Goal: Task Accomplishment & Management: Manage account settings

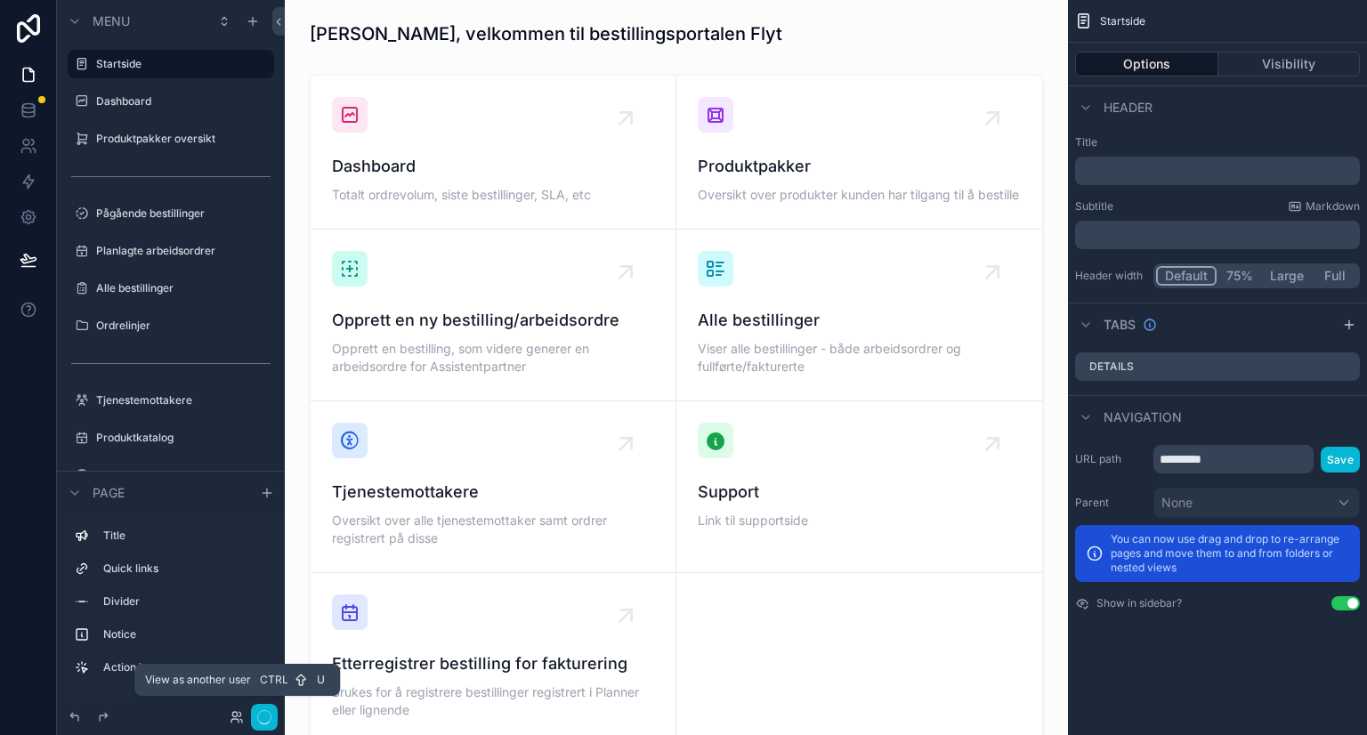
click at [239, 720] on icon at bounding box center [237, 717] width 14 height 14
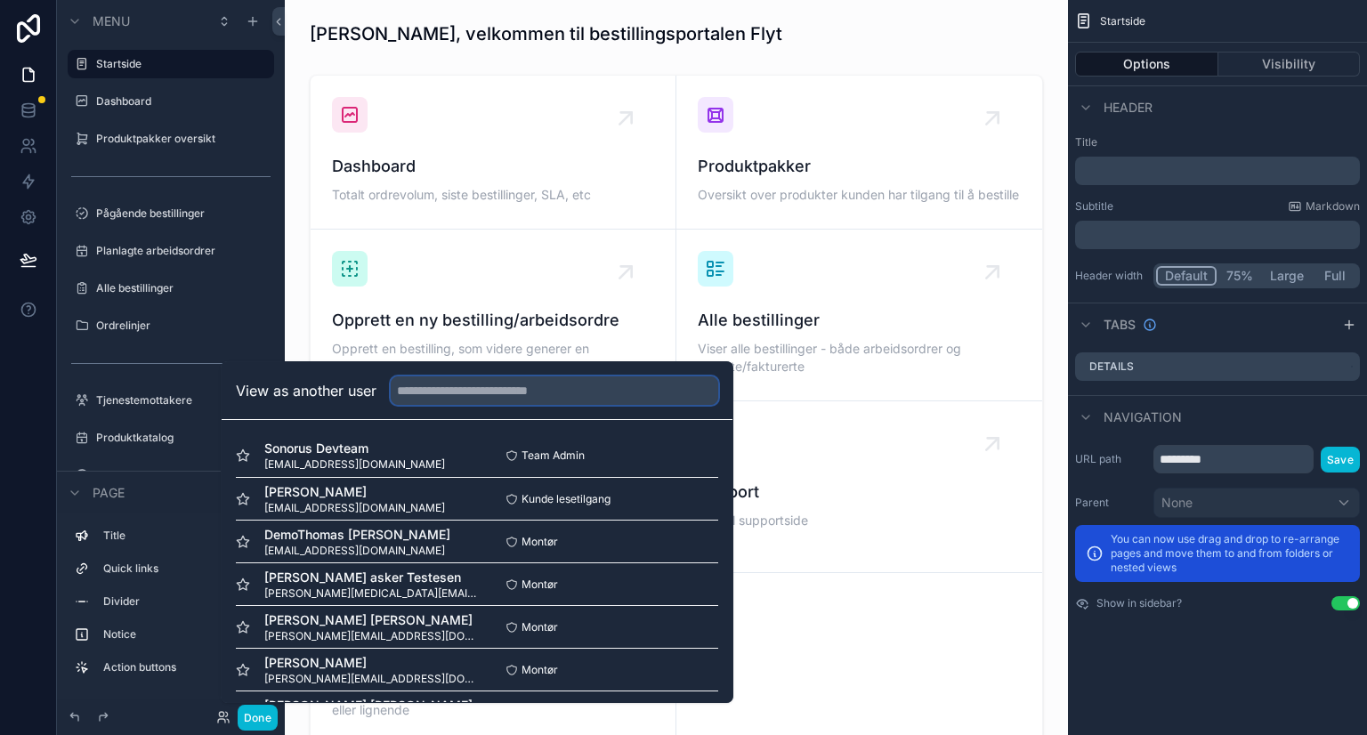
click at [423, 389] on input "text" at bounding box center [554, 390] width 327 height 28
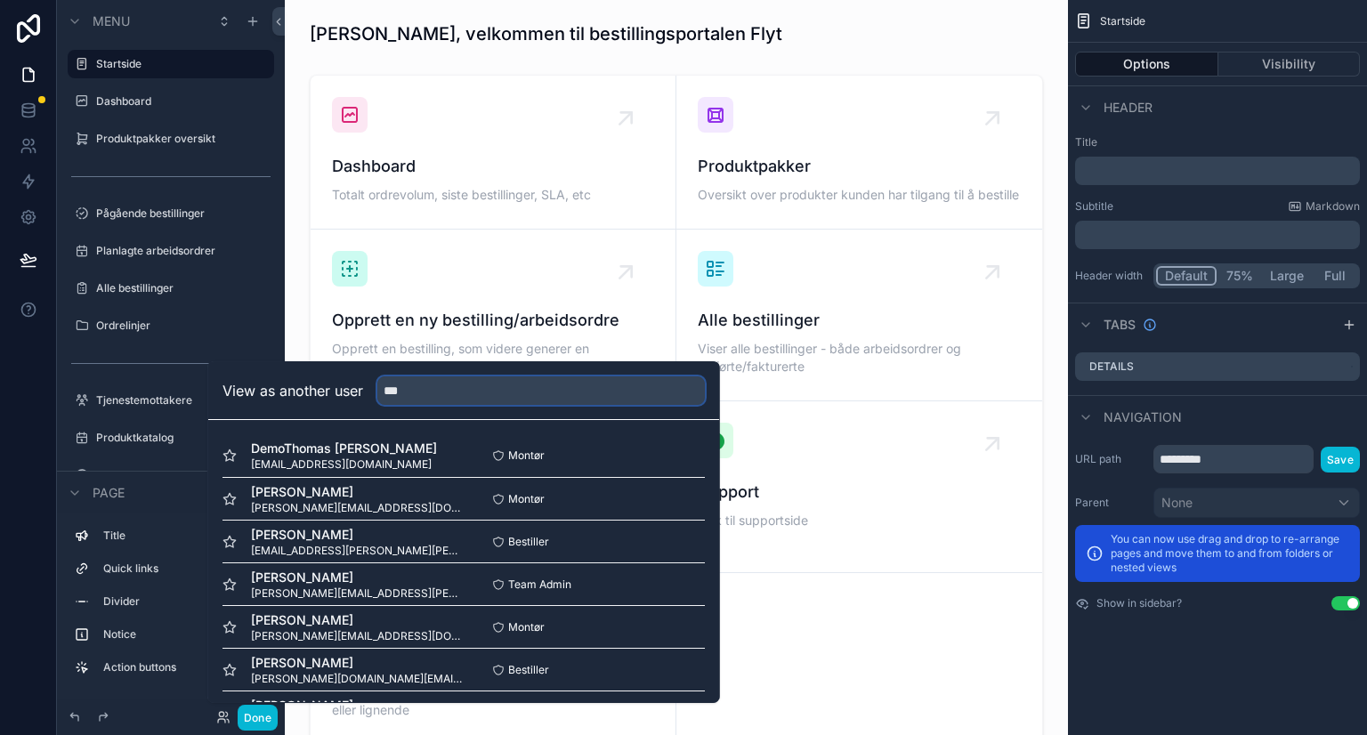
type input "***"
click at [0, 0] on button "Select" at bounding box center [0, 0] width 0 height 0
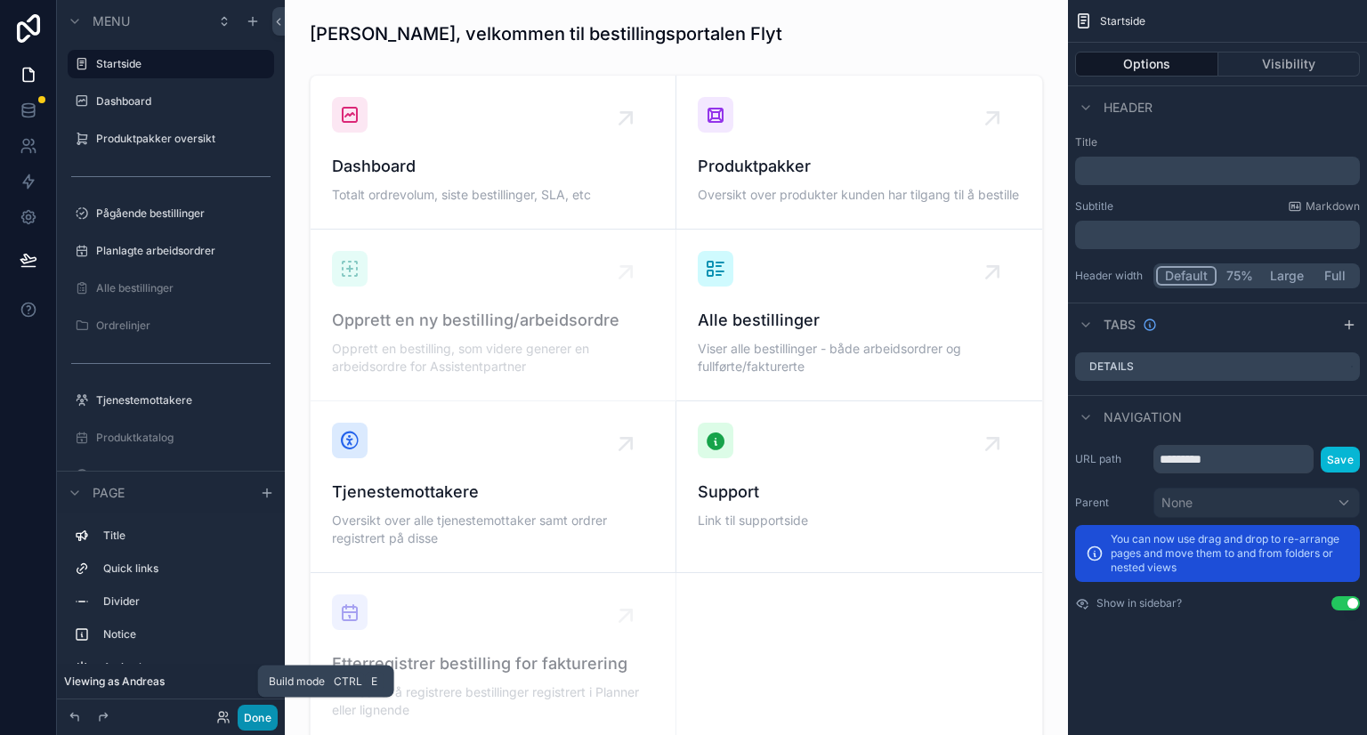
click at [260, 719] on button "Done" at bounding box center [258, 718] width 40 height 26
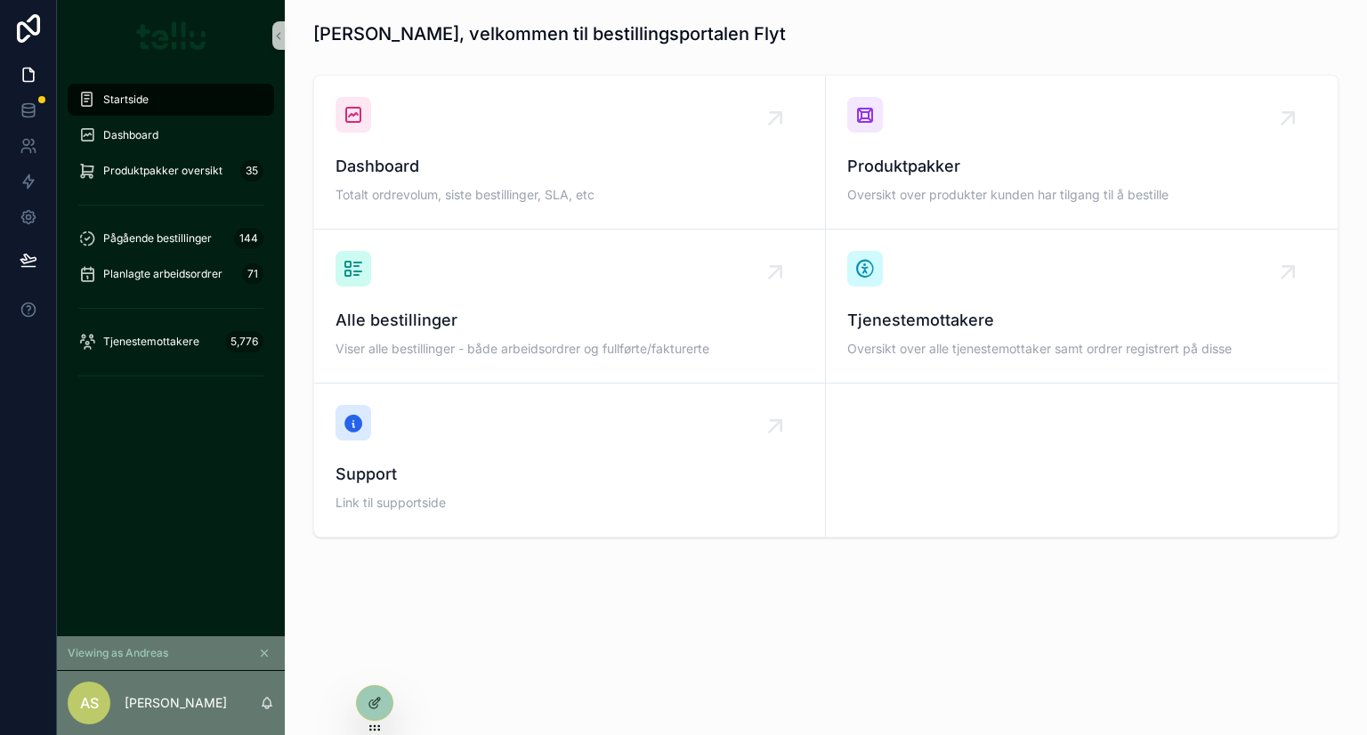
click at [957, 289] on div "Tjenestemottakere Oversikt over alle tjenestemottaker samt ordrer registrert på…" at bounding box center [1081, 306] width 469 height 110
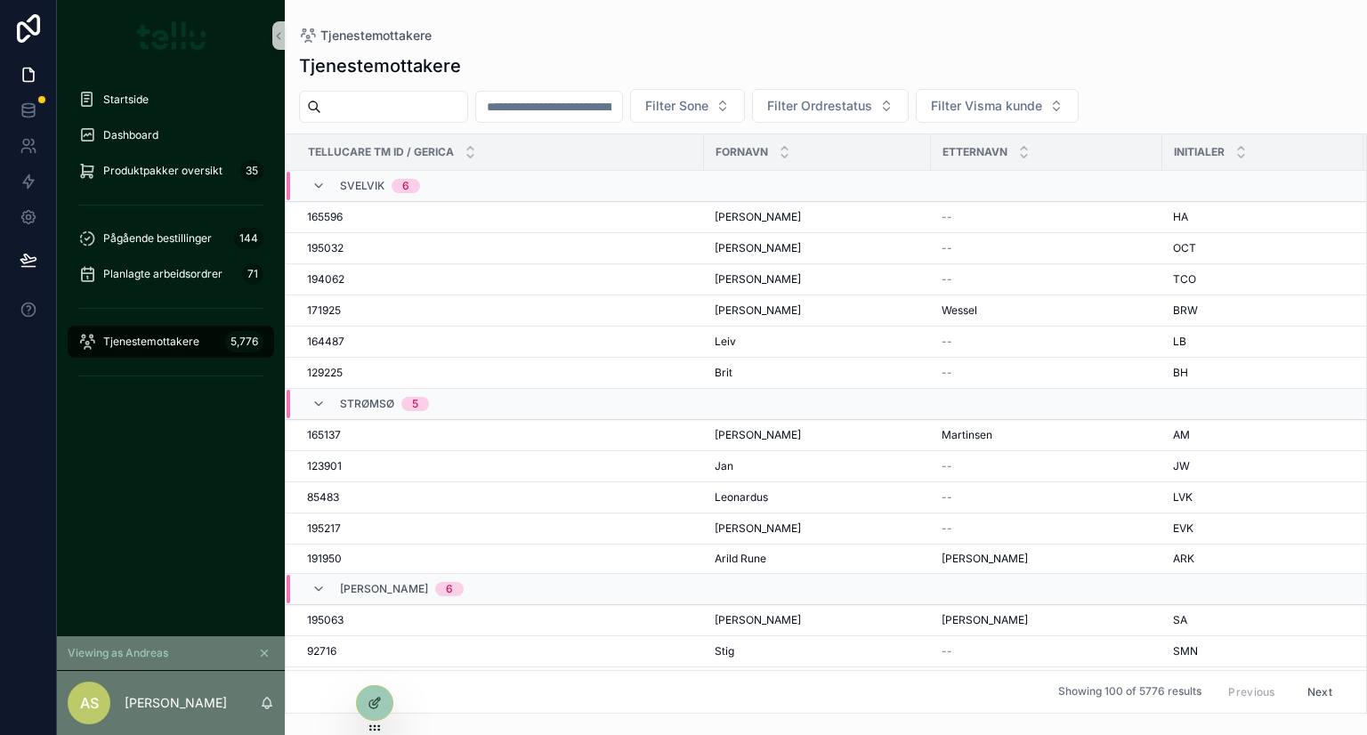
click at [427, 108] on input "scrollable content" at bounding box center [394, 106] width 146 height 25
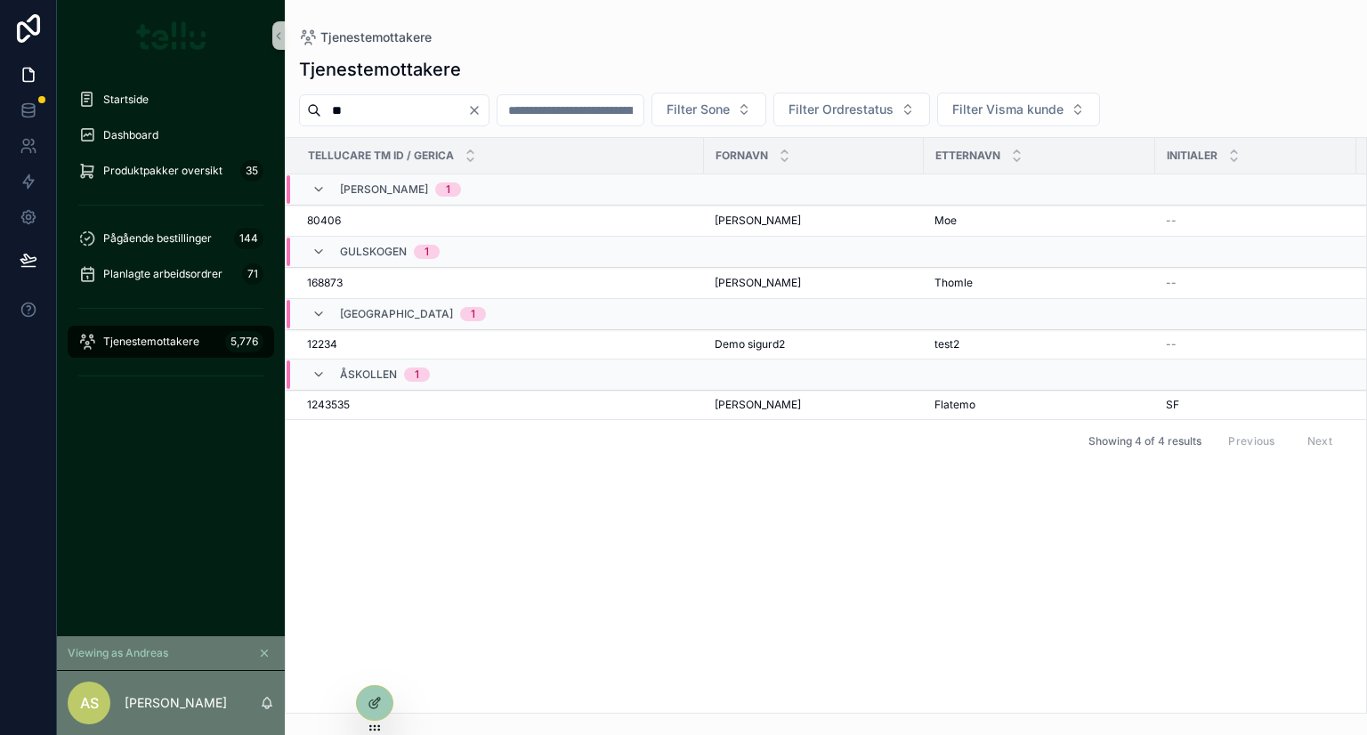
type input "*"
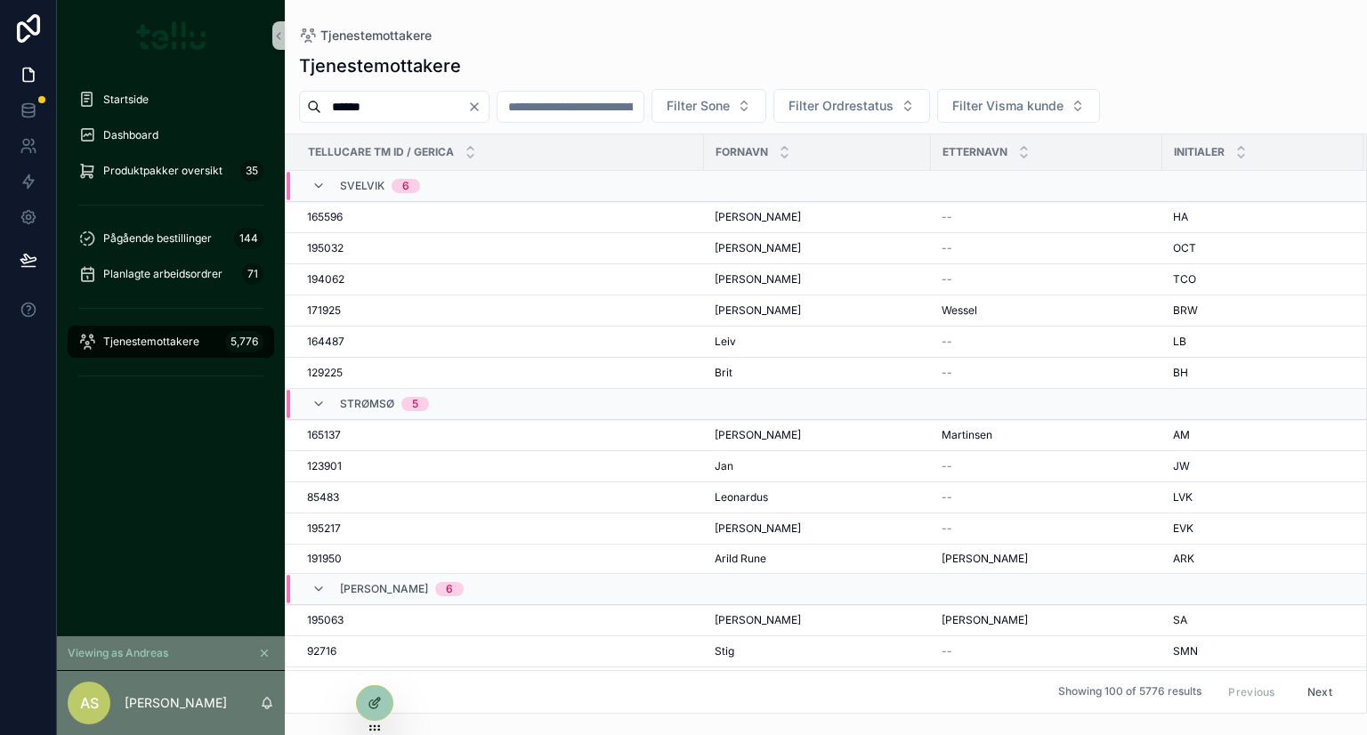
type input "******"
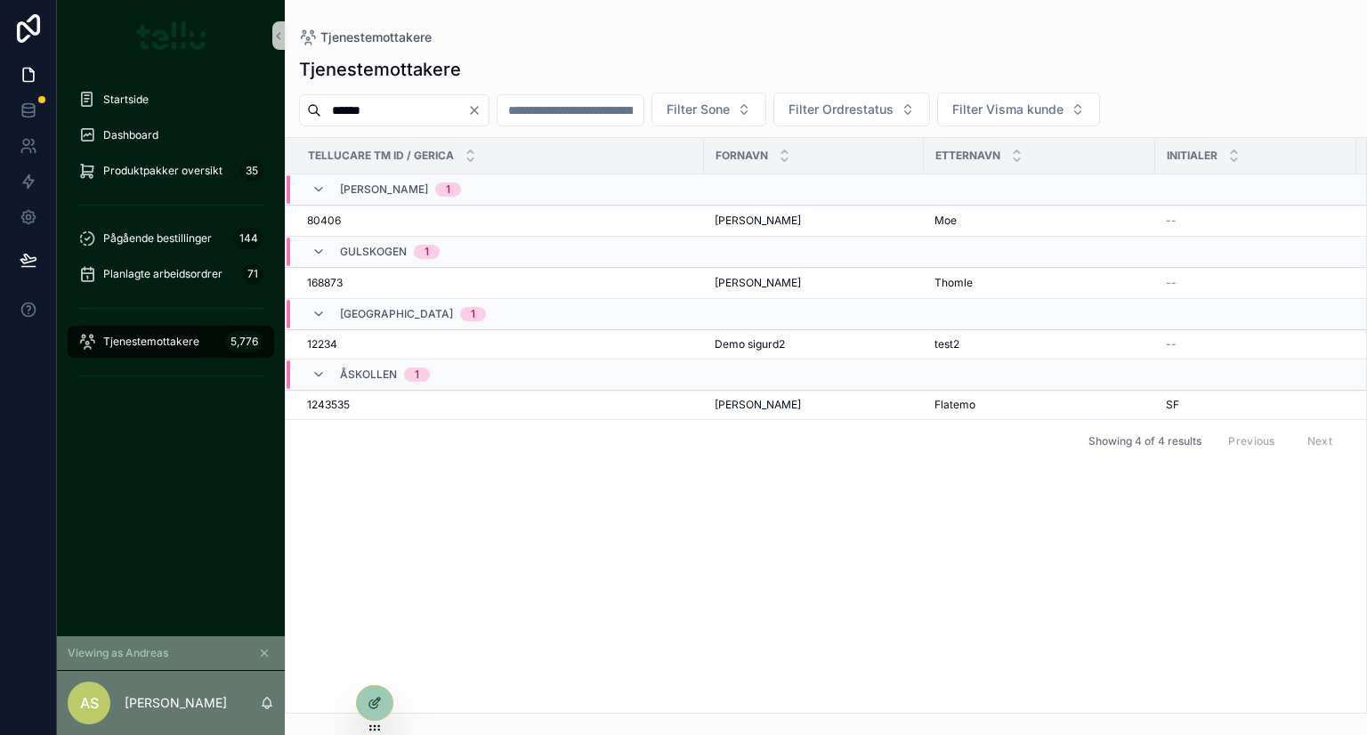
click at [478, 111] on icon "Clear" at bounding box center [474, 110] width 7 height 7
click at [1042, 109] on span "Filter Visma kunde" at bounding box center [986, 110] width 111 height 18
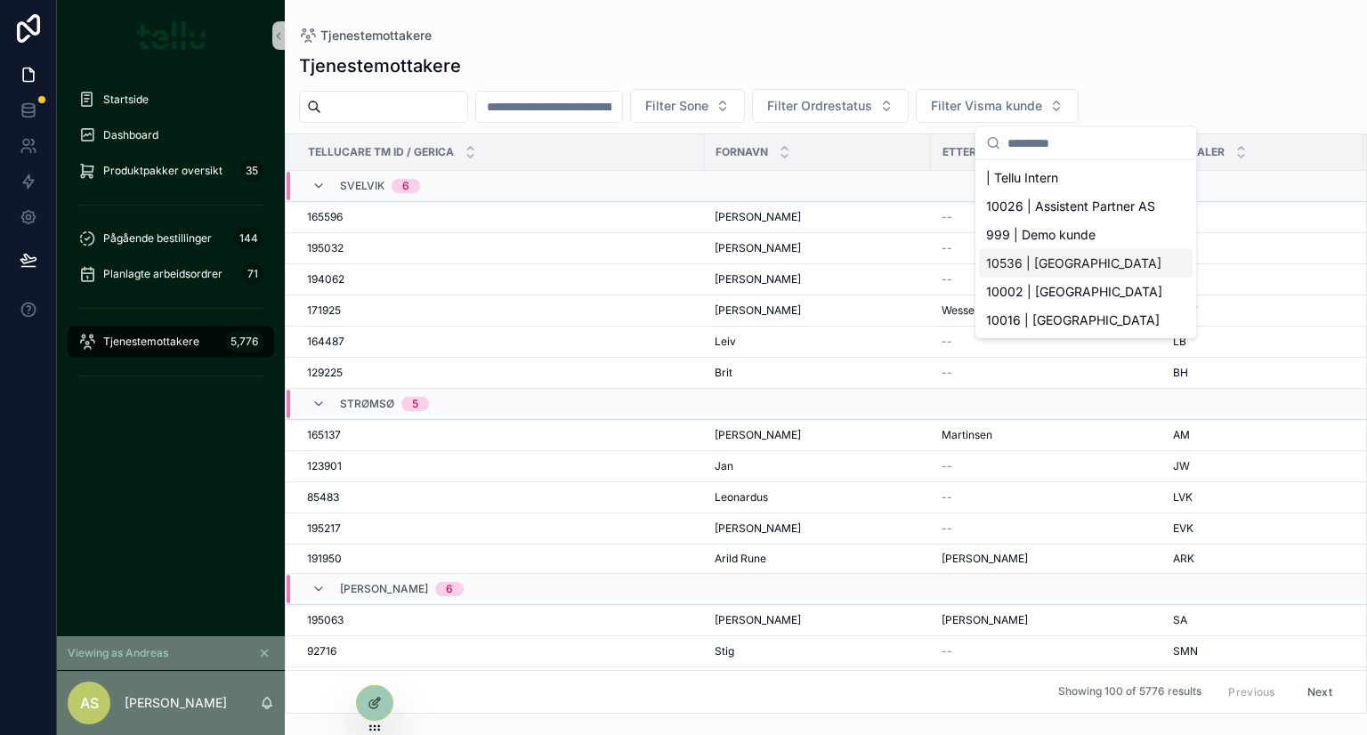
click at [1024, 264] on span "10536 | Drammen Kommune" at bounding box center [1073, 263] width 175 height 18
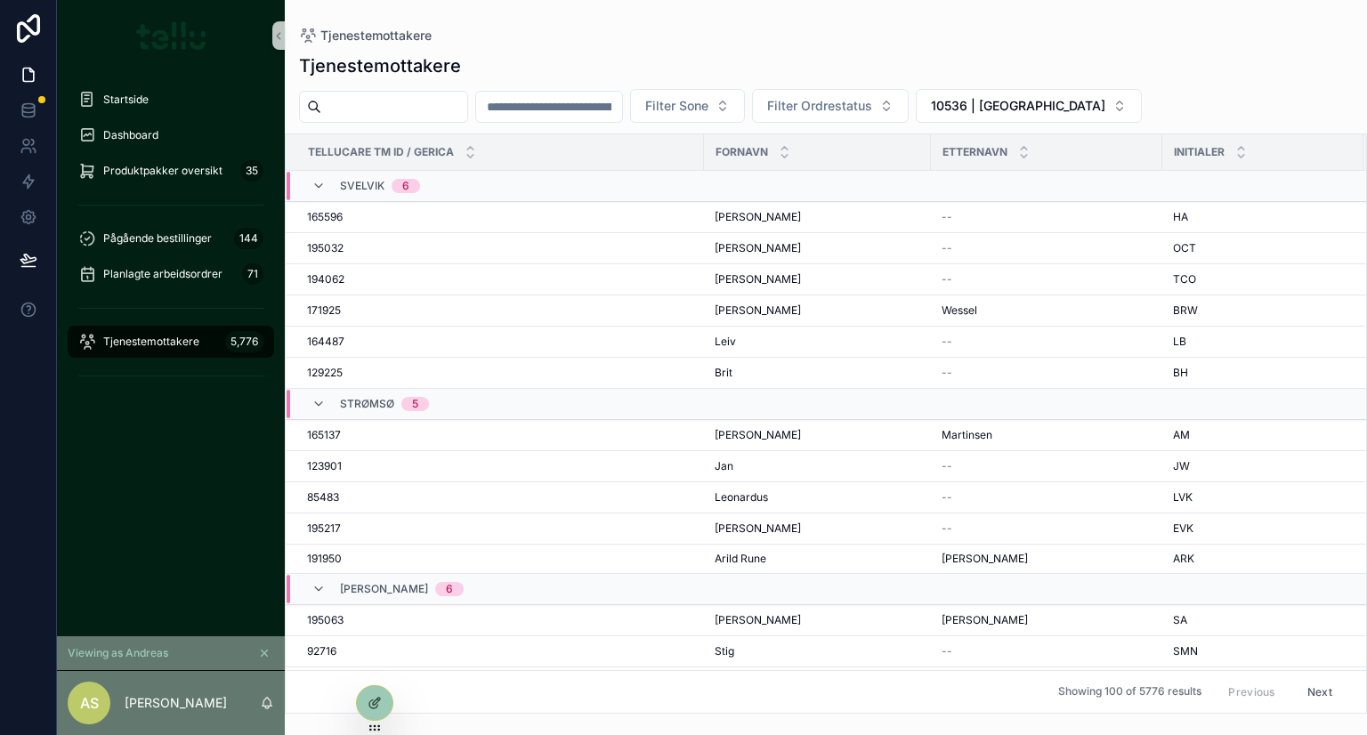
click at [399, 106] on input "scrollable content" at bounding box center [394, 106] width 146 height 25
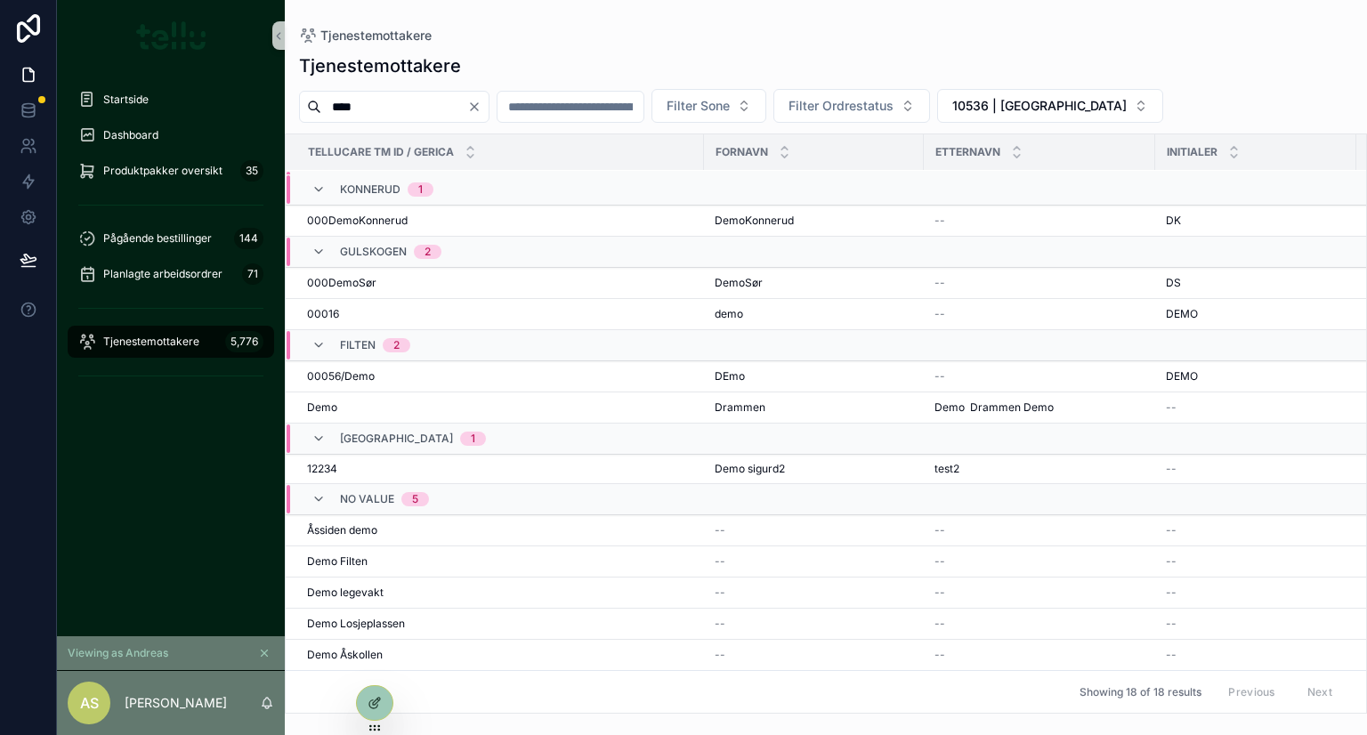
scroll to position [416, 0]
drag, startPoint x: 383, startPoint y: 117, endPoint x: 295, endPoint y: 104, distance: 88.2
click at [295, 104] on div "**** Filter Sone Filter Ordrestatus 10536 | Drammen Kommune" at bounding box center [826, 106] width 1082 height 34
type input "******"
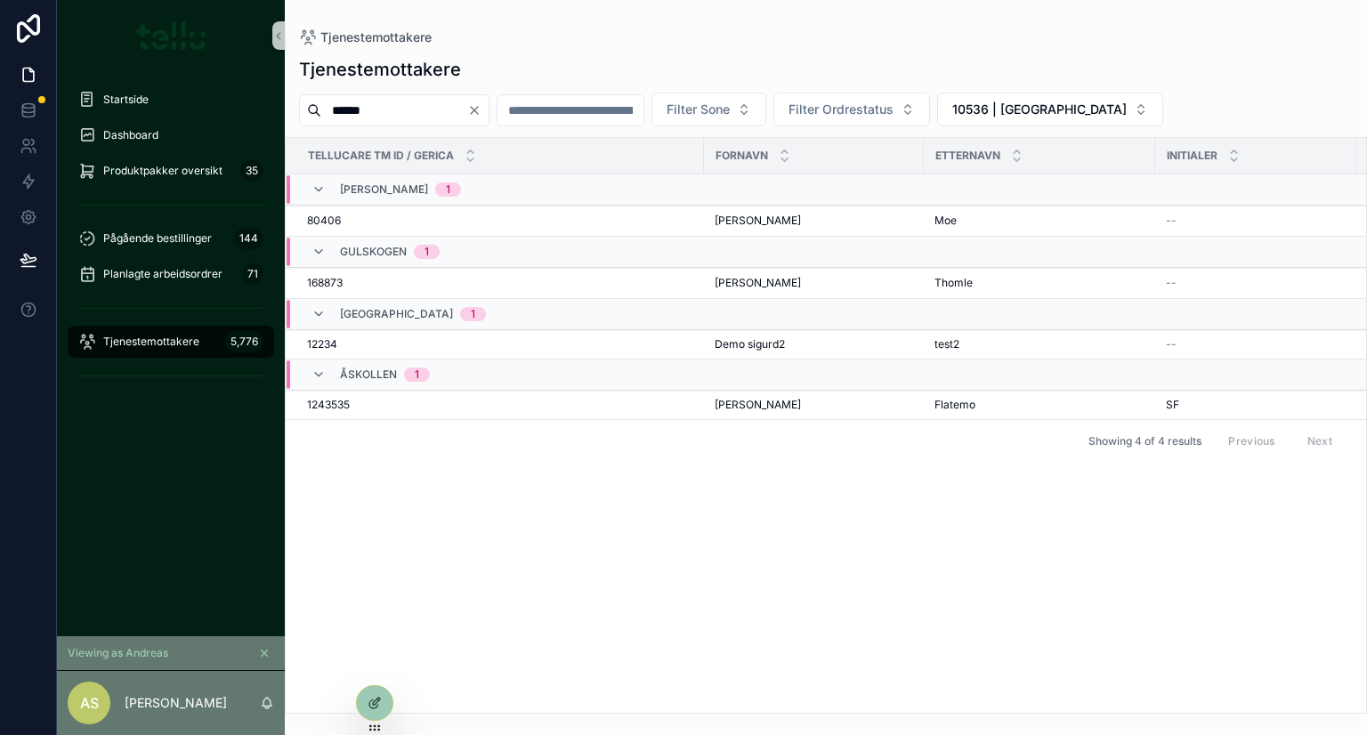
click at [322, 408] on span "1243535" at bounding box center [328, 405] width 43 height 14
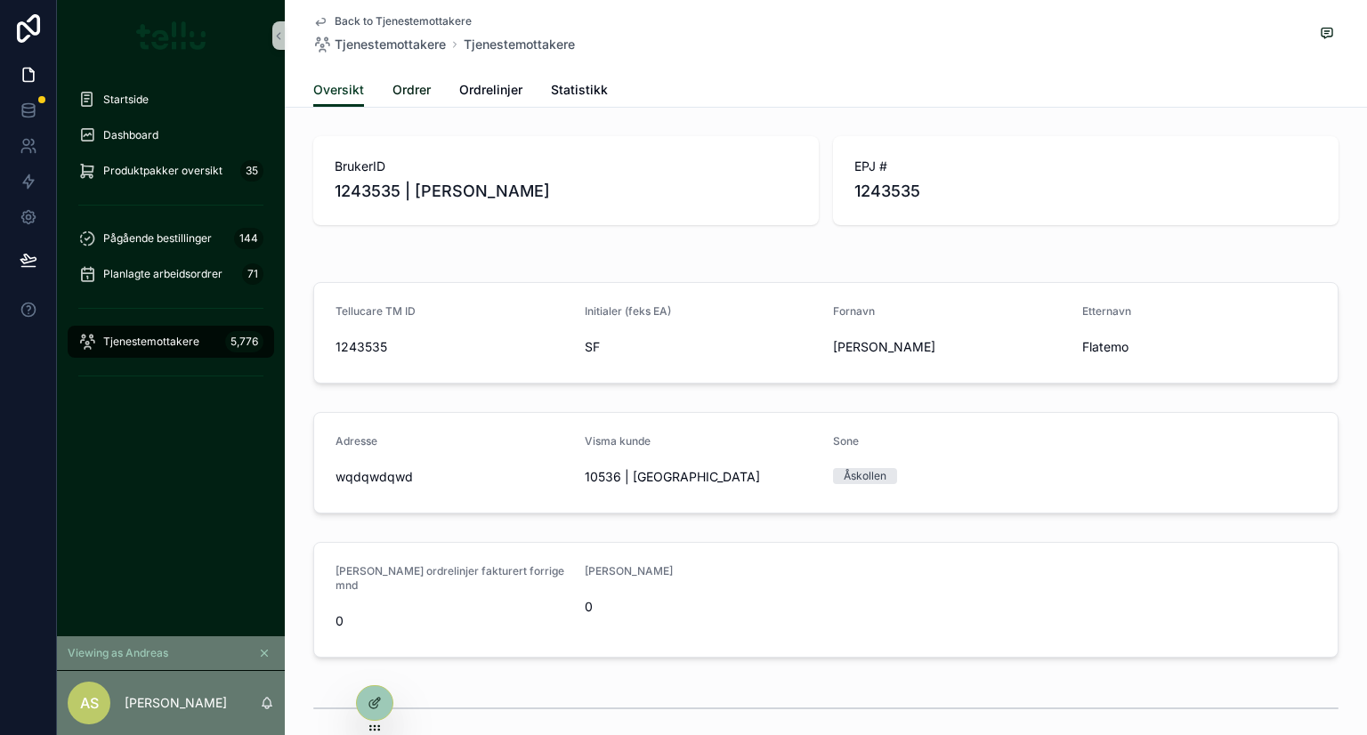
click at [405, 96] on span "Ordrer" at bounding box center [411, 90] width 38 height 18
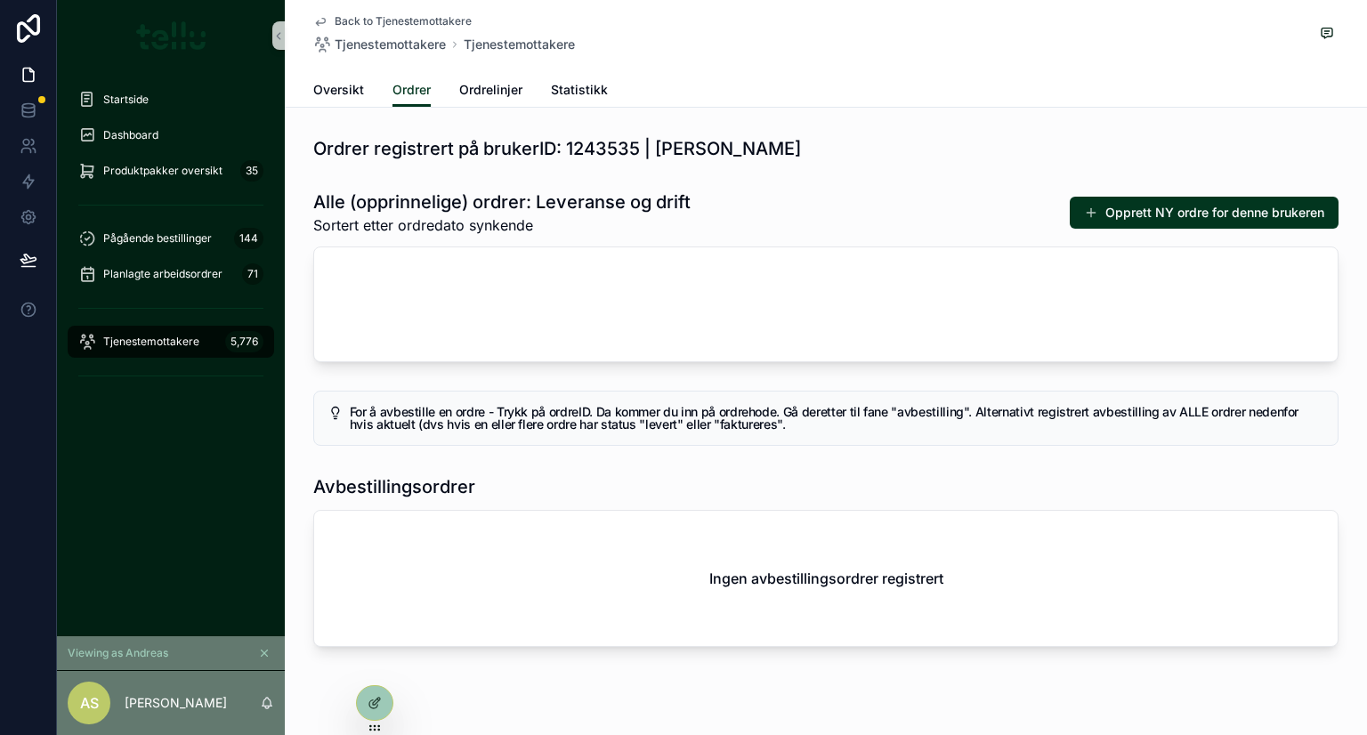
click at [1149, 211] on button "Opprett NY ordre for denne brukeren" at bounding box center [1204, 213] width 269 height 32
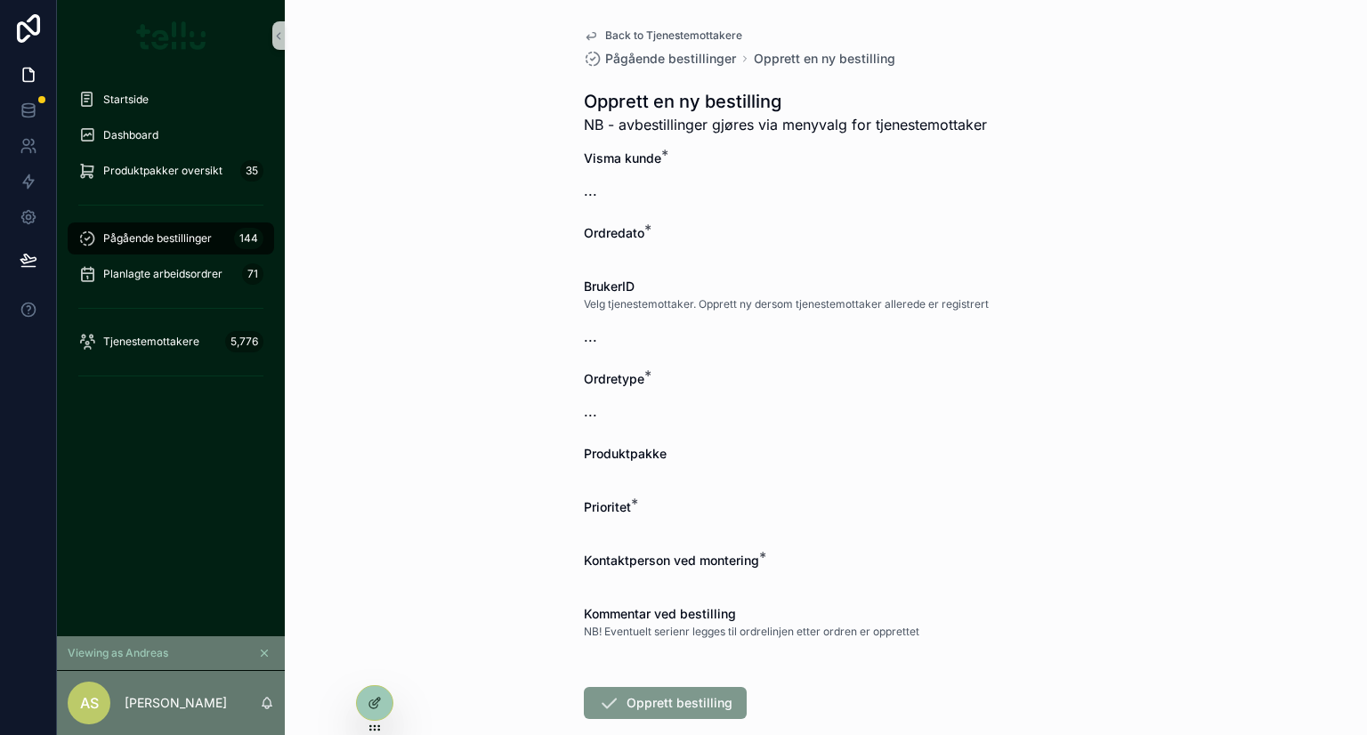
click at [616, 179] on div "..." at bounding box center [826, 190] width 484 height 32
click at [613, 197] on div "..." at bounding box center [826, 190] width 484 height 21
click at [264, 653] on icon "scrollable content" at bounding box center [265, 653] width 6 height 6
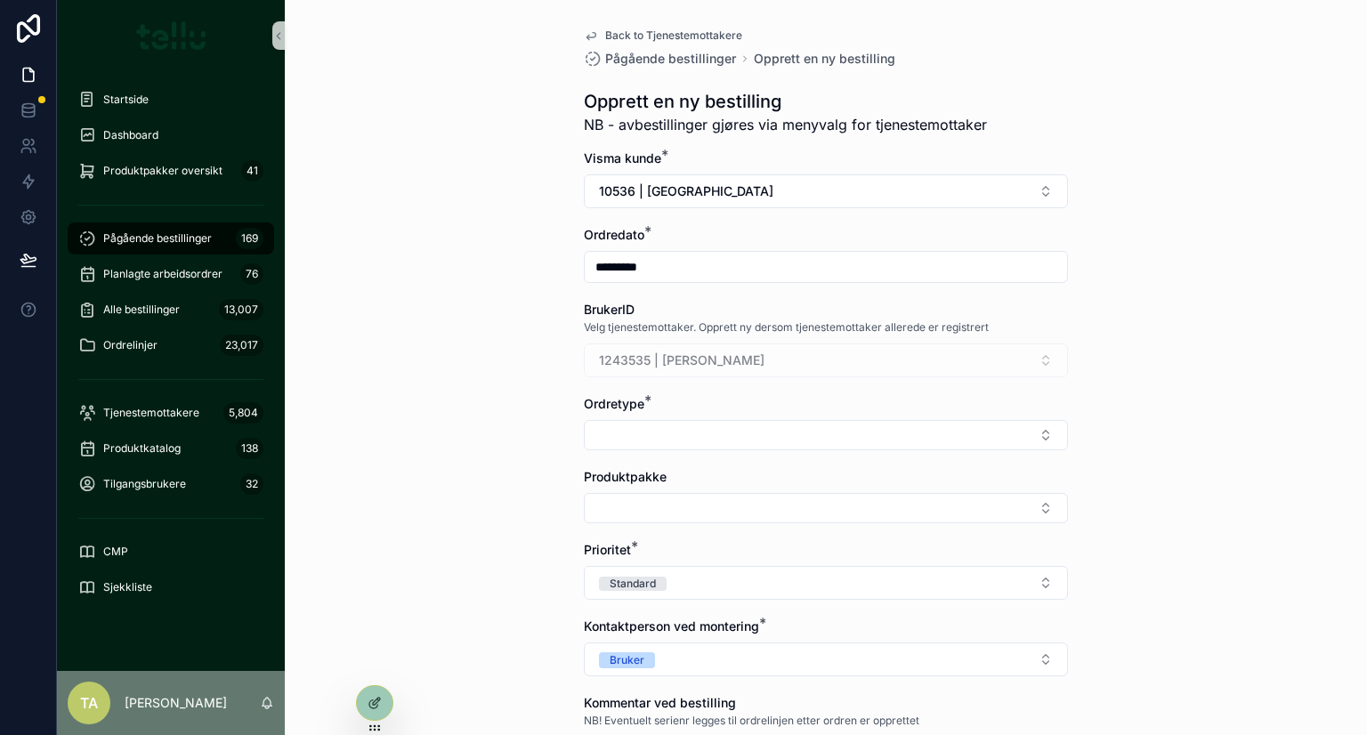
click at [592, 435] on button "Select Button" at bounding box center [826, 435] width 484 height 30
click at [618, 507] on span "Leveranse" at bounding box center [619, 505] width 61 height 18
click at [626, 513] on button "Select Button" at bounding box center [826, 512] width 484 height 30
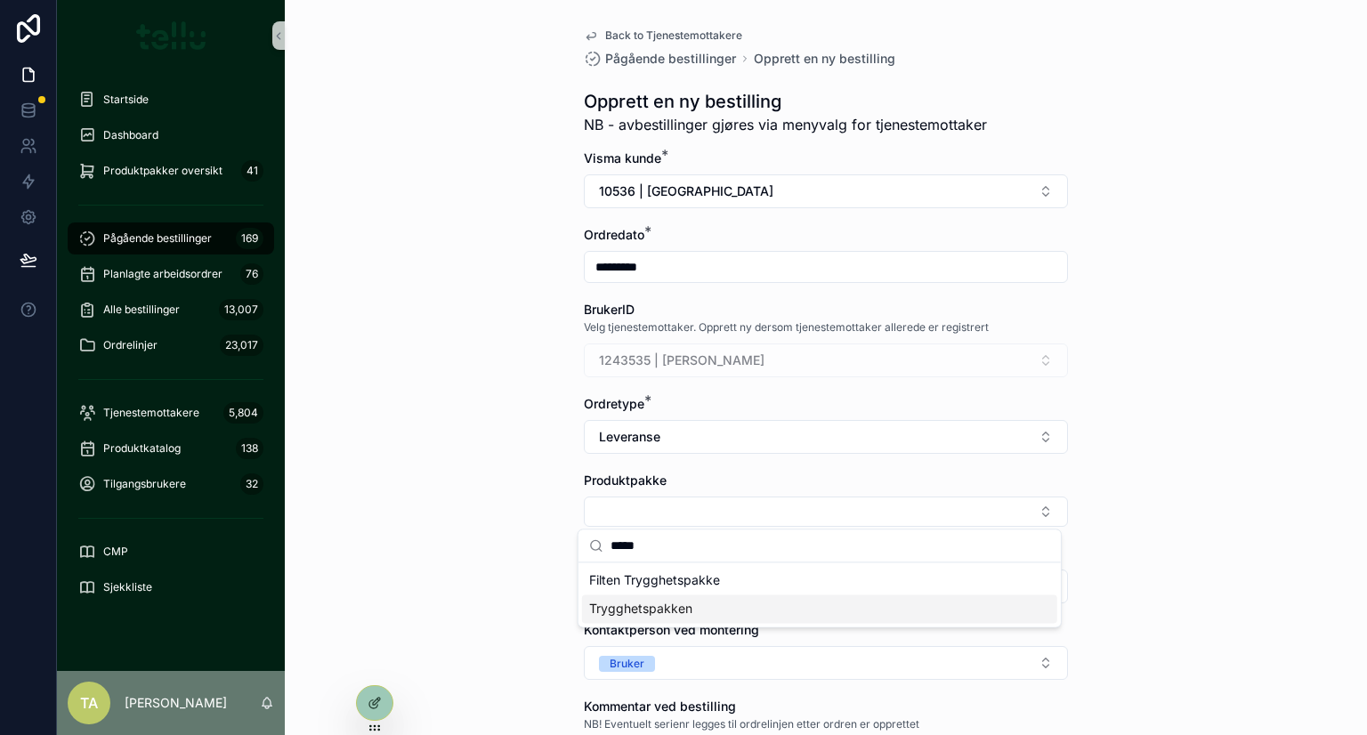
type input "*****"
click at [632, 608] on span "Trygghetspakken" at bounding box center [640, 609] width 103 height 18
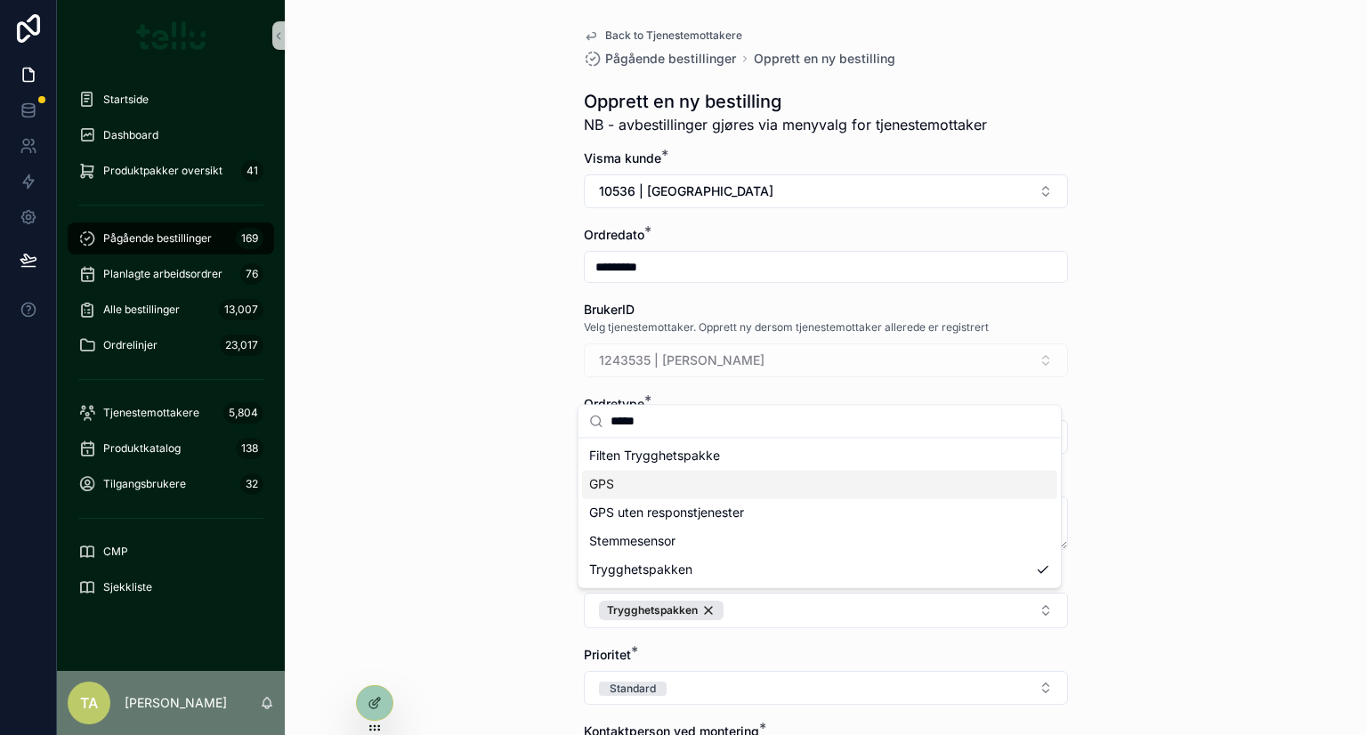
drag, startPoint x: 459, startPoint y: 551, endPoint x: 450, endPoint y: 548, distance: 9.3
click at [459, 551] on div "Back to Tjenestemottakere Pågående bestillinger Opprett en ny bestilling Oppret…" at bounding box center [826, 367] width 1082 height 735
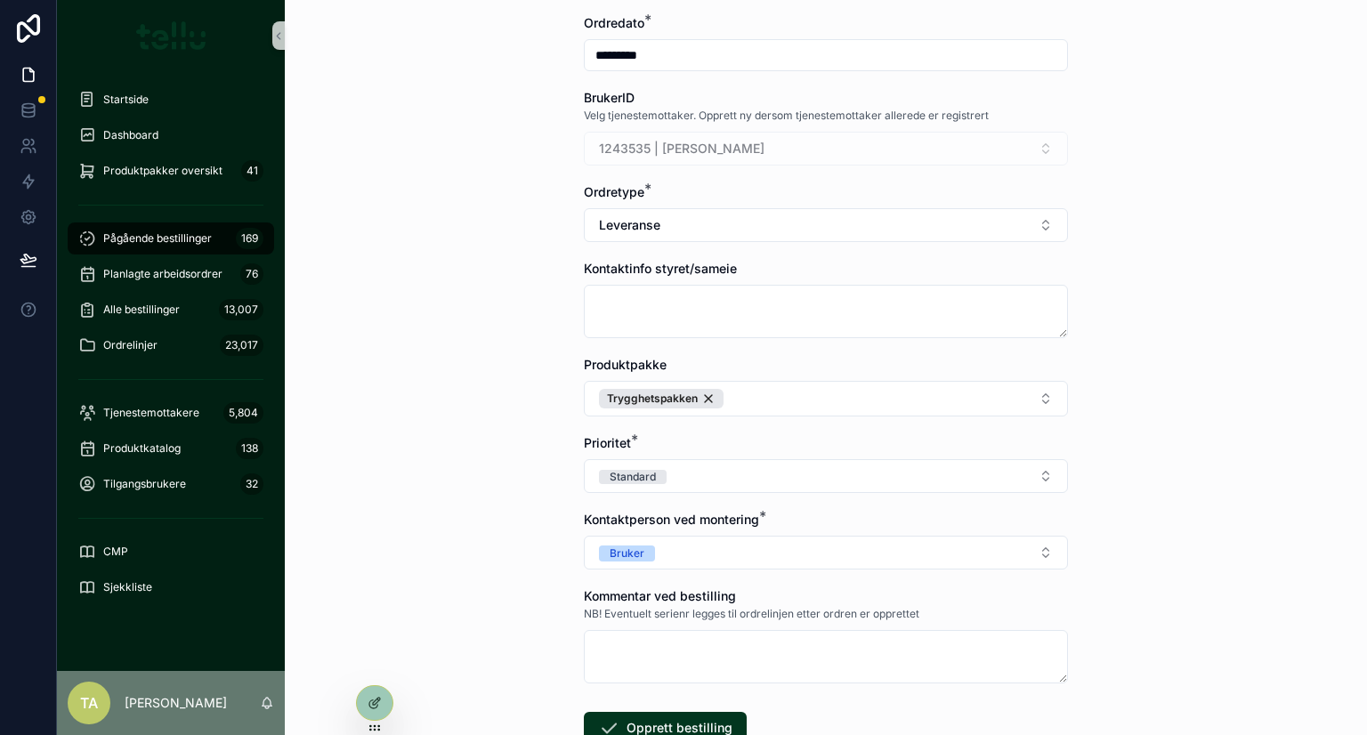
scroll to position [333, 0]
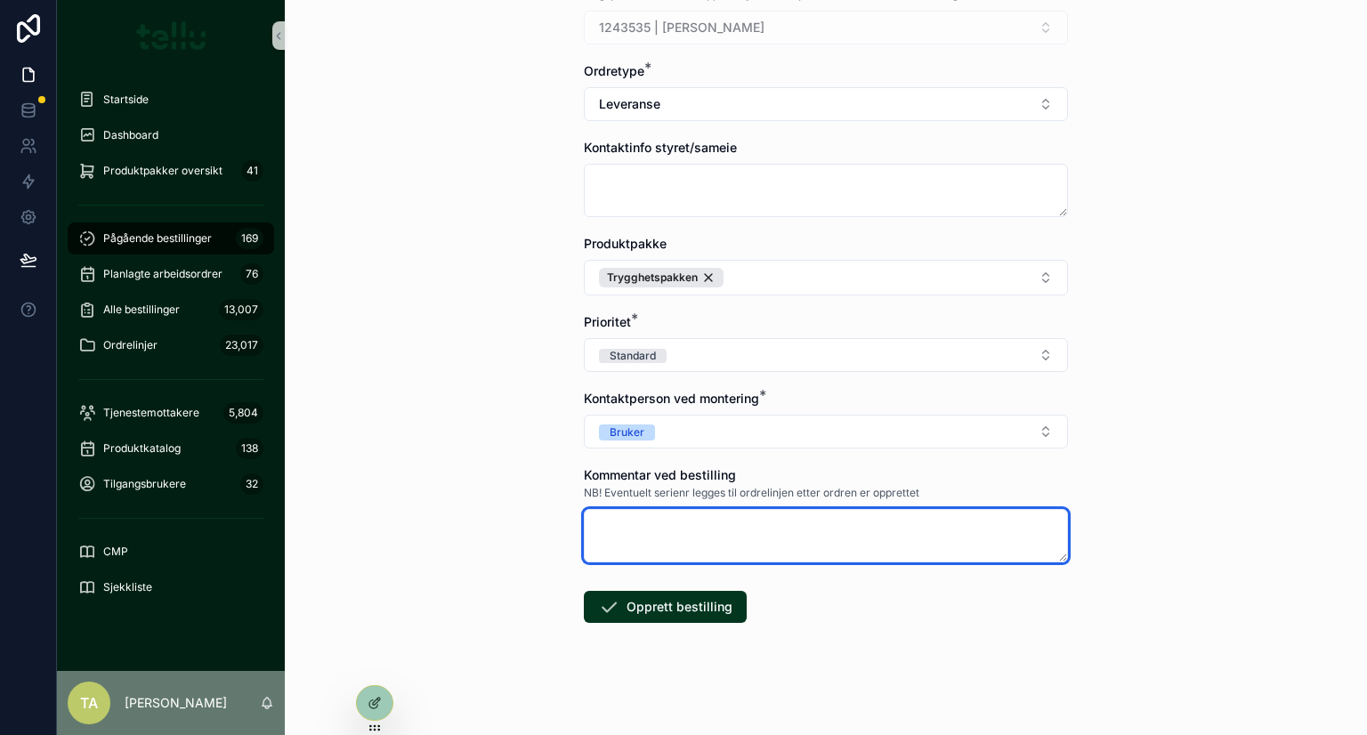
click at [634, 528] on textarea "scrollable content" at bounding box center [826, 535] width 484 height 53
type textarea "****"
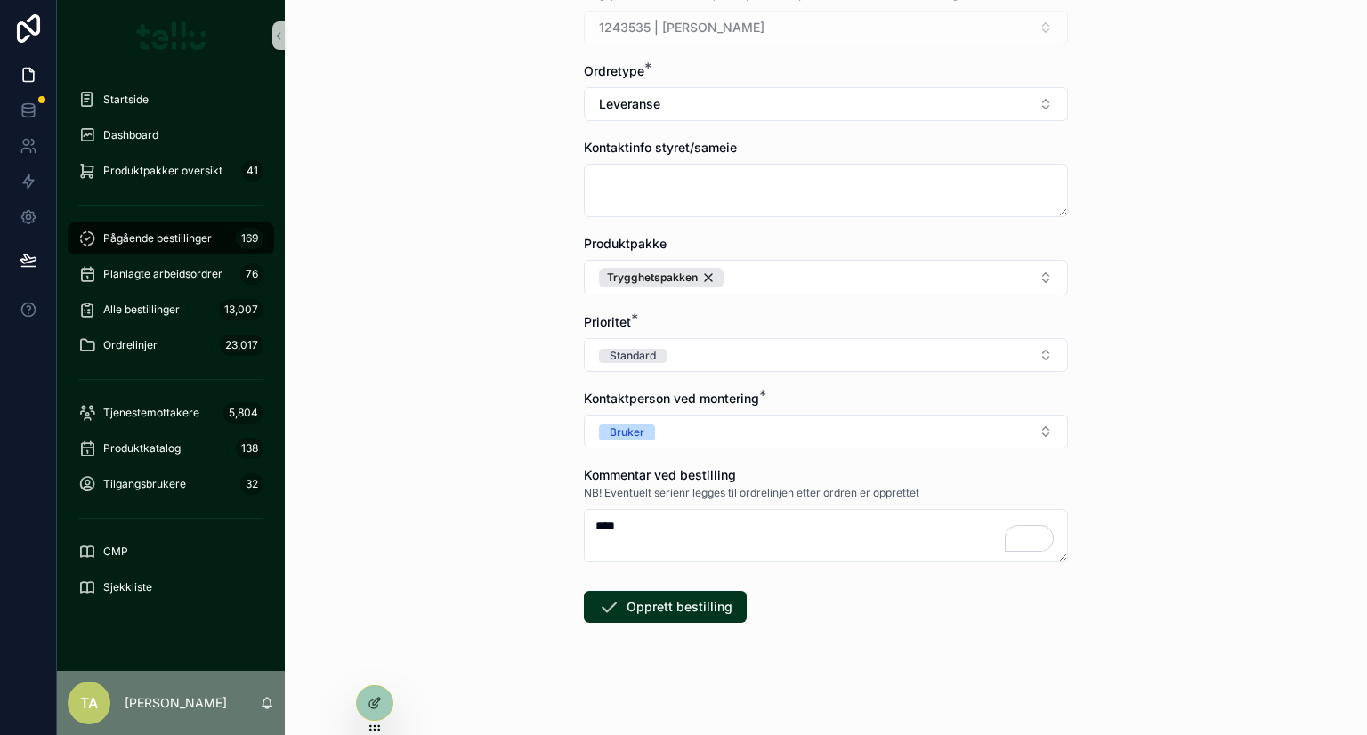
click at [649, 605] on button "Opprett bestilling" at bounding box center [665, 607] width 163 height 32
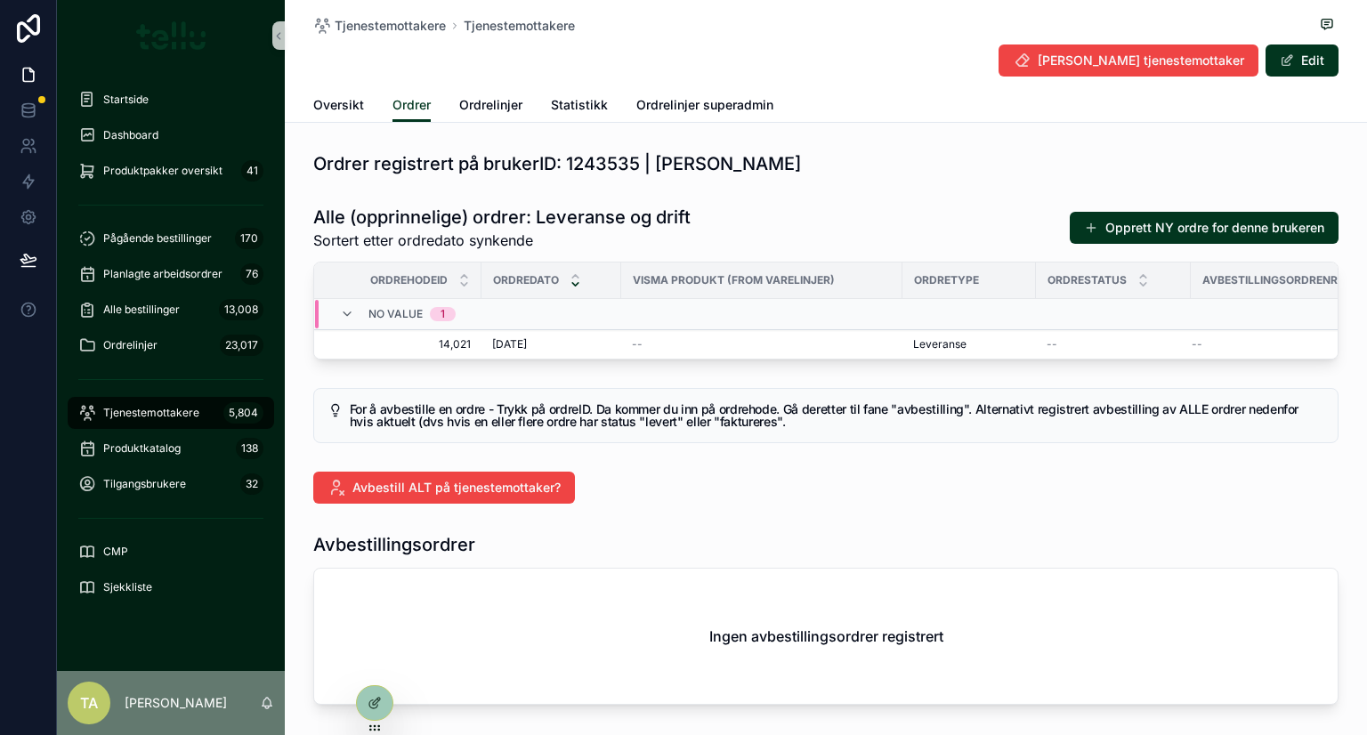
click at [421, 344] on span "14,021" at bounding box center [402, 344] width 135 height 14
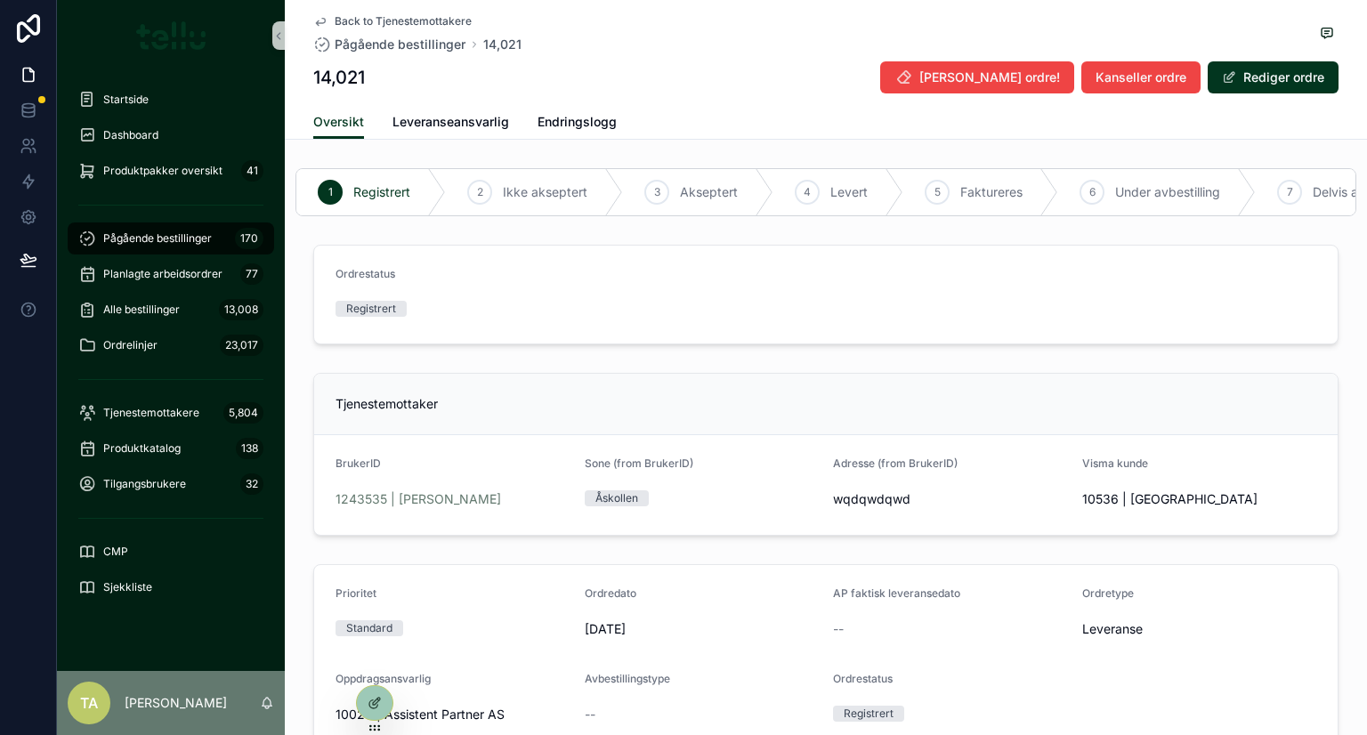
click at [0, 0] on icon at bounding box center [0, 0] width 0 height 0
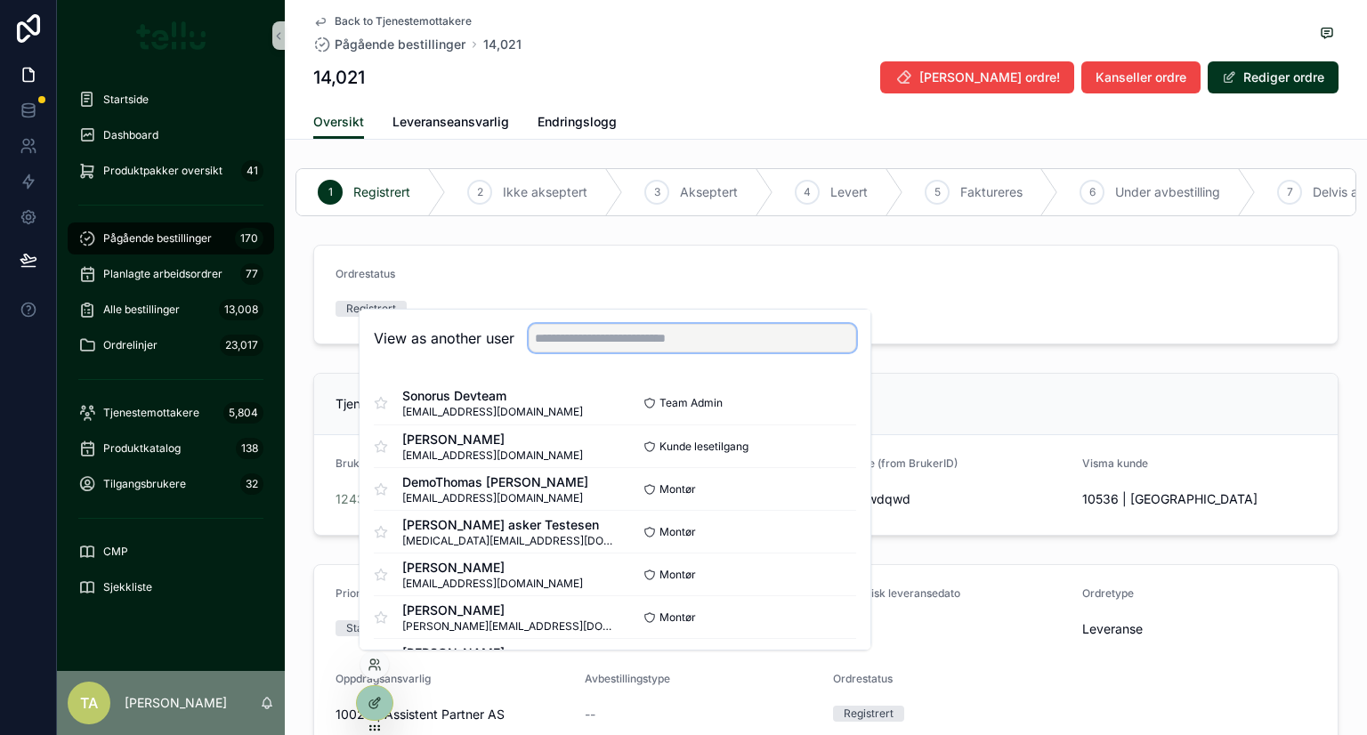
click at [546, 333] on input "text" at bounding box center [692, 338] width 327 height 28
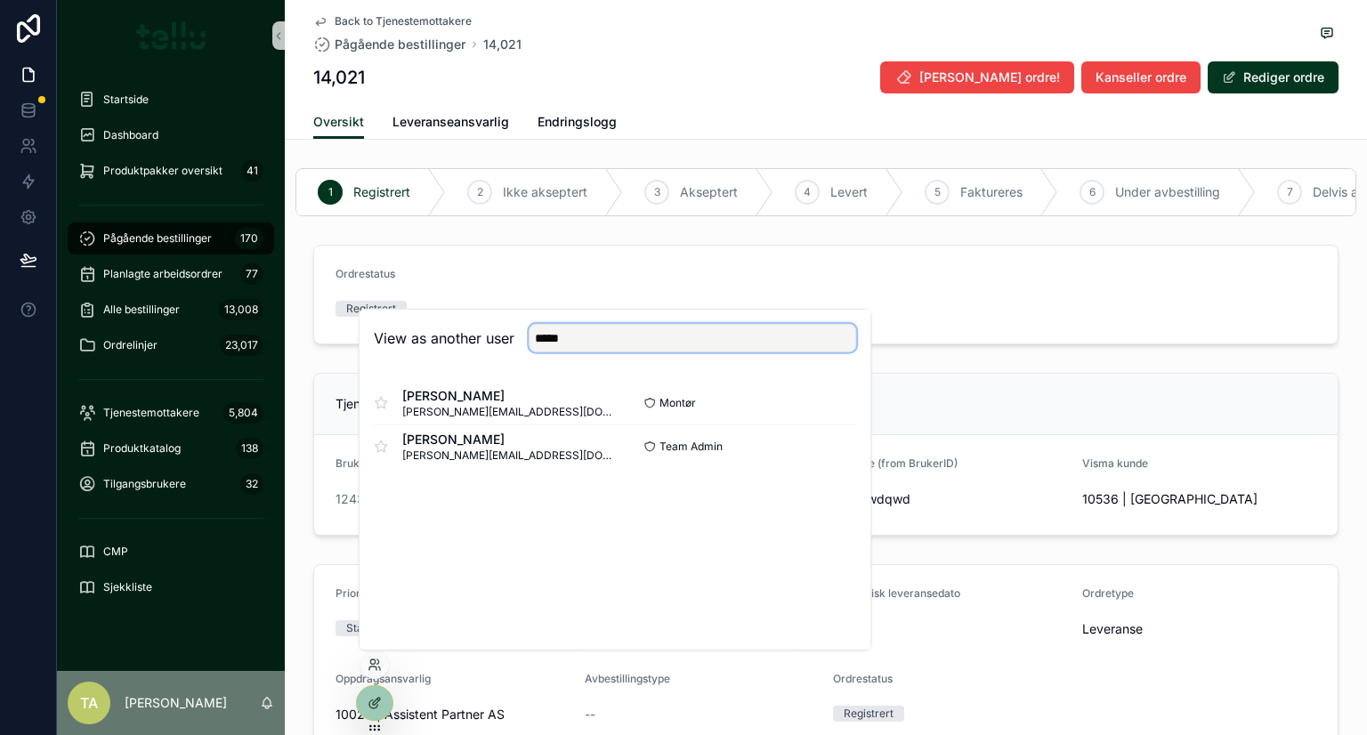
type input "*****"
click at [0, 0] on button "Select" at bounding box center [0, 0] width 0 height 0
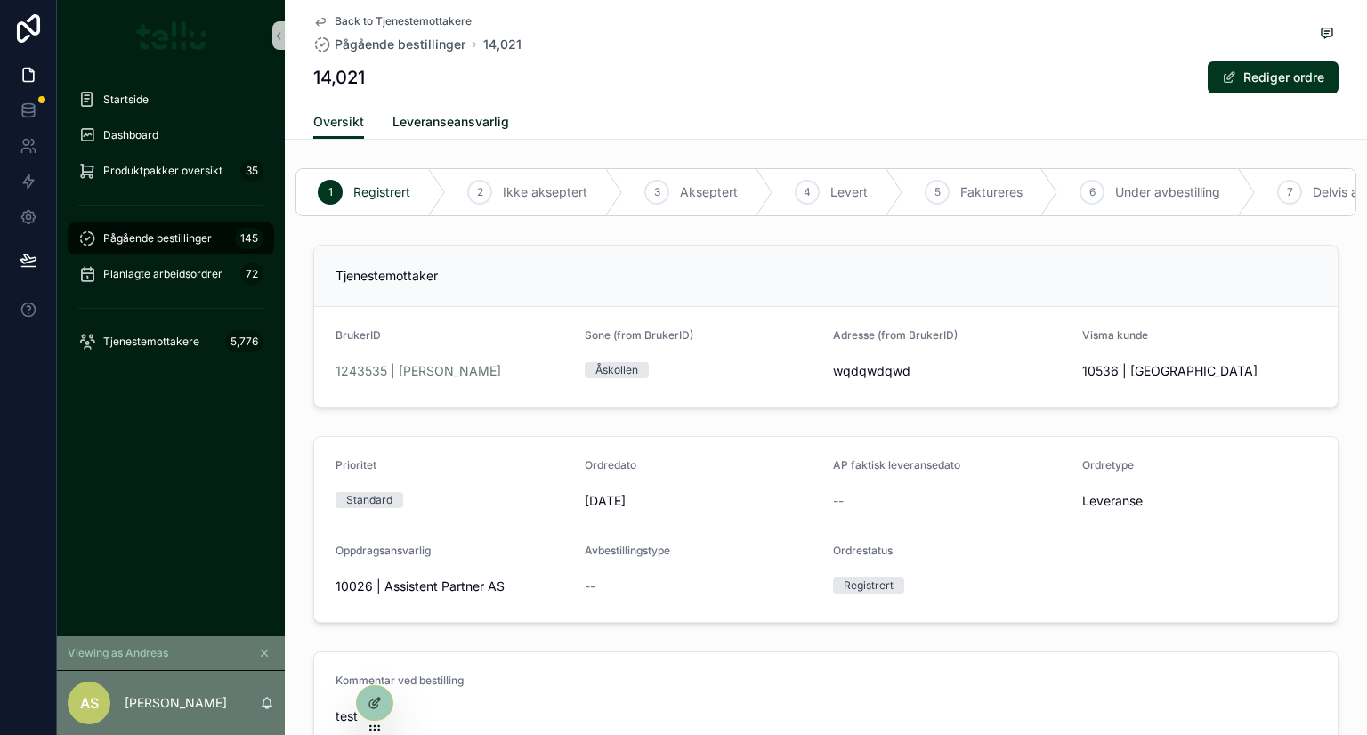
click at [420, 118] on span "Leveranseansvarlig" at bounding box center [450, 122] width 117 height 18
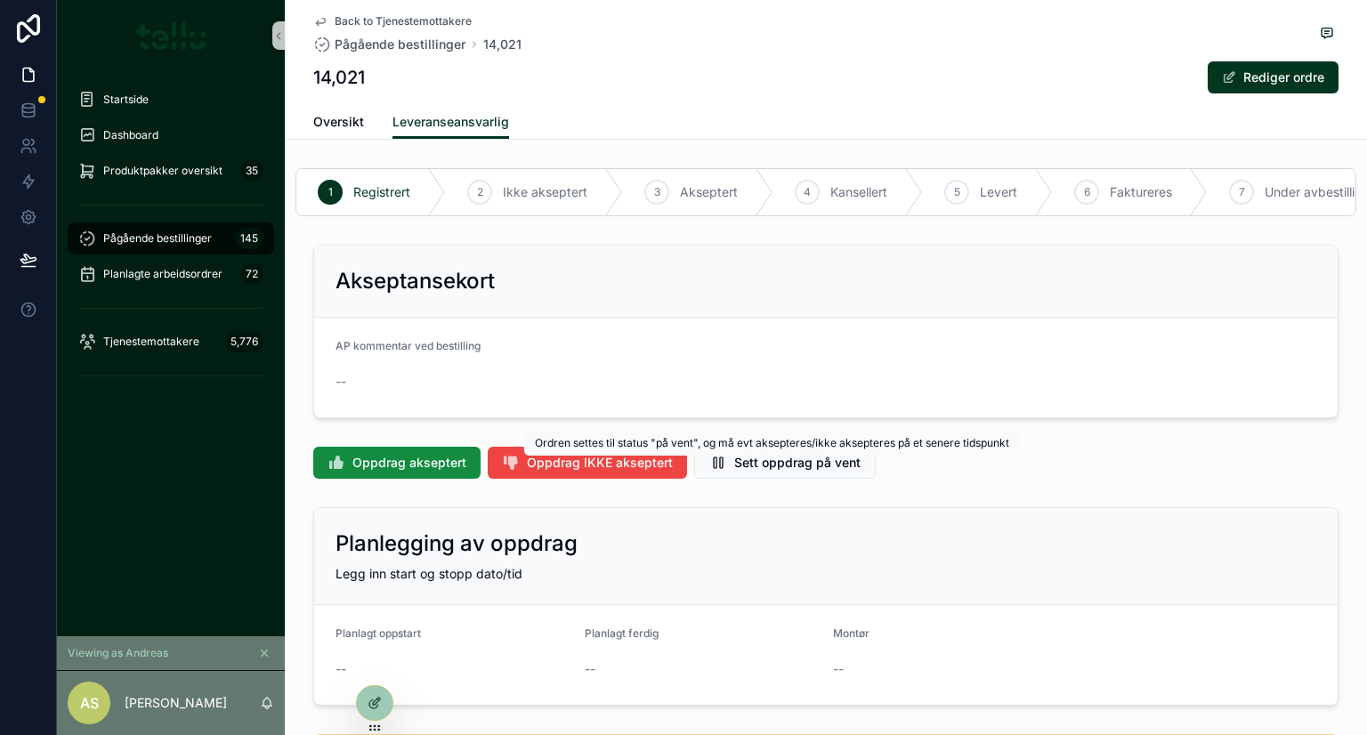
click at [819, 472] on span "Sett oppdrag på vent" at bounding box center [797, 463] width 126 height 18
click at [357, 711] on div at bounding box center [374, 703] width 37 height 36
click at [363, 706] on div at bounding box center [375, 703] width 36 height 34
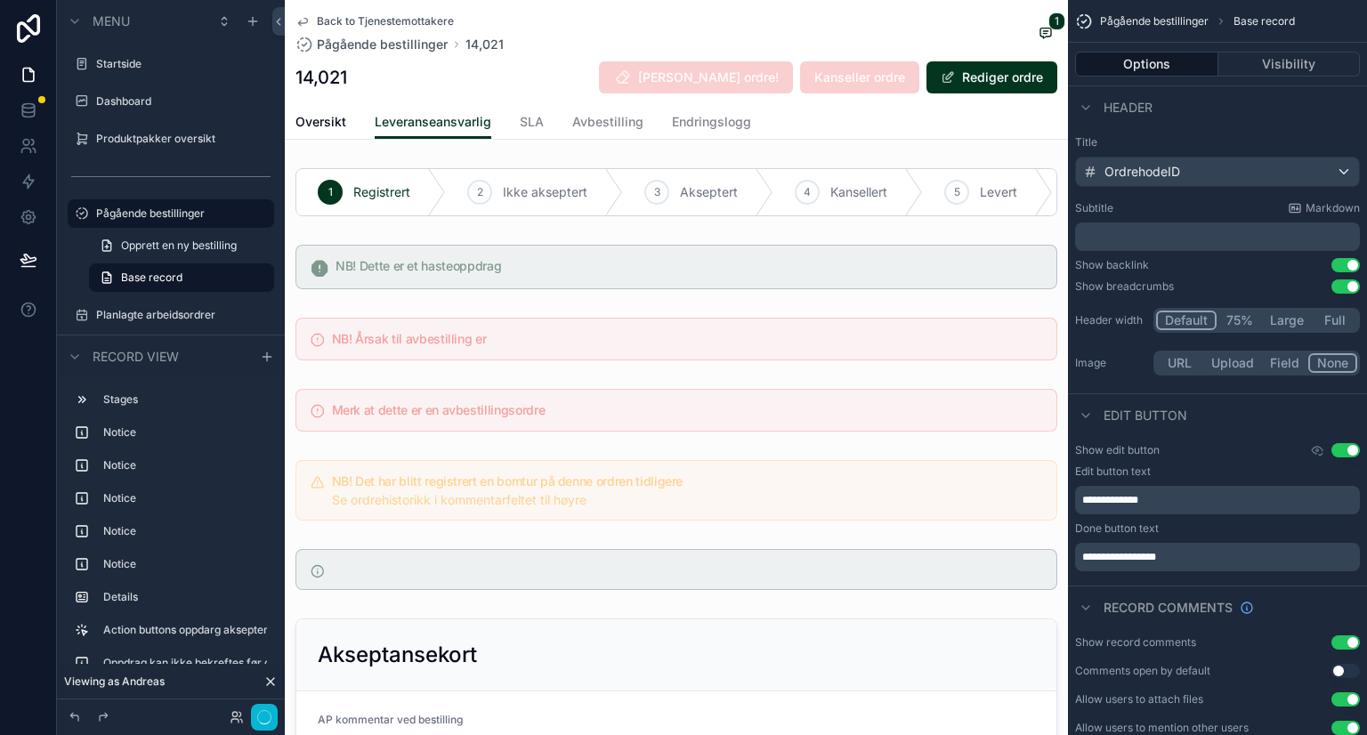
scroll to position [356, 0]
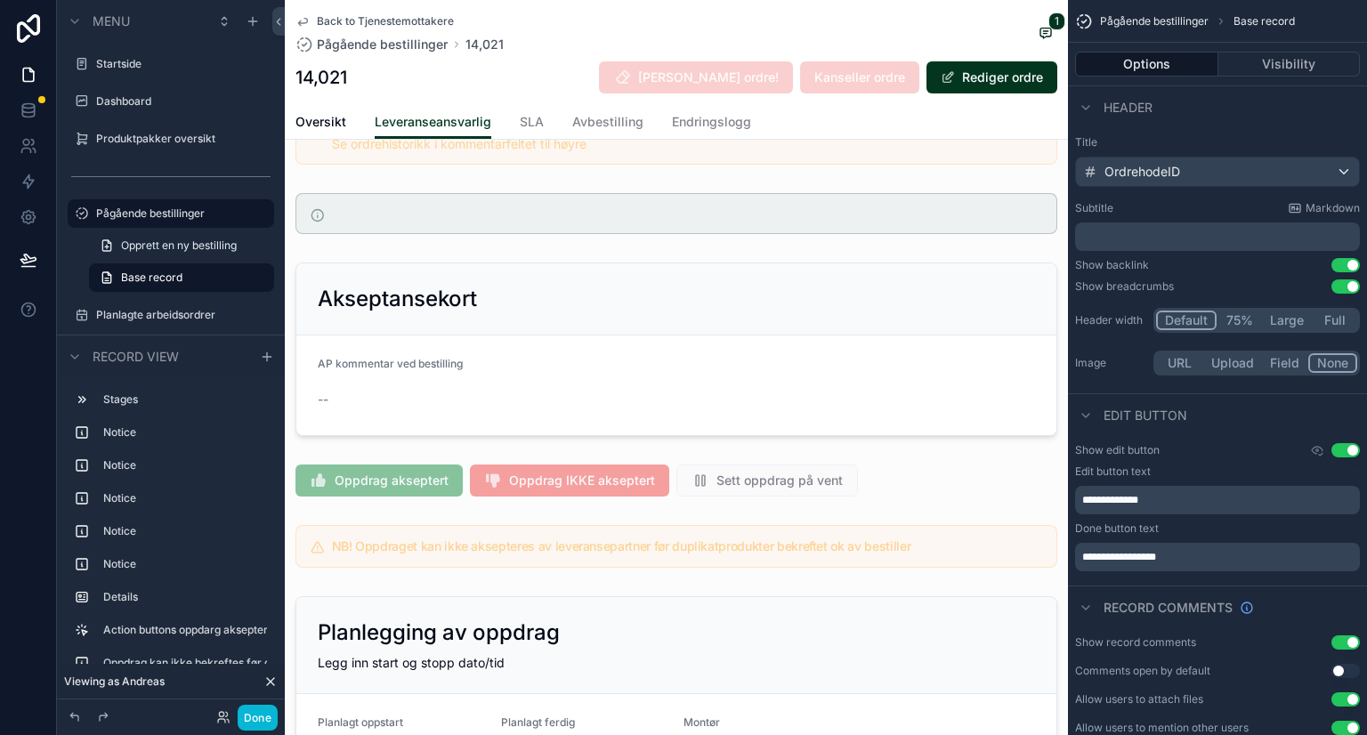
click at [908, 483] on div "scrollable content" at bounding box center [676, 480] width 783 height 46
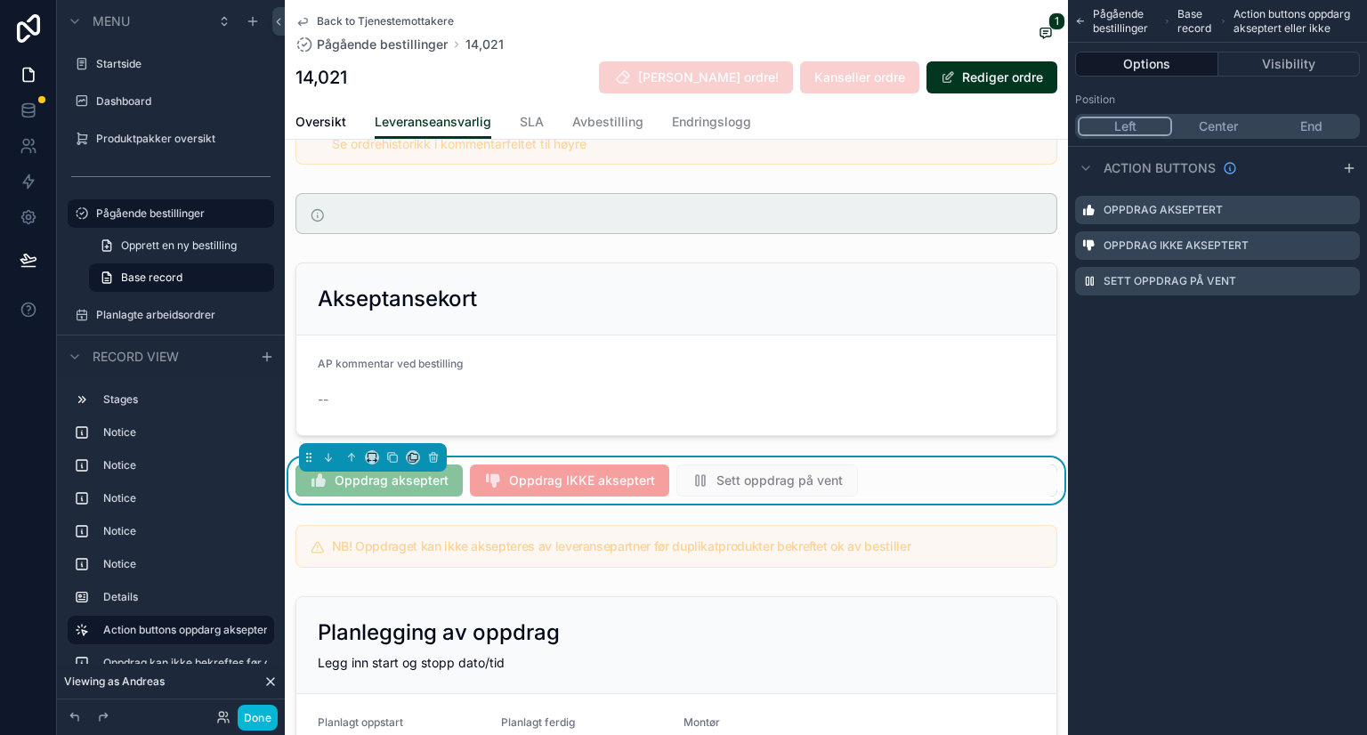
click at [0, 0] on icon "scrollable content" at bounding box center [0, 0] width 0 height 0
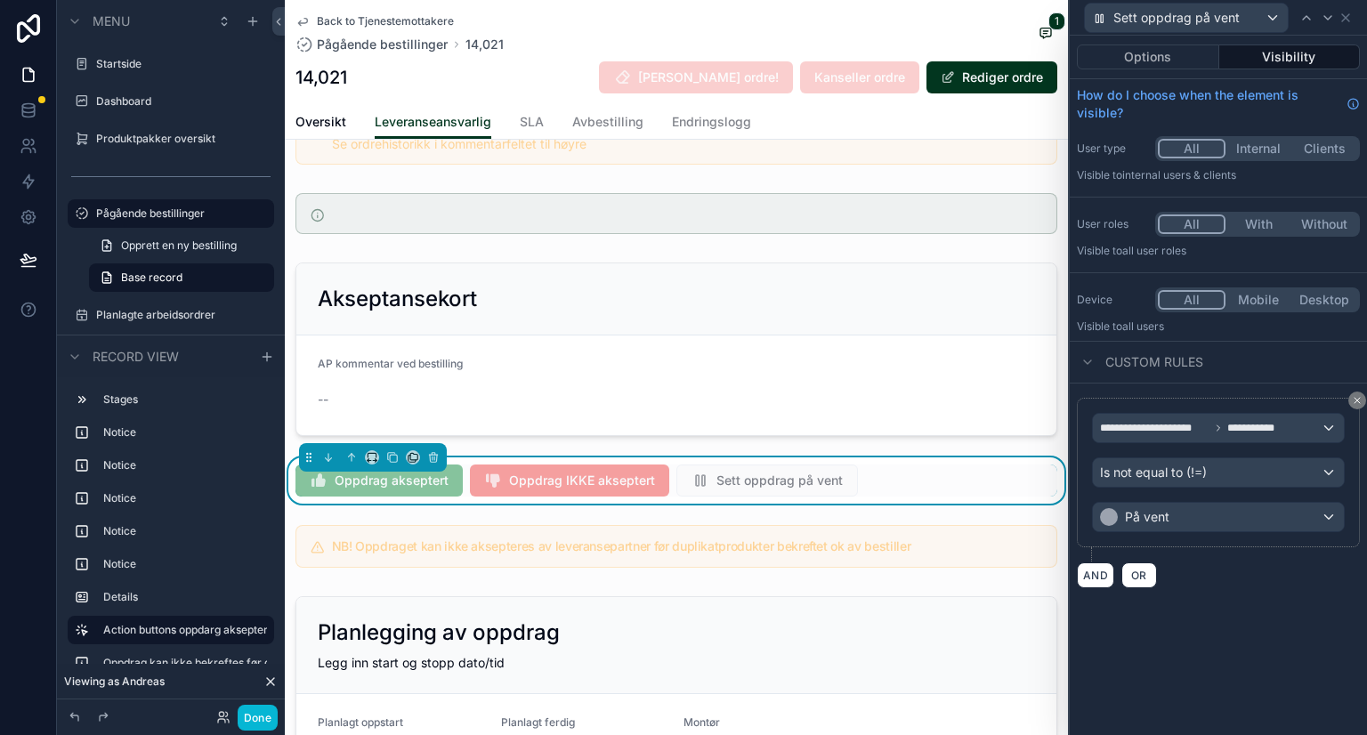
click at [1189, 52] on button "Options" at bounding box center [1148, 56] width 142 height 25
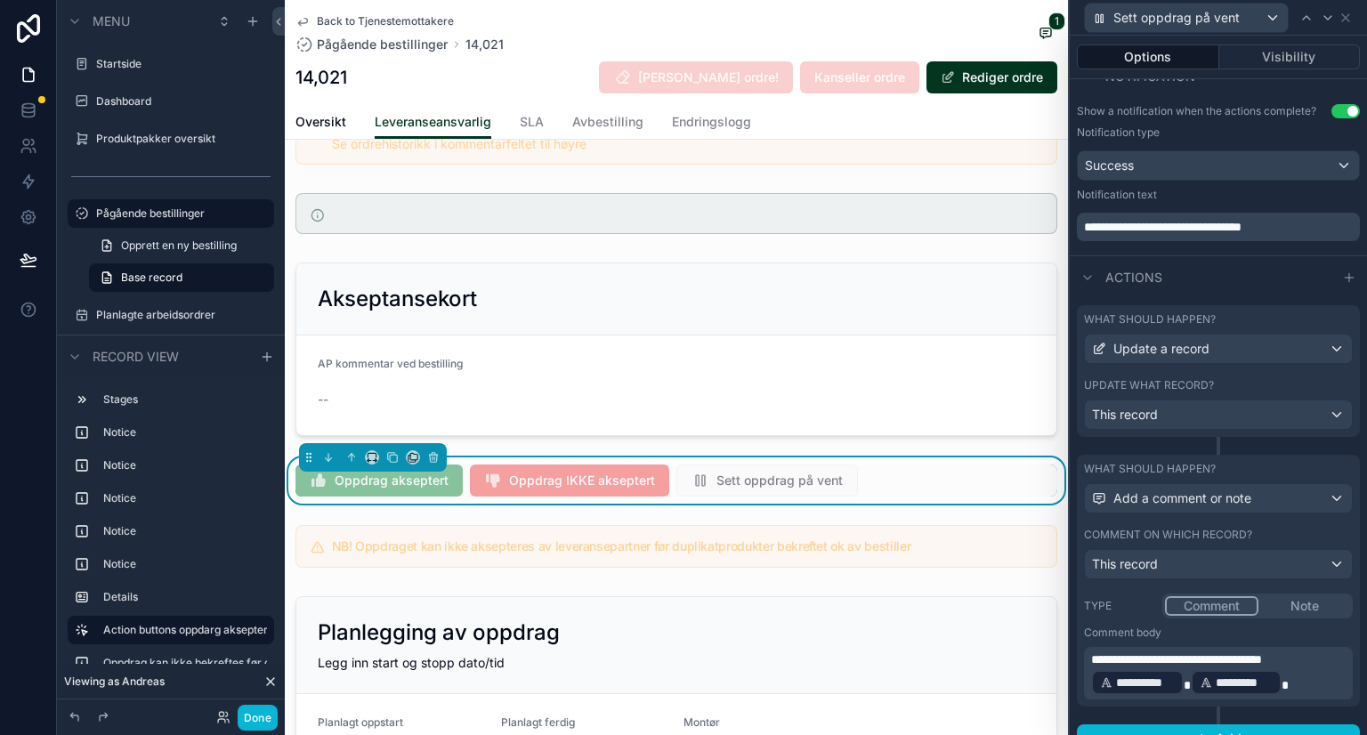
scroll to position [419, 0]
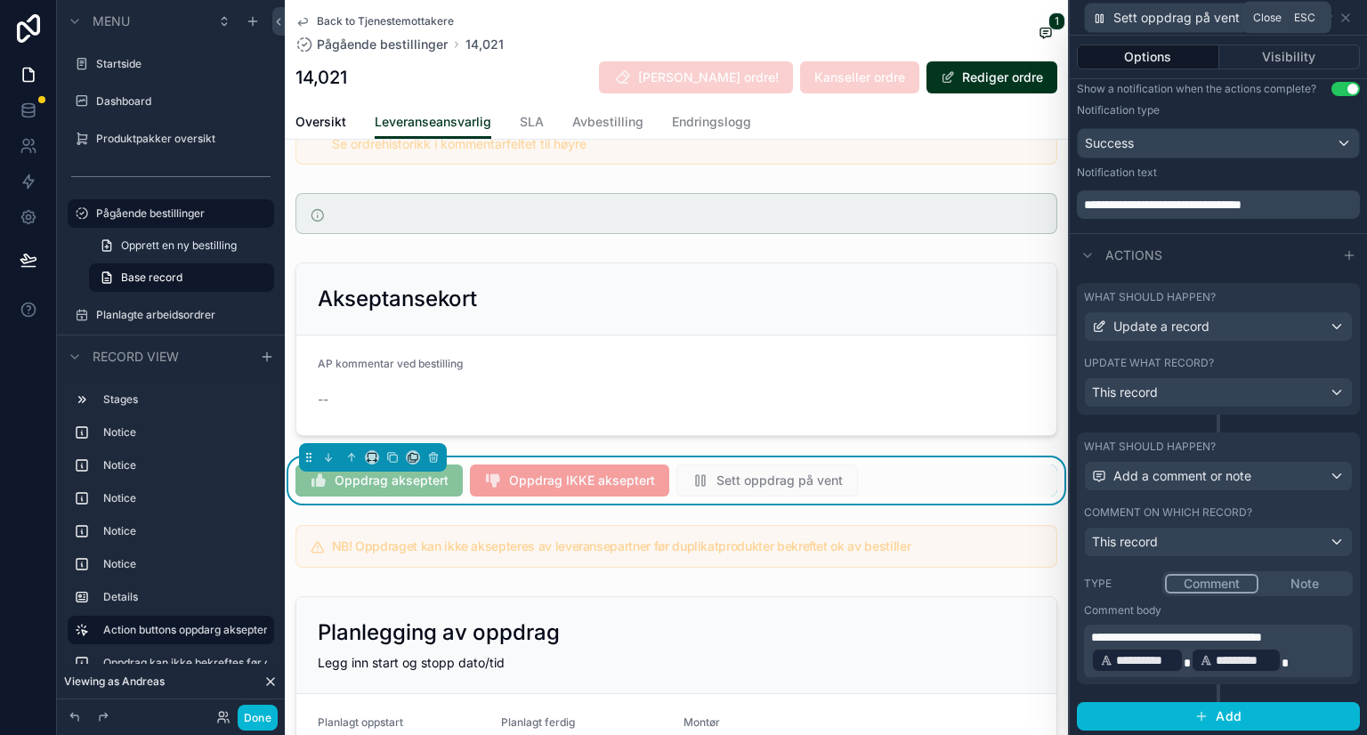
click at [1348, 20] on icon at bounding box center [1345, 17] width 7 height 7
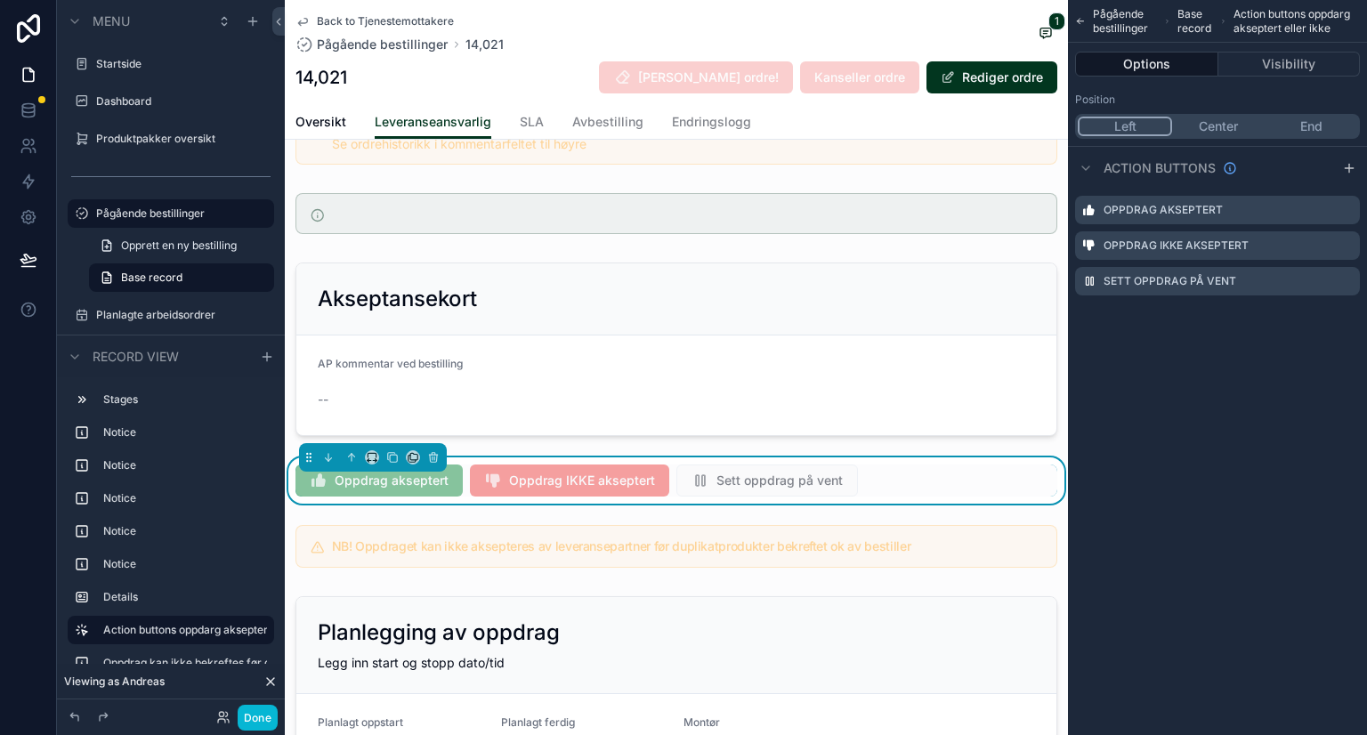
click at [273, 684] on icon at bounding box center [270, 681] width 14 height 14
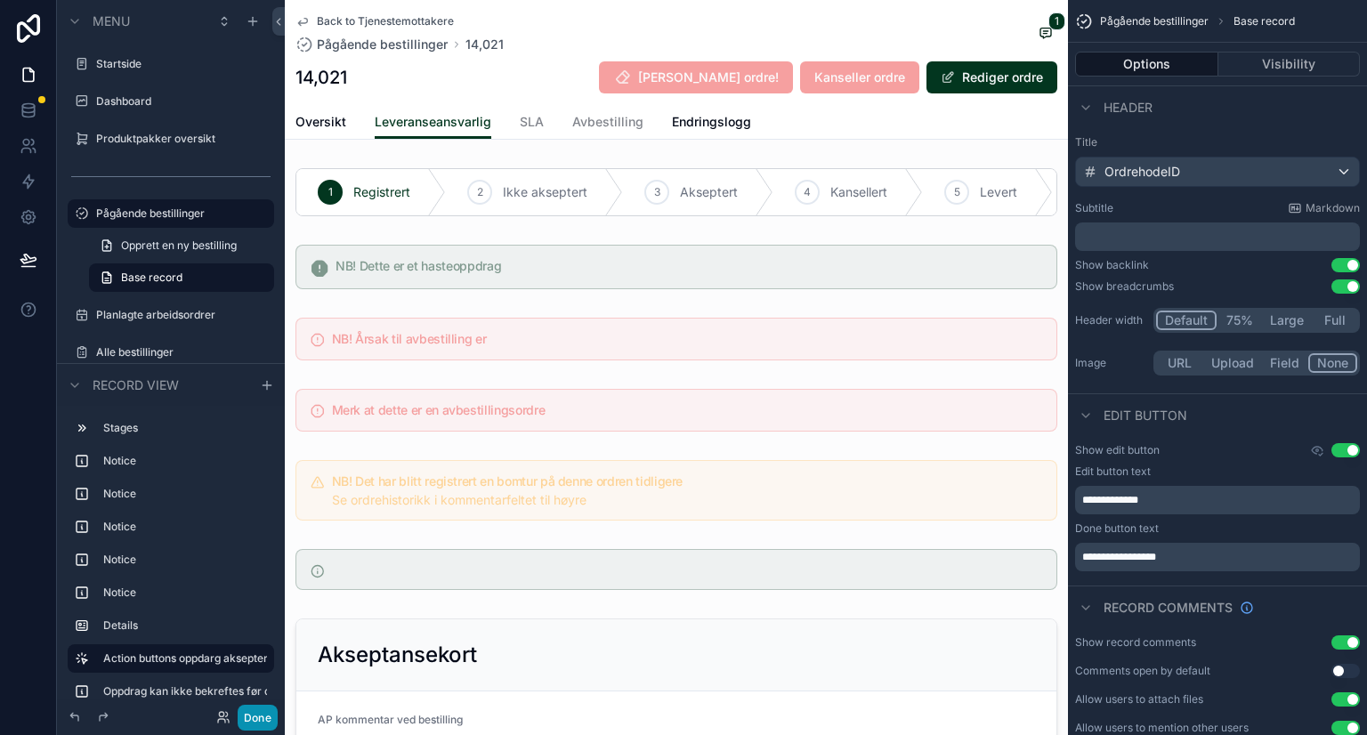
click at [255, 714] on button "Done" at bounding box center [258, 718] width 40 height 26
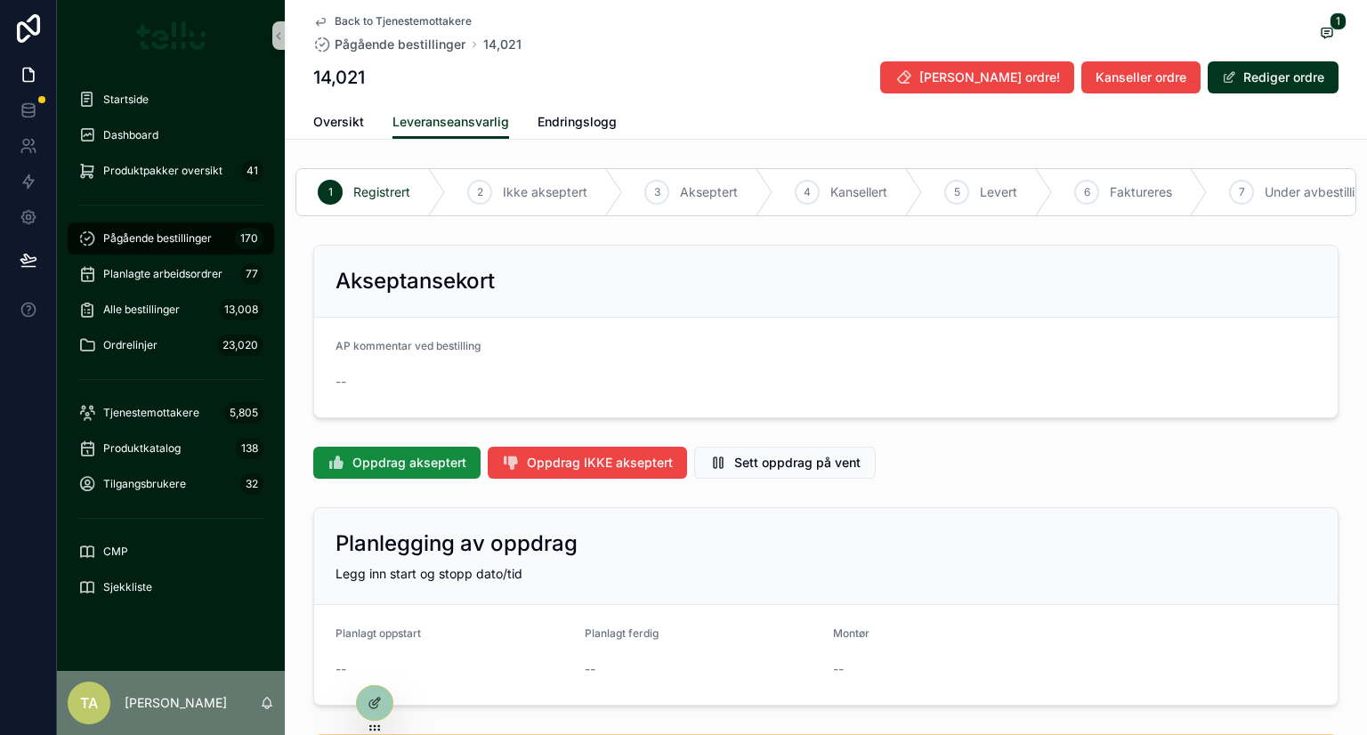
click at [0, 0] on div at bounding box center [0, 0] width 0 height 0
click at [0, 0] on icon at bounding box center [0, 0] width 0 height 0
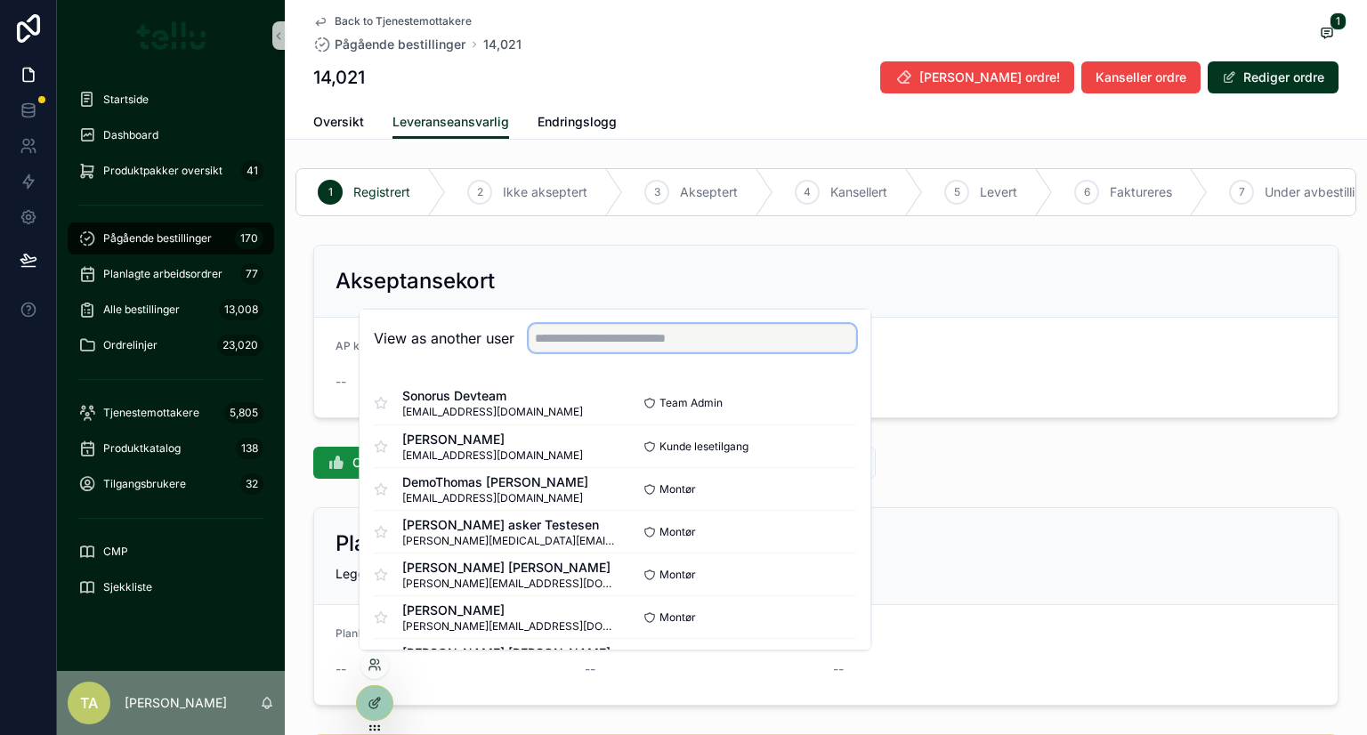
click at [609, 340] on input "text" at bounding box center [692, 338] width 327 height 28
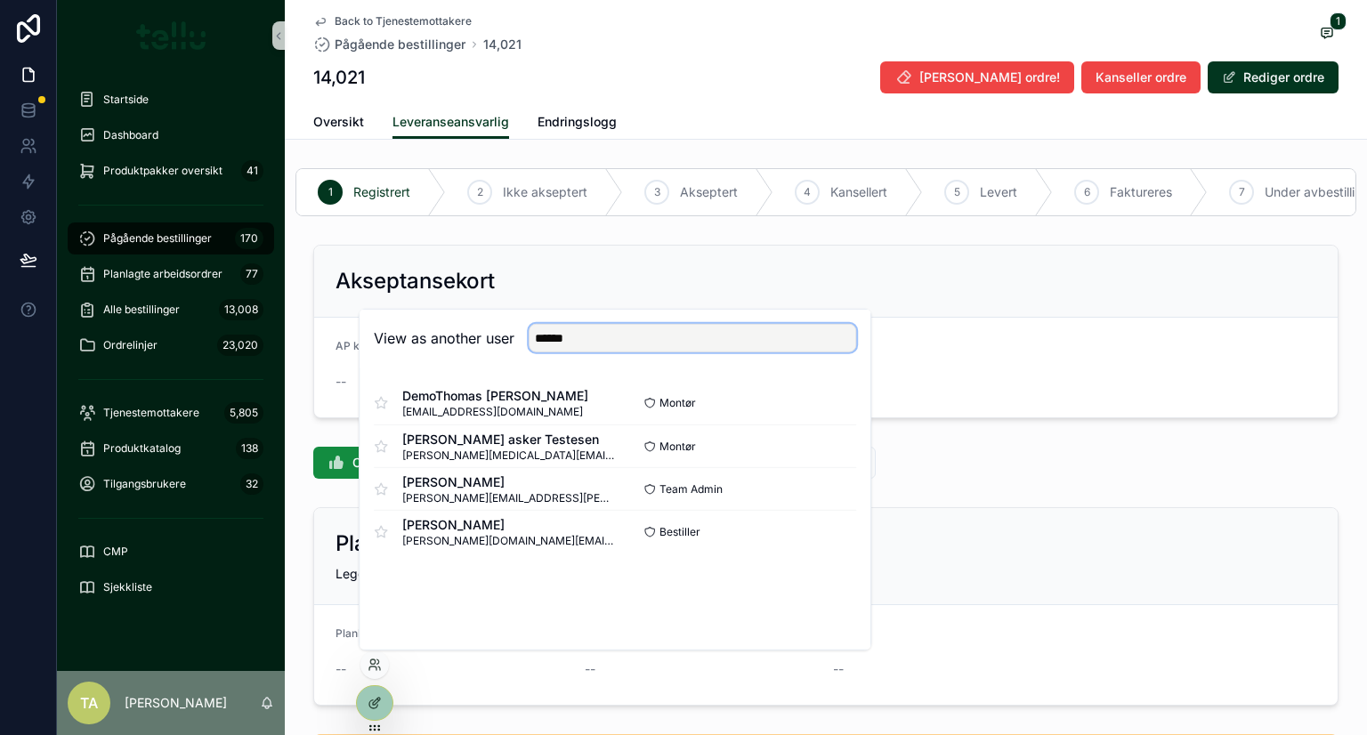
type input "******"
click at [0, 0] on button "Select" at bounding box center [0, 0] width 0 height 0
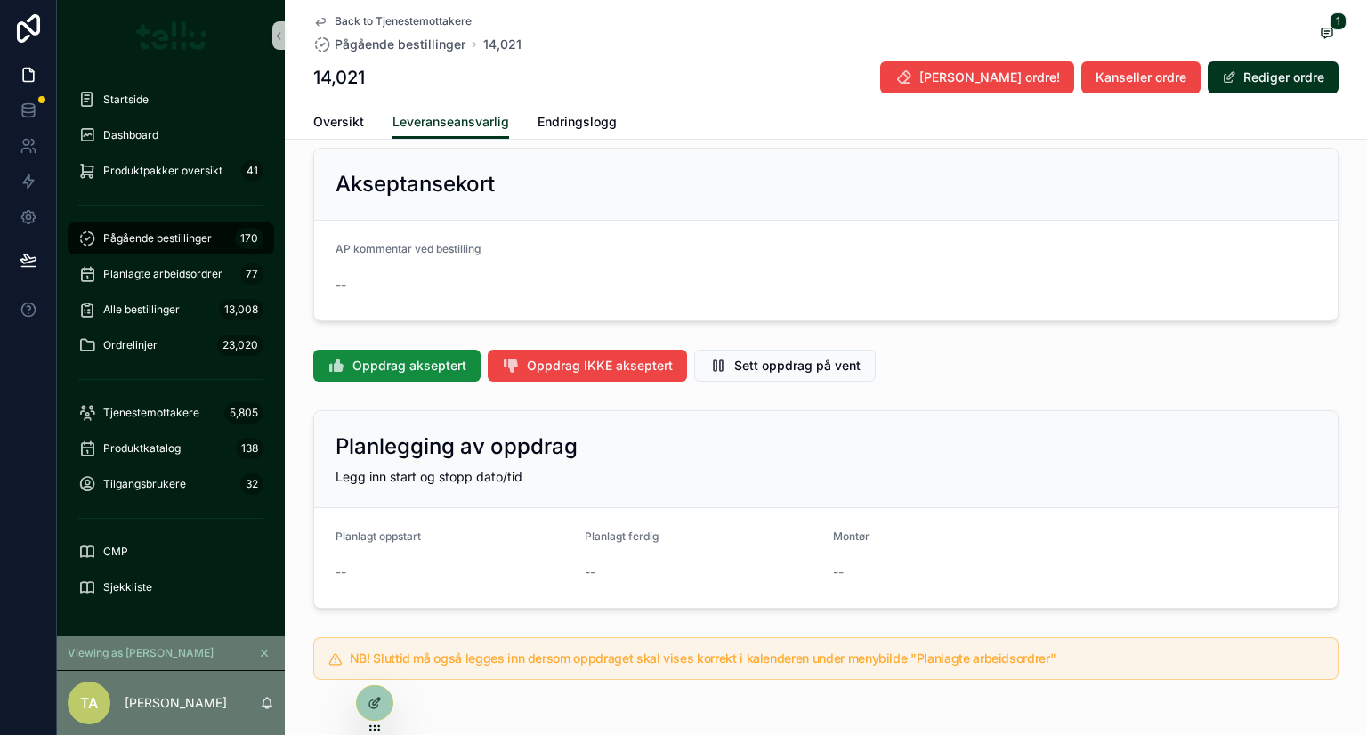
scroll to position [237, 0]
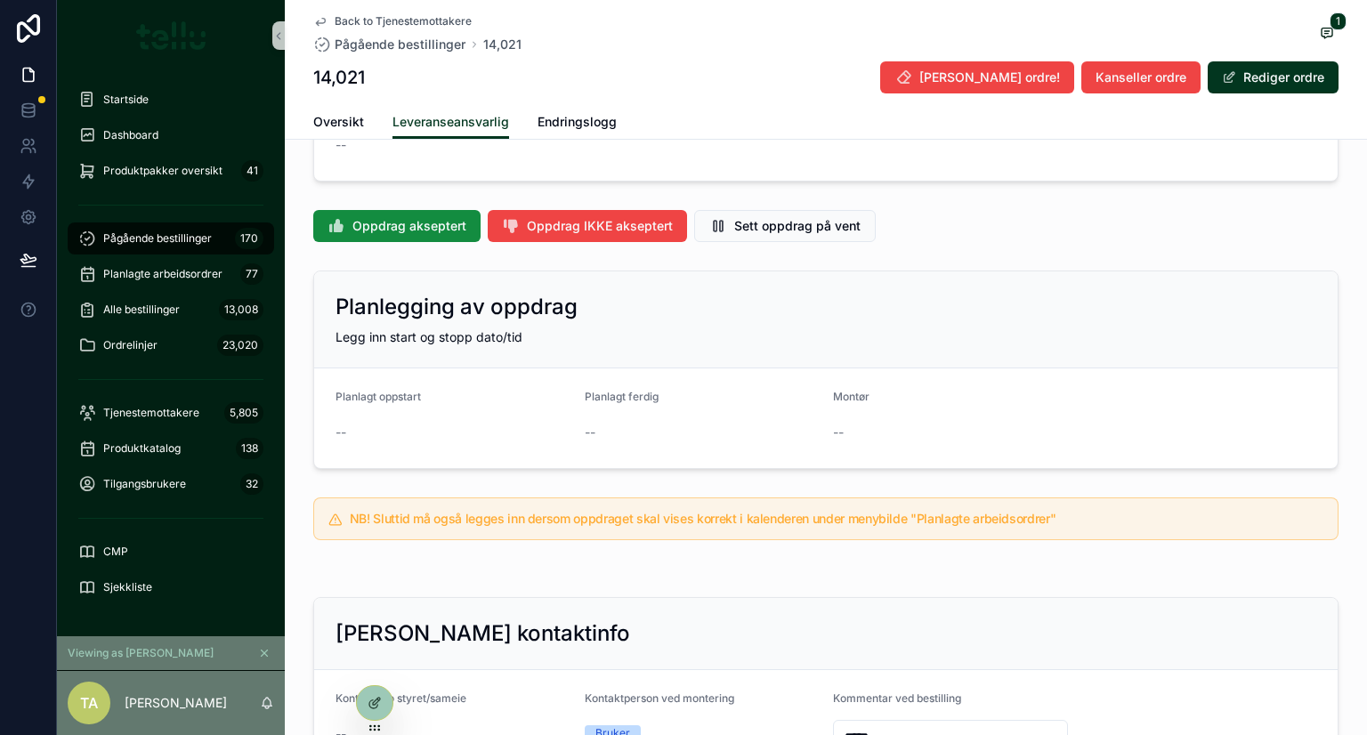
click at [756, 228] on button "Sett oppdrag på vent" at bounding box center [785, 226] width 182 height 32
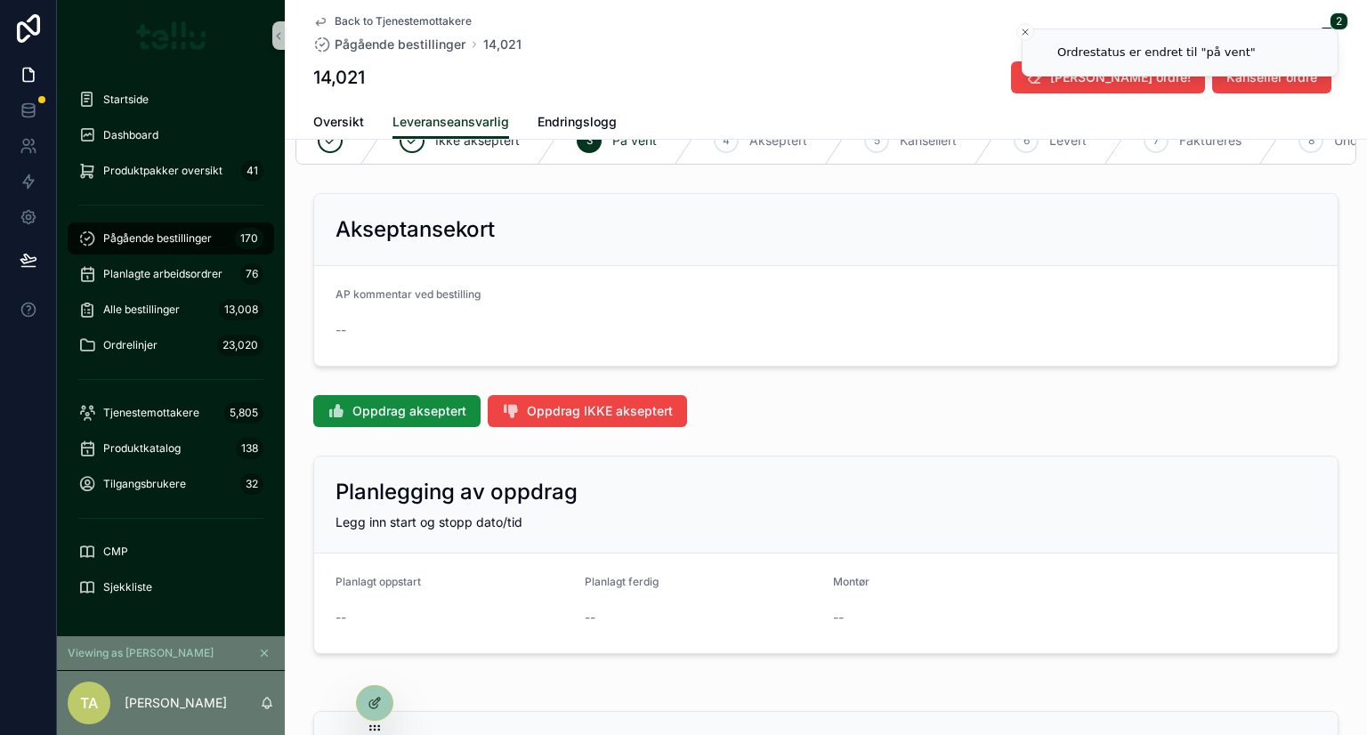
scroll to position [0, 0]
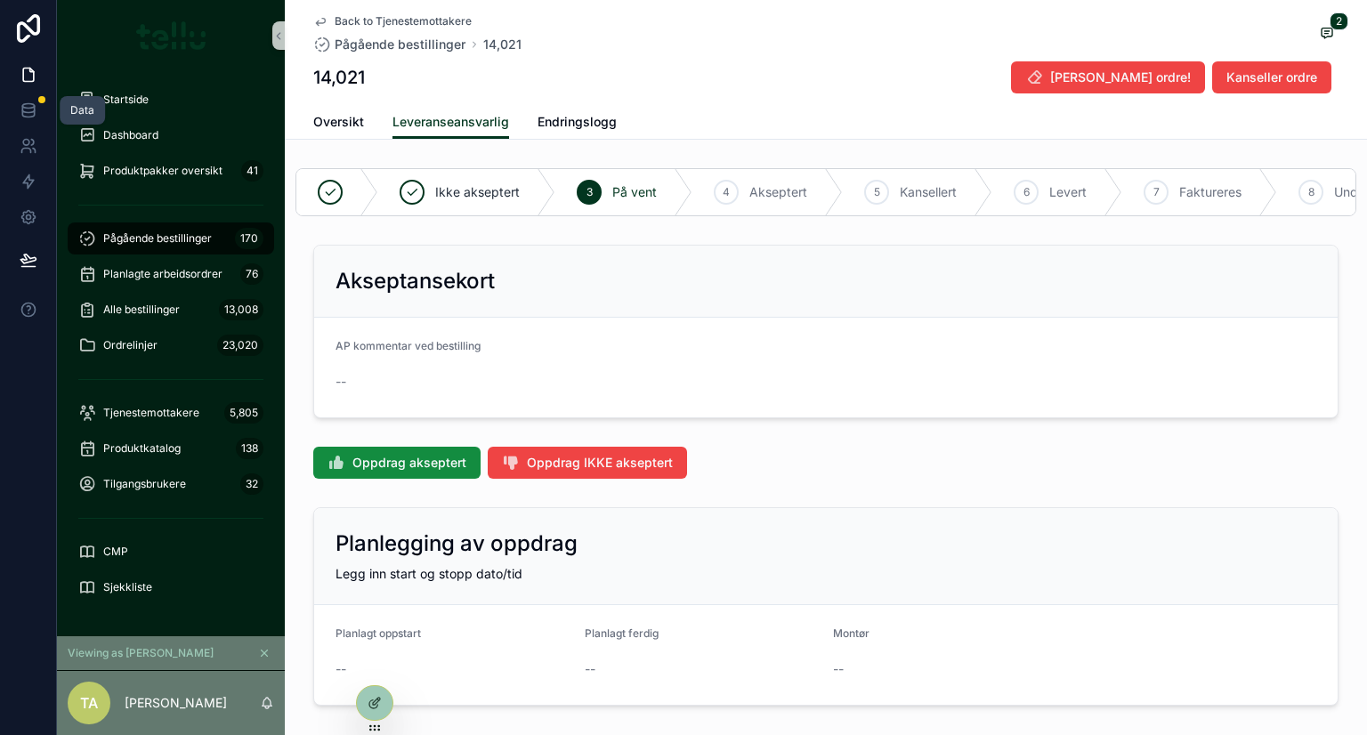
click at [35, 111] on icon at bounding box center [29, 110] width 18 height 18
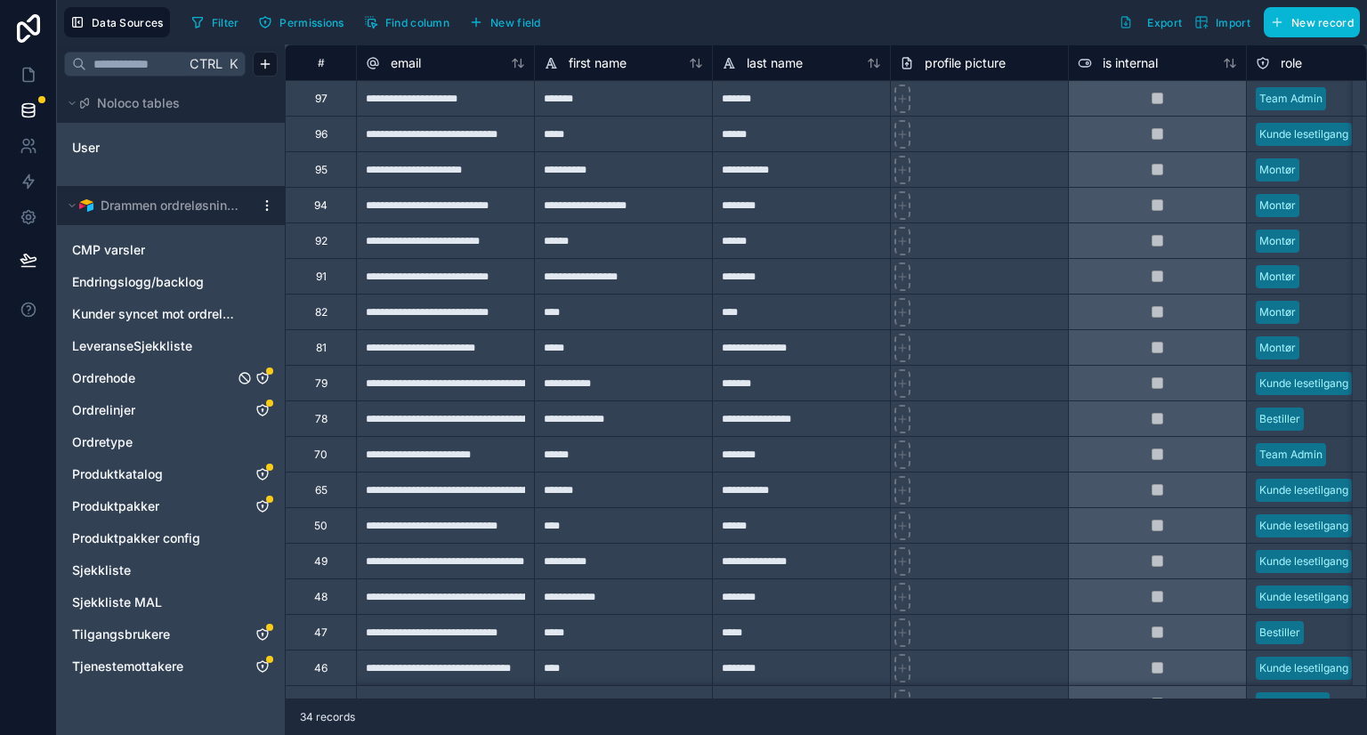
drag, startPoint x: 100, startPoint y: 374, endPoint x: 187, endPoint y: 386, distance: 88.1
click at [100, 374] on span "Ordrehode" at bounding box center [103, 378] width 63 height 18
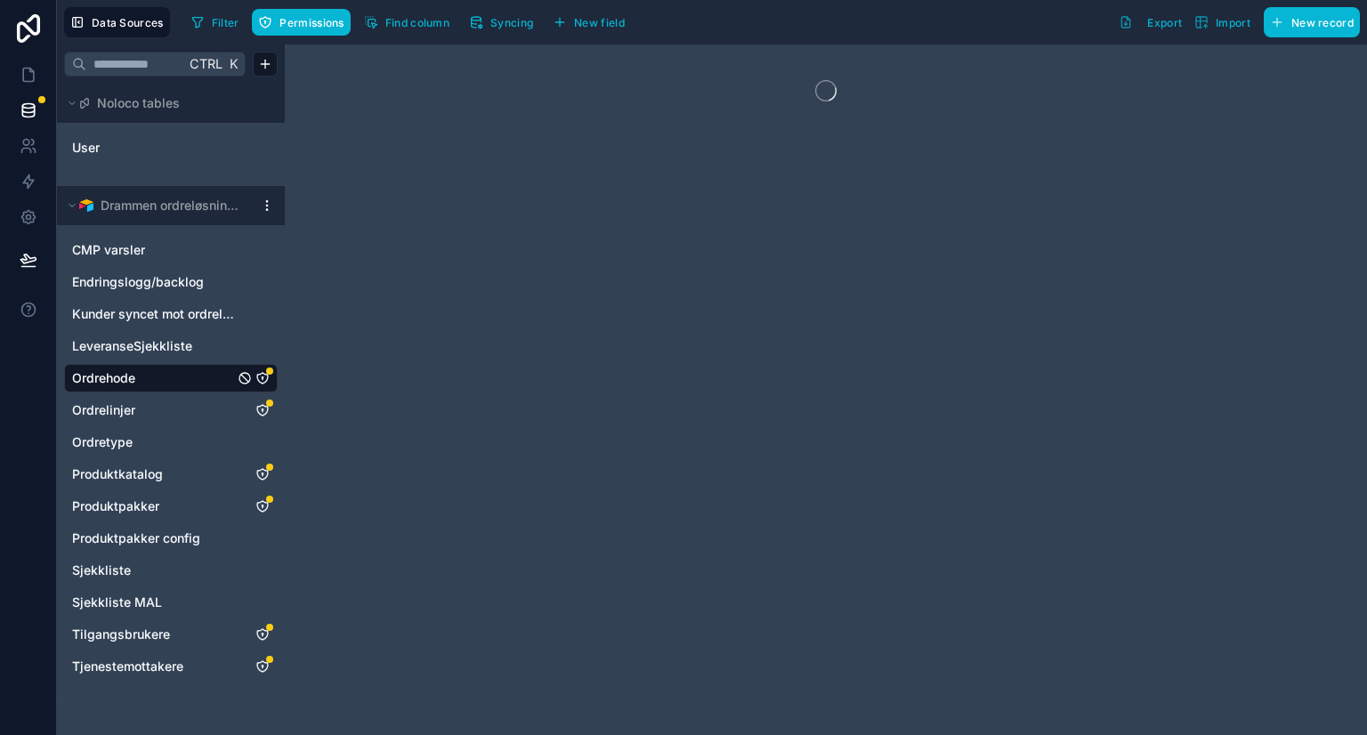
click at [262, 377] on icon "Ordrehode" at bounding box center [262, 377] width 1 height 1
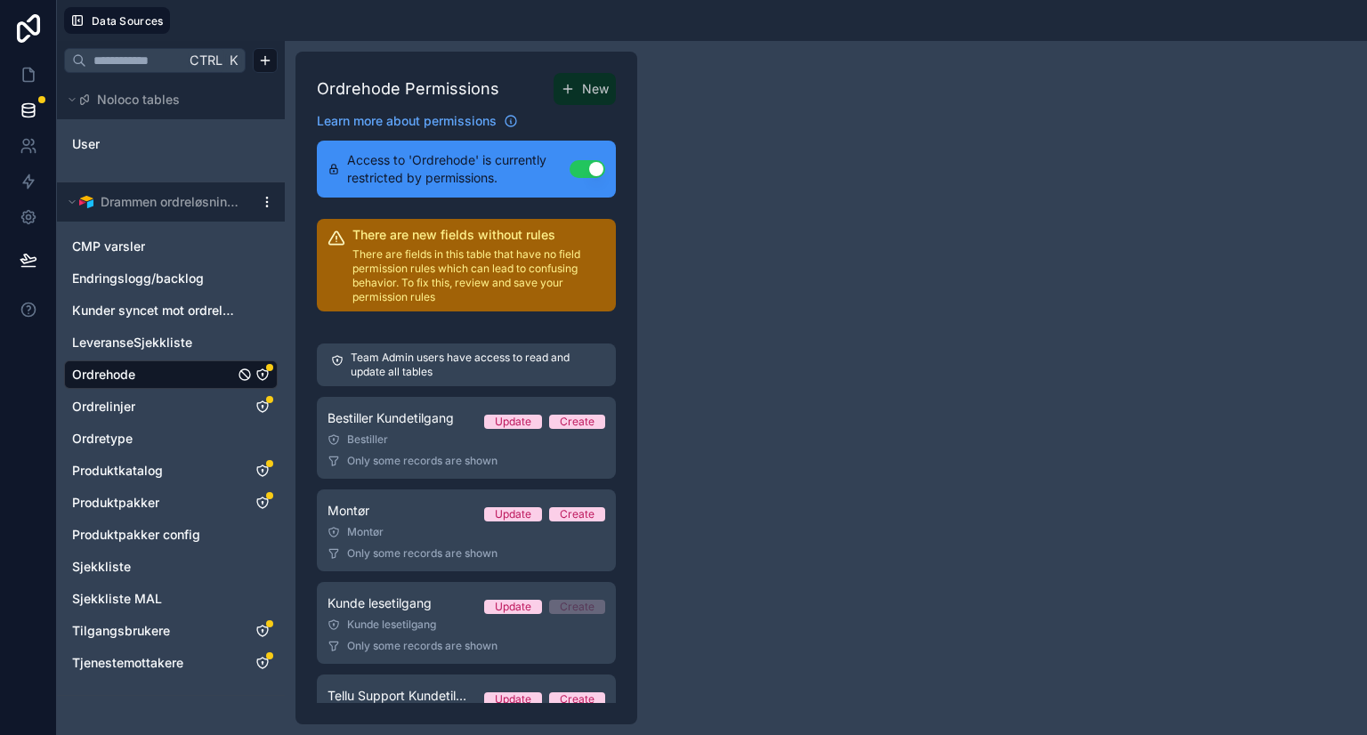
click at [386, 513] on div "Montør Update Create" at bounding box center [466, 510] width 278 height 21
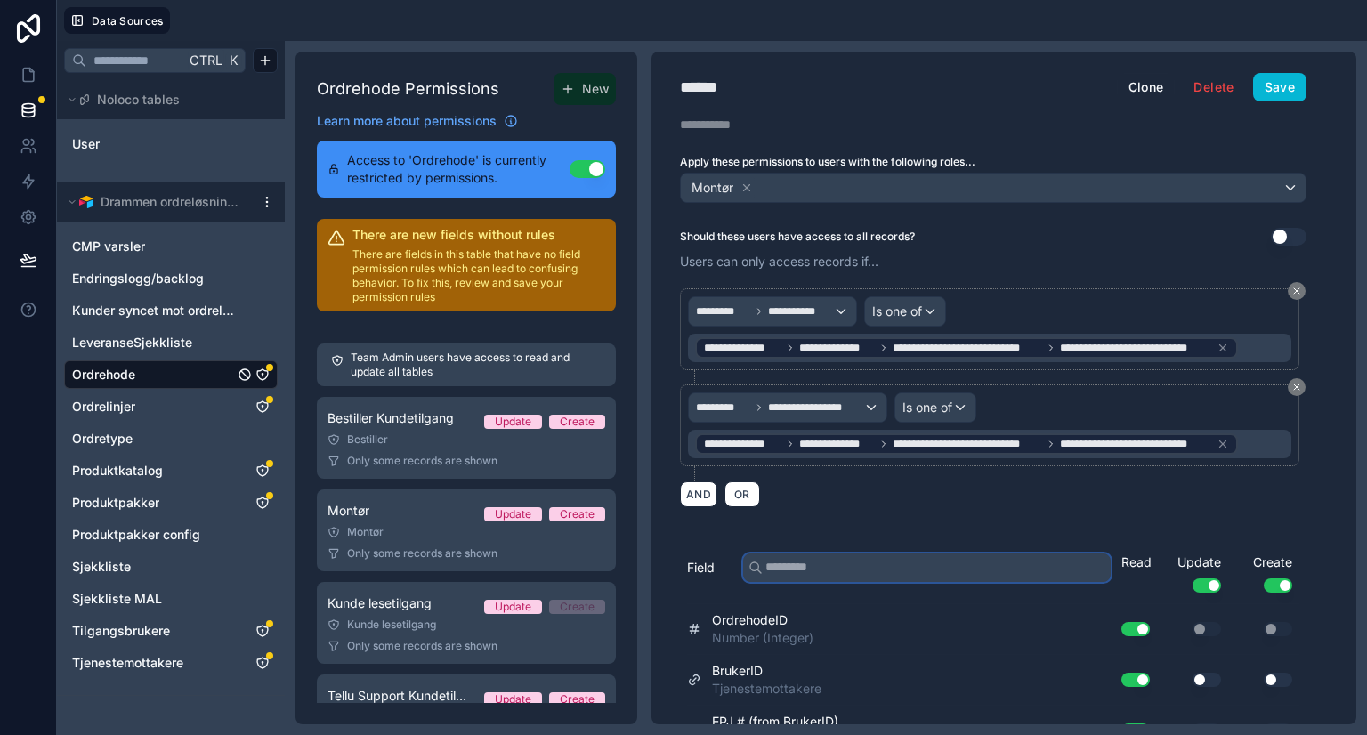
click at [826, 573] on input "text" at bounding box center [926, 567] width 367 height 28
type input "****"
click at [1207, 622] on button "Use setting" at bounding box center [1206, 629] width 28 height 14
click at [1284, 86] on button "Save" at bounding box center [1279, 87] width 53 height 28
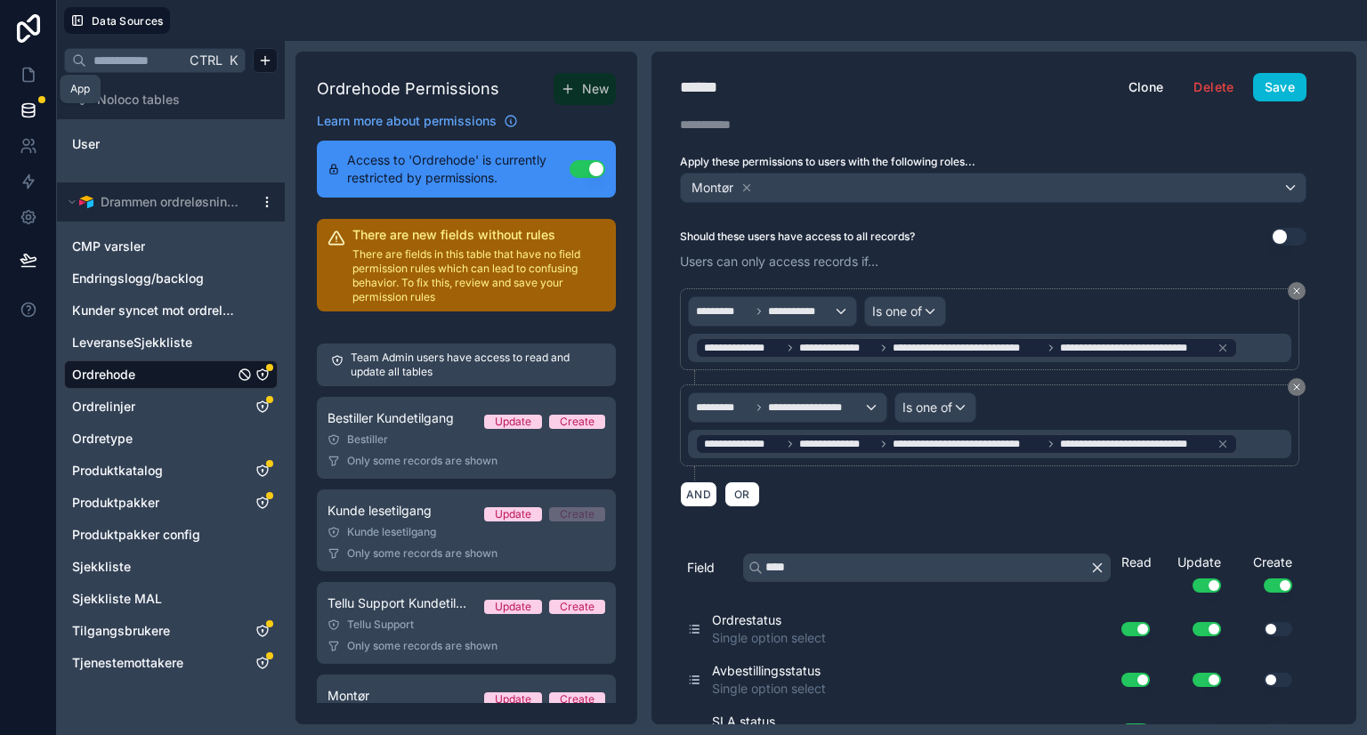
click at [31, 72] on icon at bounding box center [31, 71] width 4 height 4
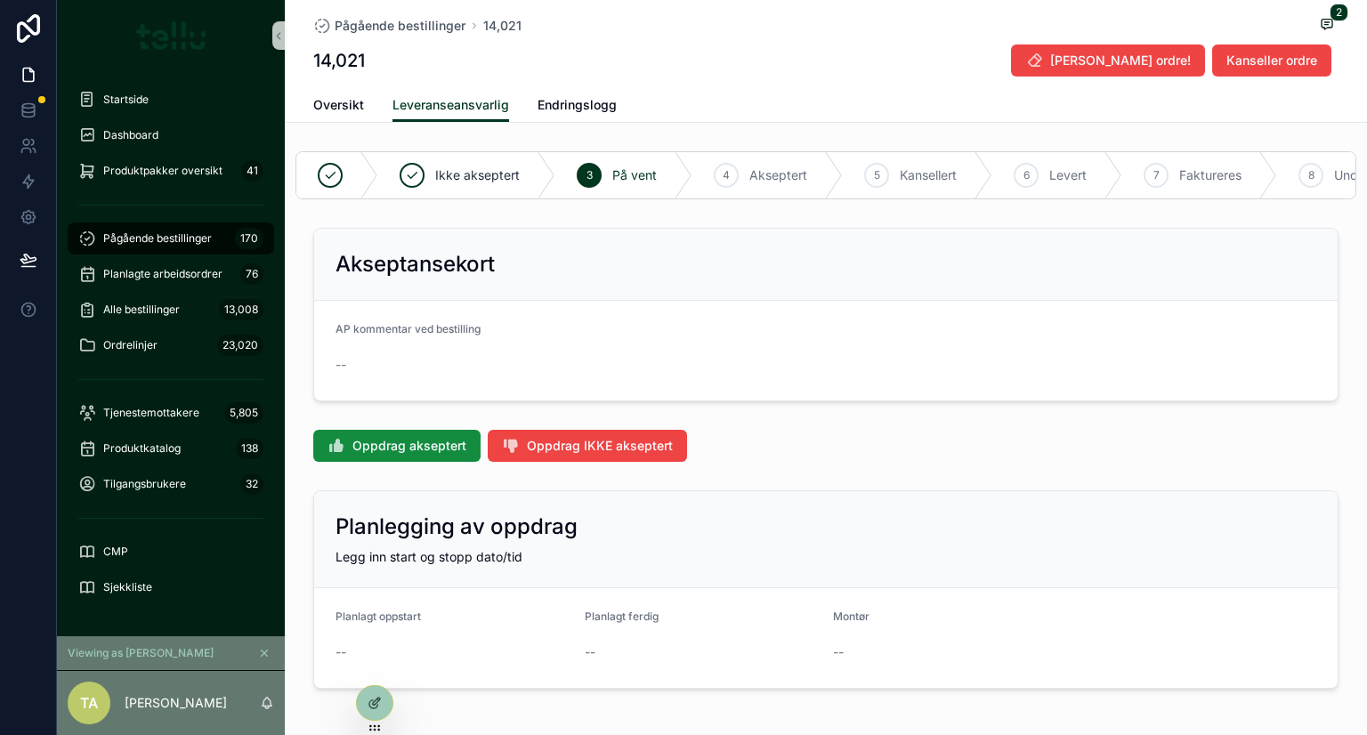
click at [149, 239] on span "Pågående bestillinger" at bounding box center [157, 238] width 109 height 14
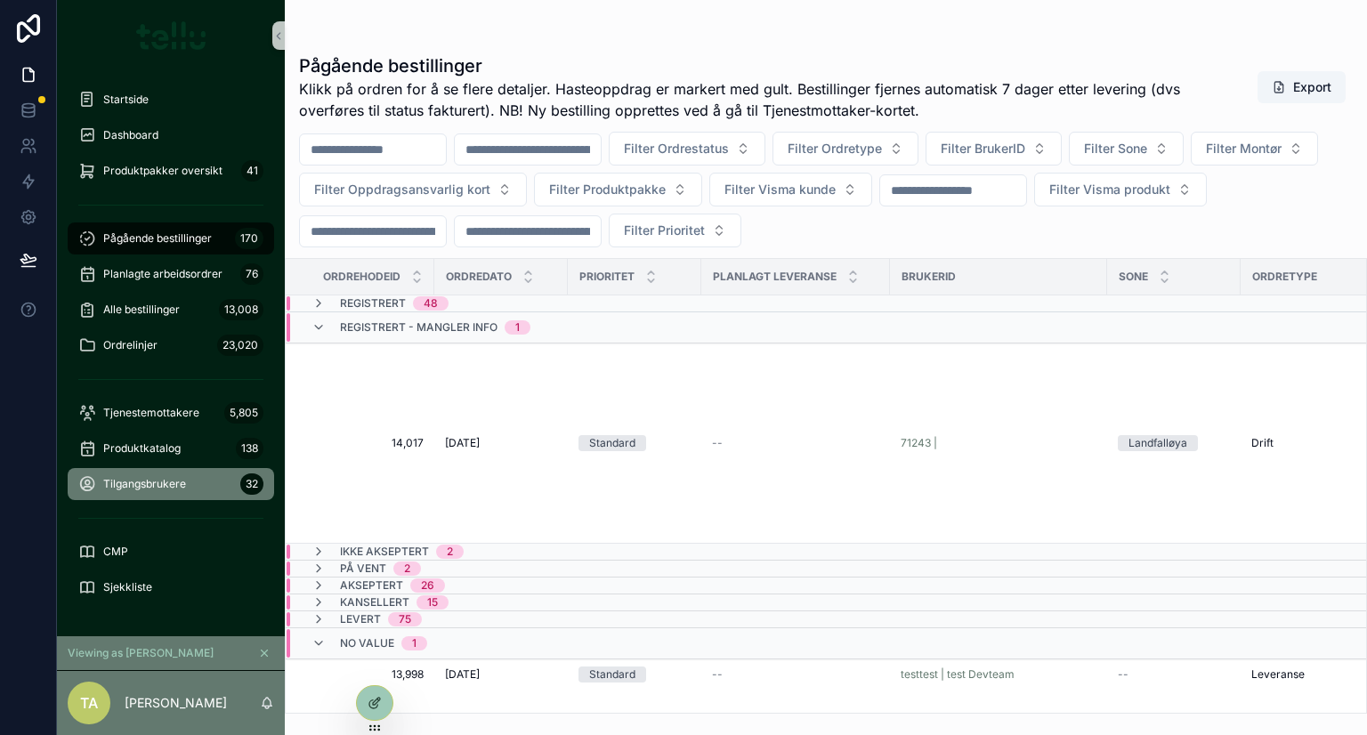
click at [151, 483] on span "Tilgangsbrukere" at bounding box center [144, 484] width 83 height 14
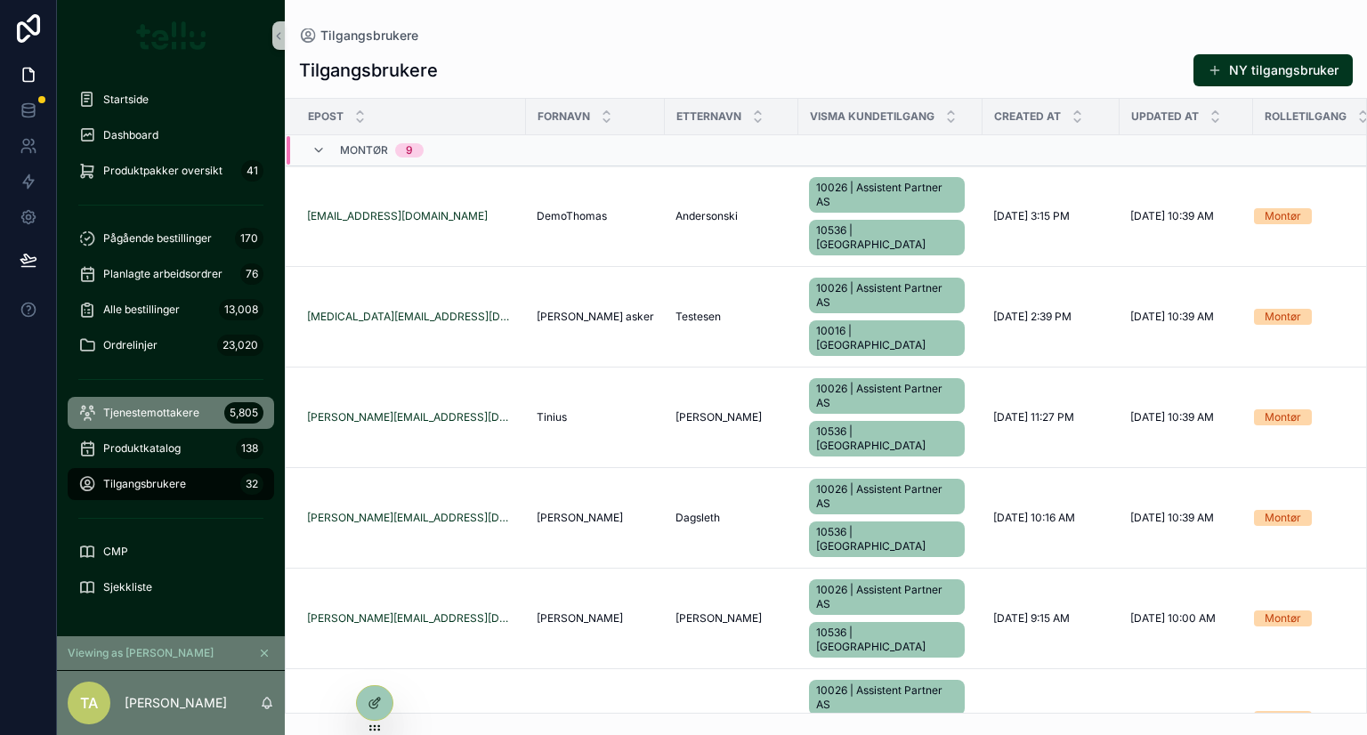
drag, startPoint x: 155, startPoint y: 411, endPoint x: 260, endPoint y: 382, distance: 109.0
click at [155, 411] on span "Tjenestemottakere" at bounding box center [151, 413] width 96 height 14
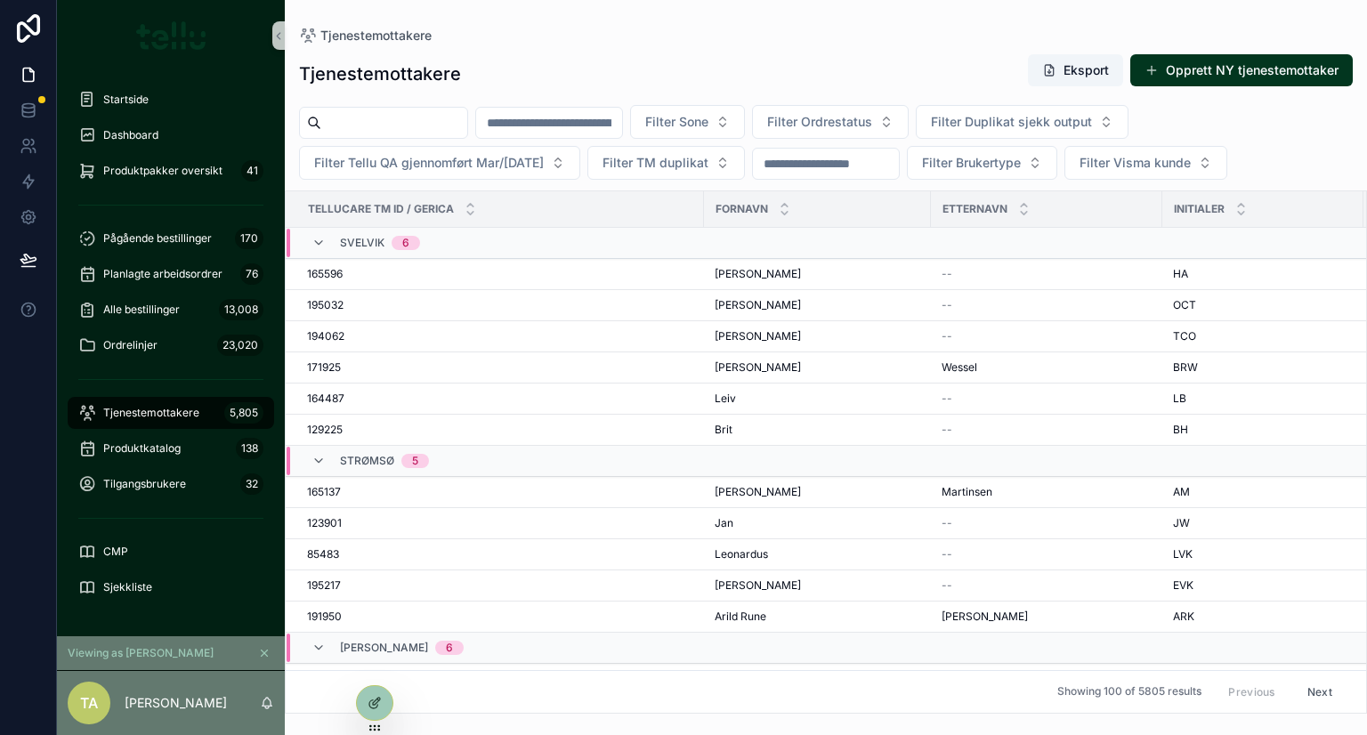
click at [401, 127] on input "scrollable content" at bounding box center [394, 122] width 146 height 25
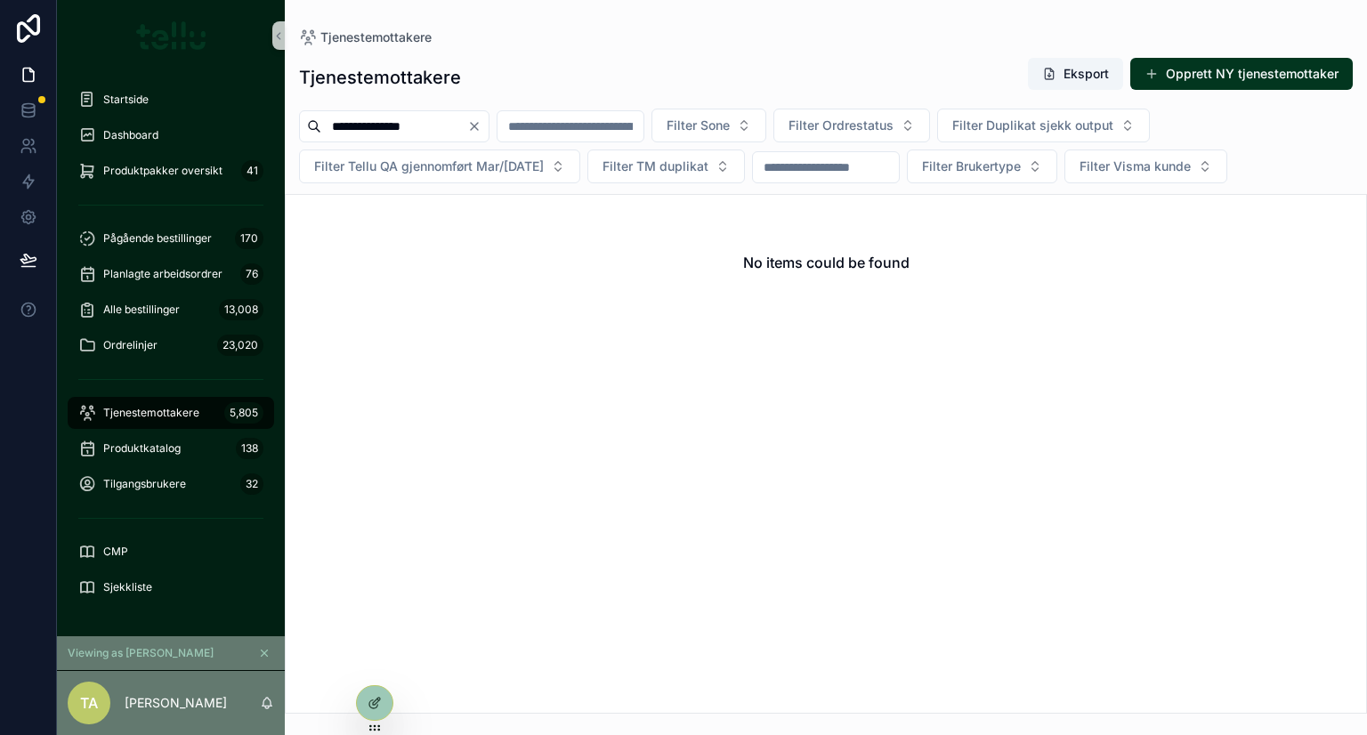
drag, startPoint x: 367, startPoint y: 122, endPoint x: 522, endPoint y: 117, distance: 155.8
click at [489, 119] on div "**********" at bounding box center [394, 126] width 190 height 32
type input "******"
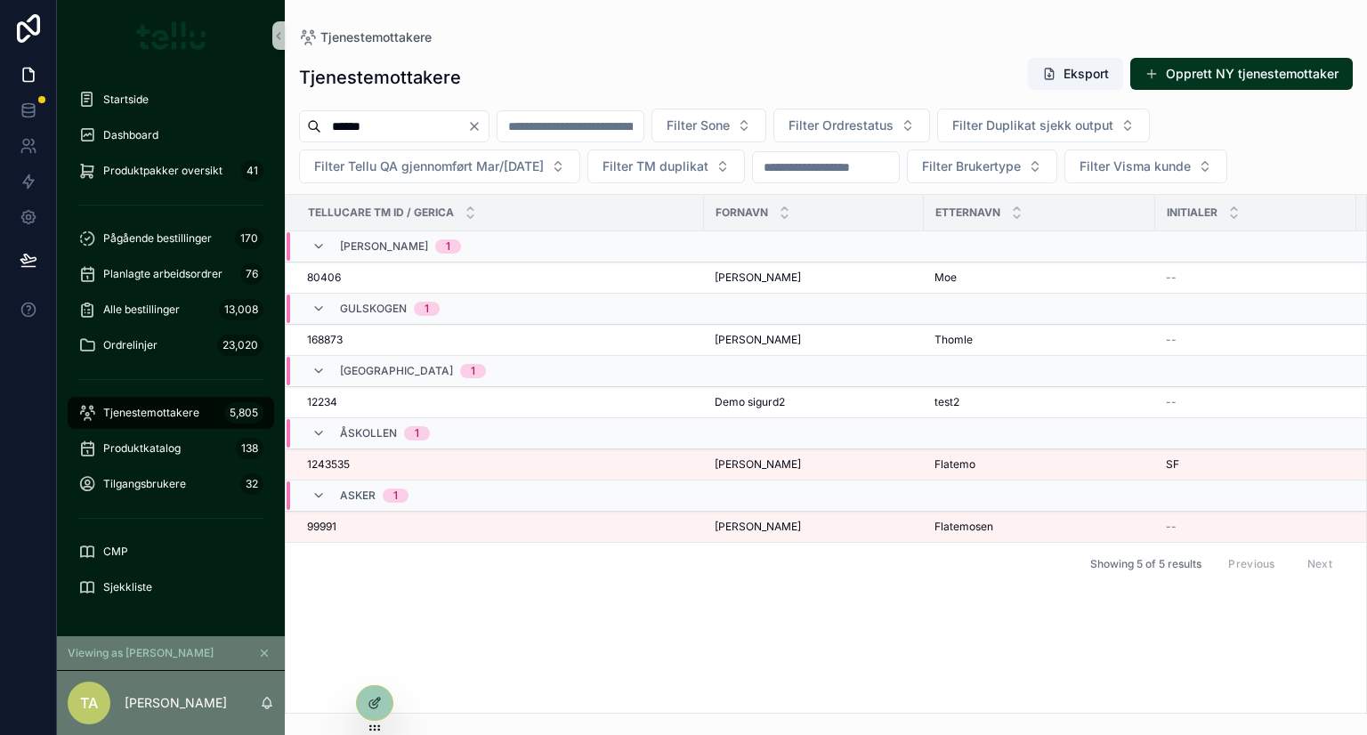
click at [448, 516] on td "99991 99991" at bounding box center [495, 527] width 418 height 31
click at [411, 453] on td "1243535 1243535" at bounding box center [495, 464] width 418 height 31
click at [389, 464] on div "1243535 1243535" at bounding box center [500, 464] width 386 height 14
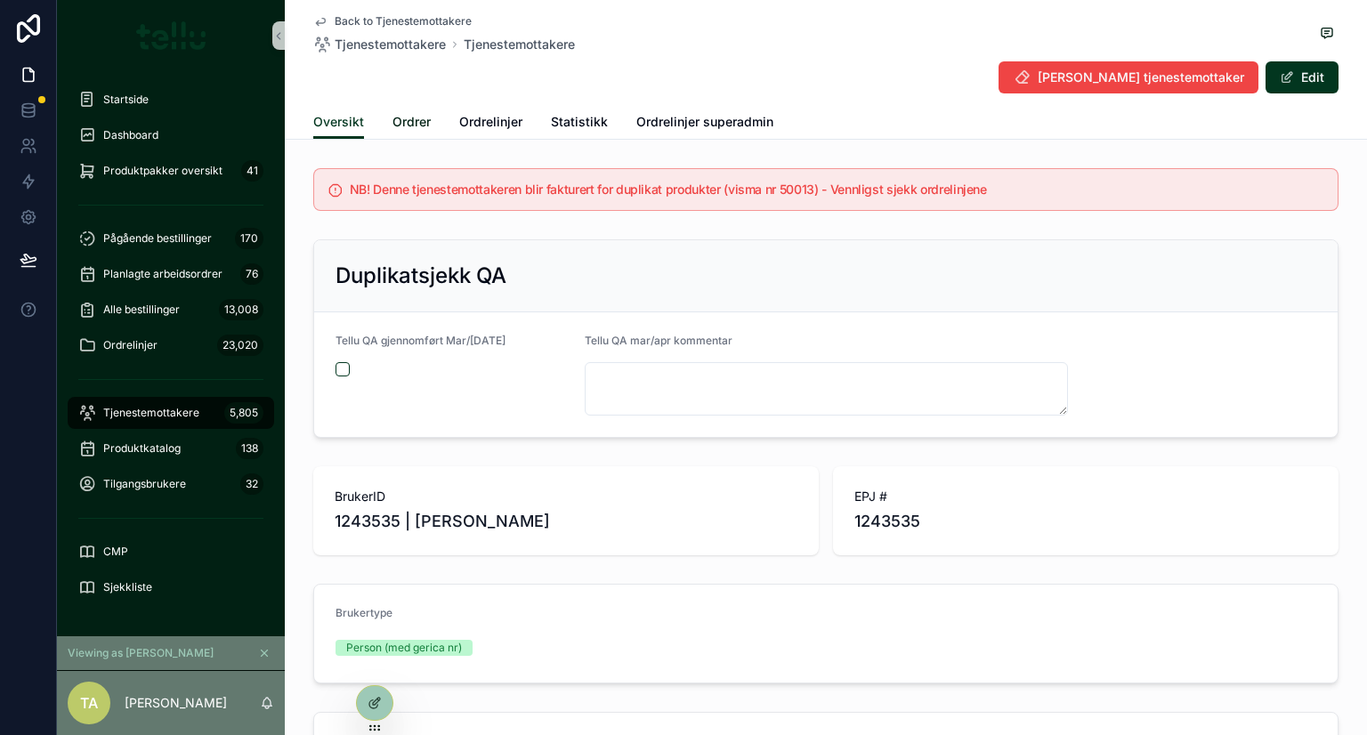
click at [399, 122] on span "Ordrer" at bounding box center [411, 122] width 38 height 18
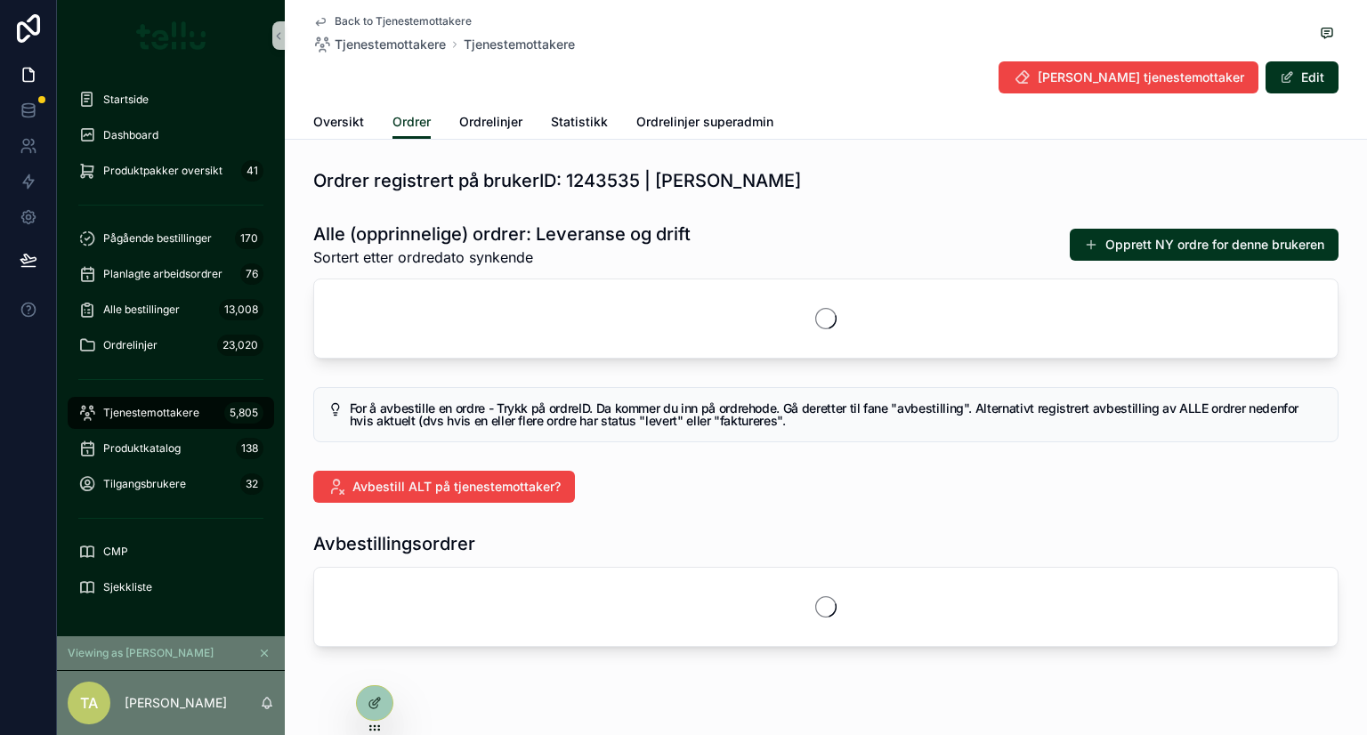
click at [1186, 250] on button "Opprett NY ordre for denne brukeren" at bounding box center [1204, 245] width 269 height 32
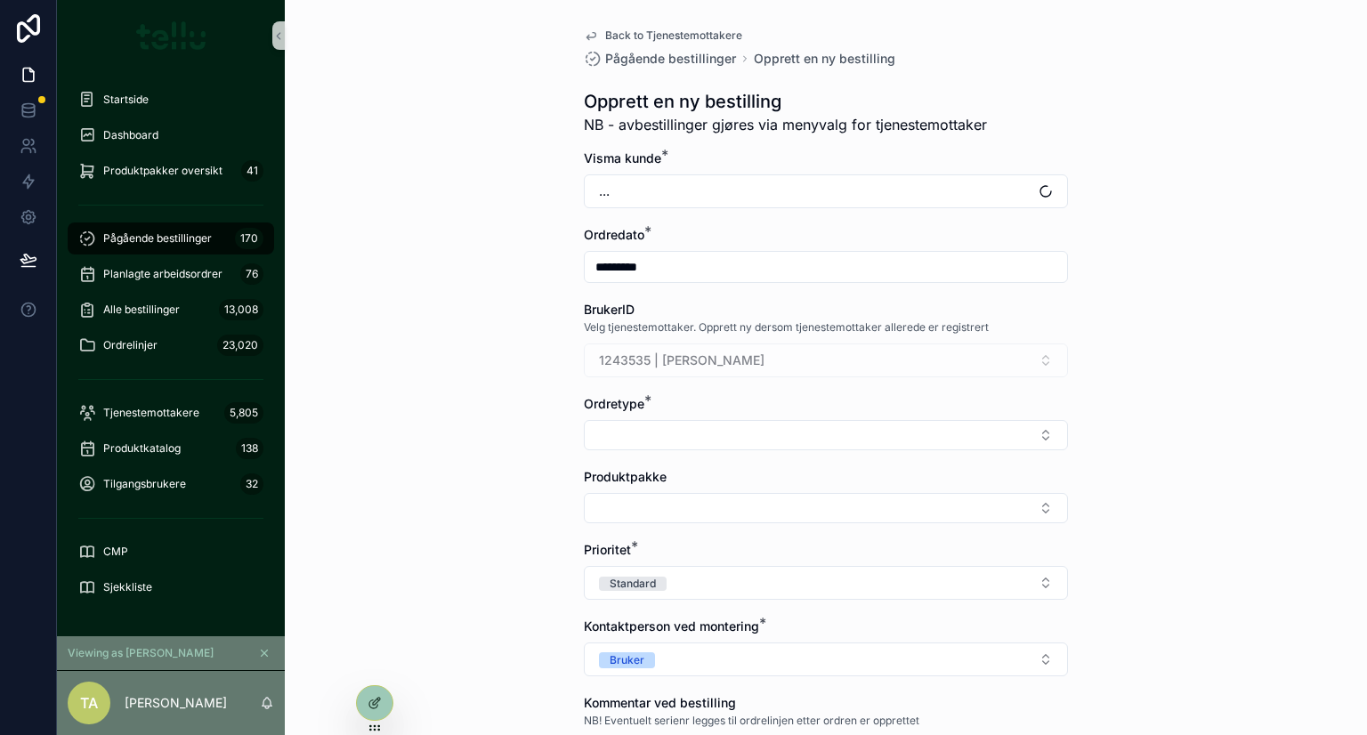
click at [723, 179] on button "..." at bounding box center [826, 191] width 484 height 34
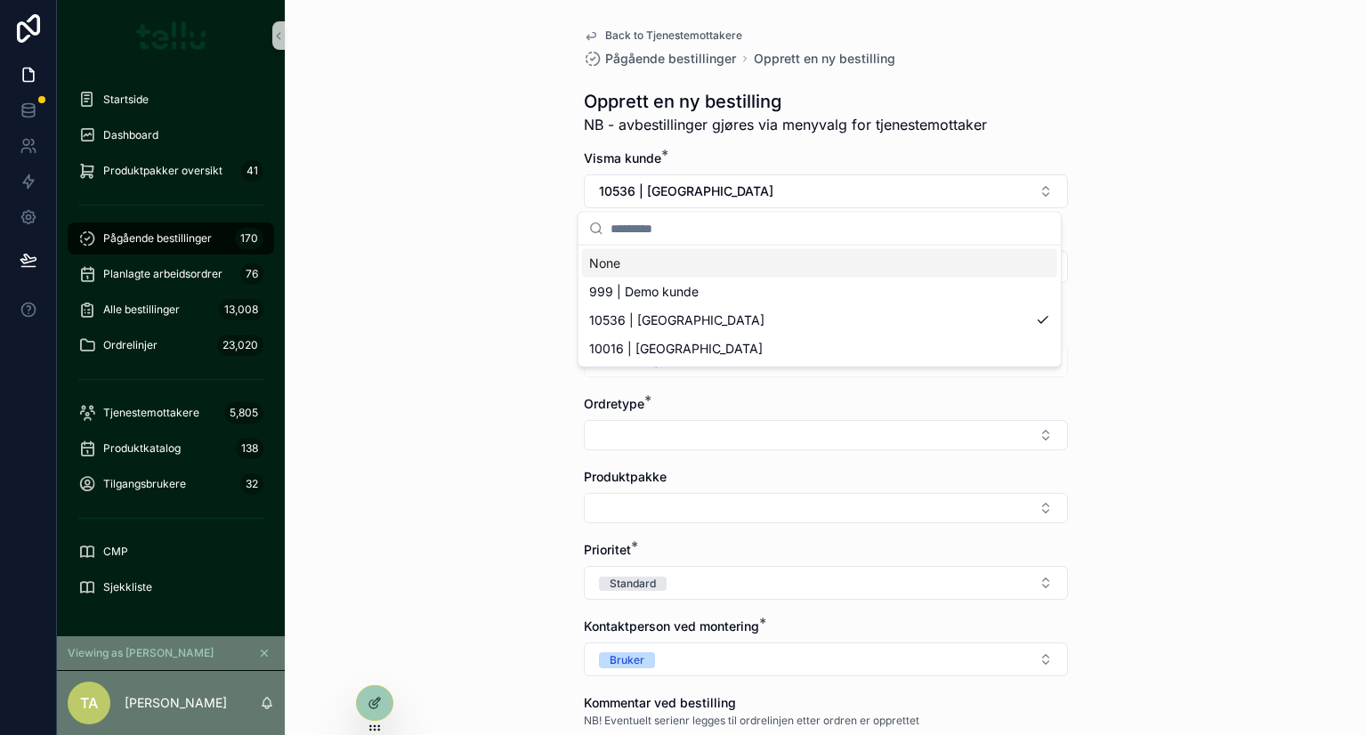
drag, startPoint x: 716, startPoint y: 186, endPoint x: 650, endPoint y: 176, distance: 66.6
click at [699, 184] on span "10536 | [GEOGRAPHIC_DATA]" at bounding box center [686, 191] width 174 height 18
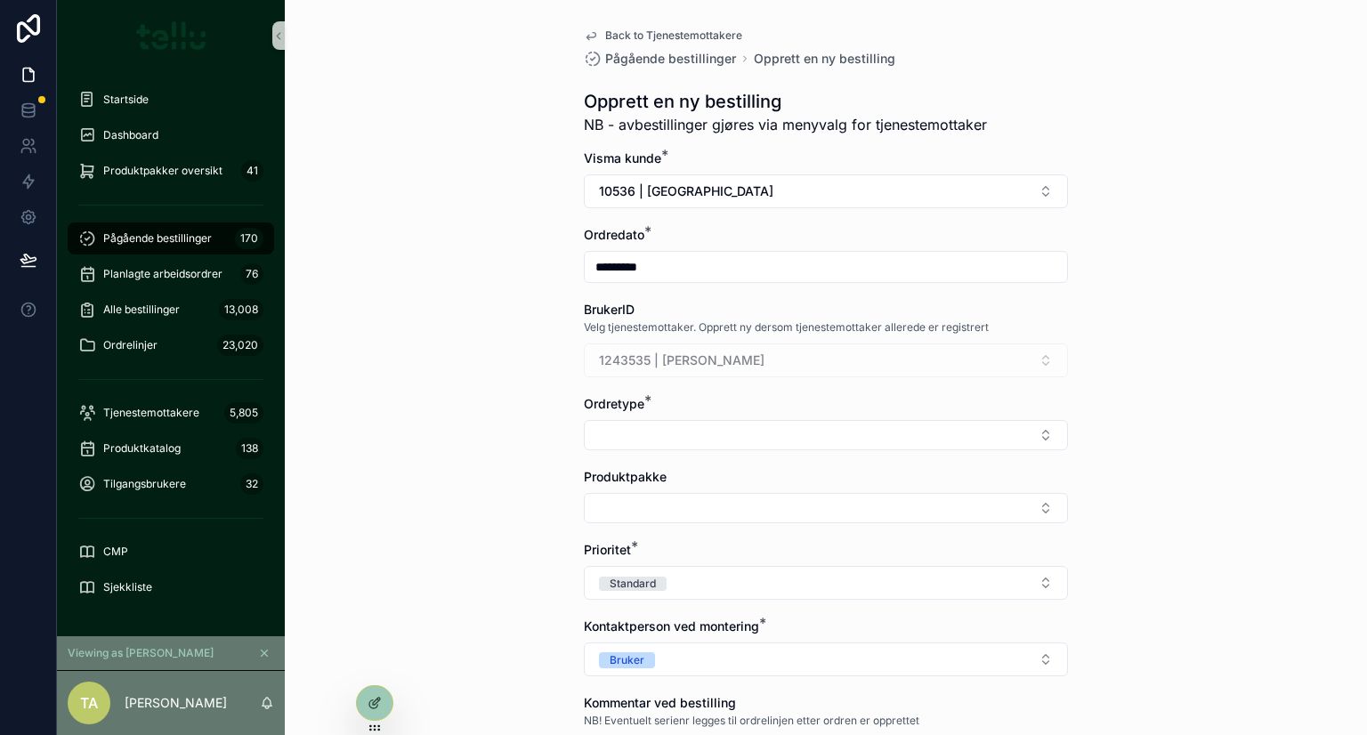
click at [475, 186] on div "Back to Tjenestemottakere Pågående bestillinger Opprett en ny bestilling Oppret…" at bounding box center [826, 367] width 1082 height 735
click at [602, 421] on button "Select Button" at bounding box center [826, 435] width 484 height 30
click at [610, 495] on div "Leveranse" at bounding box center [819, 504] width 475 height 28
click at [594, 504] on button "Select Button" at bounding box center [826, 512] width 484 height 30
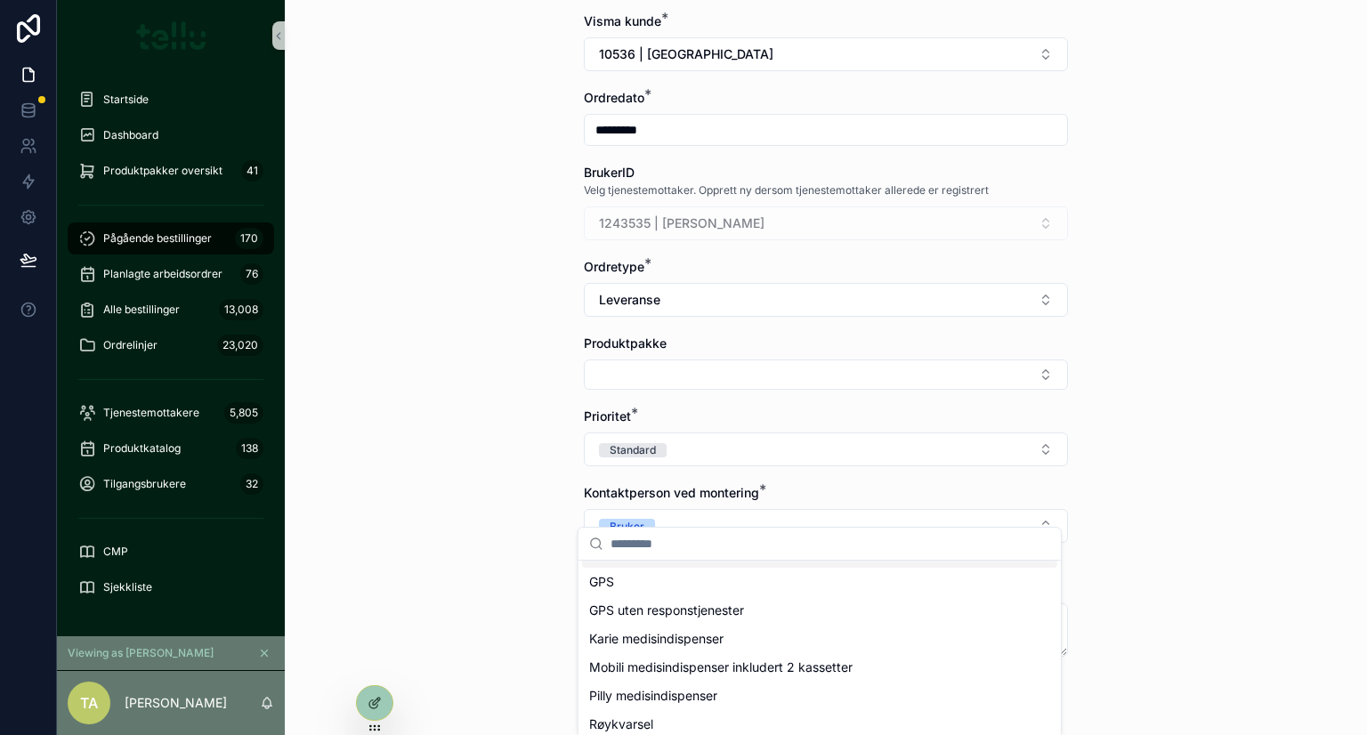
scroll to position [231, 0]
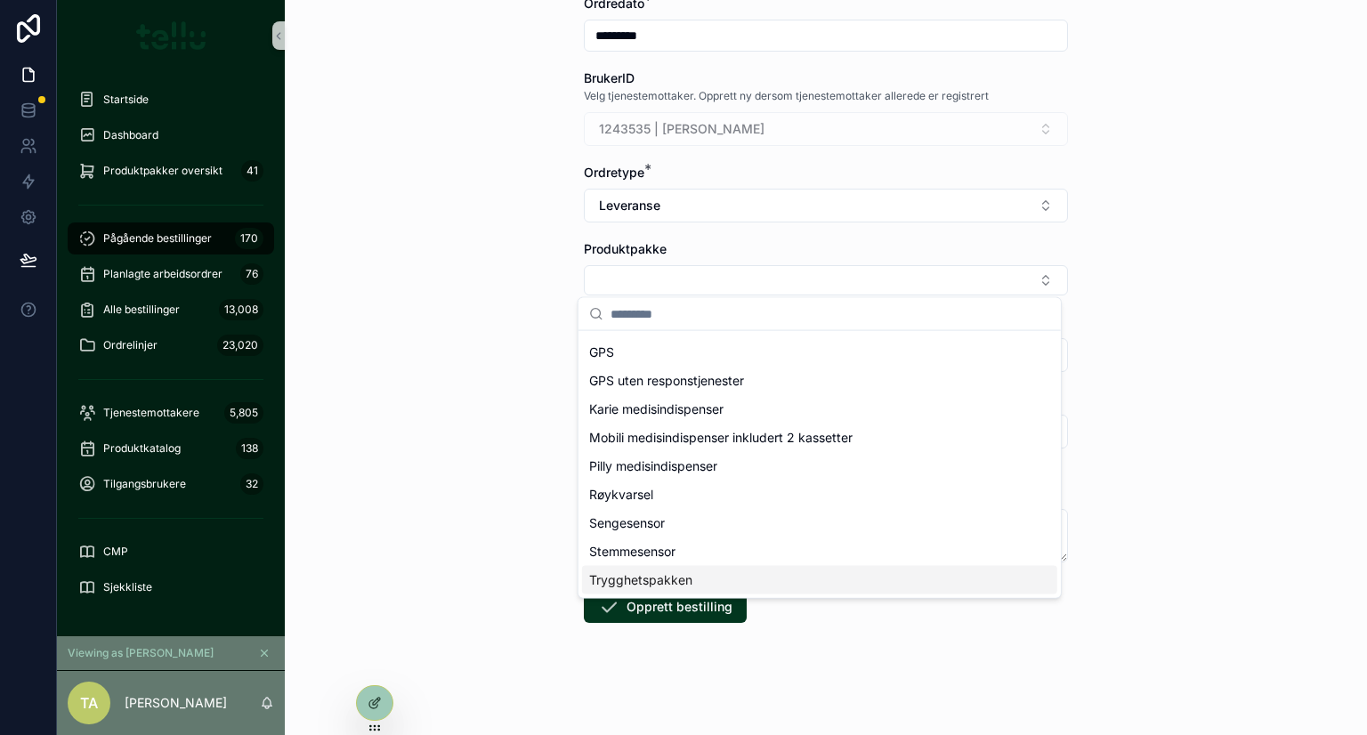
click at [741, 574] on div "Trygghetspakken" at bounding box center [819, 580] width 475 height 28
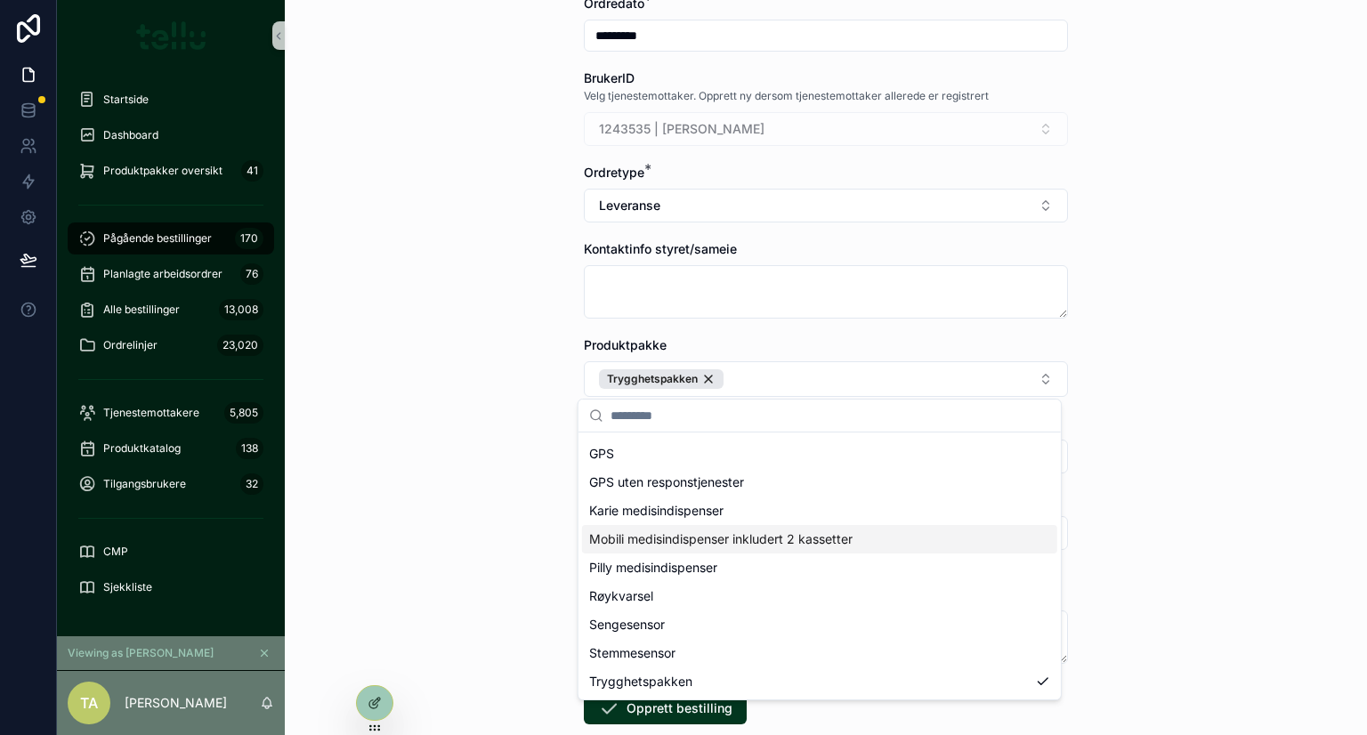
scroll to position [0, 0]
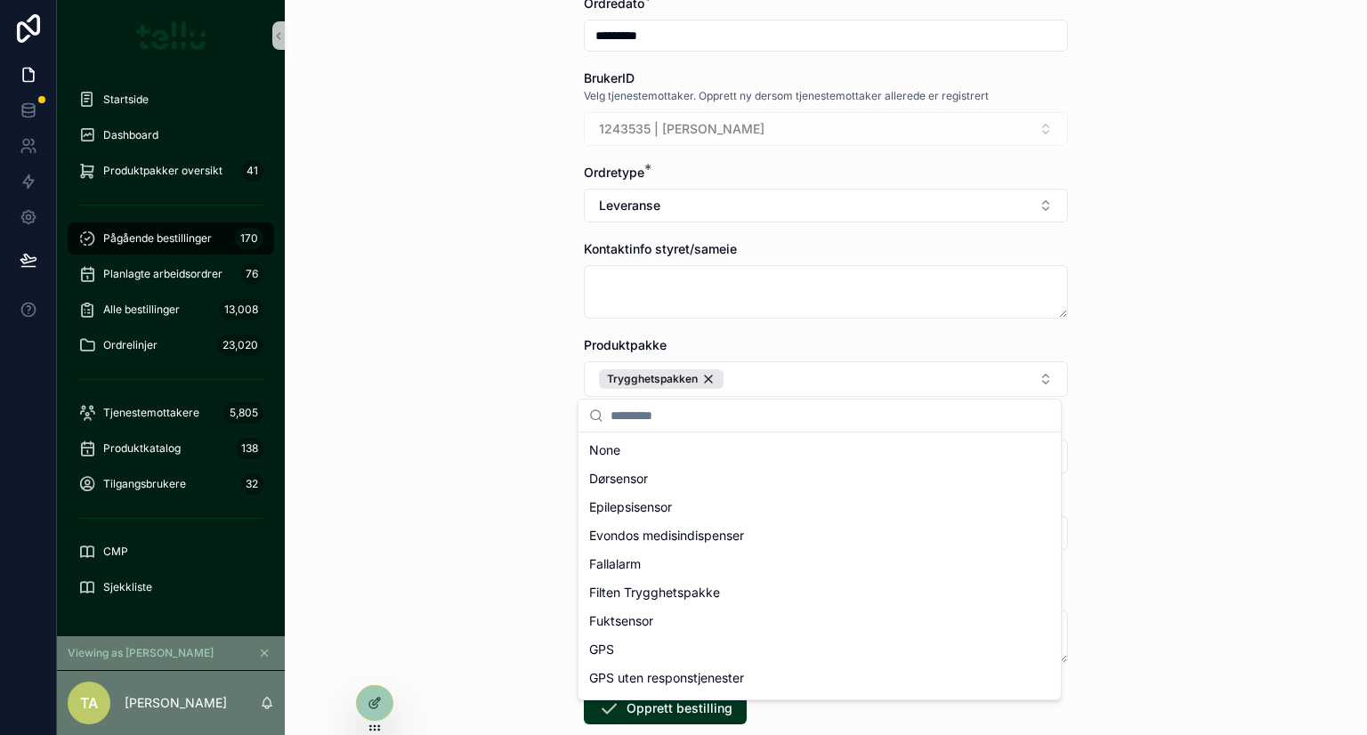
click at [378, 450] on div "Back to Tjenestemottakere Pågående bestillinger Opprett en ny bestilling Oppret…" at bounding box center [826, 136] width 1082 height 735
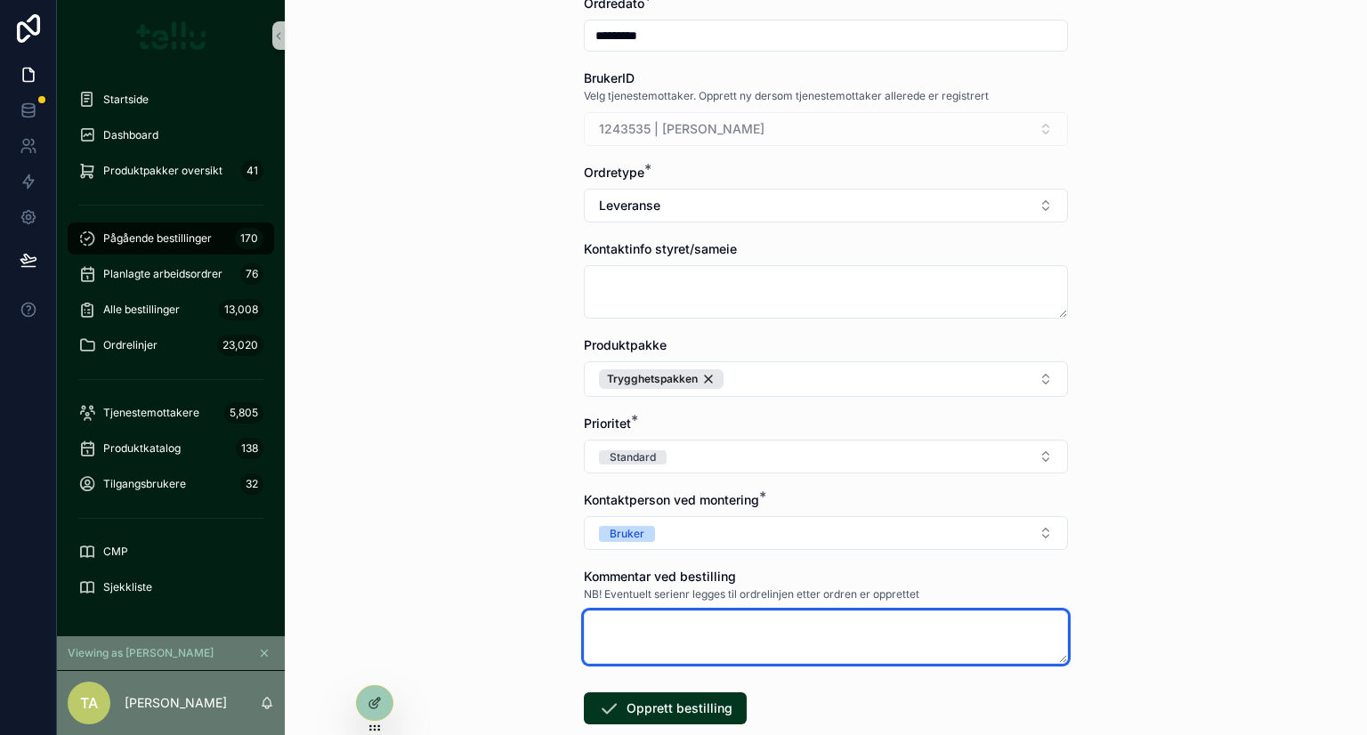
click at [637, 637] on textarea "scrollable content" at bounding box center [826, 636] width 484 height 53
type textarea "******"
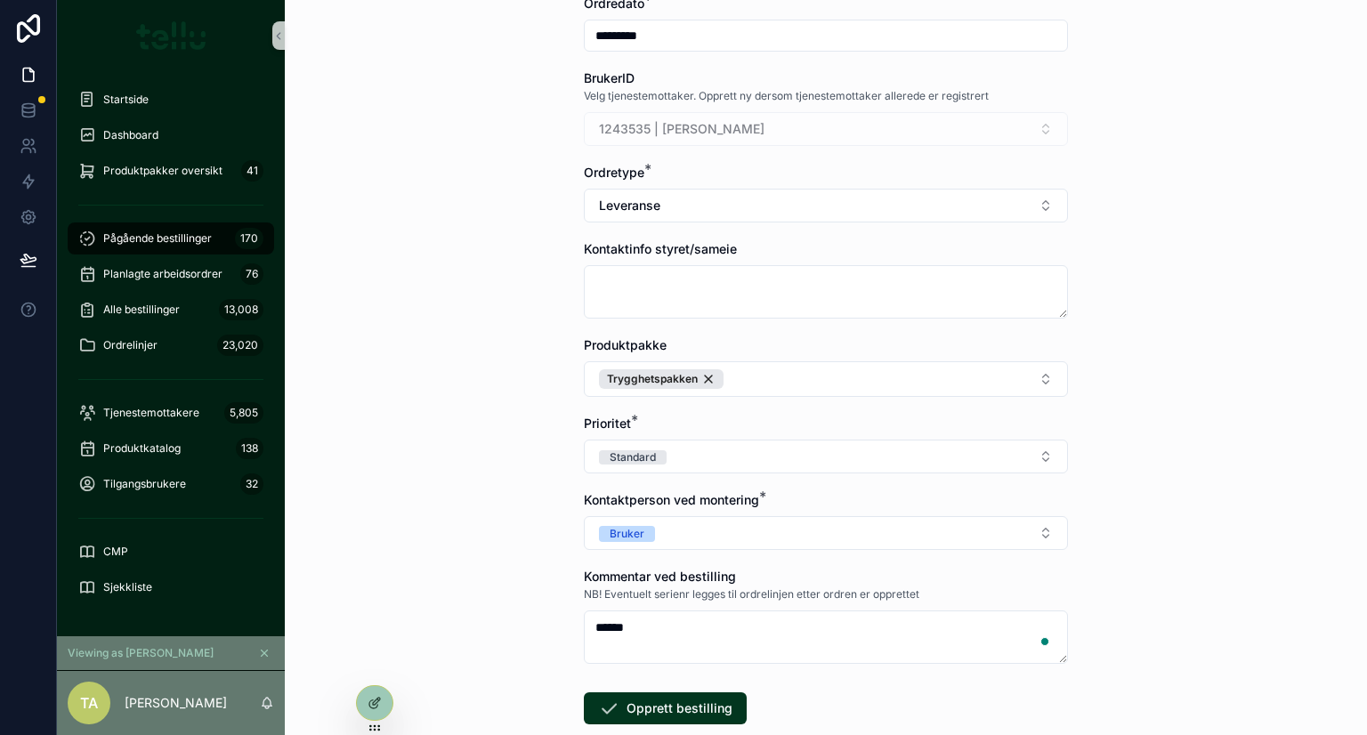
drag, startPoint x: 427, startPoint y: 588, endPoint x: 472, endPoint y: 600, distance: 46.0
click at [445, 593] on div "Back to Tjenestemottakere Pågående bestillinger Opprett en ny bestilling Oppret…" at bounding box center [826, 367] width 1082 height 735
click at [682, 730] on form "Visma kunde * 10536 | Drammen Kommune Ordredato * ********* BrukerID Velg tjene…" at bounding box center [826, 378] width 484 height 920
click at [676, 713] on button "Opprett bestilling" at bounding box center [665, 708] width 163 height 32
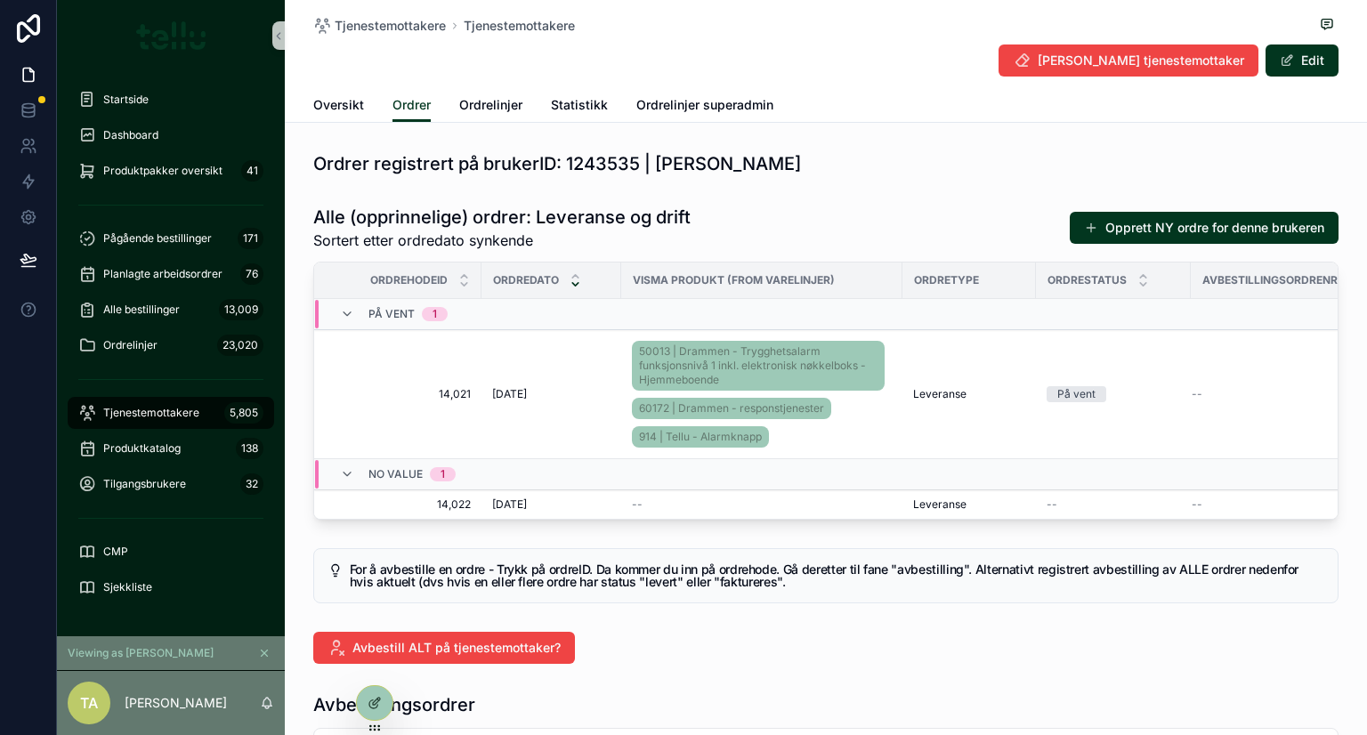
click at [262, 648] on icon "scrollable content" at bounding box center [264, 653] width 12 height 12
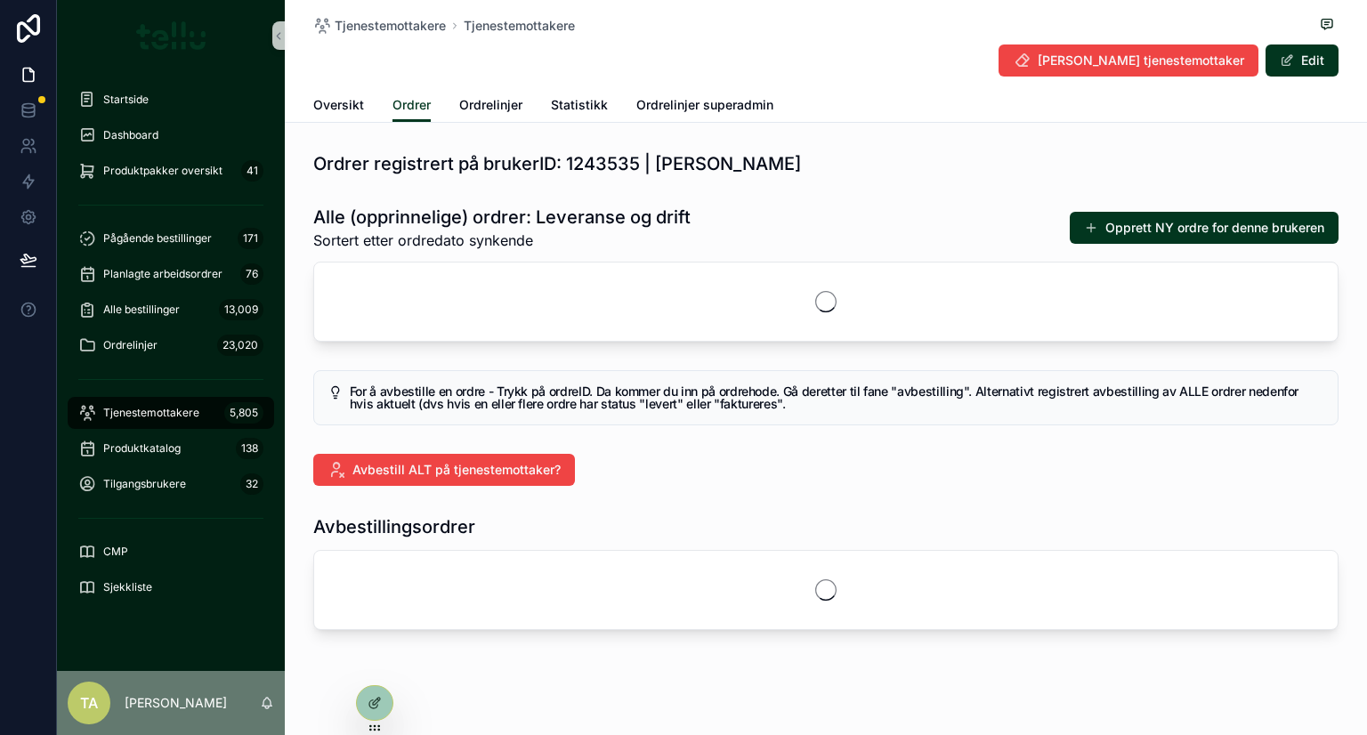
click at [0, 0] on icon at bounding box center [0, 0] width 0 height 0
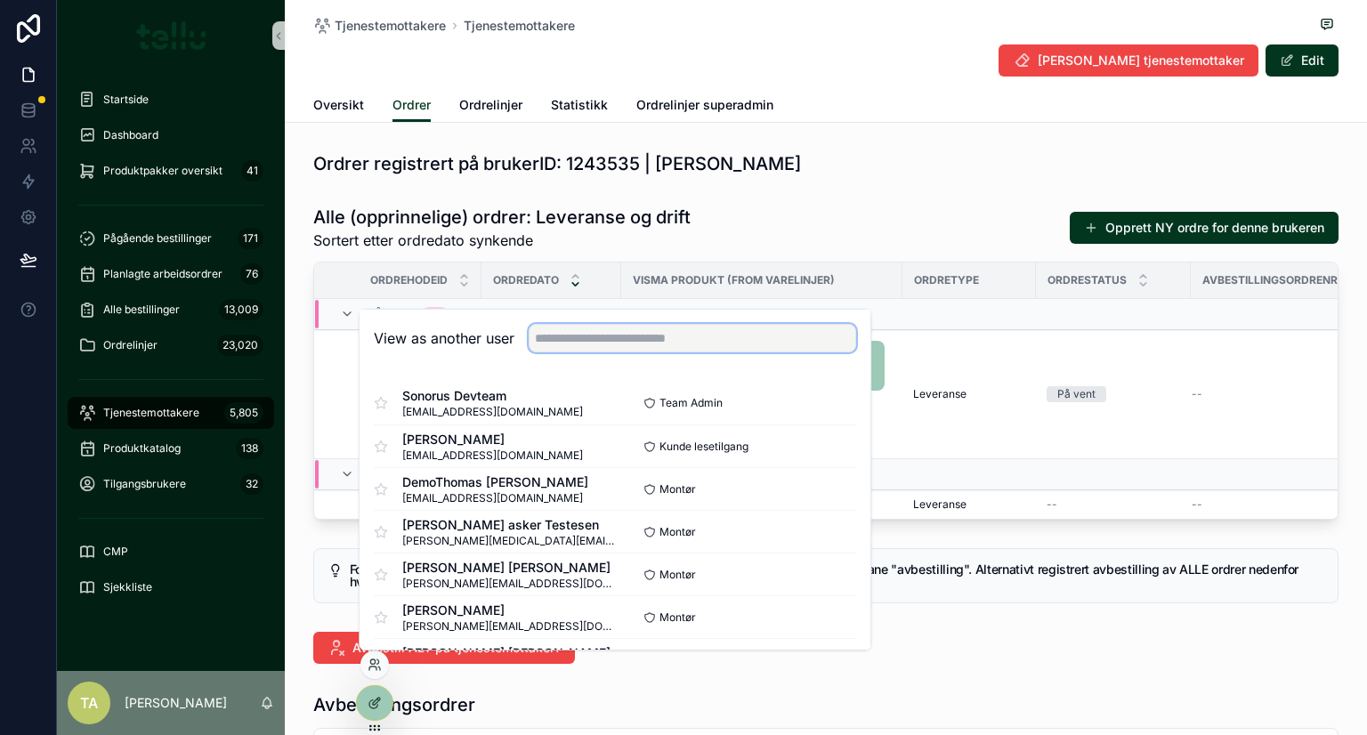
click at [590, 337] on input "text" at bounding box center [692, 338] width 327 height 28
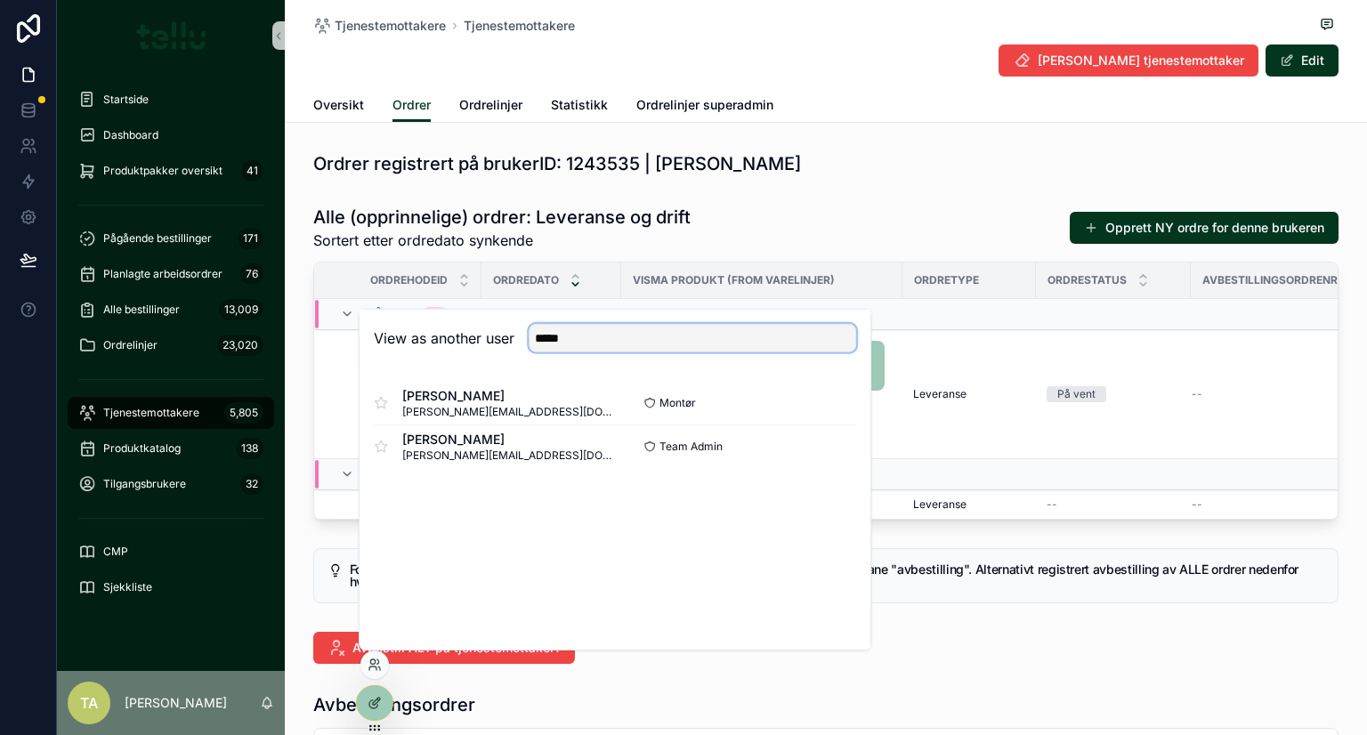
type input "*****"
click at [0, 0] on button "Select" at bounding box center [0, 0] width 0 height 0
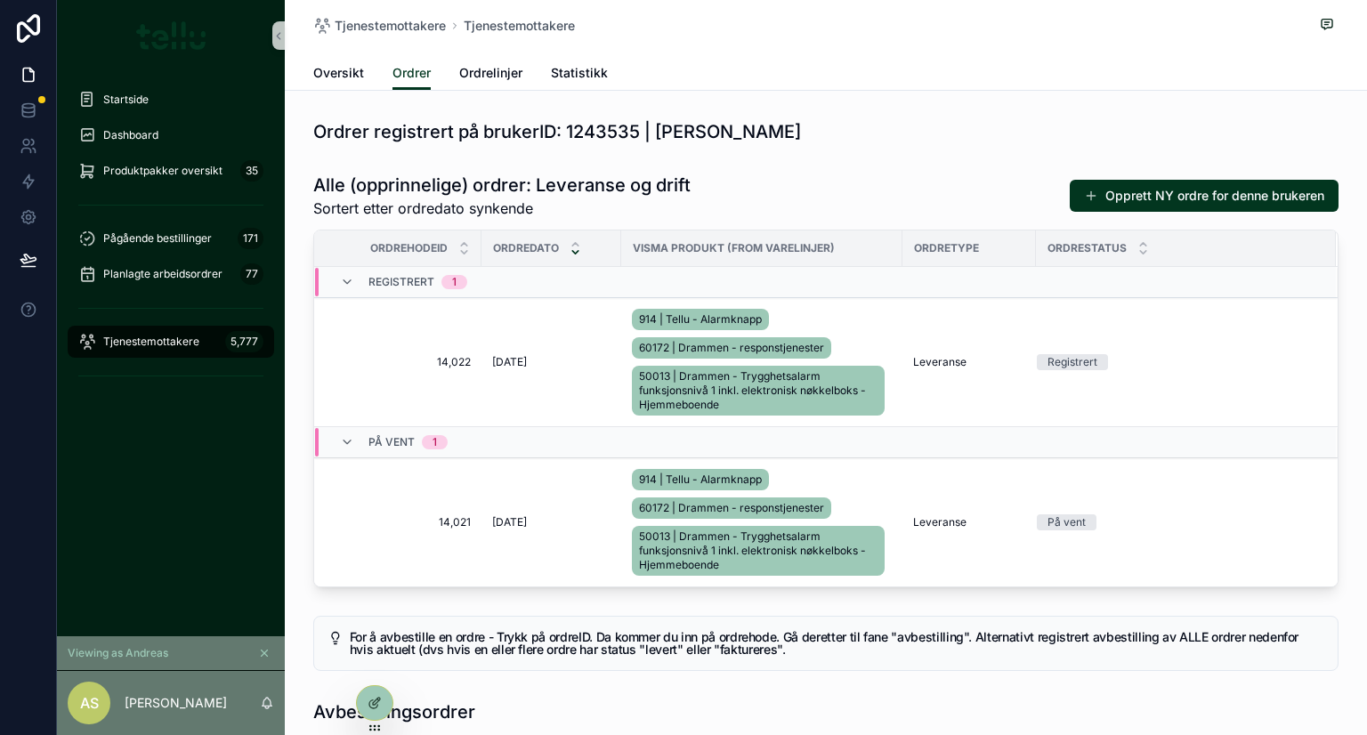
click at [422, 360] on span "14,022" at bounding box center [402, 362] width 135 height 14
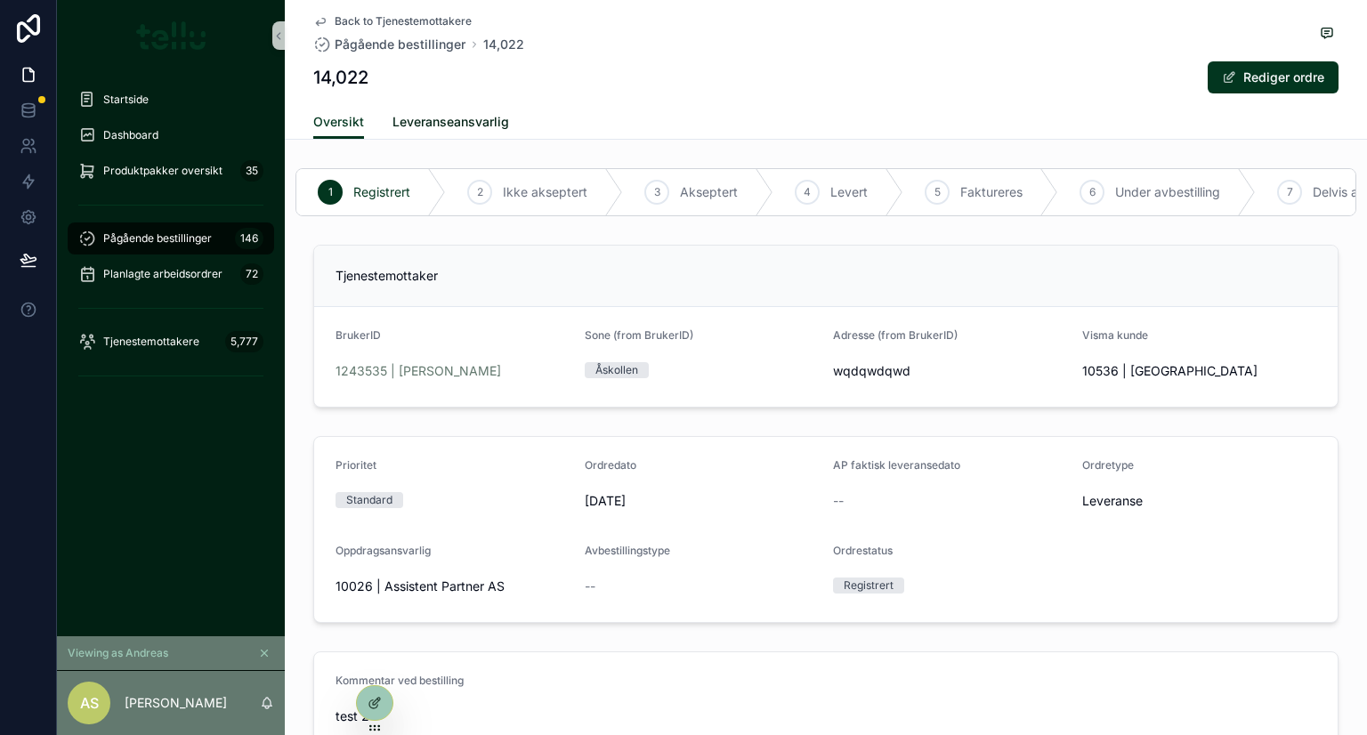
click at [434, 111] on link "Leveranseansvarlig" at bounding box center [450, 124] width 117 height 36
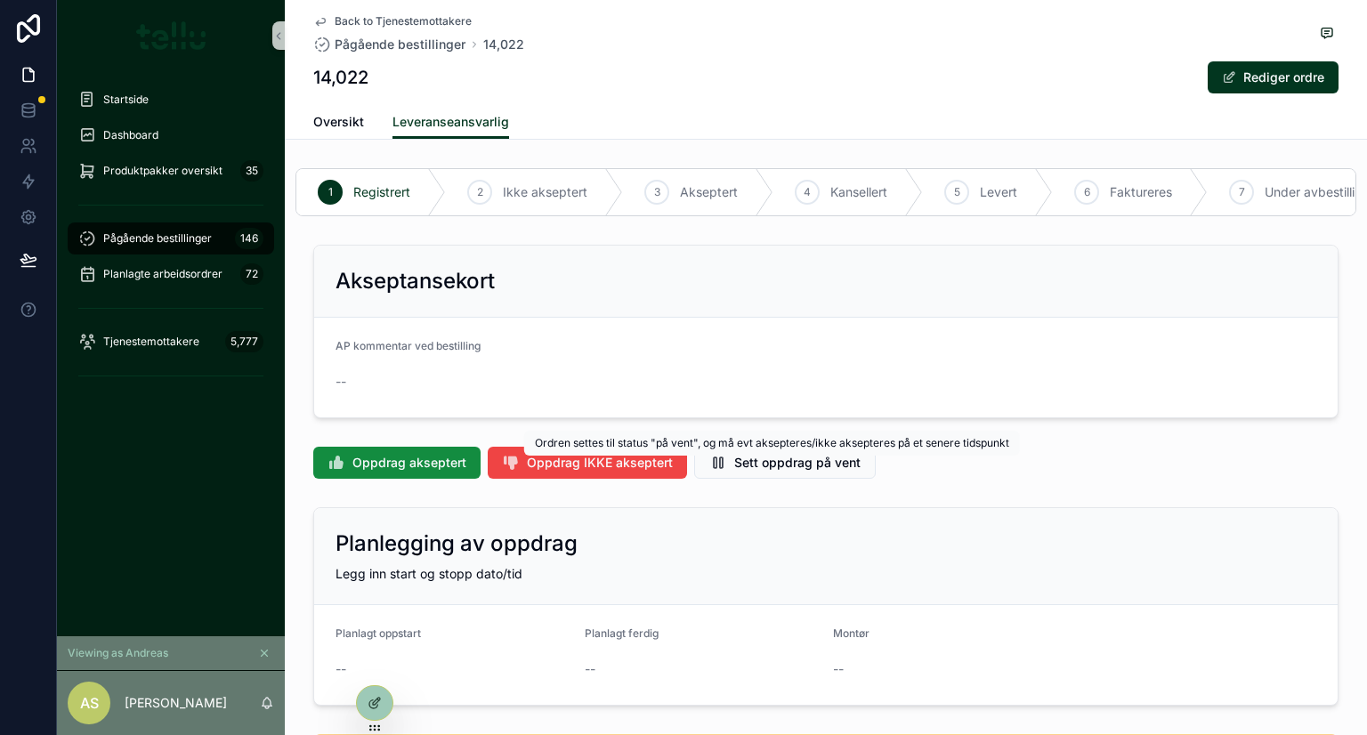
click at [765, 472] on span "Sett oppdrag på vent" at bounding box center [797, 463] width 126 height 18
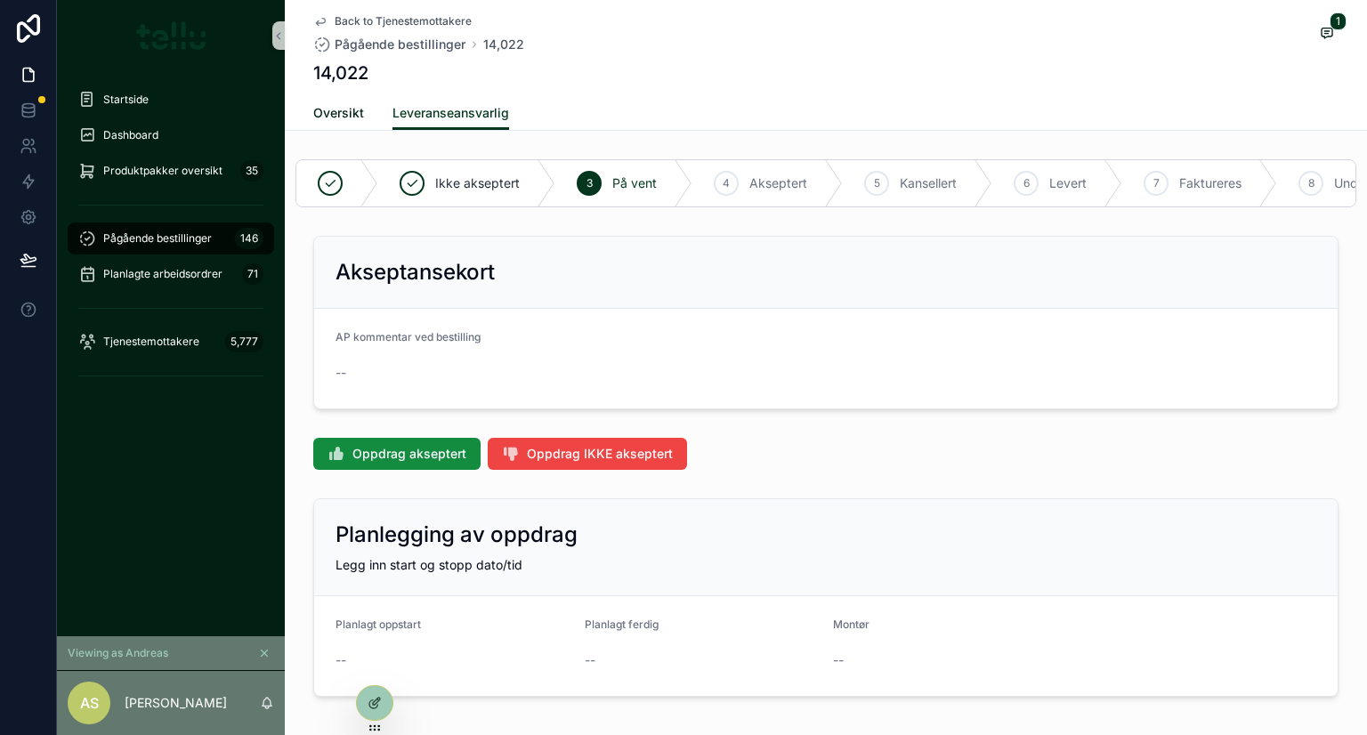
click at [337, 115] on span "Oversikt" at bounding box center [338, 113] width 51 height 18
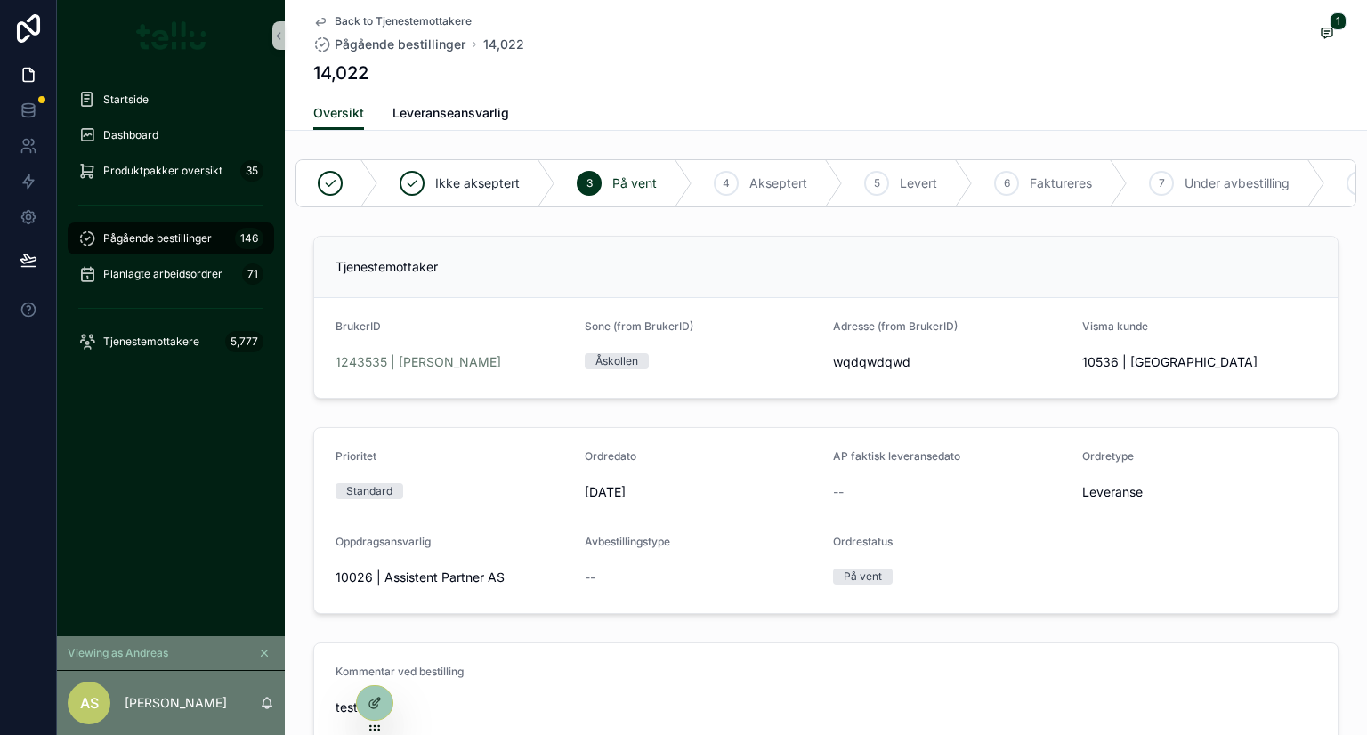
click at [270, 656] on icon "scrollable content" at bounding box center [264, 653] width 12 height 12
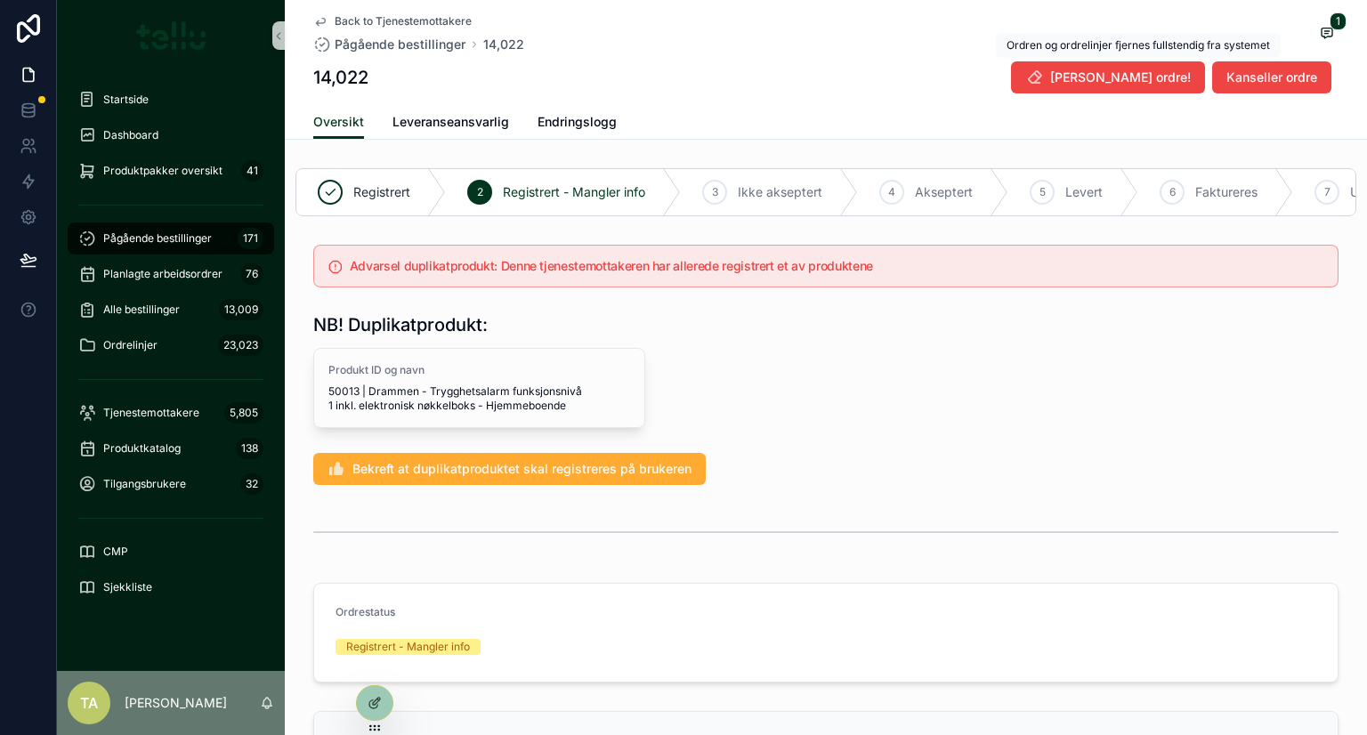
click at [1126, 76] on span "[PERSON_NAME] ordre!" at bounding box center [1120, 78] width 141 height 18
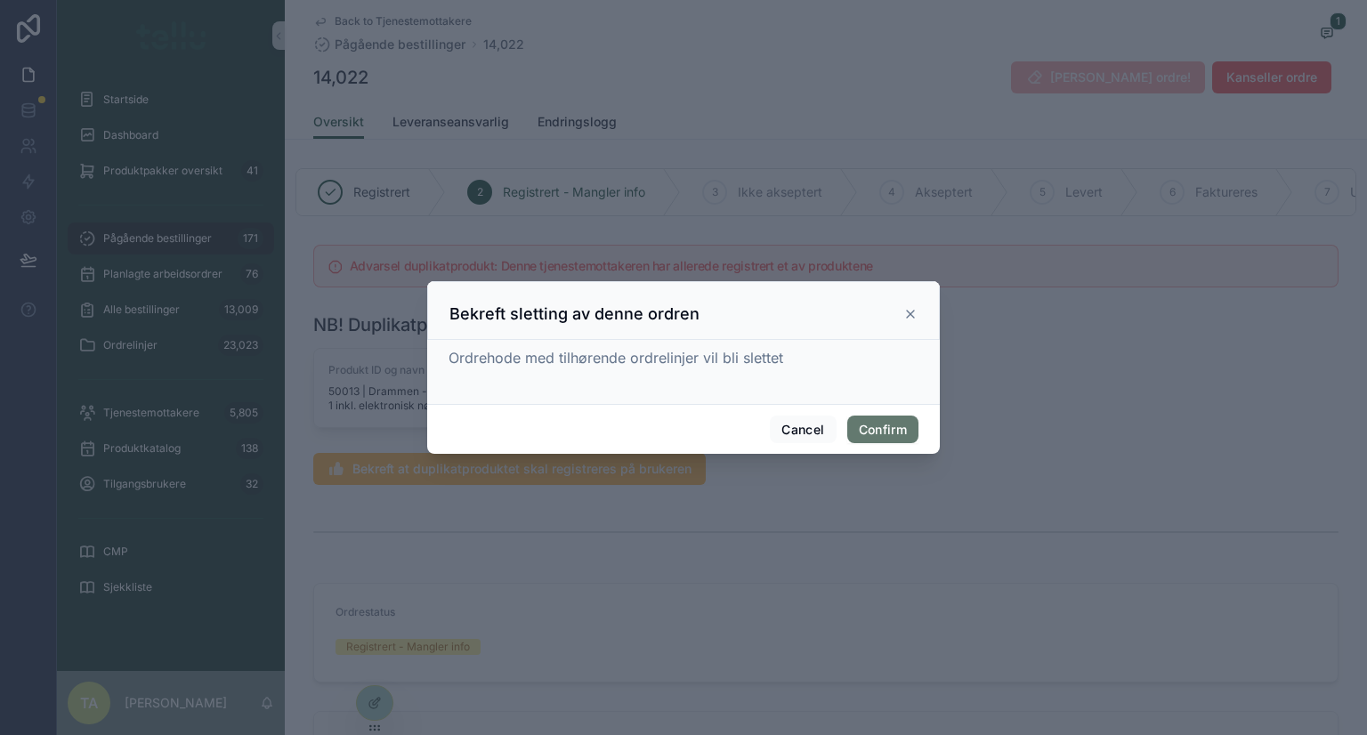
click at [866, 429] on button "Confirm" at bounding box center [882, 430] width 71 height 28
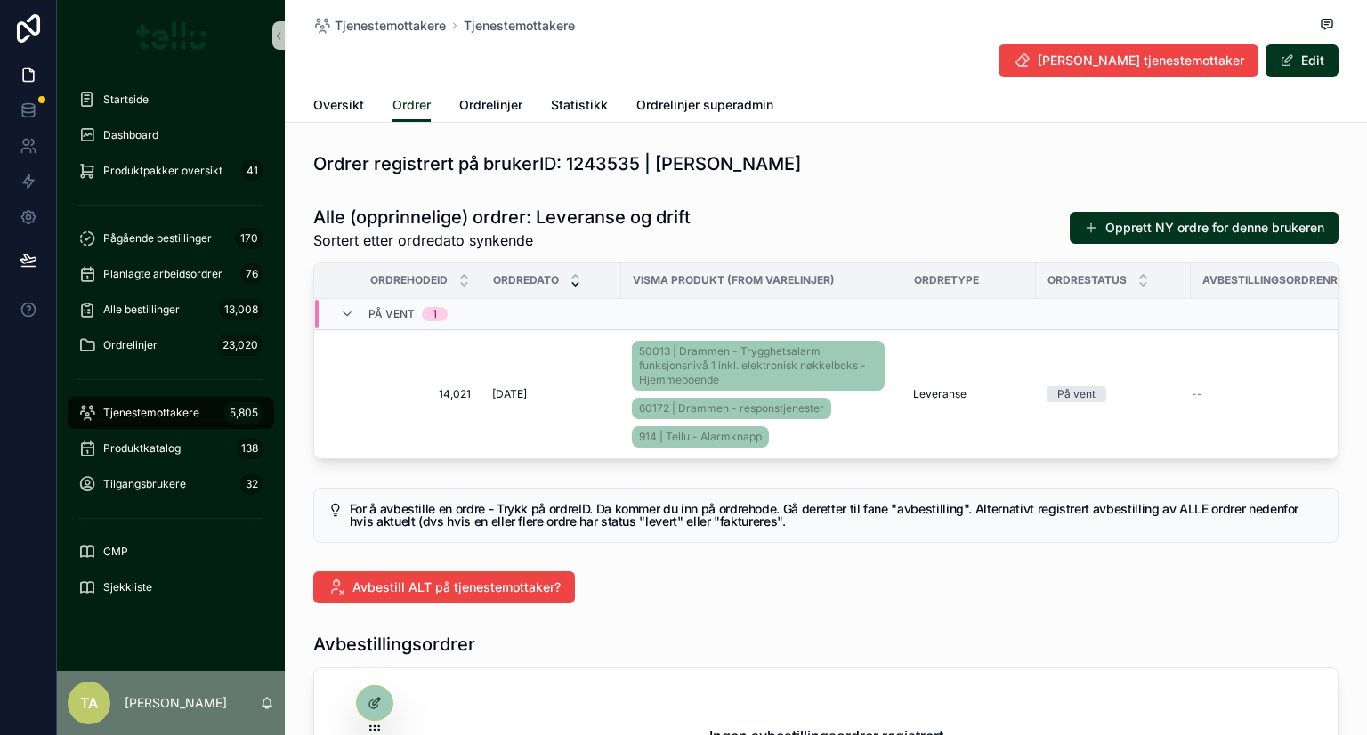
click at [436, 543] on div "For å avbestille en ordre - Trykk på ordreID. Da kommer du inn på ordrehode. Gå…" at bounding box center [825, 515] width 1025 height 55
click at [426, 399] on span "14,021" at bounding box center [402, 394] width 135 height 14
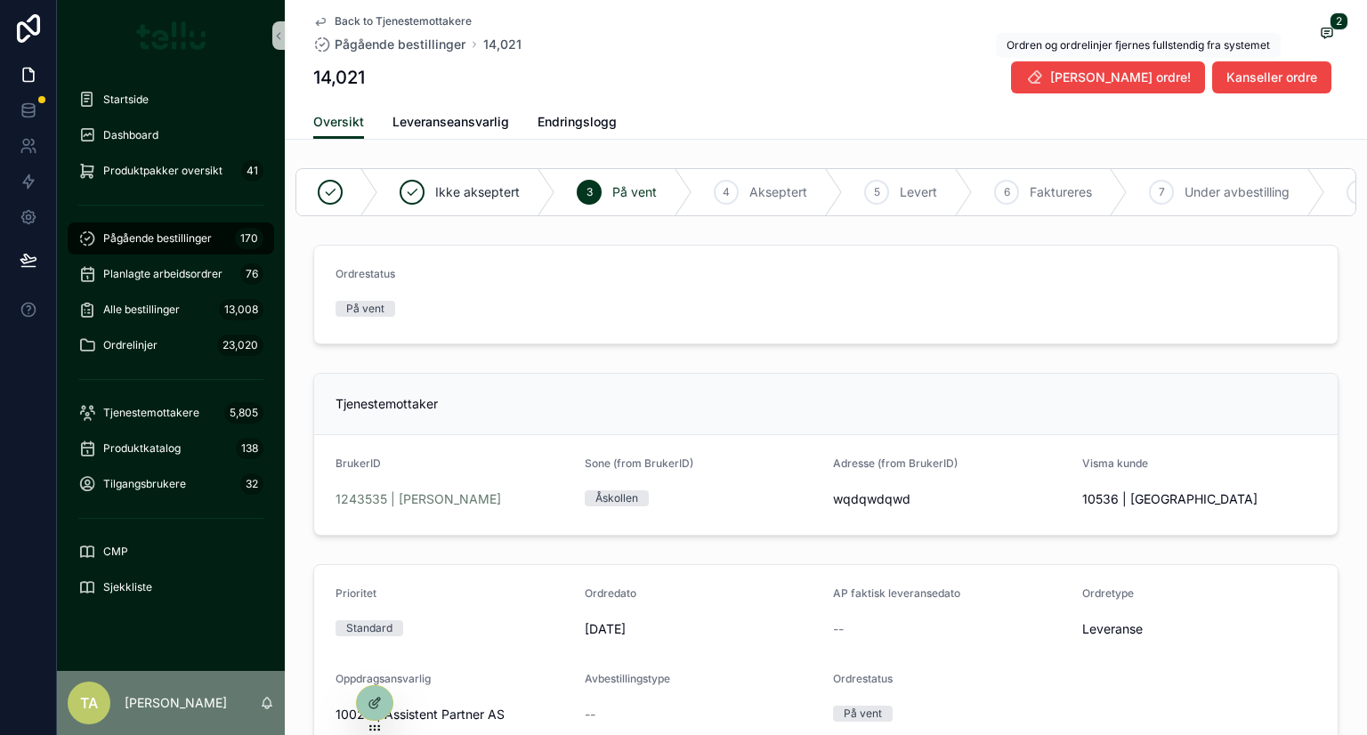
click at [1143, 77] on span "Slett ordre!" at bounding box center [1120, 78] width 141 height 18
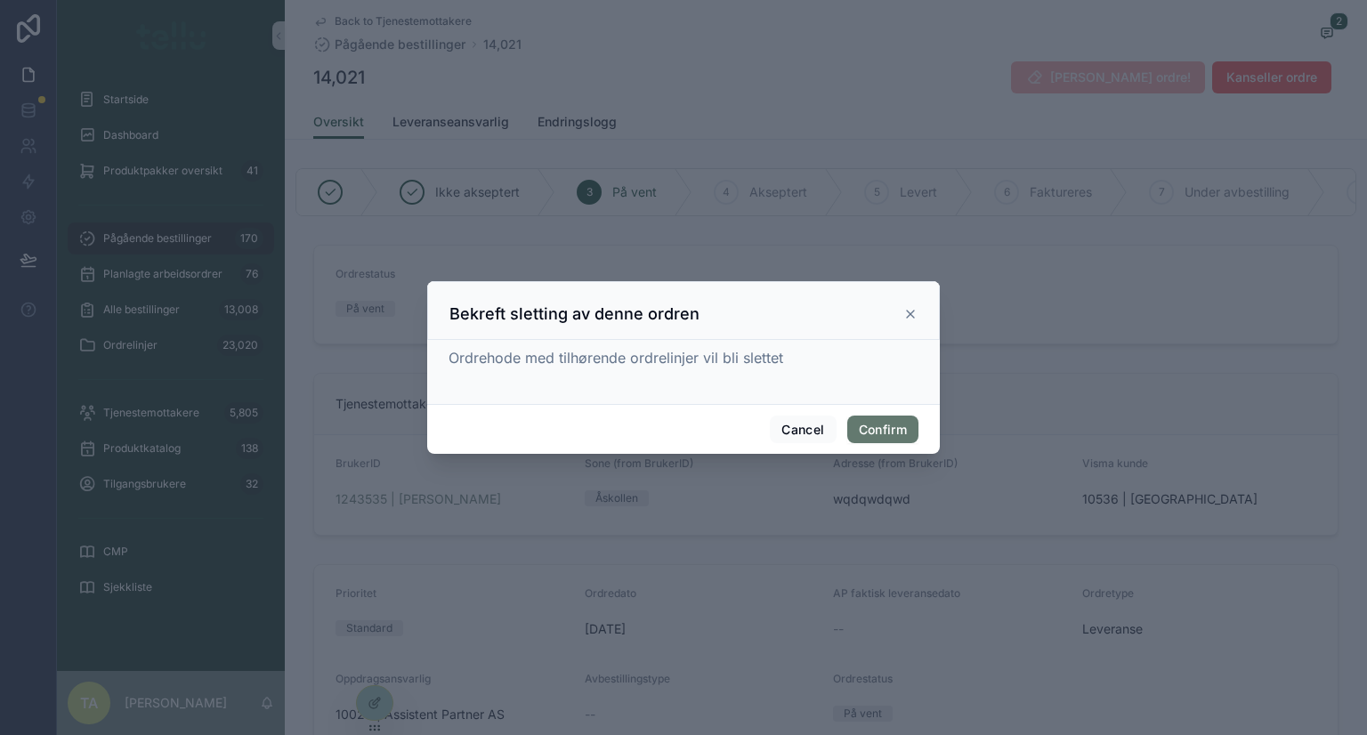
click at [893, 419] on button "Confirm" at bounding box center [882, 430] width 71 height 28
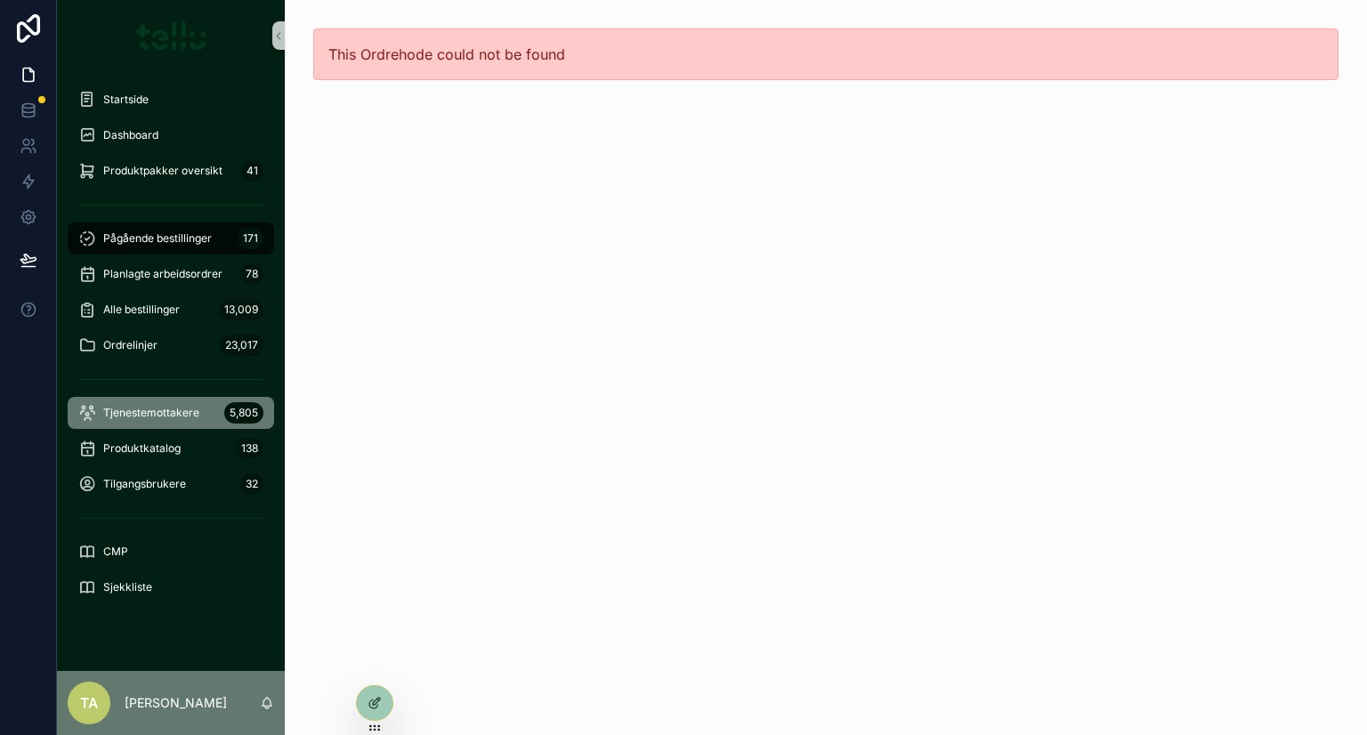
click at [127, 402] on div "Tjenestemottakere 5,805" at bounding box center [170, 413] width 185 height 28
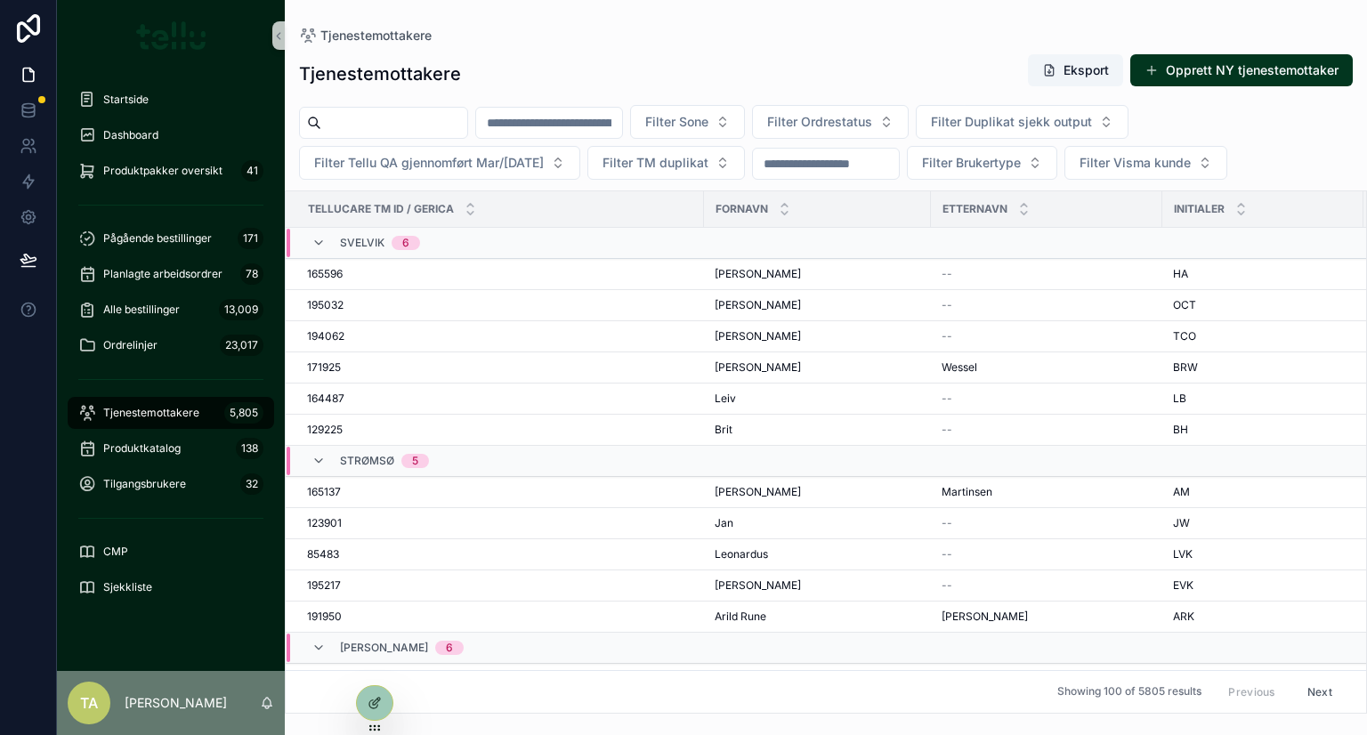
drag, startPoint x: 129, startPoint y: 414, endPoint x: 682, endPoint y: 115, distance: 628.3
click at [129, 413] on span "Tjenestemottakere" at bounding box center [151, 413] width 96 height 14
drag, startPoint x: 392, startPoint y: 123, endPoint x: 412, endPoint y: 129, distance: 21.4
click at [392, 123] on input "scrollable content" at bounding box center [394, 122] width 146 height 25
type input "******"
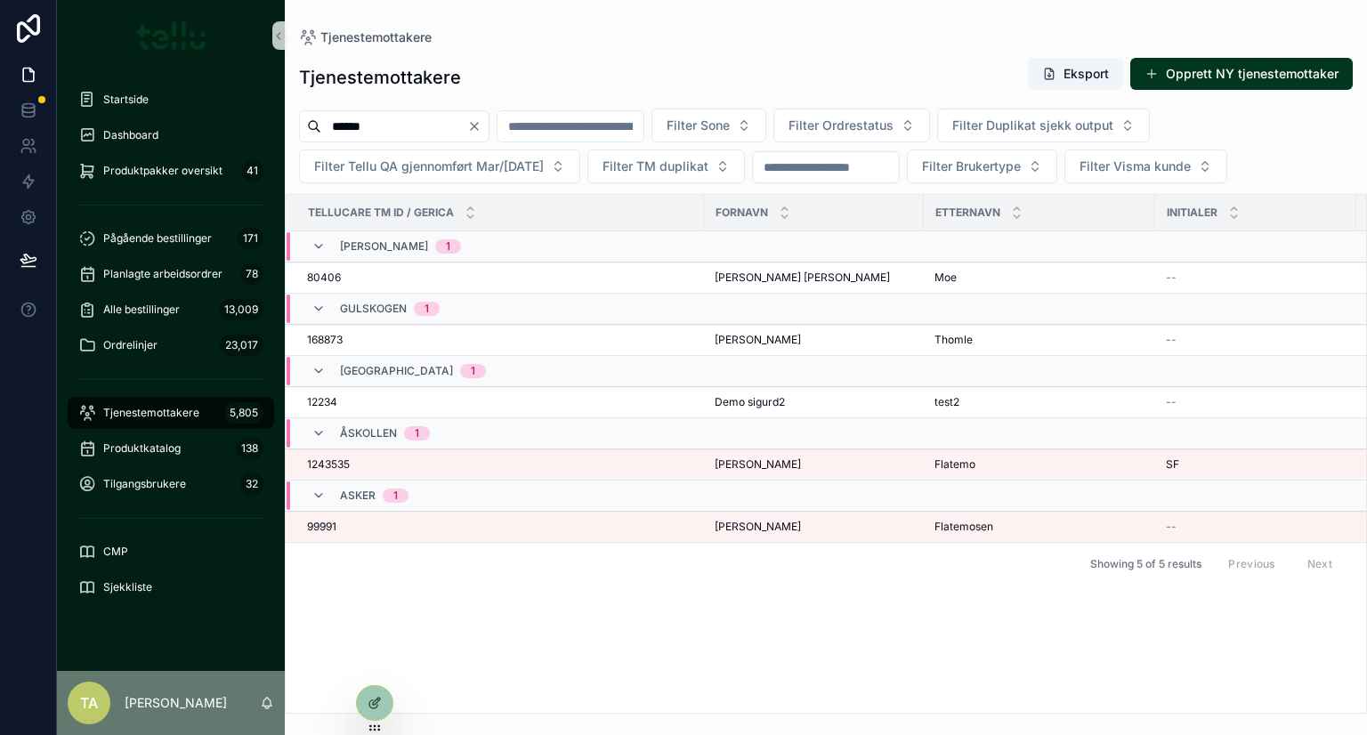
click at [320, 464] on span "1243535" at bounding box center [328, 464] width 43 height 14
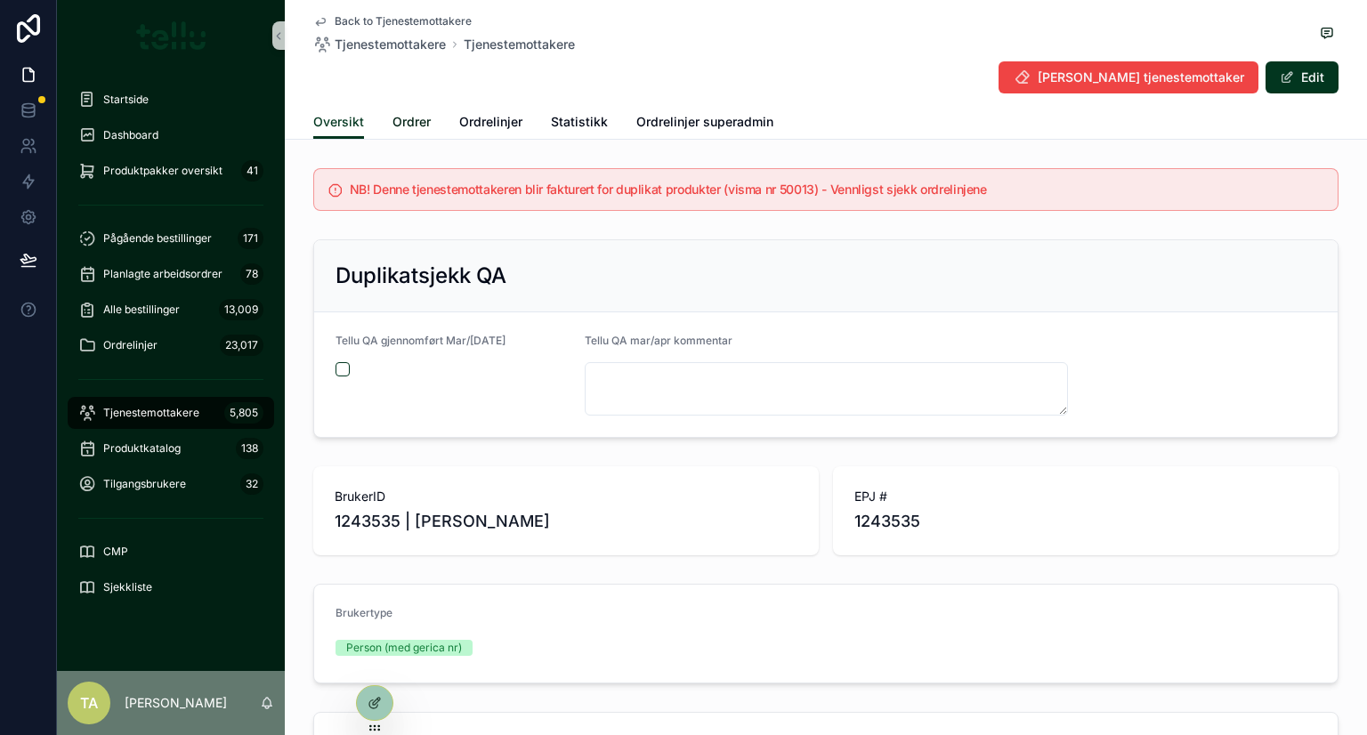
click at [402, 115] on span "Ordrer" at bounding box center [411, 122] width 38 height 18
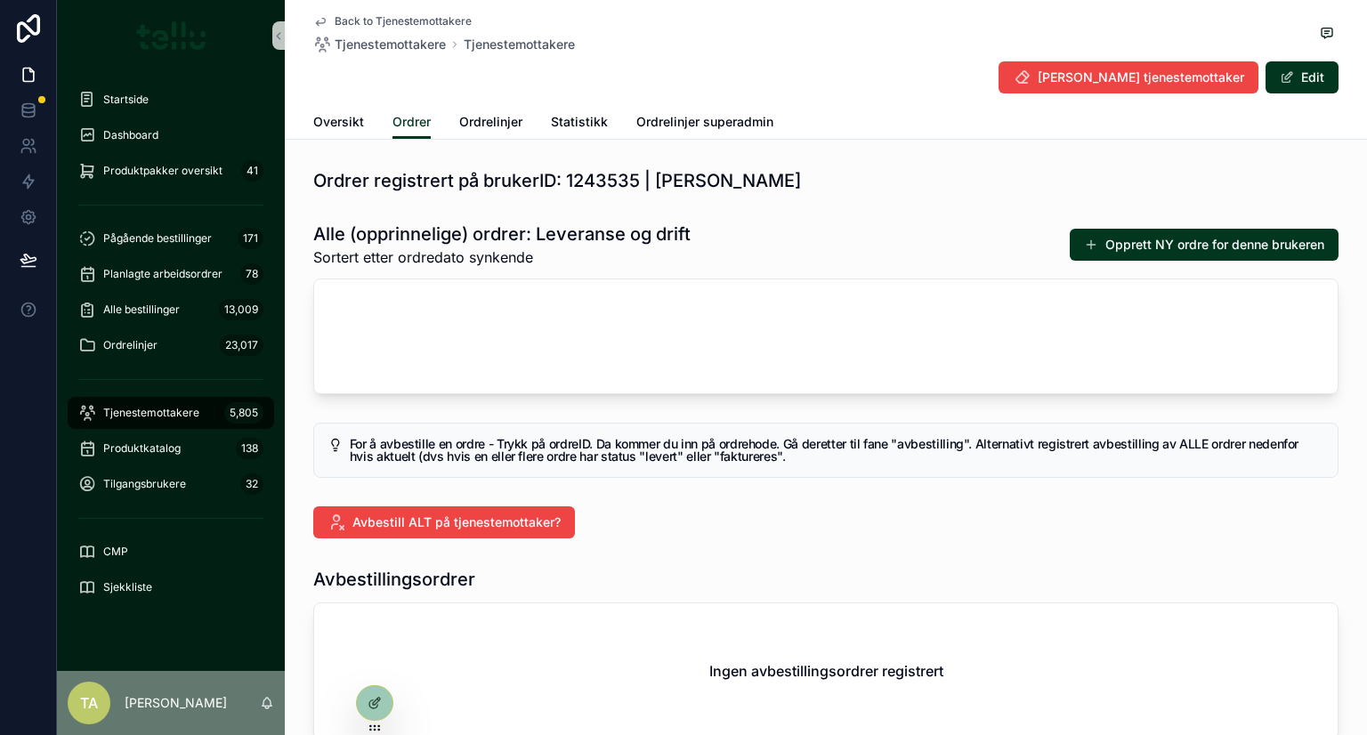
click at [1151, 229] on div "Alle (opprinnelige) ordrer: Leveranse og drift Sortert etter ordredato synkende…" at bounding box center [825, 245] width 1025 height 46
drag, startPoint x: 1145, startPoint y: 237, endPoint x: 1130, endPoint y: 237, distance: 15.1
click at [1144, 237] on button "Opprett NY ordre for denne brukeren" at bounding box center [1204, 245] width 269 height 32
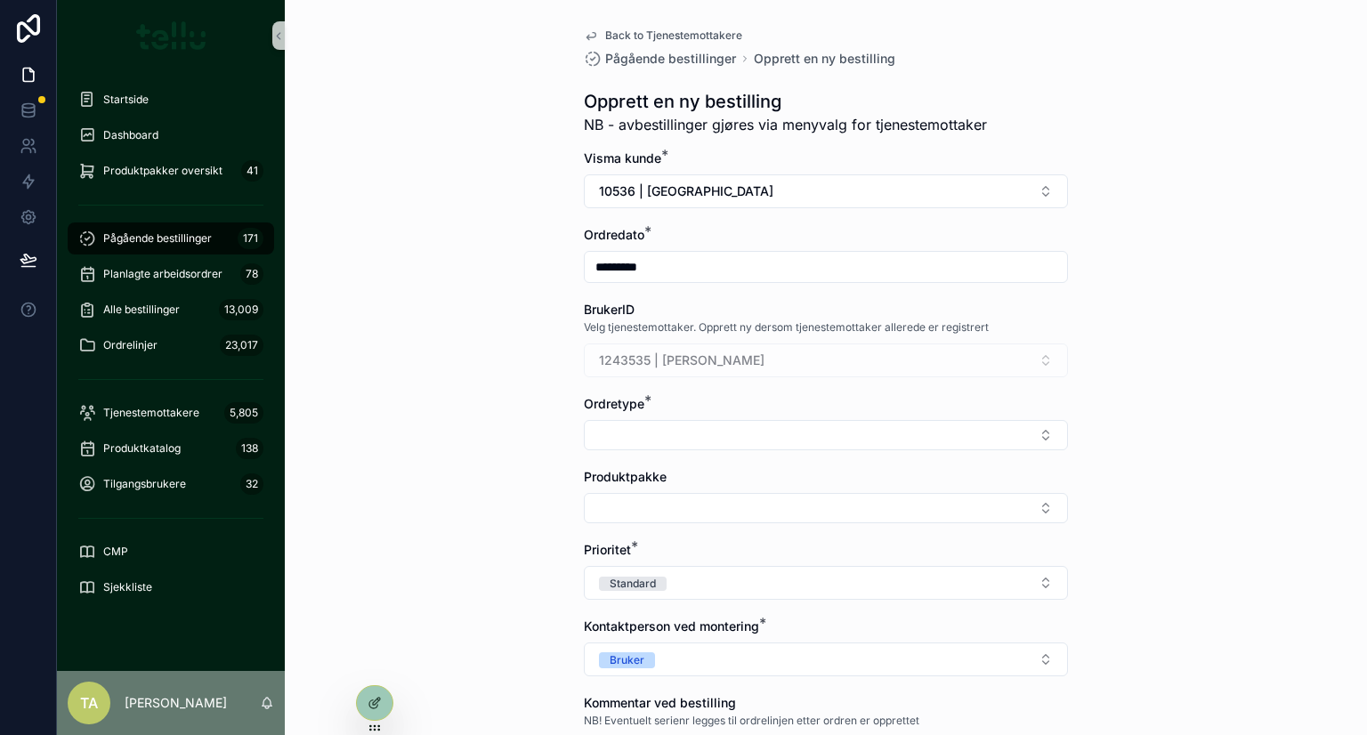
click at [636, 424] on button "Select Button" at bounding box center [826, 435] width 484 height 30
click at [651, 504] on div "Leveranse" at bounding box center [819, 504] width 475 height 28
click at [482, 513] on div "Back to Tjenestemottakere Pågående bestillinger Opprett en ny bestilling Oppret…" at bounding box center [826, 367] width 1082 height 735
click at [619, 505] on button "Select Button" at bounding box center [826, 512] width 484 height 30
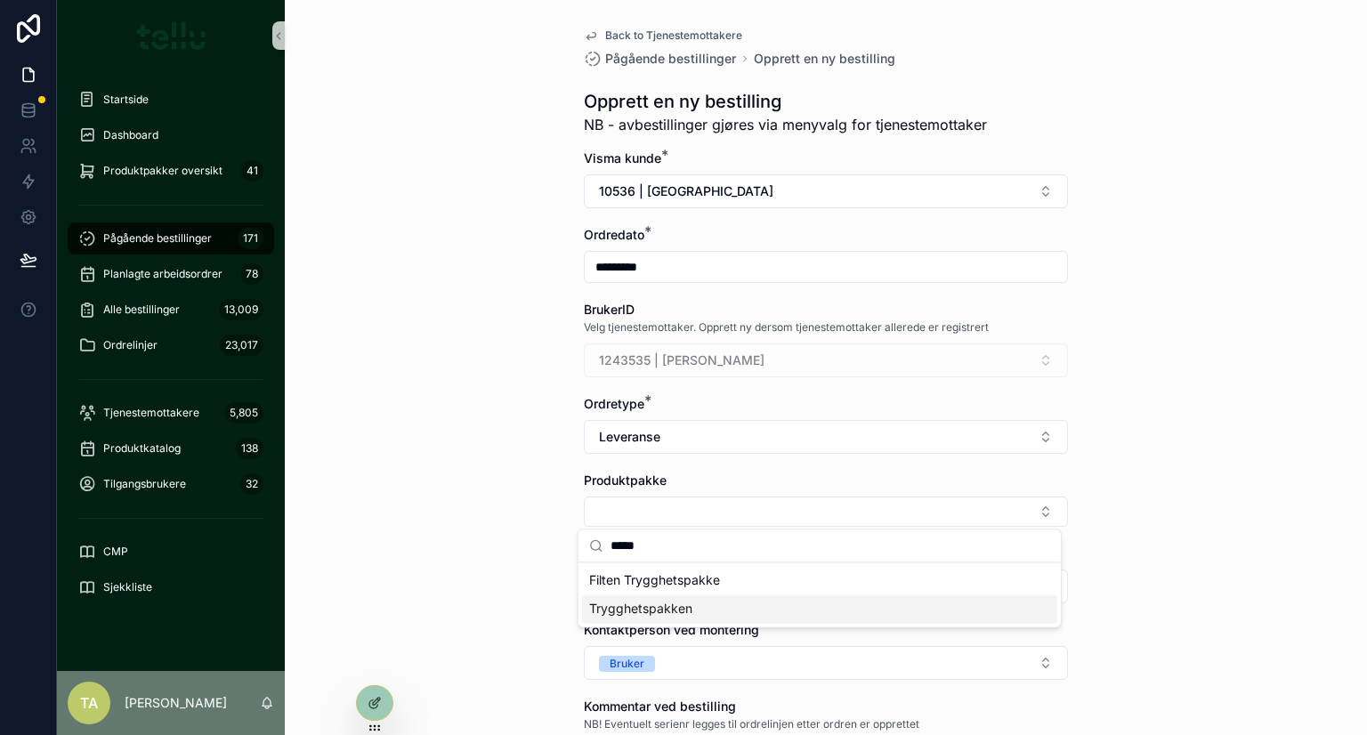
type input "*****"
click at [645, 606] on span "Trygghetspakken" at bounding box center [640, 609] width 103 height 18
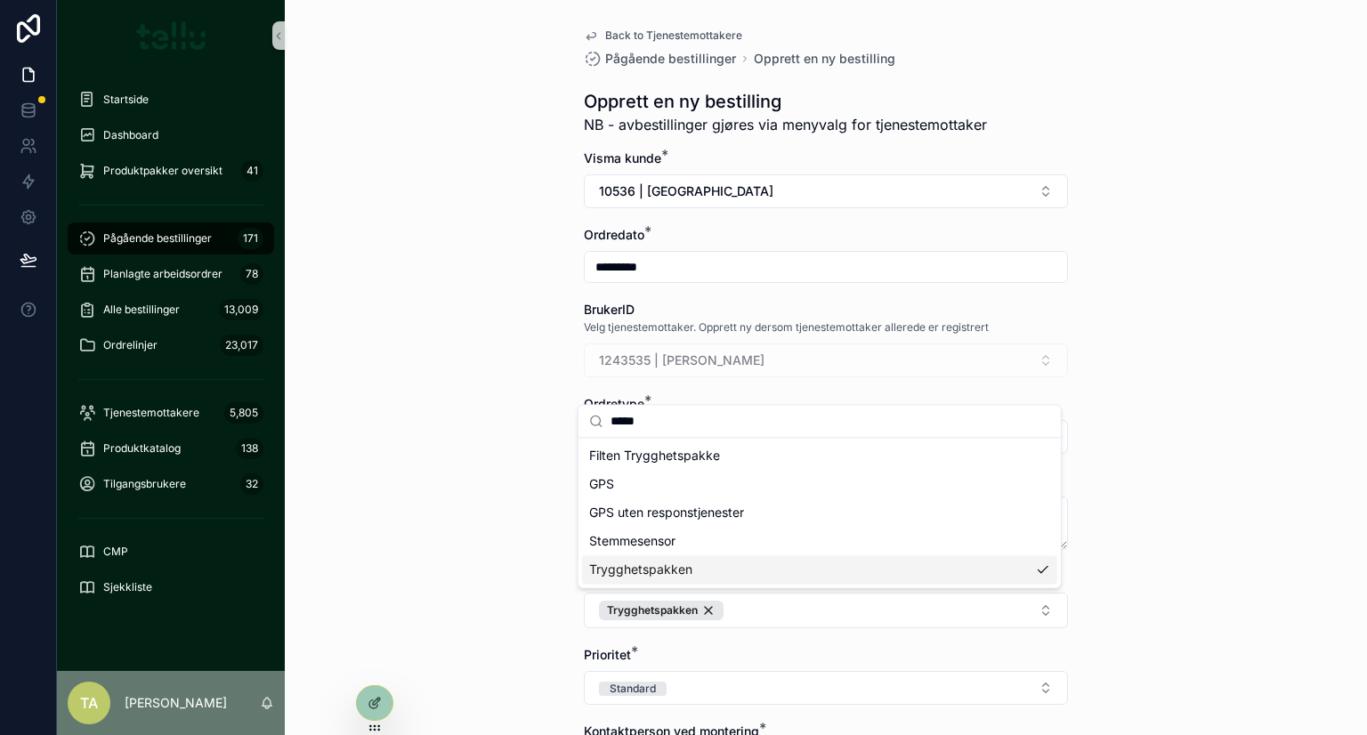
click at [430, 608] on div "Back to Tjenestemottakere Pågående bestillinger Opprett en ny bestilling Oppret…" at bounding box center [826, 367] width 1082 height 735
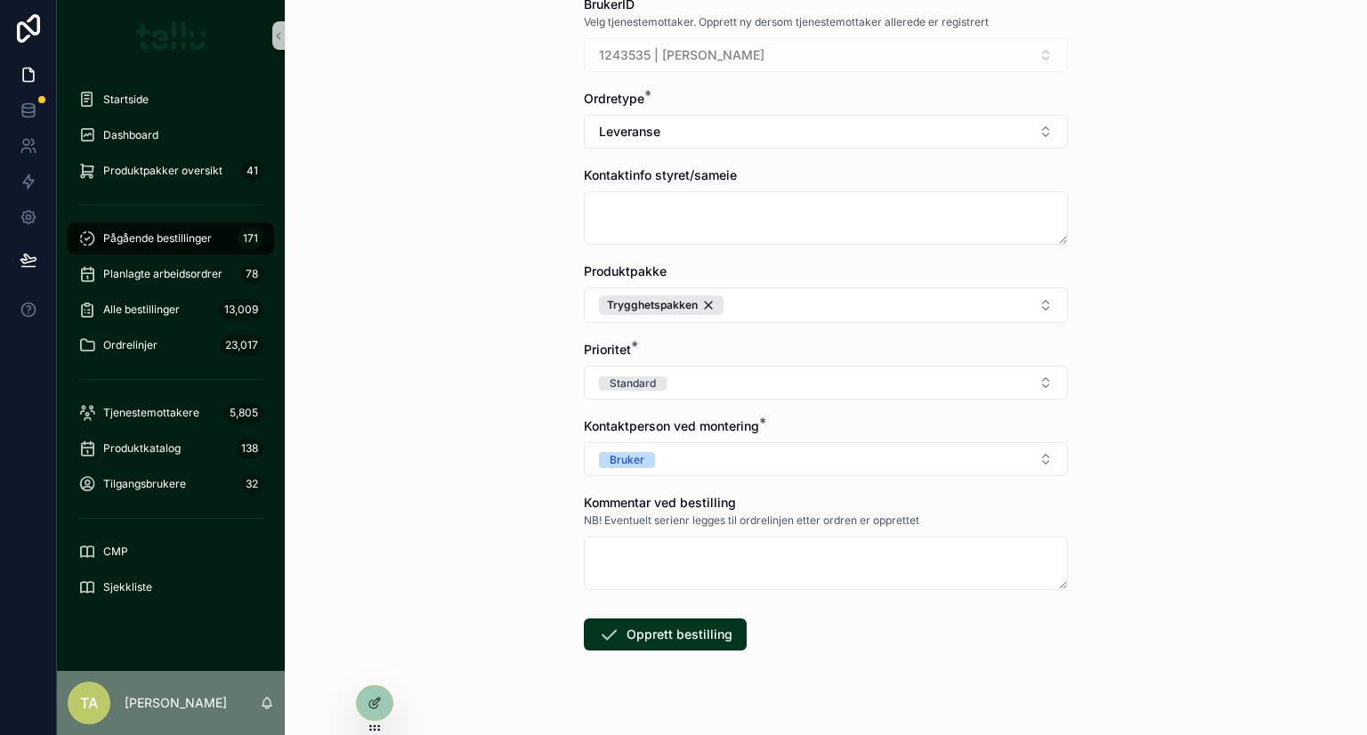
scroll to position [333, 0]
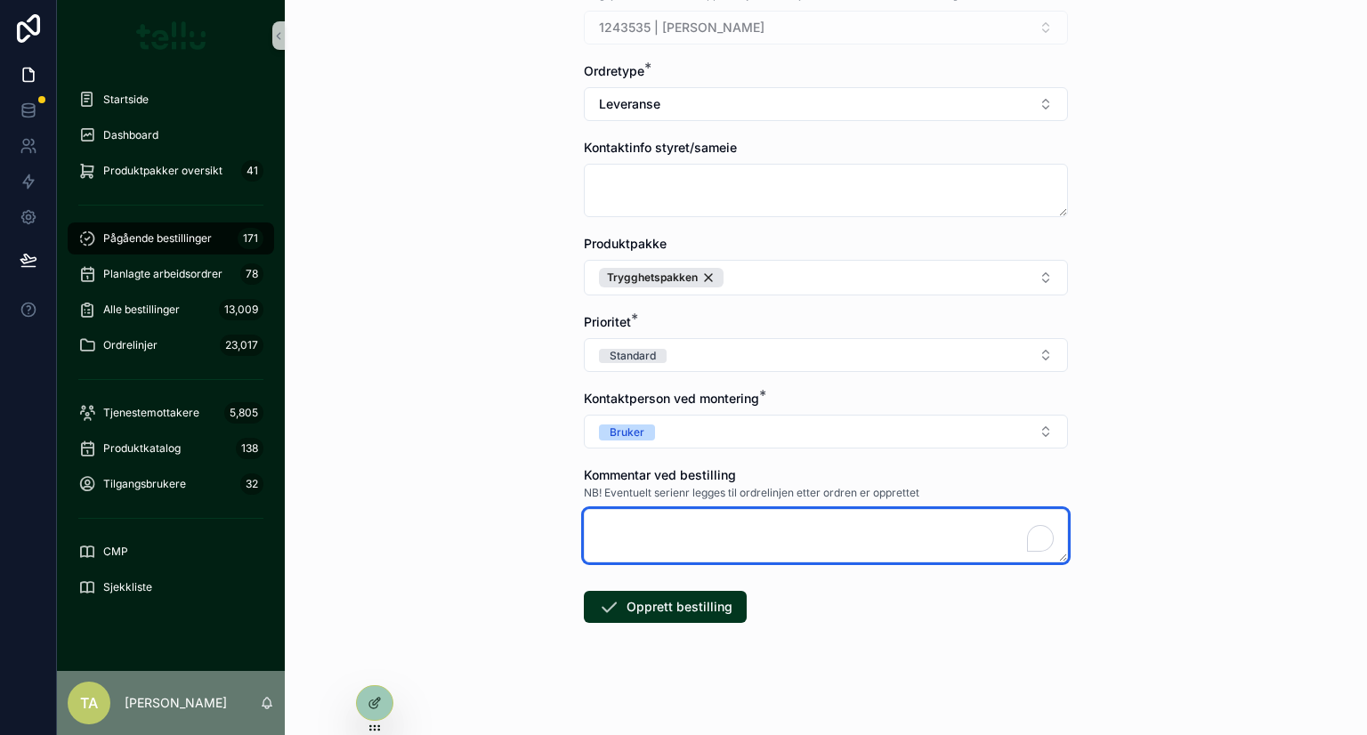
click at [654, 544] on textarea "To enrich screen reader interactions, please activate Accessibility in Grammarl…" at bounding box center [826, 535] width 484 height 53
type textarea "****"
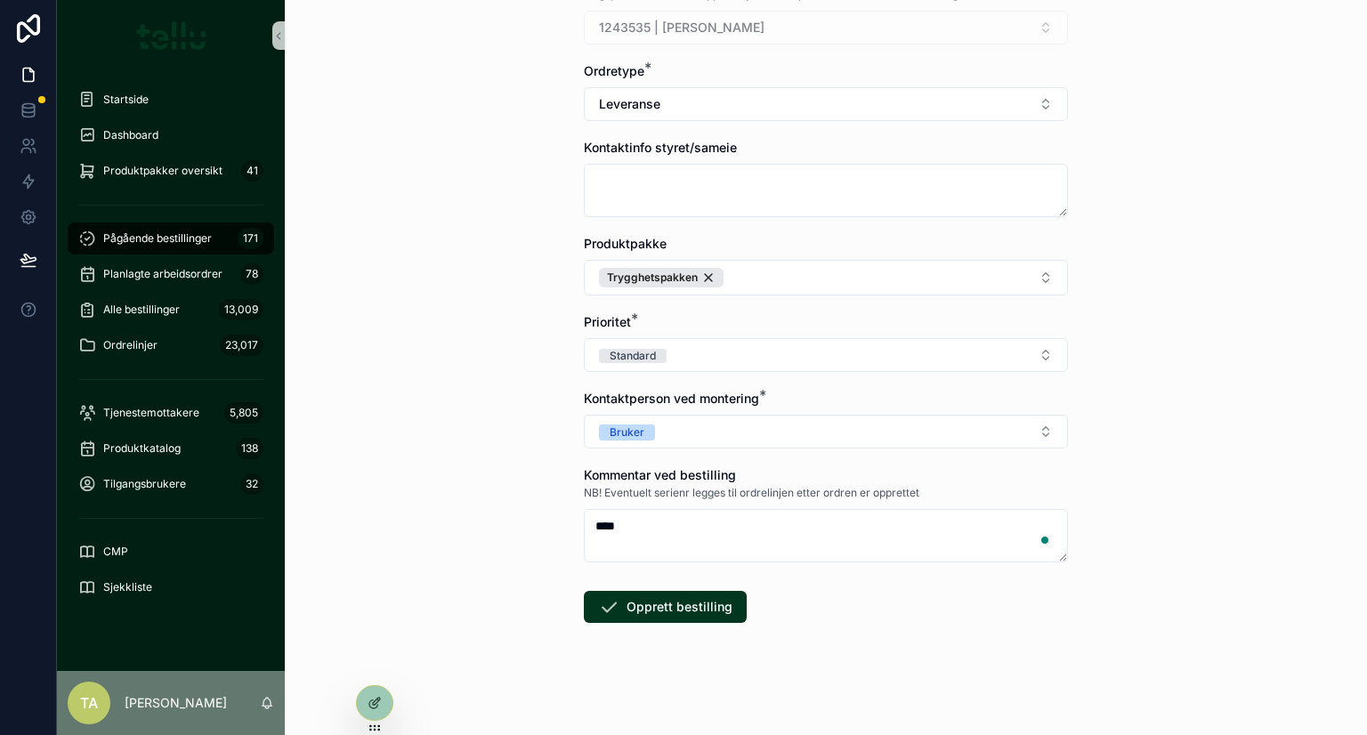
click at [651, 603] on button "Opprett bestilling" at bounding box center [665, 607] width 163 height 32
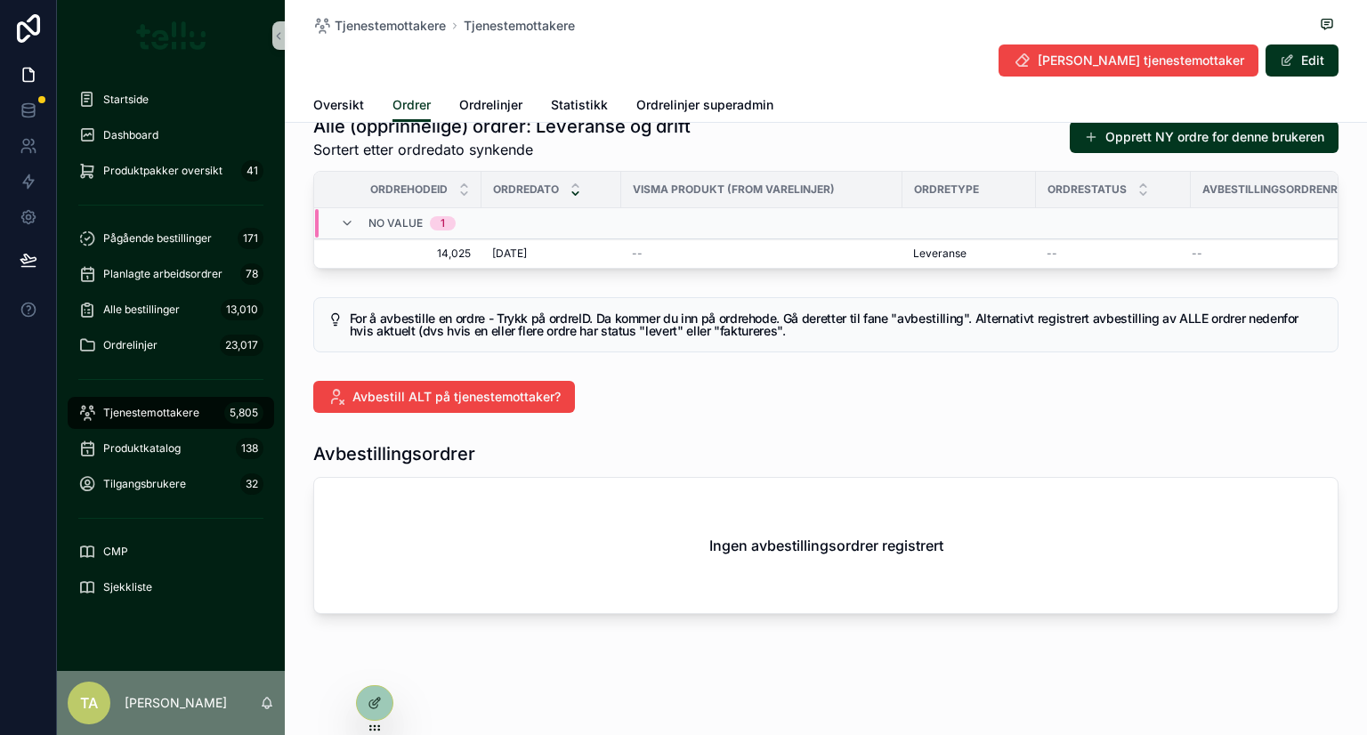
scroll to position [103, 0]
click at [0, 0] on icon at bounding box center [0, 0] width 0 height 0
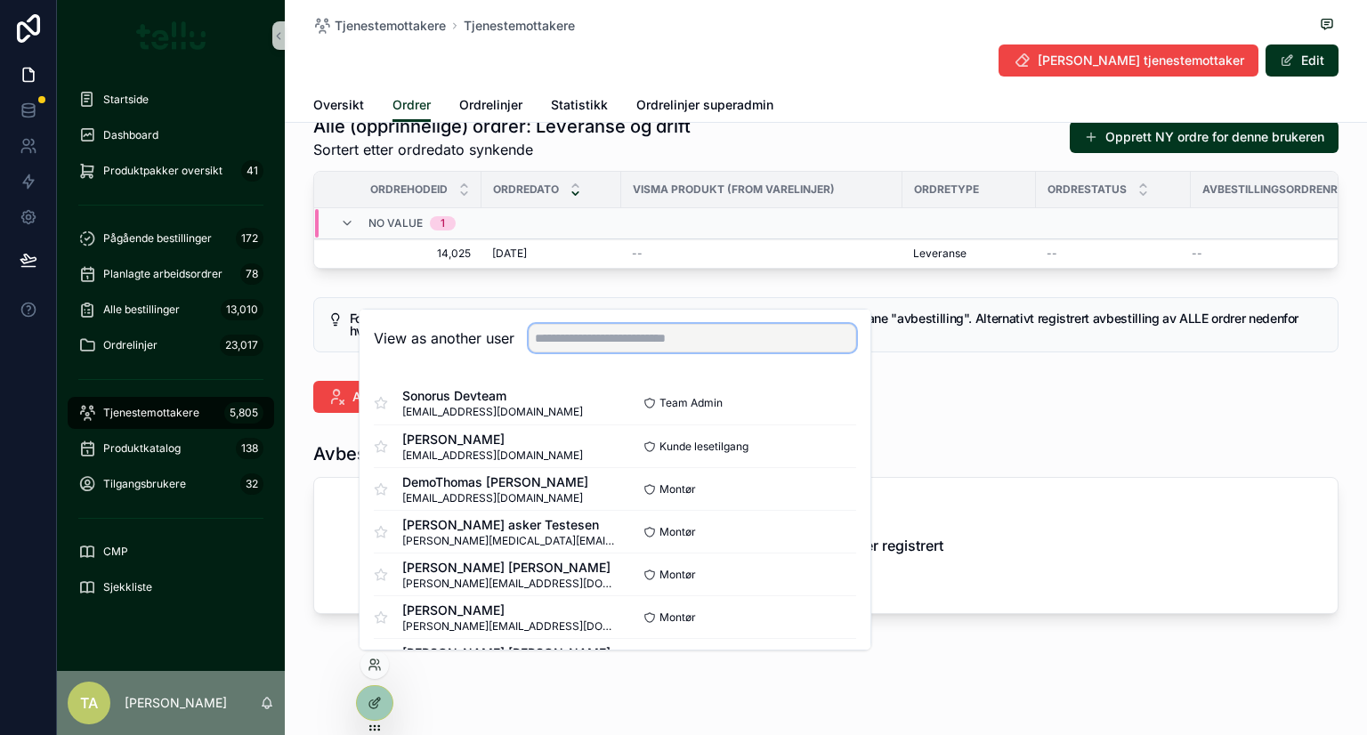
click at [566, 332] on input "text" at bounding box center [692, 338] width 327 height 28
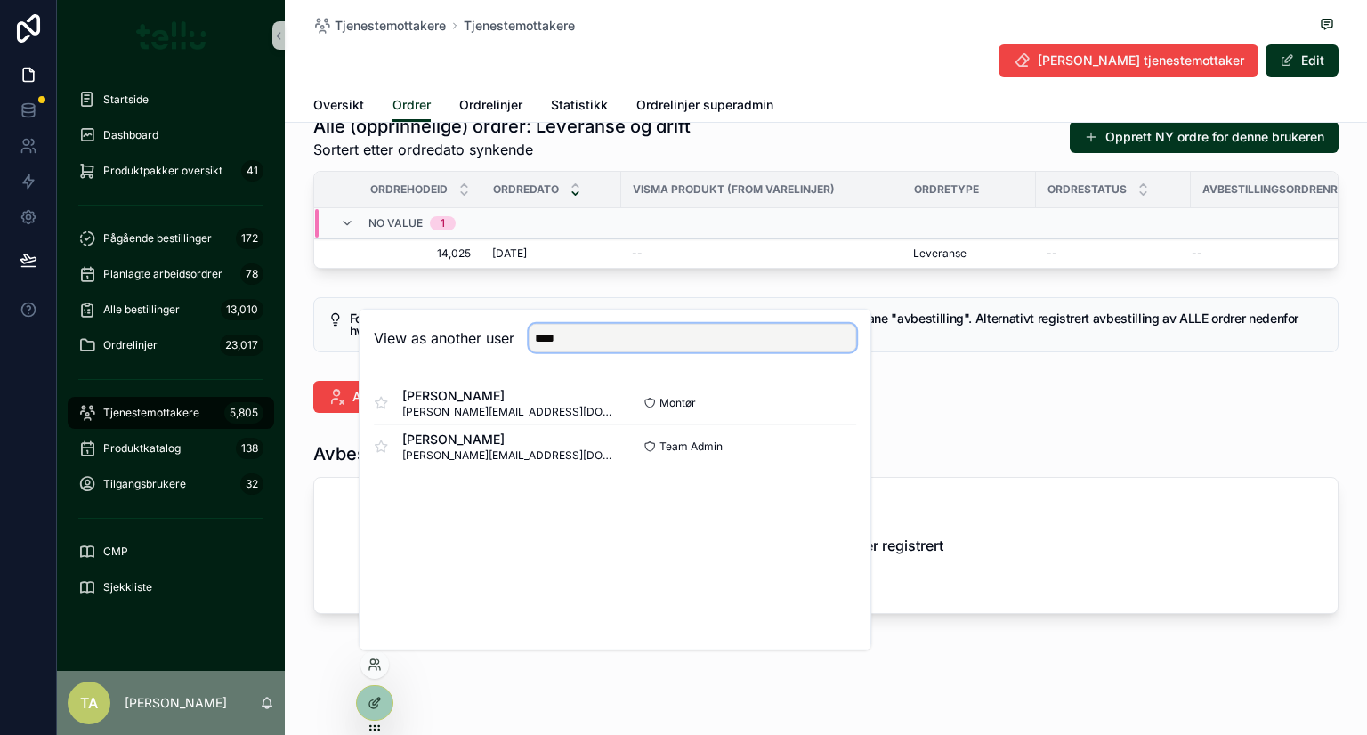
type input "****"
click at [0, 0] on button "Select" at bounding box center [0, 0] width 0 height 0
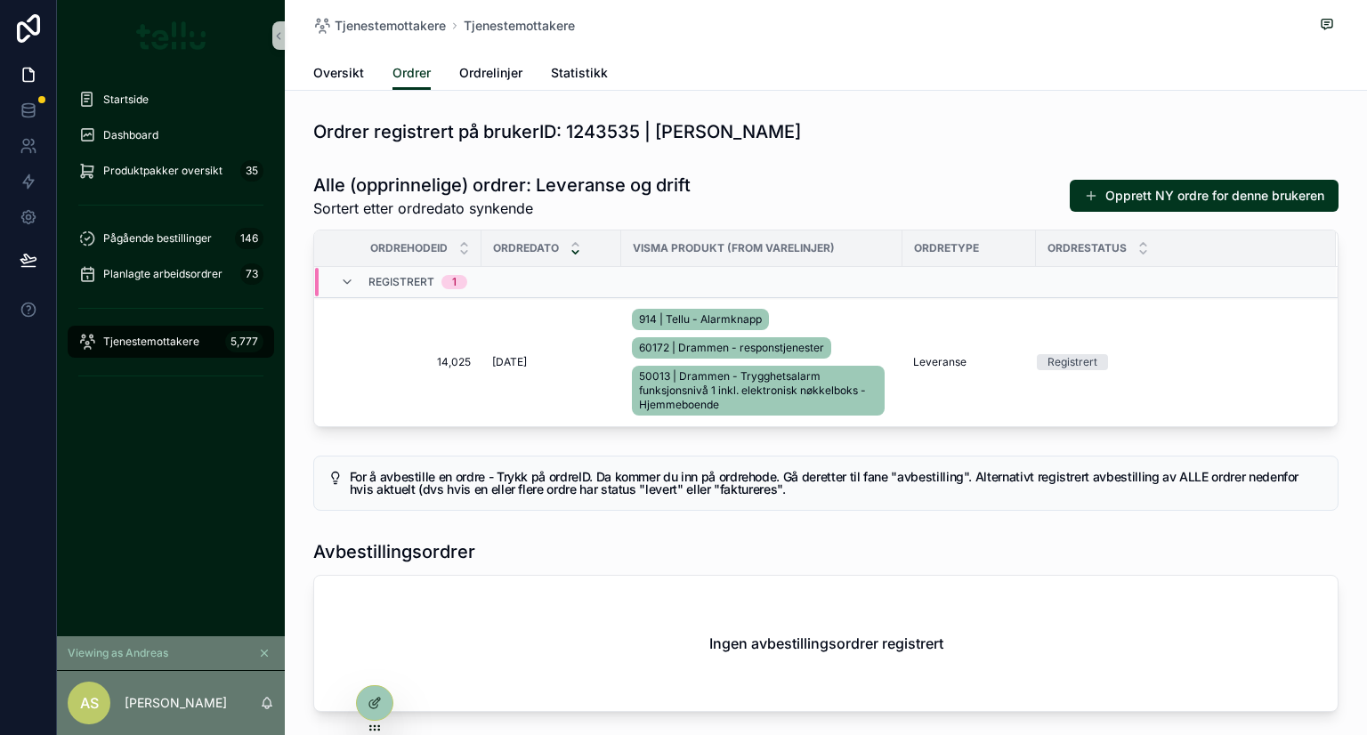
click at [432, 359] on span "14,025" at bounding box center [402, 362] width 135 height 14
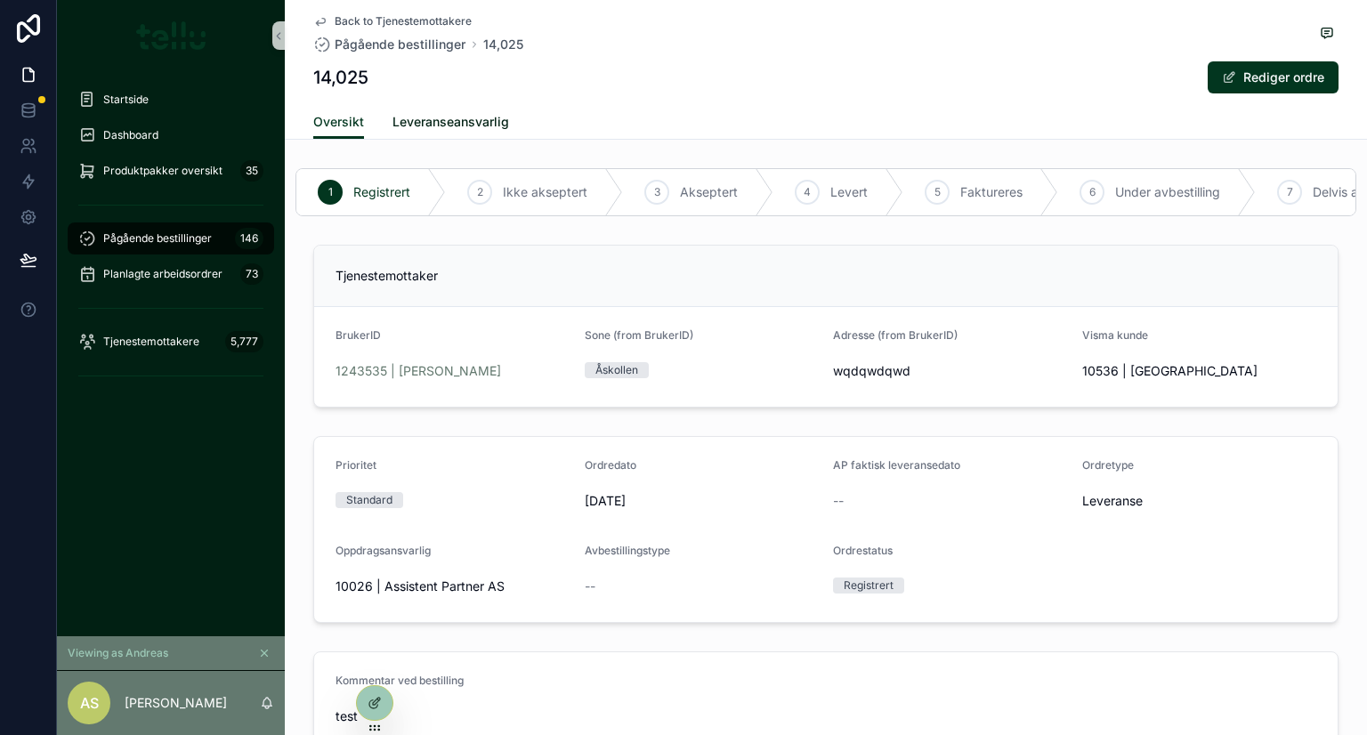
click at [427, 123] on span "Leveranseansvarlig" at bounding box center [450, 122] width 117 height 18
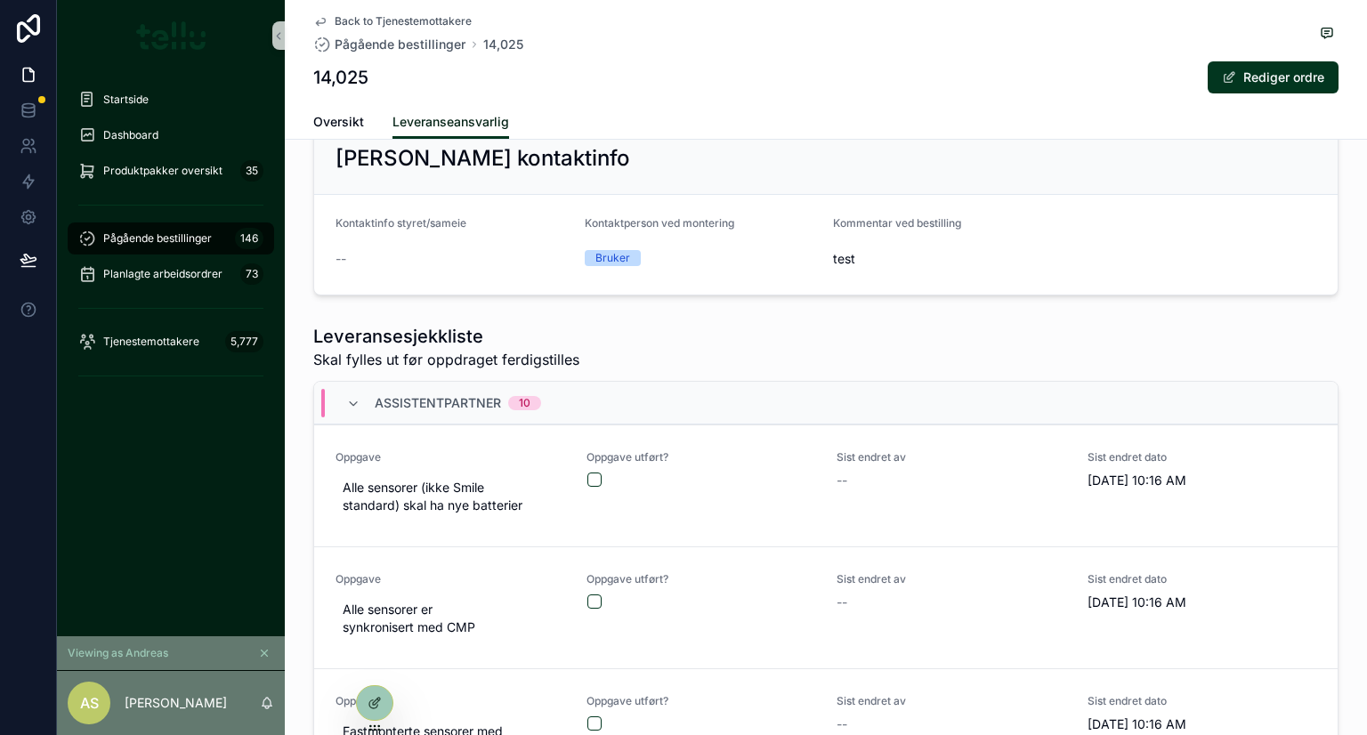
scroll to position [949, 0]
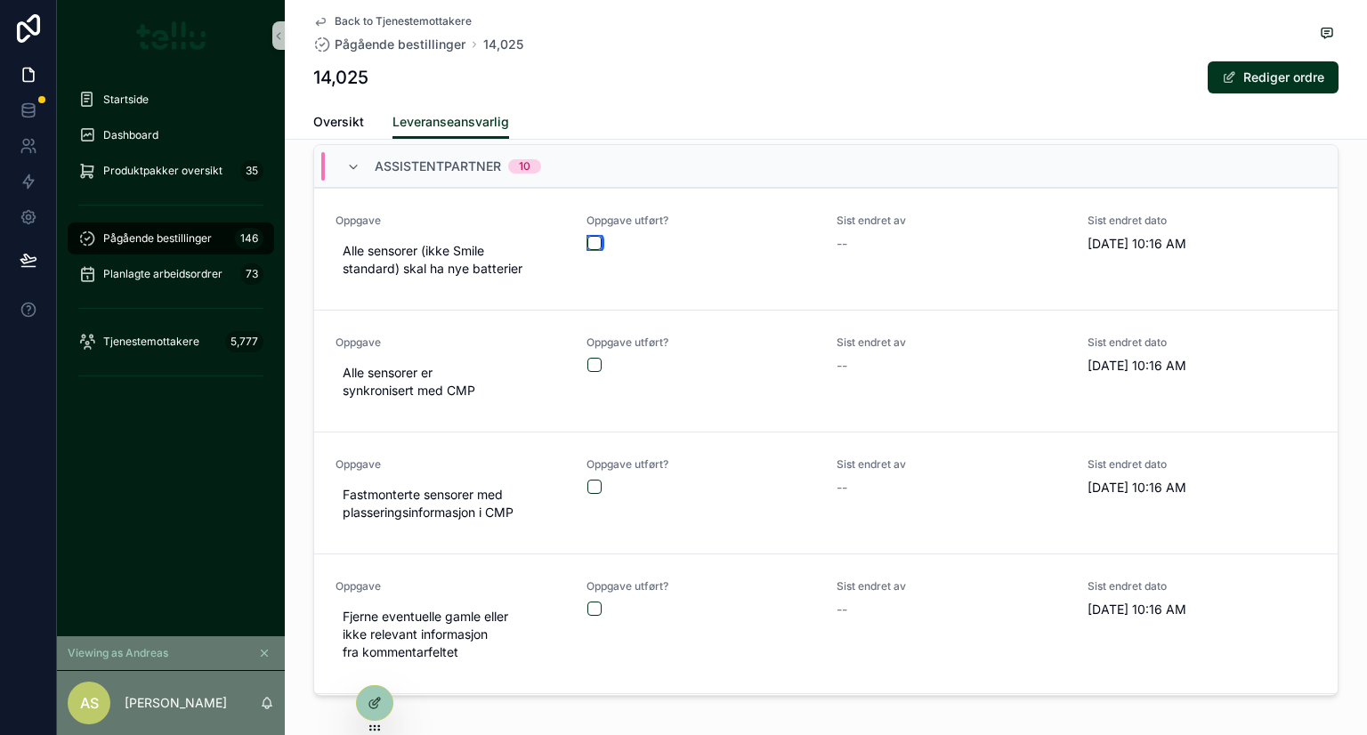
click at [587, 250] on button "scrollable content" at bounding box center [594, 243] width 14 height 14
click at [587, 372] on button "scrollable content" at bounding box center [594, 365] width 14 height 14
click at [587, 492] on button "scrollable content" at bounding box center [594, 487] width 14 height 14
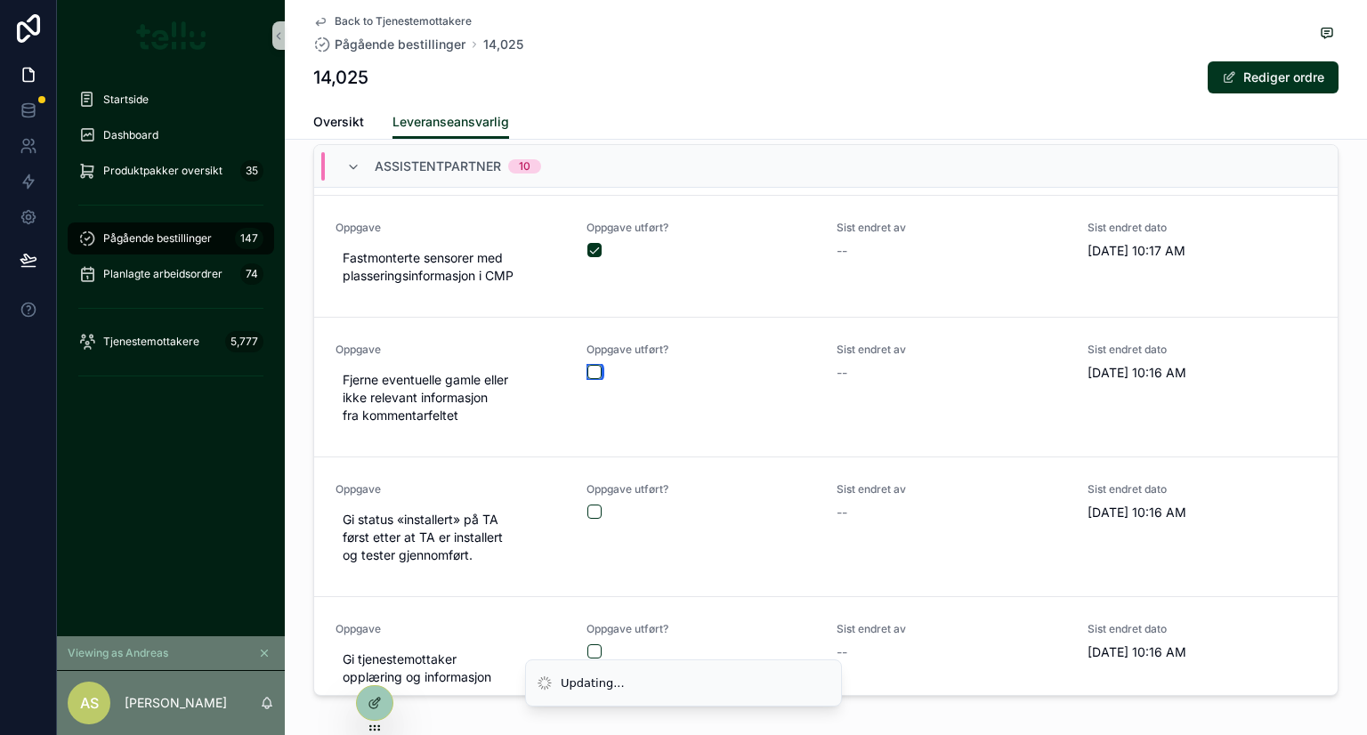
click at [587, 379] on button "scrollable content" at bounding box center [594, 372] width 14 height 14
click at [587, 517] on button "scrollable content" at bounding box center [594, 512] width 14 height 14
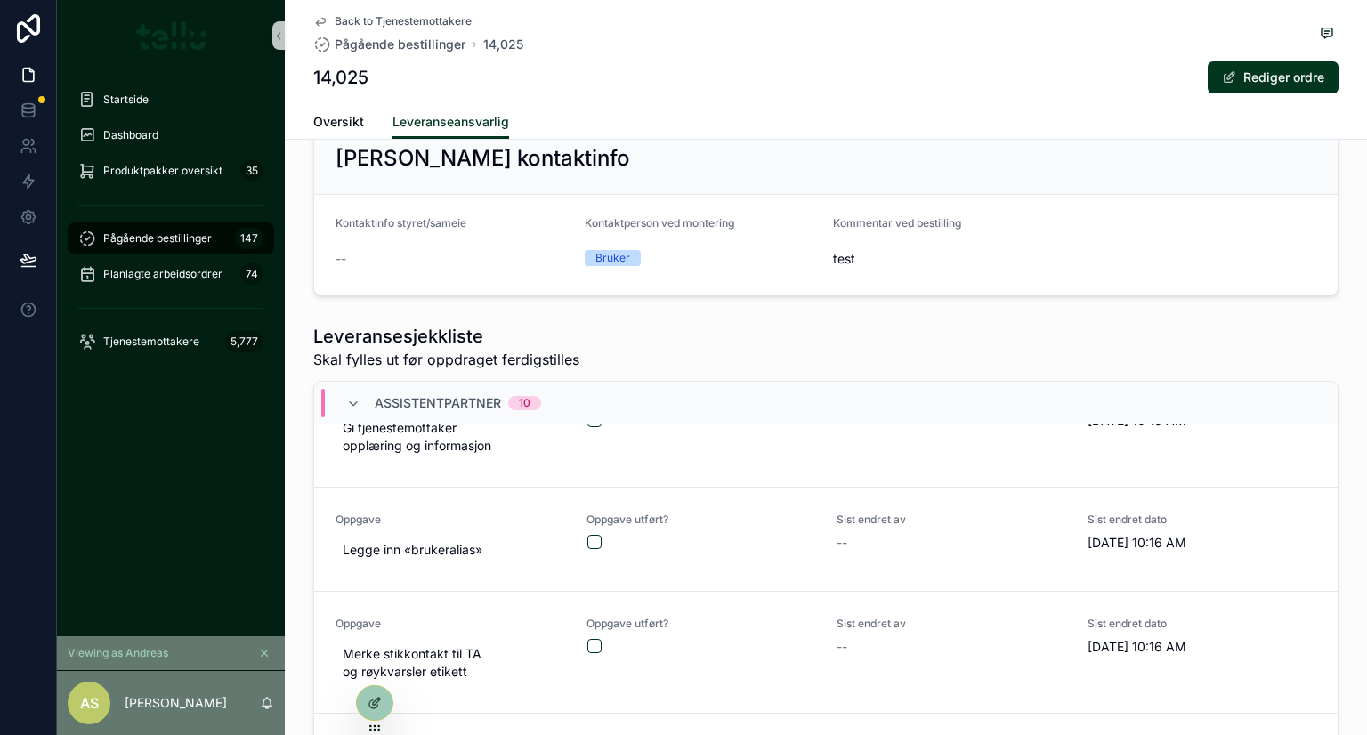
scroll to position [710, 0]
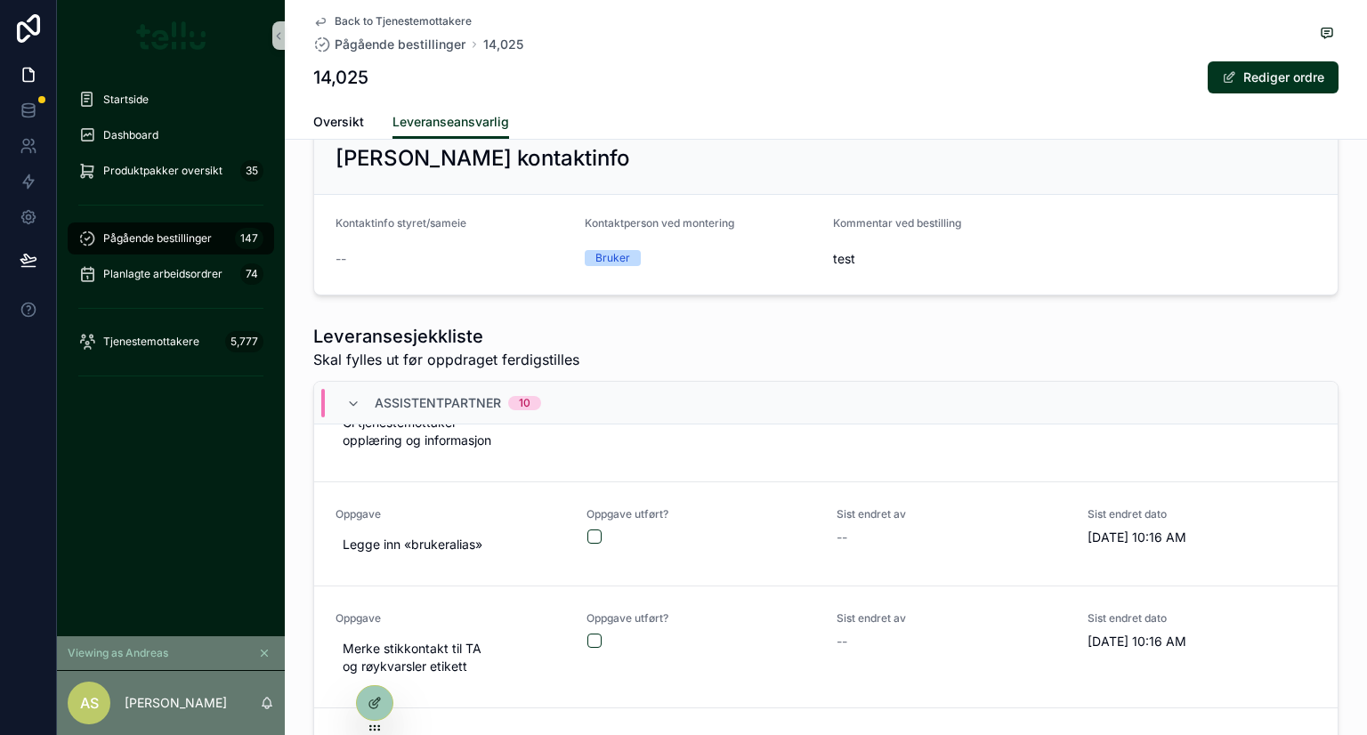
drag, startPoint x: 580, startPoint y: 537, endPoint x: 585, endPoint y: 555, distance: 18.6
click at [586, 539] on form "scrollable content" at bounding box center [701, 537] width 230 height 16
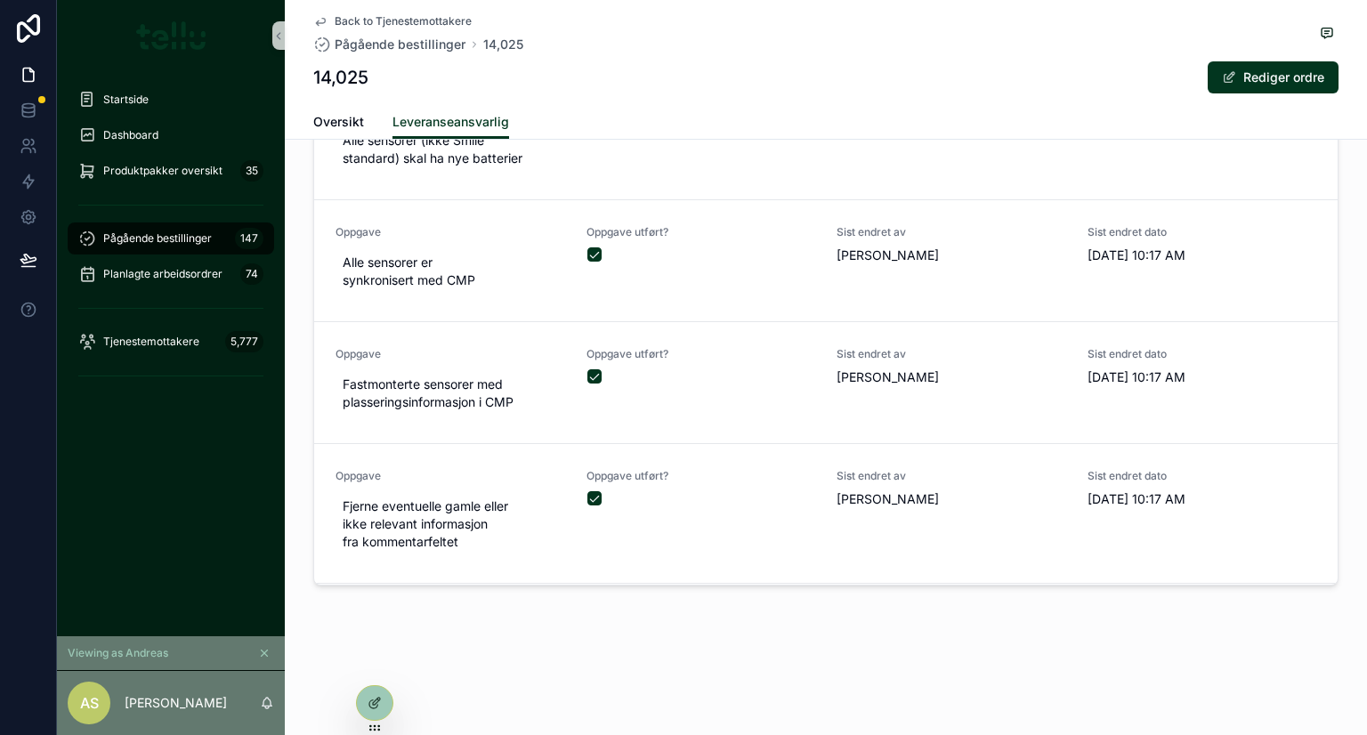
scroll to position [356, 0]
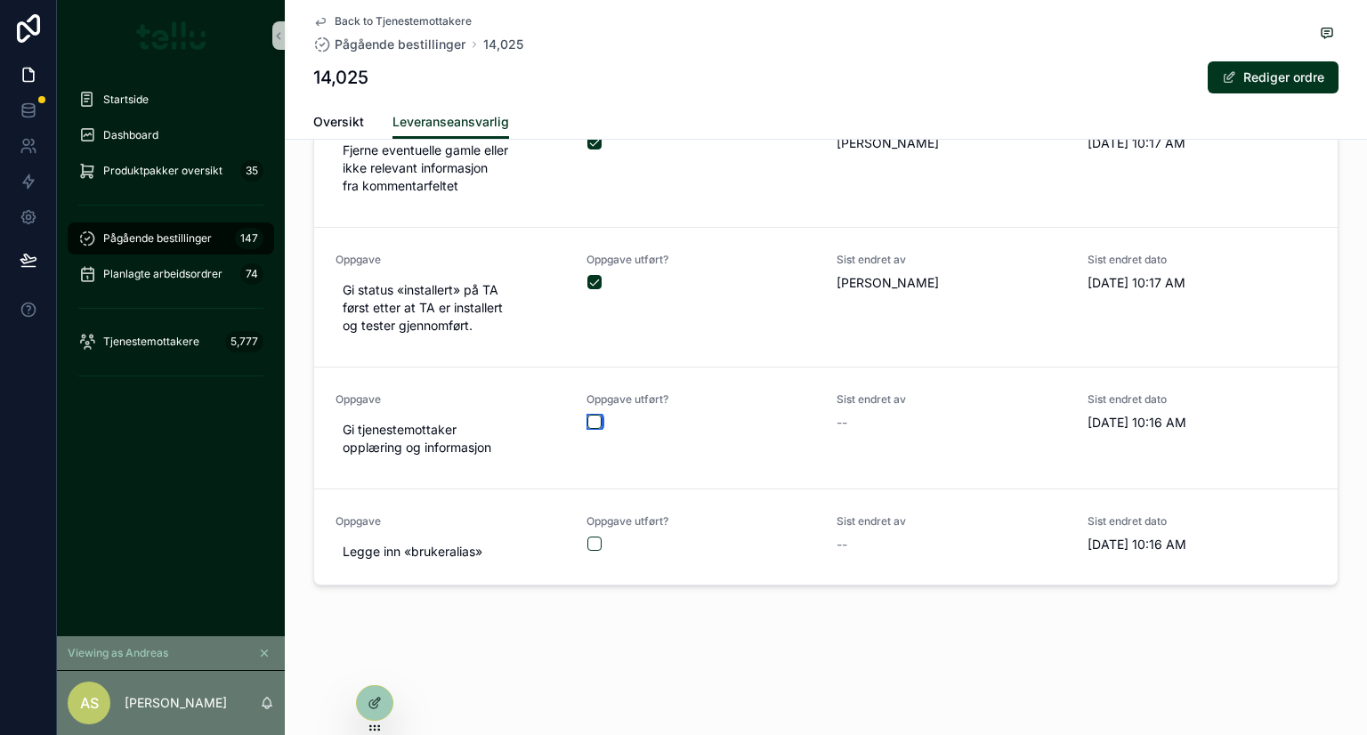
click at [587, 424] on button "scrollable content" at bounding box center [594, 422] width 14 height 14
click at [587, 542] on button "scrollable content" at bounding box center [594, 544] width 14 height 14
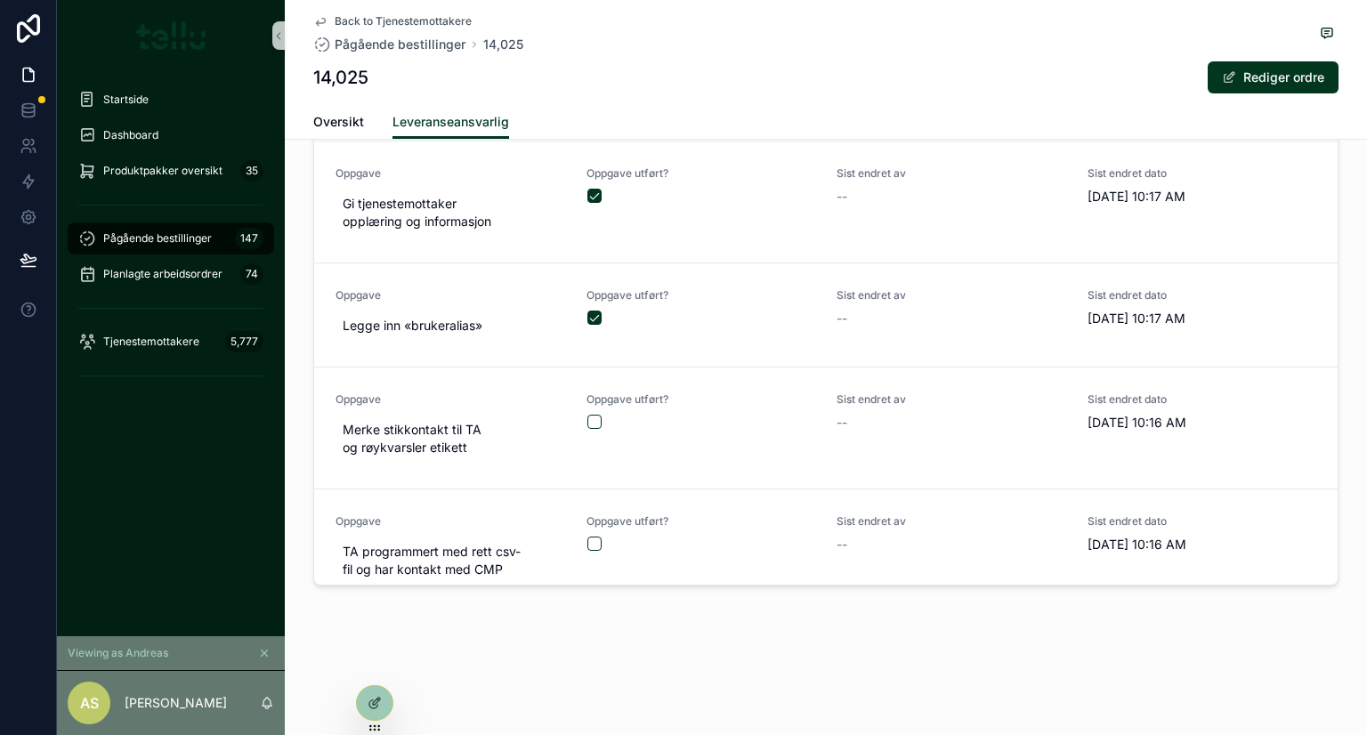
scroll to position [593, 0]
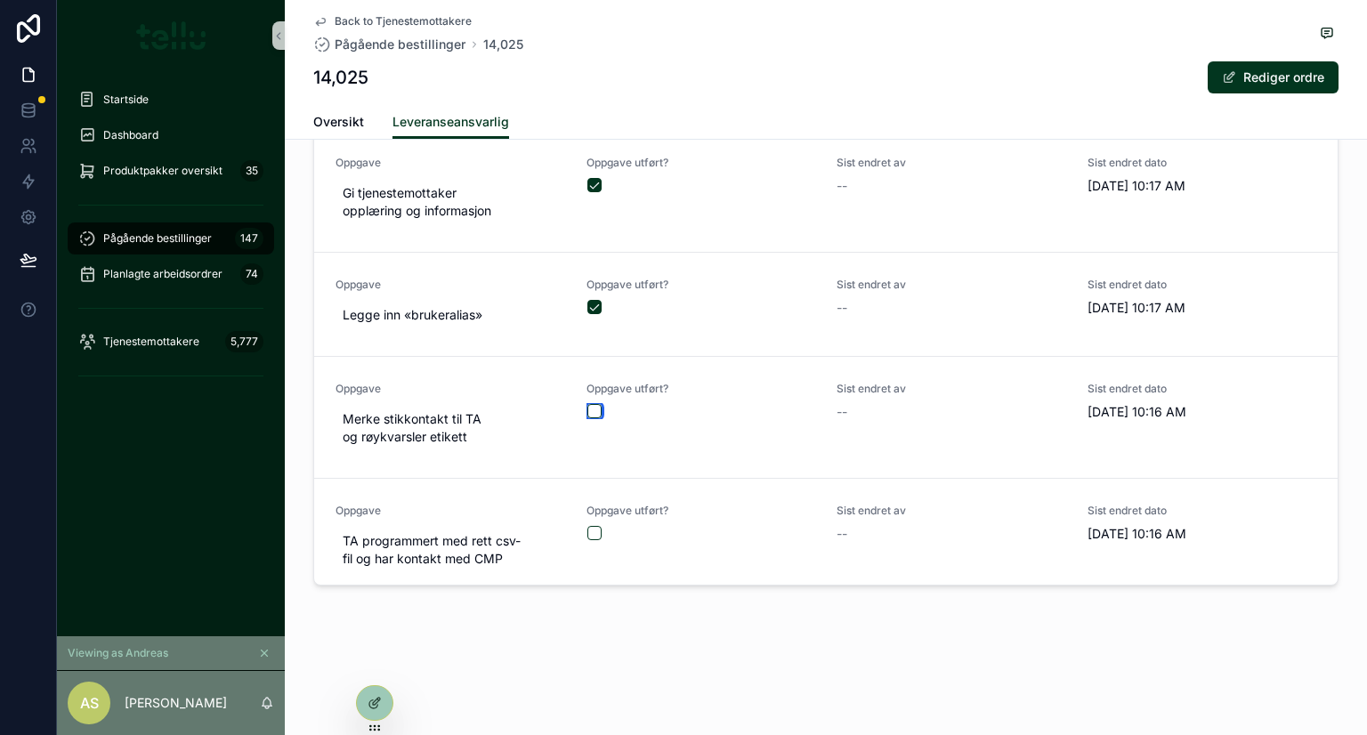
click at [587, 408] on button "scrollable content" at bounding box center [594, 411] width 14 height 14
click at [588, 531] on button "scrollable content" at bounding box center [594, 533] width 14 height 14
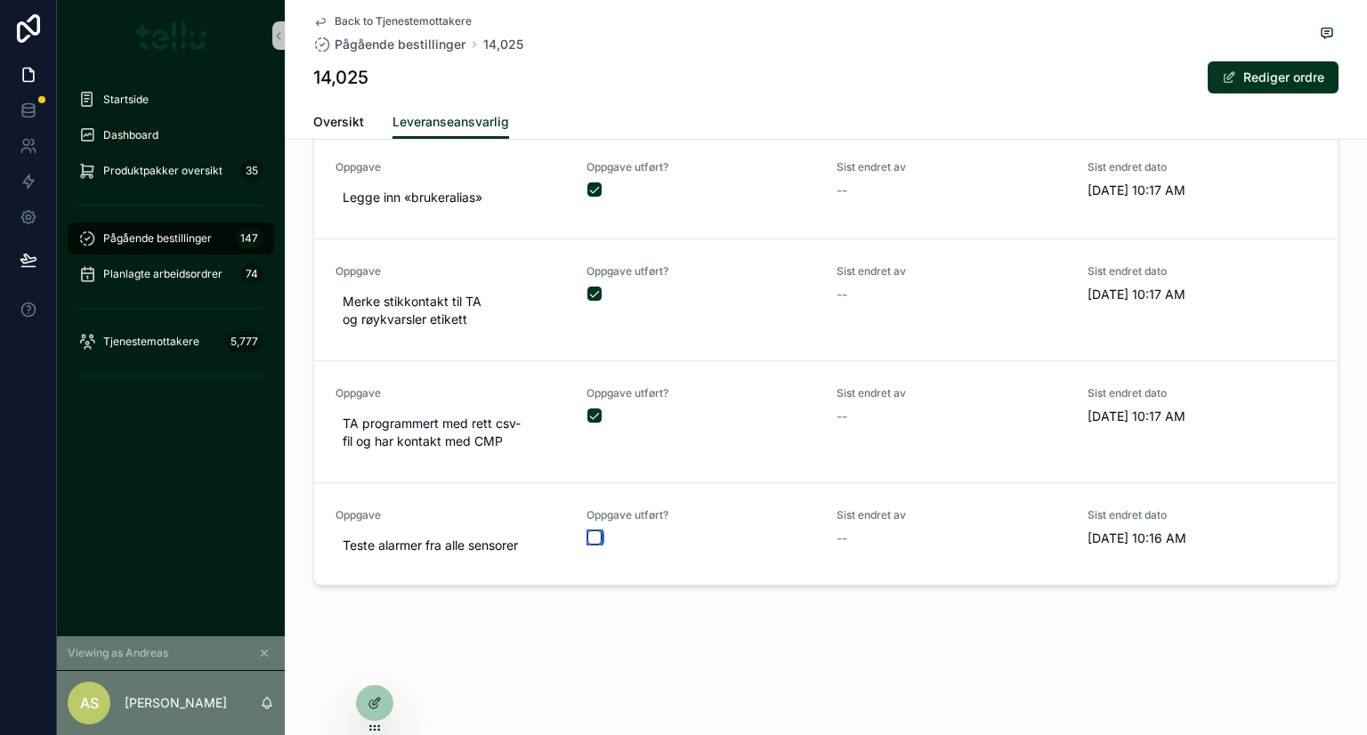
click at [587, 535] on button "scrollable content" at bounding box center [594, 537] width 14 height 14
click at [507, 435] on span "TA programmert med rett csv-fil og har kontakt med CMP" at bounding box center [450, 433] width 215 height 36
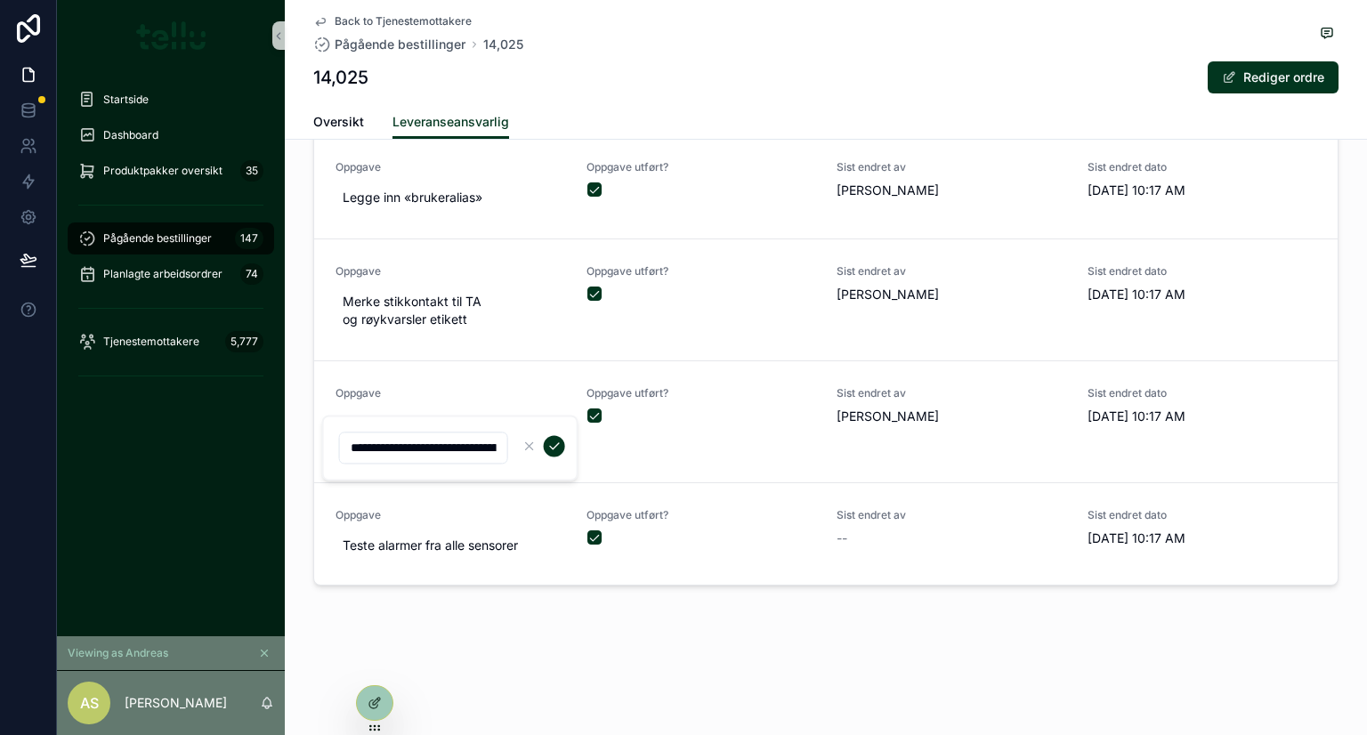
scroll to position [0, 191]
click at [489, 471] on link "Oppgave TA programmert med rett csv-fil og har kontakt med CMP Oppgave utført? …" at bounding box center [825, 421] width 1023 height 122
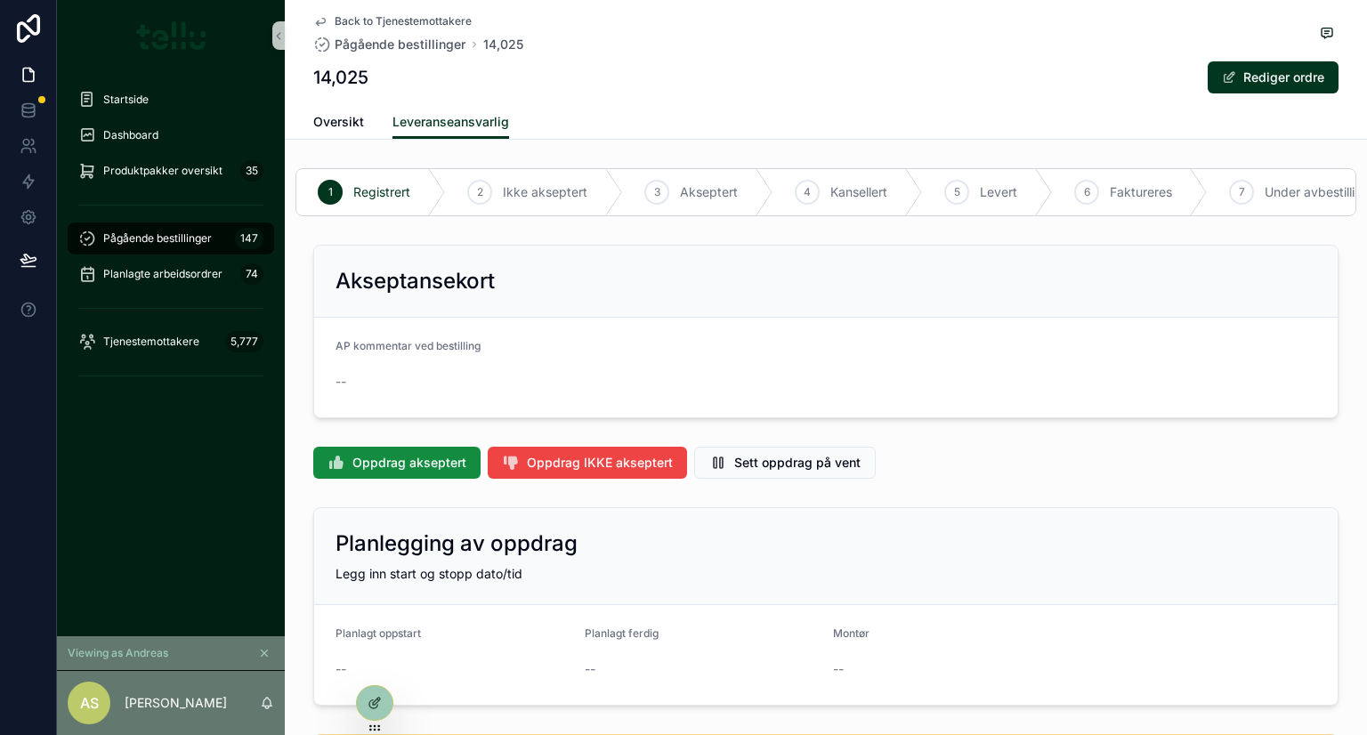
click at [269, 656] on icon "scrollable content" at bounding box center [264, 653] width 12 height 12
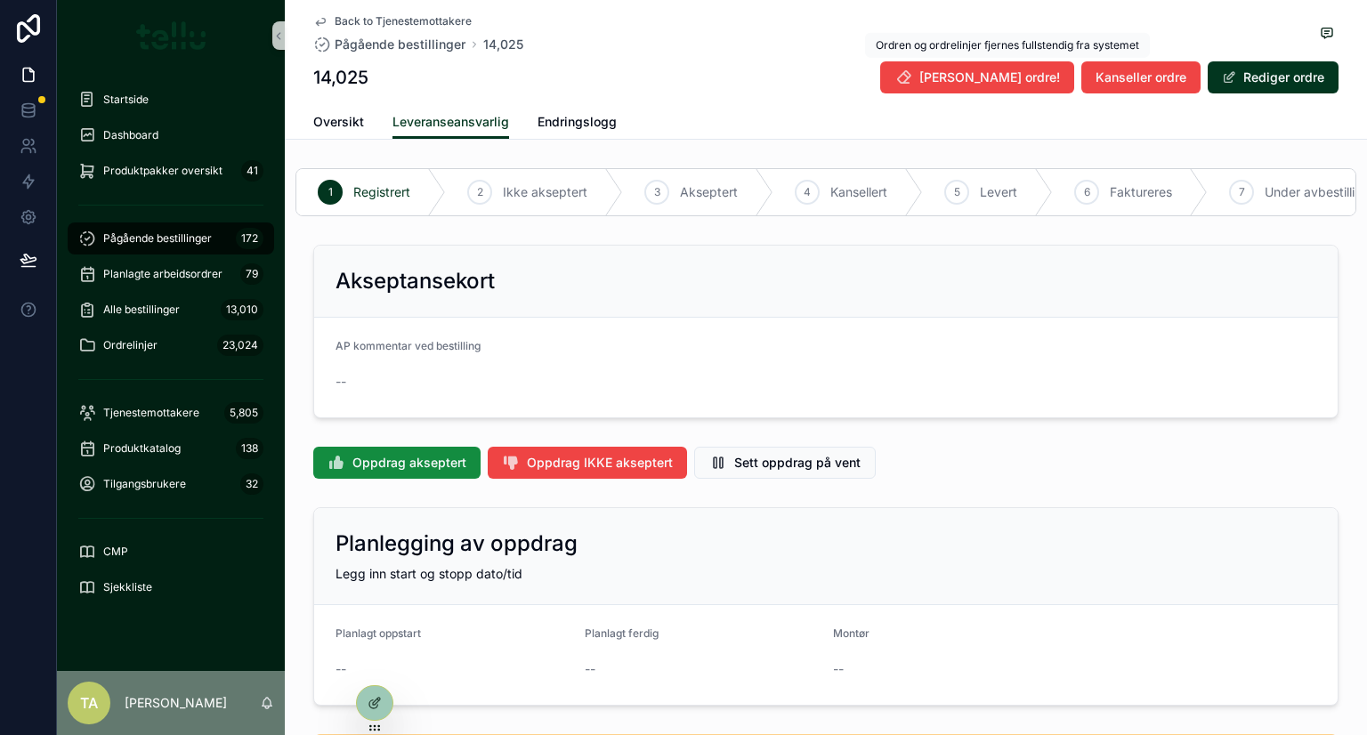
click at [999, 81] on span "[PERSON_NAME] ordre!" at bounding box center [989, 78] width 141 height 18
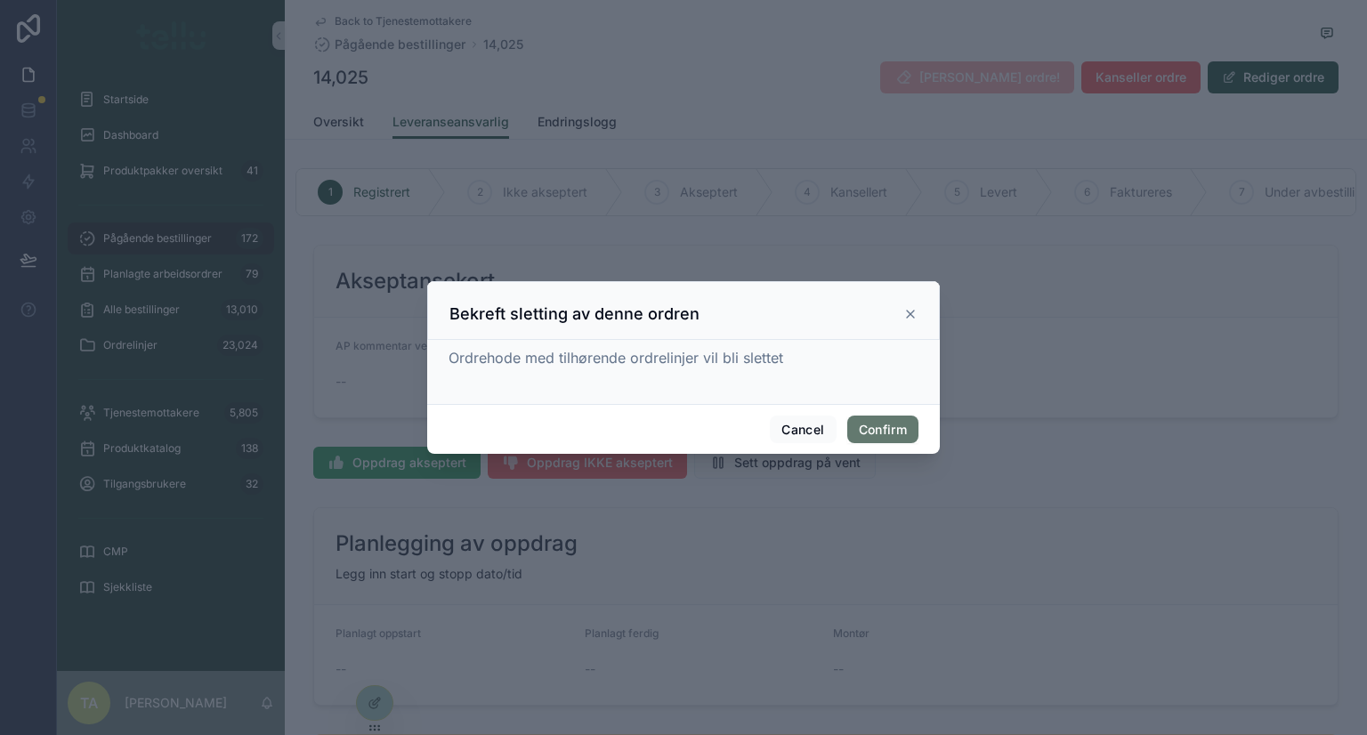
click at [897, 422] on button "Confirm" at bounding box center [882, 430] width 71 height 28
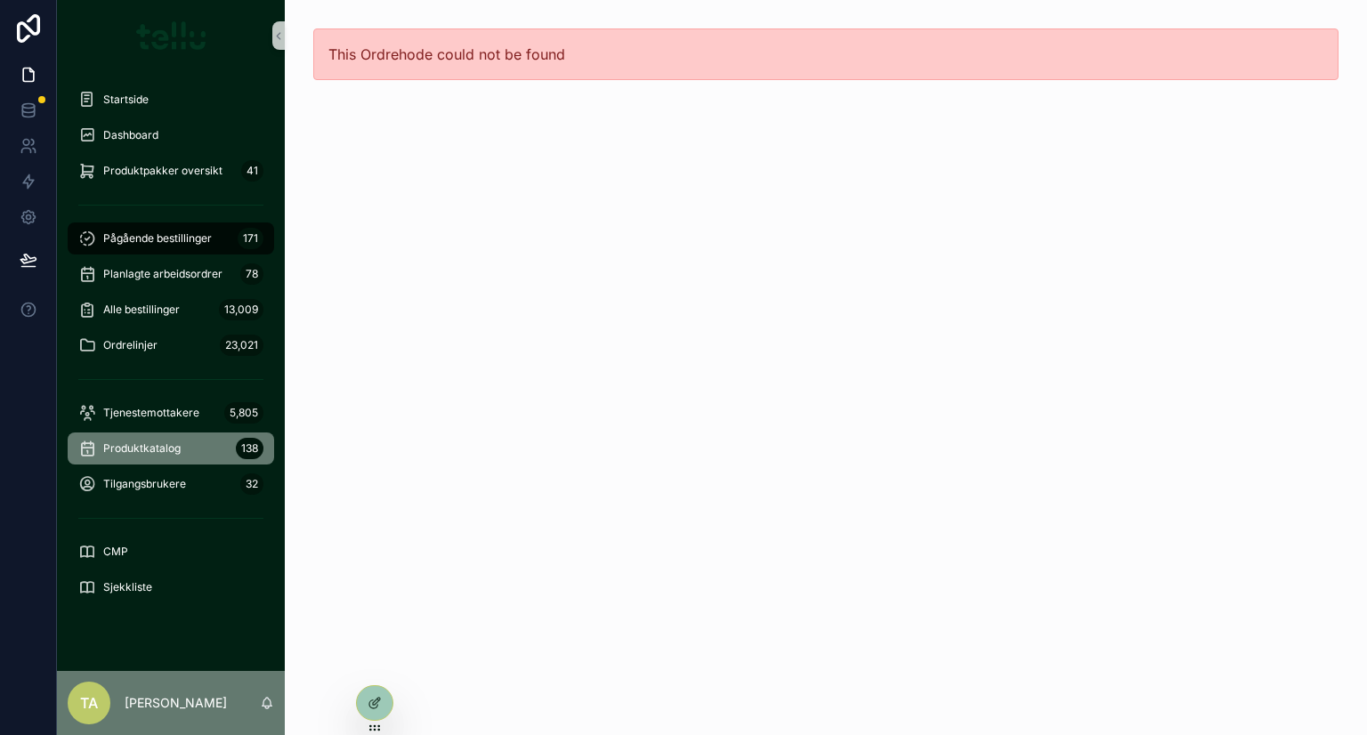
click at [133, 451] on span "Produktkatalog" at bounding box center [141, 448] width 77 height 14
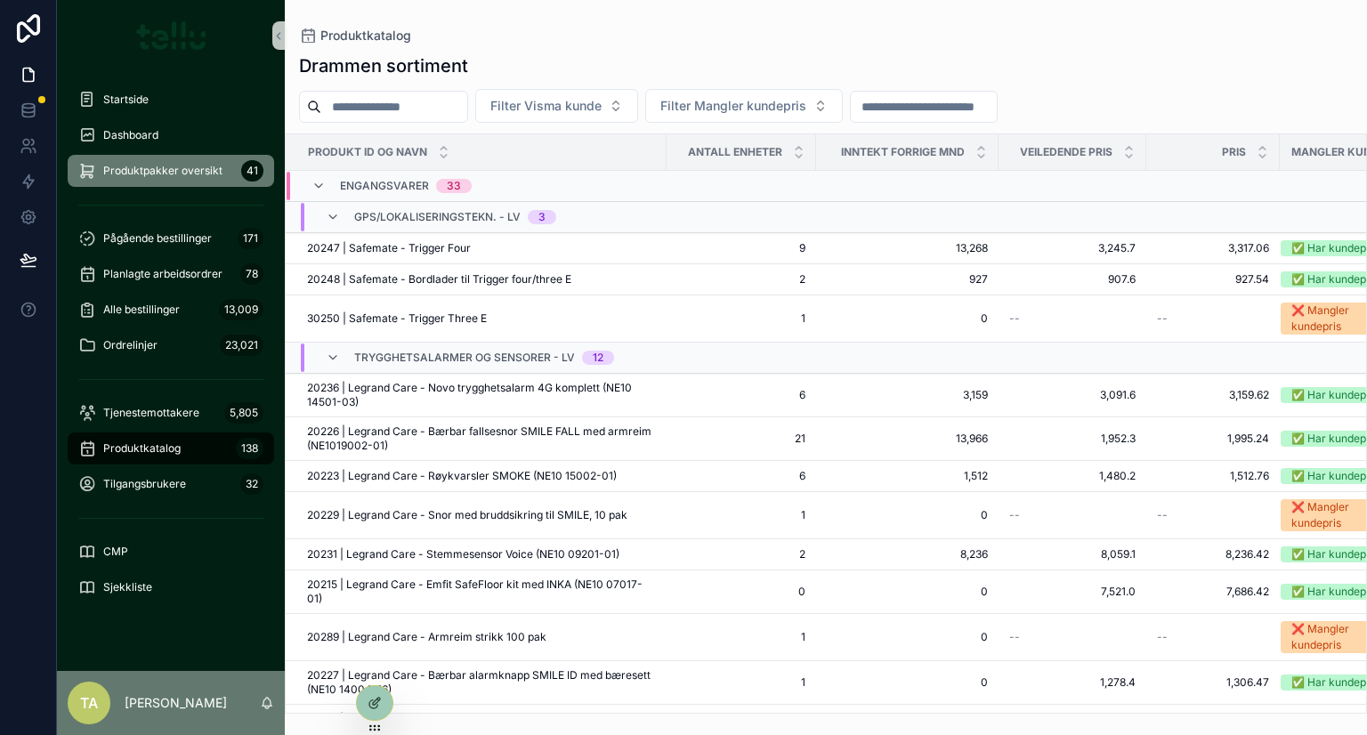
click at [149, 174] on span "Produktpakker oversikt" at bounding box center [162, 171] width 119 height 14
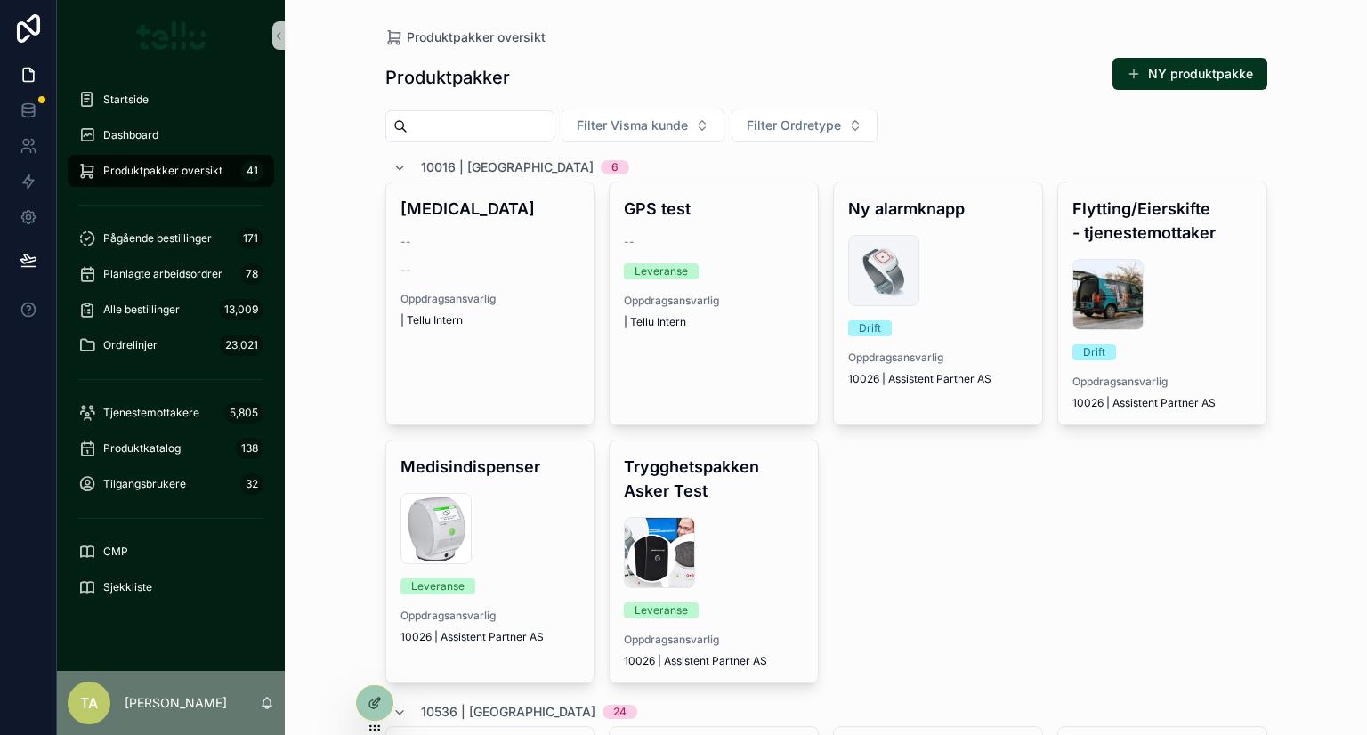
click at [804, 128] on span "Filter Ordretype" at bounding box center [794, 126] width 94 height 18
click at [683, 128] on span "Filter Visma kunde" at bounding box center [632, 126] width 111 height 18
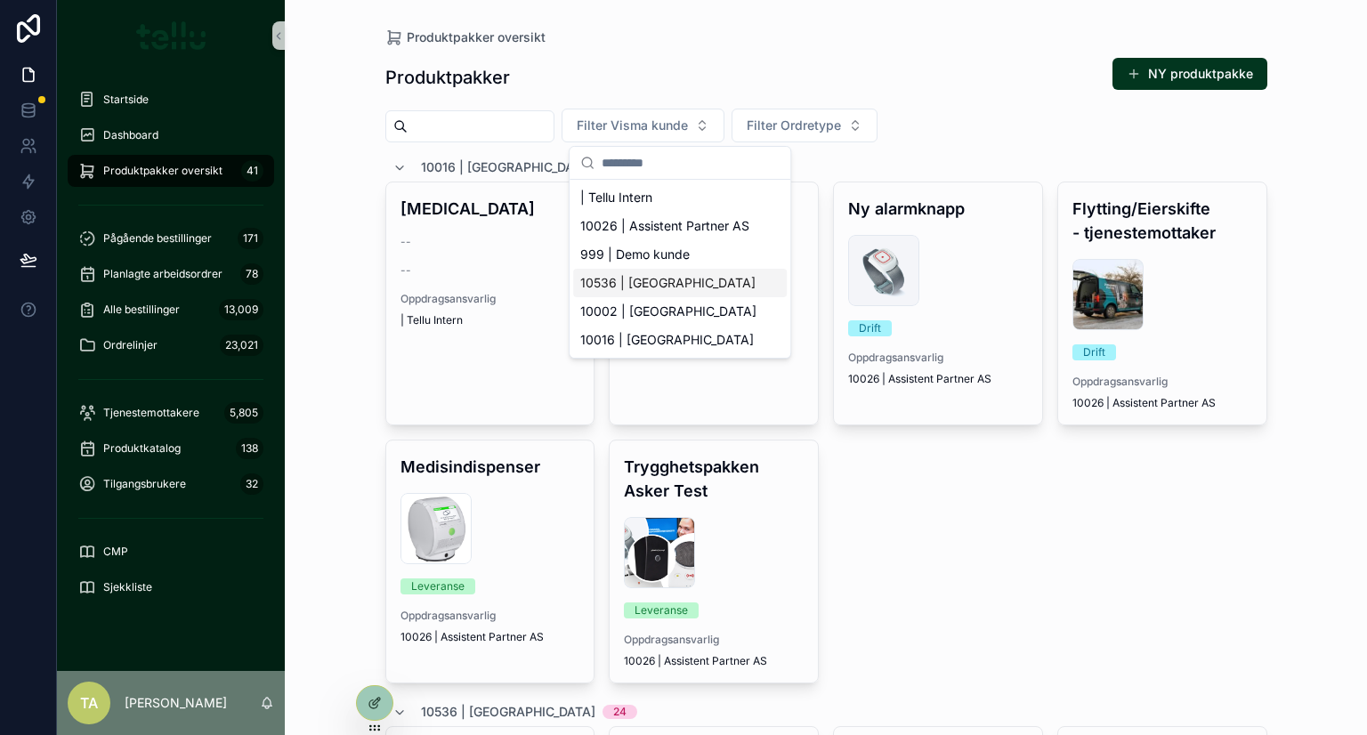
click at [633, 279] on span "10536 | [GEOGRAPHIC_DATA]" at bounding box center [667, 283] width 175 height 18
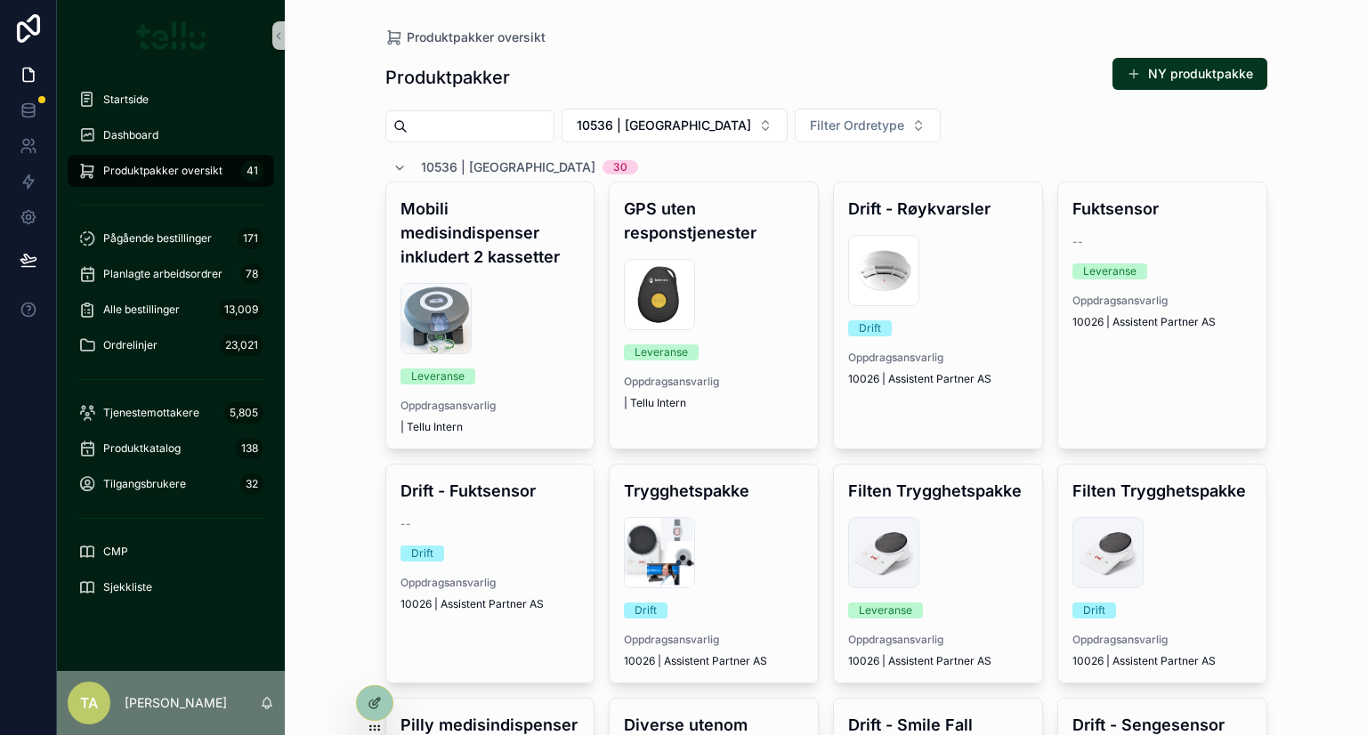
click at [863, 133] on span "Filter Ordretype" at bounding box center [857, 126] width 94 height 18
click at [808, 288] on span "Drift" at bounding box center [811, 283] width 25 height 18
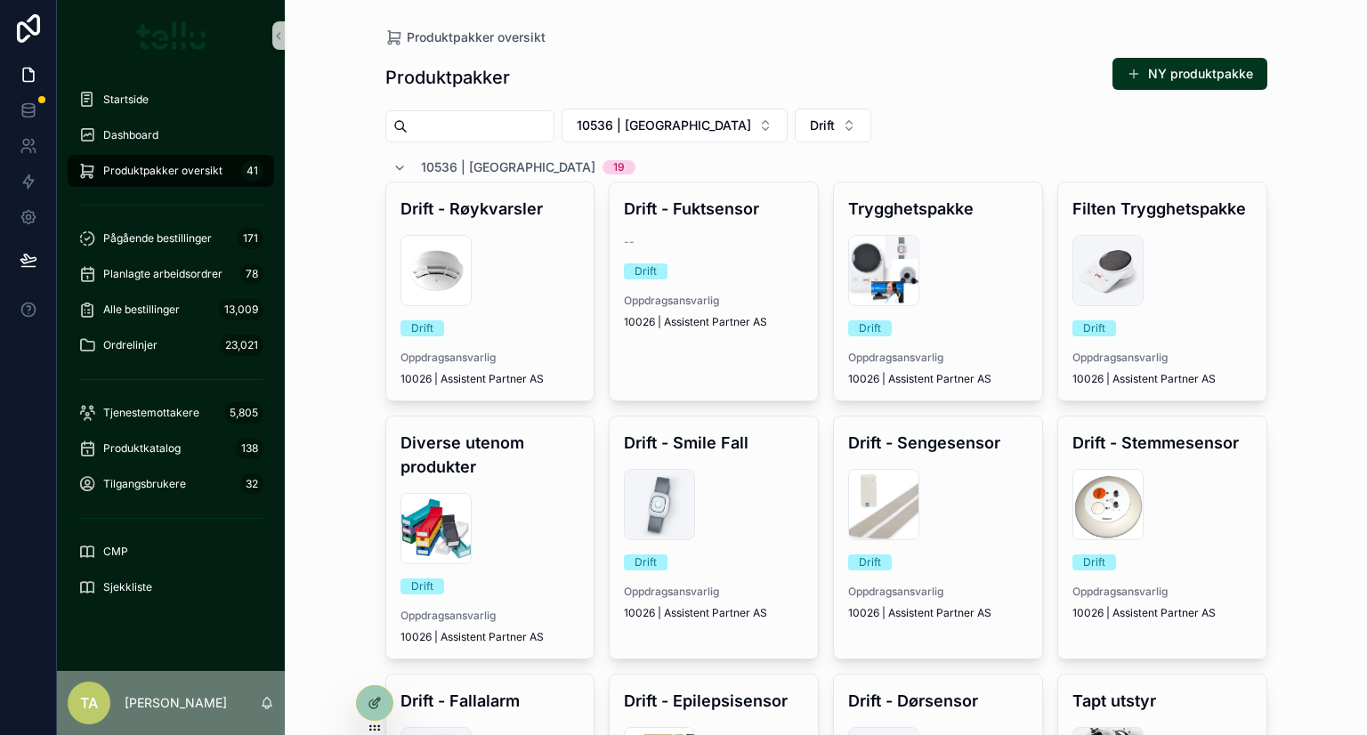
click at [741, 44] on div "Produktpakker oversikt Produktpakker NY produktpakke 10536 | Drammen Kommune Dr…" at bounding box center [826, 737] width 910 height 1474
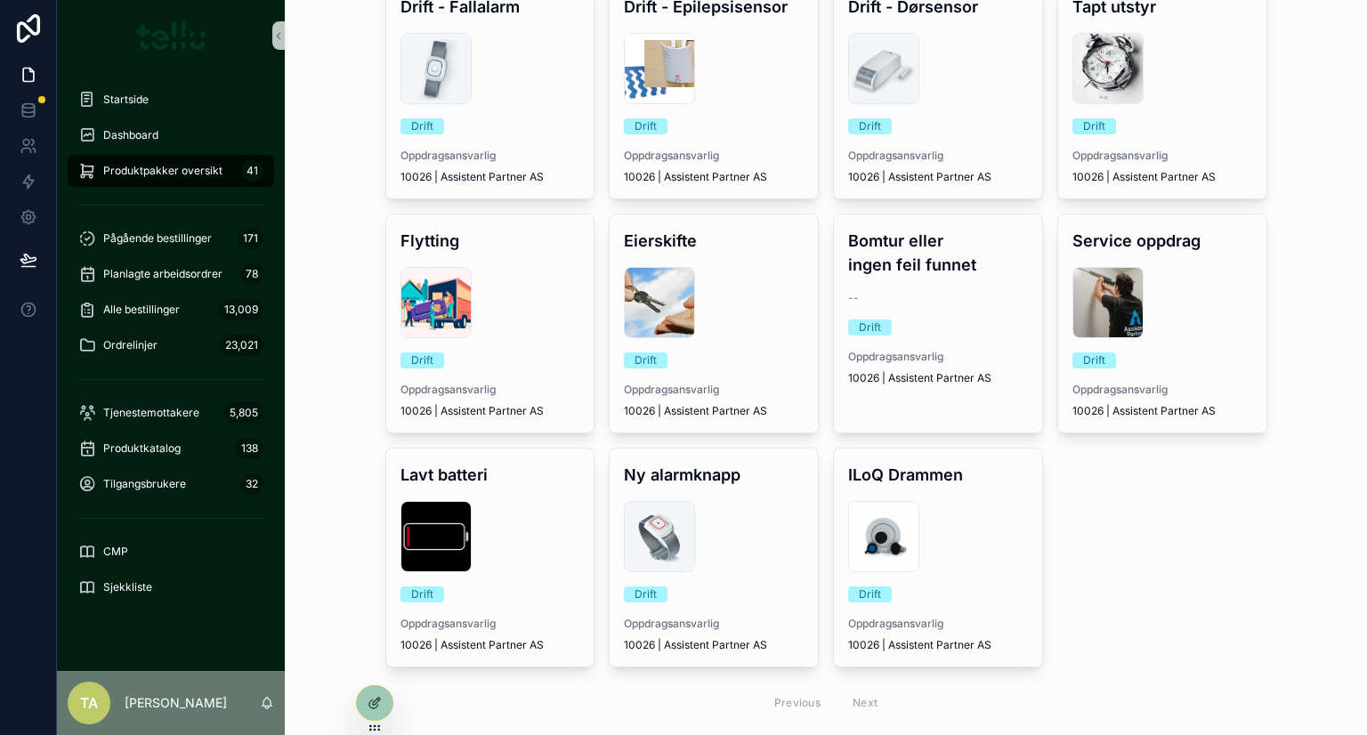
scroll to position [712, 0]
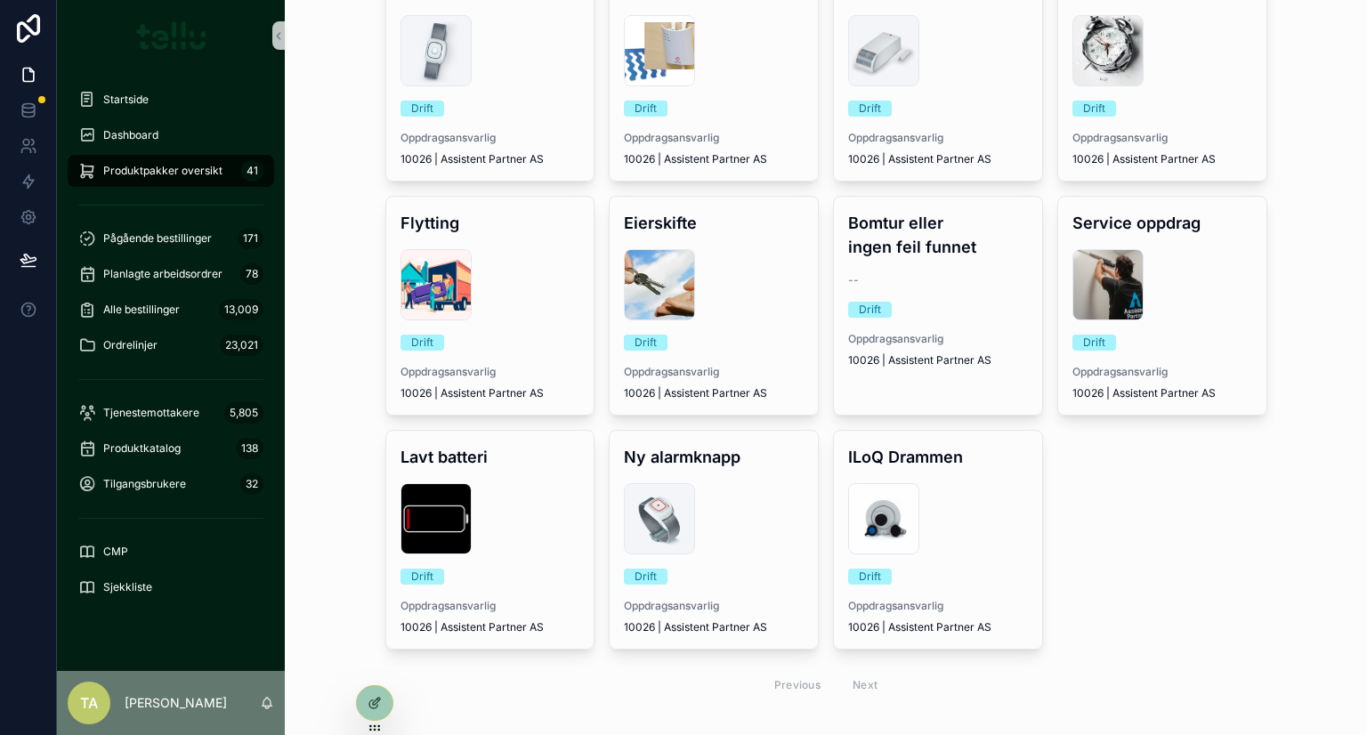
click at [1171, 294] on div "DSCF0014-800x530 .jpg" at bounding box center [1162, 284] width 180 height 71
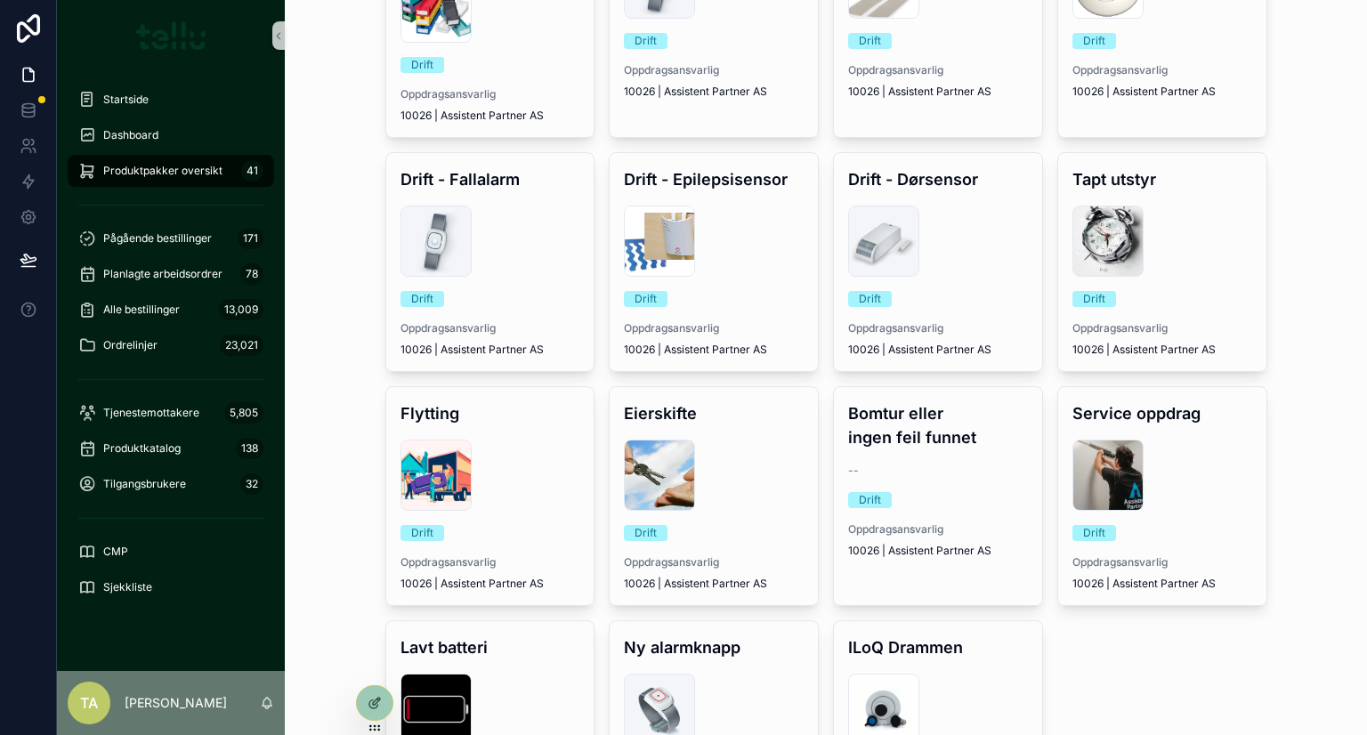
scroll to position [593, 0]
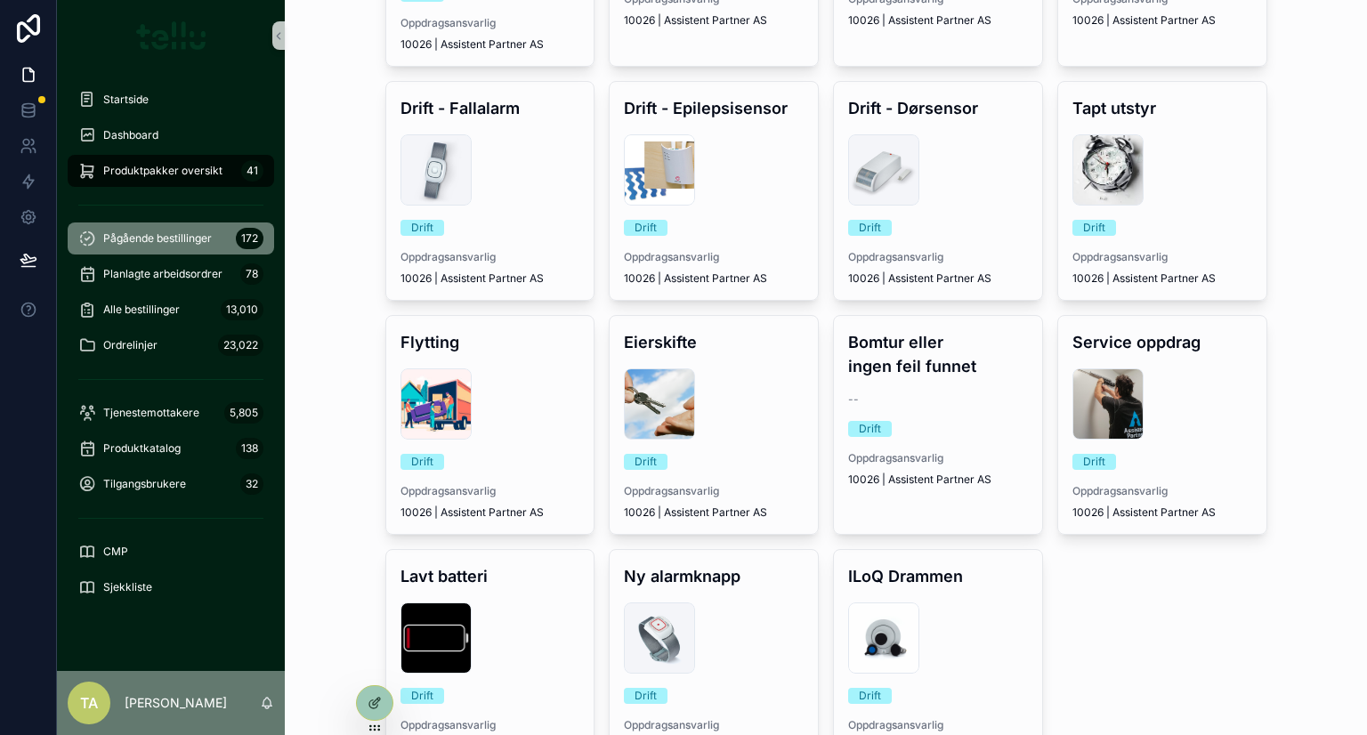
click at [121, 243] on span "Pågående bestillinger" at bounding box center [157, 238] width 109 height 14
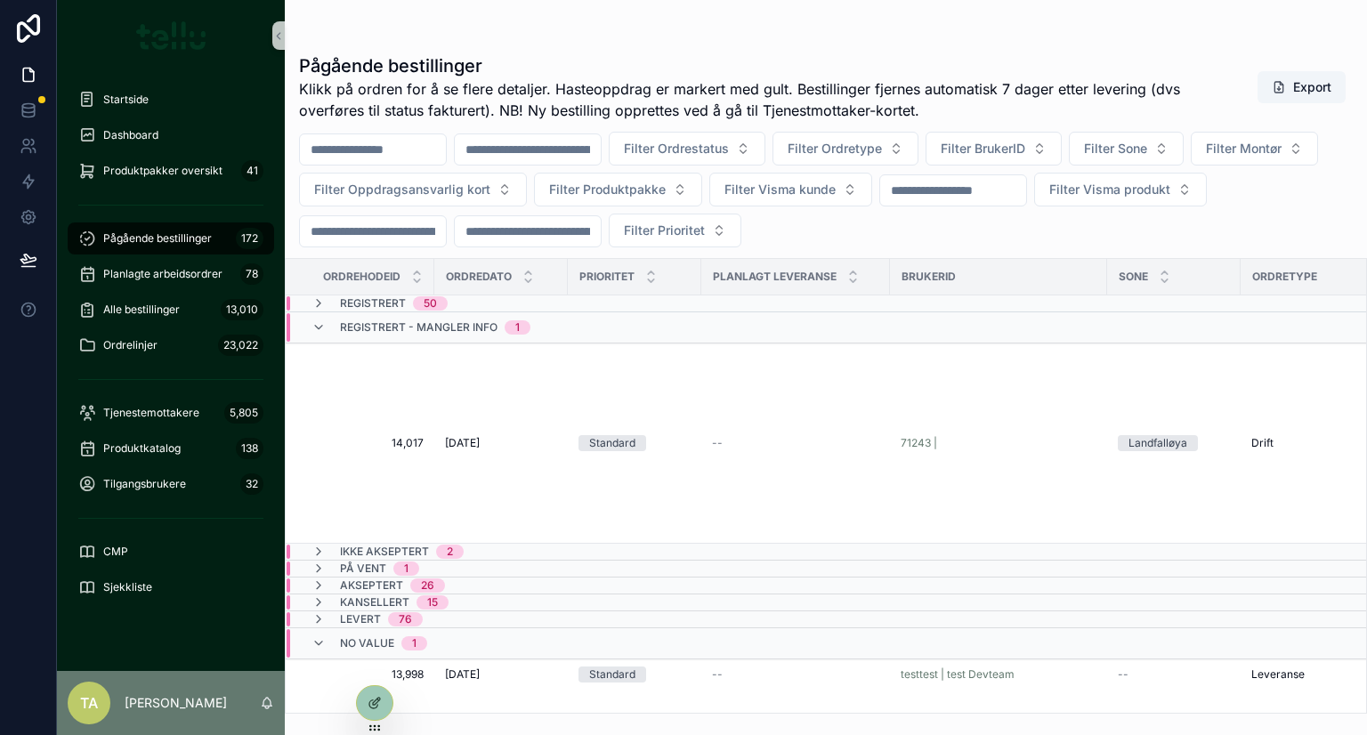
click at [396, 436] on span "14,017" at bounding box center [365, 443] width 117 height 14
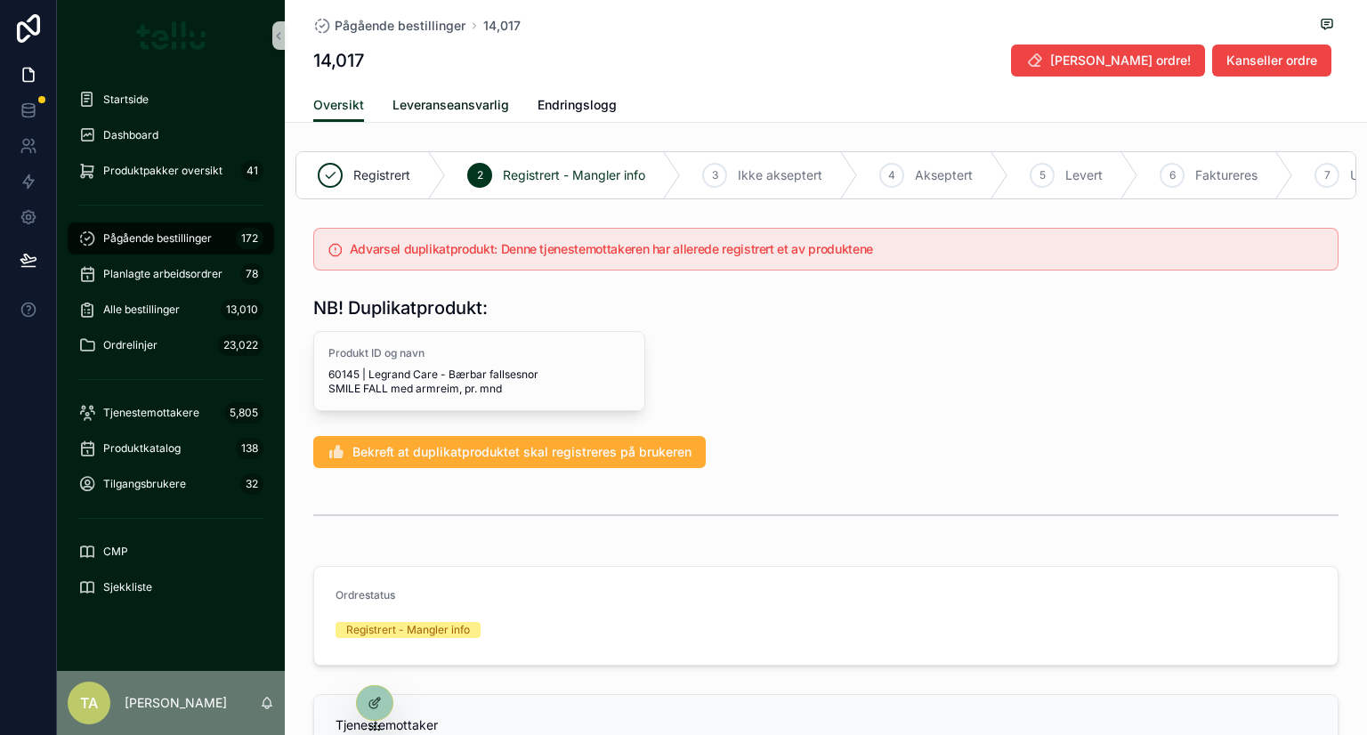
click at [424, 93] on link "Leveranseansvarlig" at bounding box center [450, 107] width 117 height 36
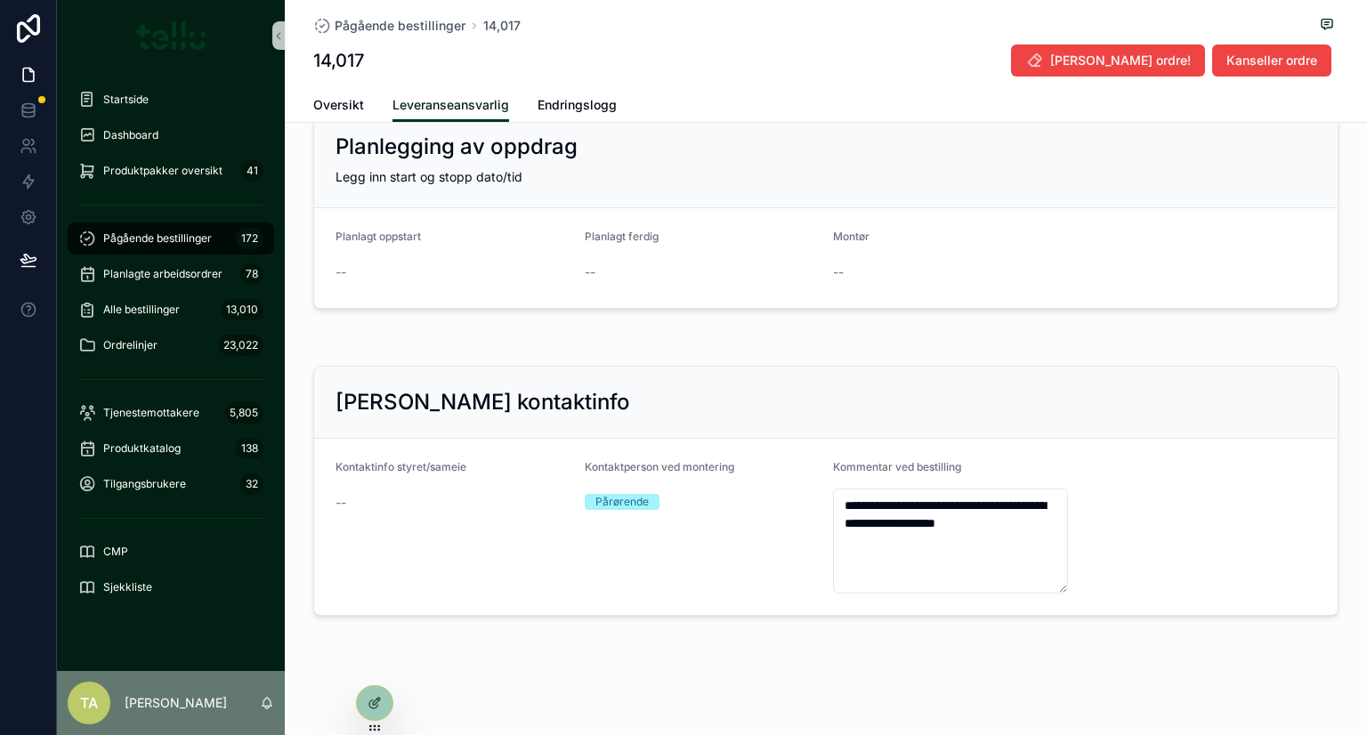
scroll to position [460, 0]
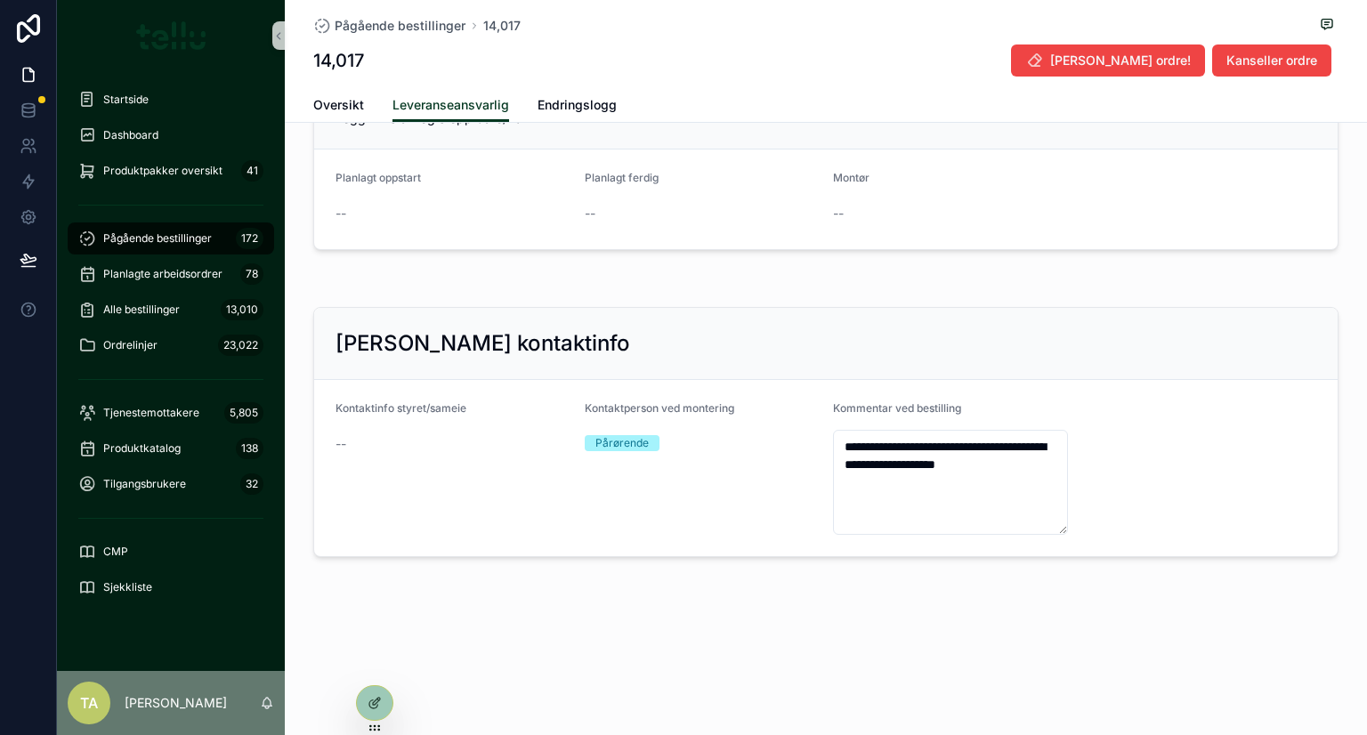
drag, startPoint x: 141, startPoint y: 236, endPoint x: 151, endPoint y: 242, distance: 11.6
click at [141, 236] on span "Pågående bestillinger" at bounding box center [157, 238] width 109 height 14
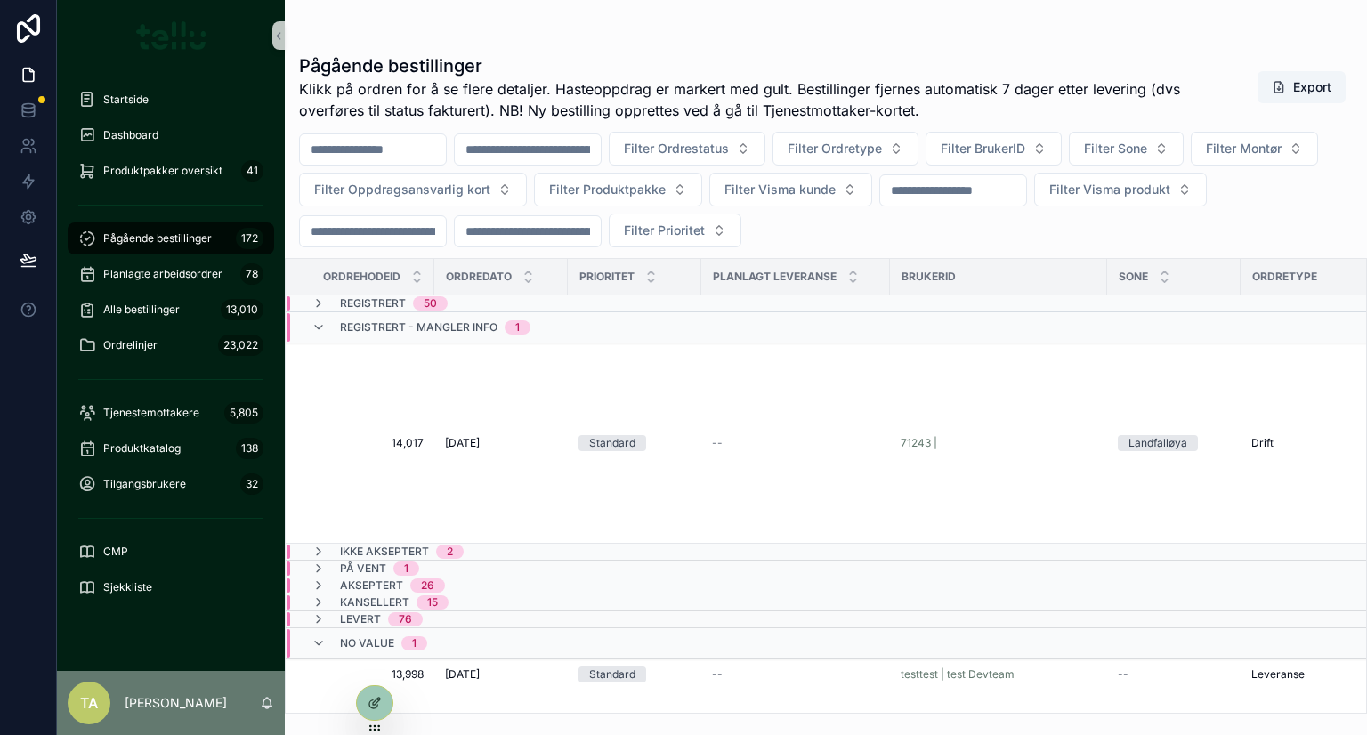
click at [316, 579] on icon "scrollable content" at bounding box center [318, 585] width 14 height 14
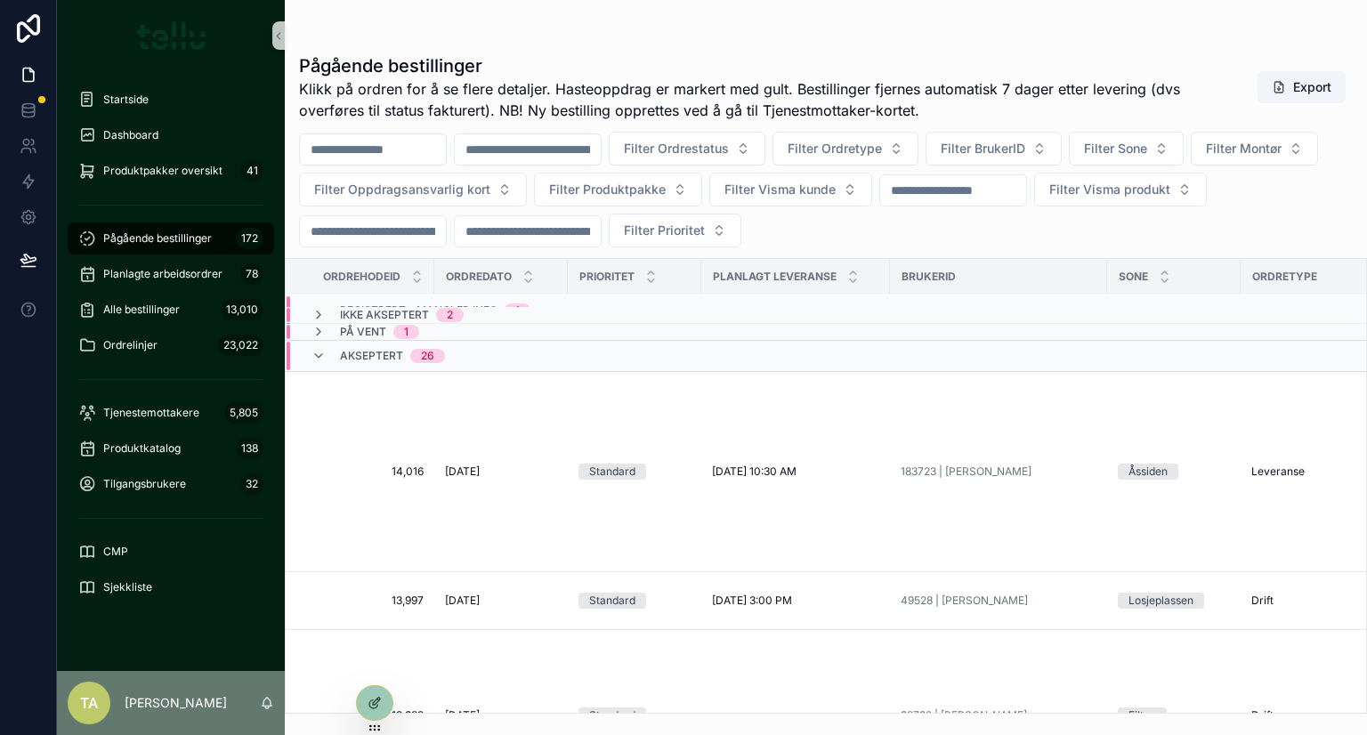
scroll to position [474, 0]
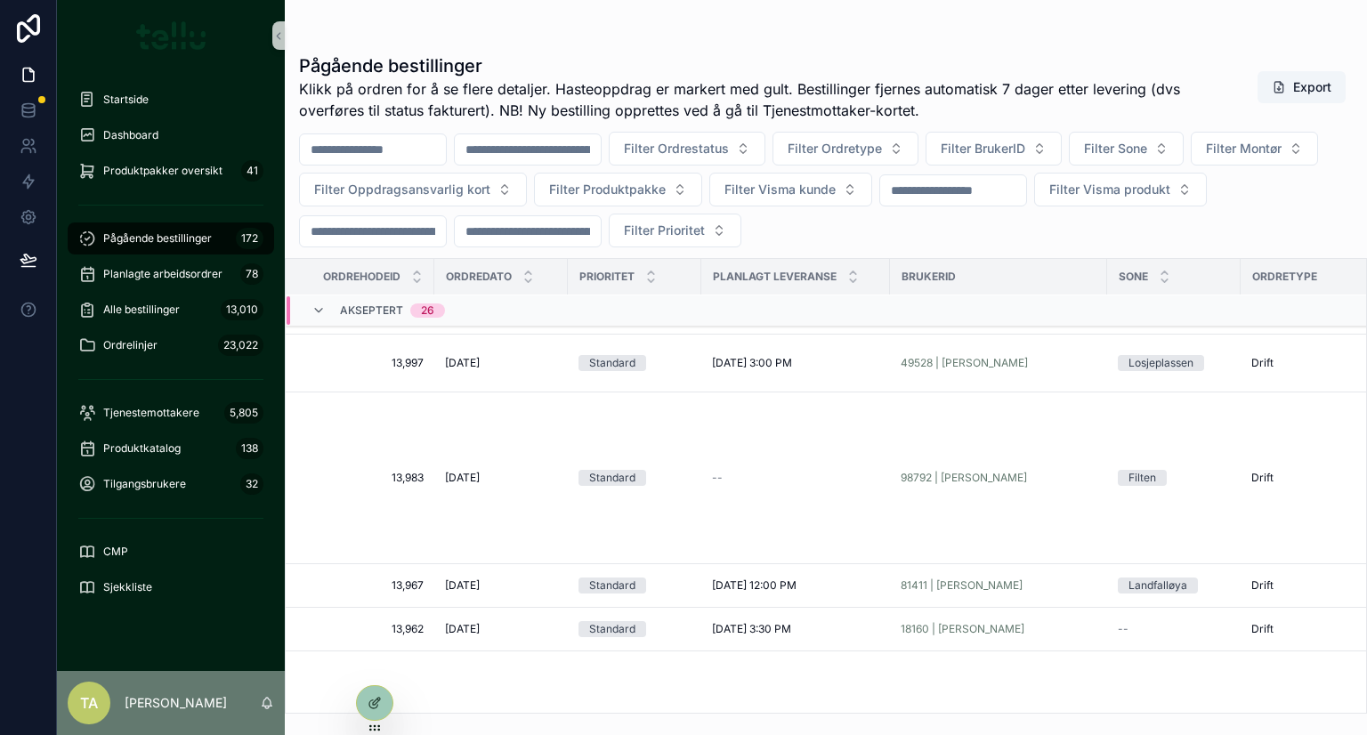
click at [357, 356] on span "13,997" at bounding box center [365, 363] width 117 height 14
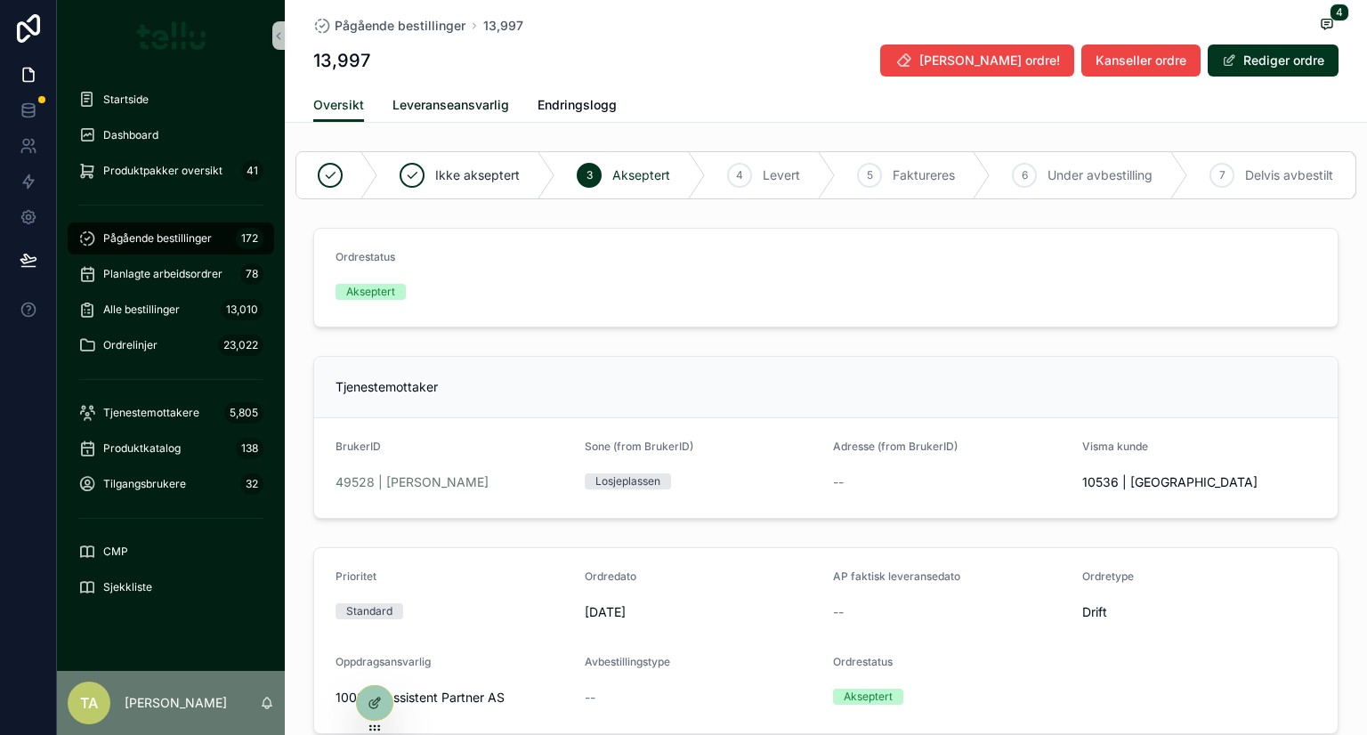
click at [439, 105] on span "Leveranseansvarlig" at bounding box center [450, 105] width 117 height 18
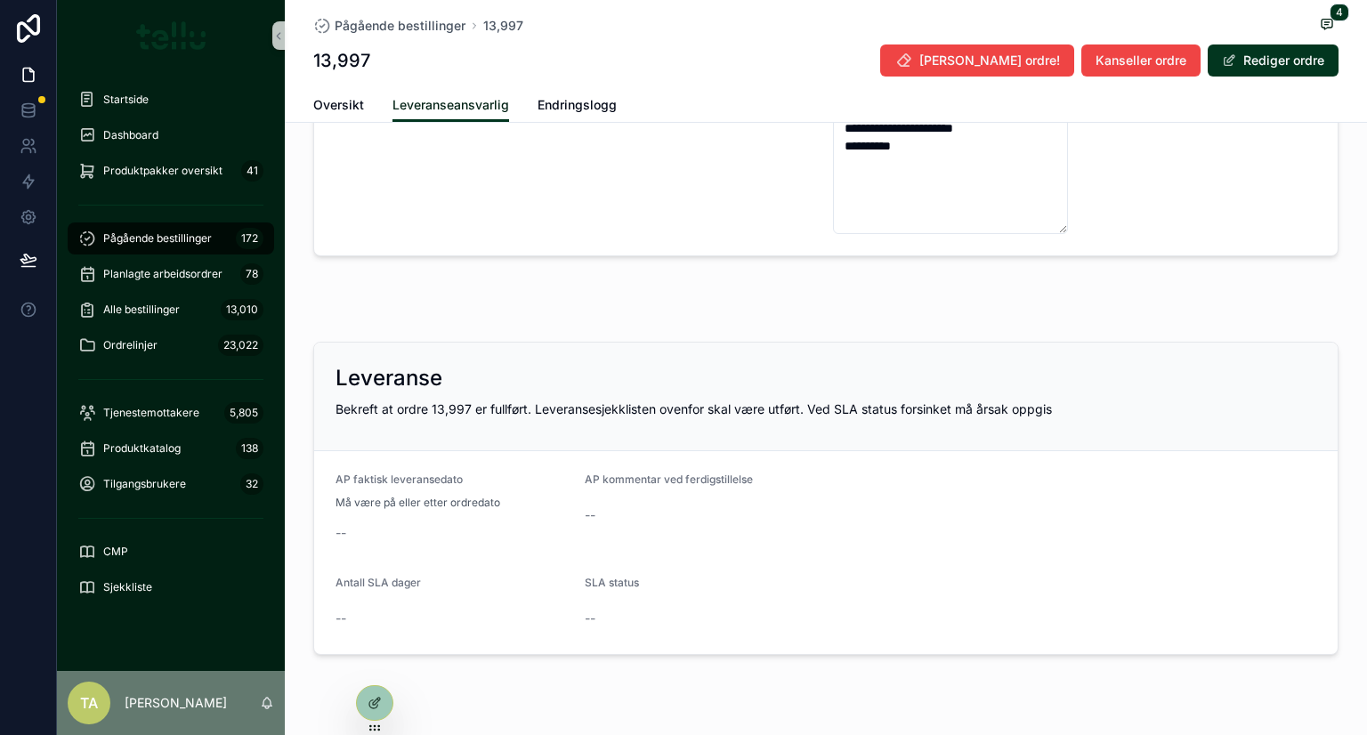
scroll to position [967, 0]
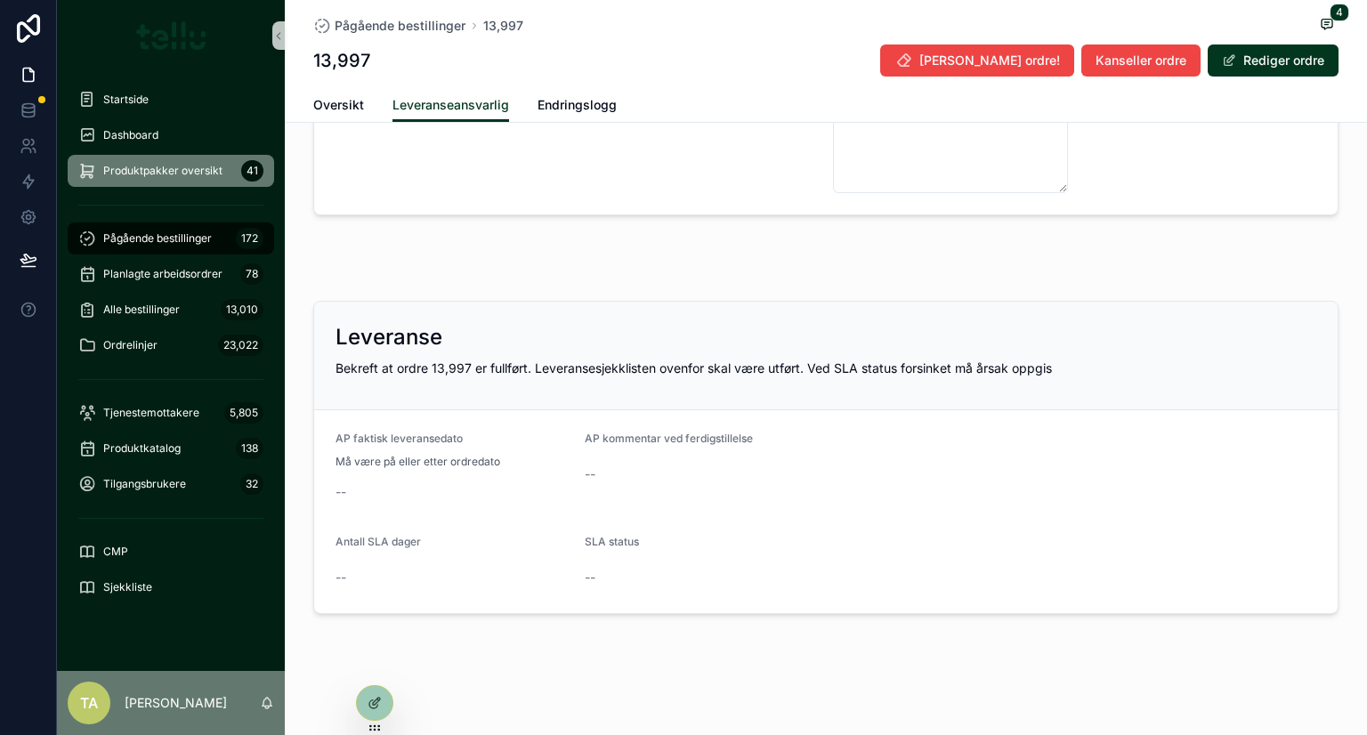
drag, startPoint x: 172, startPoint y: 165, endPoint x: 227, endPoint y: 200, distance: 65.7
click at [172, 165] on span "Produktpakker oversikt" at bounding box center [162, 171] width 119 height 14
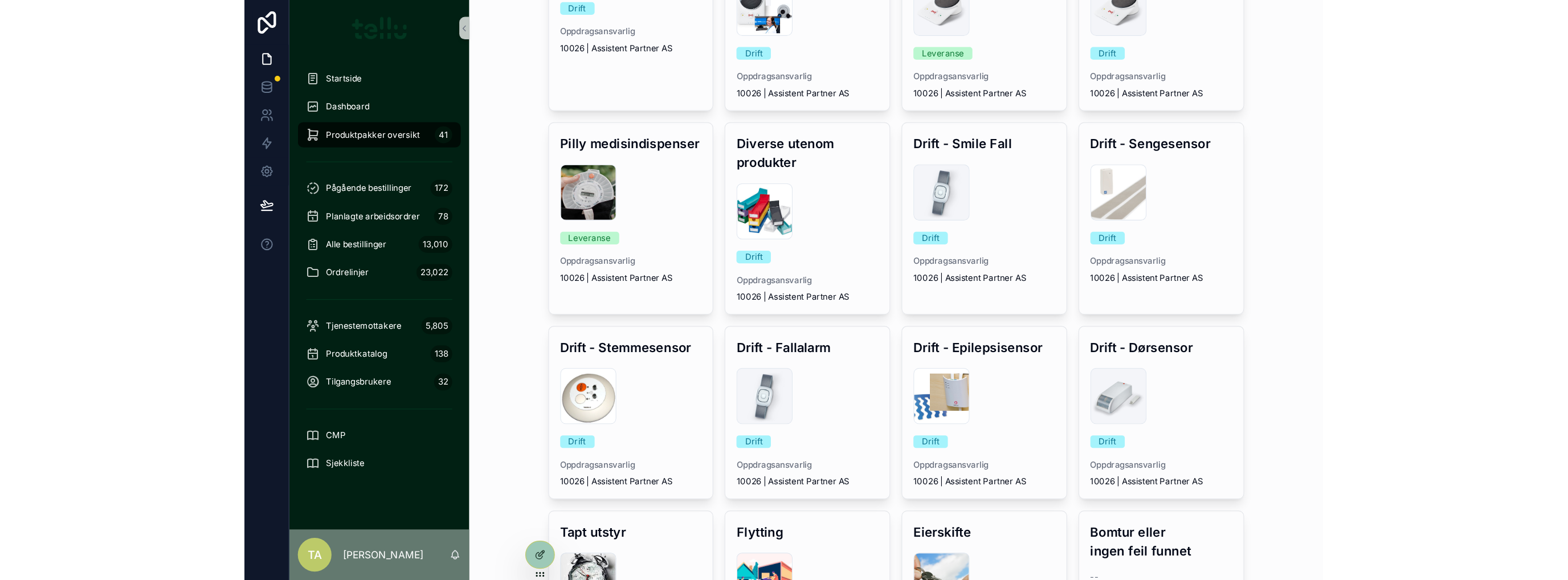
scroll to position [620, 0]
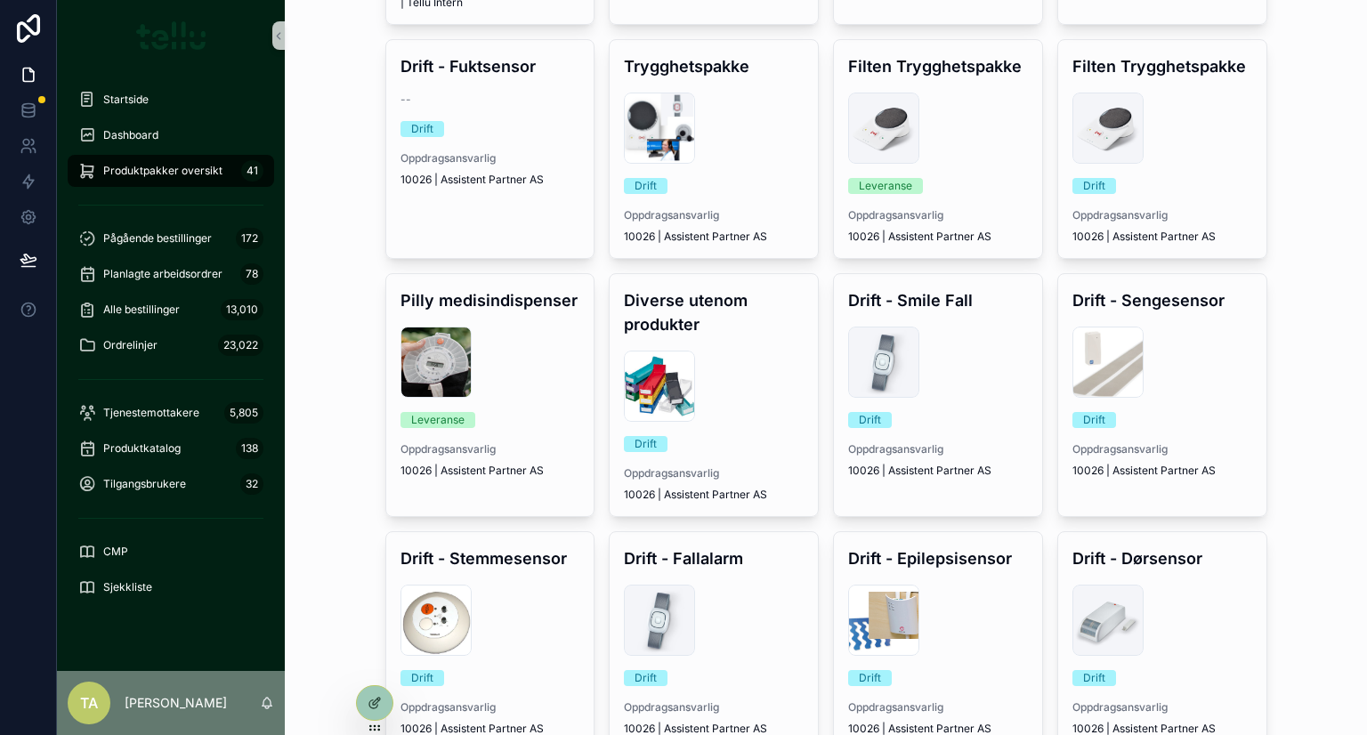
click at [317, 529] on div "Produktpakker oversikt Produktpakker NY produktpakke Filter Visma kunde Filter …" at bounding box center [826, 367] width 1082 height 735
click at [335, 474] on div "Produktpakker oversikt Produktpakker NY produktpakke Filter Visma kunde Filter …" at bounding box center [826, 367] width 1082 height 735
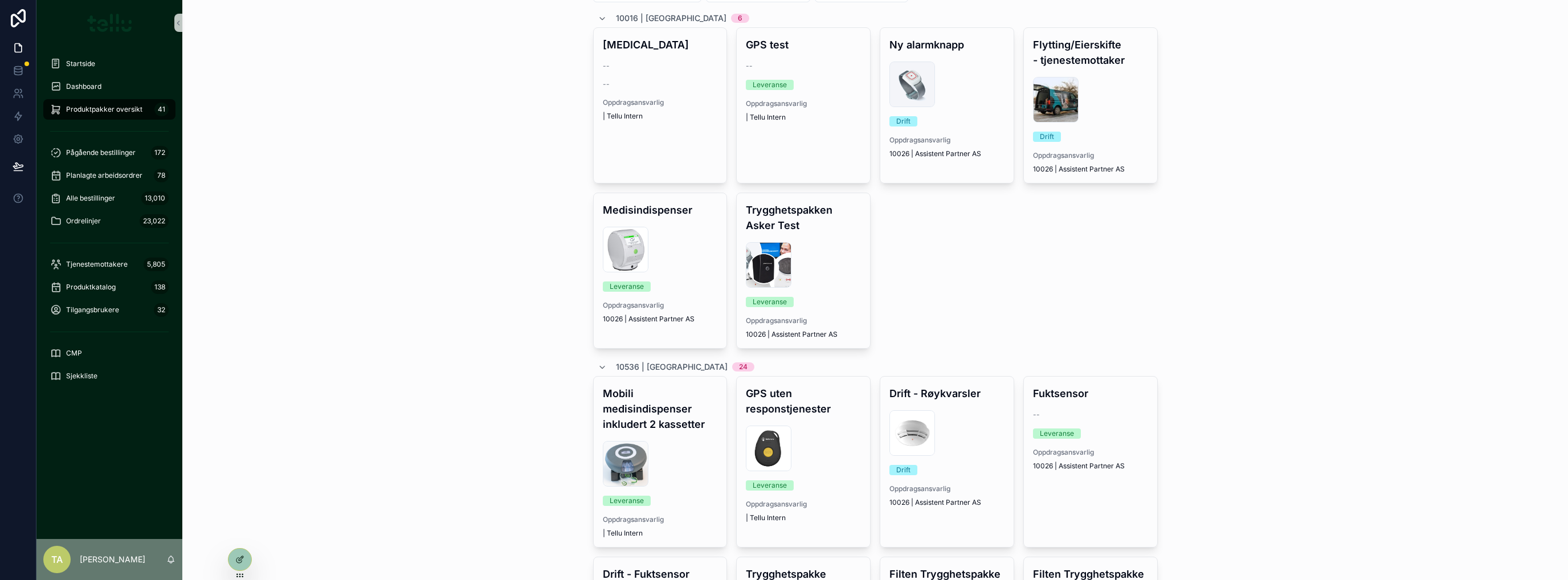
scroll to position [0, 0]
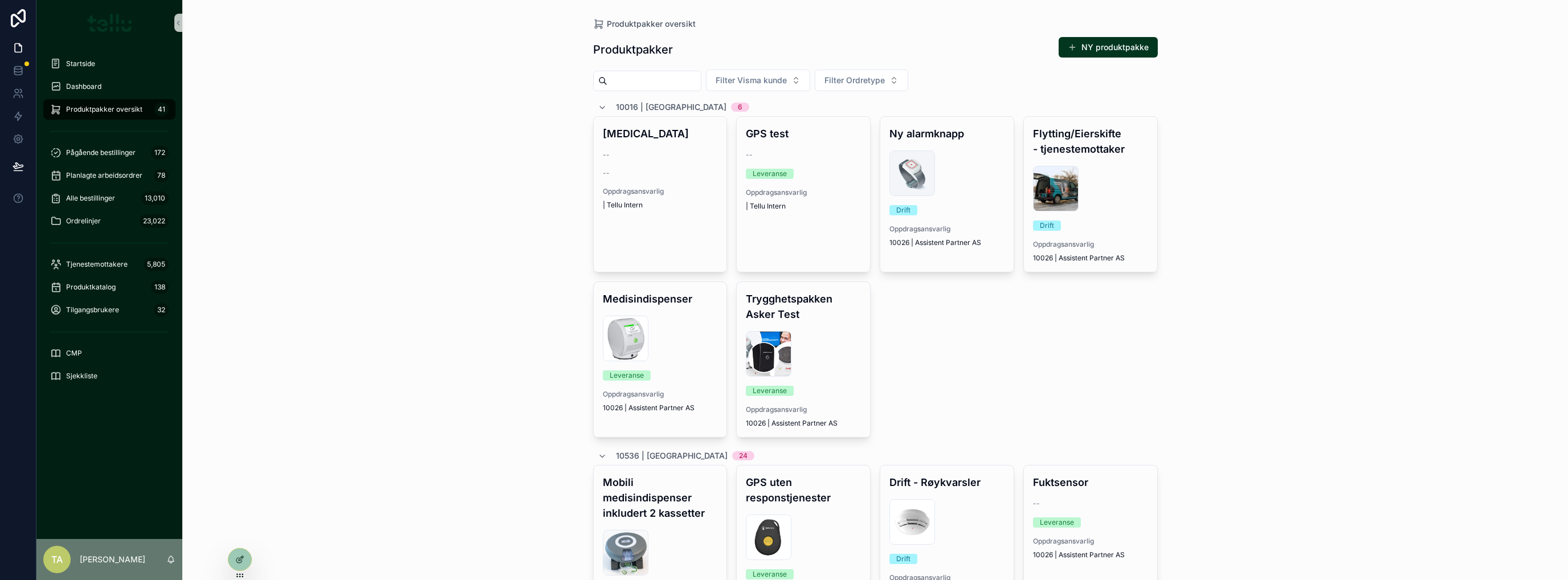
click at [787, 80] on span "Filter Visma kunde" at bounding box center [751, 81] width 71 height 12
click at [763, 184] on span "10536 | [GEOGRAPHIC_DATA]" at bounding box center [773, 181] width 112 height 12
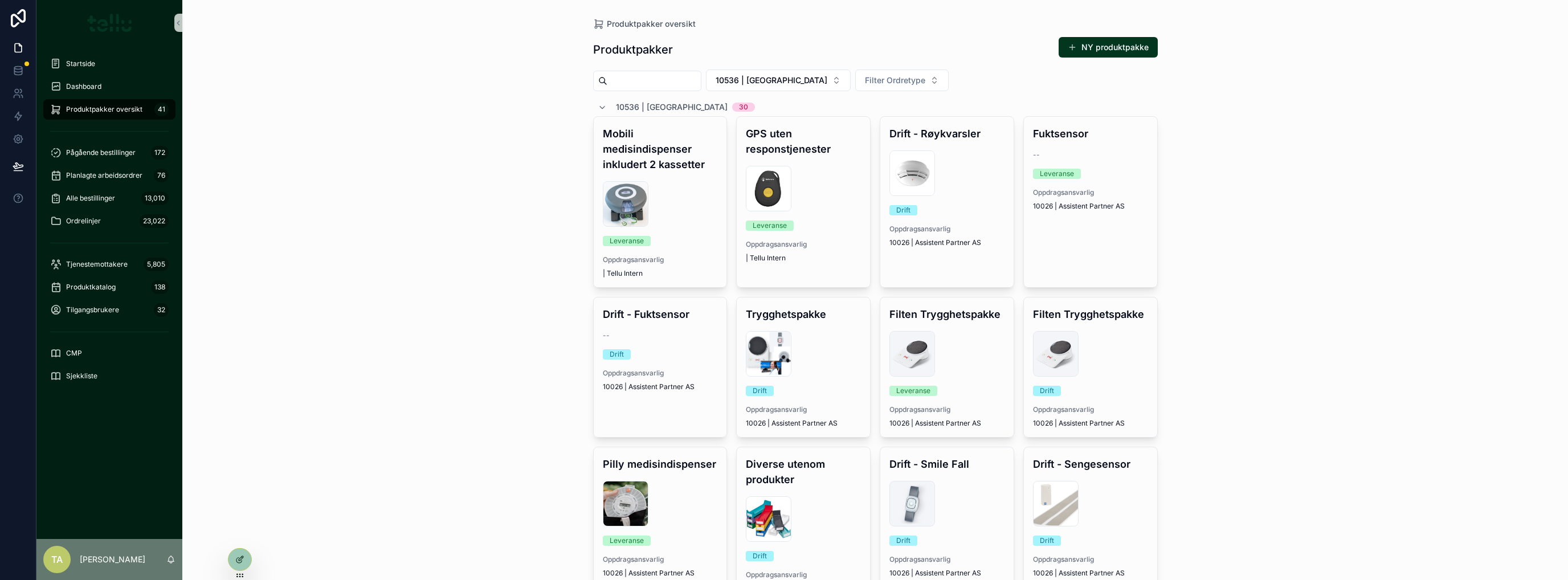
click at [875, 79] on span "Filter Ordretype" at bounding box center [895, 81] width 60 height 12
click at [875, 124] on span "Leveranse" at bounding box center [877, 127] width 39 height 12
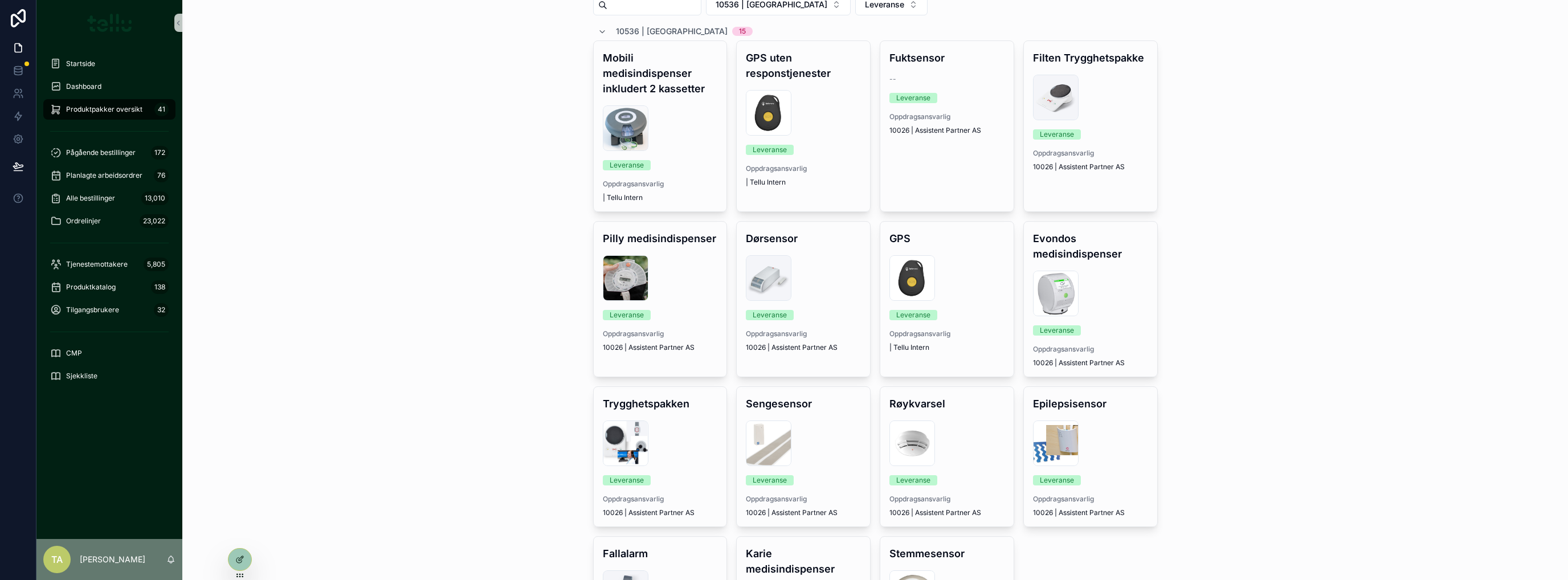
scroll to position [152, 0]
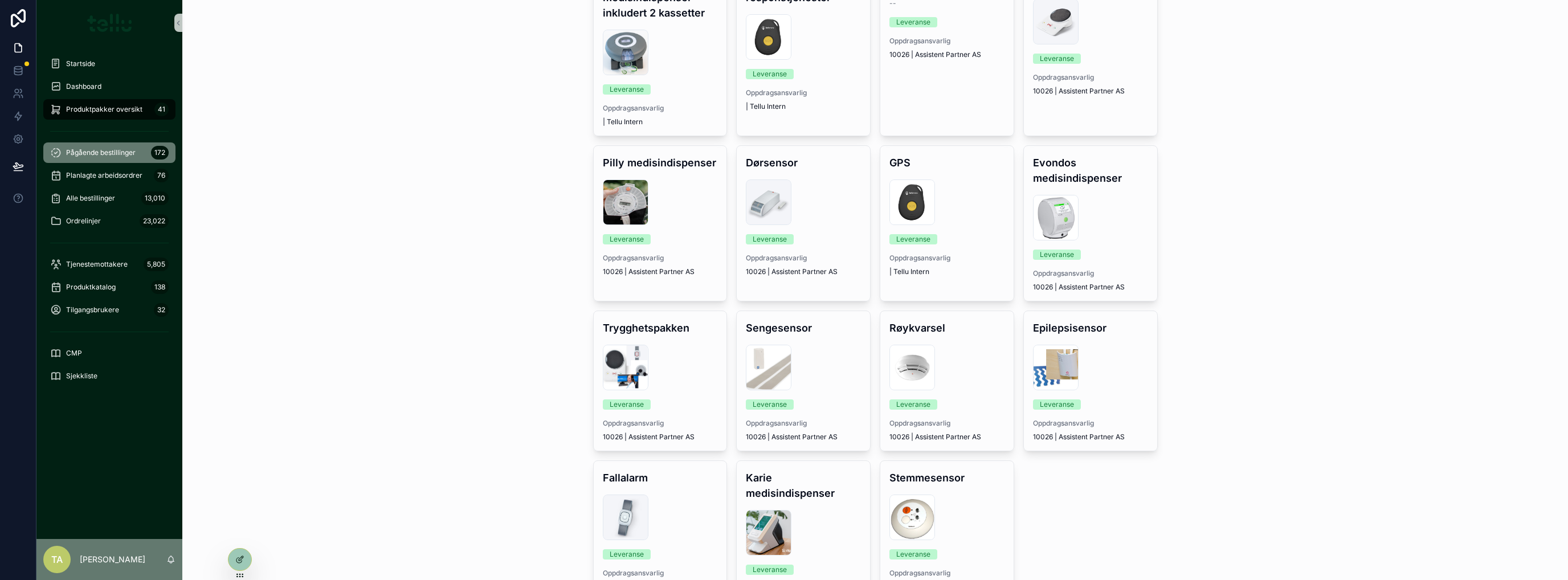
click at [93, 157] on div "Pågående bestillinger 172" at bounding box center [109, 152] width 118 height 18
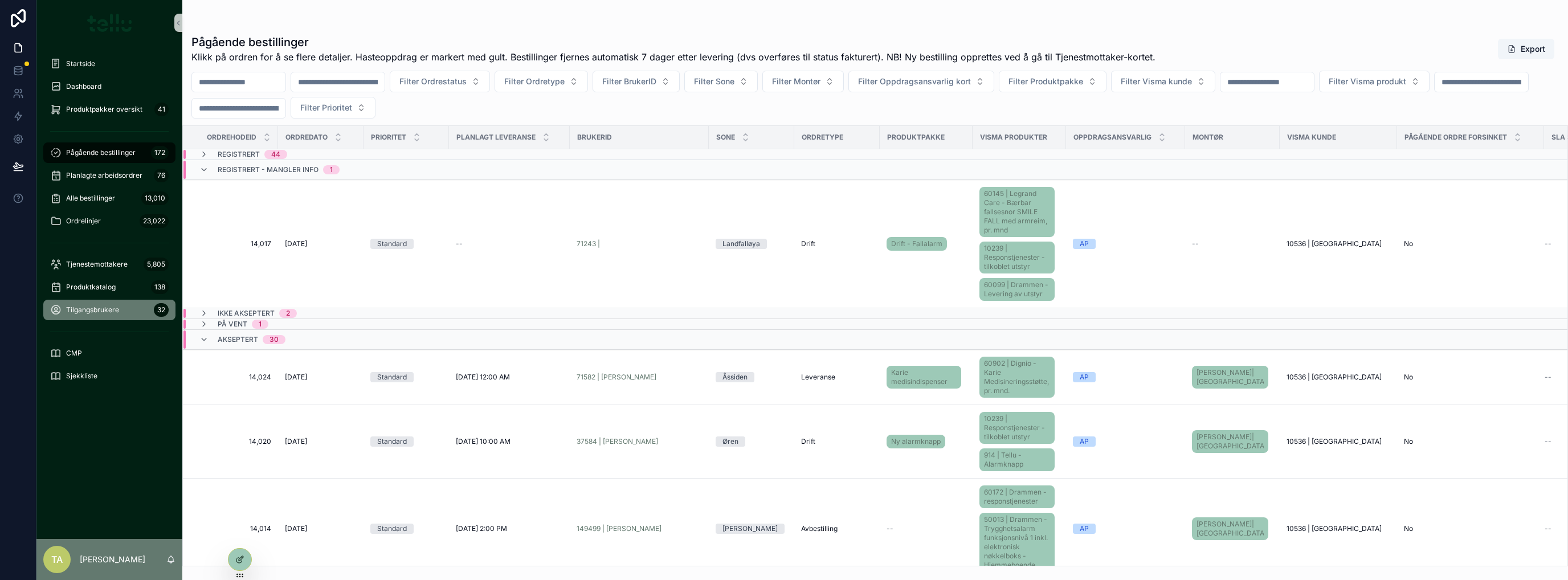
click at [93, 311] on span "Tilgangsbrukere" at bounding box center [92, 310] width 53 height 9
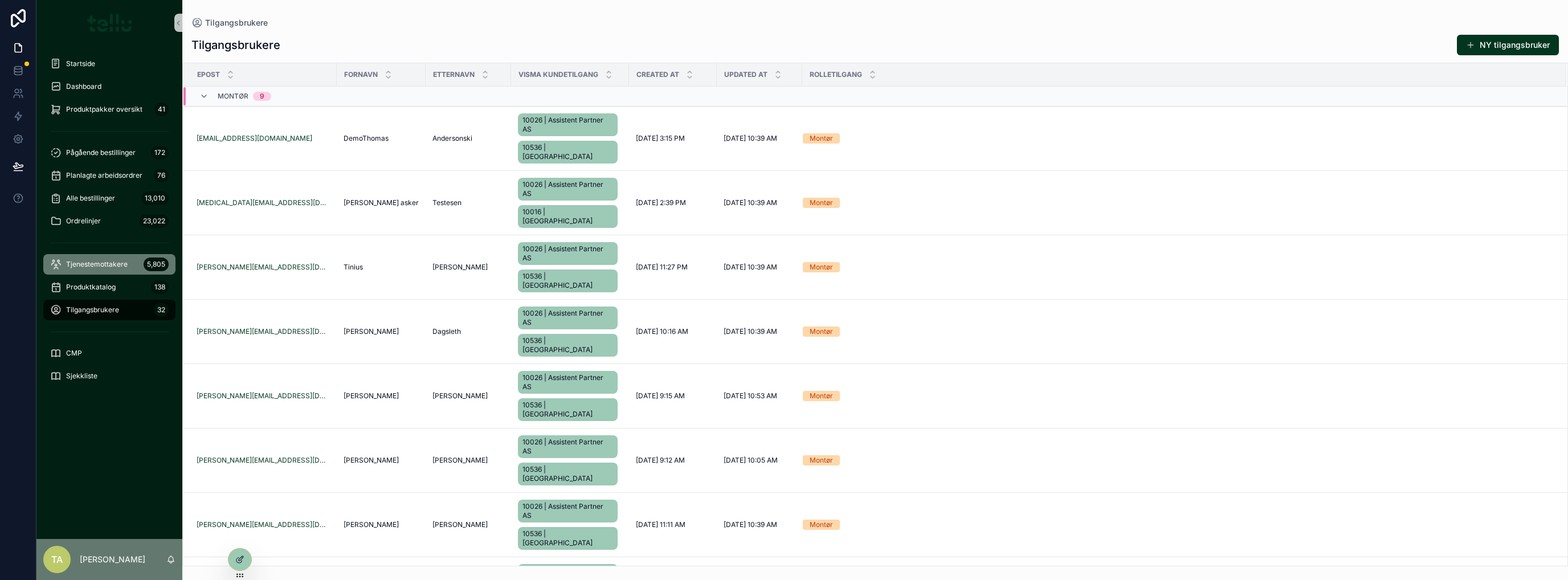
click at [83, 266] on span "Tjenestemottakere" at bounding box center [97, 264] width 61 height 9
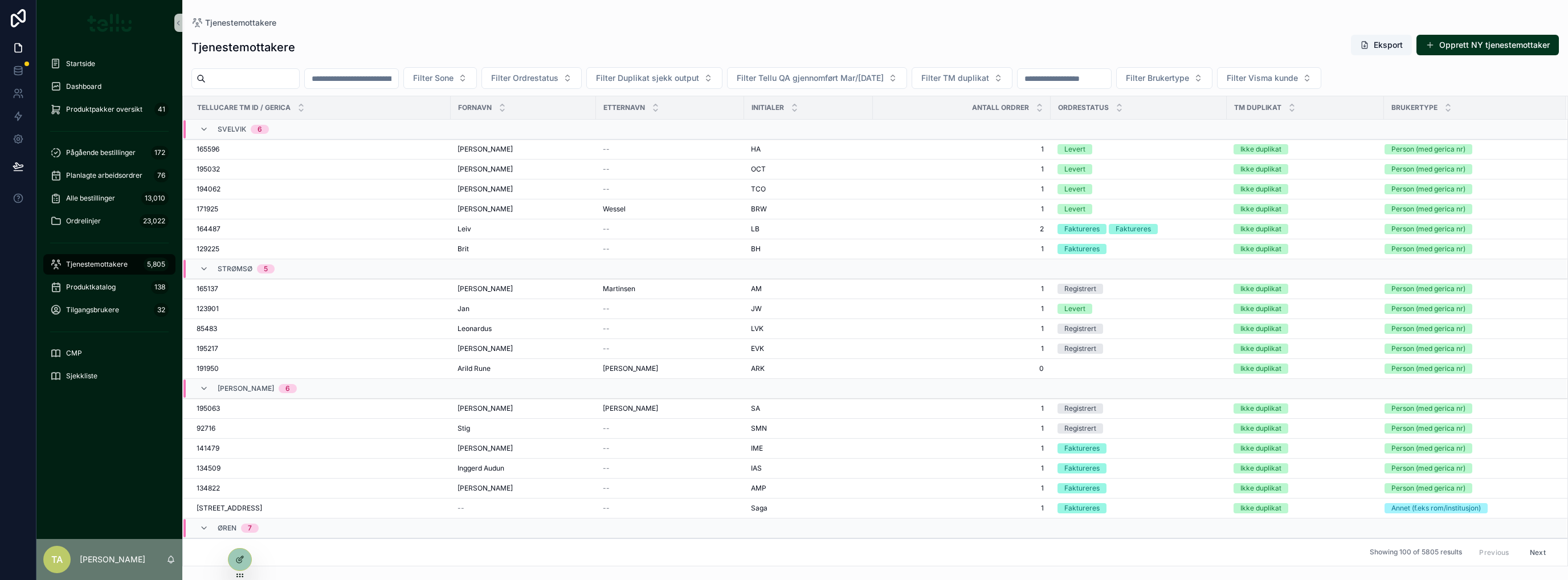
click at [271, 79] on input "scrollable content" at bounding box center [252, 78] width 93 height 16
type input "******"
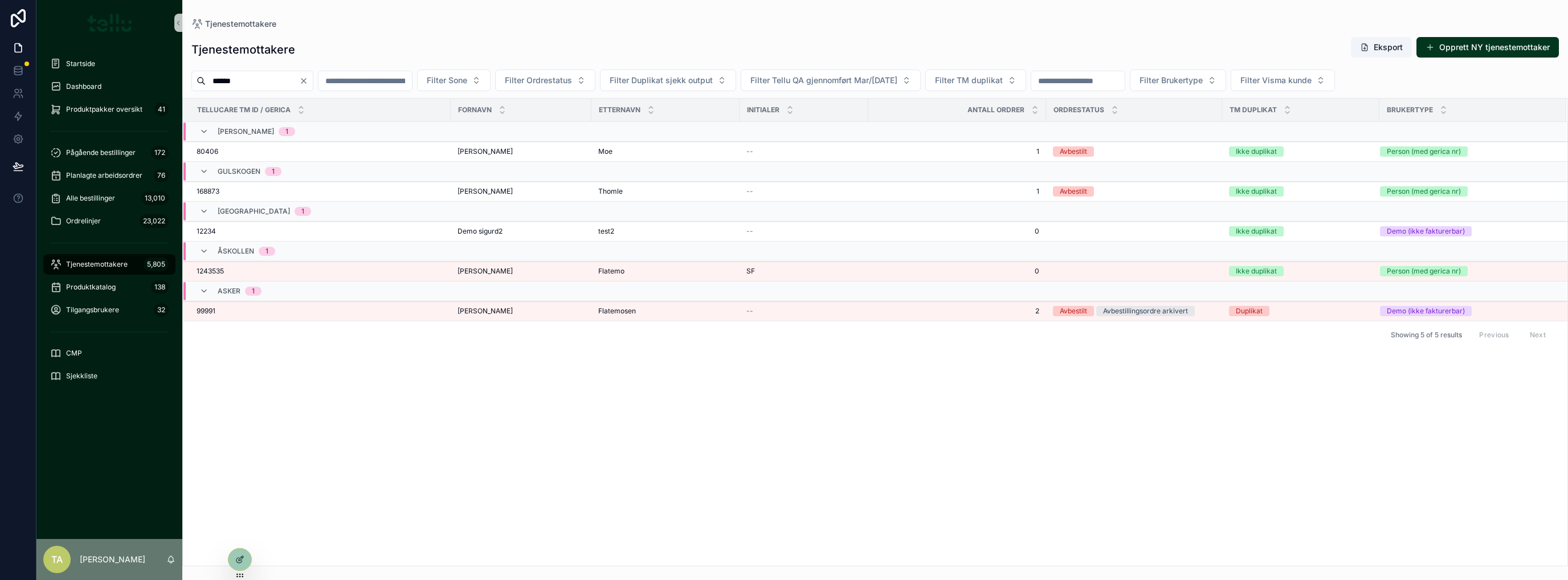
click at [206, 270] on span "1243535" at bounding box center [210, 271] width 28 height 9
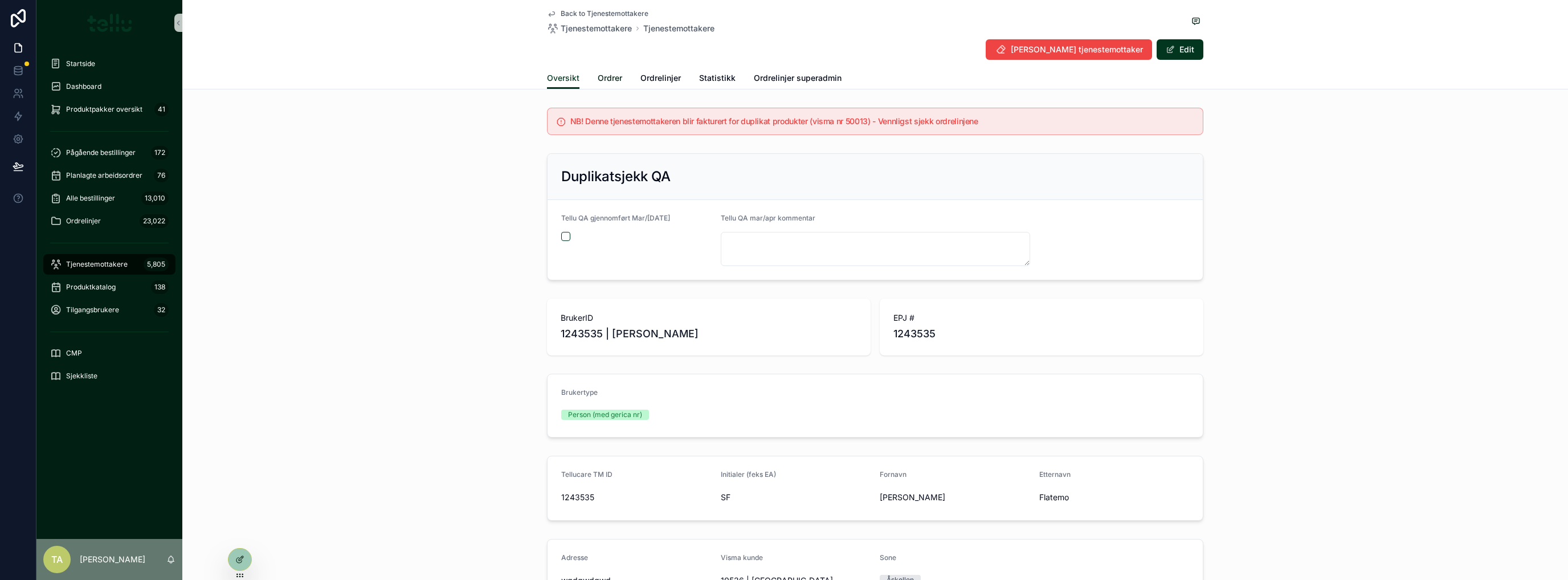
click at [608, 75] on span "Ordrer" at bounding box center [610, 78] width 24 height 12
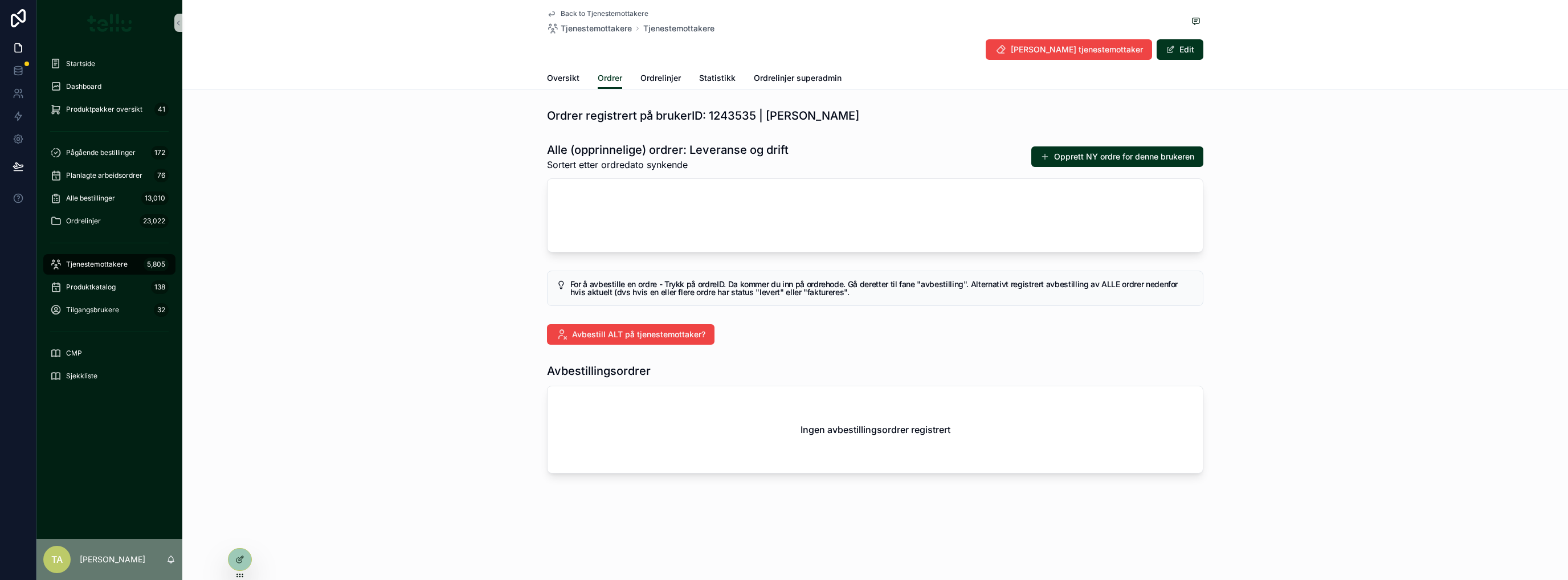
click at [875, 156] on button "Opprett NY ordre for denne brukeren" at bounding box center [1117, 157] width 172 height 20
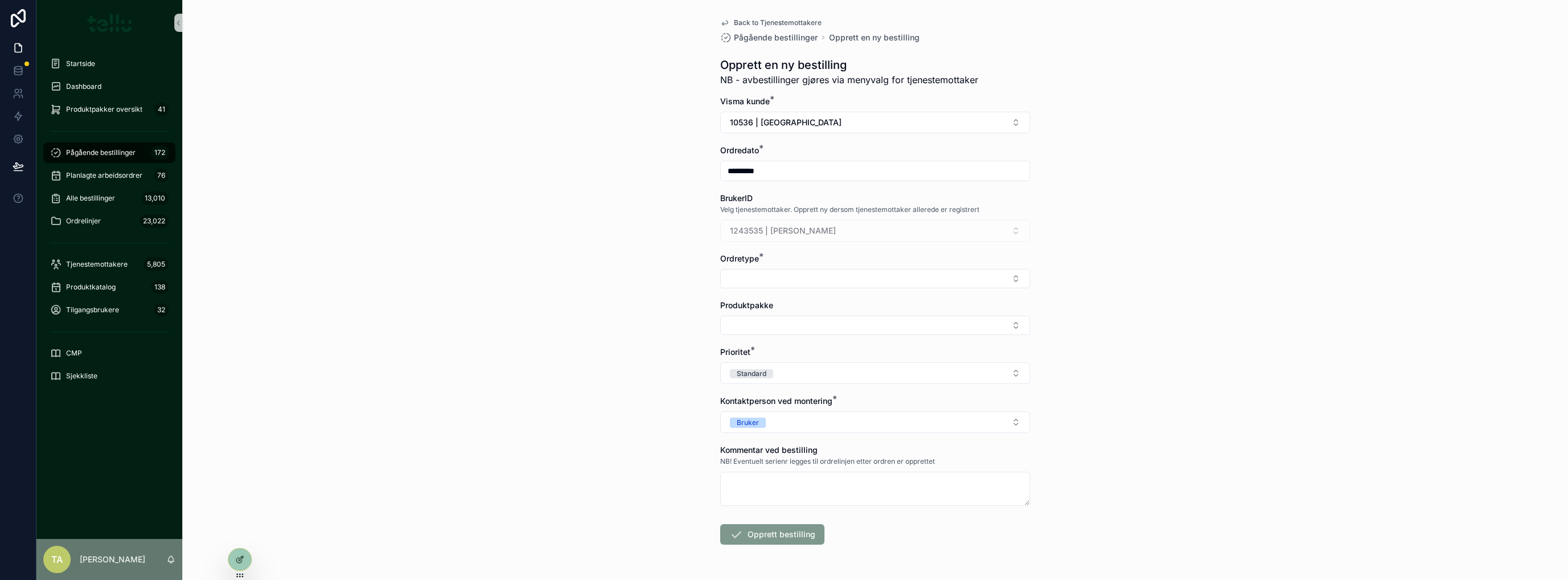
click at [734, 274] on button "Select Button" at bounding box center [875, 278] width 310 height 19
click at [747, 340] on div "Drift" at bounding box center [871, 341] width 304 height 18
click at [748, 328] on button "Select Button" at bounding box center [875, 328] width 310 height 19
type input "****"
click at [755, 369] on span "Service oppdrag" at bounding box center [755, 371] width 63 height 12
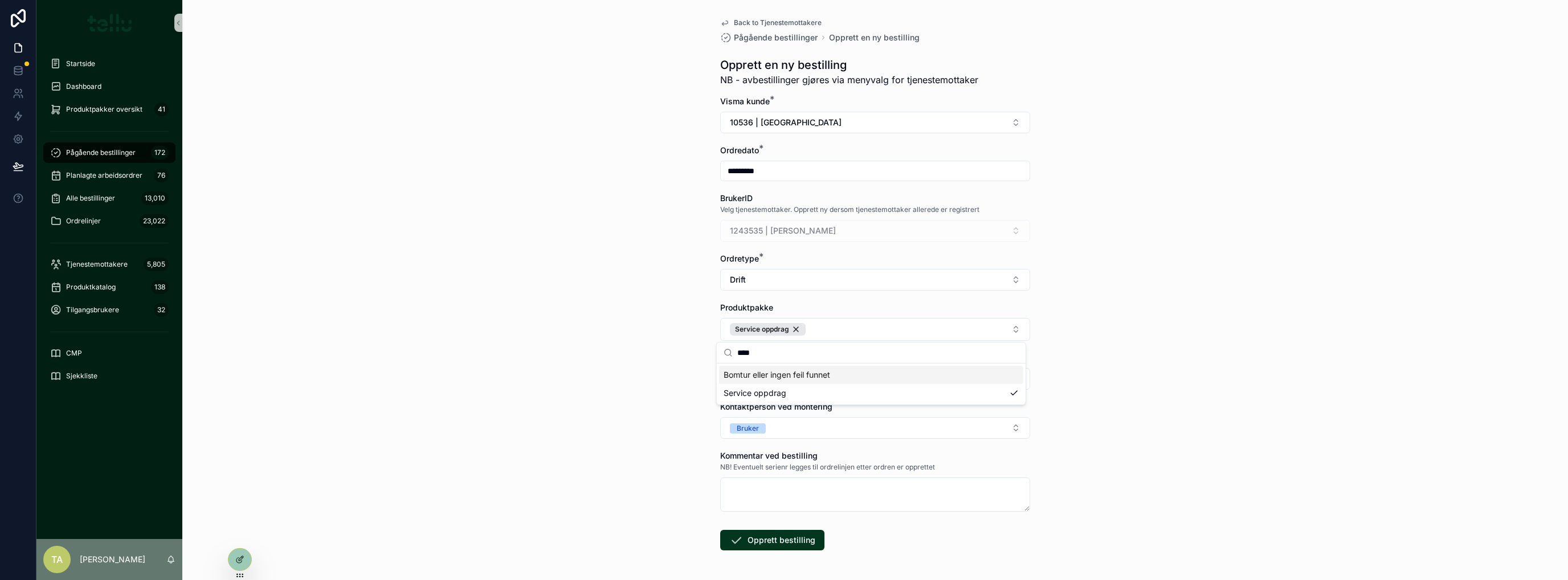
click at [583, 404] on div "Back to Tjenestemottakere Pågående bestillinger Opprett en ny bestilling Oppret…" at bounding box center [875, 290] width 1386 height 580
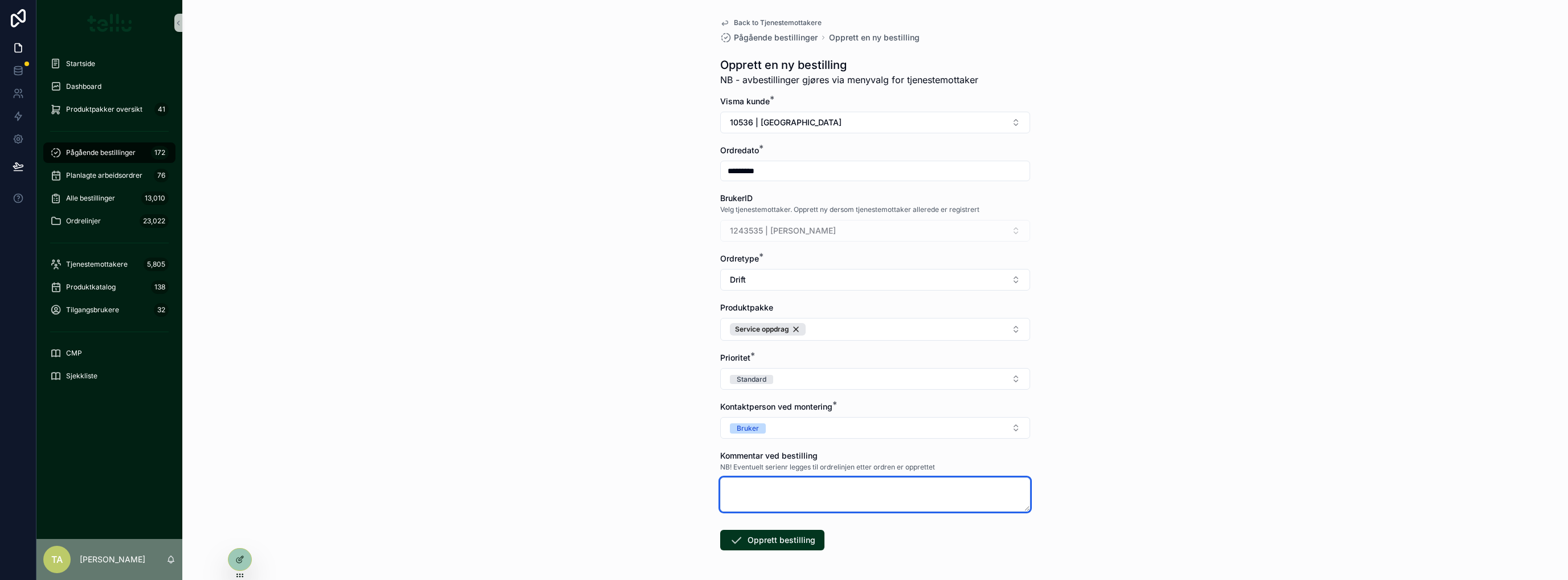
click at [763, 470] on textarea "scrollable content" at bounding box center [875, 494] width 310 height 34
type textarea "****"
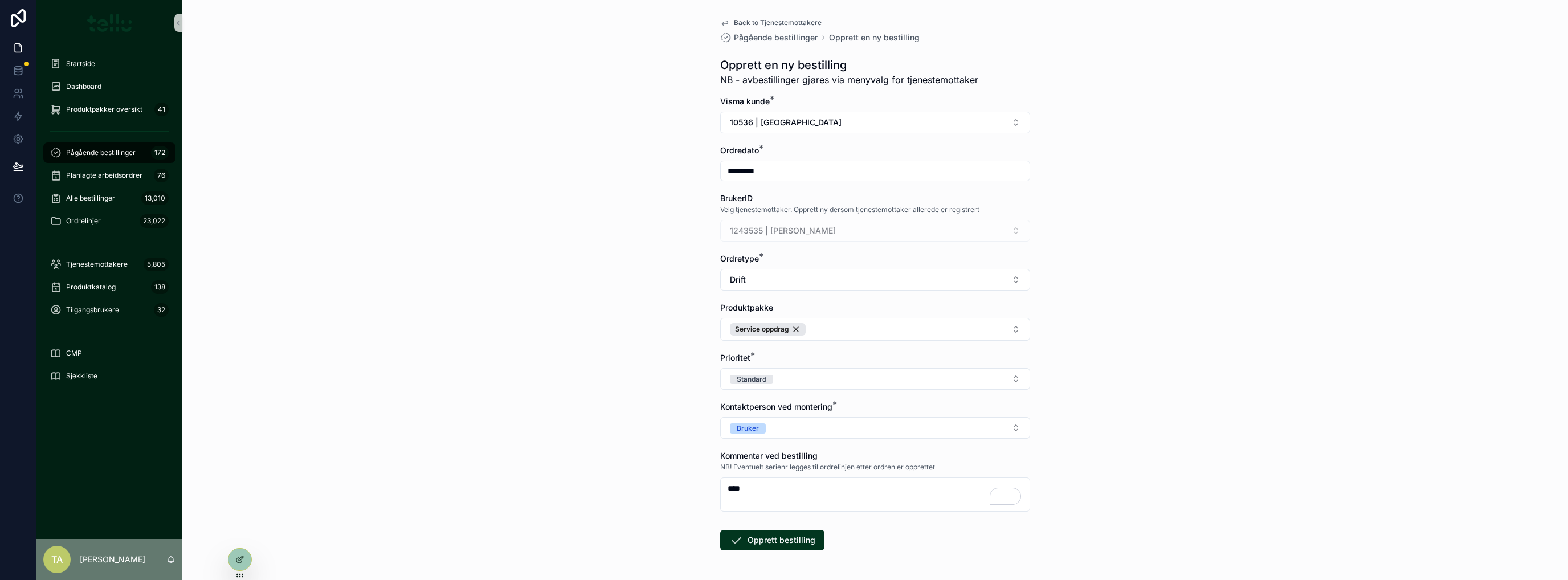
click at [769, 470] on button "Opprett bestilling" at bounding box center [772, 540] width 104 height 20
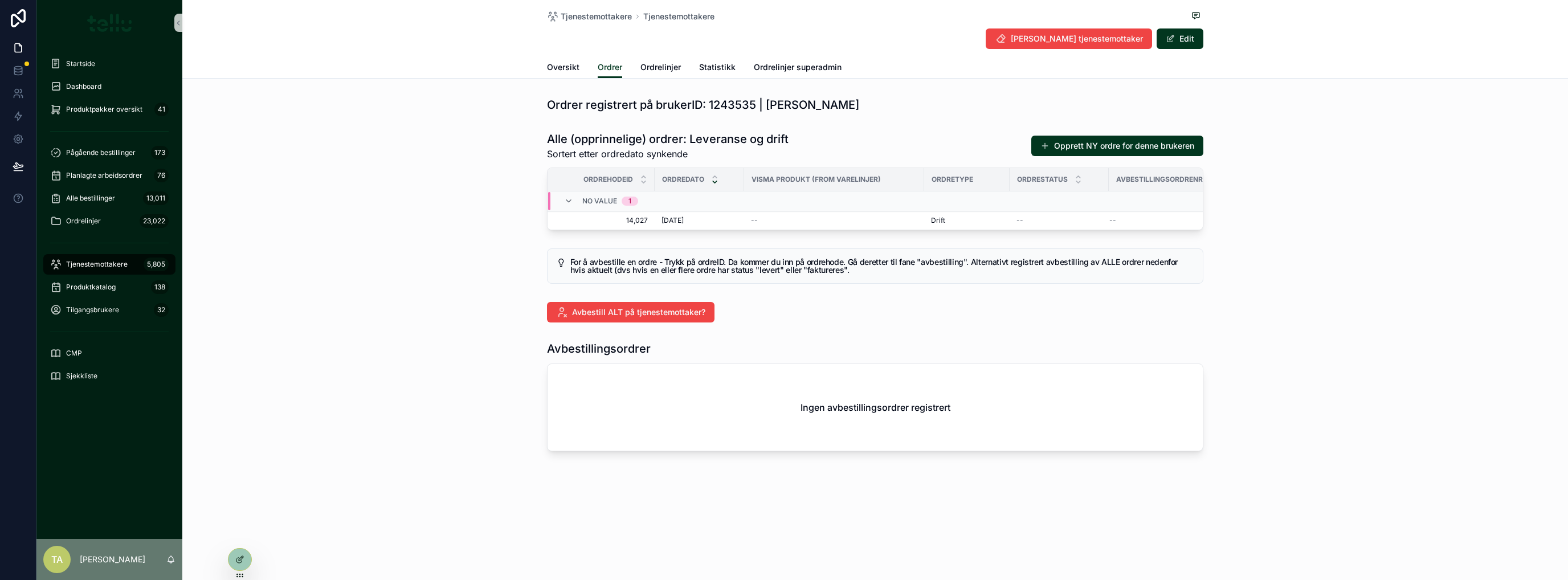
click at [618, 219] on span "14,027" at bounding box center [604, 220] width 86 height 9
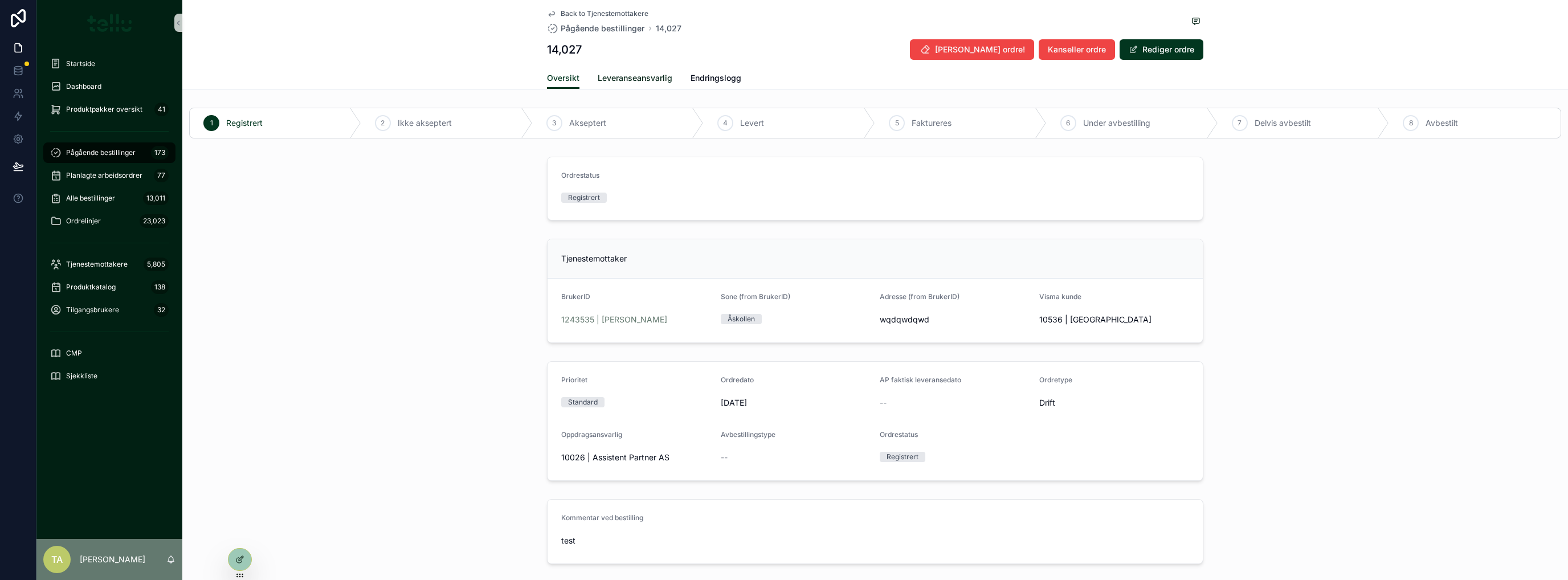
click at [602, 79] on span "Leveranseansvarlig" at bounding box center [634, 78] width 75 height 12
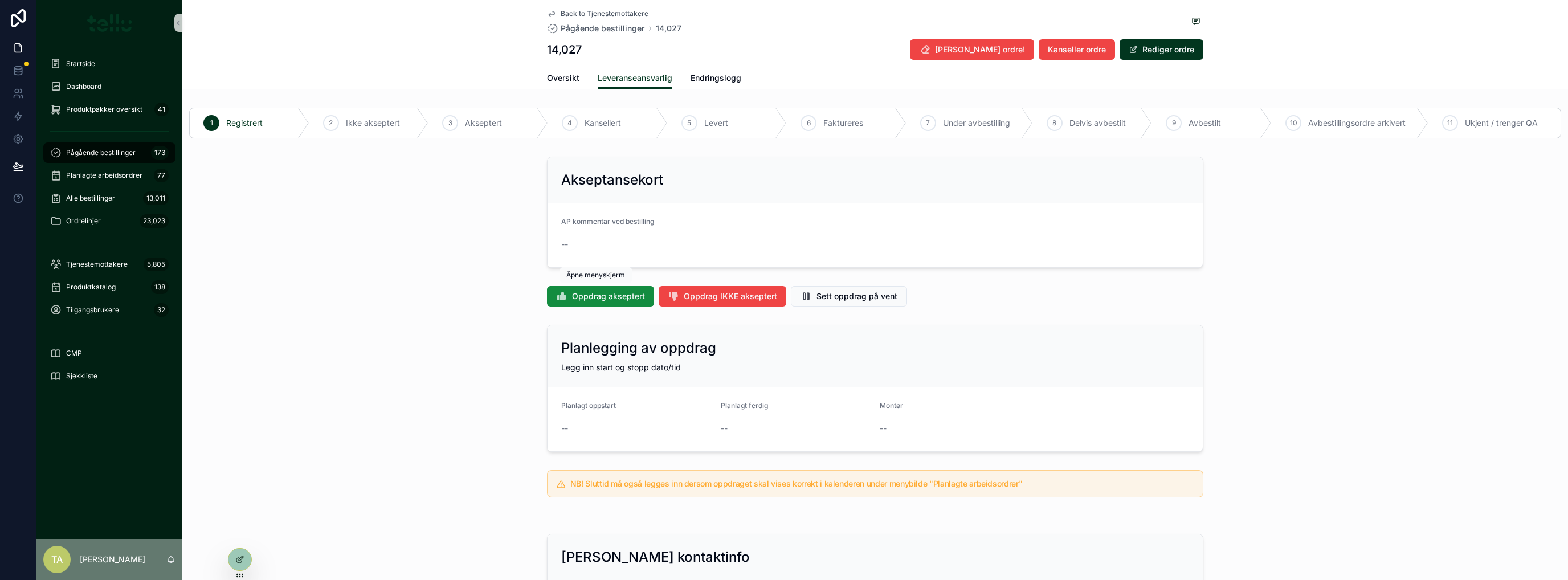
click at [597, 293] on span "Oppdrag akseptert" at bounding box center [608, 296] width 73 height 12
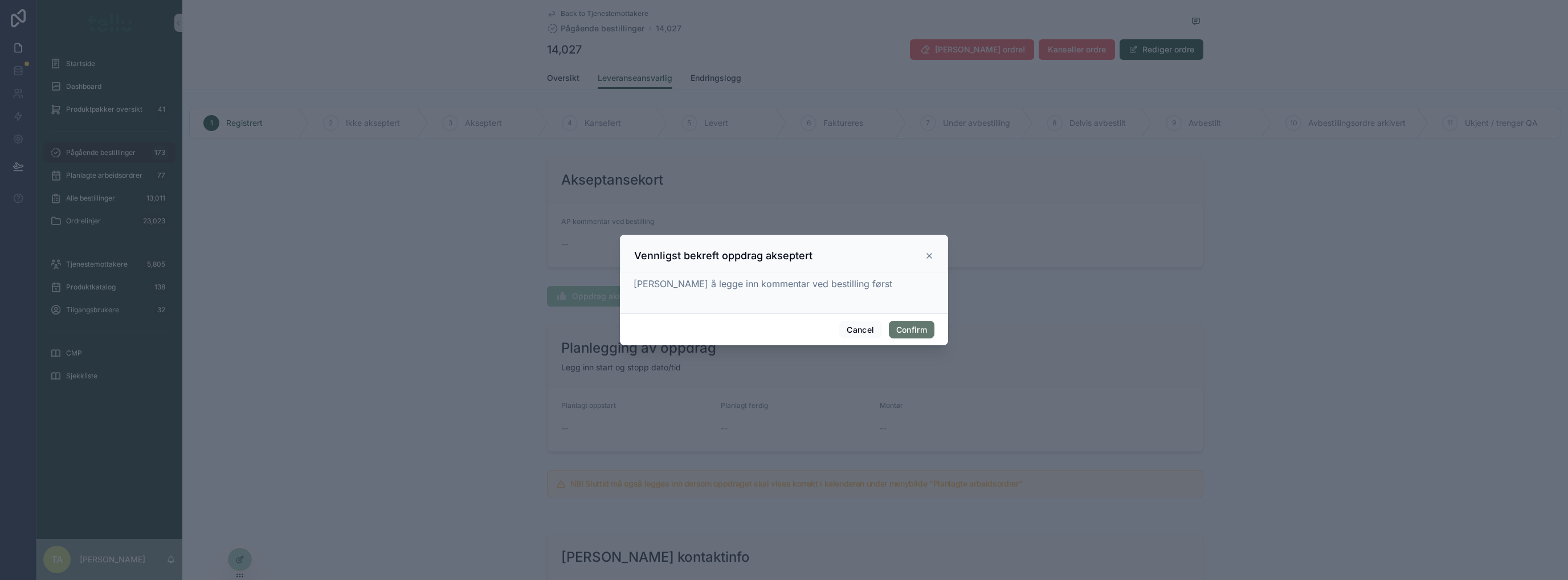
click at [875, 323] on button "Confirm" at bounding box center [911, 330] width 45 height 18
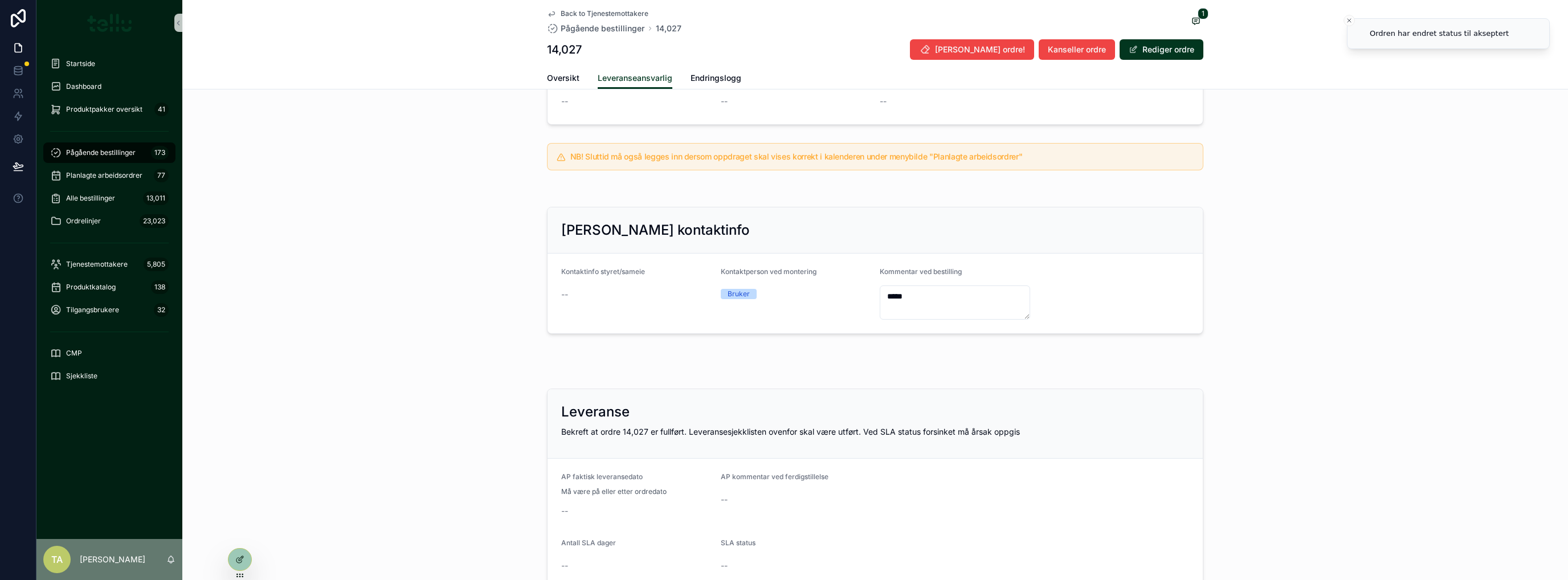
scroll to position [412, 0]
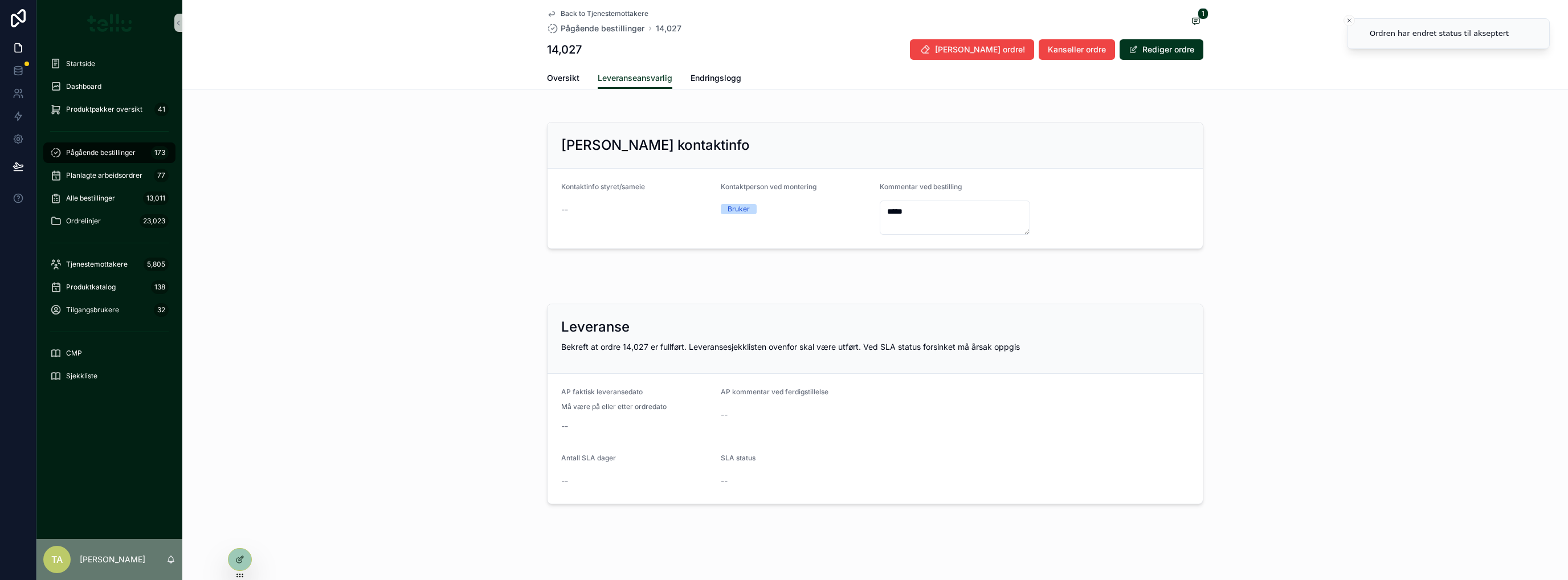
click at [875, 49] on button "Rediger ordre" at bounding box center [1161, 49] width 84 height 20
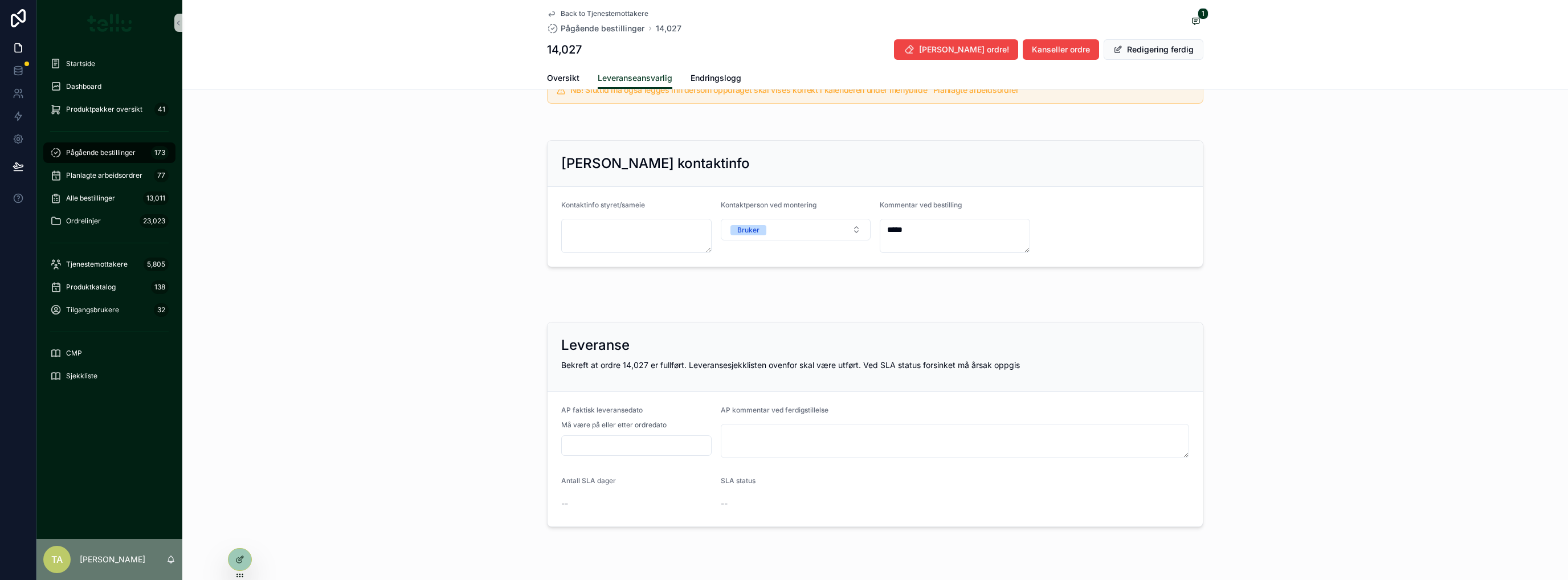
scroll to position [428, 0]
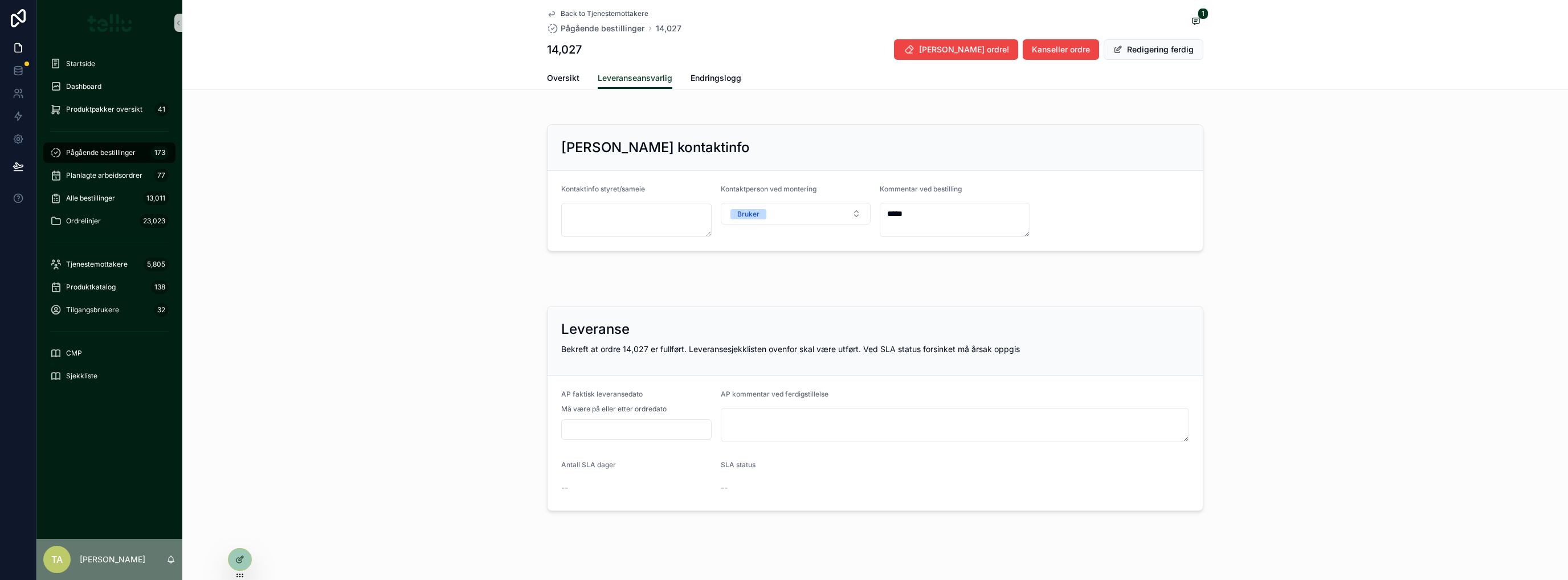
click at [875, 335] on div "Leveranse" at bounding box center [875, 329] width 628 height 18
click at [238, 470] on icon at bounding box center [239, 560] width 9 height 9
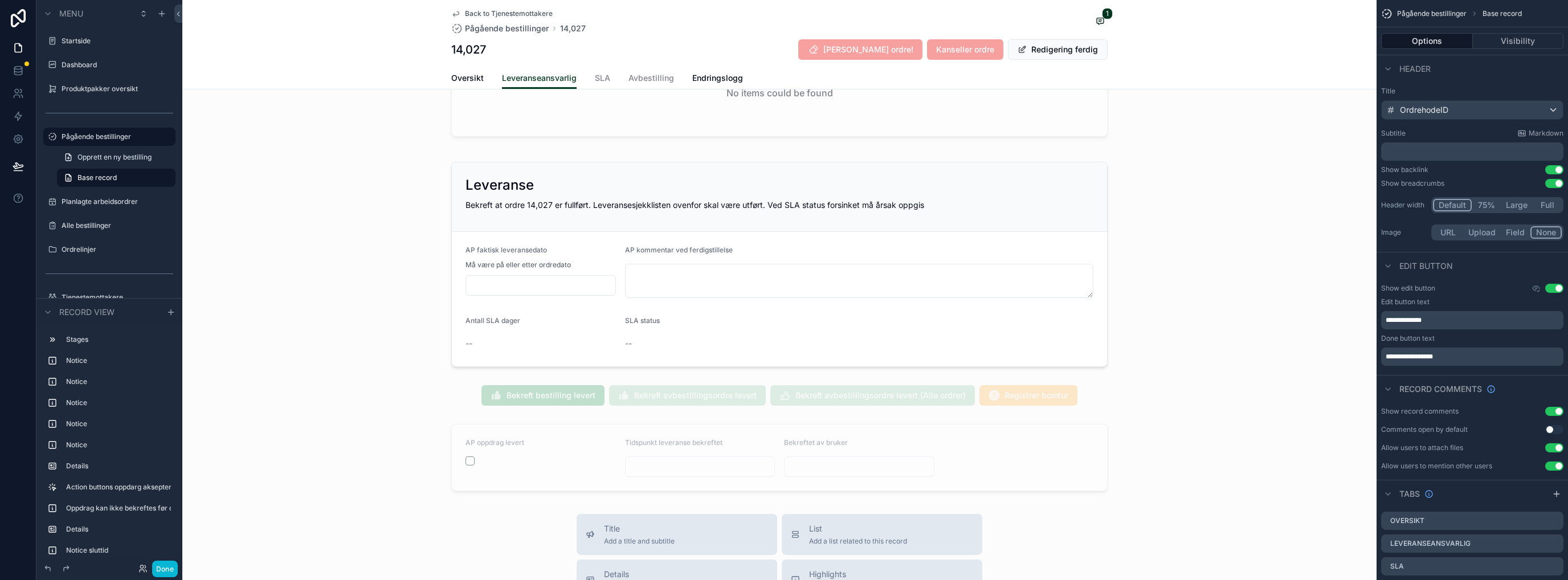
scroll to position [1263, 0]
click at [875, 172] on div "scrollable content" at bounding box center [779, 258] width 1194 height 214
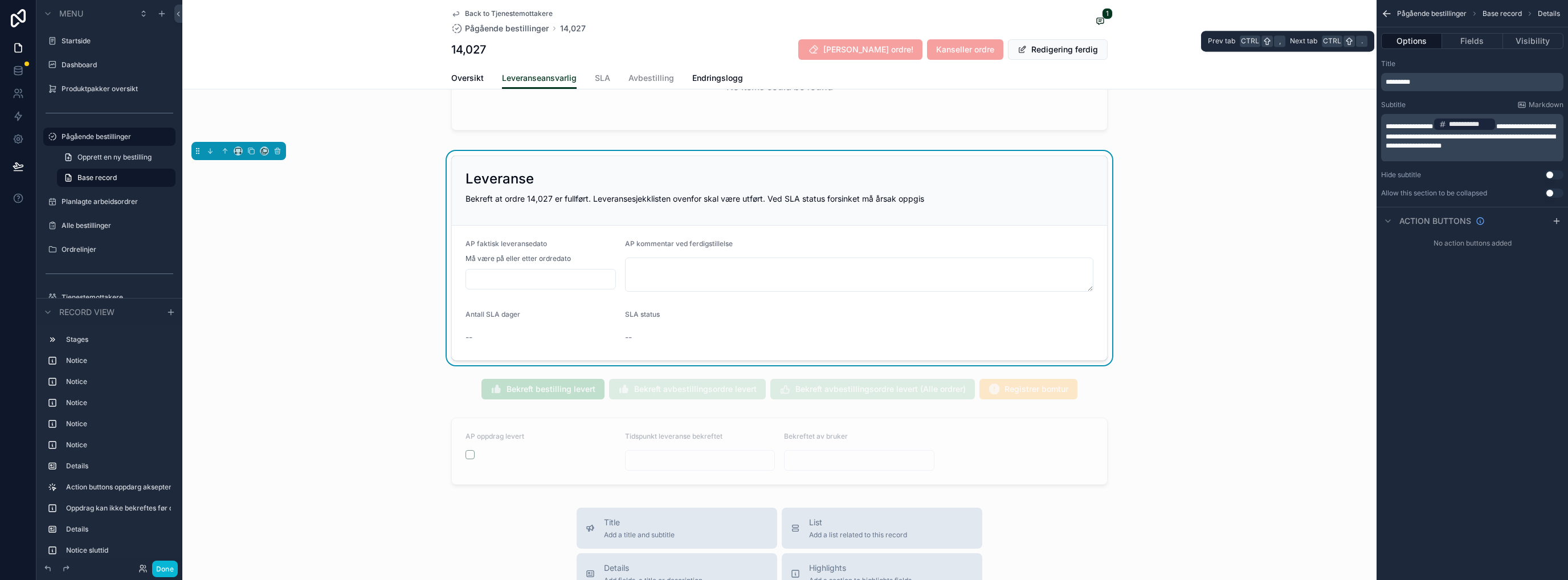
click at [875, 37] on button "Fields" at bounding box center [1472, 41] width 60 height 16
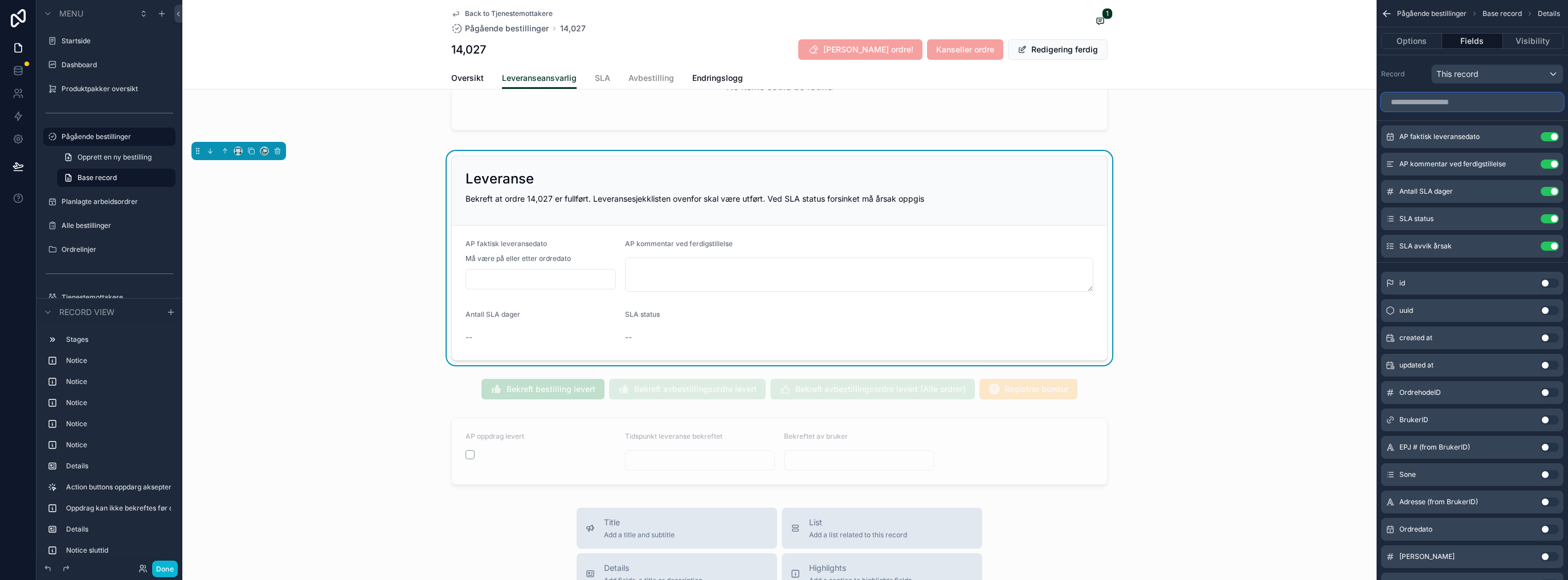
click at [875, 97] on input "scrollable content" at bounding box center [1472, 102] width 182 height 18
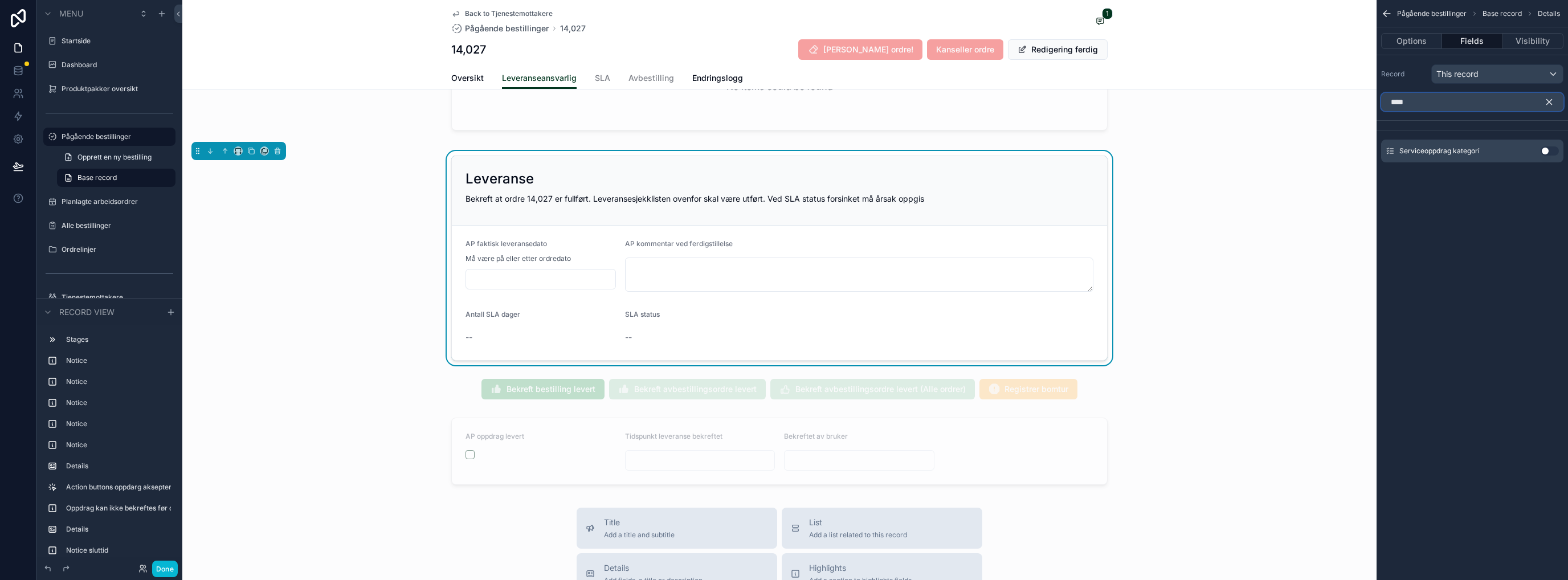
type input "****"
click at [875, 148] on button "Use setting" at bounding box center [1549, 151] width 18 height 9
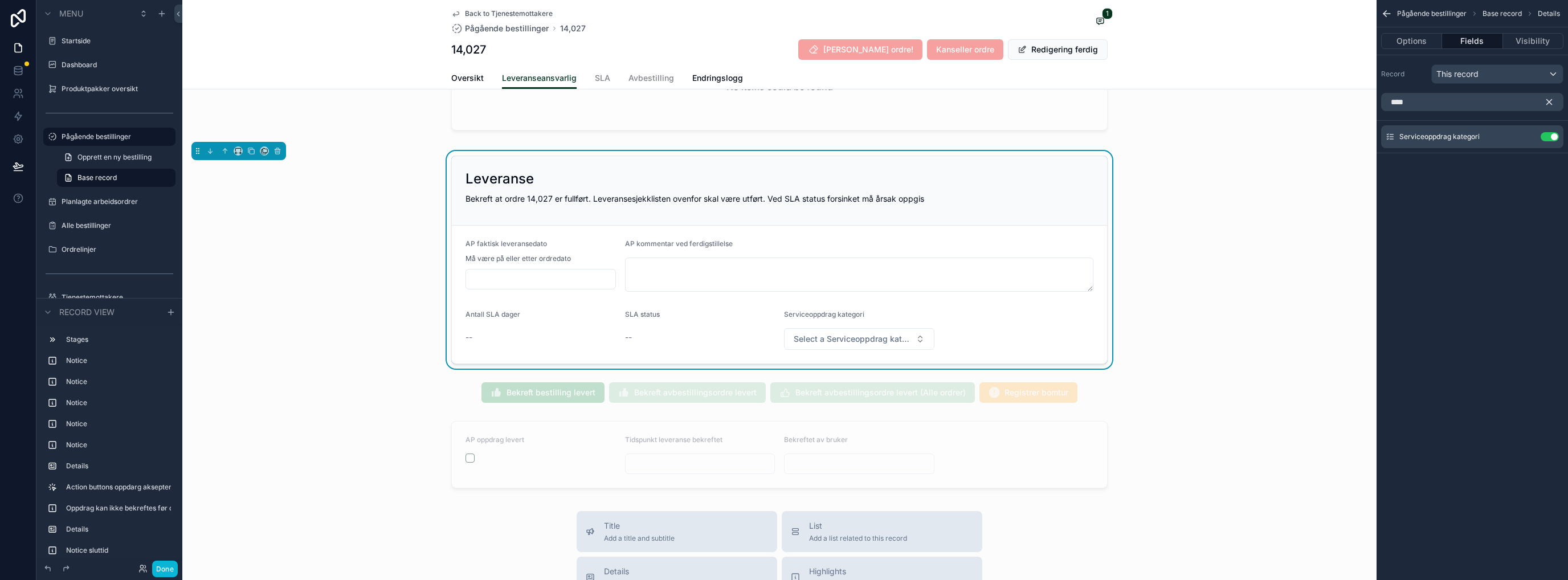
click at [0, 0] on icon "scrollable content" at bounding box center [0, 0] width 0 height 0
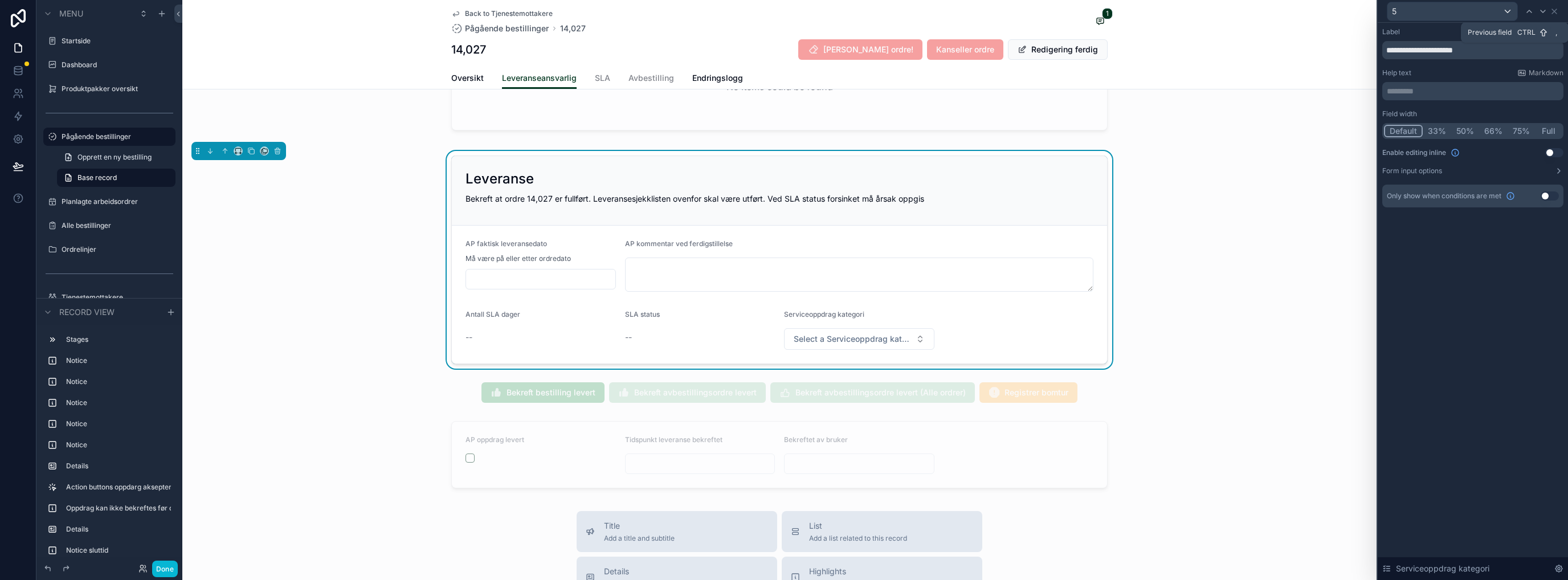
click at [875, 11] on div at bounding box center [1529, 11] width 13 height 13
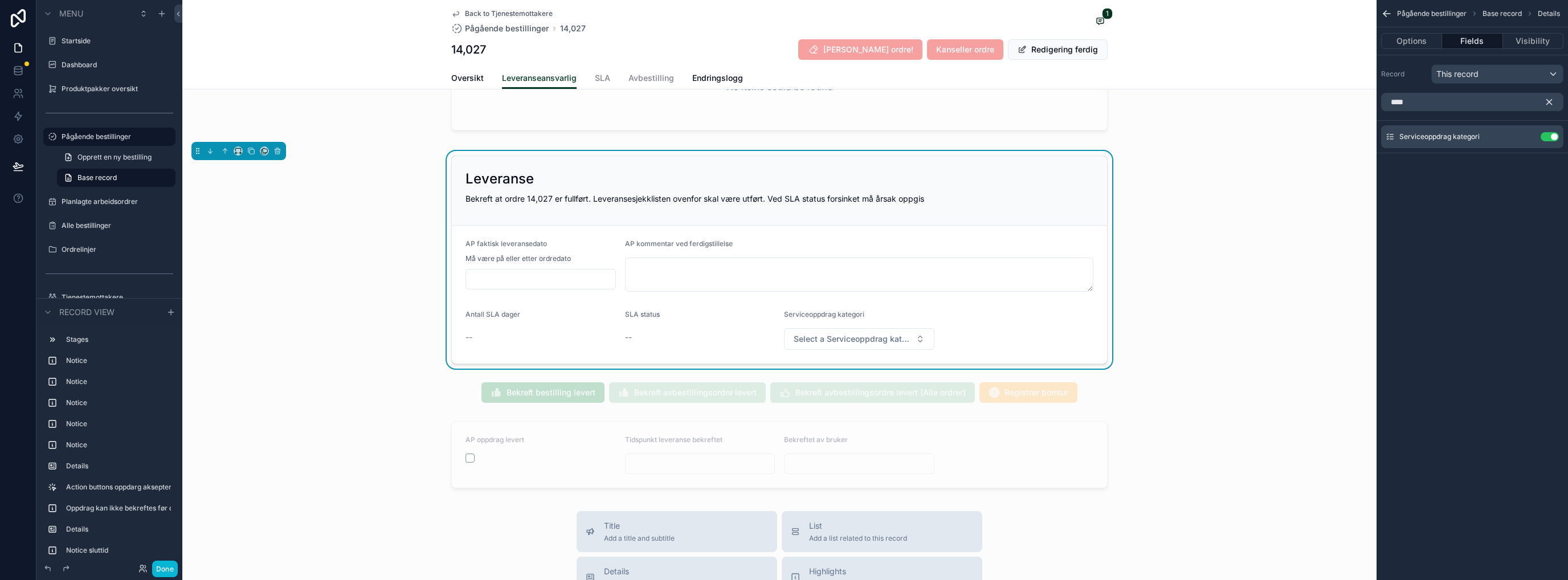
click at [0, 0] on icon "scrollable content" at bounding box center [0, 0] width 0 height 0
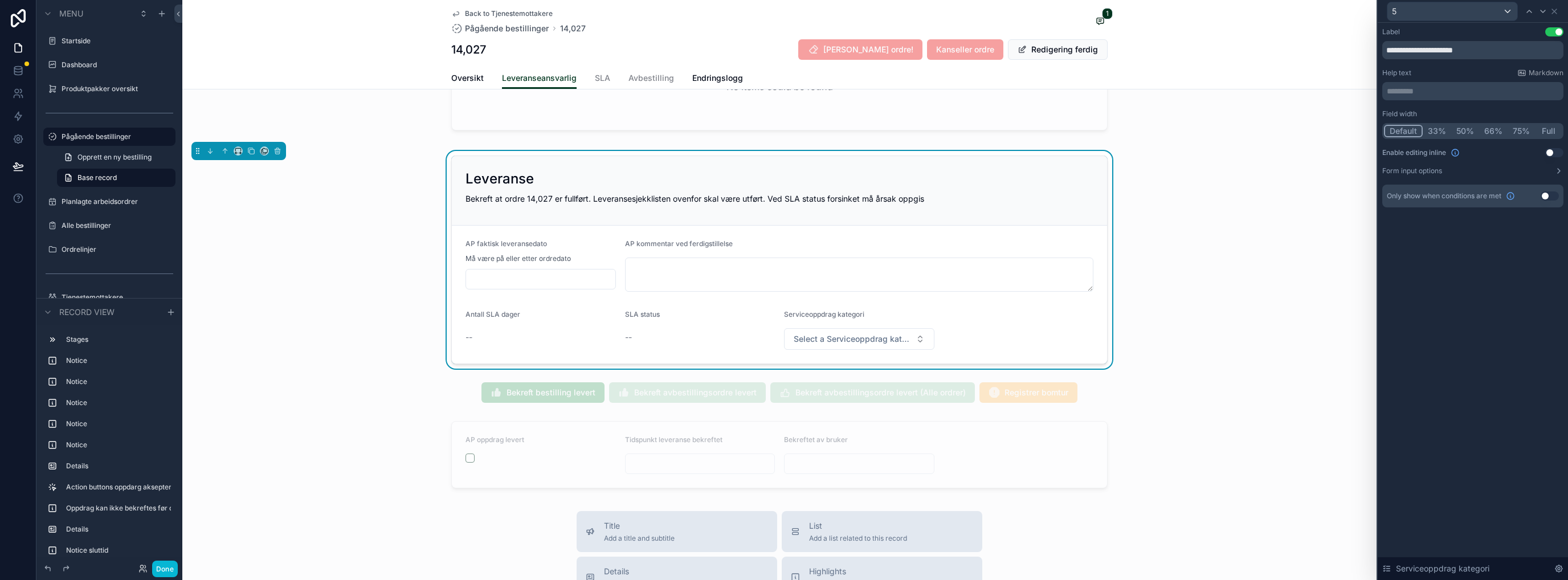
click at [875, 172] on button "Form input options" at bounding box center [1473, 171] width 181 height 9
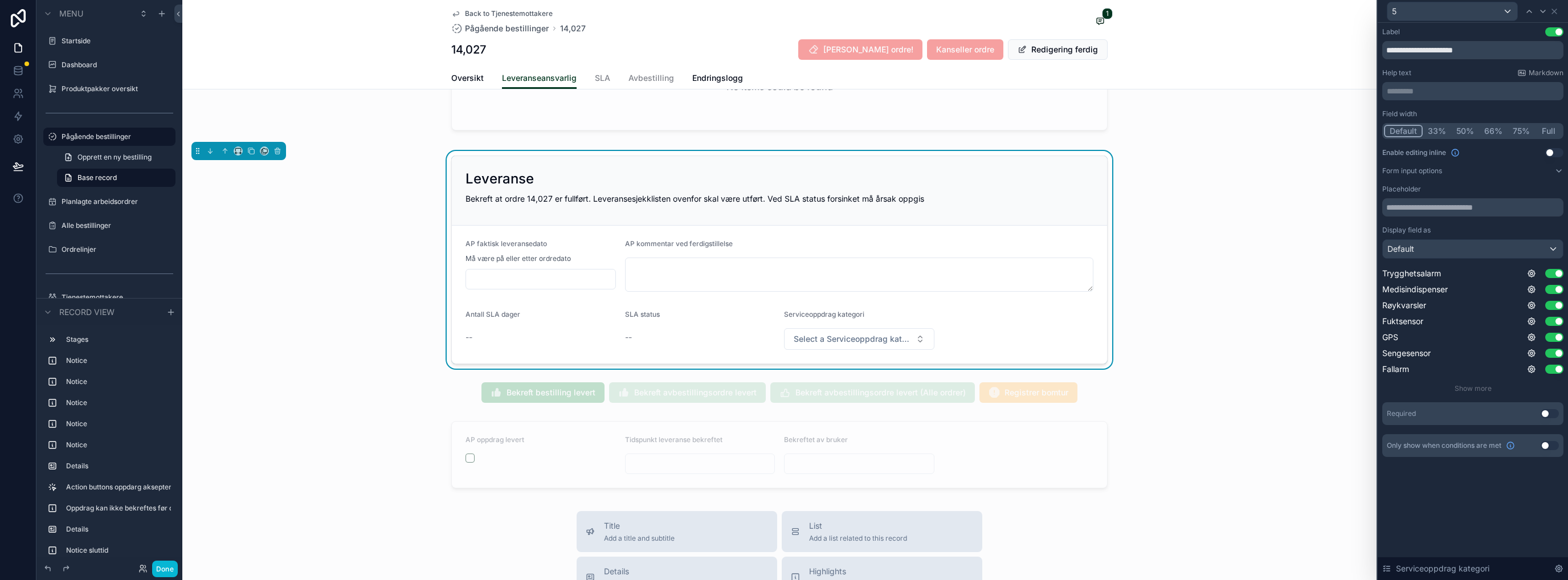
click at [875, 409] on button "Use setting" at bounding box center [1549, 414] width 18 height 9
click at [875, 437] on button "Use setting" at bounding box center [1549, 436] width 18 height 9
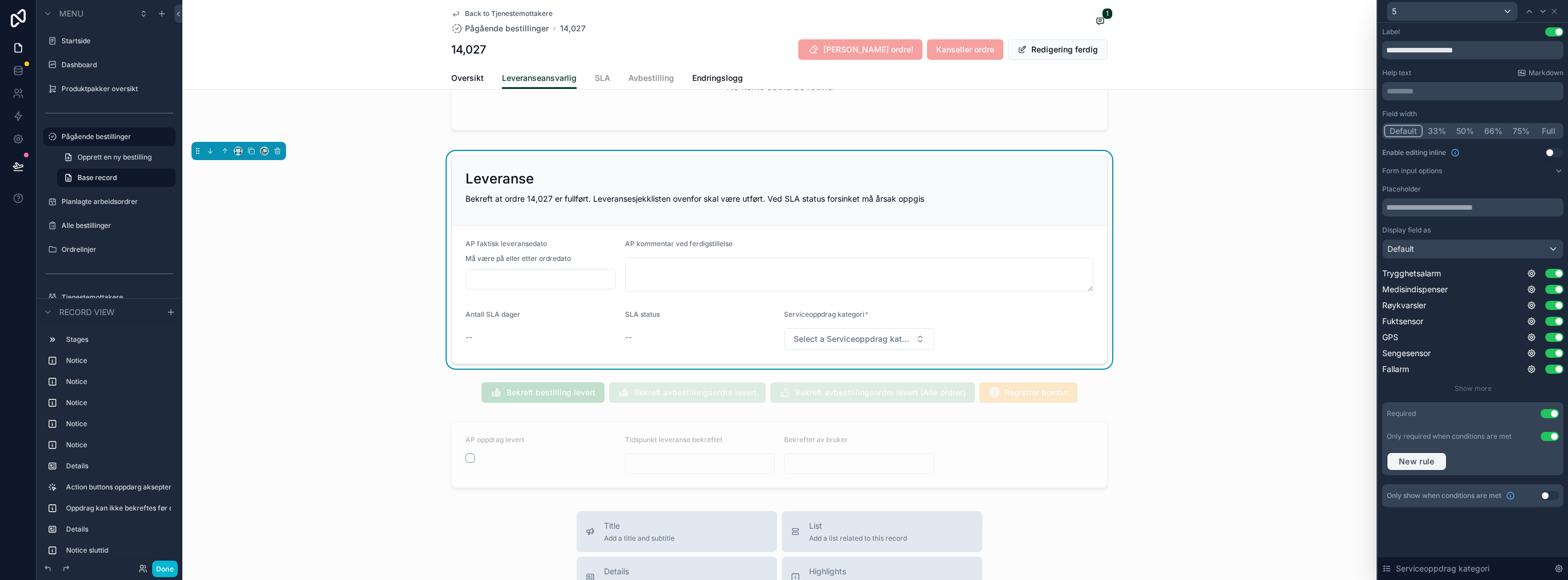
click at [875, 463] on span "New rule" at bounding box center [1416, 462] width 45 height 10
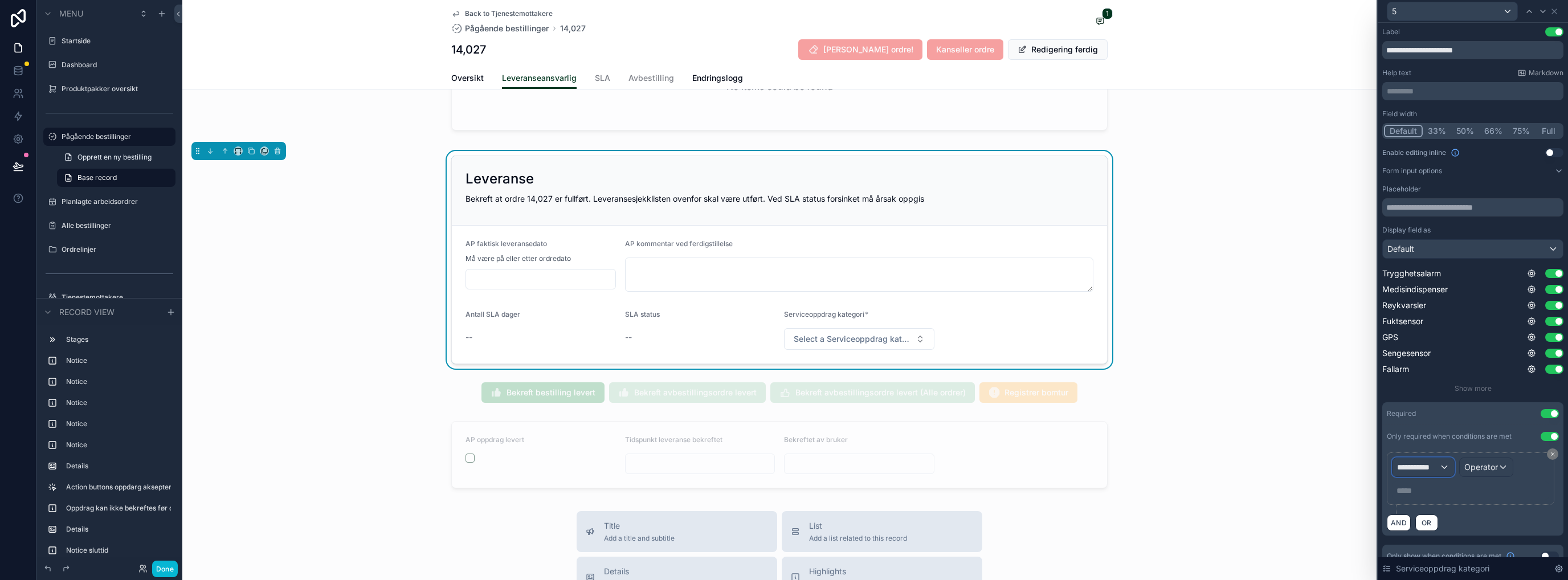
click at [875, 463] on span "**********" at bounding box center [1418, 467] width 42 height 12
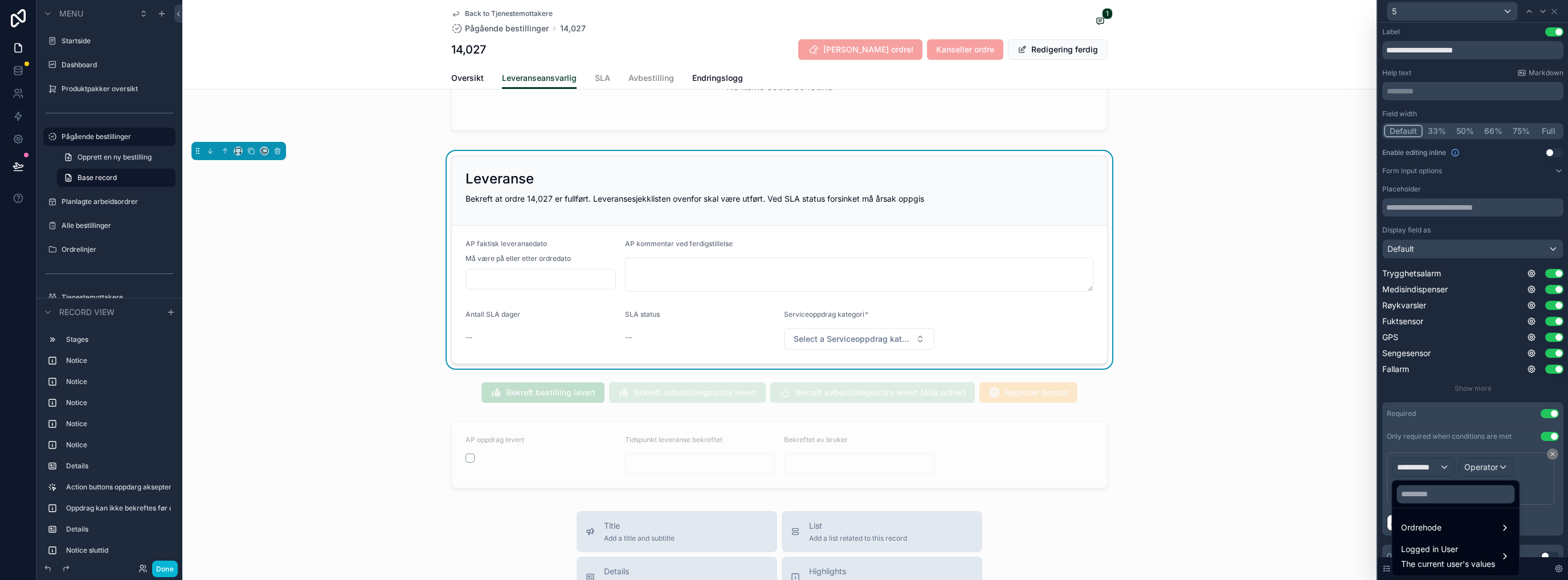
click at [875, 470] on span "Ordrehode" at bounding box center [1421, 527] width 40 height 13
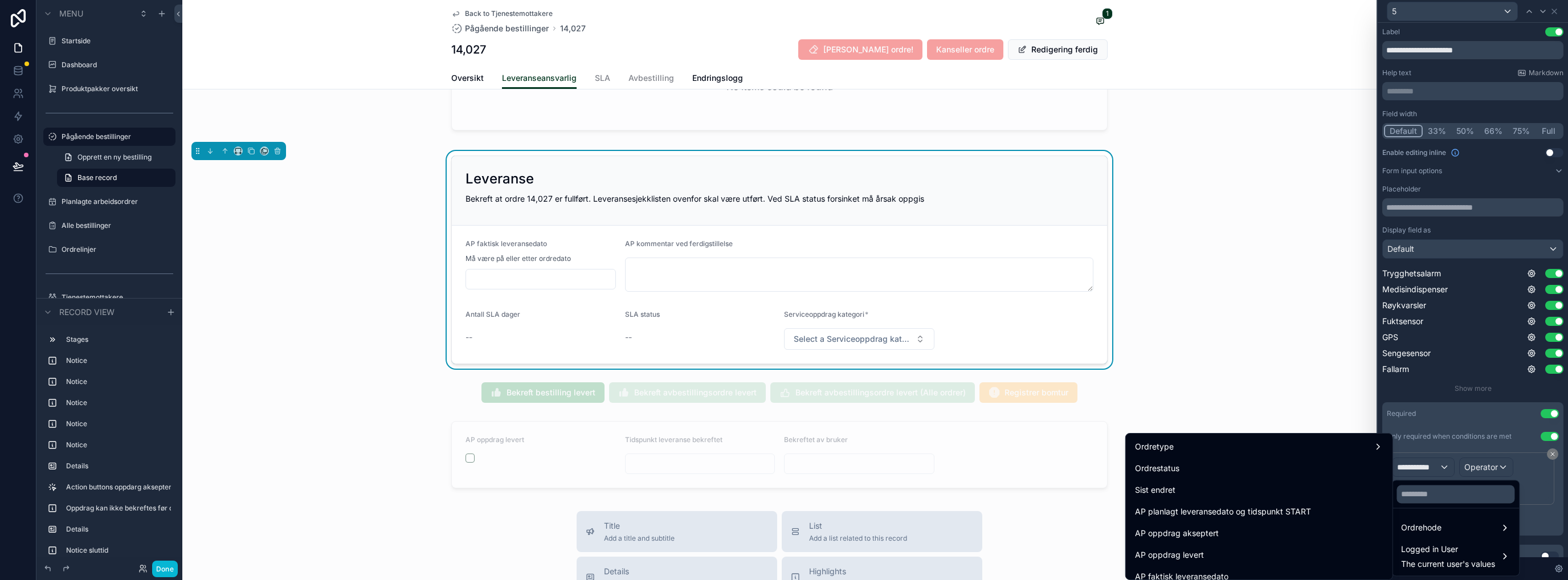
scroll to position [228, 0]
click at [875, 470] on div "Ordretype" at bounding box center [1259, 499] width 248 height 13
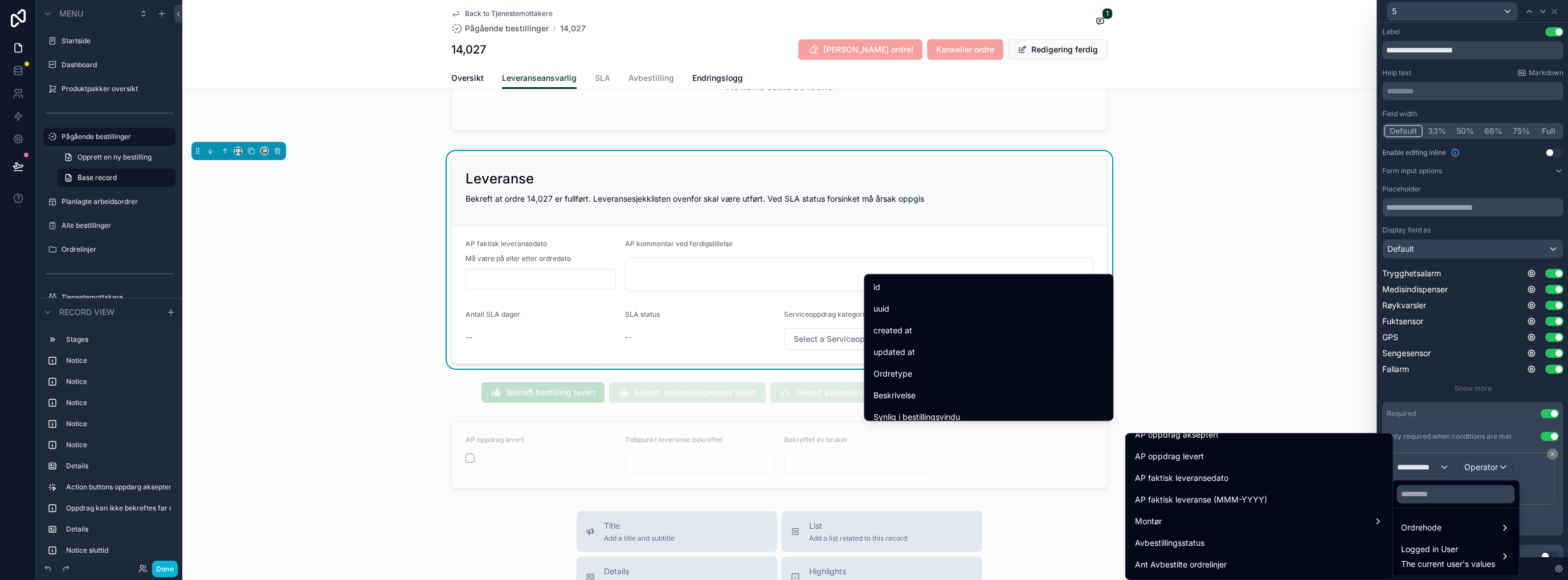
scroll to position [456, 0]
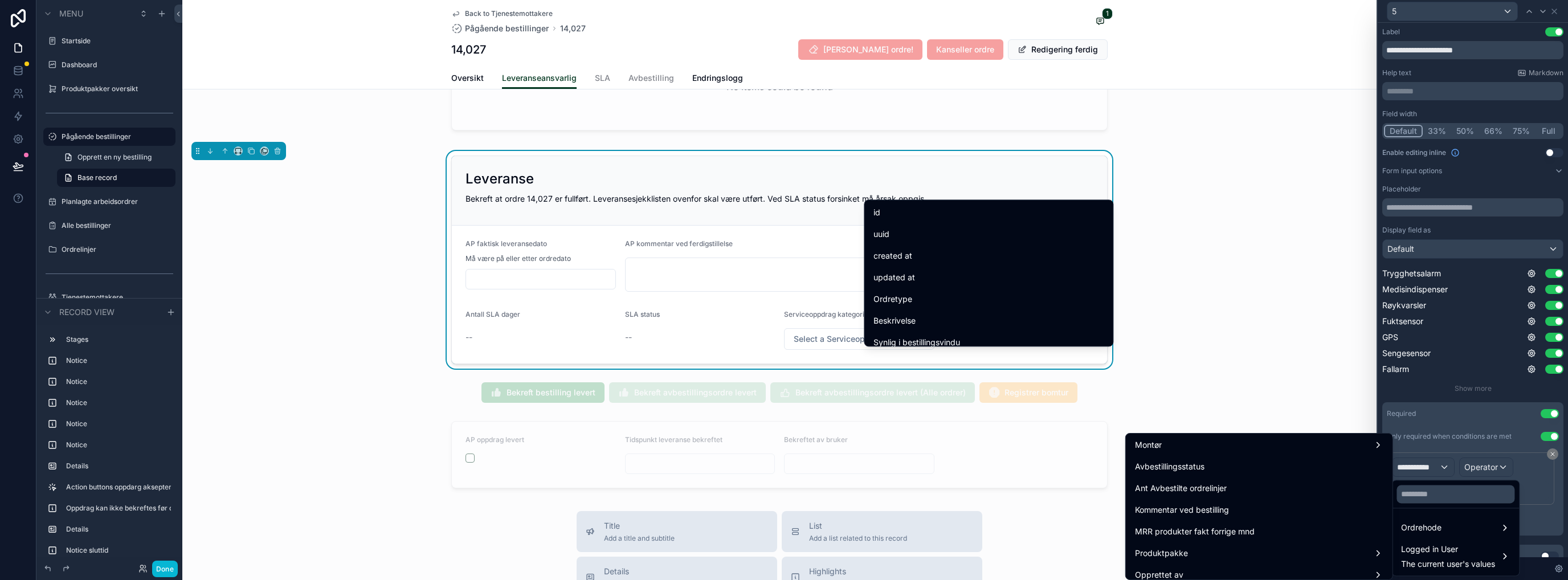
click at [875, 470] on div "Produktpakke" at bounding box center [1259, 552] width 248 height 13
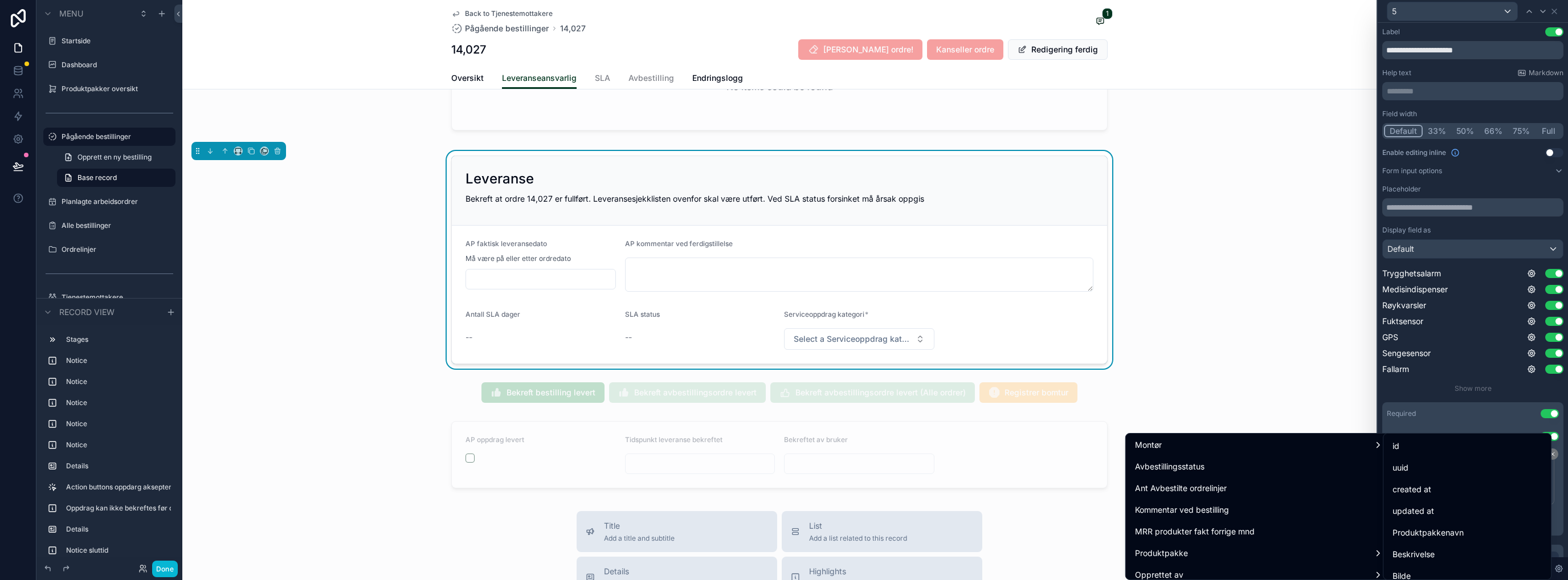
click at [875, 452] on div "id" at bounding box center [1467, 446] width 149 height 13
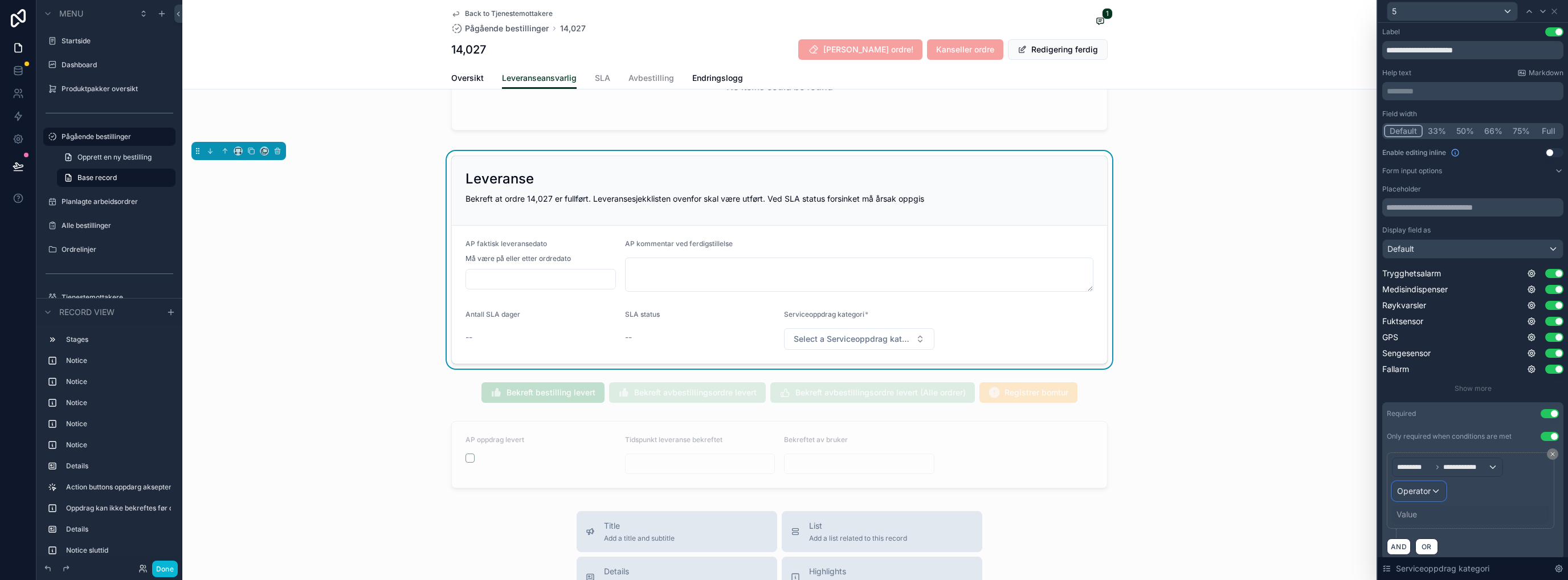
click at [875, 470] on span "Operator" at bounding box center [1414, 490] width 33 height 10
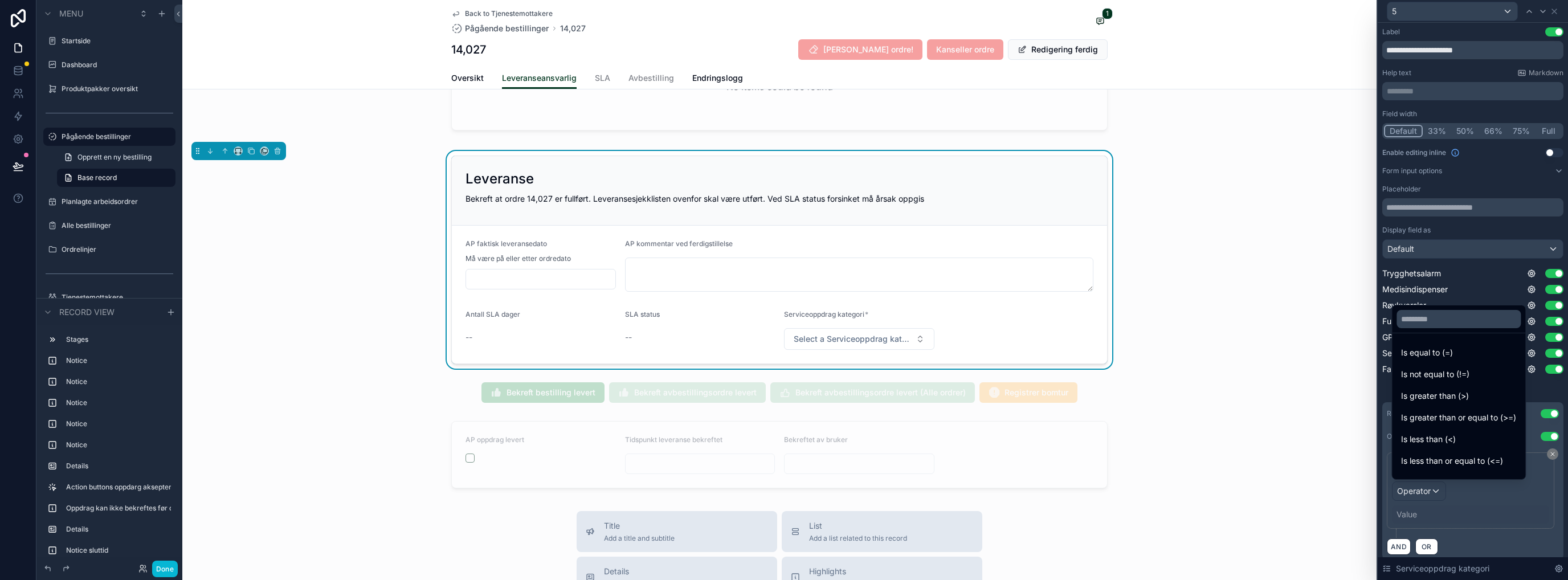
click at [875, 353] on span "Is equal to (=)" at bounding box center [1427, 352] width 52 height 13
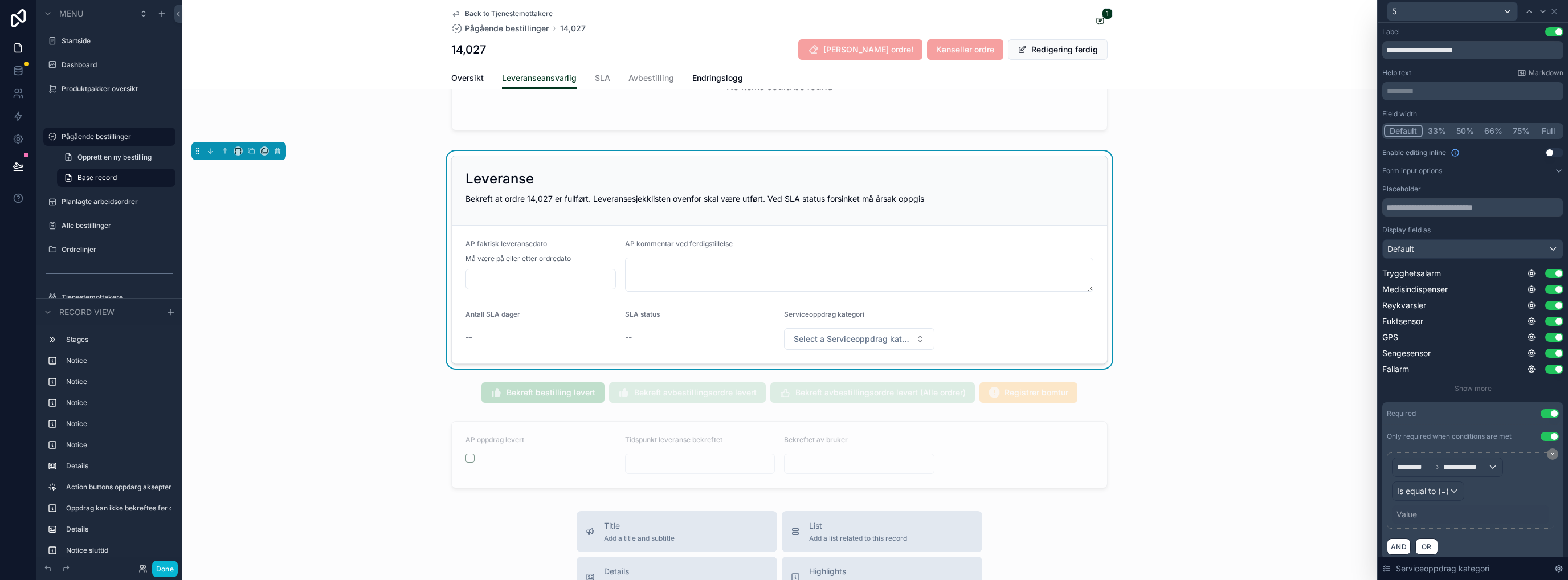
click at [875, 470] on div "Value" at bounding box center [1471, 514] width 158 height 18
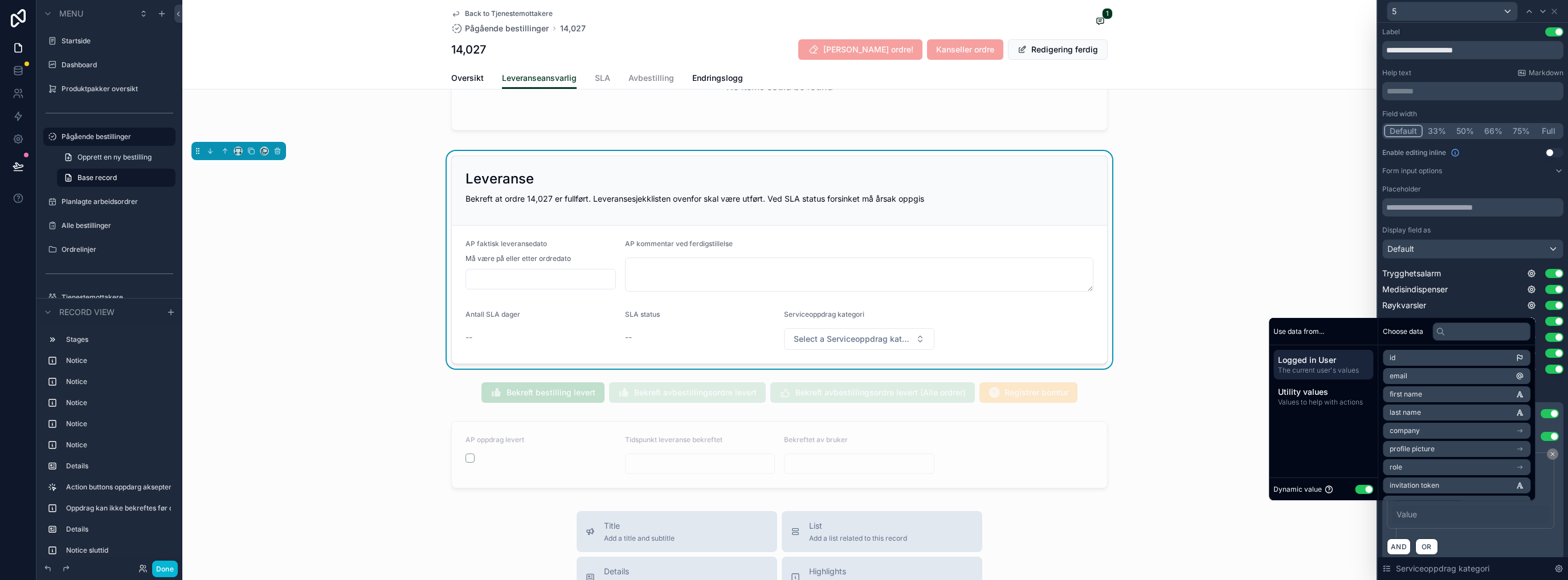
click at [875, 470] on button "Use setting" at bounding box center [1364, 489] width 18 height 9
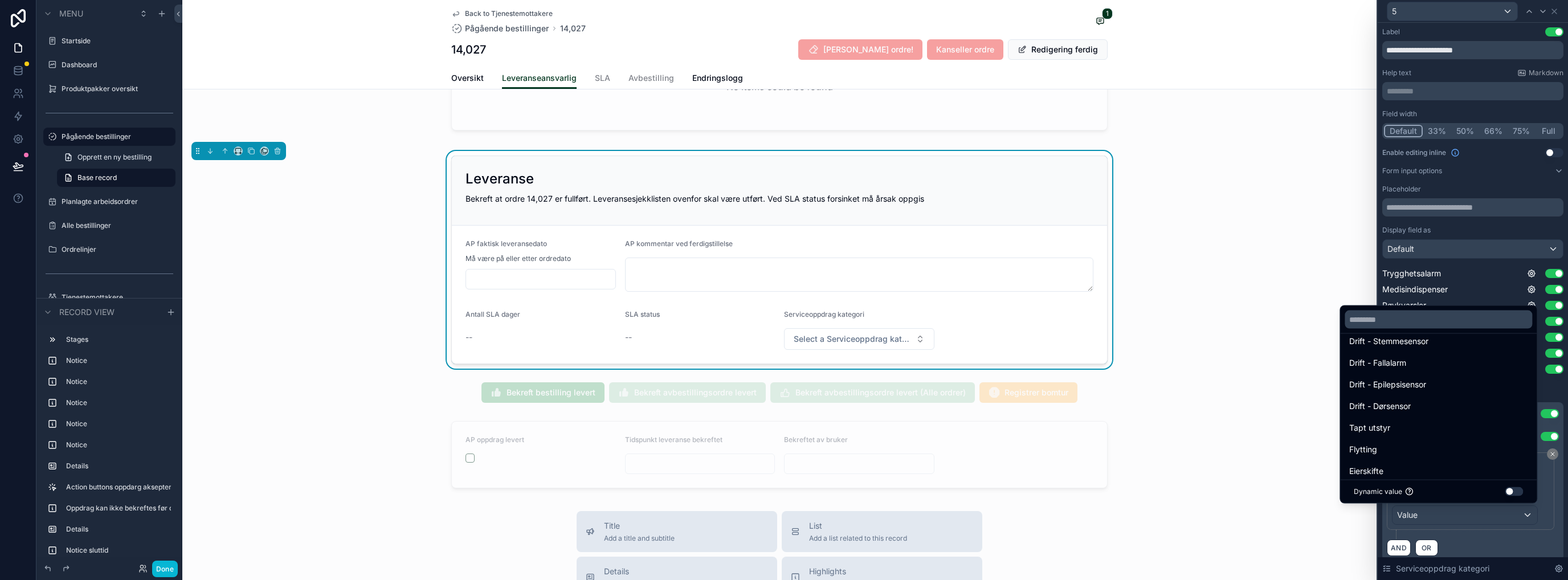
scroll to position [380, 0]
click at [875, 465] on div "Service oppdrag" at bounding box center [1438, 471] width 179 height 13
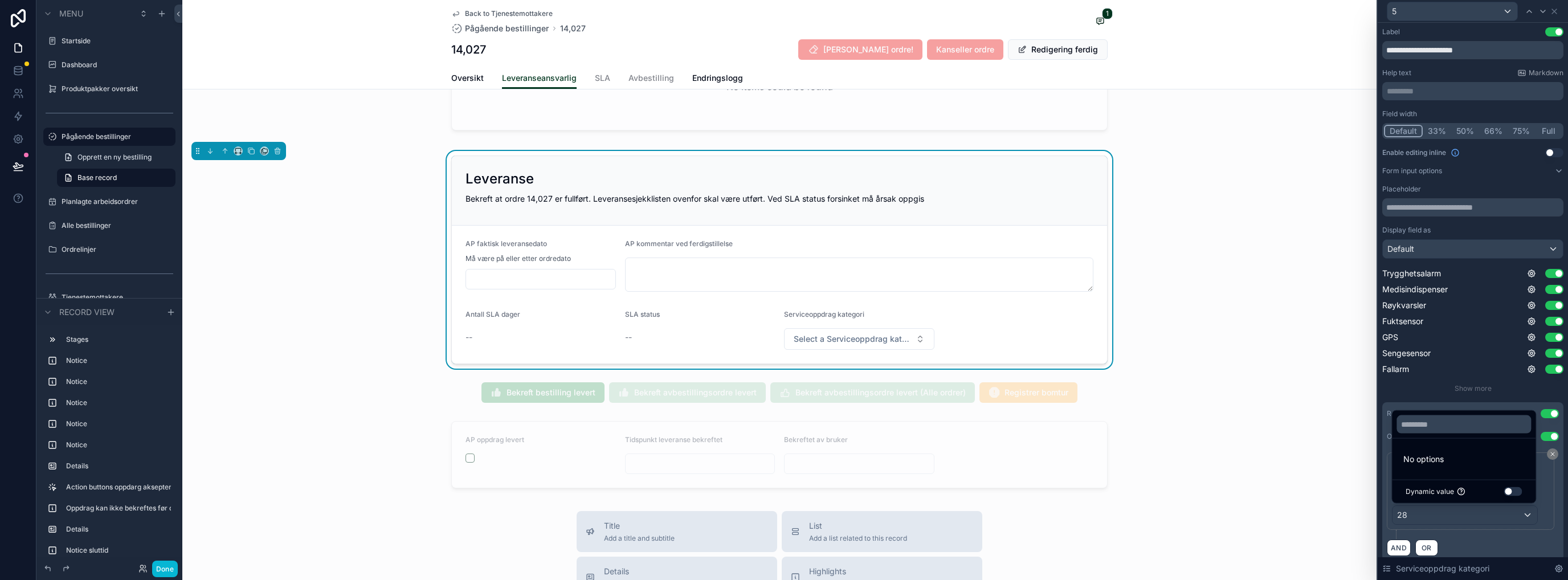
scroll to position [0, 0]
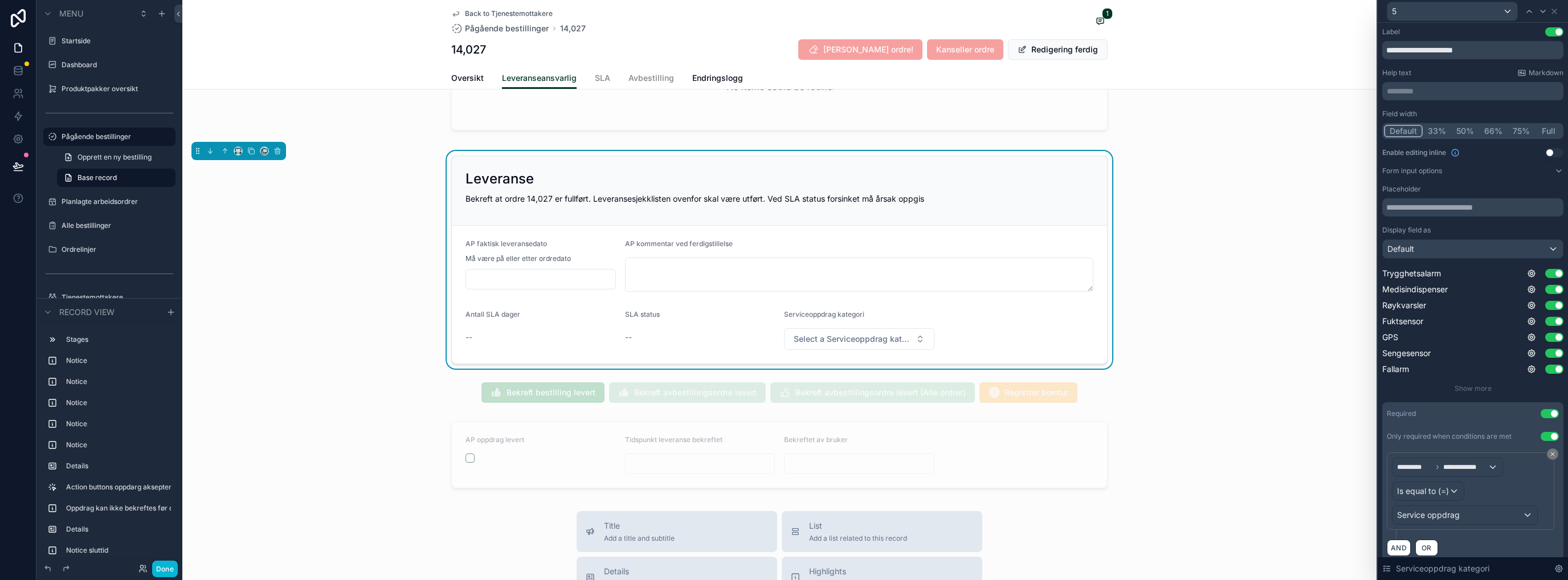
click at [875, 470] on div "**********" at bounding box center [1473, 504] width 181 height 113
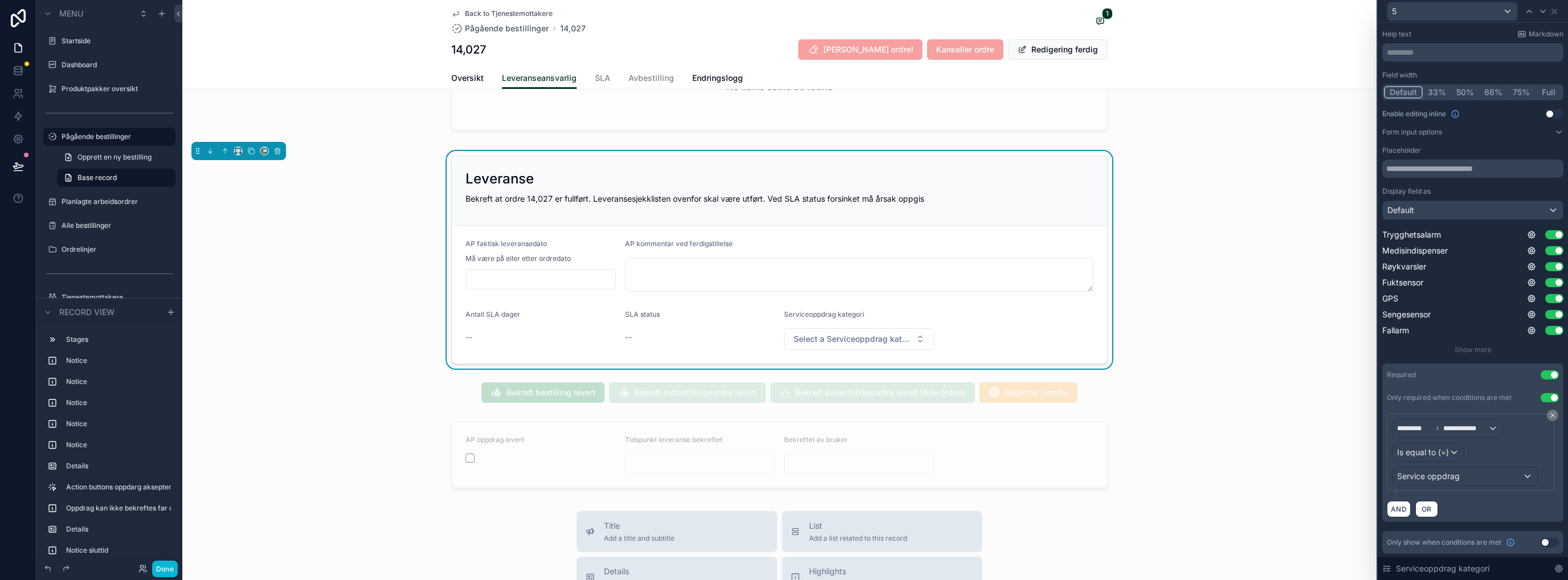
click at [875, 470] on button "Use setting" at bounding box center [1549, 542] width 18 height 9
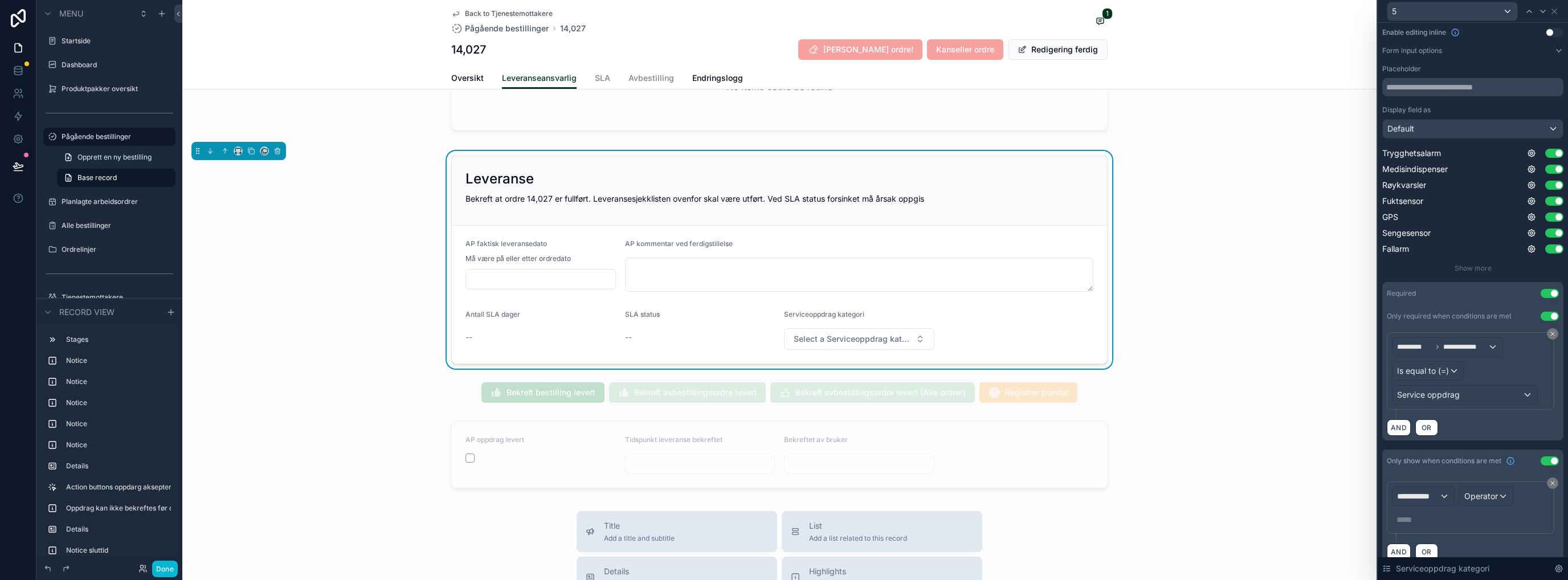
scroll to position [134, 0]
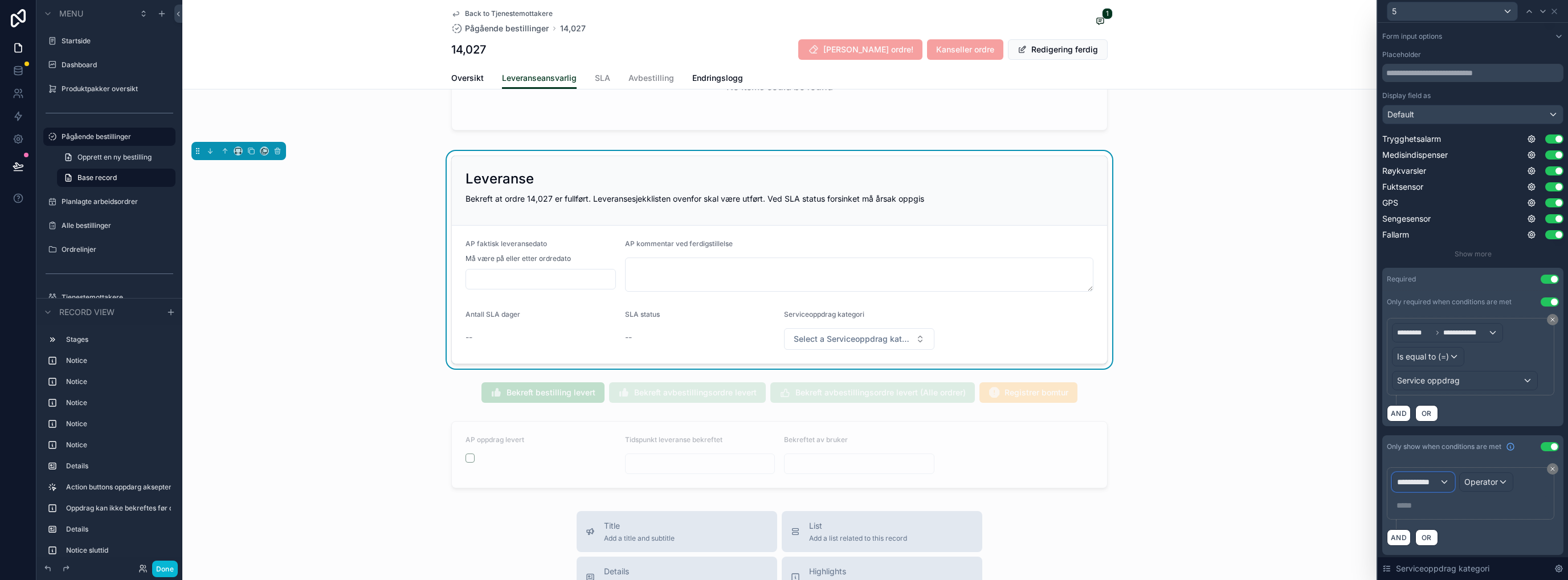
click at [875, 470] on span "**********" at bounding box center [1418, 482] width 42 height 12
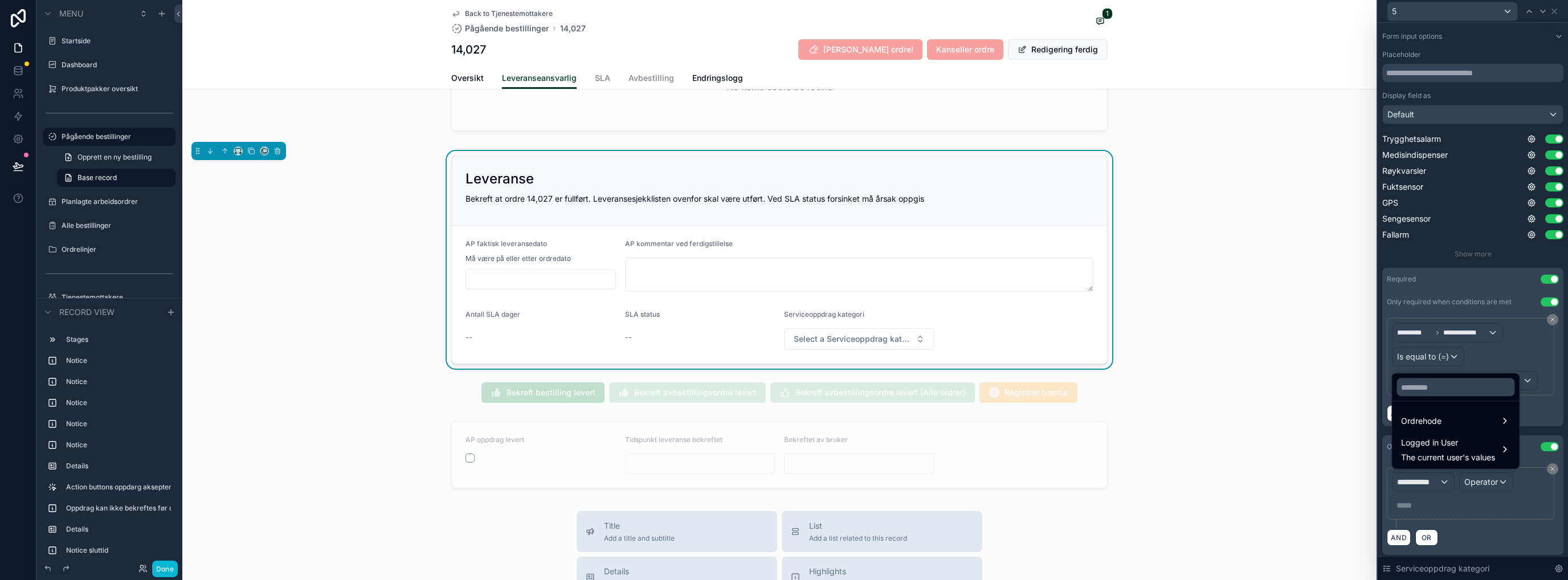
click at [875, 426] on span "Ordrehode" at bounding box center [1421, 421] width 40 height 13
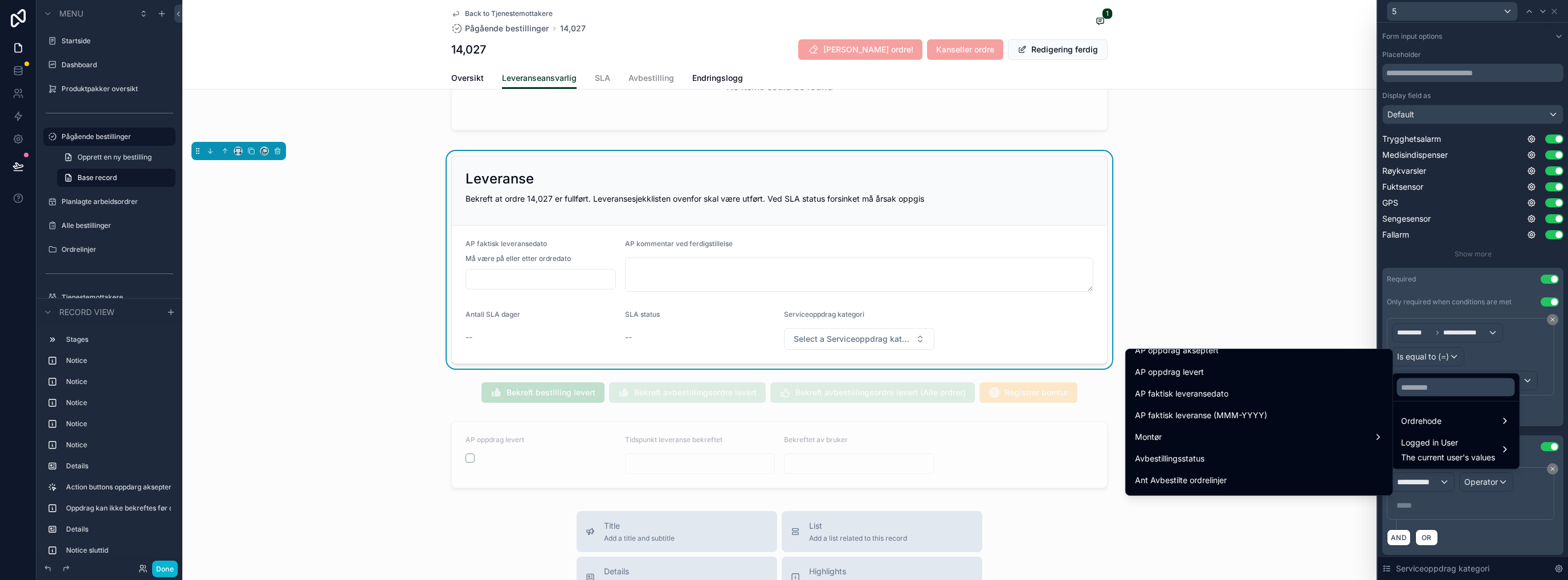
scroll to position [456, 0]
click at [875, 465] on div "Produktpakke" at bounding box center [1259, 469] width 248 height 13
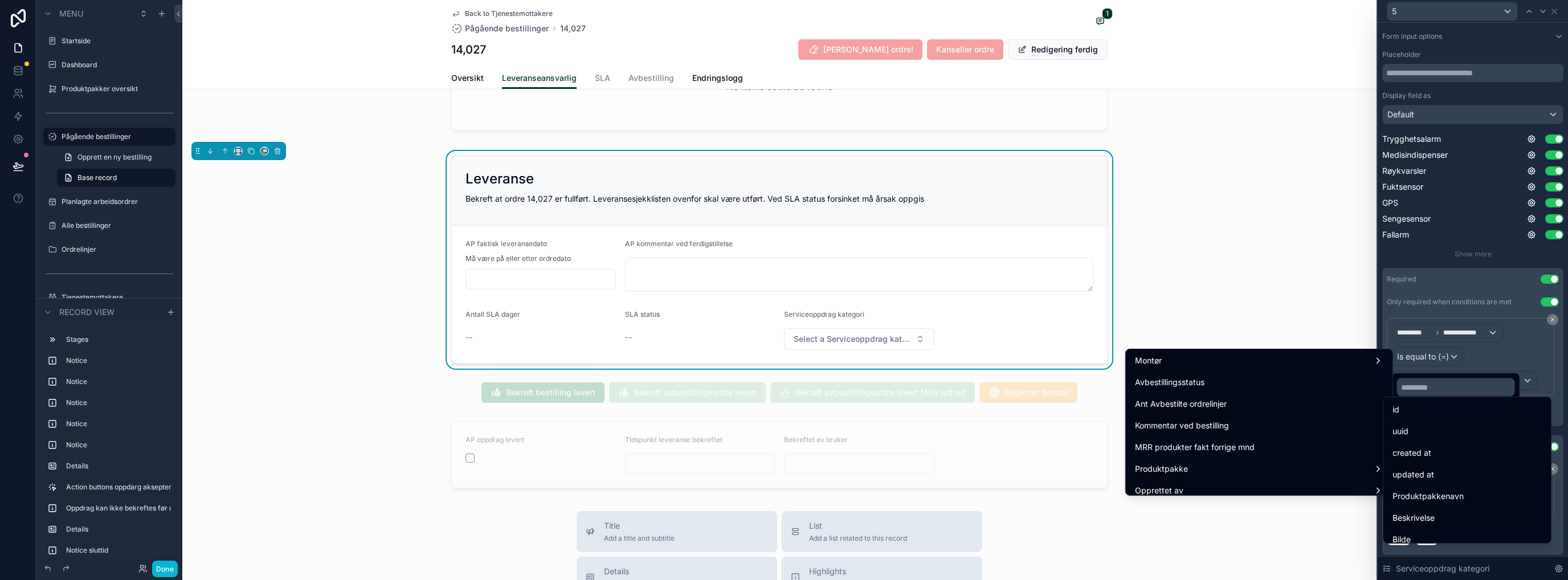
drag, startPoint x: 1403, startPoint y: 414, endPoint x: 1400, endPoint y: 421, distance: 7.6
click at [875, 414] on div "id" at bounding box center [1467, 409] width 149 height 13
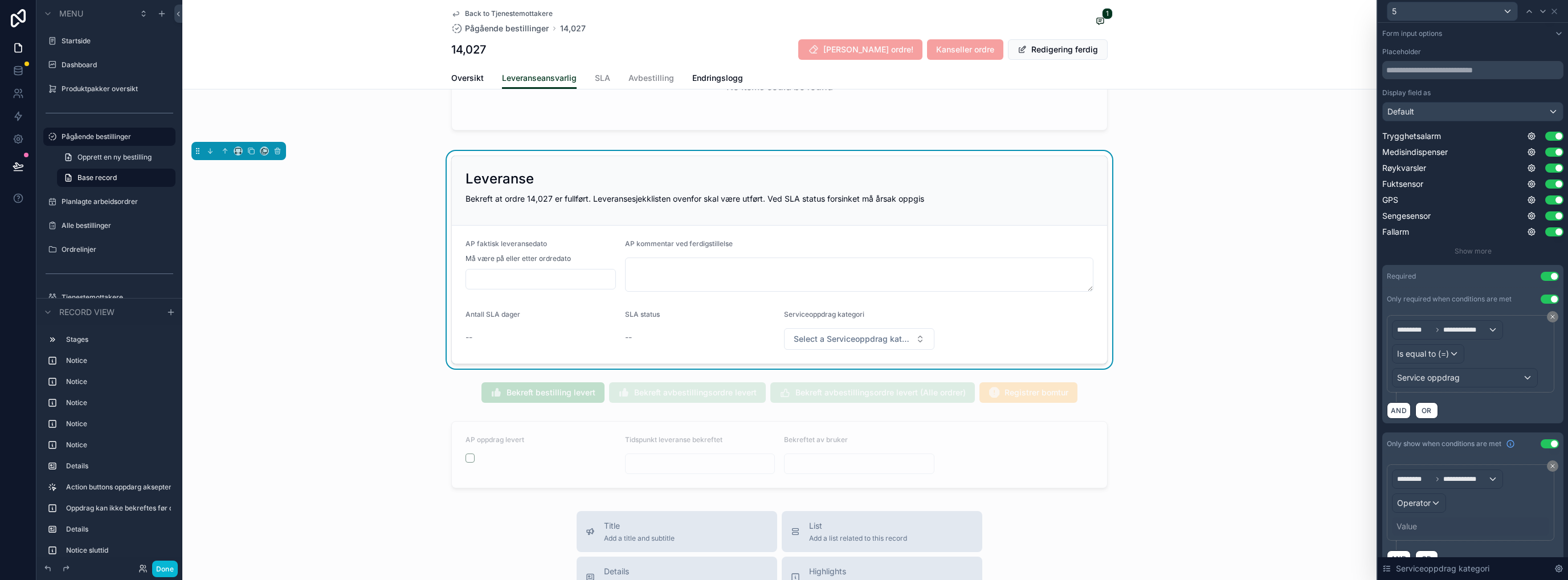
scroll to position [158, 0]
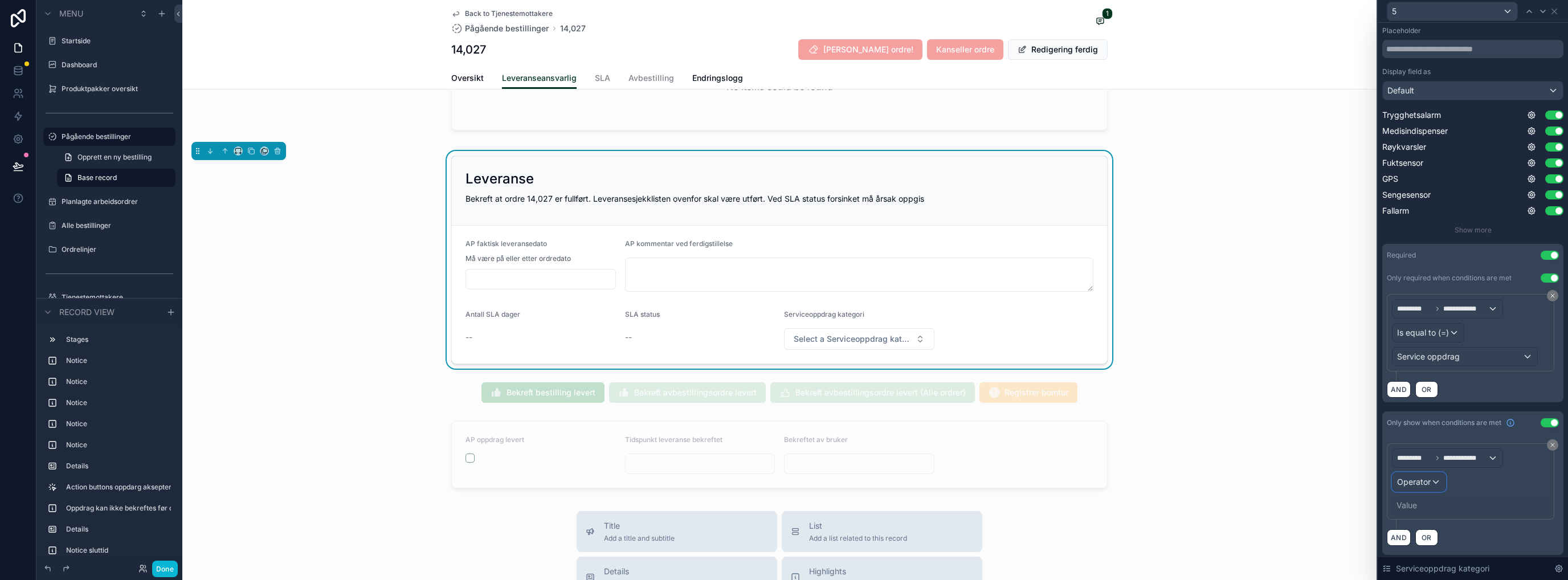
click at [875, 470] on span "Operator" at bounding box center [1414, 481] width 33 height 10
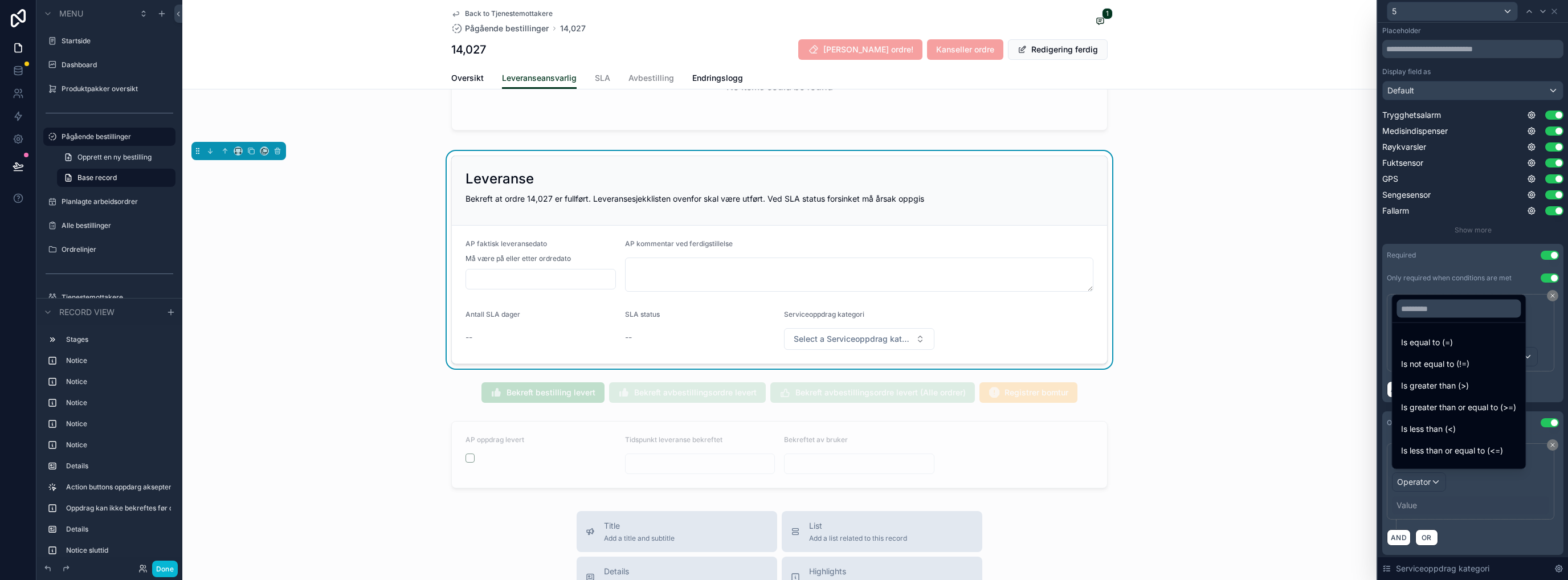
click at [875, 339] on span "Is equal to (=)" at bounding box center [1427, 342] width 52 height 13
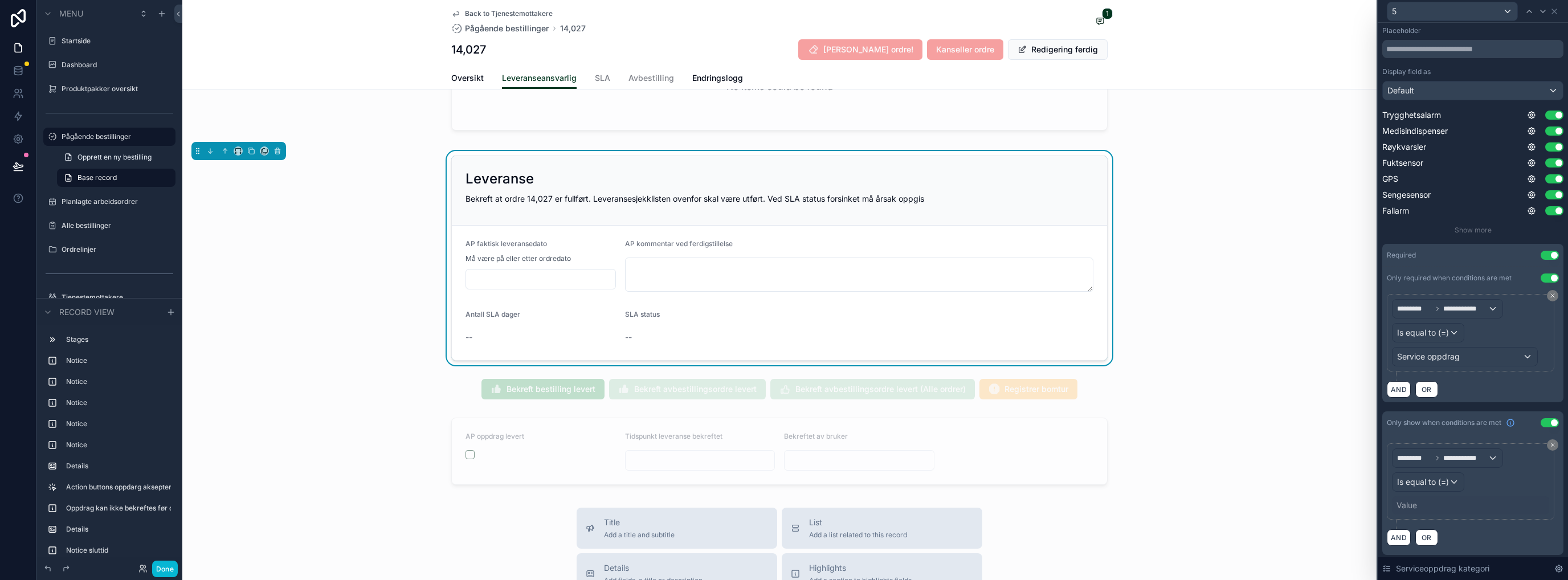
click at [875, 470] on div "Value" at bounding box center [1471, 505] width 158 height 18
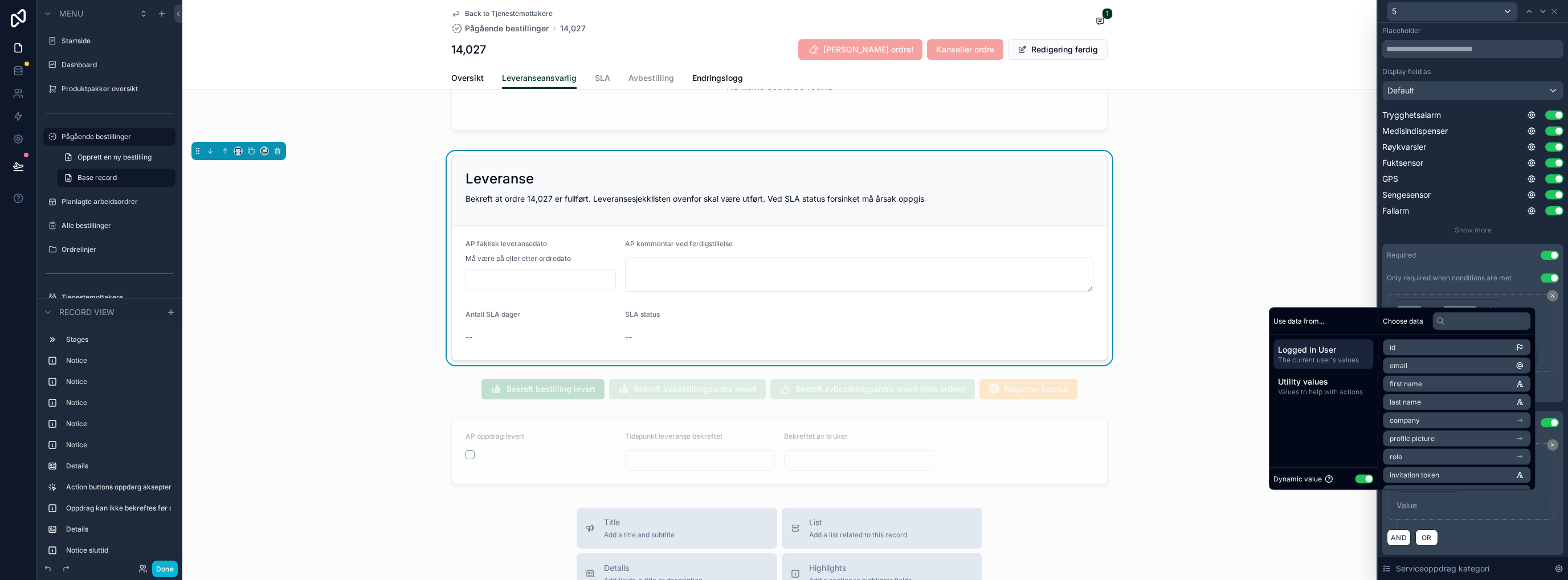
click at [875, 470] on button "Use setting" at bounding box center [1364, 478] width 18 height 9
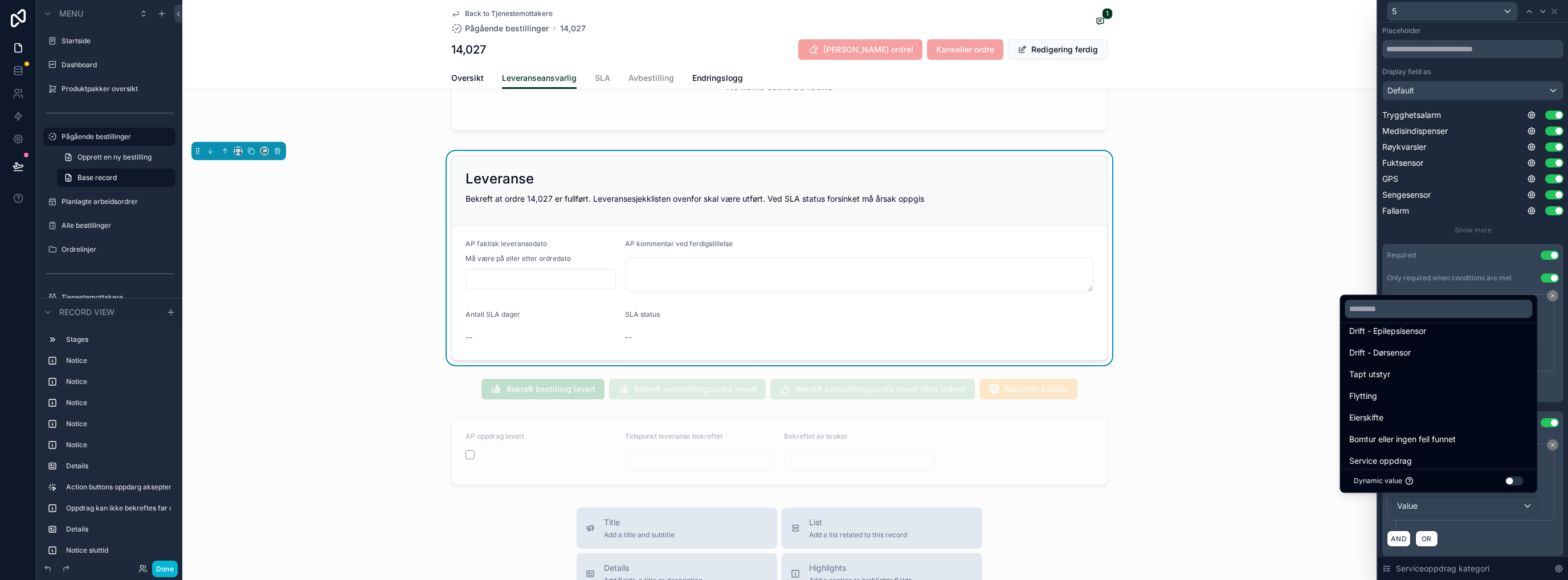
scroll to position [456, 0]
click at [875, 387] on span "Service oppdrag" at bounding box center [1380, 384] width 63 height 13
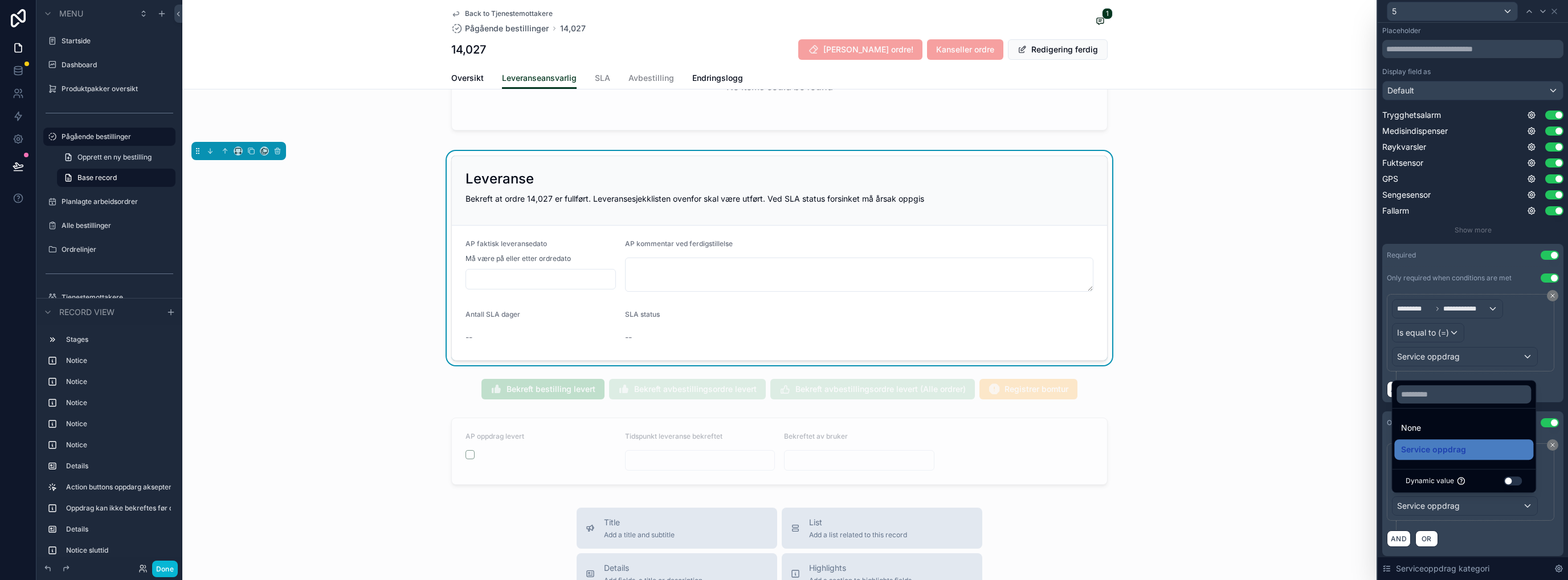
click at [875, 470] on div "**********" at bounding box center [1471, 481] width 168 height 77
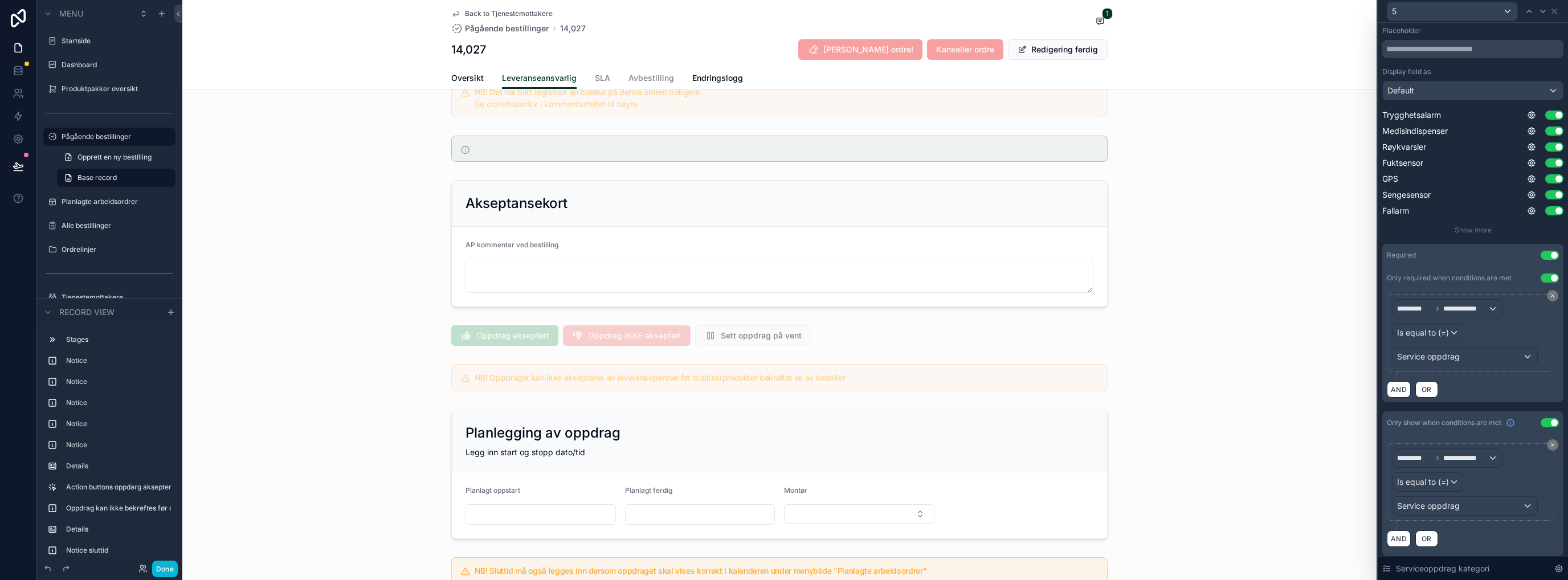
scroll to position [200, 0]
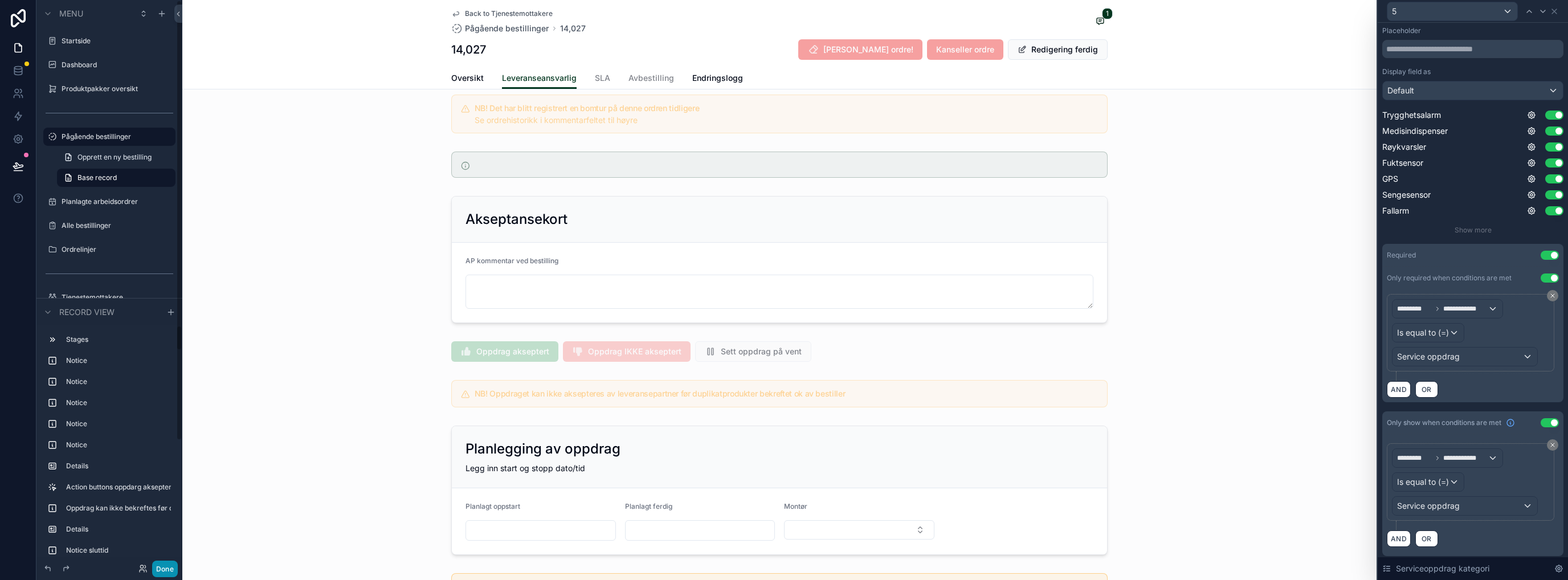
click at [172, 470] on button "Done" at bounding box center [165, 569] width 26 height 17
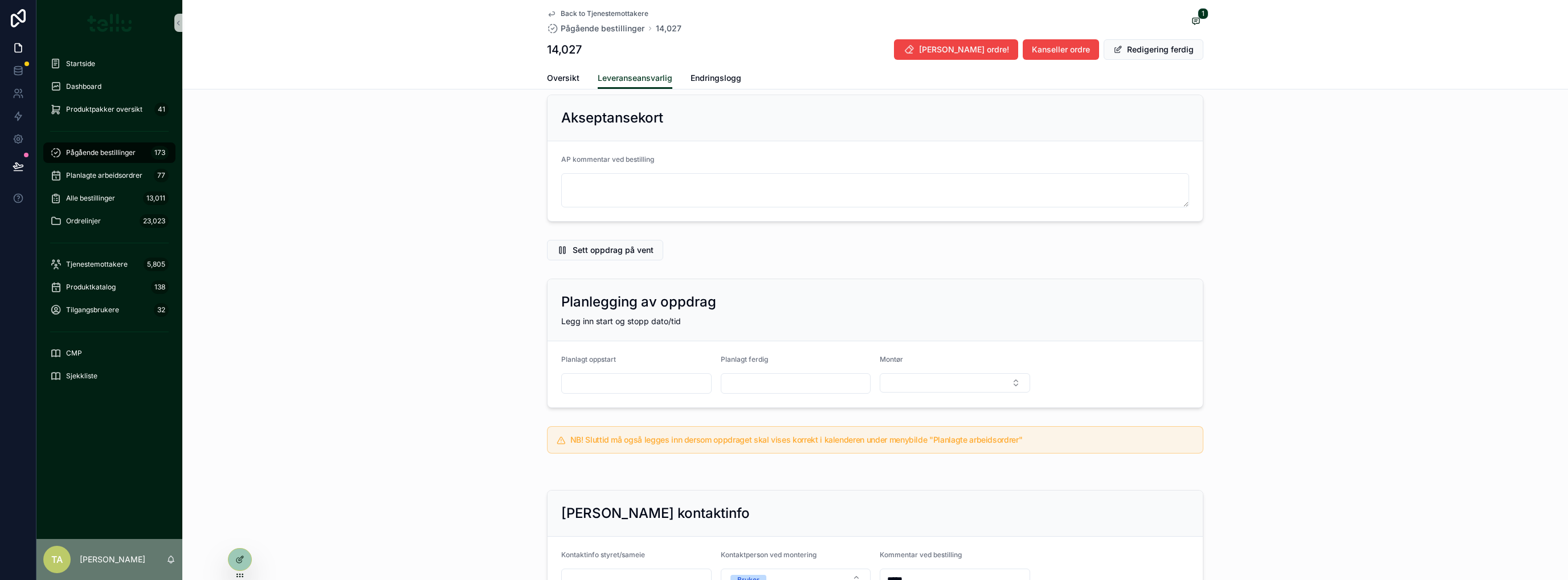
scroll to position [0, 0]
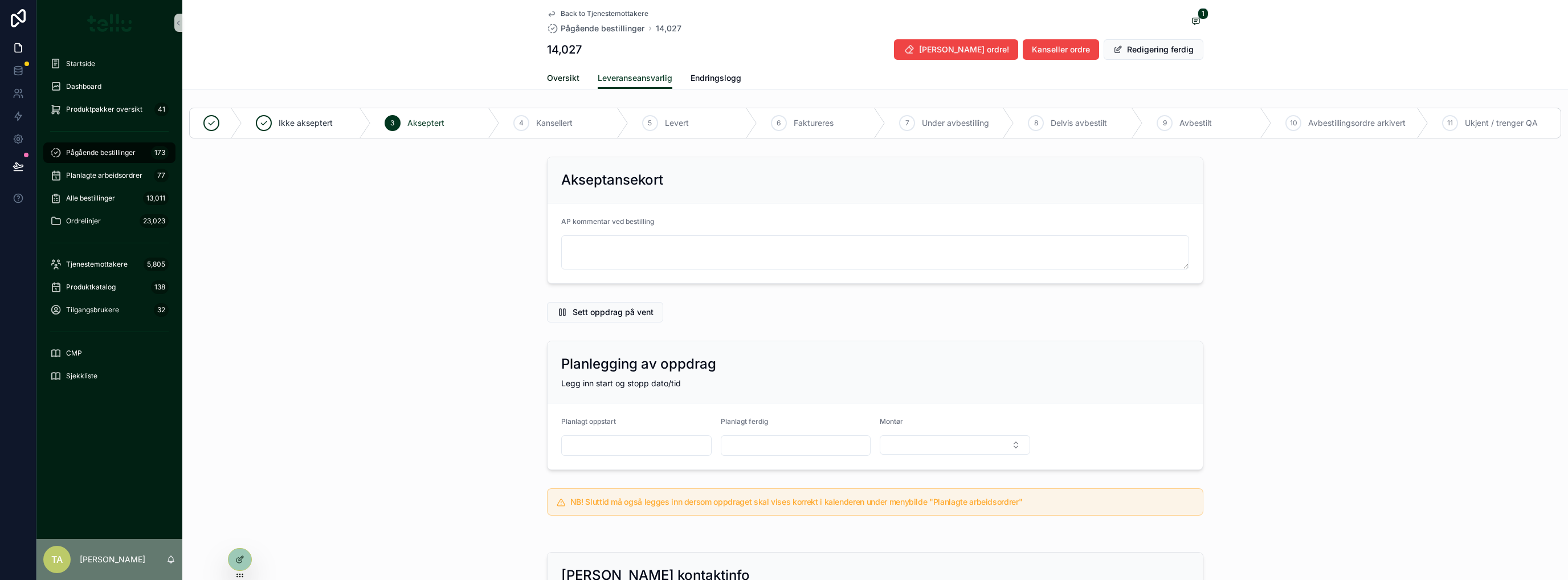
click at [554, 85] on link "Oversikt" at bounding box center [563, 79] width 33 height 23
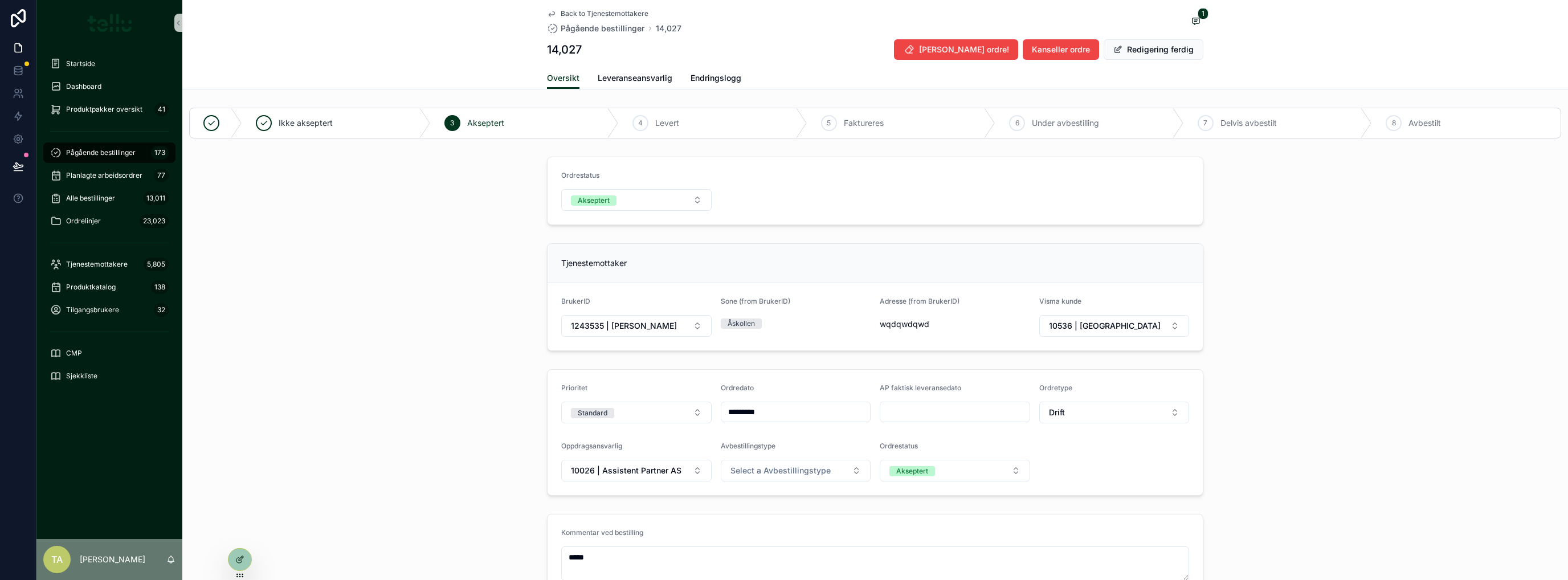
click at [875, 60] on div "Back to Tjenestemottakere Pågående bestillinger 14,027 1 14,027 Slett ordre! Ka…" at bounding box center [875, 33] width 656 height 67
click at [875, 51] on button "Redigering ferdig" at bounding box center [1154, 49] width 100 height 20
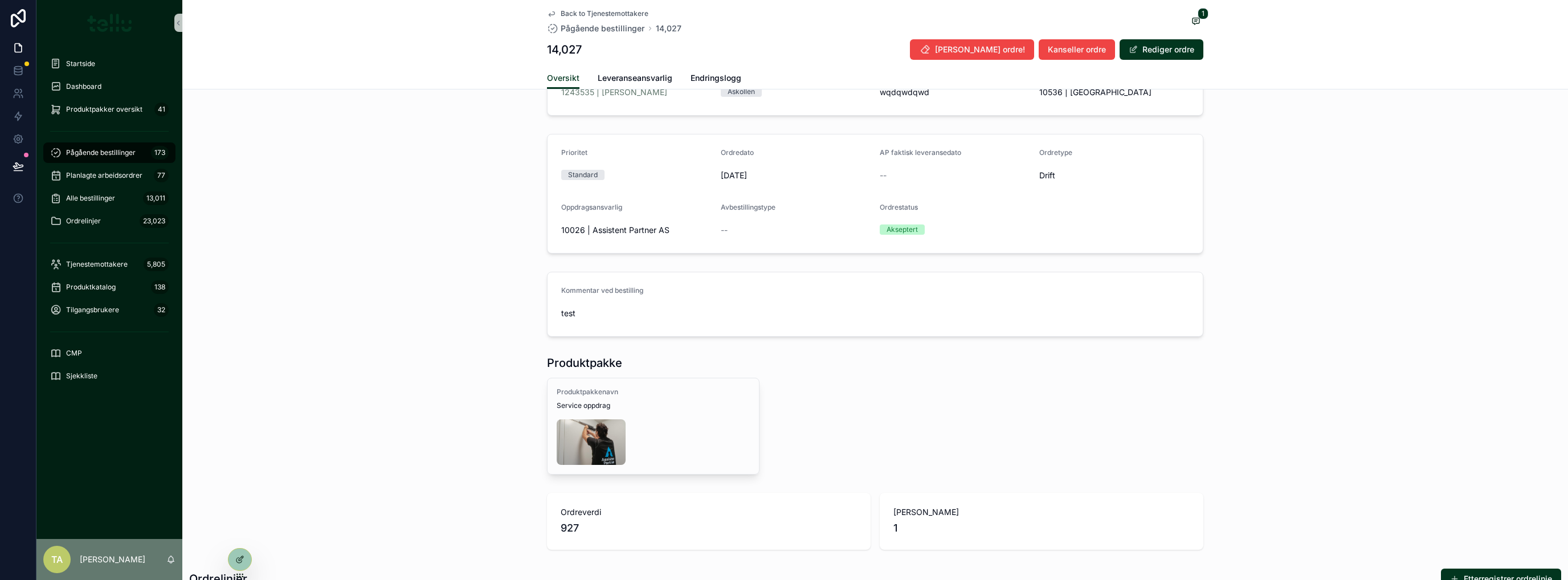
scroll to position [228, 0]
click at [629, 78] on span "Leveranseansvarlig" at bounding box center [634, 78] width 75 height 12
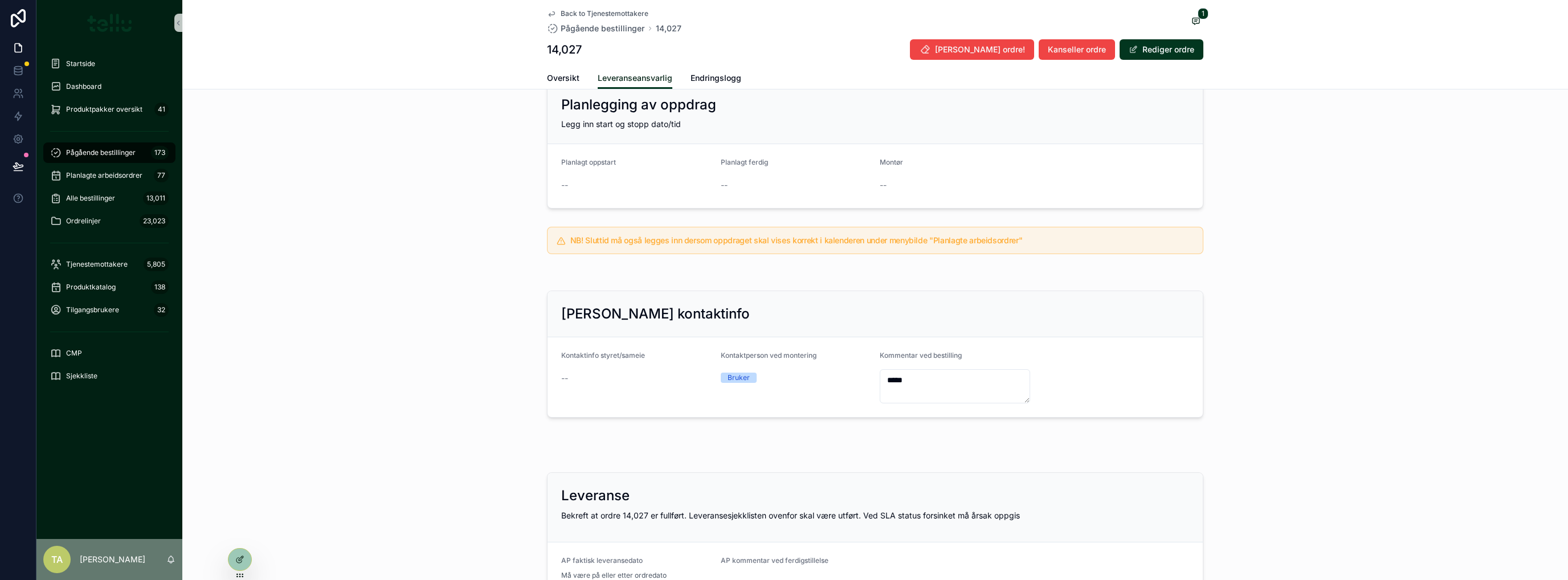
scroll to position [412, 0]
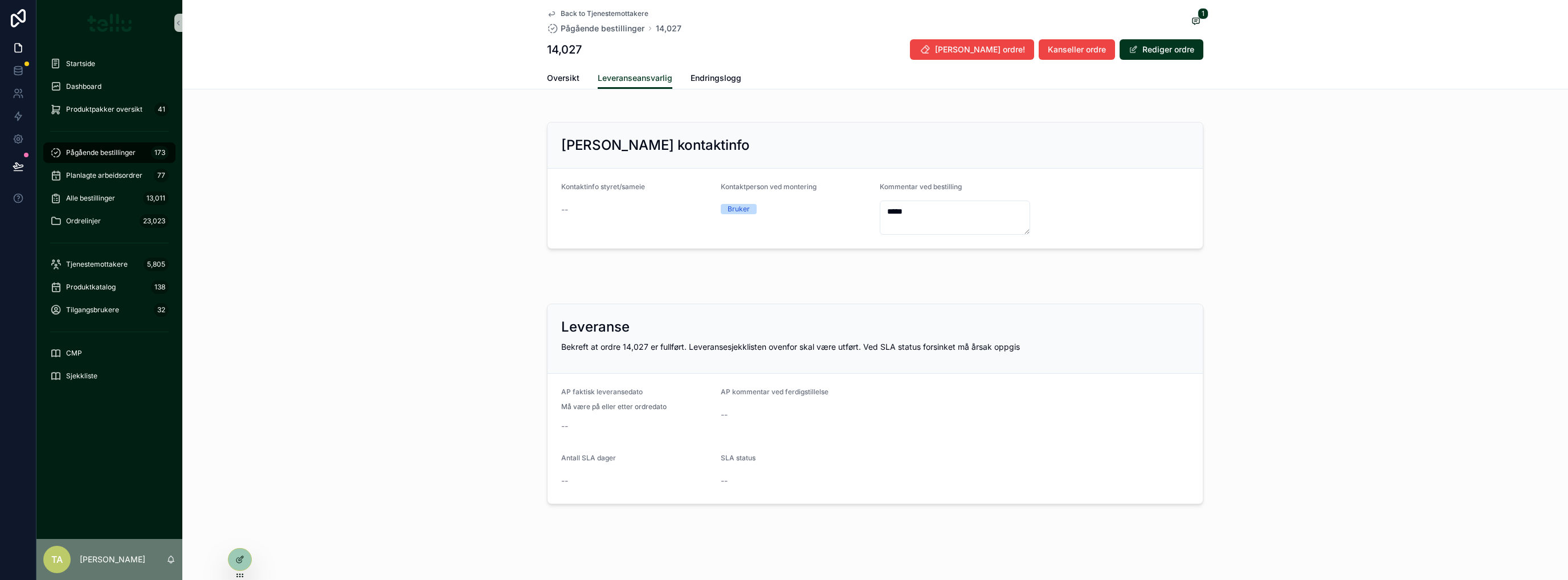
click at [244, 470] on div at bounding box center [240, 560] width 23 height 22
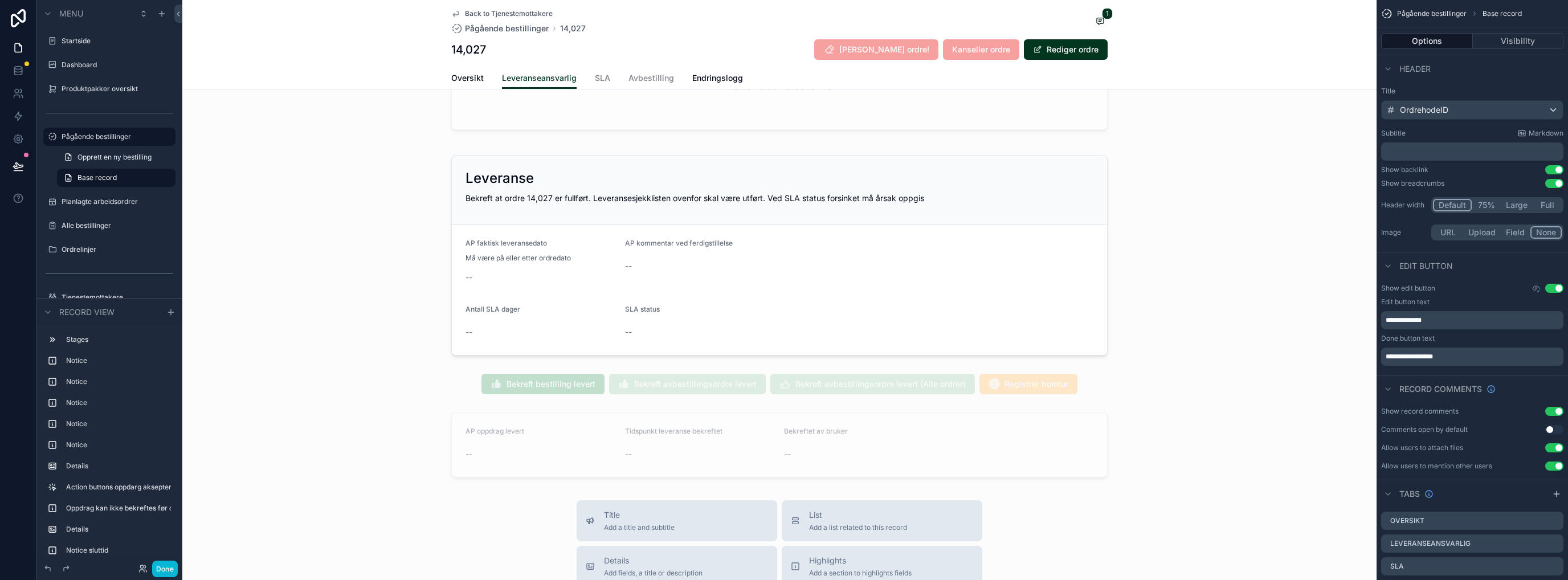
scroll to position [1247, 0]
click at [875, 170] on div "scrollable content" at bounding box center [779, 253] width 1194 height 209
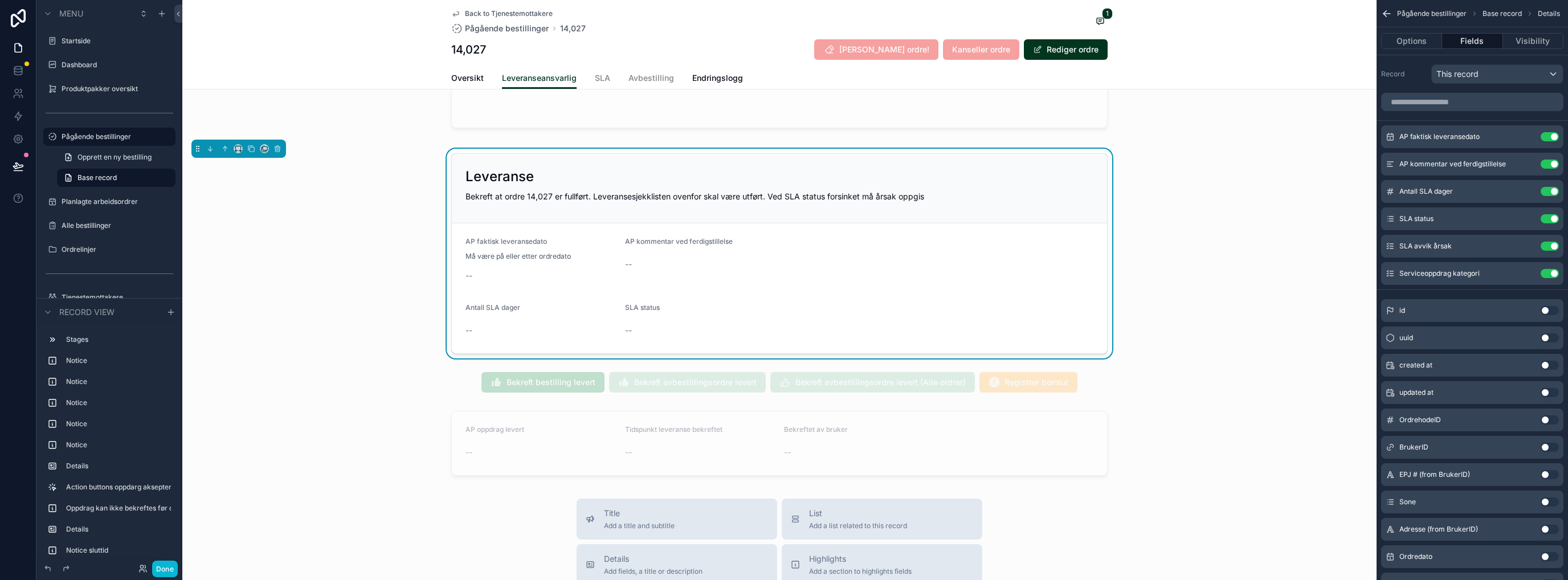
click at [0, 0] on icon "scrollable content" at bounding box center [0, 0] width 0 height 0
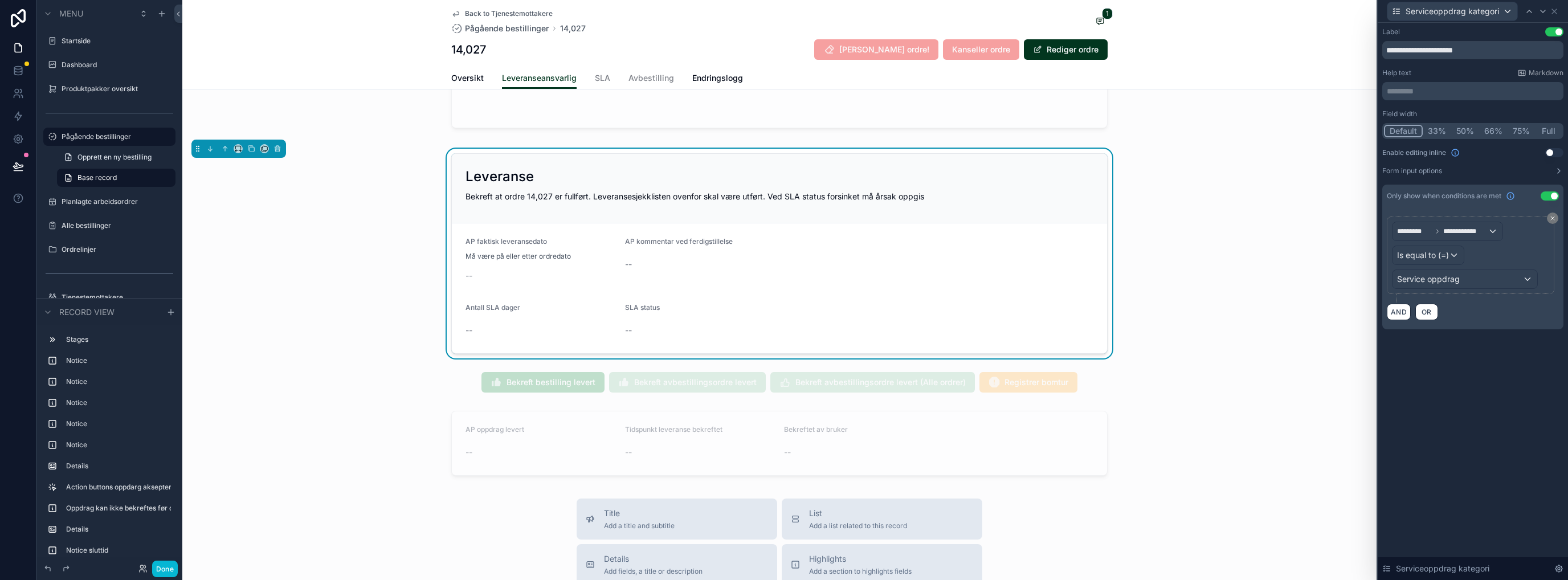
click at [875, 172] on label "Form input options" at bounding box center [1412, 171] width 60 height 9
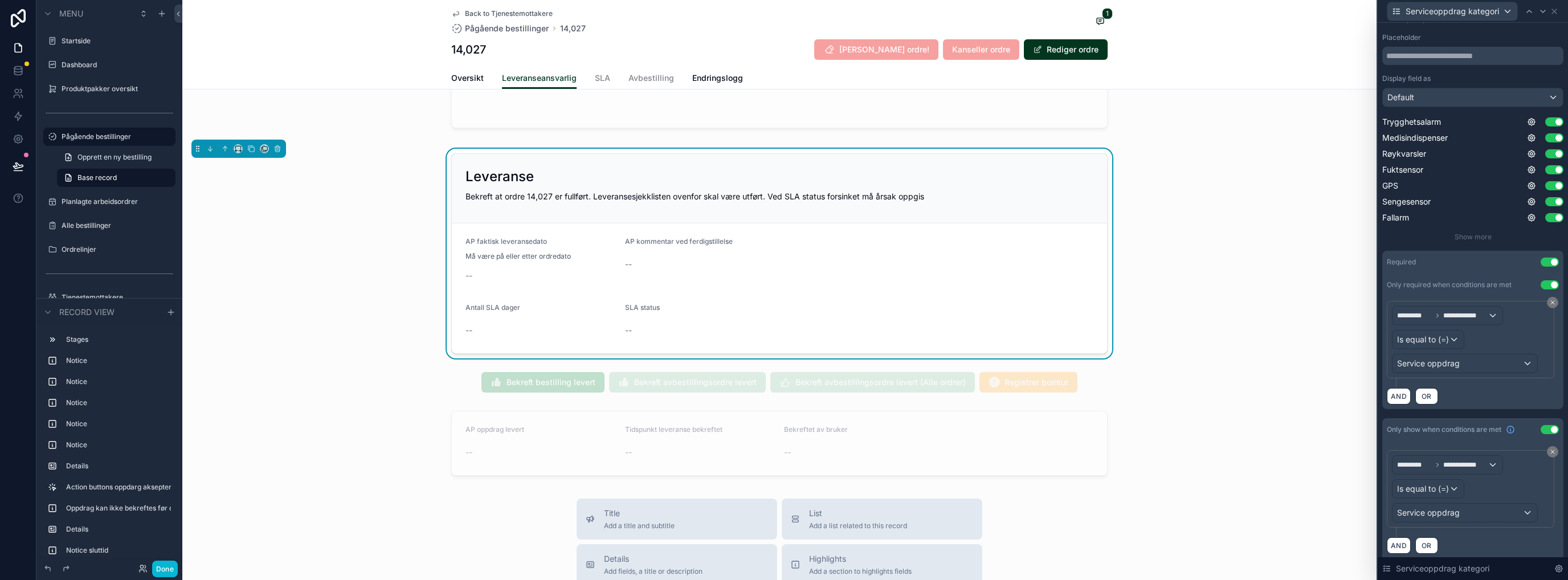
scroll to position [159, 0]
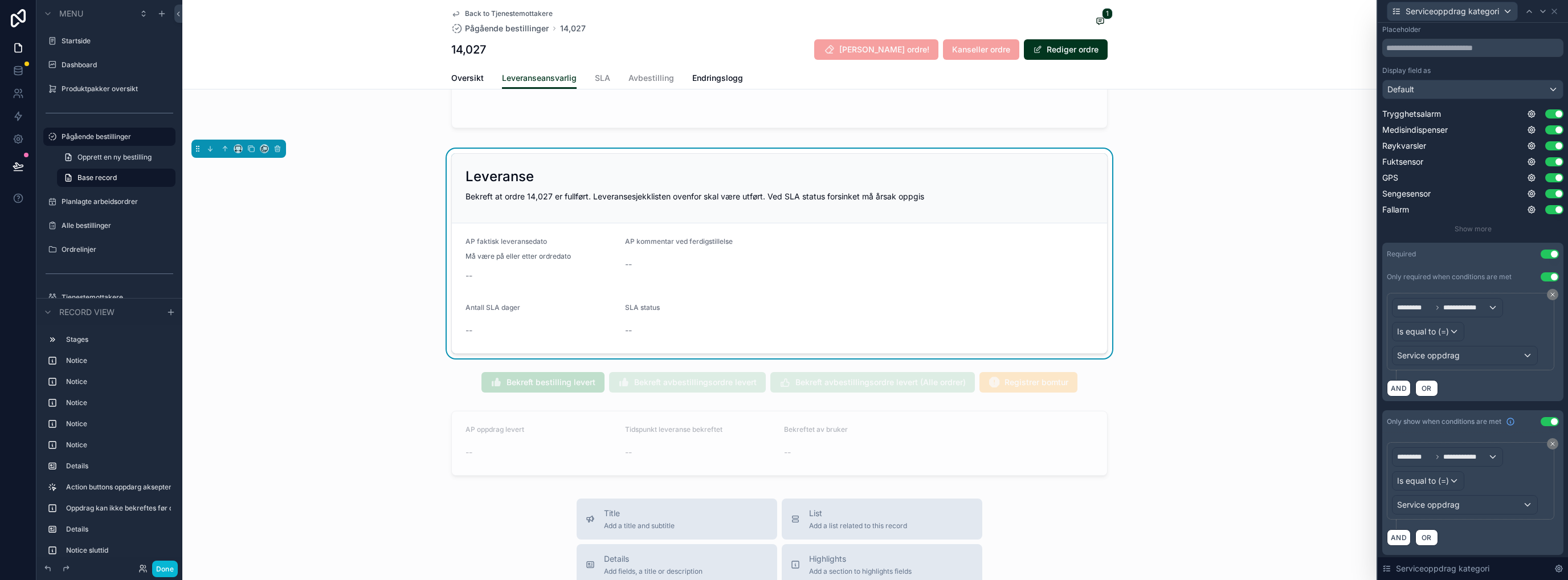
click at [875, 419] on button "Use setting" at bounding box center [1549, 421] width 18 height 9
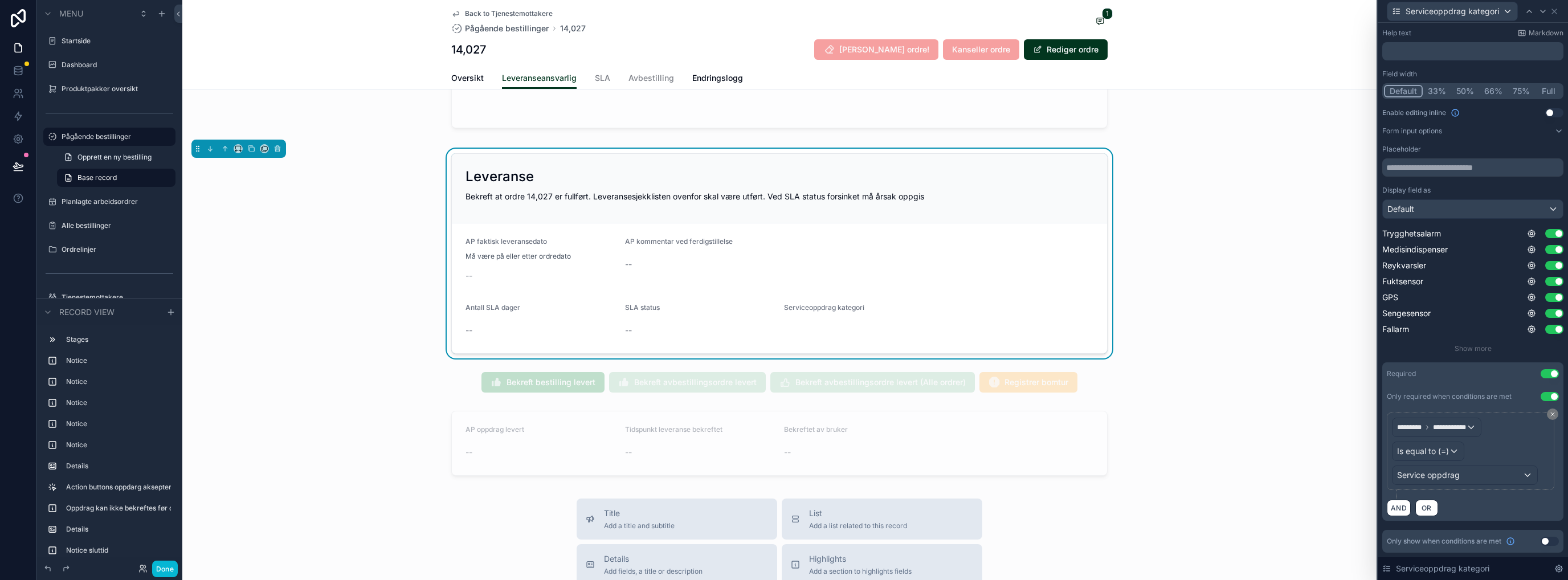
scroll to position [39, 0]
click at [166, 470] on button "Done" at bounding box center [165, 569] width 26 height 17
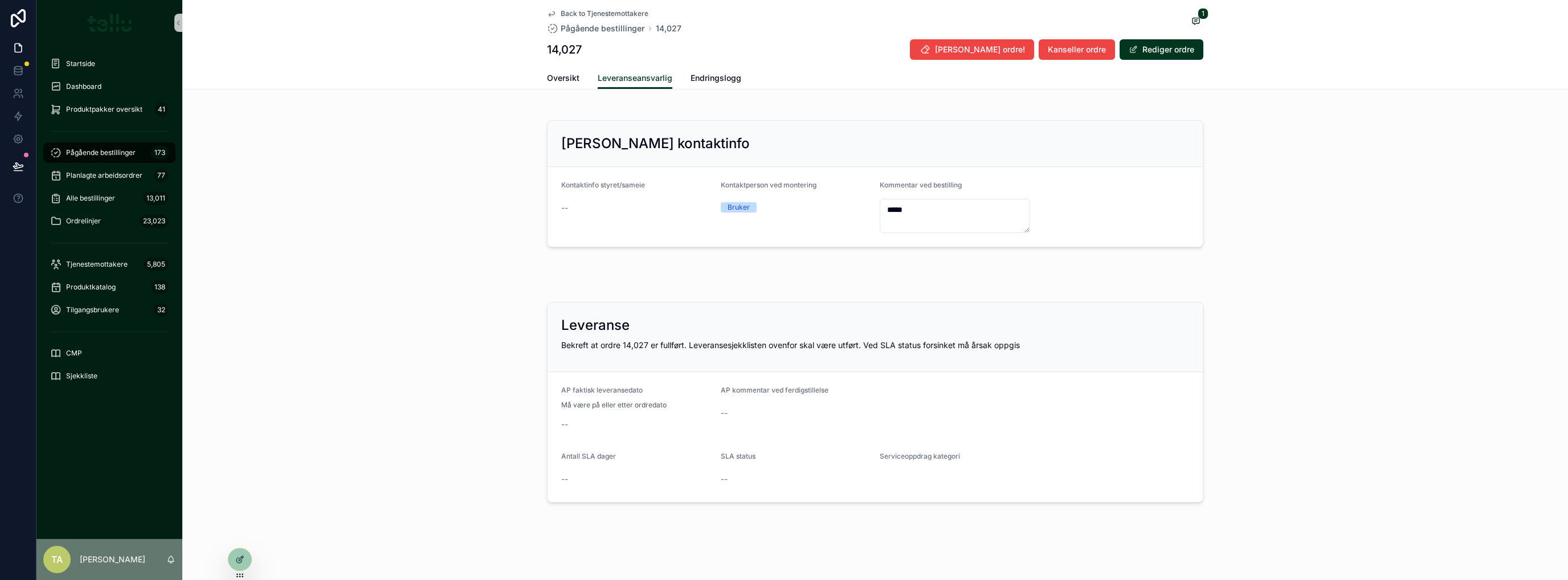
scroll to position [412, 0]
click at [875, 49] on button "Rediger ordre" at bounding box center [1161, 49] width 84 height 20
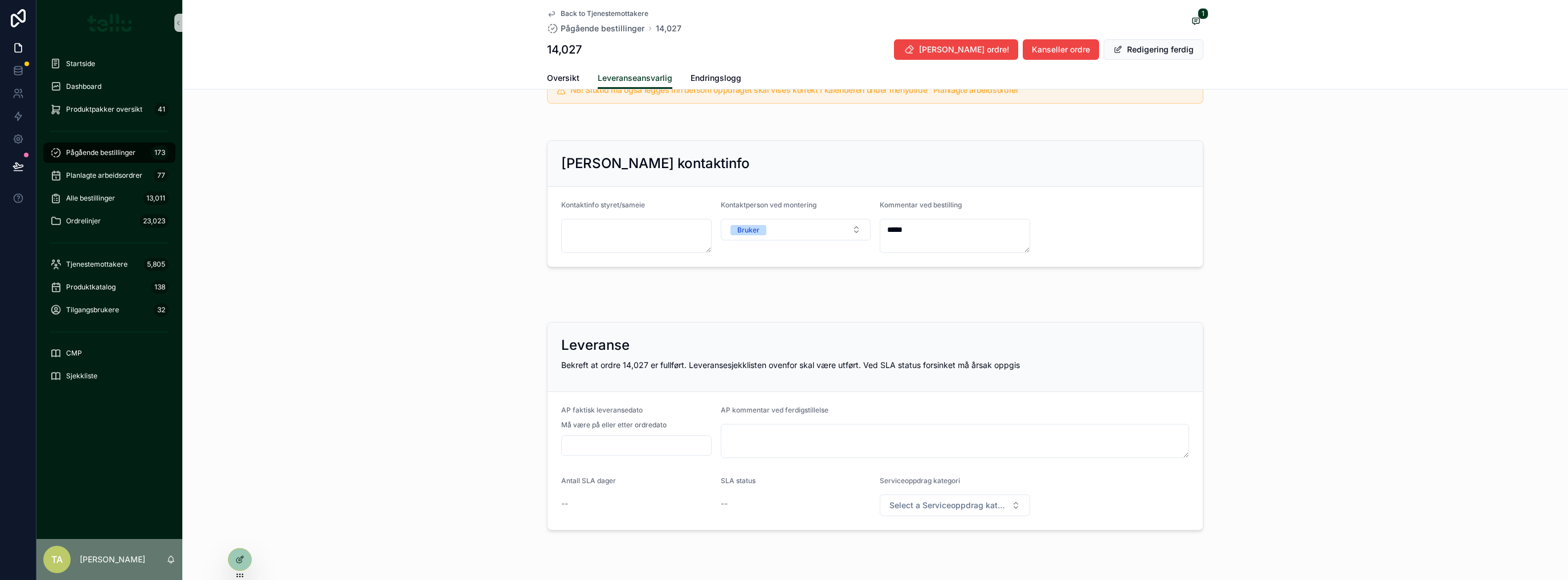
scroll to position [428, 0]
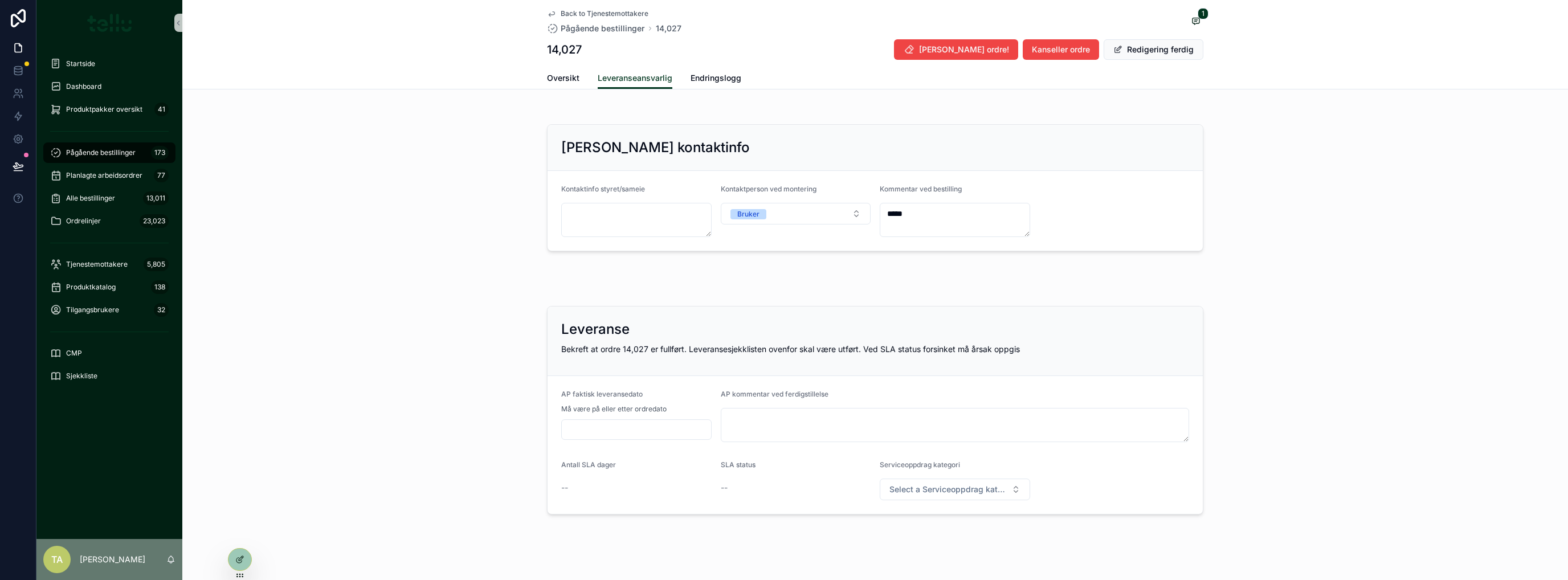
click at [875, 470] on span "Select a Serviceoppdrag kategori" at bounding box center [948, 489] width 117 height 12
click at [875, 46] on button "Redigering ferdig" at bounding box center [1154, 49] width 100 height 20
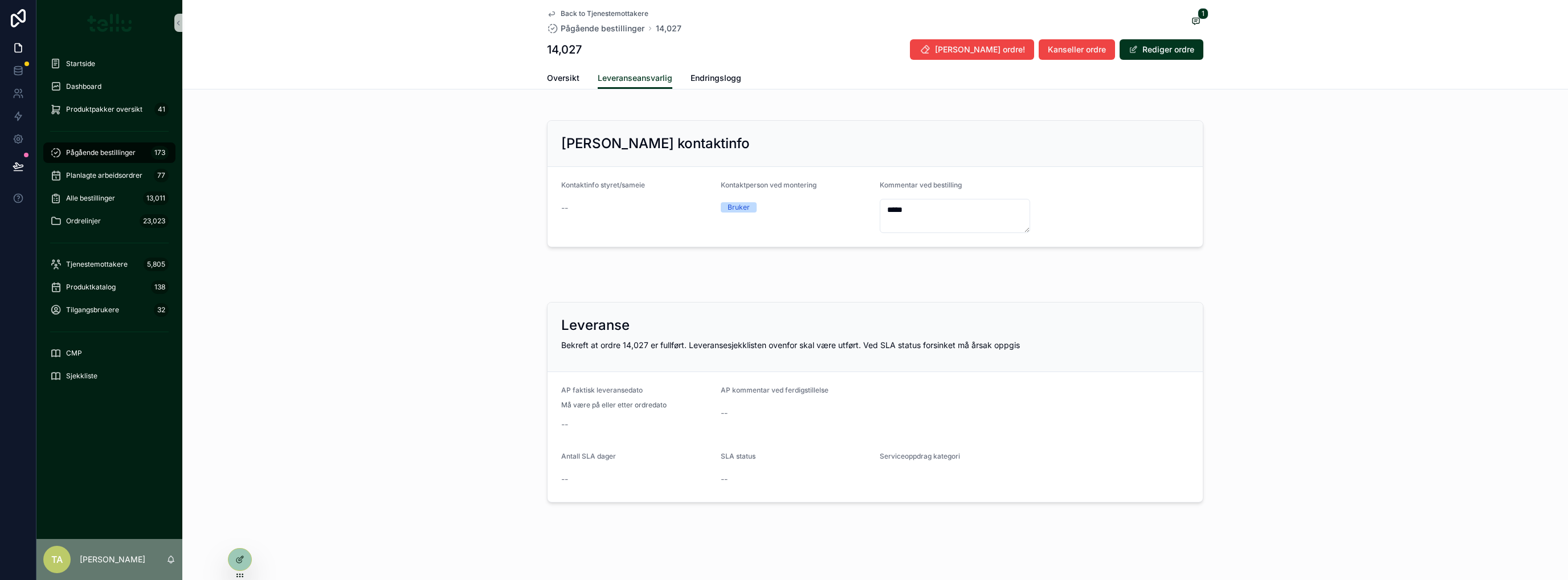
scroll to position [412, 0]
click at [18, 96] on icon at bounding box center [19, 93] width 12 height 12
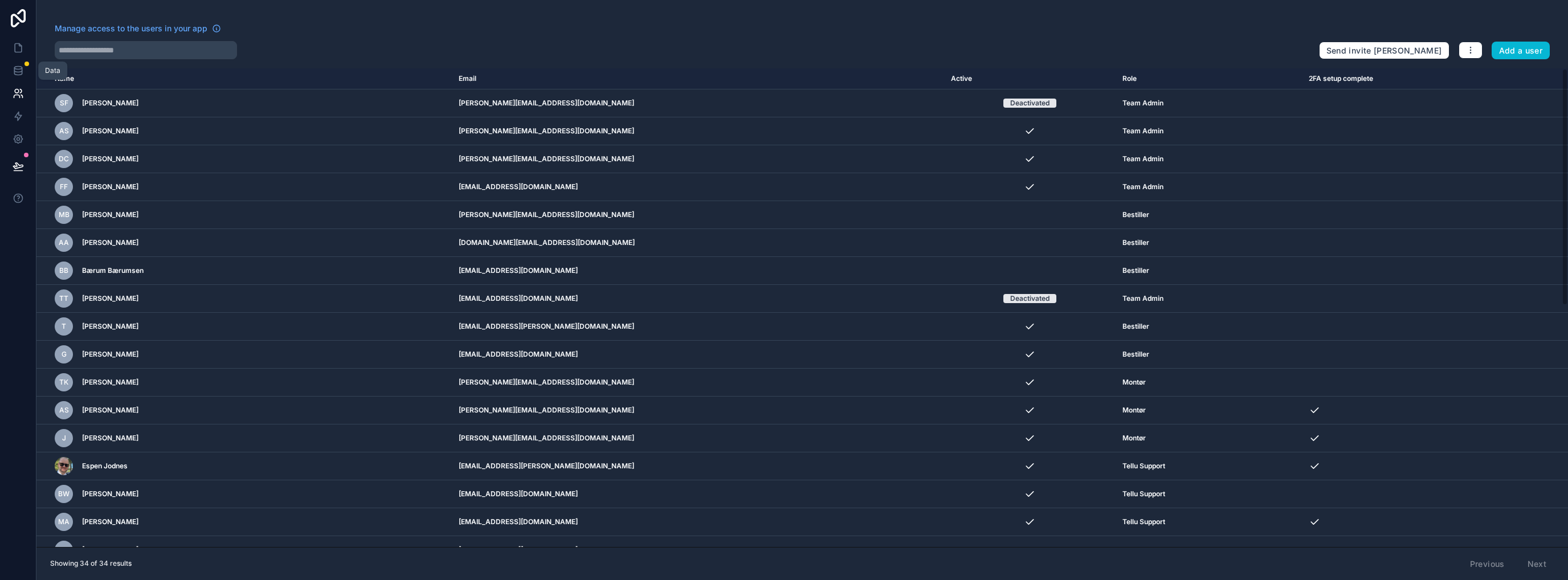
click at [15, 70] on icon at bounding box center [19, 70] width 12 height 12
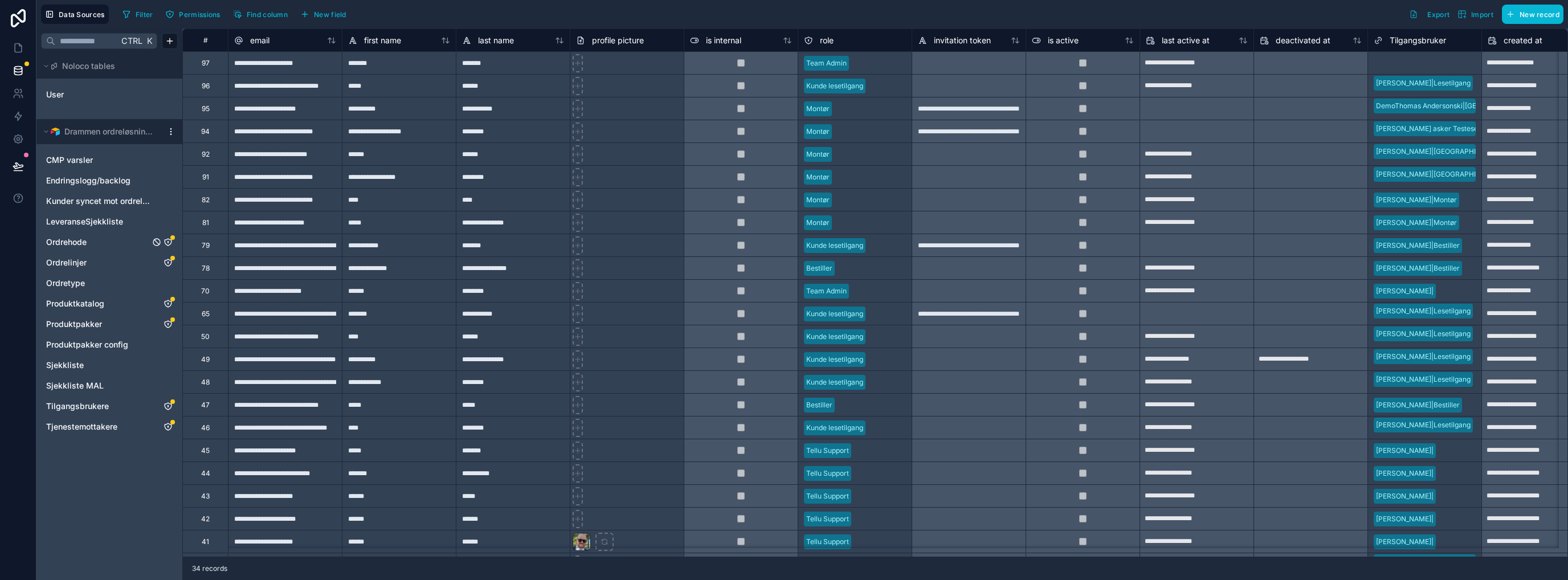
click at [75, 246] on span "Ordrehode" at bounding box center [66, 242] width 40 height 12
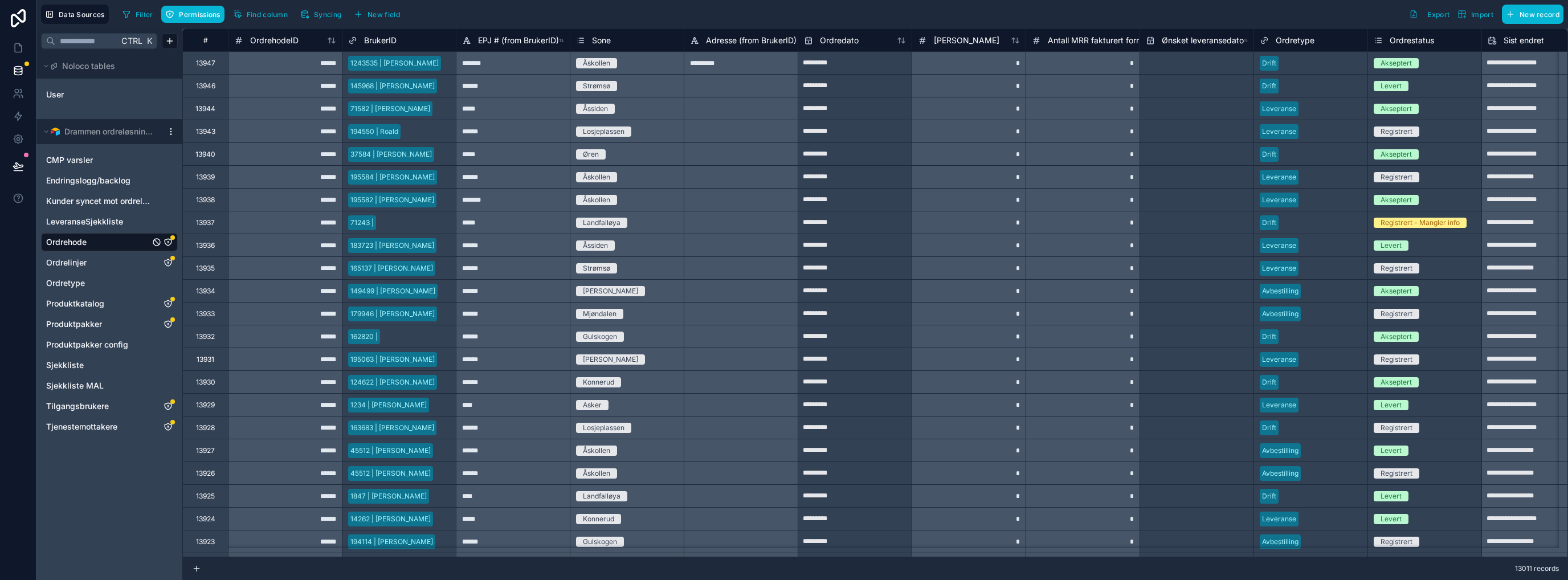
click at [168, 241] on icon "Ordrehode" at bounding box center [168, 242] width 9 height 9
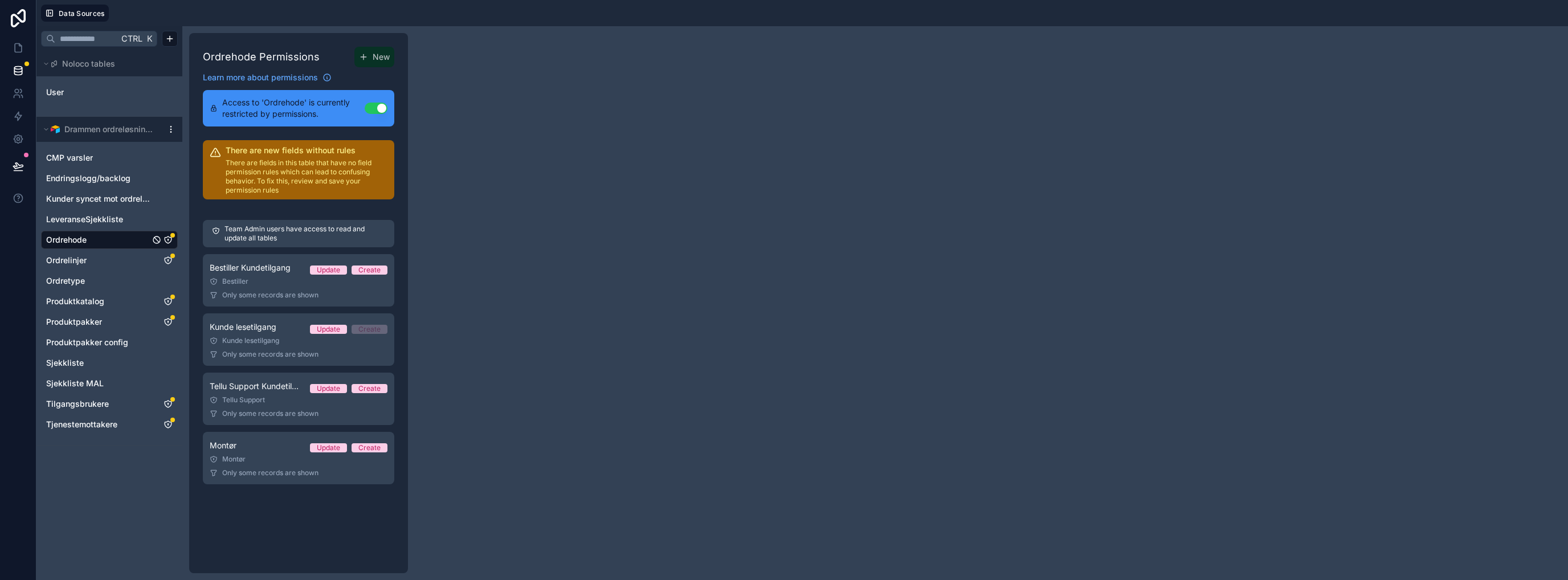
click at [248, 449] on div "Montør Update Create" at bounding box center [298, 445] width 178 height 13
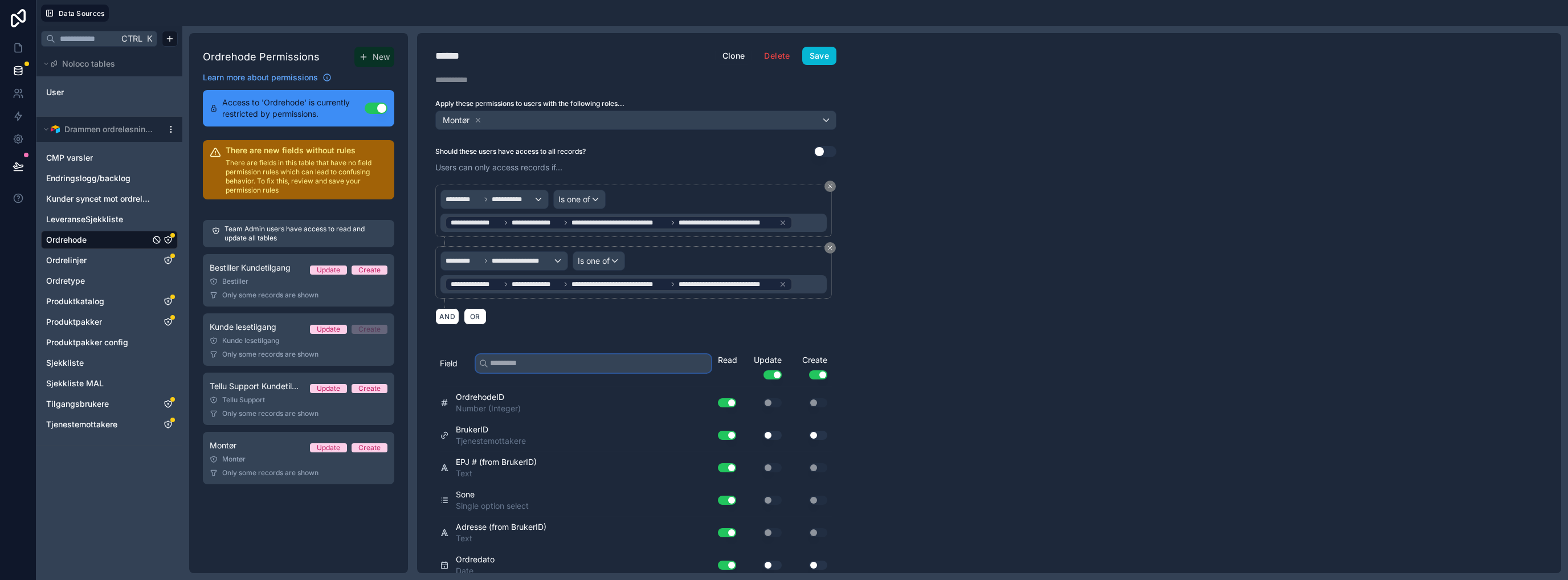
click at [578, 354] on input "text" at bounding box center [593, 363] width 235 height 18
type input "******"
drag, startPoint x: 723, startPoint y: 494, endPoint x: 737, endPoint y: 495, distance: 14.0
click at [725, 470] on button "Use setting" at bounding box center [727, 500] width 18 height 9
click at [772, 470] on button "Use setting" at bounding box center [772, 500] width 18 height 9
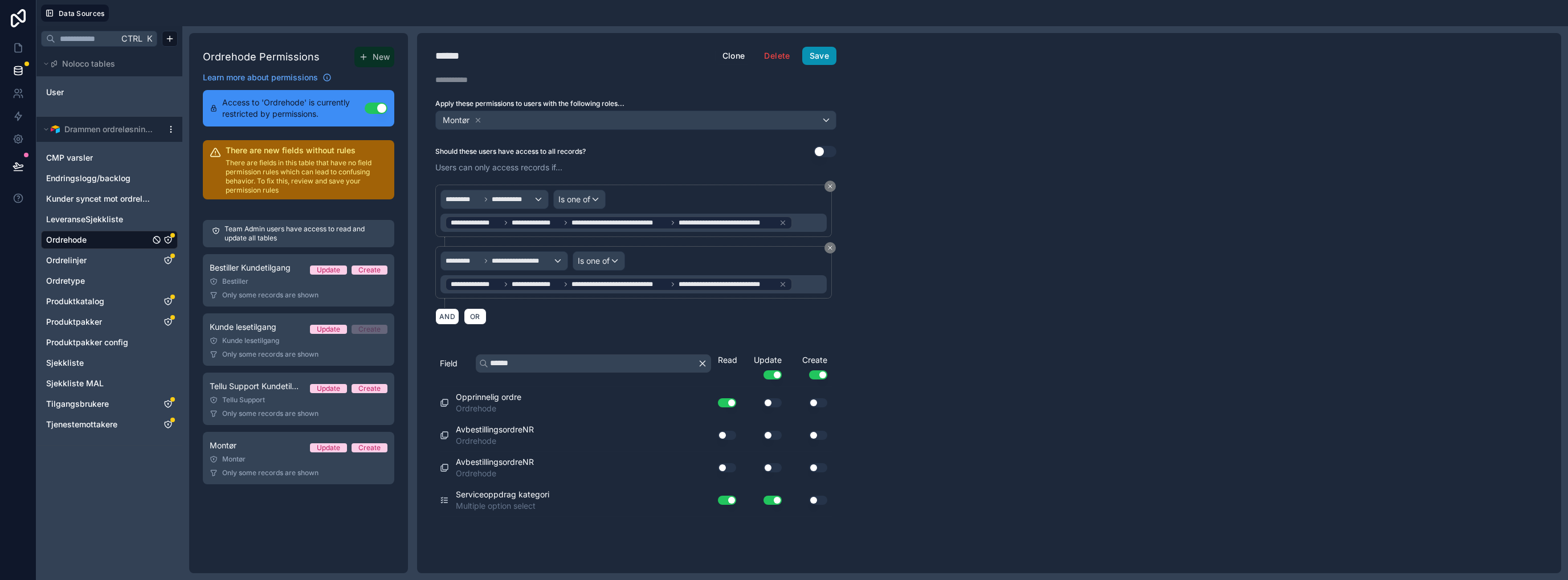
click at [816, 56] on button "Save" at bounding box center [819, 56] width 34 height 18
click at [261, 271] on span "Bestiller Kundetilgang" at bounding box center [250, 268] width 81 height 12
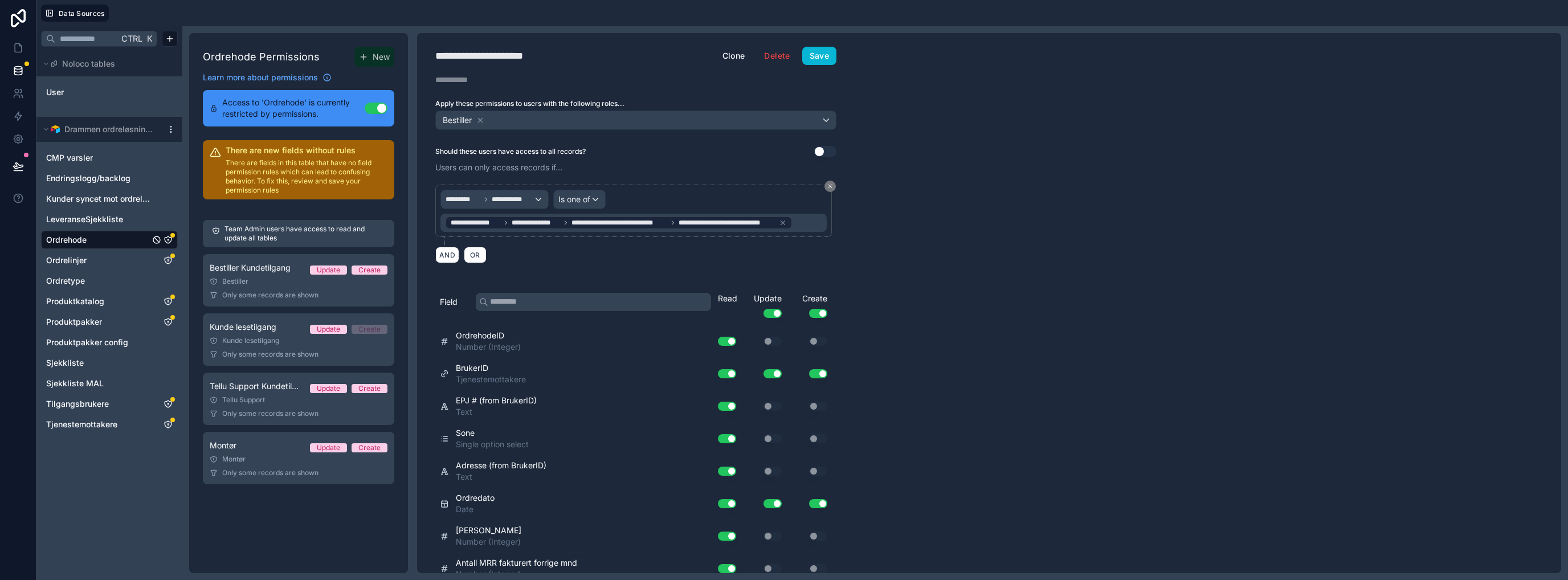
click at [255, 282] on div "Bestiller" at bounding box center [298, 281] width 178 height 9
click at [606, 303] on input "text" at bounding box center [593, 302] width 235 height 18
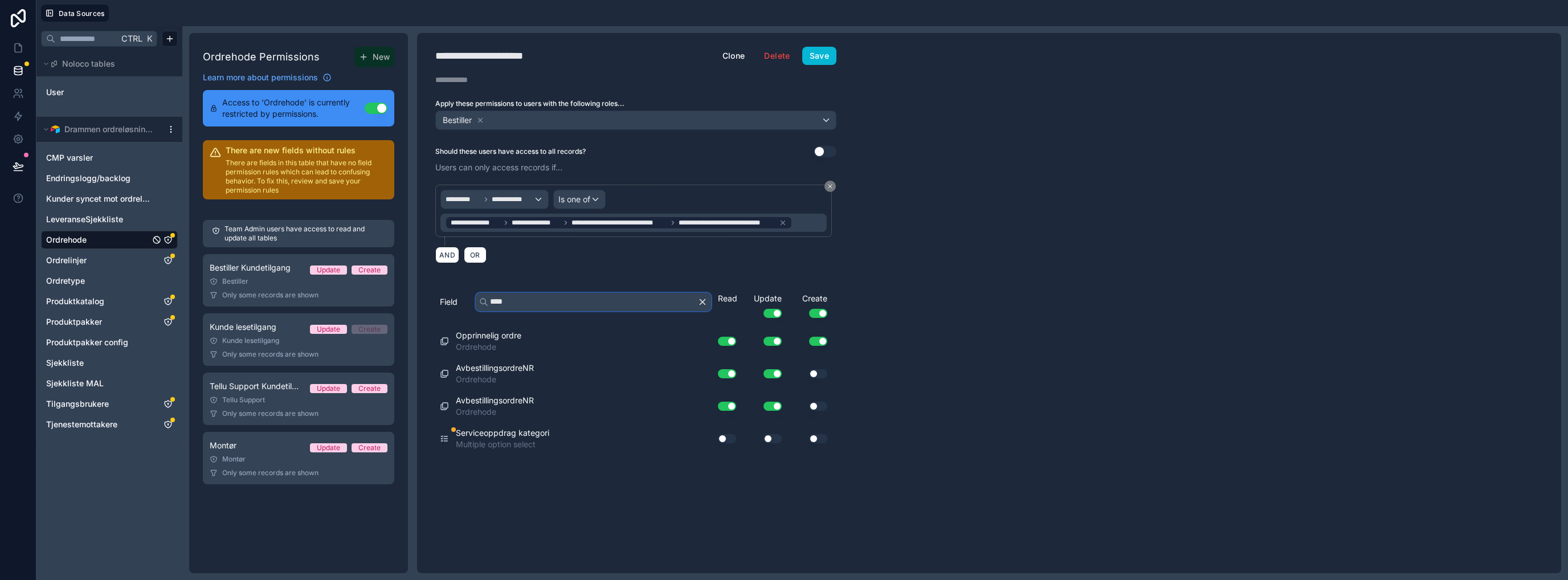
type input "****"
click at [722, 434] on button "Use setting" at bounding box center [727, 439] width 18 height 9
click at [821, 54] on button "Save" at bounding box center [819, 56] width 34 height 18
click at [279, 282] on div "Kunde lesetilgang" at bounding box center [298, 281] width 178 height 9
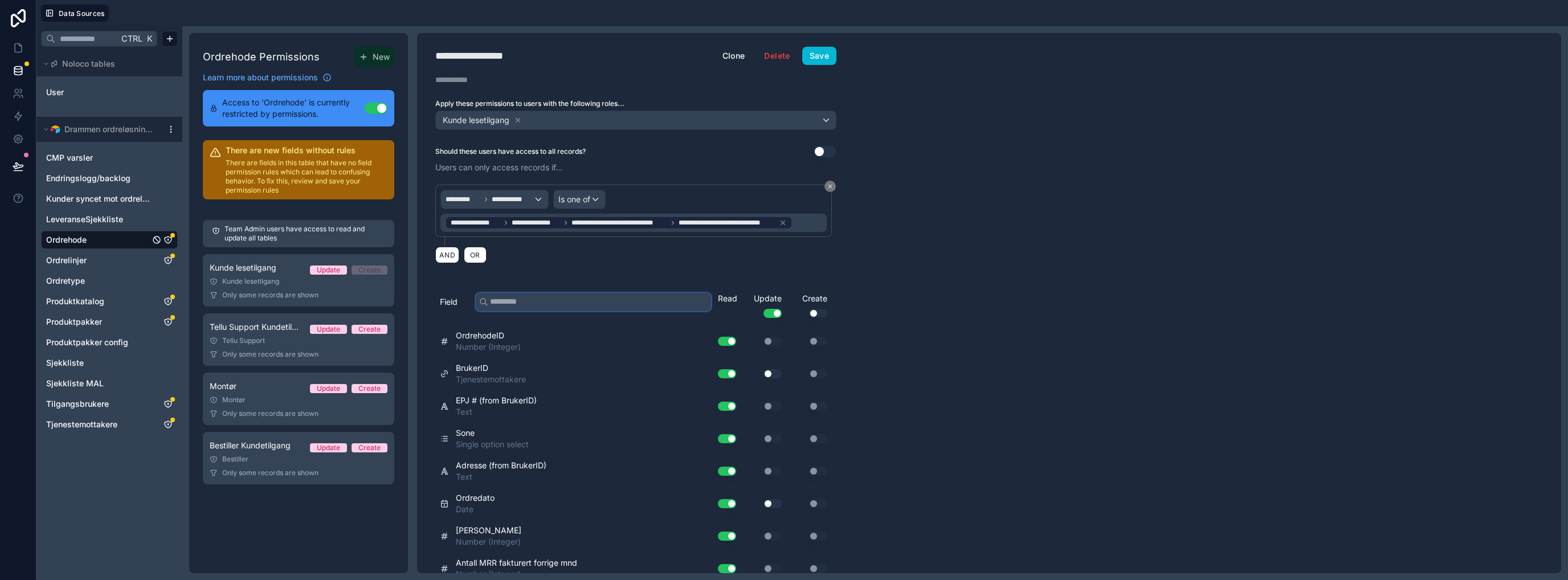
click at [504, 302] on input "text" at bounding box center [593, 302] width 235 height 18
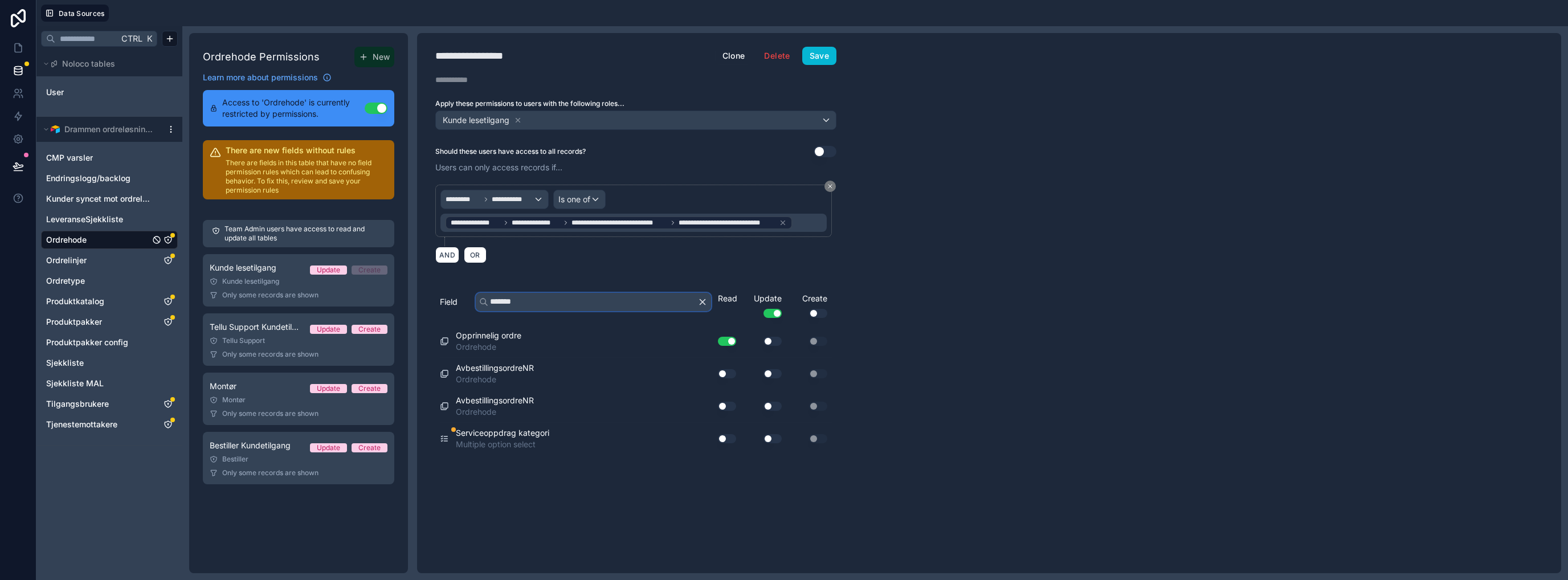
type input "*******"
click at [728, 435] on button "Use setting" at bounding box center [727, 439] width 18 height 9
click at [812, 58] on button "Save" at bounding box center [819, 56] width 34 height 18
click at [264, 287] on link "Tellu Support Kundetilgang Update Create Tellu Support Only some records are sh…" at bounding box center [298, 280] width 191 height 52
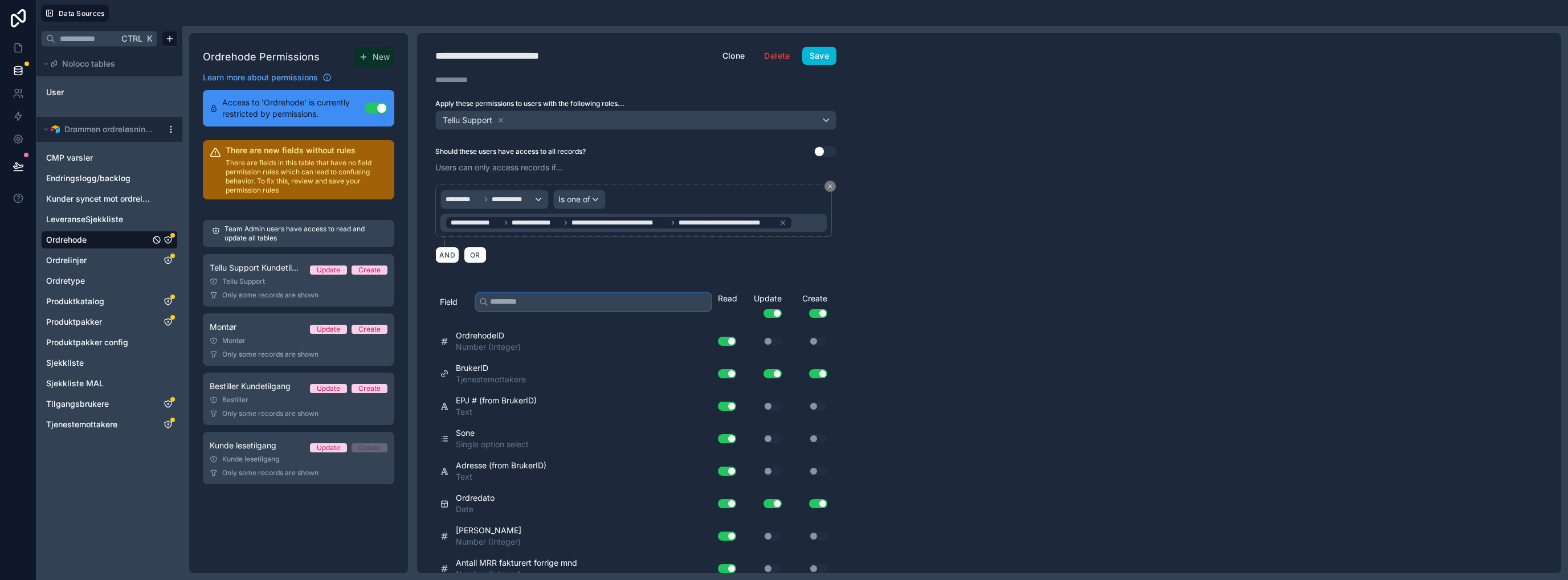
click at [504, 302] on input "text" at bounding box center [593, 302] width 235 height 18
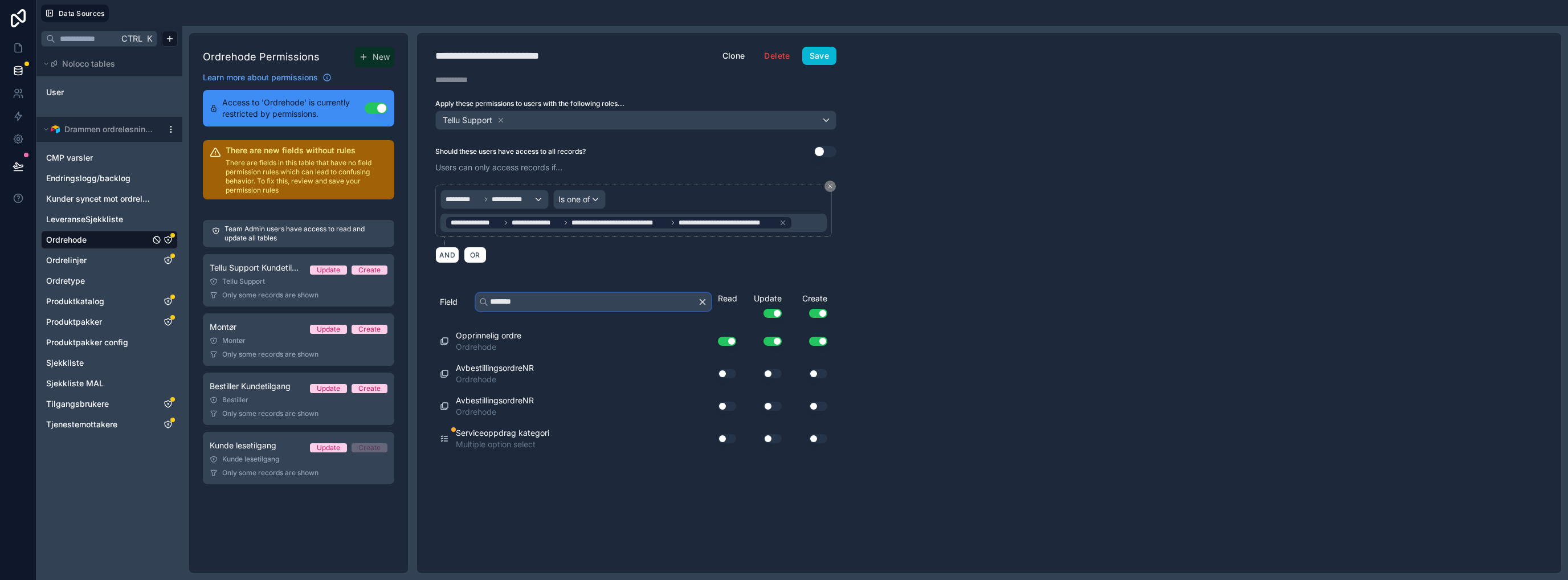
type input "*******"
click at [727, 434] on button "Use setting" at bounding box center [727, 439] width 18 height 9
click at [777, 437] on button "Use setting" at bounding box center [772, 439] width 18 height 9
click at [823, 56] on button "Save" at bounding box center [819, 56] width 34 height 18
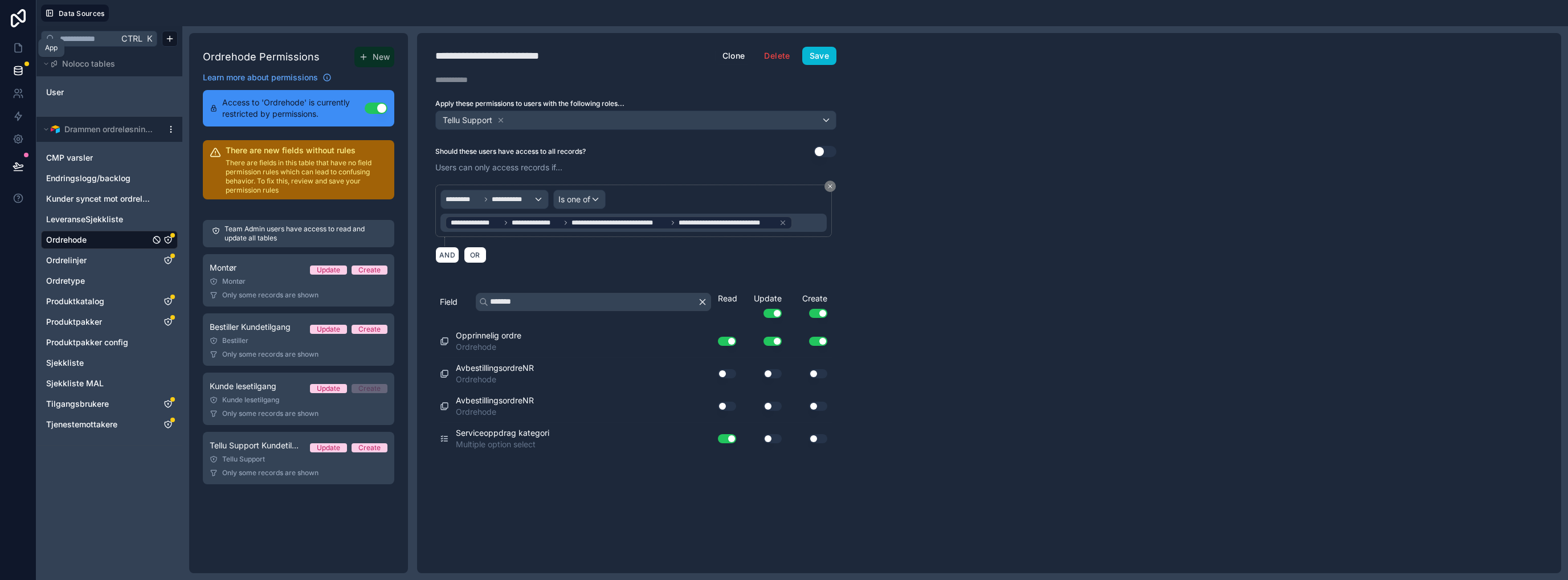
click at [21, 47] on icon at bounding box center [18, 48] width 7 height 8
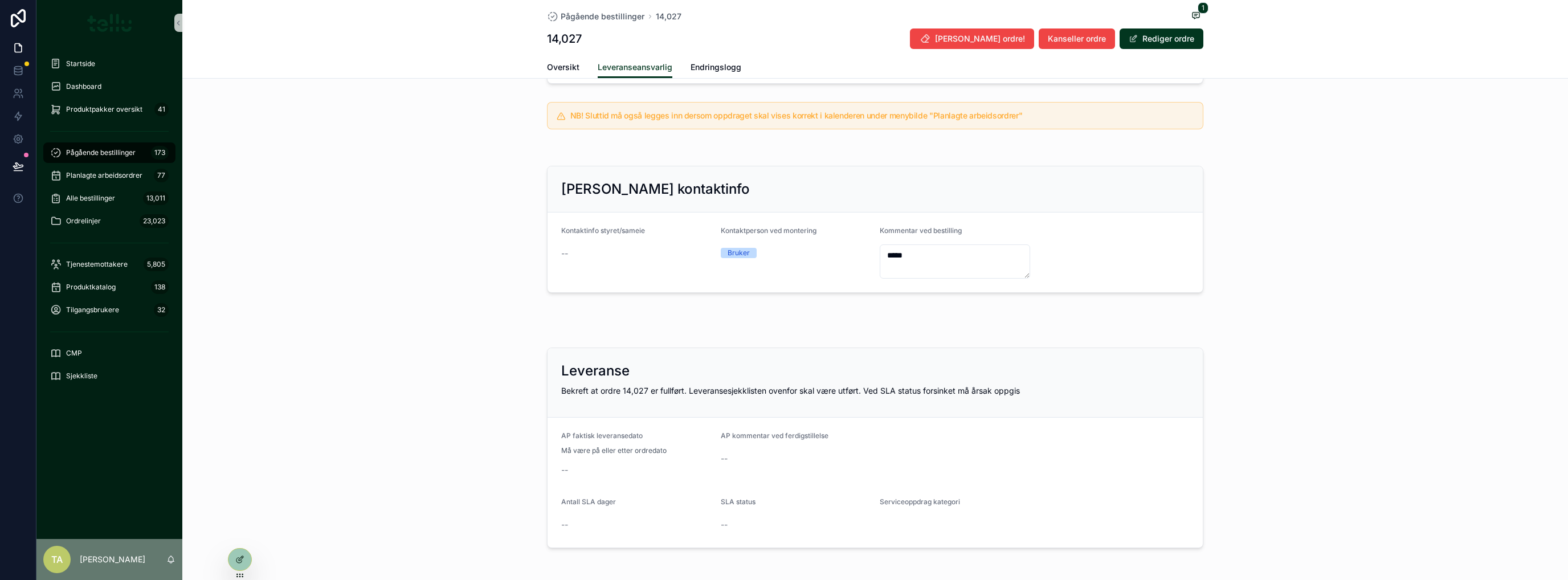
scroll to position [401, 0]
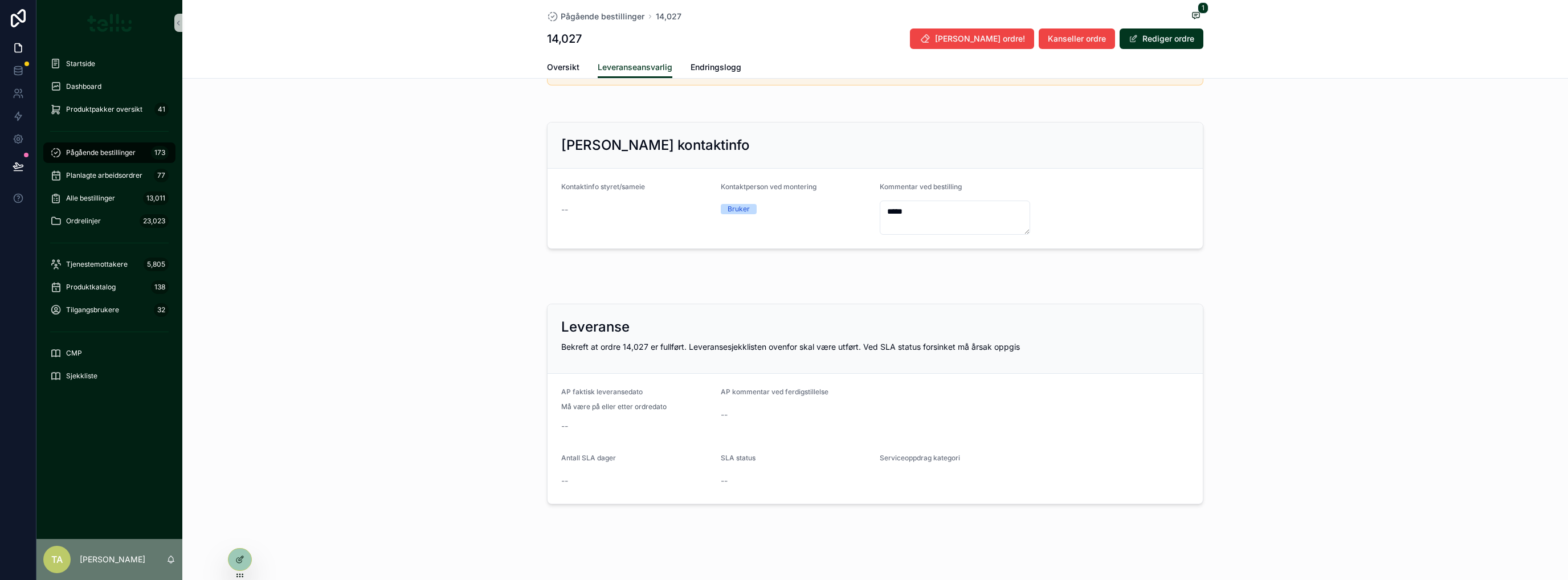
click at [875, 36] on button "Rediger ordre" at bounding box center [1161, 38] width 84 height 20
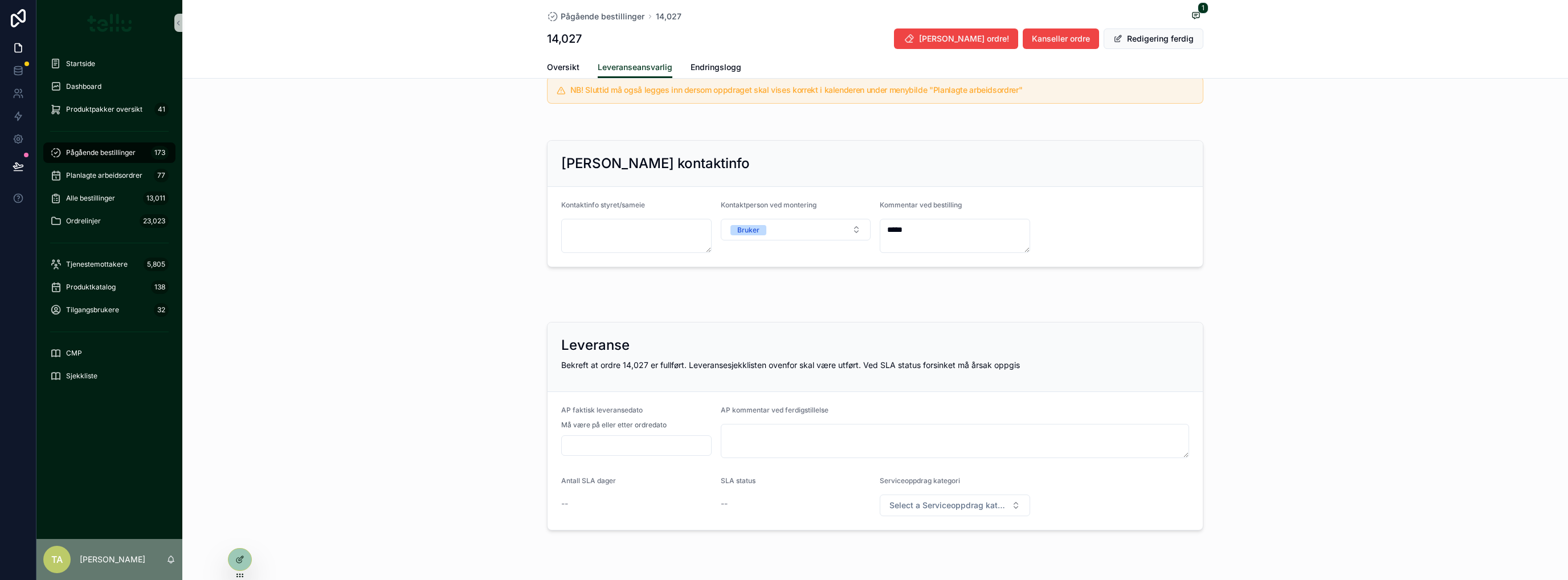
scroll to position [417, 0]
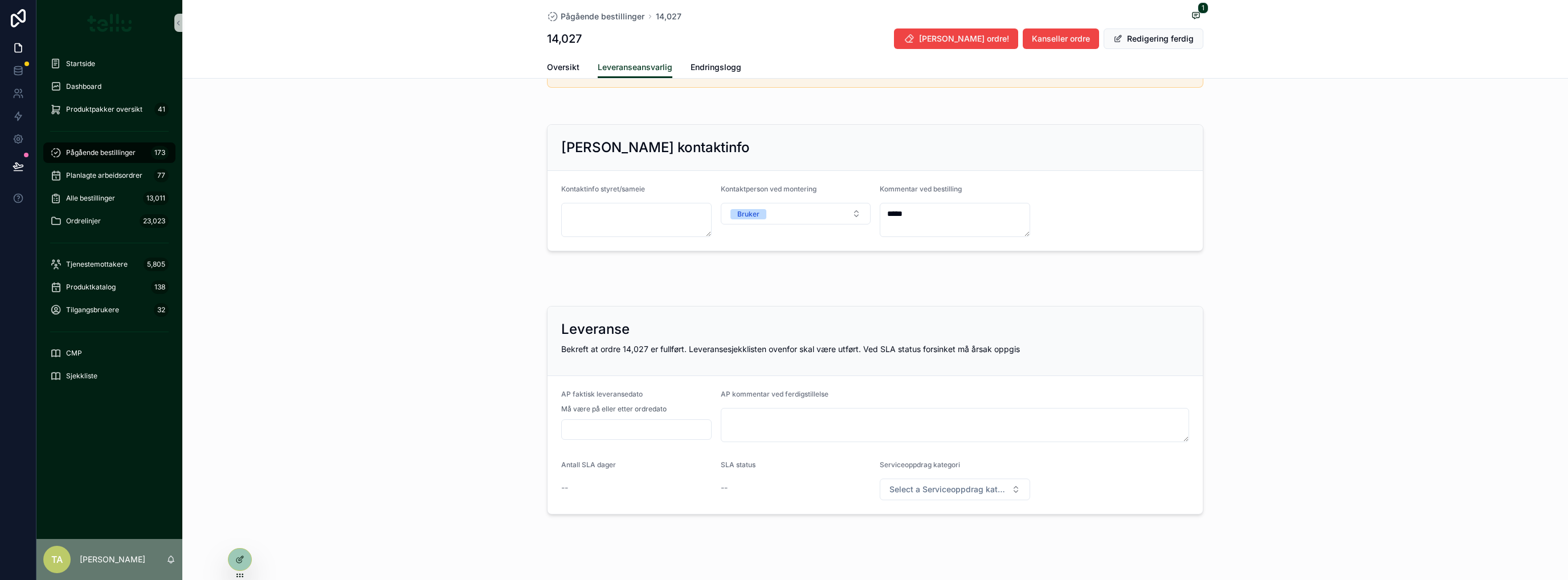
click at [875, 36] on button "Redigering ferdig" at bounding box center [1154, 38] width 100 height 20
click at [875, 36] on button "Rediger ordre" at bounding box center [1161, 38] width 84 height 20
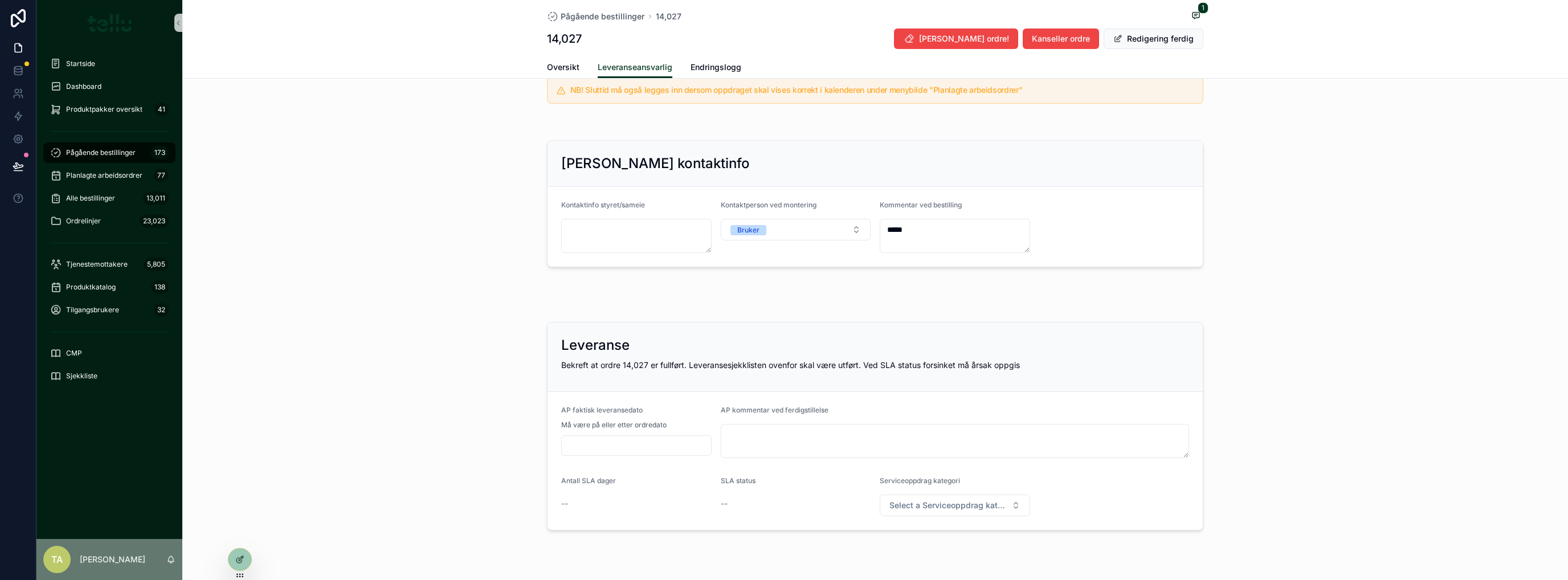
scroll to position [417, 0]
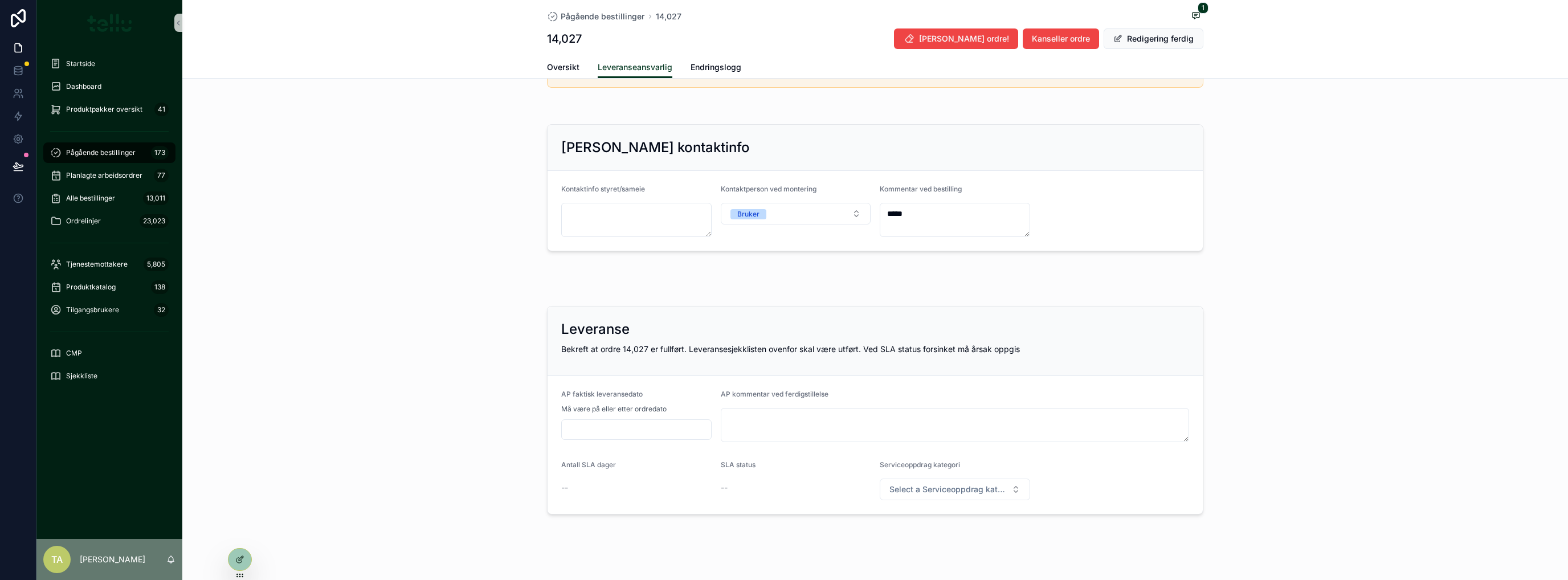
click at [875, 470] on span "Select a Serviceoppdrag kategori" at bounding box center [948, 489] width 117 height 12
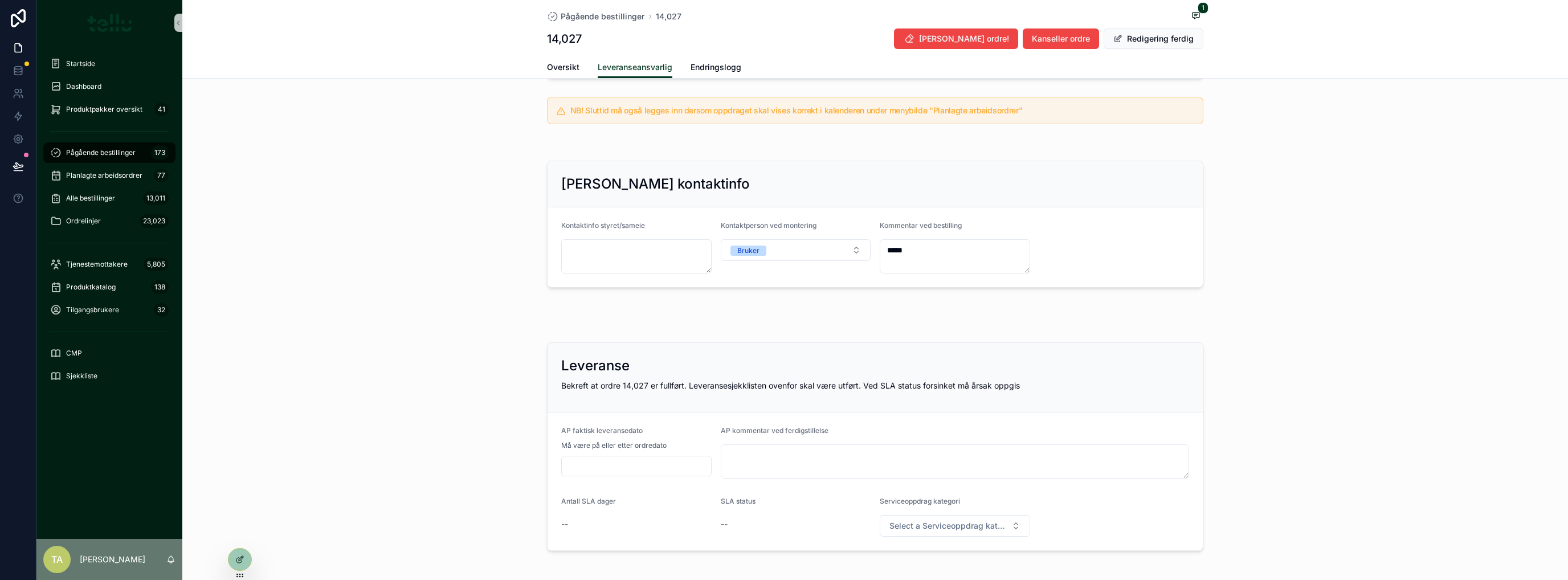
scroll to position [426, 0]
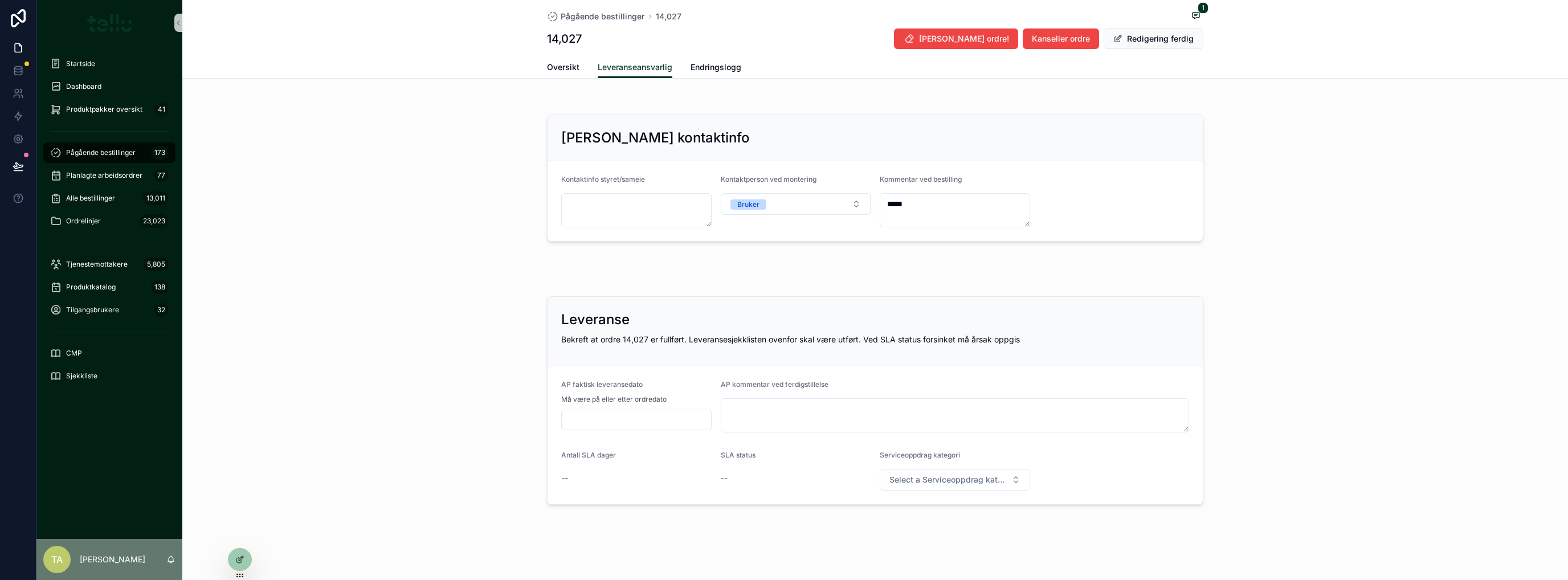
click at [586, 420] on input "scrollable content" at bounding box center [636, 419] width 149 height 16
click at [651, 289] on button "4" at bounding box center [652, 290] width 20 height 20
type input "********"
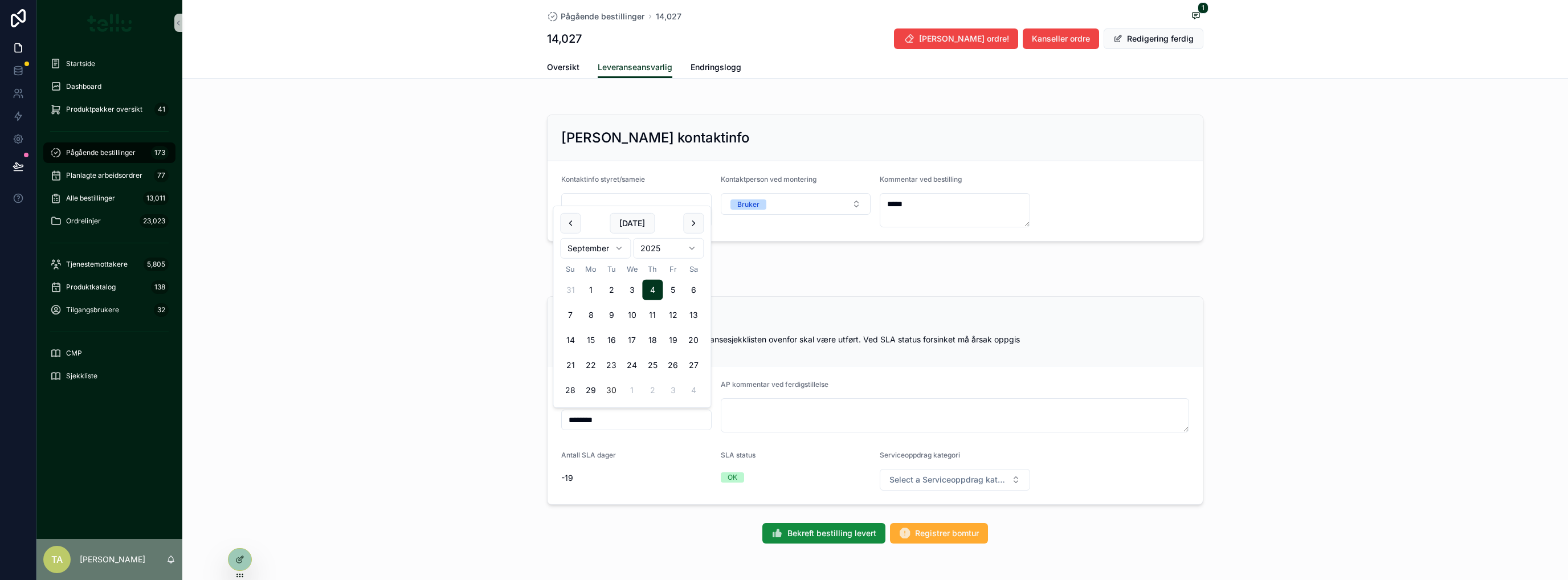
click at [377, 405] on div "Leveranse Bekreft at ordre 14,027 er fullført. Leveransesjekklisten ovenfor ska…" at bounding box center [875, 401] width 1386 height 218
click at [238, 470] on icon at bounding box center [239, 560] width 9 height 9
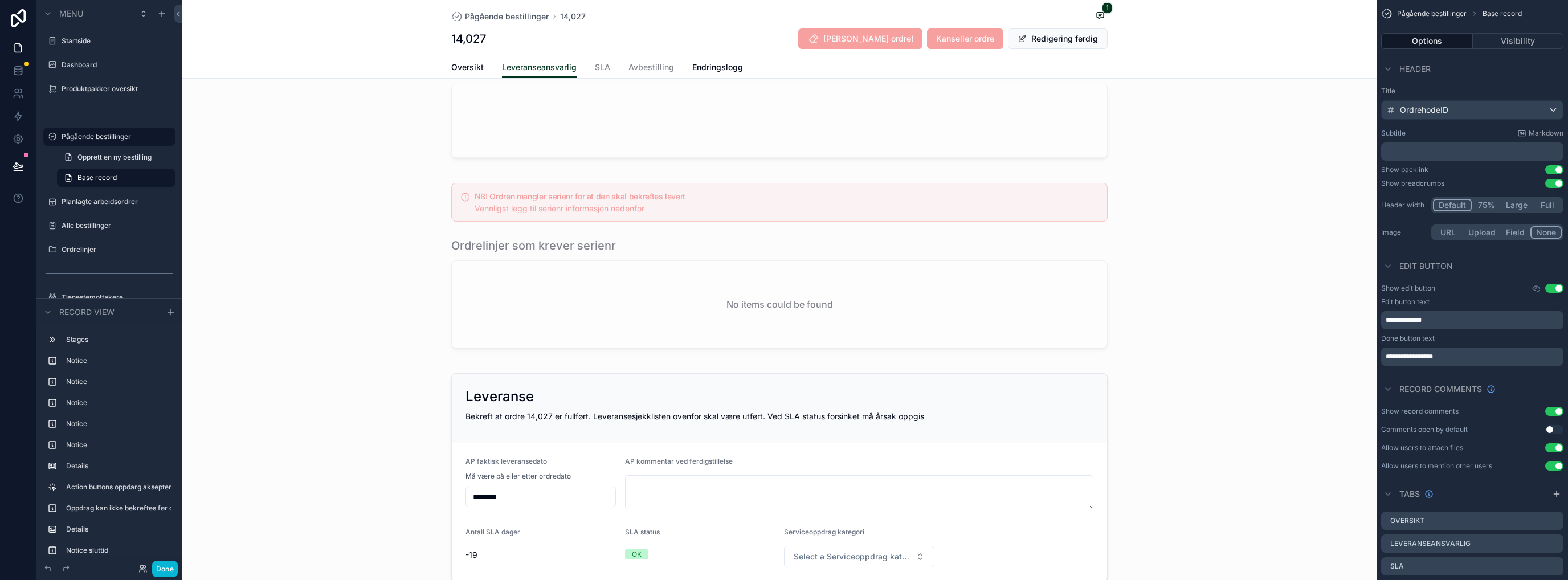
scroll to position [1262, 0]
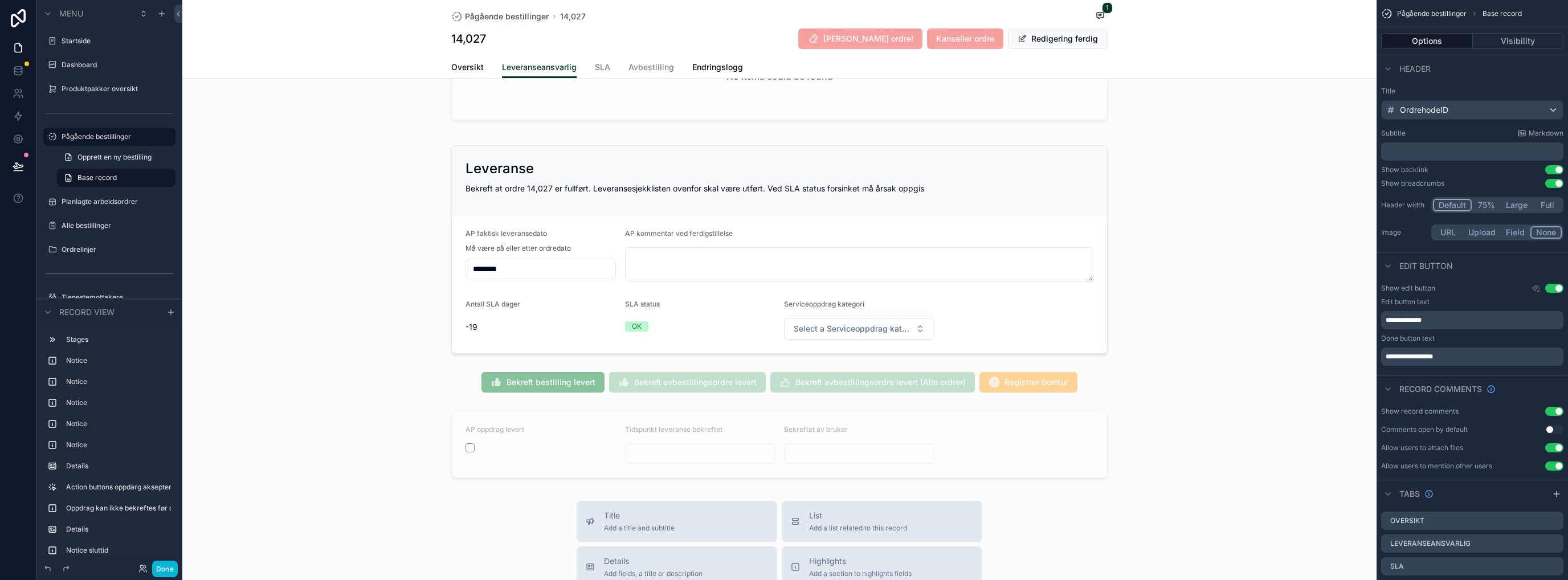
click at [875, 165] on div "scrollable content" at bounding box center [779, 250] width 1194 height 218
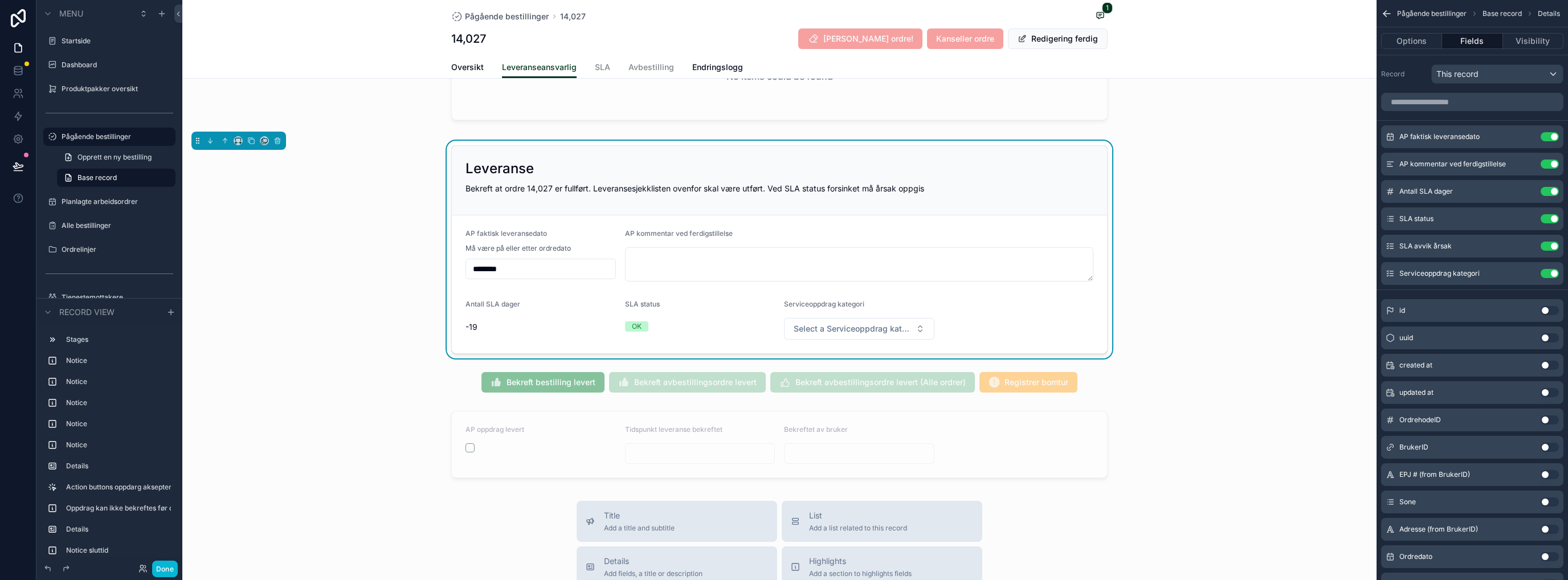
click at [0, 0] on icon "scrollable content" at bounding box center [0, 0] width 0 height 0
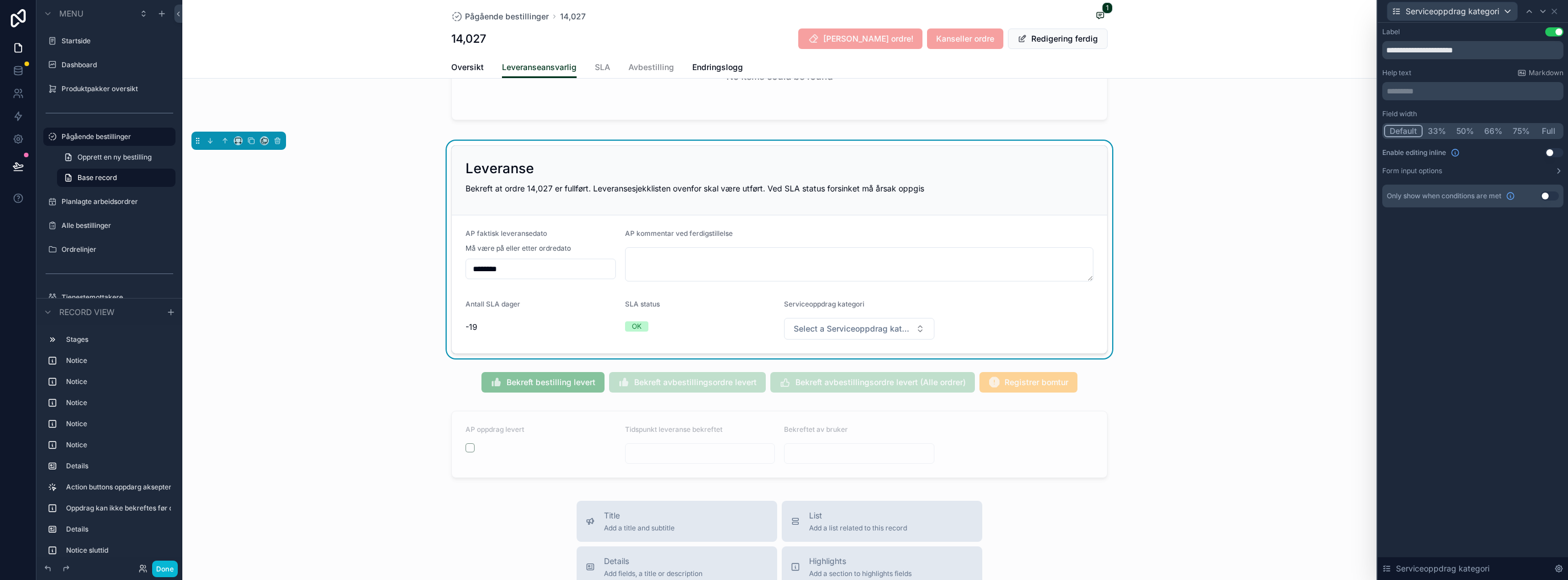
click at [875, 172] on label "Form input options" at bounding box center [1412, 171] width 60 height 9
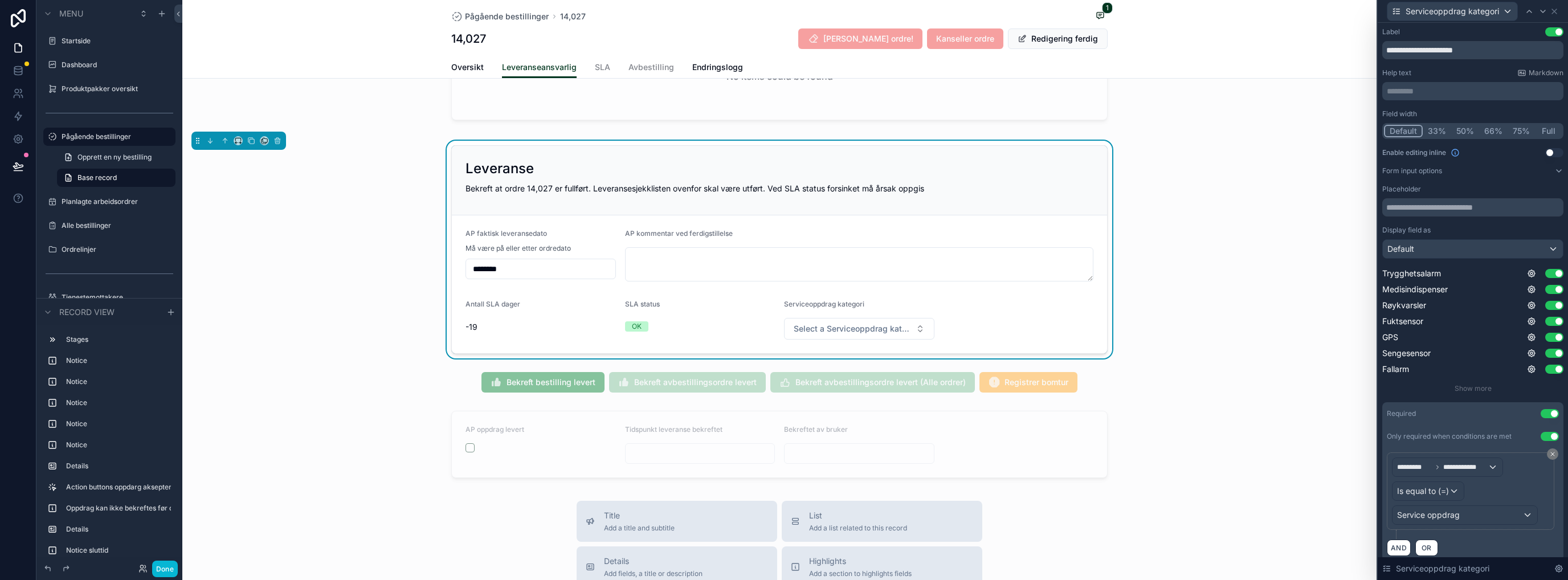
click at [875, 407] on div "Required Use setting" at bounding box center [1473, 414] width 181 height 23
click at [875, 413] on button "Use setting" at bounding box center [1549, 414] width 18 height 9
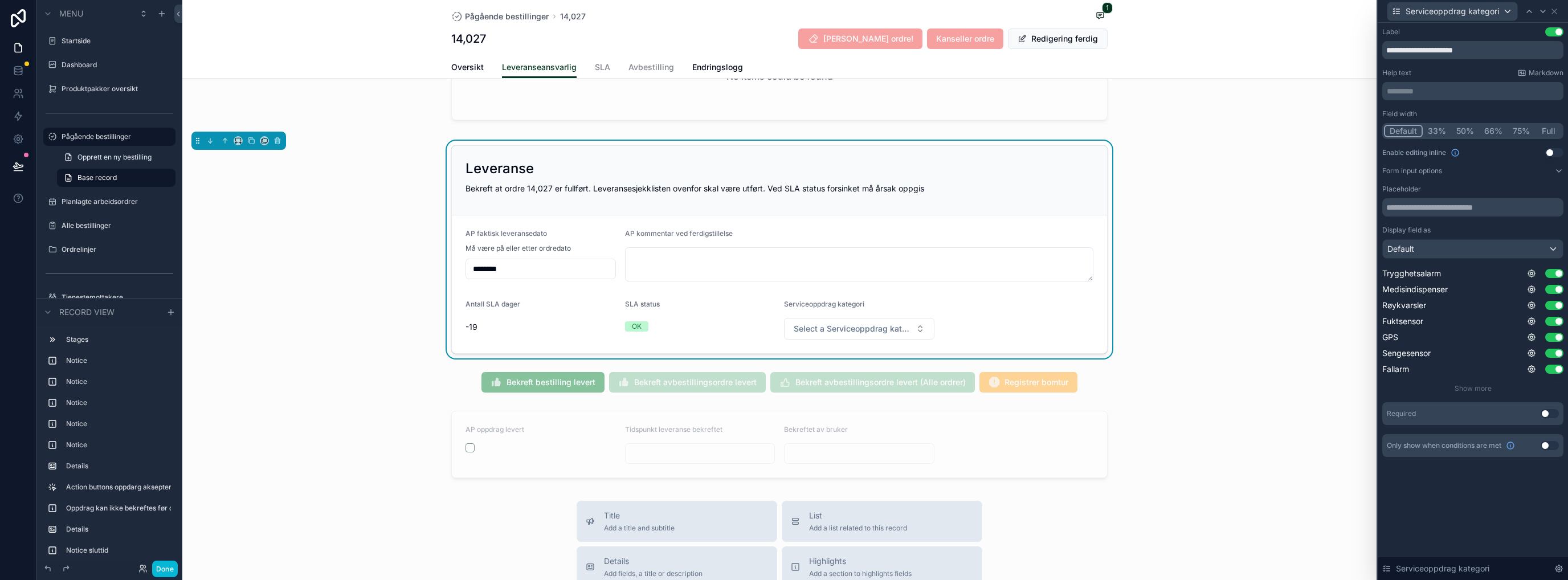
click at [875, 413] on button "Use setting" at bounding box center [1549, 414] width 18 height 9
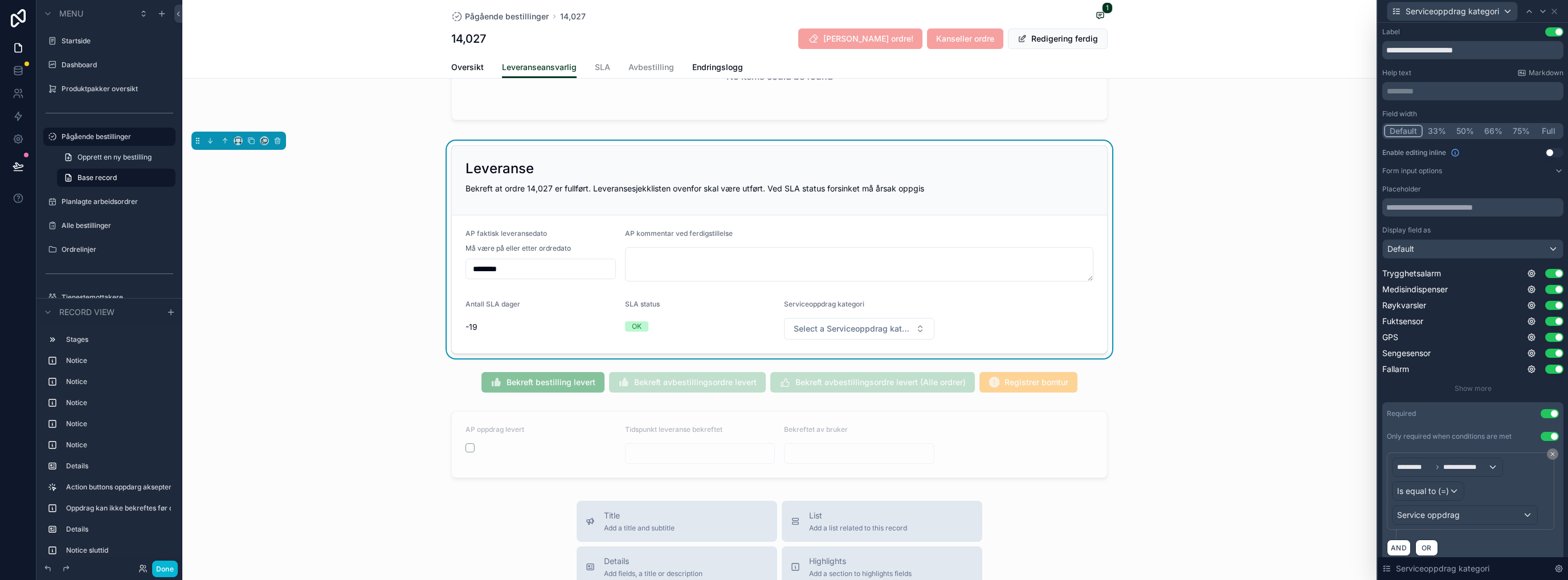
click at [875, 406] on div "scrollable content" at bounding box center [779, 444] width 1194 height 76
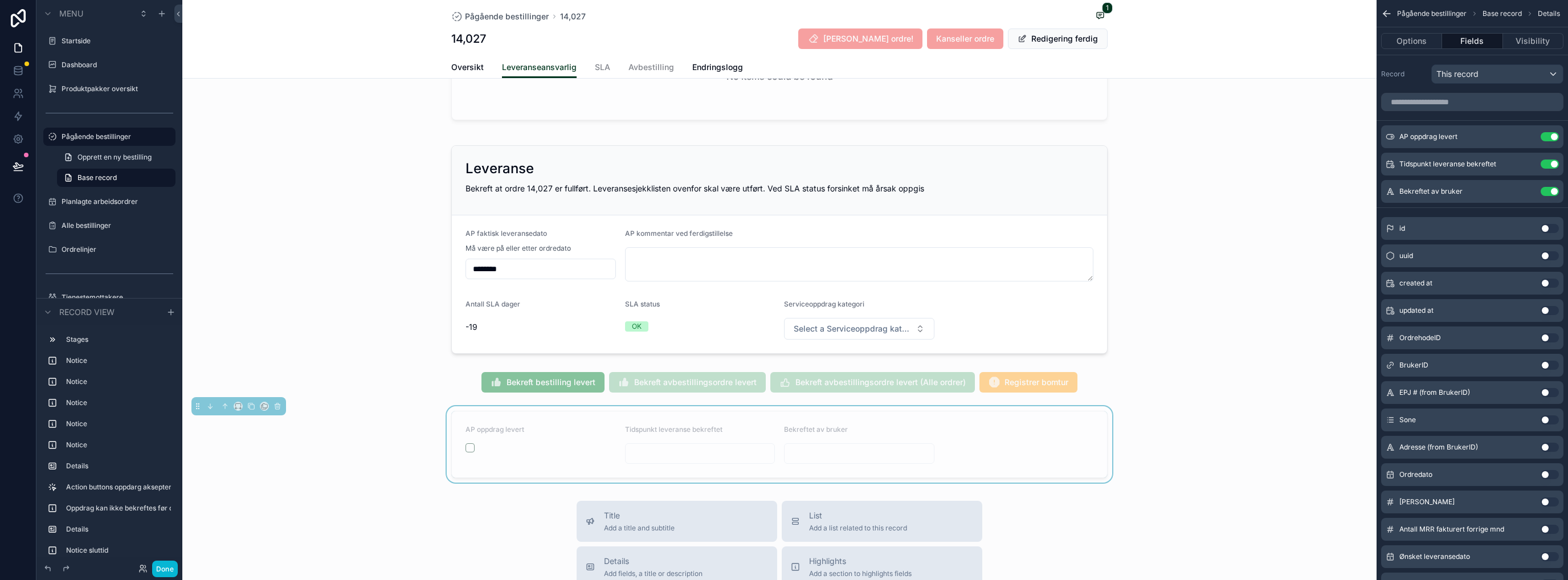
click at [875, 319] on div "scrollable content" at bounding box center [779, 250] width 1194 height 218
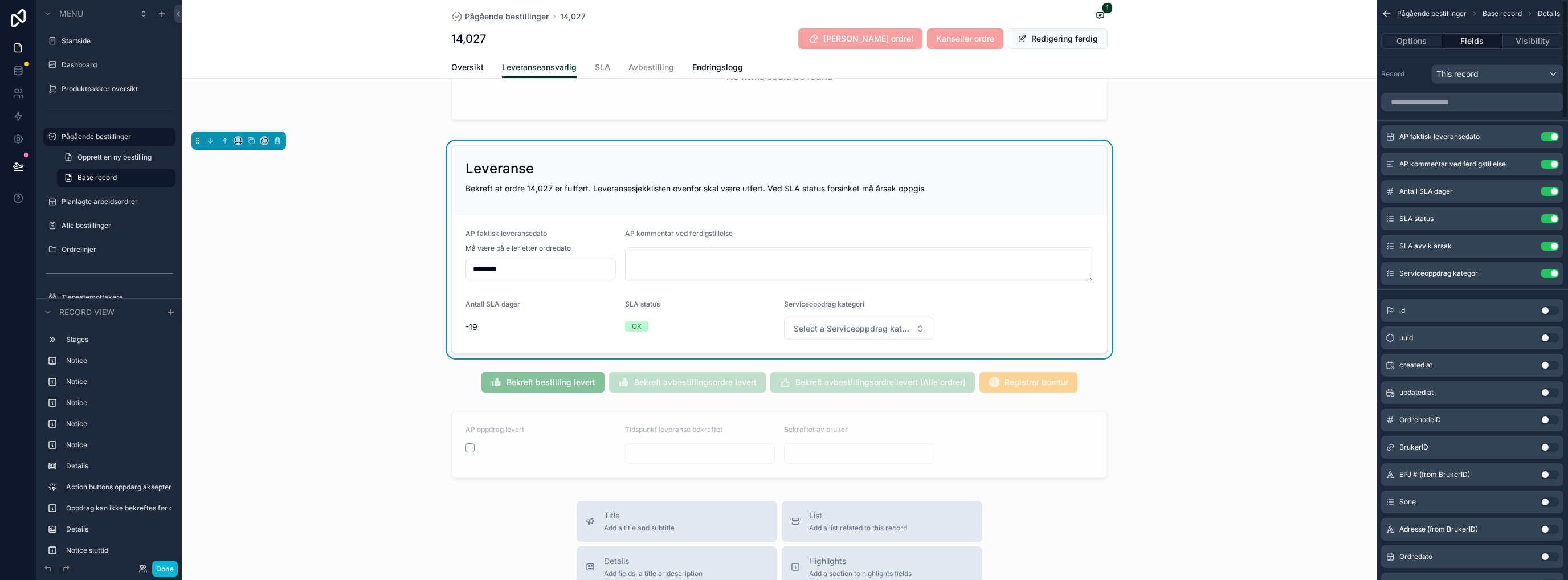
click at [0, 0] on icon "scrollable content" at bounding box center [0, 0] width 0 height 0
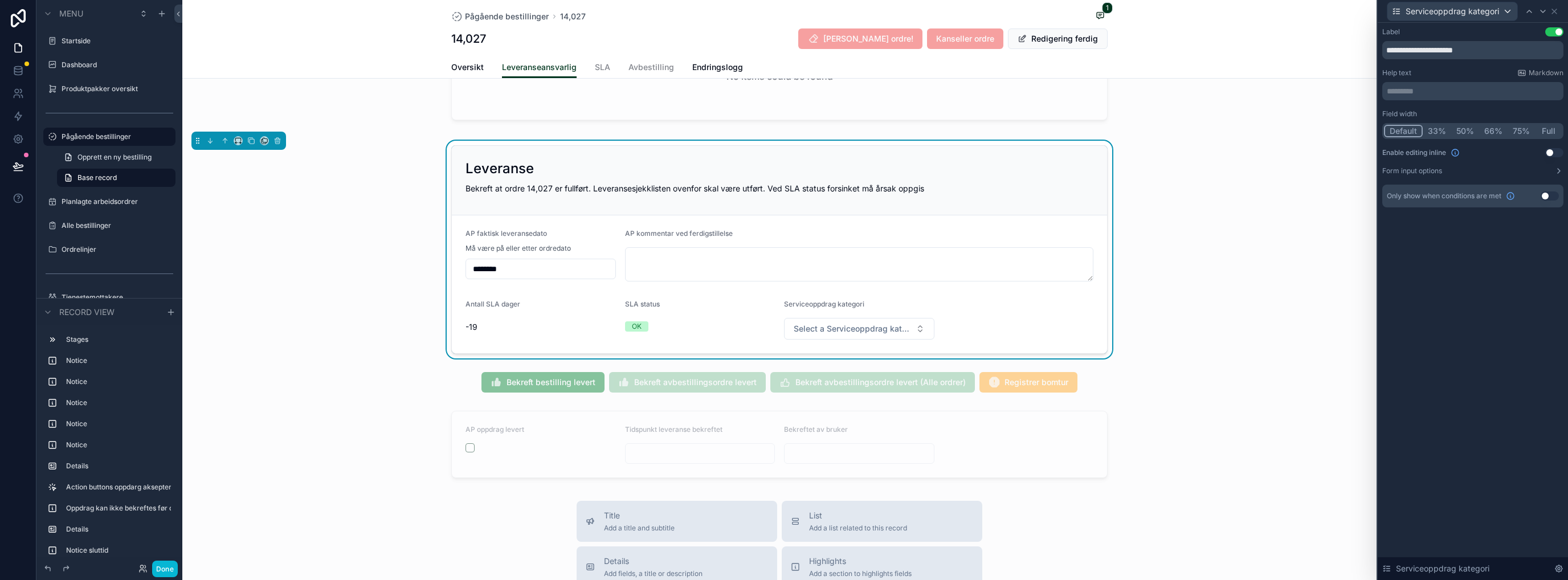
click at [875, 168] on button "Form input options" at bounding box center [1473, 171] width 181 height 9
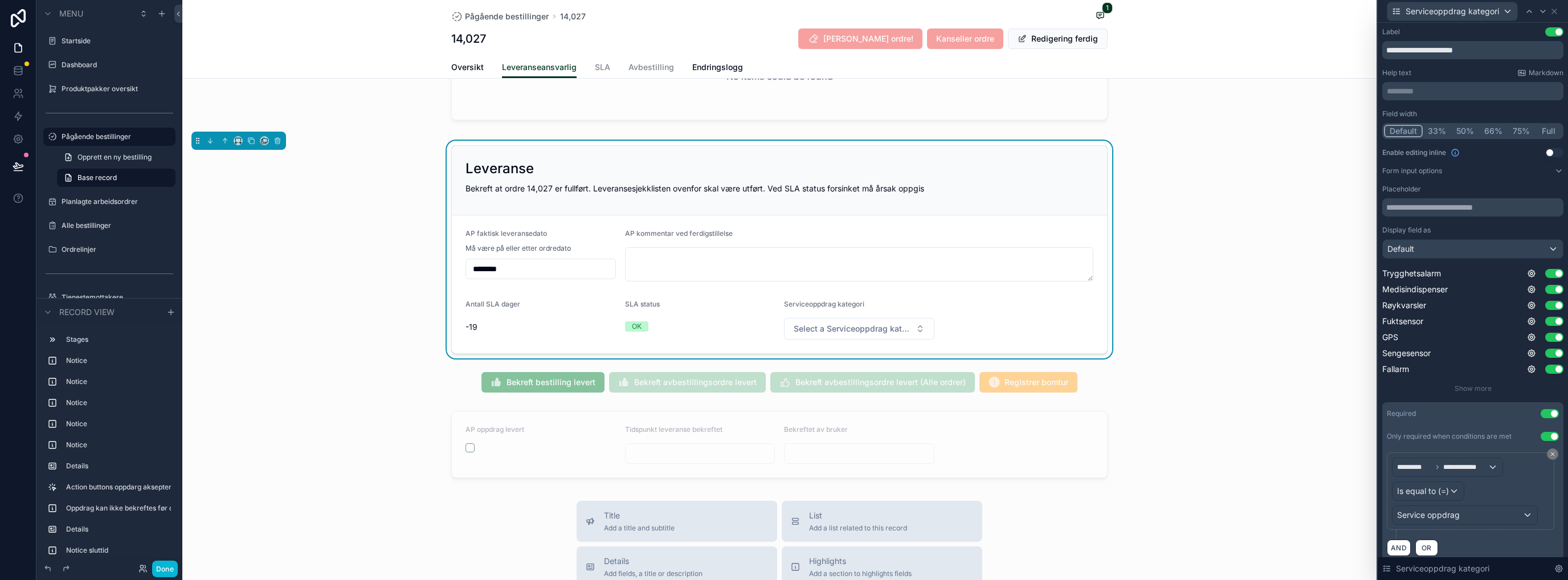
click at [875, 412] on button "Use setting" at bounding box center [1549, 414] width 18 height 9
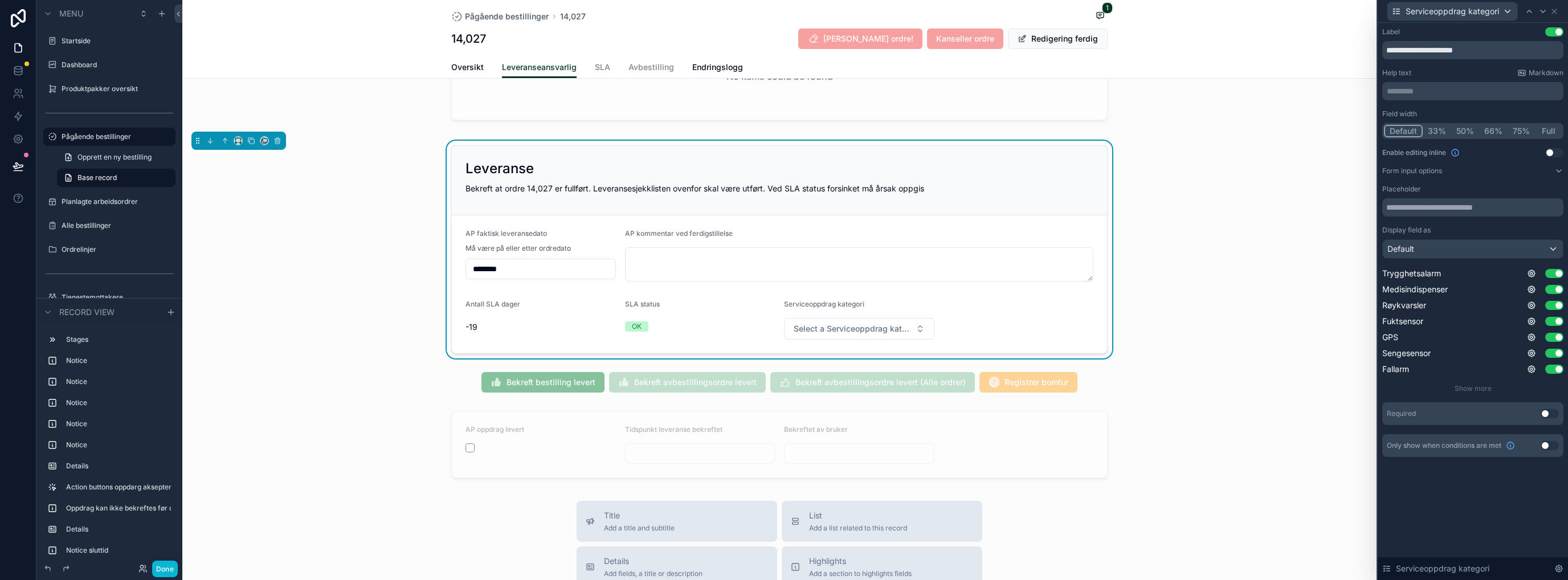
click at [875, 444] on button "Use setting" at bounding box center [1549, 446] width 18 height 9
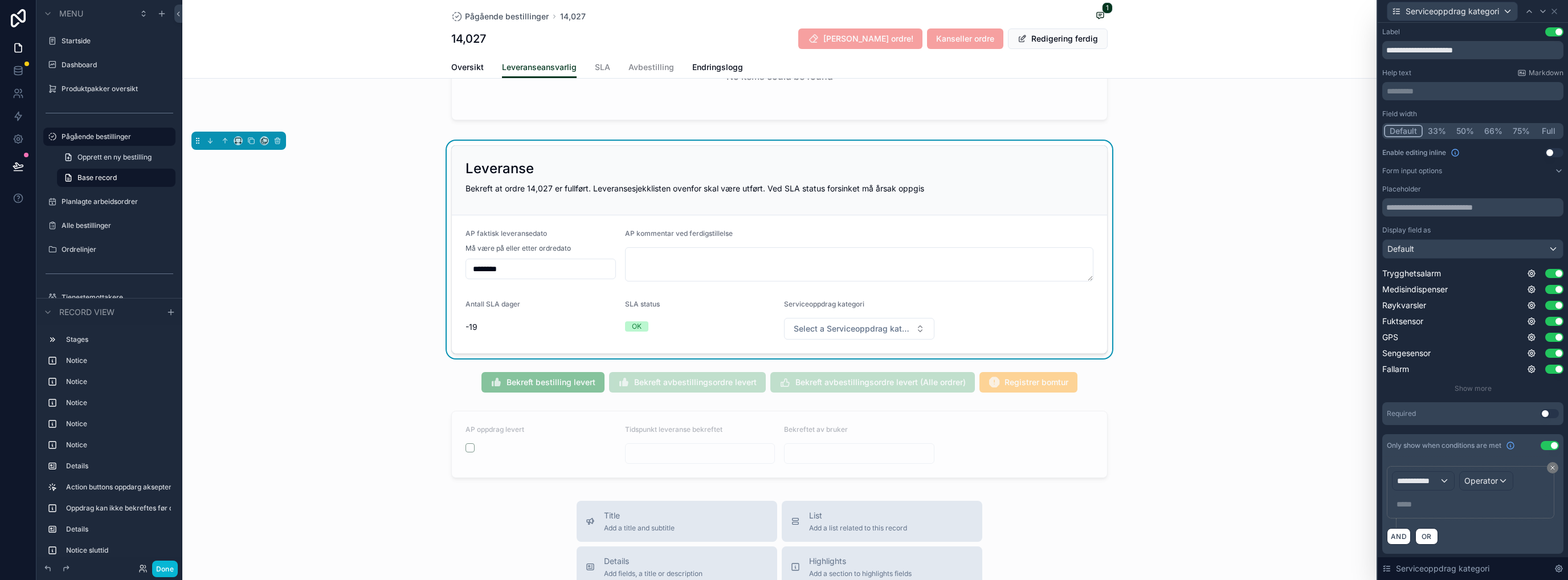
scroll to position [0, 0]
click at [875, 470] on div "**********" at bounding box center [1423, 481] width 61 height 18
click at [875, 422] on span "Ordrehode" at bounding box center [1421, 421] width 40 height 13
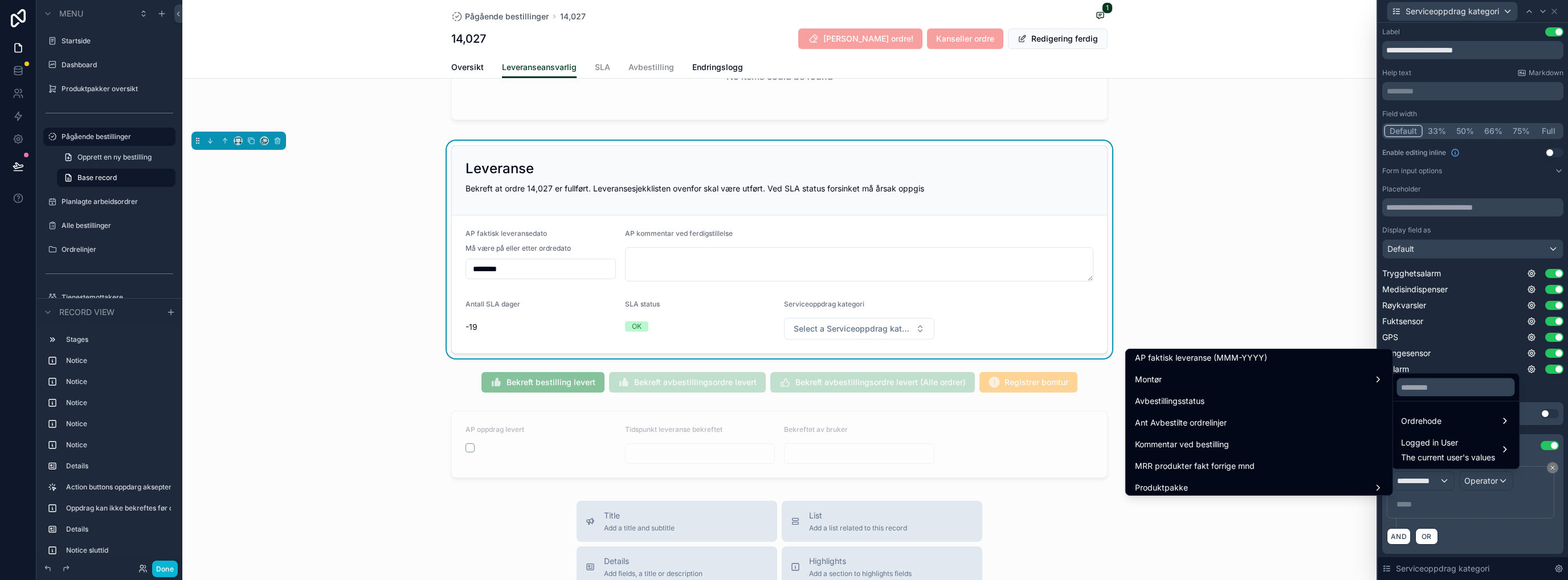
scroll to position [456, 0]
click at [875, 463] on div "Produktpakke" at bounding box center [1259, 469] width 248 height 13
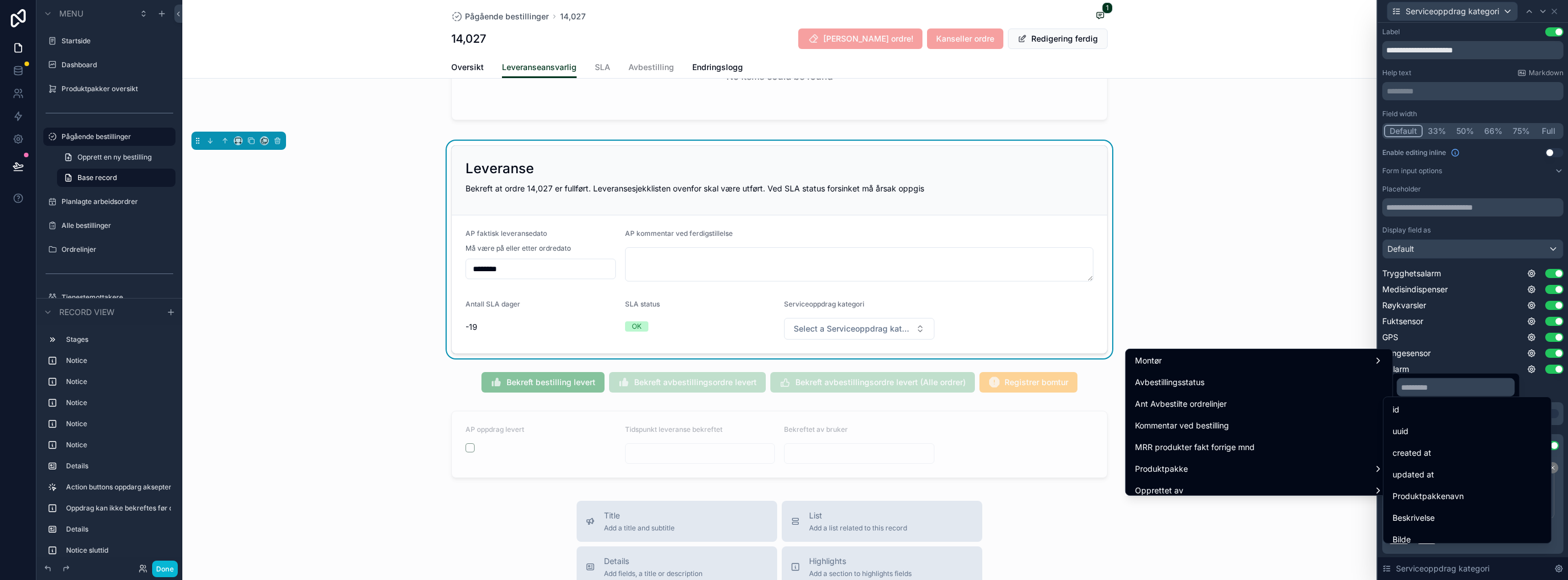
click at [875, 403] on div "id" at bounding box center [1467, 409] width 149 height 13
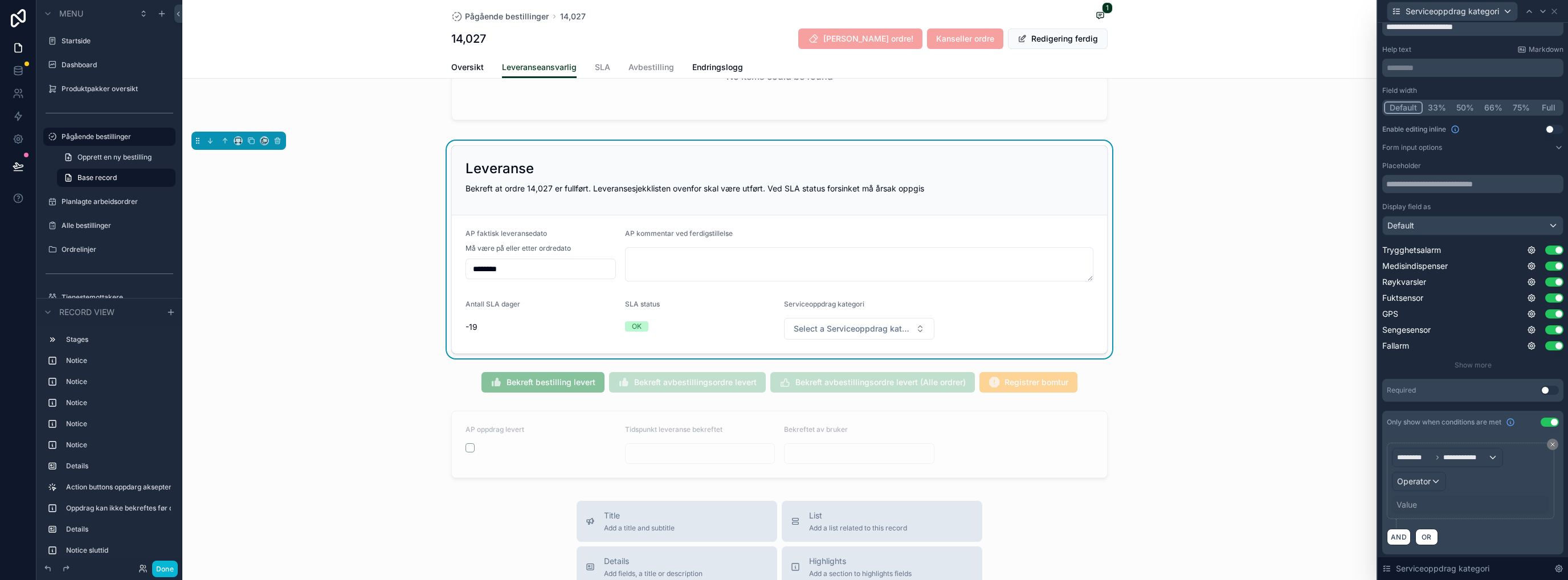
scroll to position [24, 0]
click at [875, 470] on span "Operator" at bounding box center [1414, 480] width 33 height 10
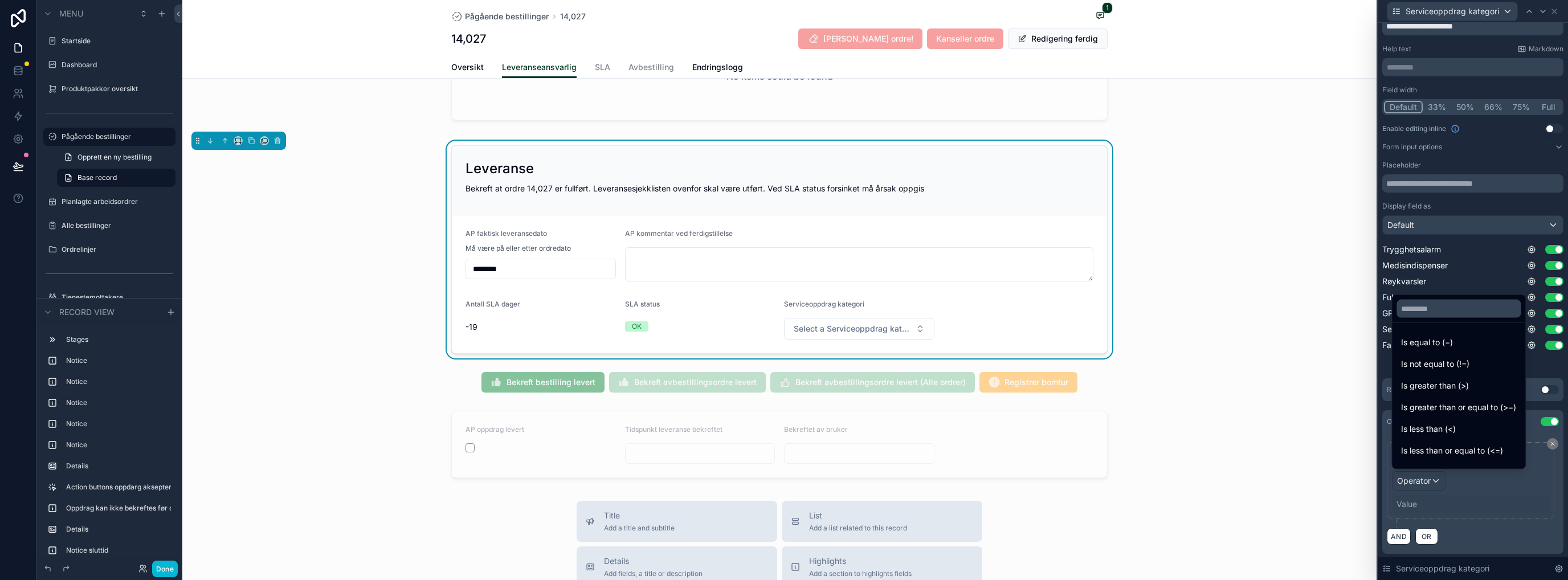
click at [875, 340] on span "Is equal to (=)" at bounding box center [1427, 342] width 52 height 13
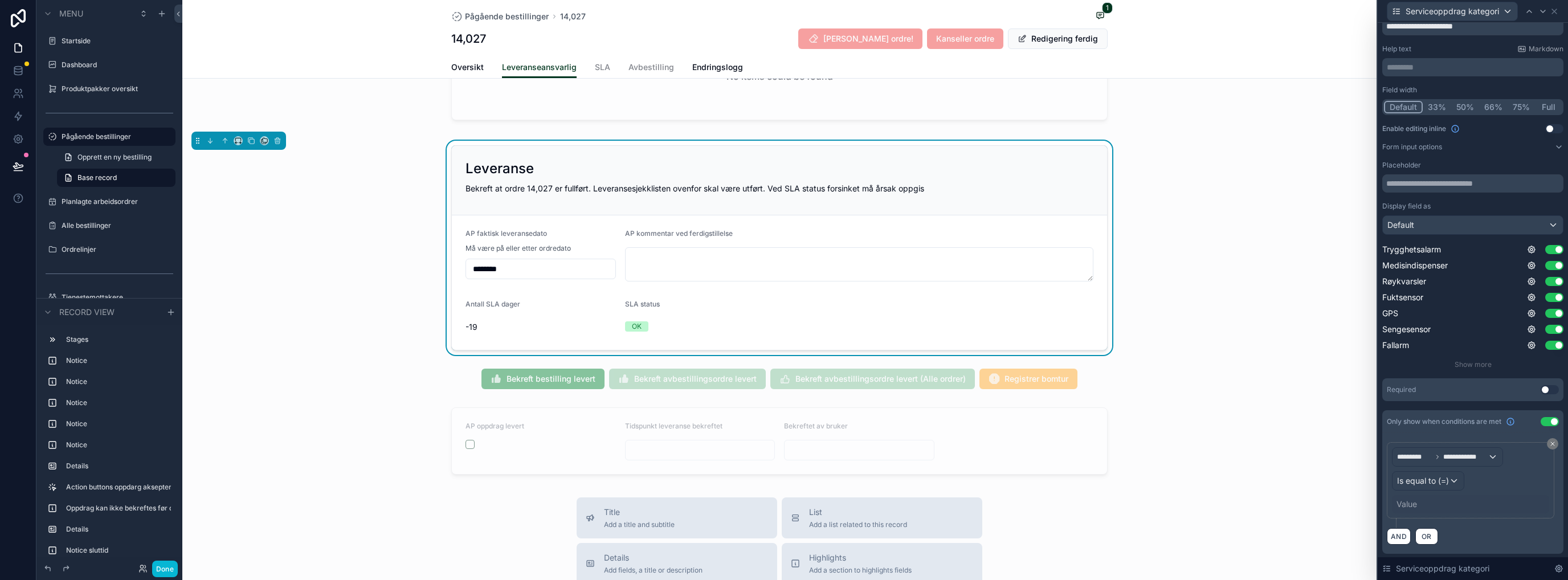
click at [875, 470] on div "Value" at bounding box center [1407, 504] width 20 height 12
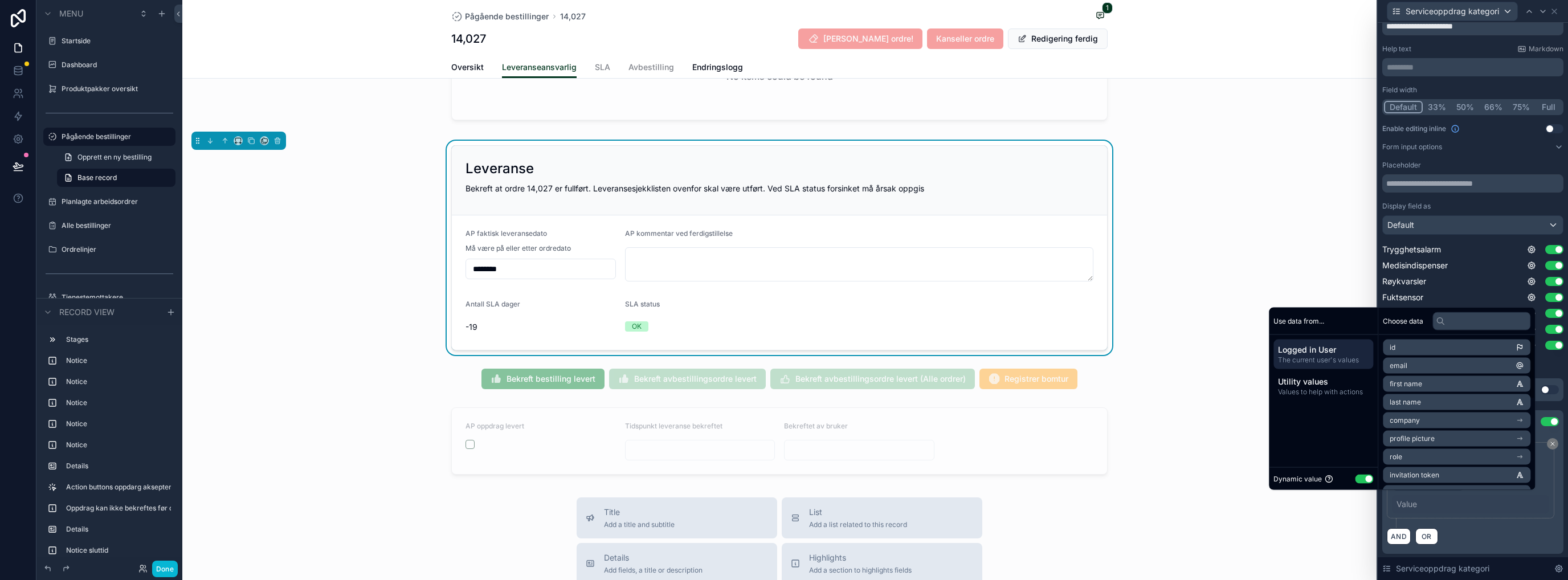
click at [875, 470] on button "Use setting" at bounding box center [1364, 478] width 18 height 9
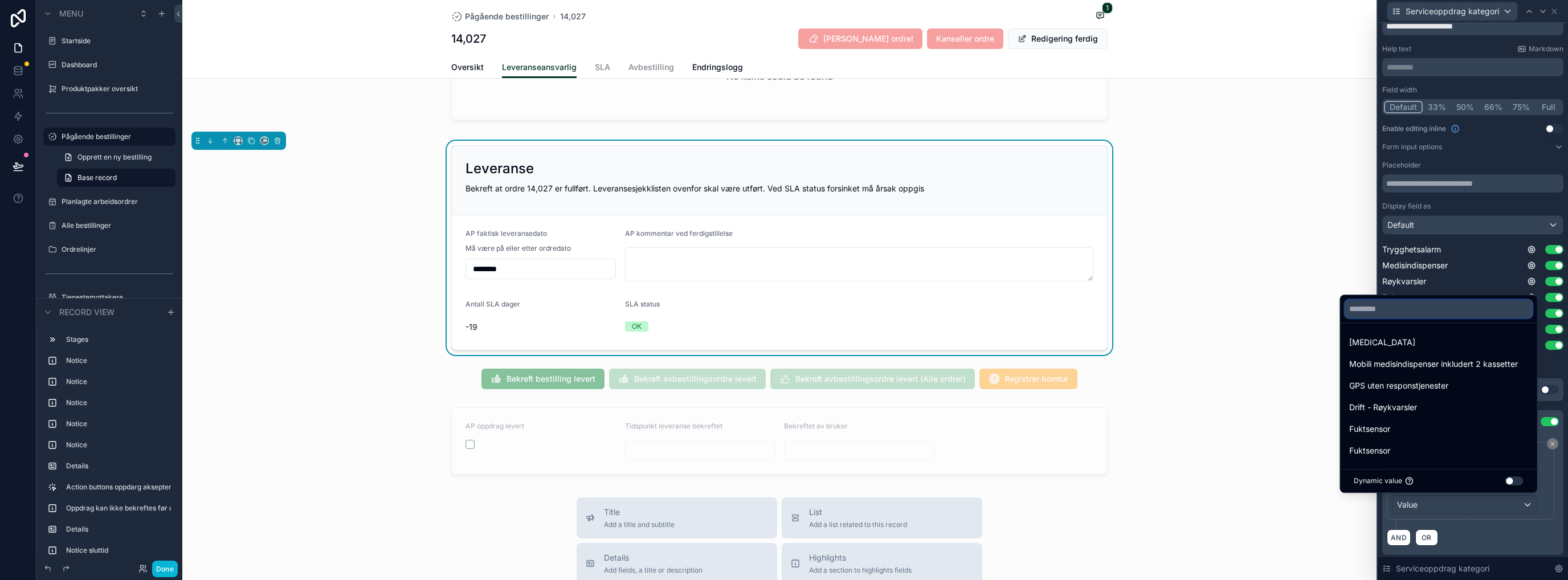
click at [875, 310] on input "text" at bounding box center [1438, 309] width 188 height 18
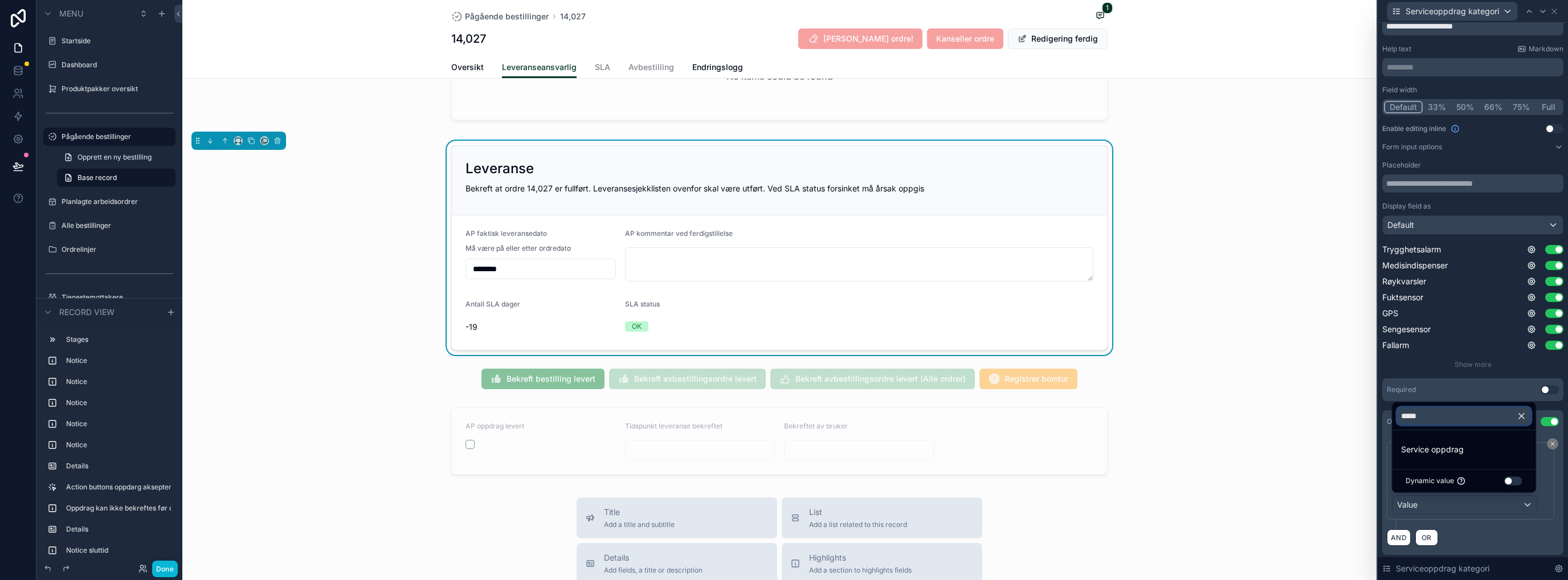
type input "*****"
click at [875, 454] on span "Service oppdrag" at bounding box center [1432, 449] width 63 height 13
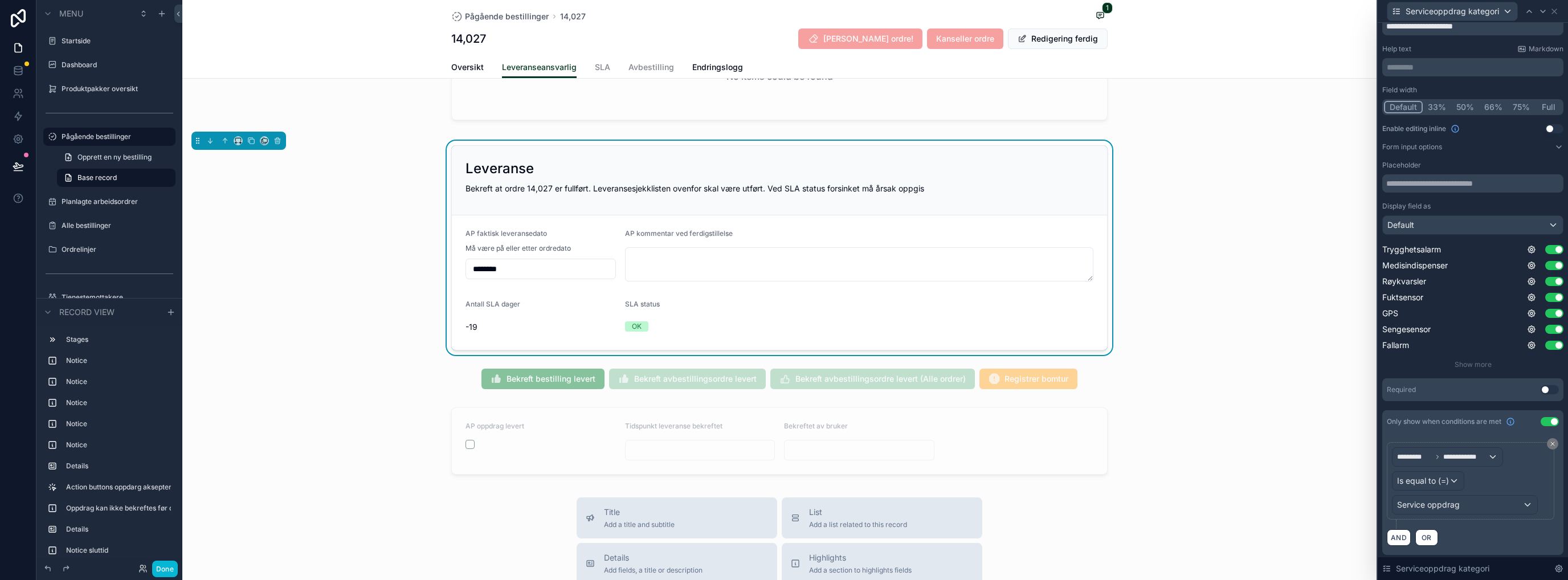
click at [875, 470] on div "**********" at bounding box center [1473, 494] width 181 height 122
click at [875, 470] on span "Service oppdrag" at bounding box center [1428, 504] width 63 height 12
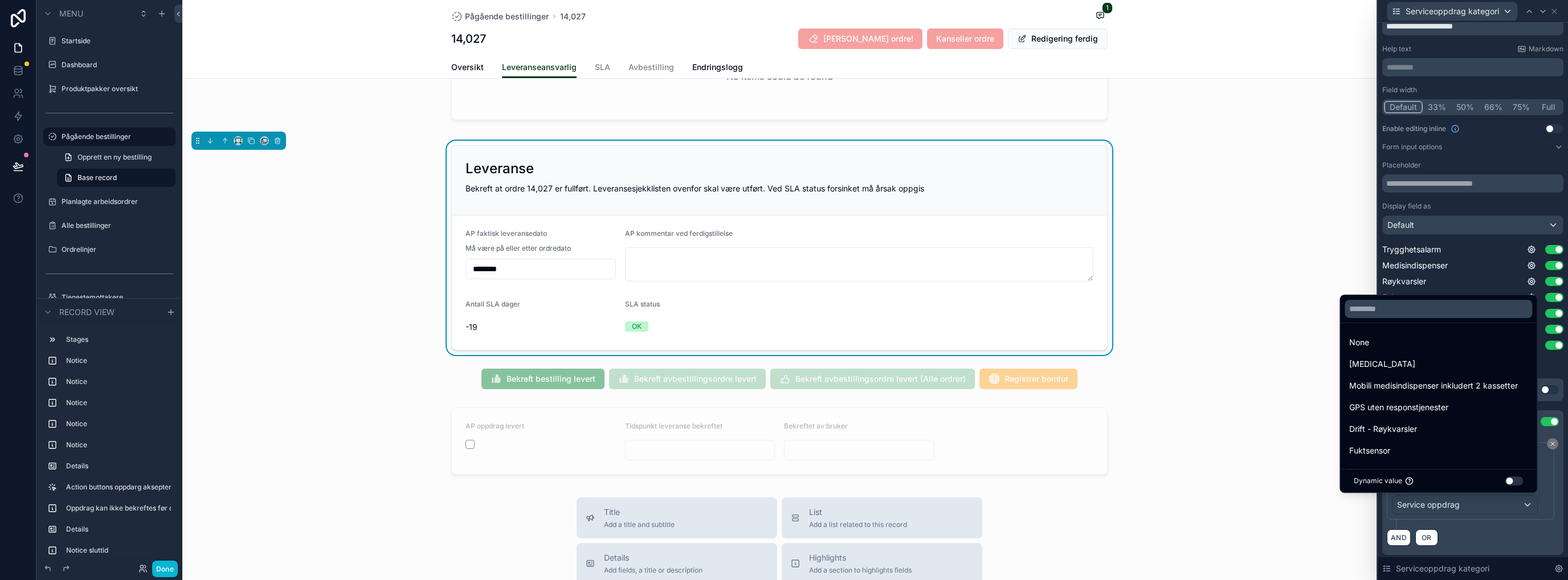
click at [875, 470] on div at bounding box center [1473, 290] width 190 height 580
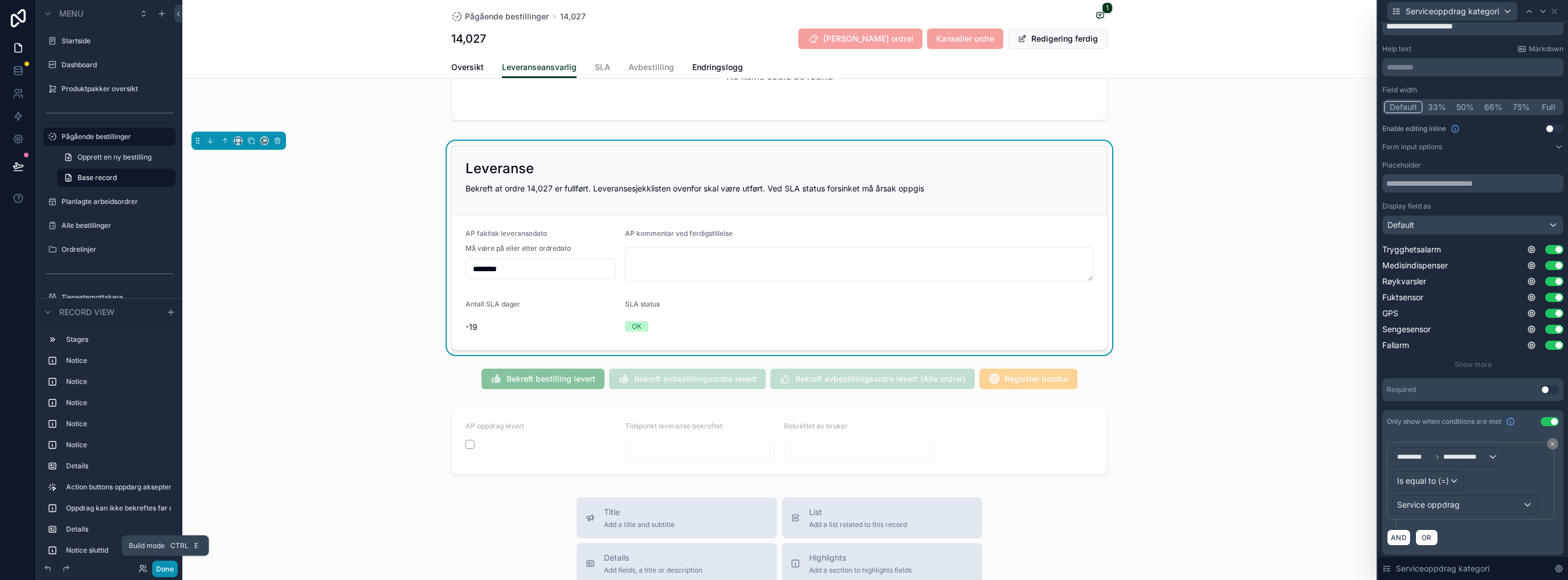
click at [159, 470] on button "Done" at bounding box center [165, 569] width 26 height 17
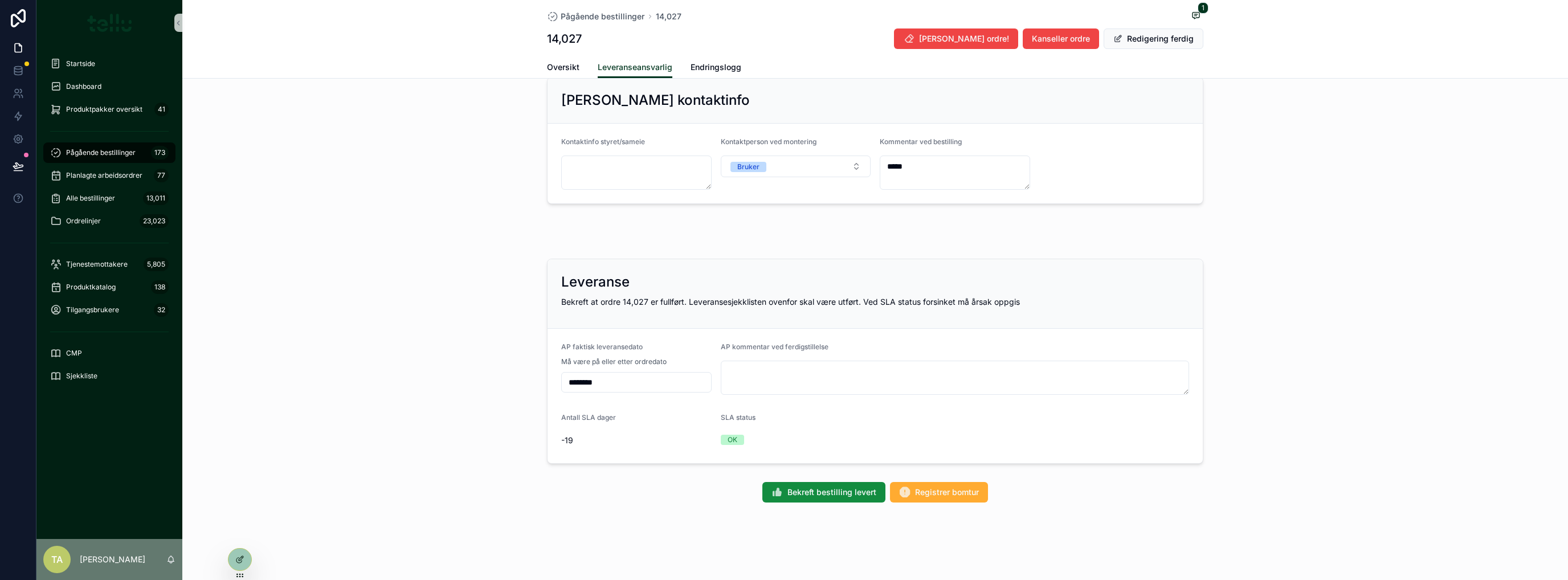
scroll to position [463, 0]
click at [875, 39] on button "Redigering ferdig" at bounding box center [1154, 38] width 100 height 20
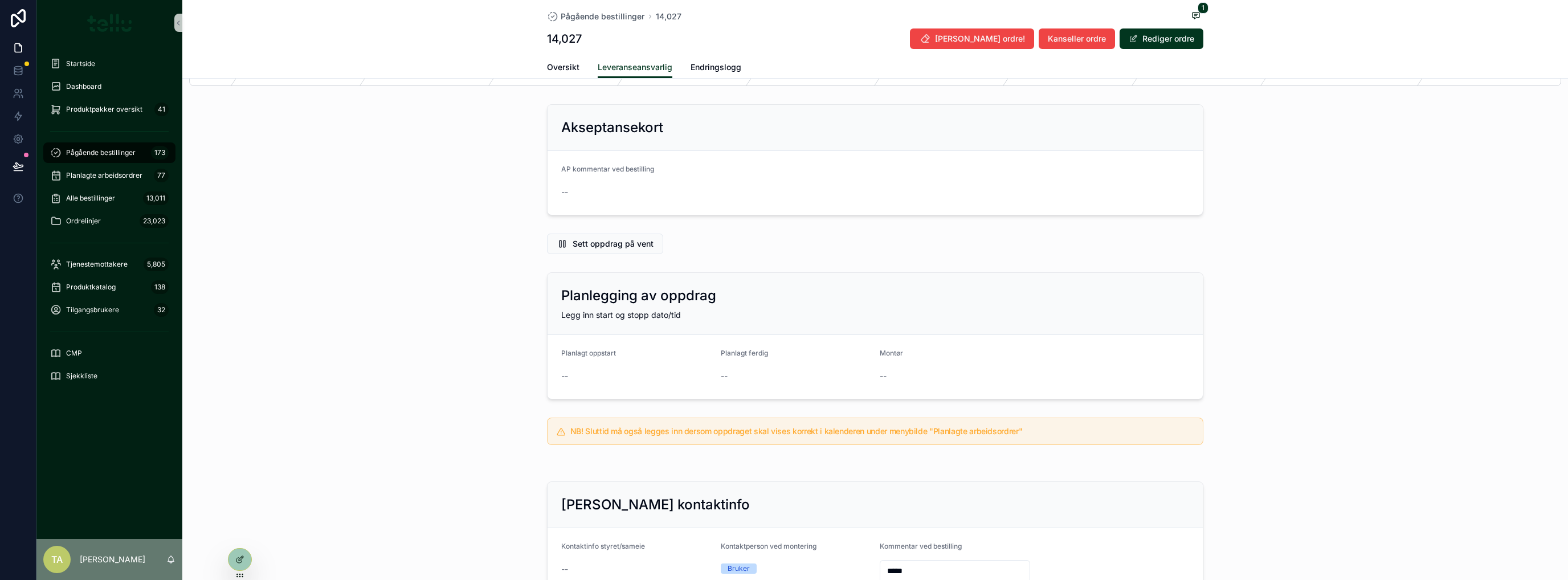
scroll to position [0, 0]
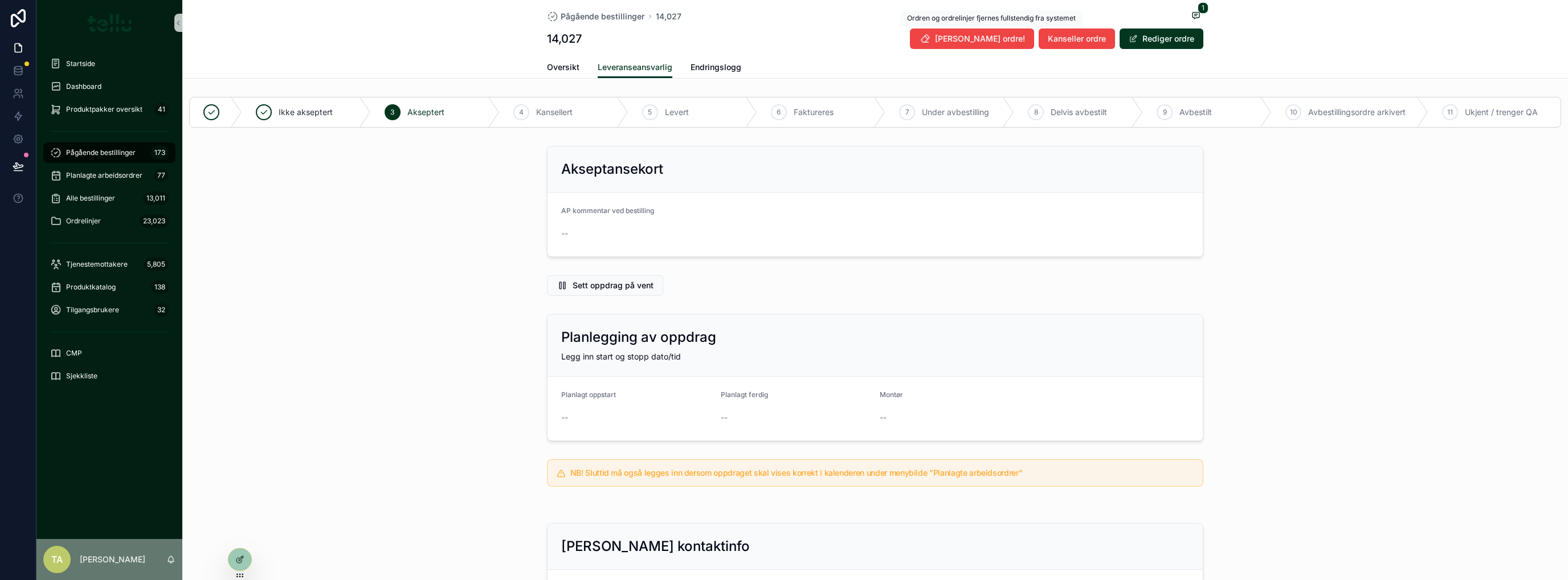
click at [875, 38] on span "[PERSON_NAME] ordre!" at bounding box center [980, 39] width 90 height 12
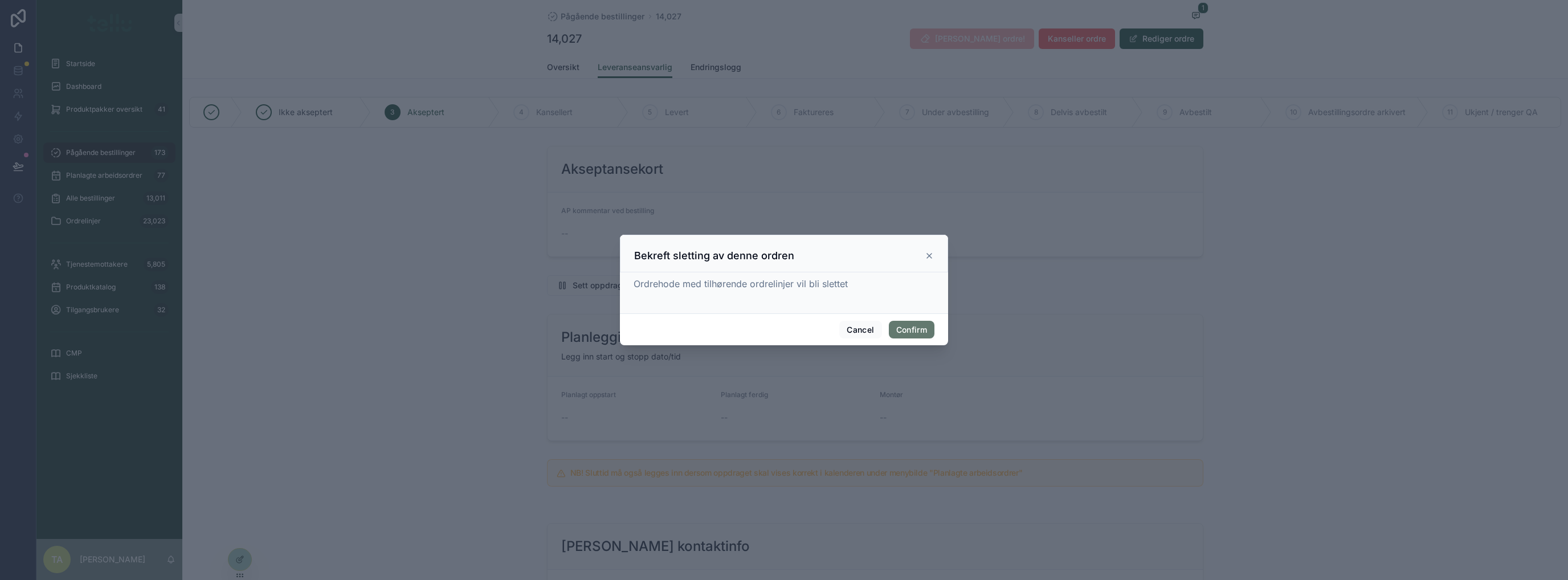
click at [875, 321] on button "Confirm" at bounding box center [911, 330] width 45 height 18
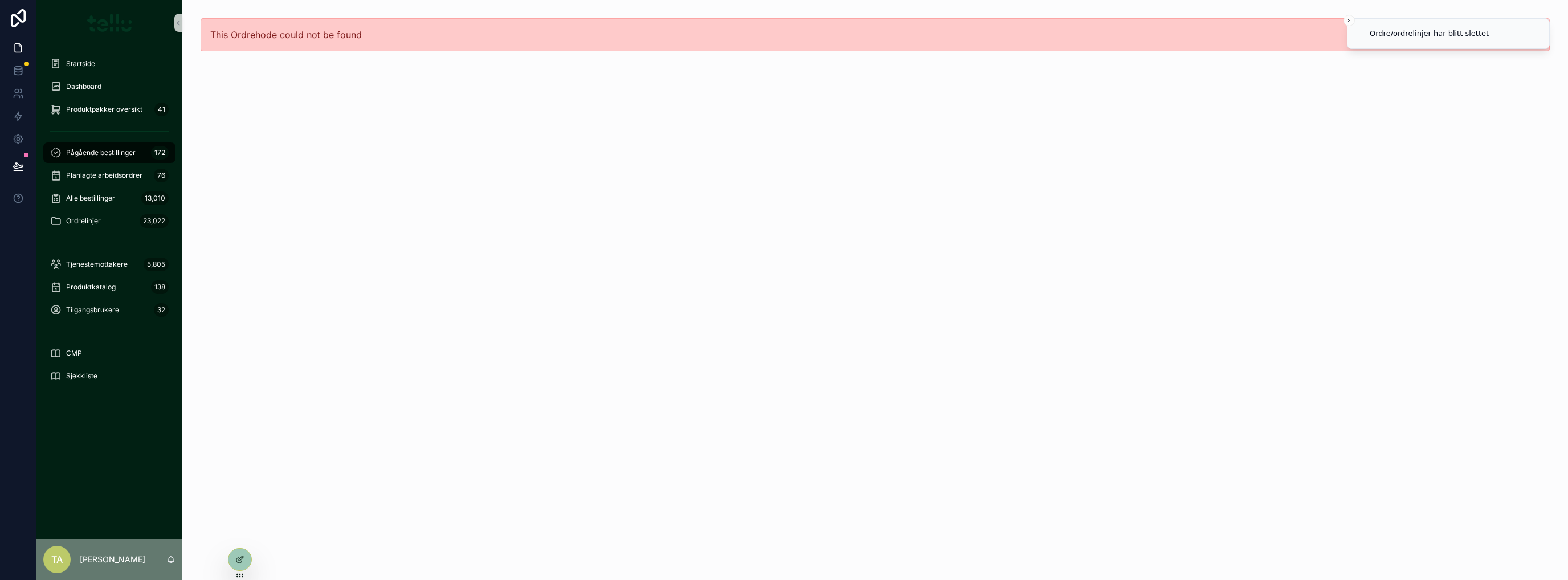
click at [89, 156] on span "Pågående bestillinger" at bounding box center [101, 152] width 70 height 9
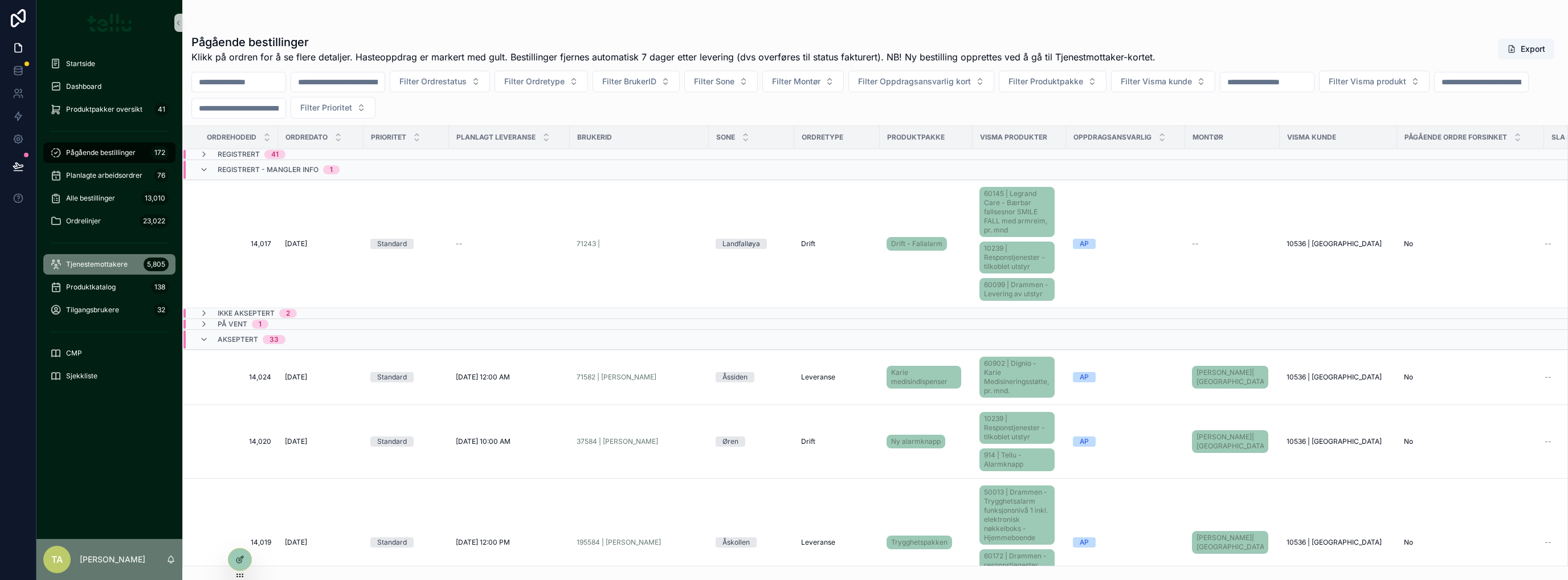
click at [90, 258] on div "Tjenestemottakere 5,805" at bounding box center [109, 264] width 118 height 18
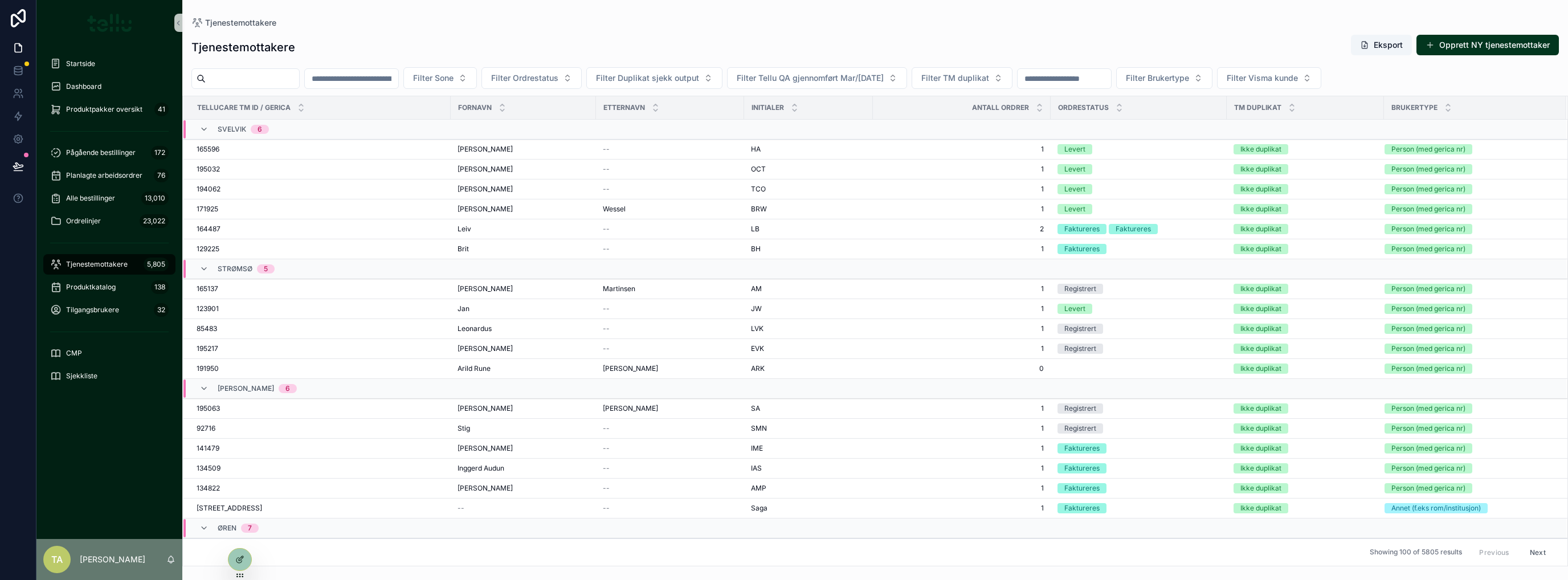
click at [239, 77] on input "scrollable content" at bounding box center [252, 78] width 93 height 16
type input "******"
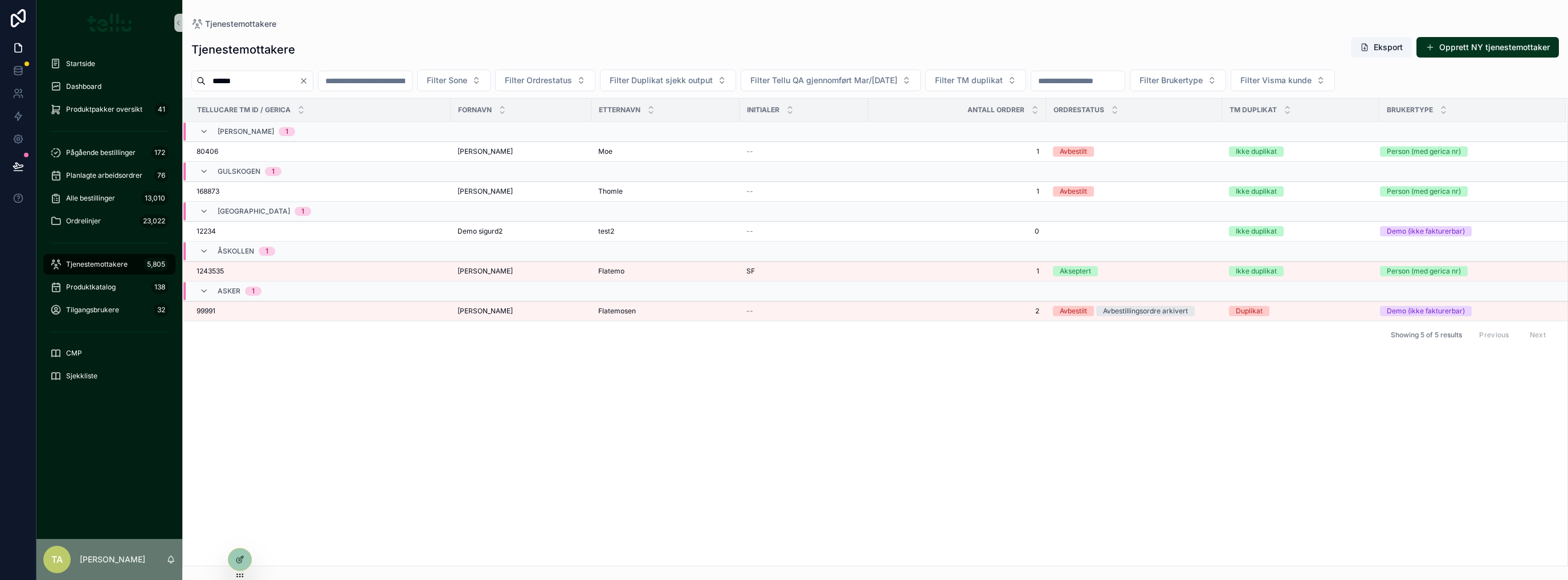
click at [207, 267] on span "1243535" at bounding box center [210, 271] width 28 height 9
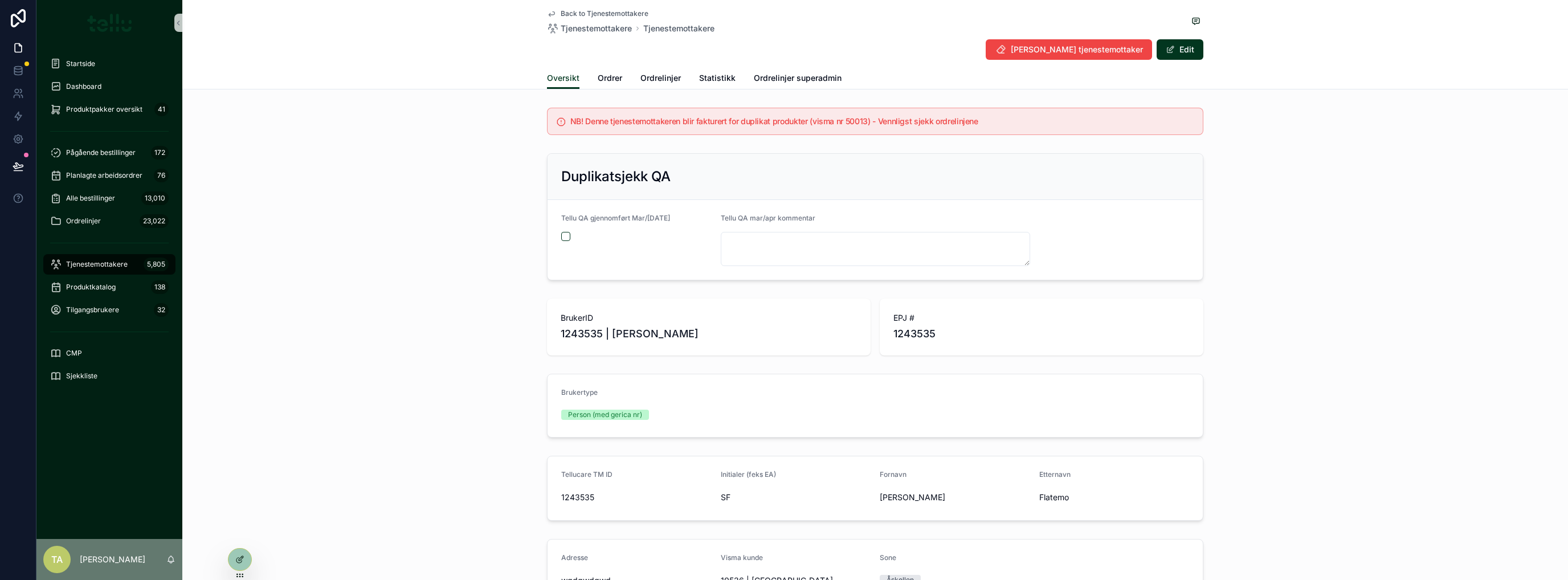
click at [586, 76] on div "Oversikt Ordrer Ordrelinjer Statistikk Ordrelinjer superadmin" at bounding box center [875, 78] width 656 height 22
click at [600, 77] on span "Ordrer" at bounding box center [610, 78] width 24 height 12
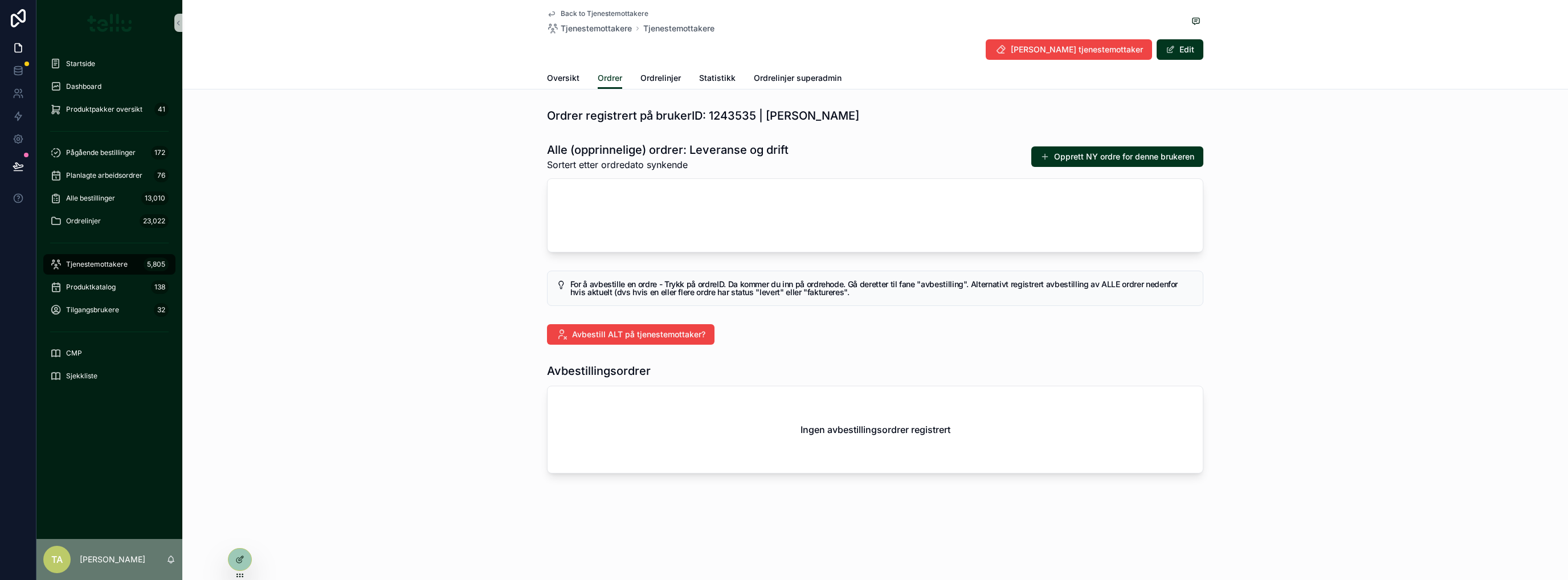
click at [875, 156] on button "Opprett NY ordre for denne brukeren" at bounding box center [1117, 157] width 172 height 20
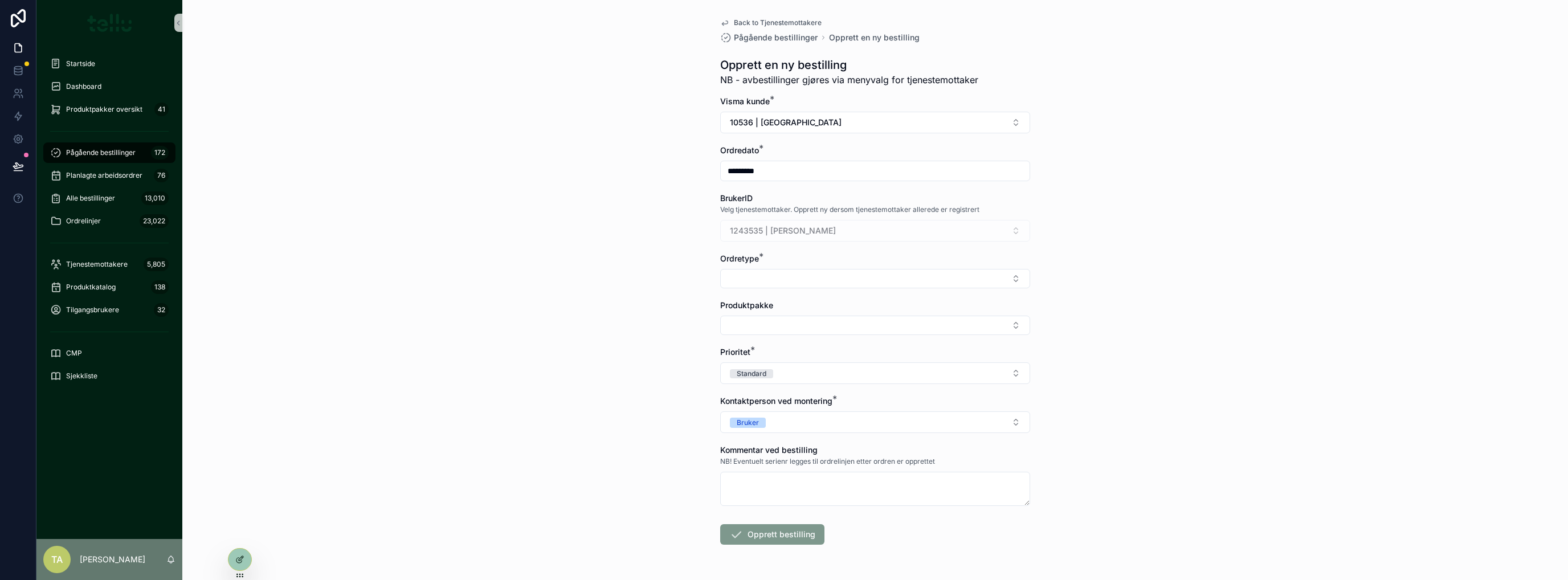
click at [760, 275] on button "Select Button" at bounding box center [875, 278] width 310 height 19
click at [752, 321] on span "Leveranse" at bounding box center [743, 323] width 39 height 12
click at [752, 321] on button "Select Button" at bounding box center [875, 328] width 310 height 19
type input "*"
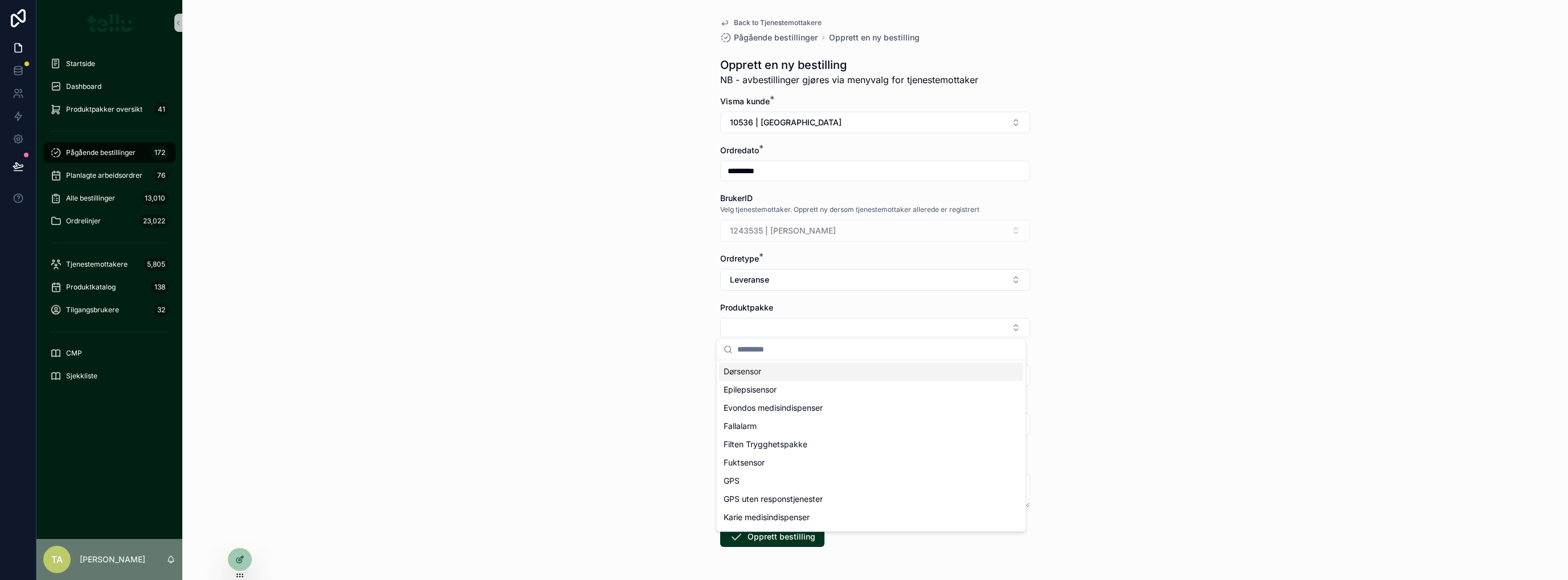
click at [875, 271] on button "Leveranse" at bounding box center [875, 280] width 310 height 22
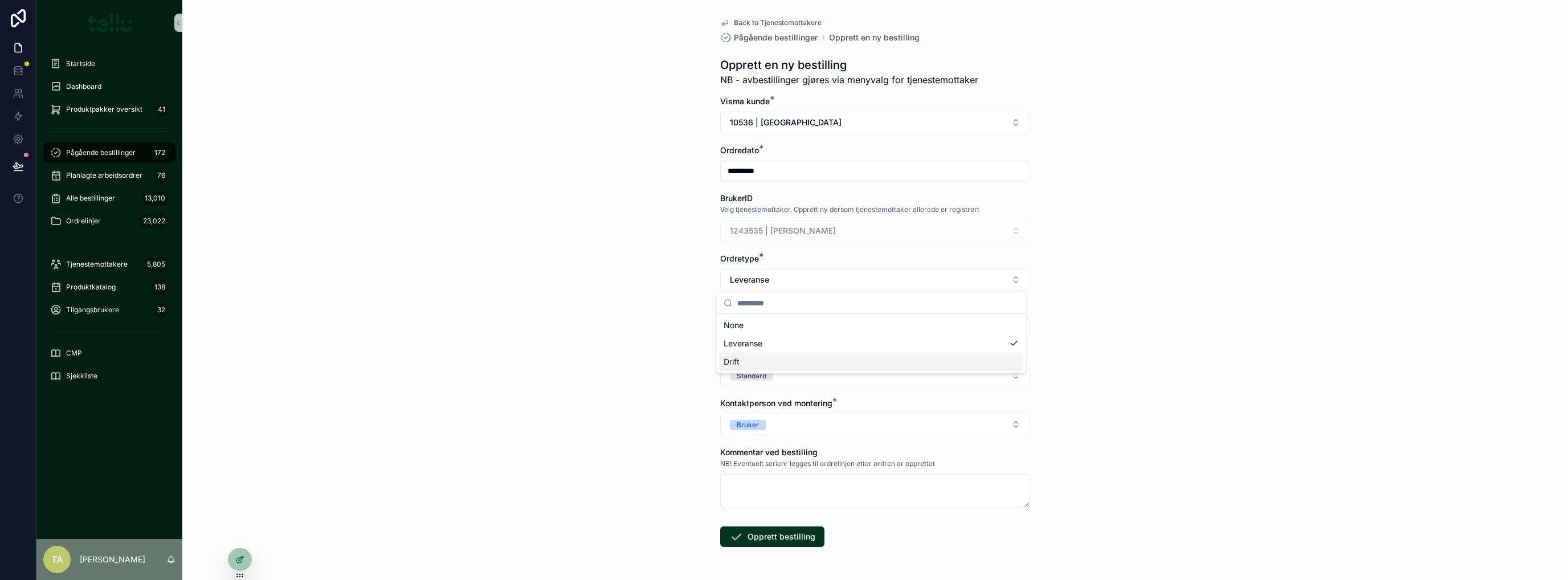
click at [757, 354] on div "Drift" at bounding box center [871, 362] width 304 height 18
click at [763, 330] on button "Select Button" at bounding box center [875, 328] width 310 height 19
type input "*******"
click at [755, 369] on span "Service oppdrag" at bounding box center [755, 371] width 63 height 12
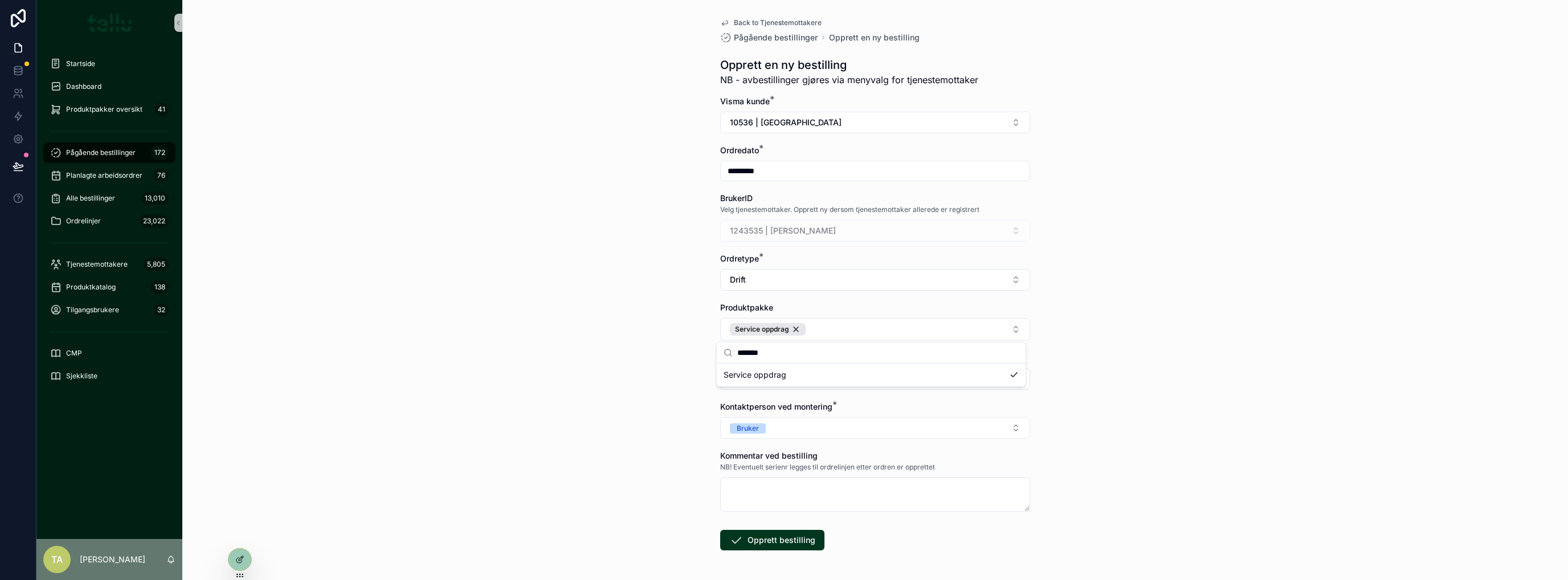
click at [647, 383] on div "Back to Tjenestemottakere Pågående bestillinger Opprett en ny bestilling Oppret…" at bounding box center [875, 290] width 1386 height 580
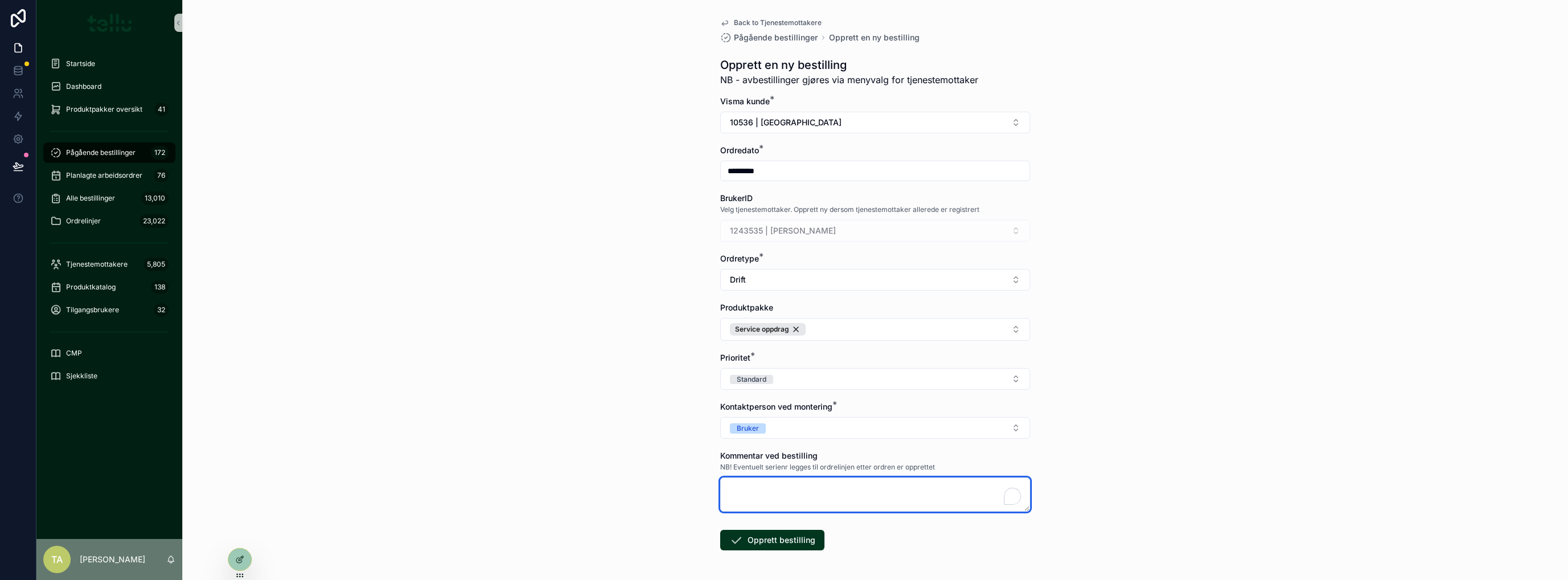
click at [761, 470] on textarea "To enrich screen reader interactions, please activate Accessibility in Grammarl…" at bounding box center [875, 494] width 310 height 34
type textarea "****"
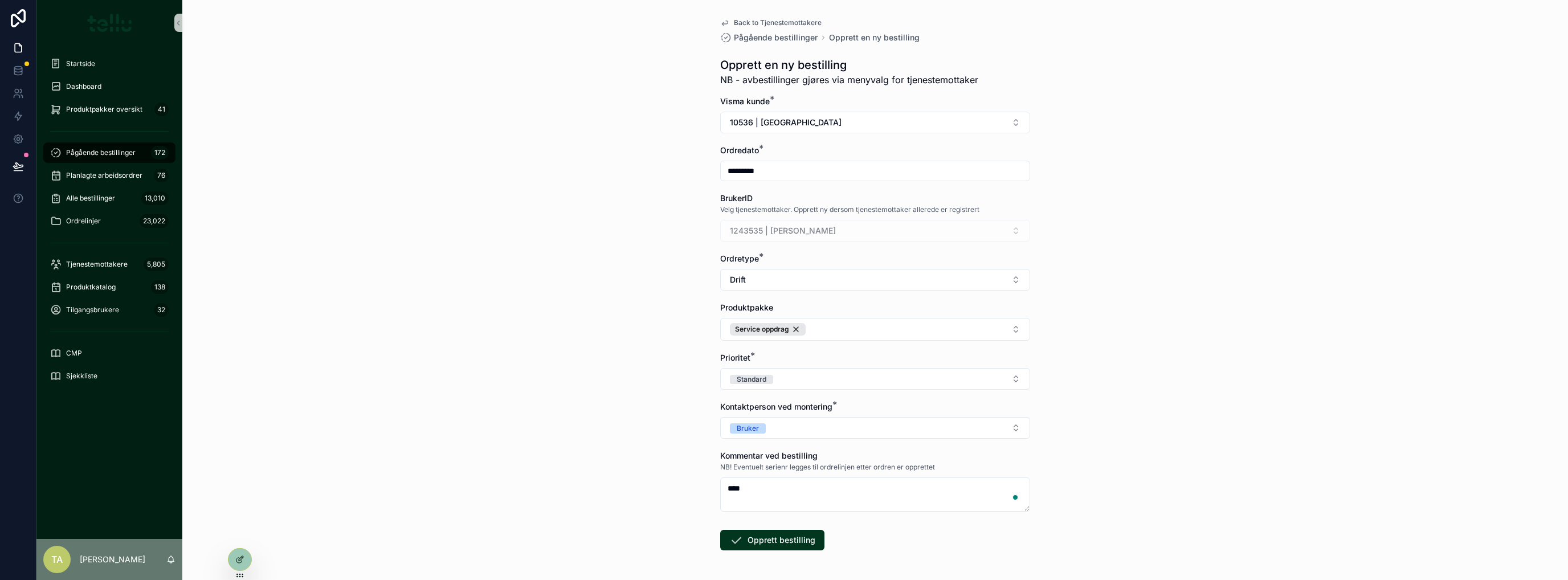
click at [778, 470] on button "Opprett bestilling" at bounding box center [772, 540] width 104 height 20
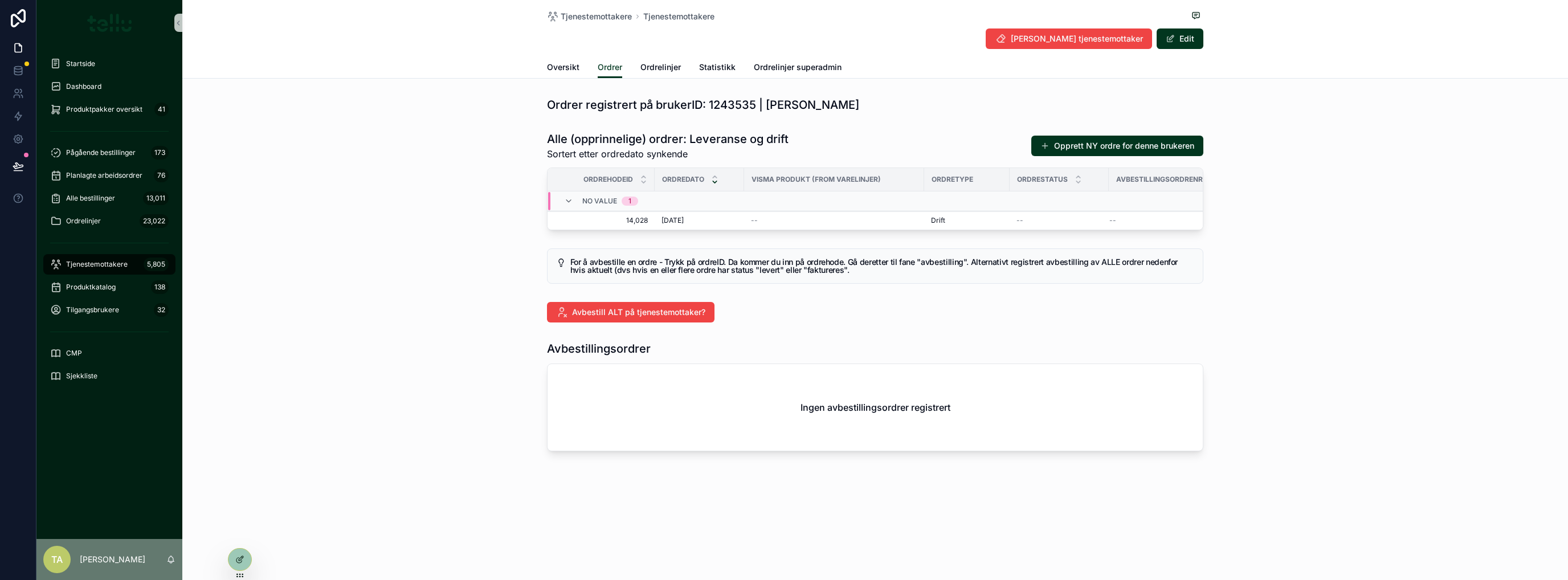
click at [630, 222] on span "14,028" at bounding box center [604, 220] width 86 height 9
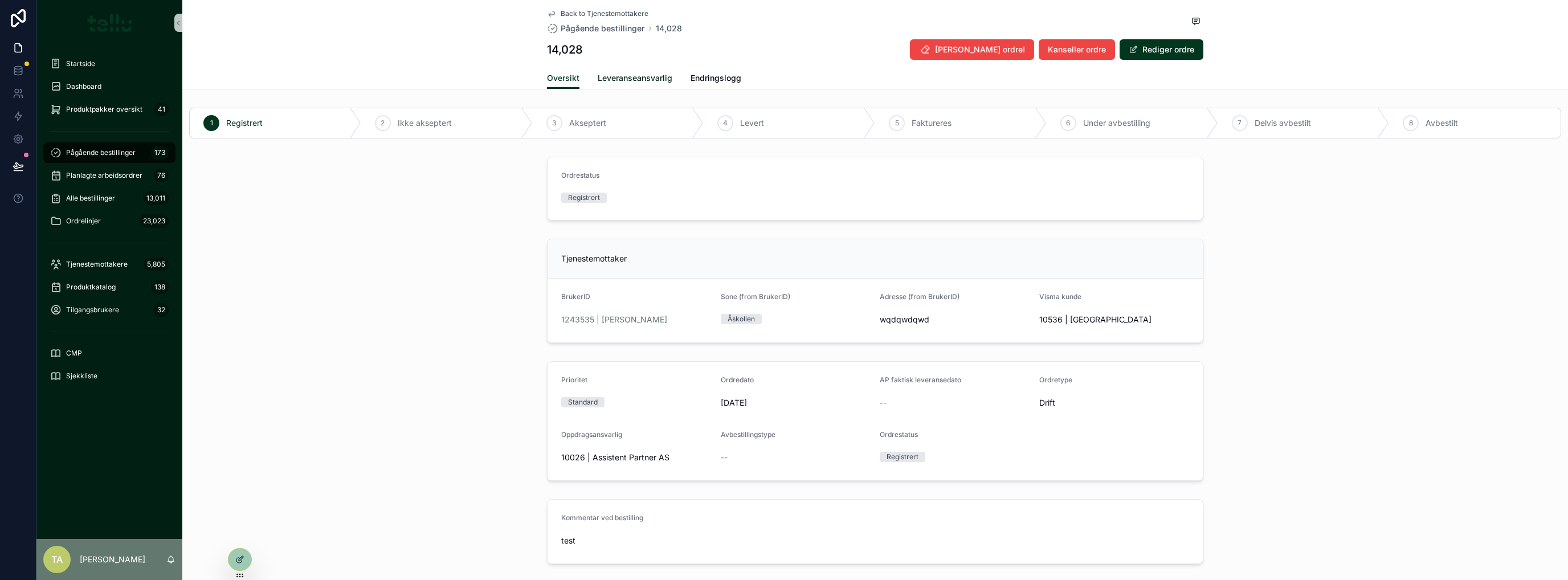
click at [622, 74] on span "Leveranseansvarlig" at bounding box center [634, 78] width 75 height 12
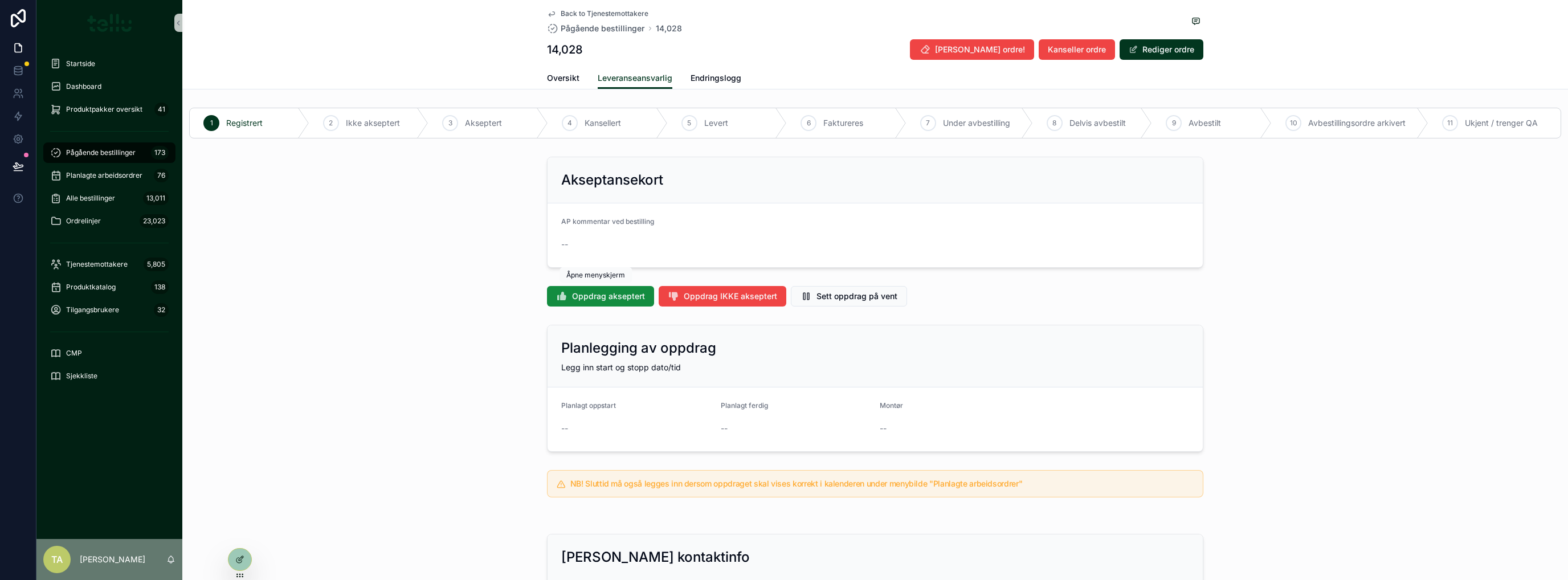
click at [598, 292] on span "Oppdrag akseptert" at bounding box center [608, 296] width 73 height 12
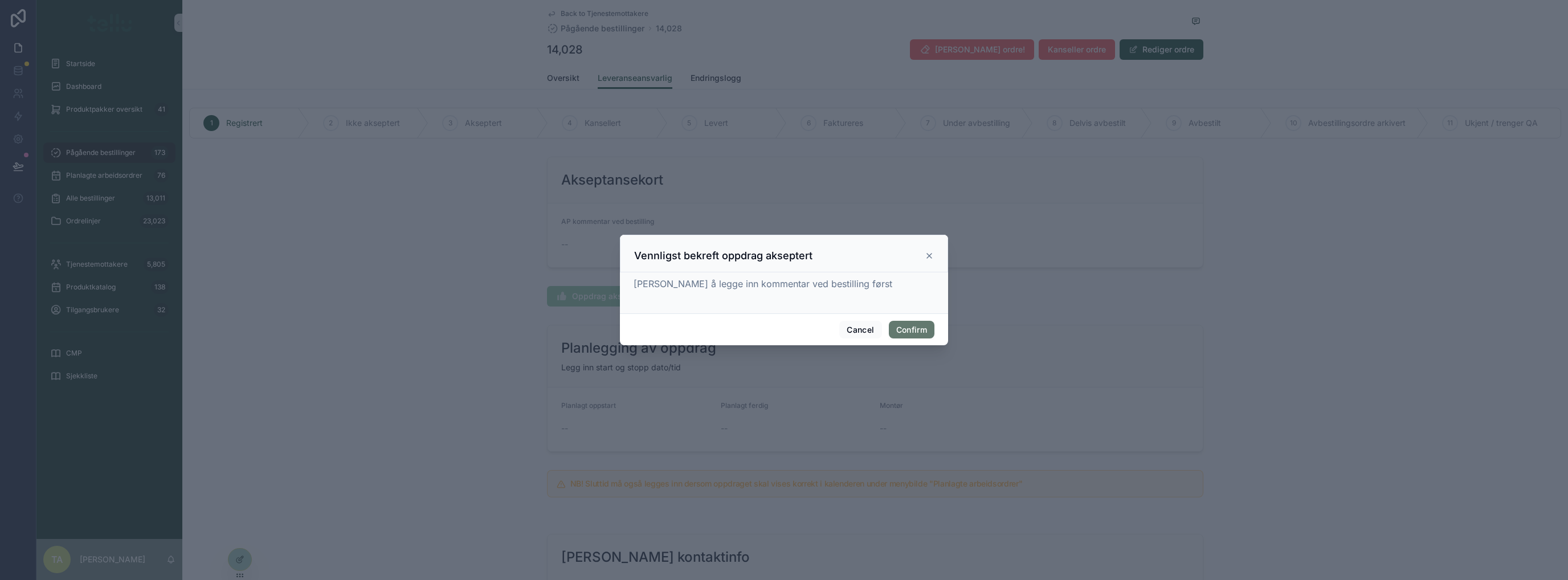
click at [875, 332] on button "Confirm" at bounding box center [911, 330] width 45 height 18
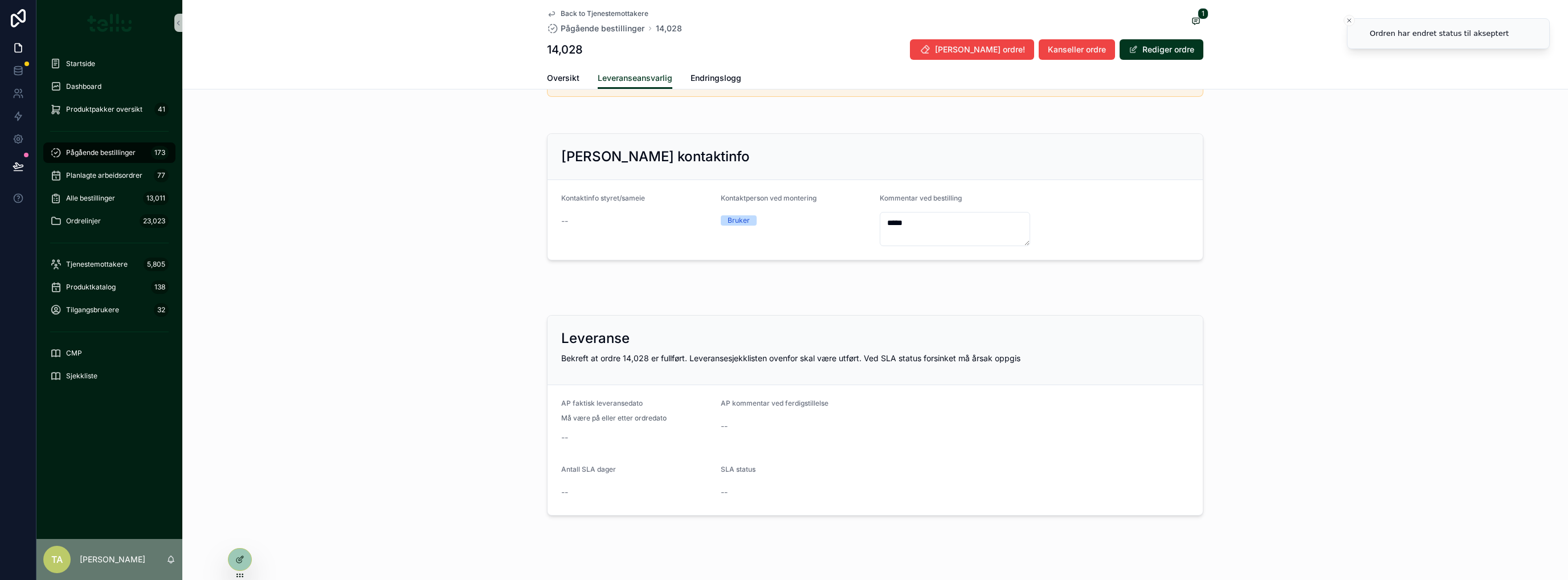
scroll to position [412, 0]
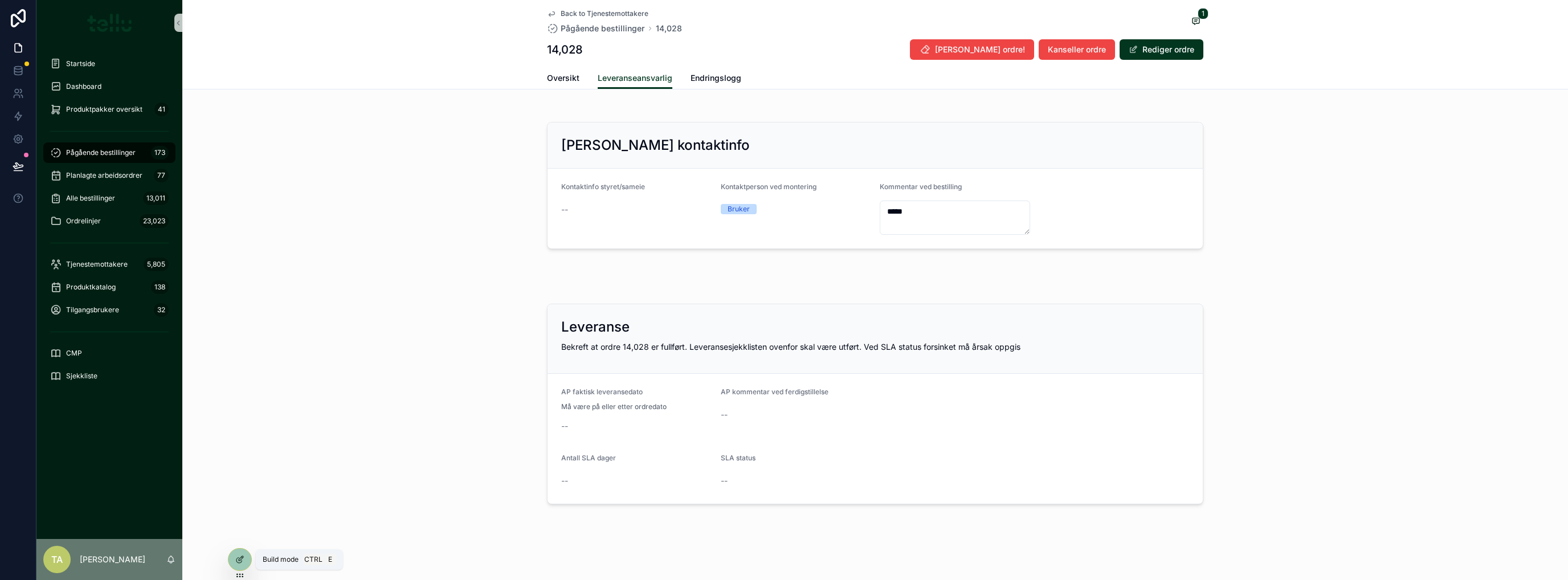
click at [241, 470] on icon at bounding box center [239, 560] width 9 height 9
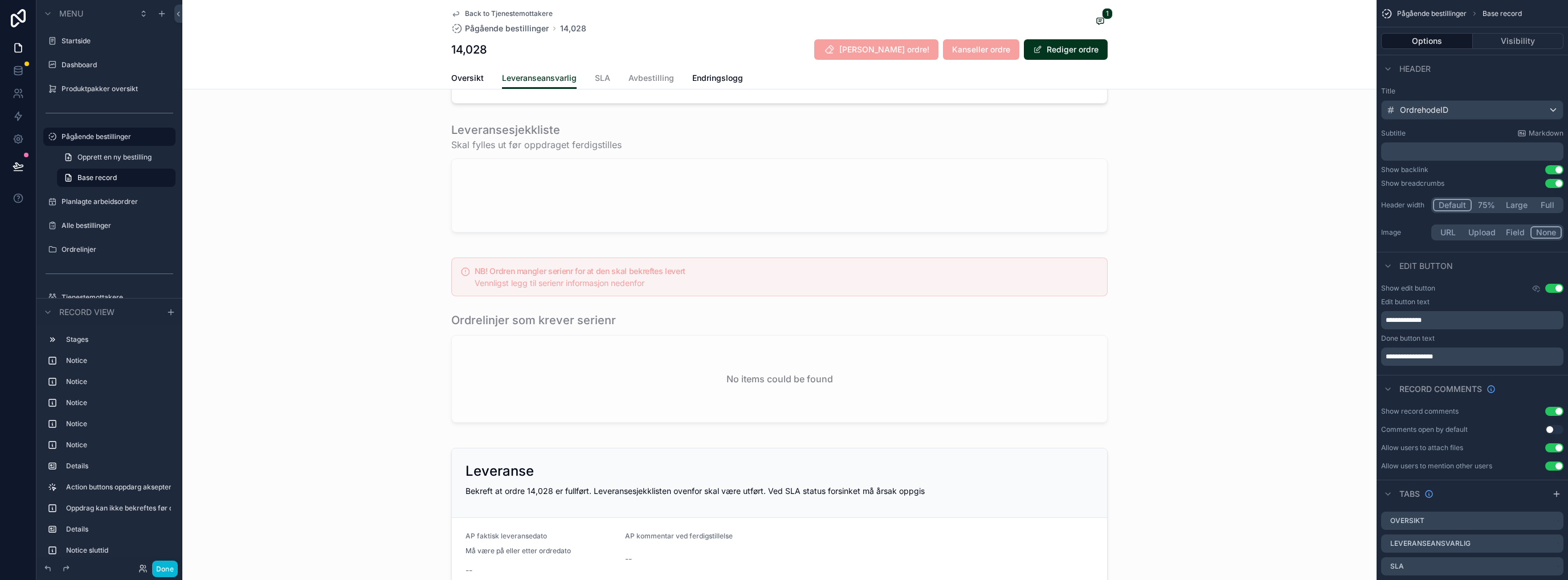
scroll to position [1171, 0]
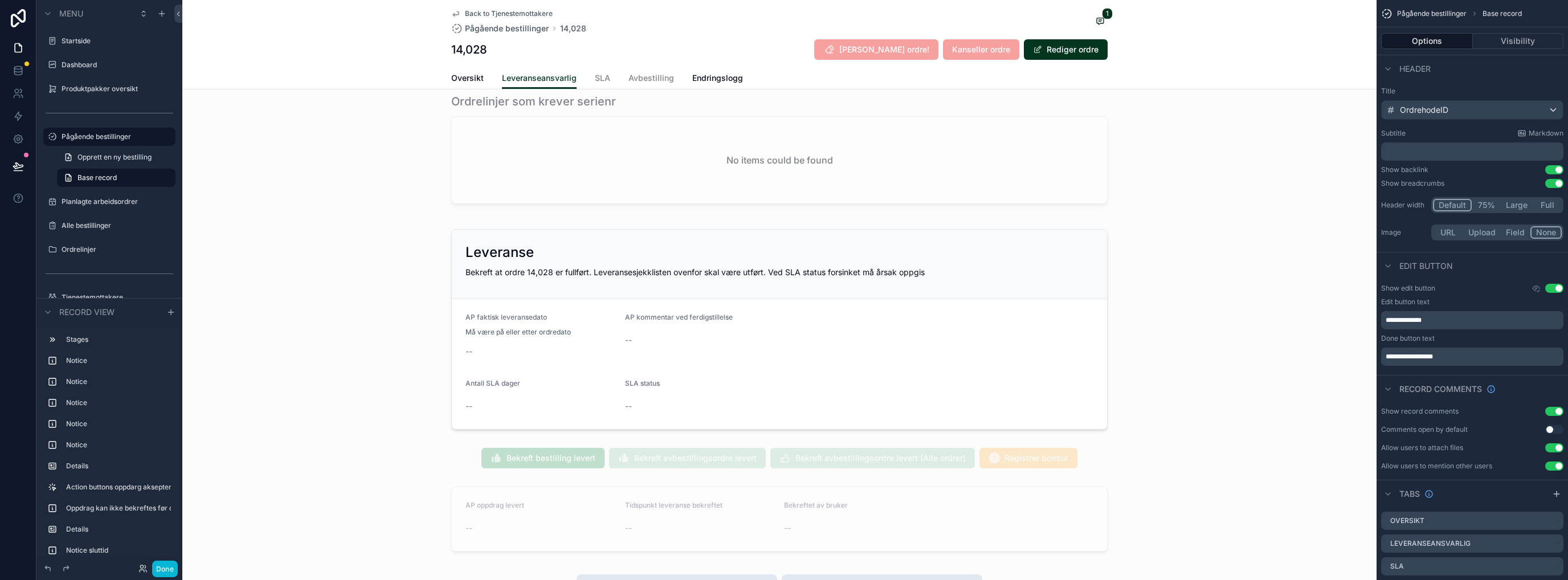
click at [875, 230] on div "scrollable content" at bounding box center [779, 329] width 1194 height 209
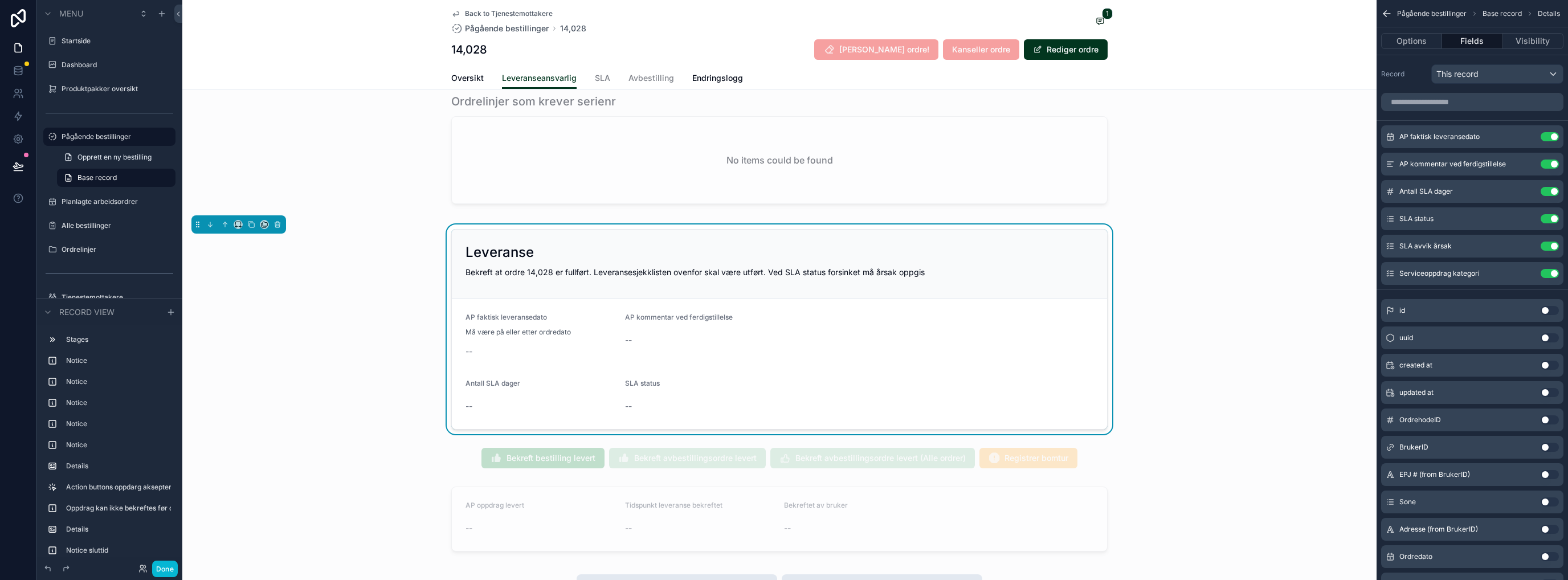
click at [0, 0] on icon "scrollable content" at bounding box center [0, 0] width 0 height 0
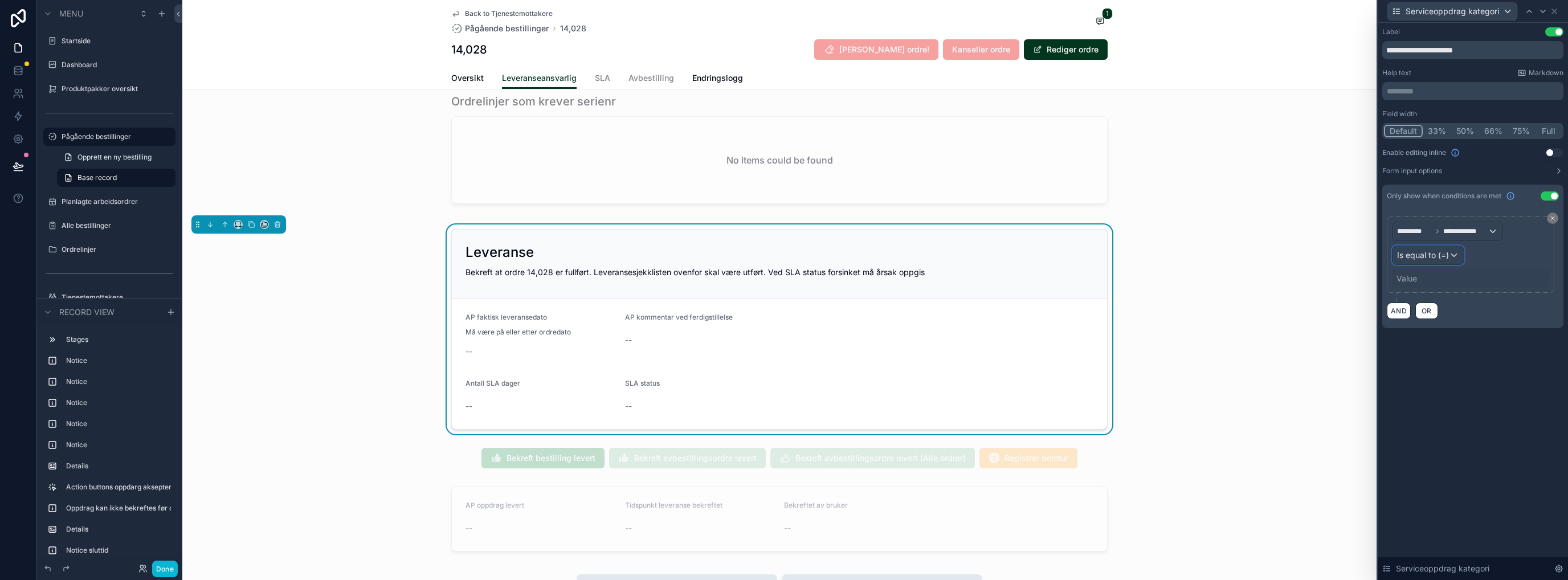
click at [875, 255] on div "Is equal to (=)" at bounding box center [1428, 255] width 71 height 18
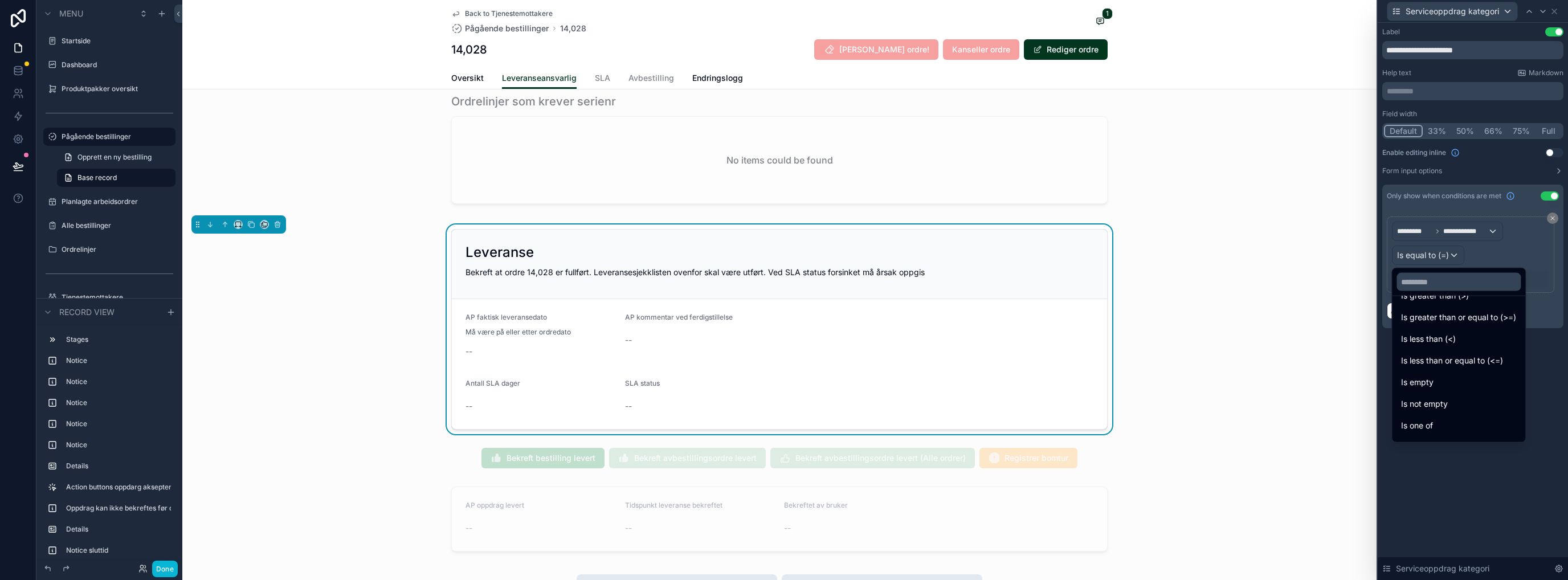
scroll to position [81, 0]
click at [875, 409] on div "Is one of" at bounding box center [1459, 407] width 115 height 13
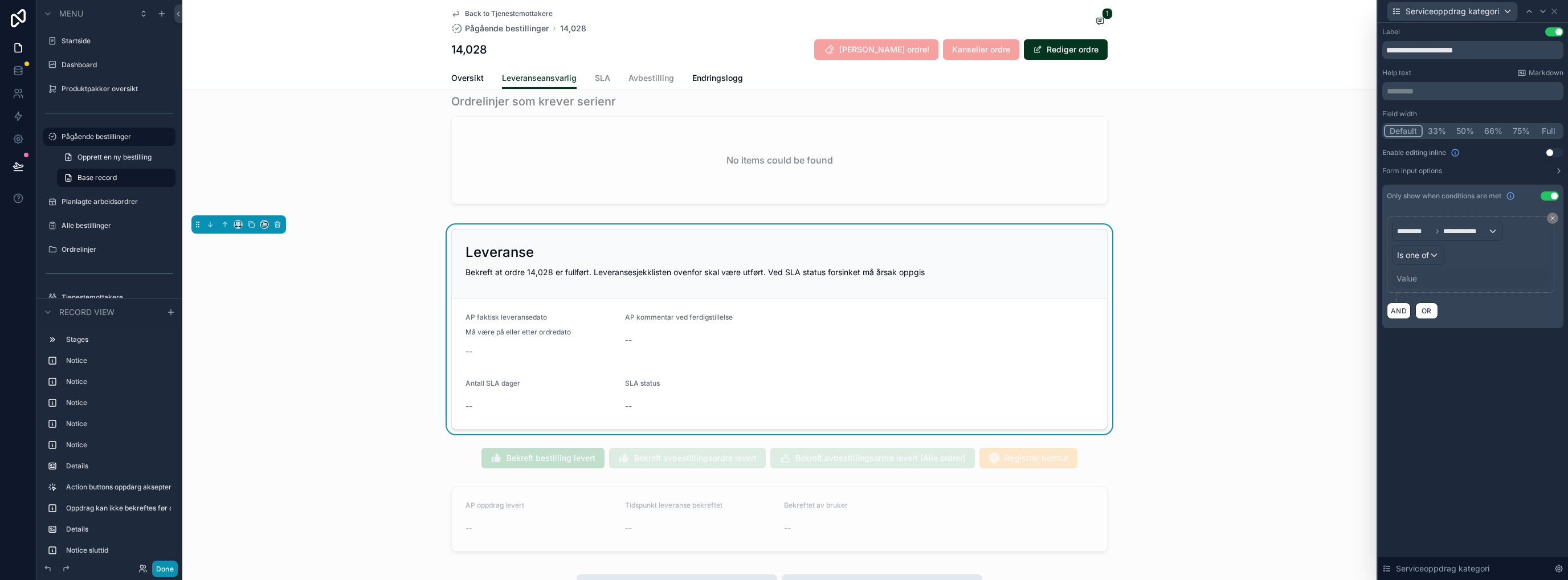
click at [168, 470] on button "Done" at bounding box center [165, 569] width 26 height 17
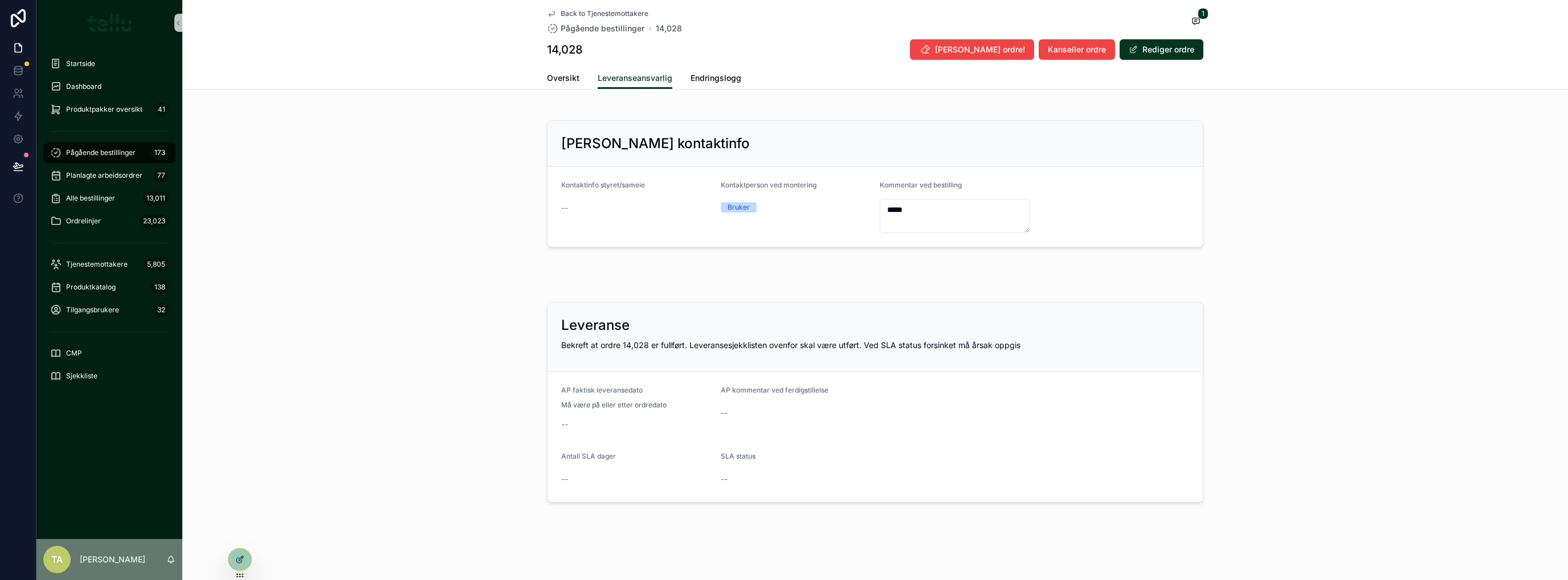
scroll to position [412, 0]
click at [240, 470] on icon at bounding box center [241, 558] width 4 height 4
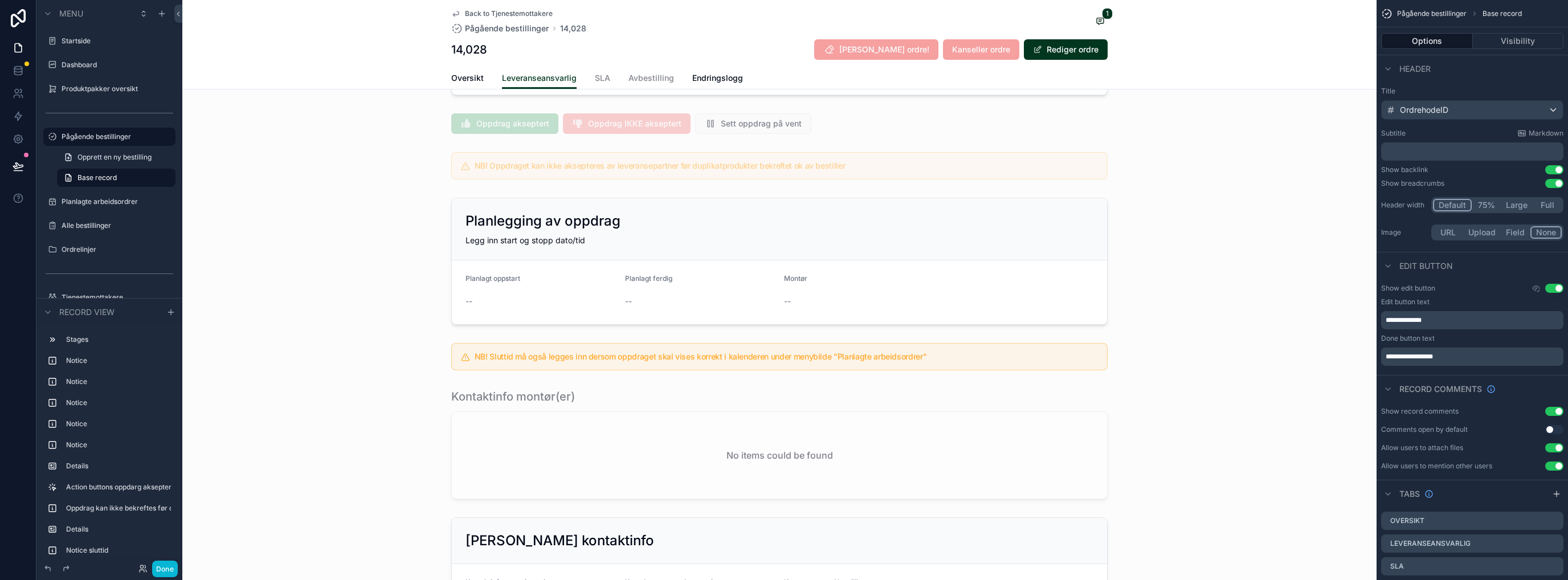
scroll to position [1171, 0]
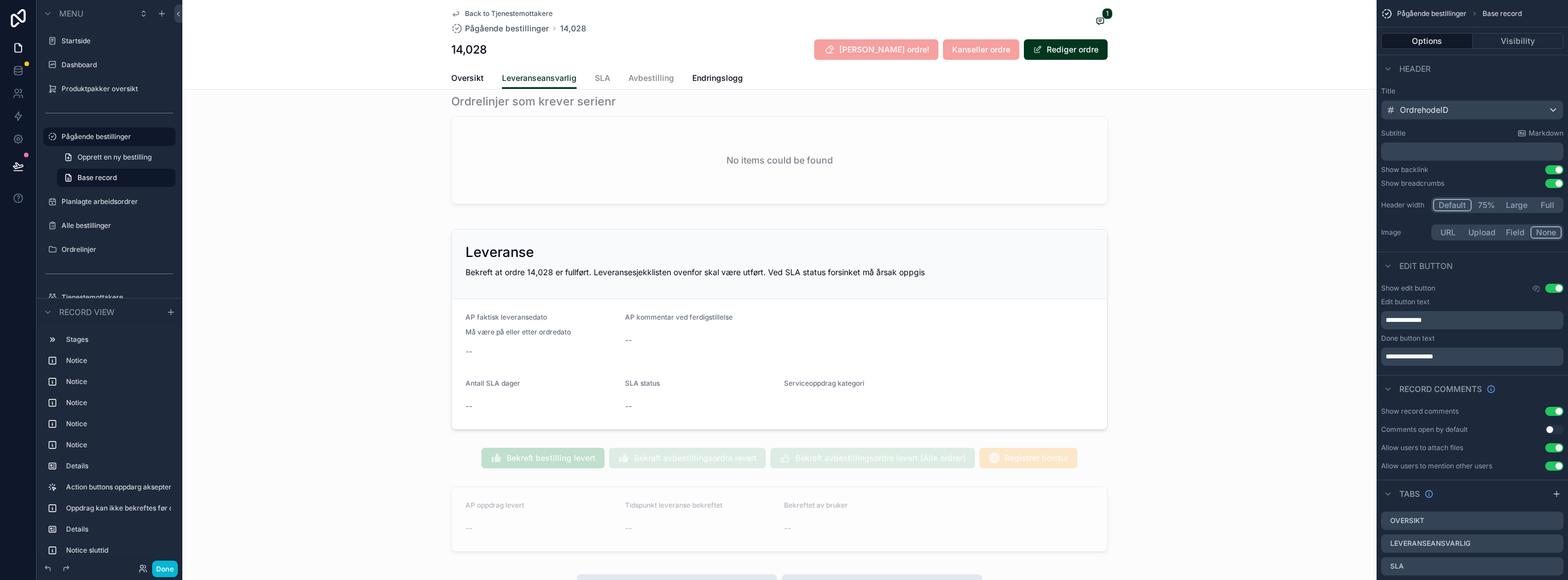
click at [875, 324] on div "scrollable content" at bounding box center [779, 329] width 1194 height 209
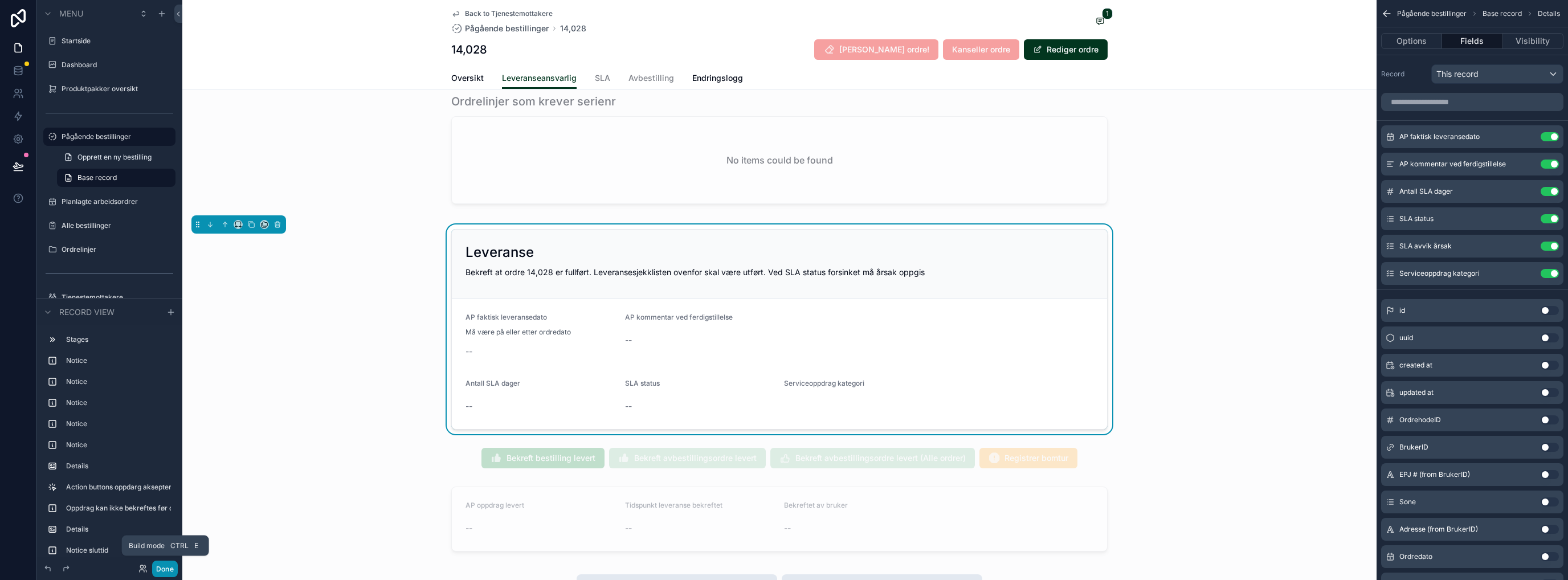
click at [162, 470] on button "Done" at bounding box center [165, 569] width 26 height 17
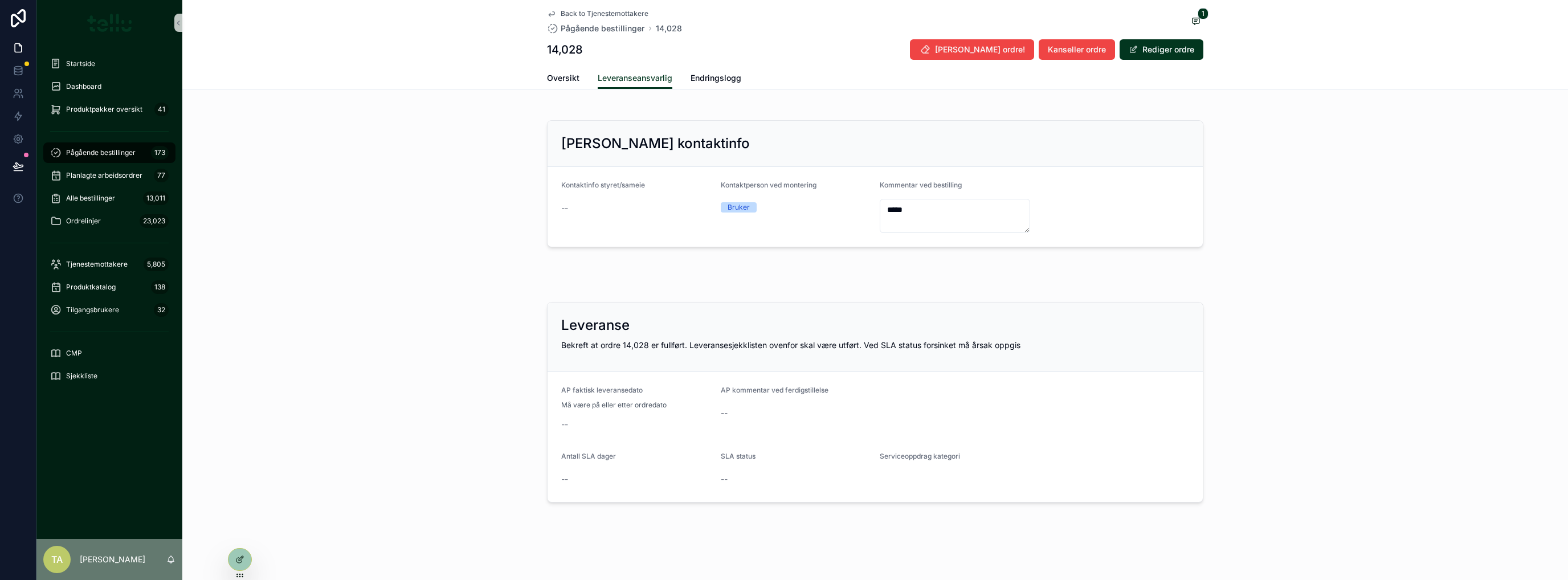
scroll to position [412, 0]
click at [241, 470] on div at bounding box center [240, 560] width 23 height 22
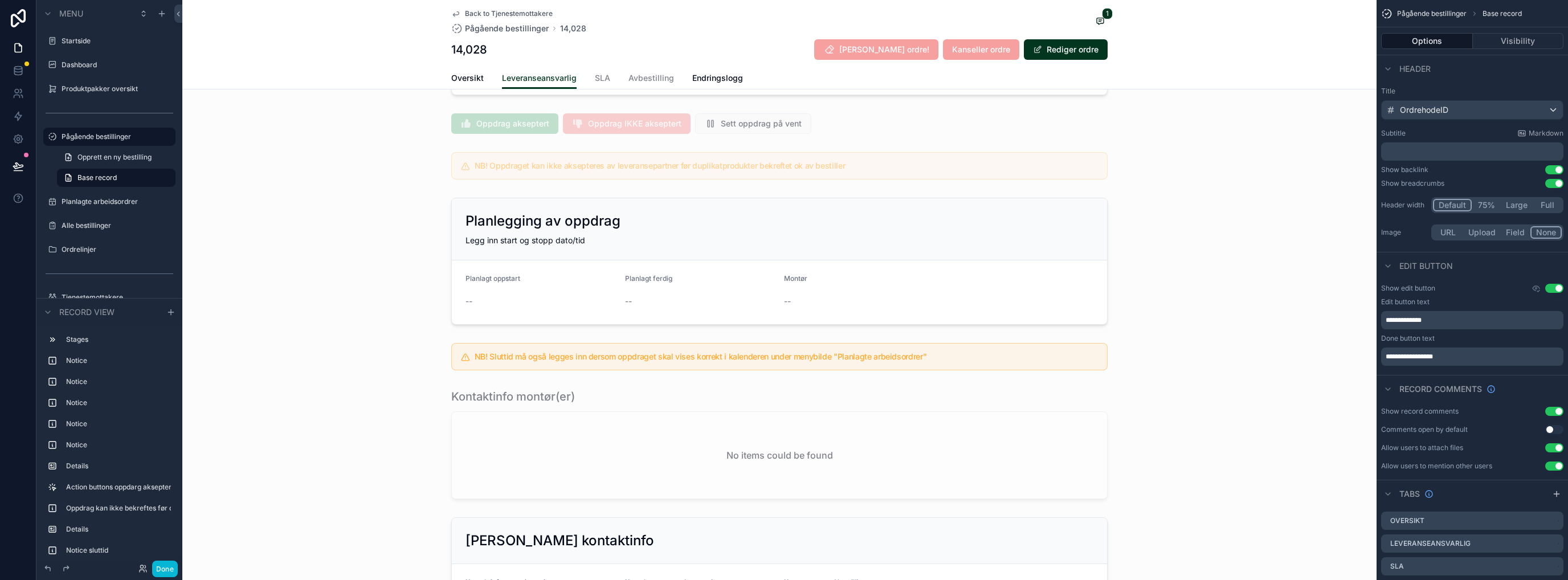
scroll to position [1171, 0]
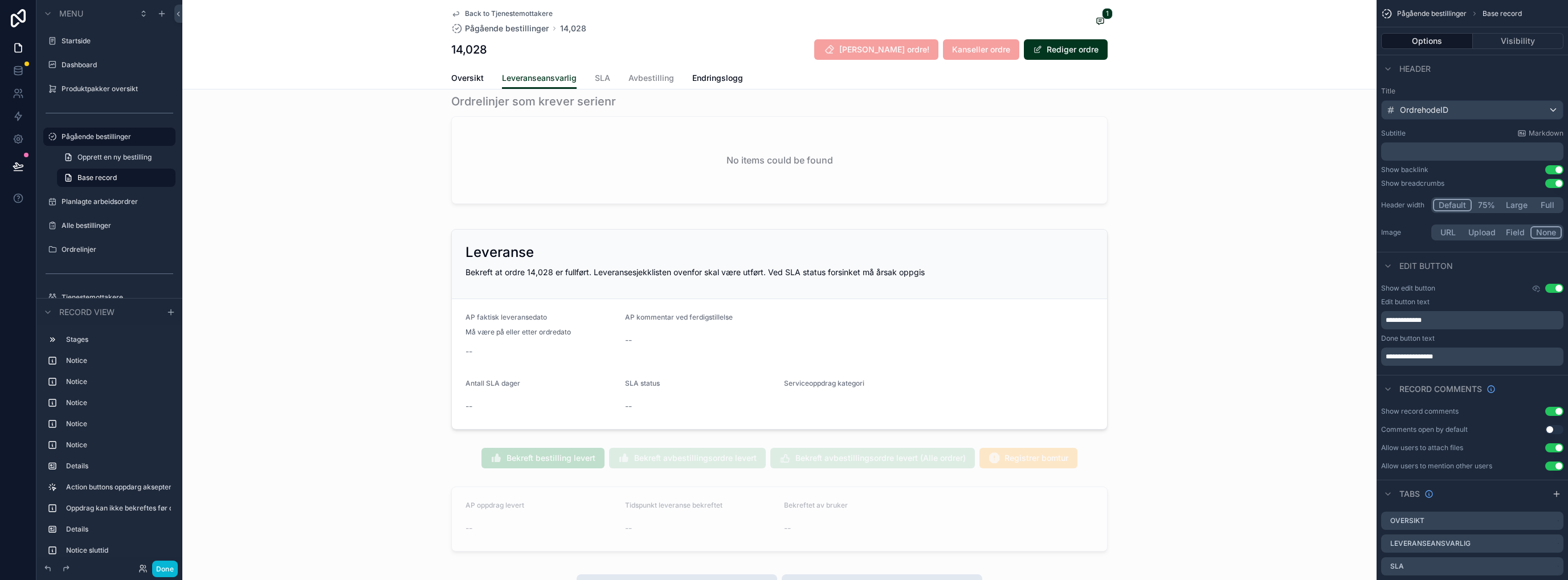
click at [875, 344] on div "scrollable content" at bounding box center [779, 329] width 1194 height 209
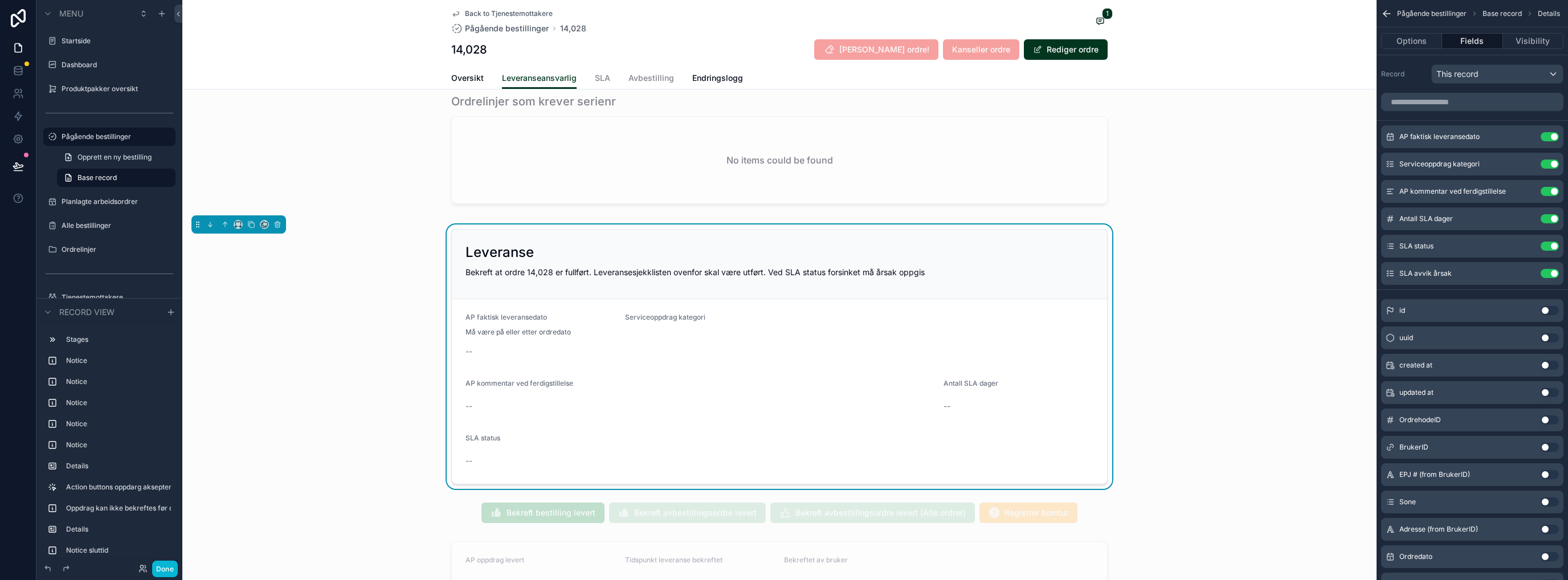
click at [0, 0] on icon "scrollable content" at bounding box center [0, 0] width 0 height 0
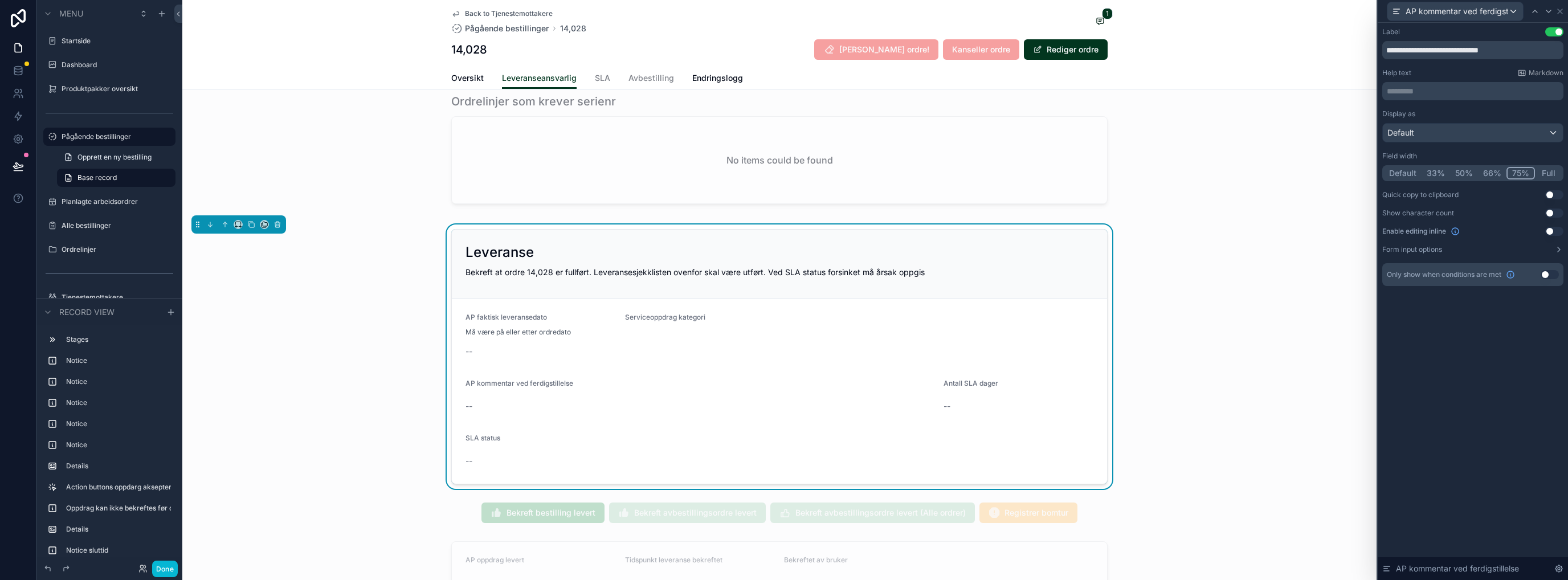
click at [875, 173] on button "50%" at bounding box center [1464, 173] width 28 height 13
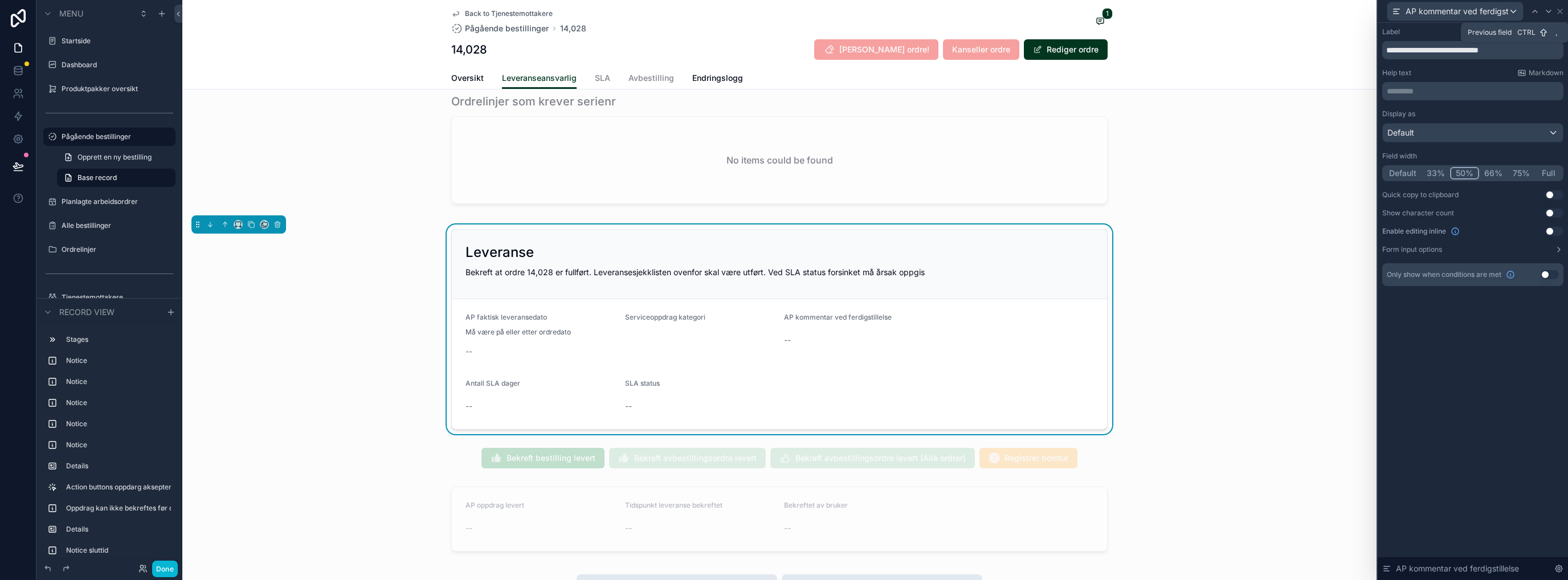
click at [875, 11] on icon at bounding box center [1535, 12] width 4 height 3
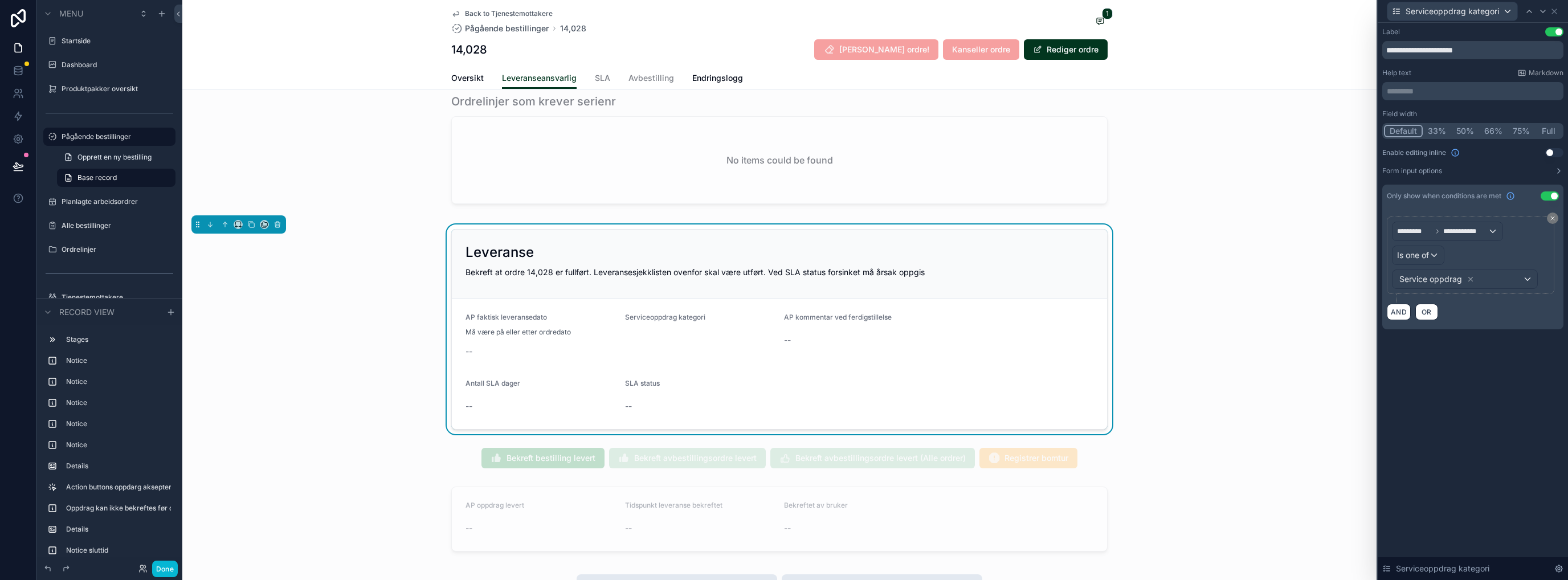
click at [875, 170] on button "Form input options" at bounding box center [1473, 171] width 181 height 9
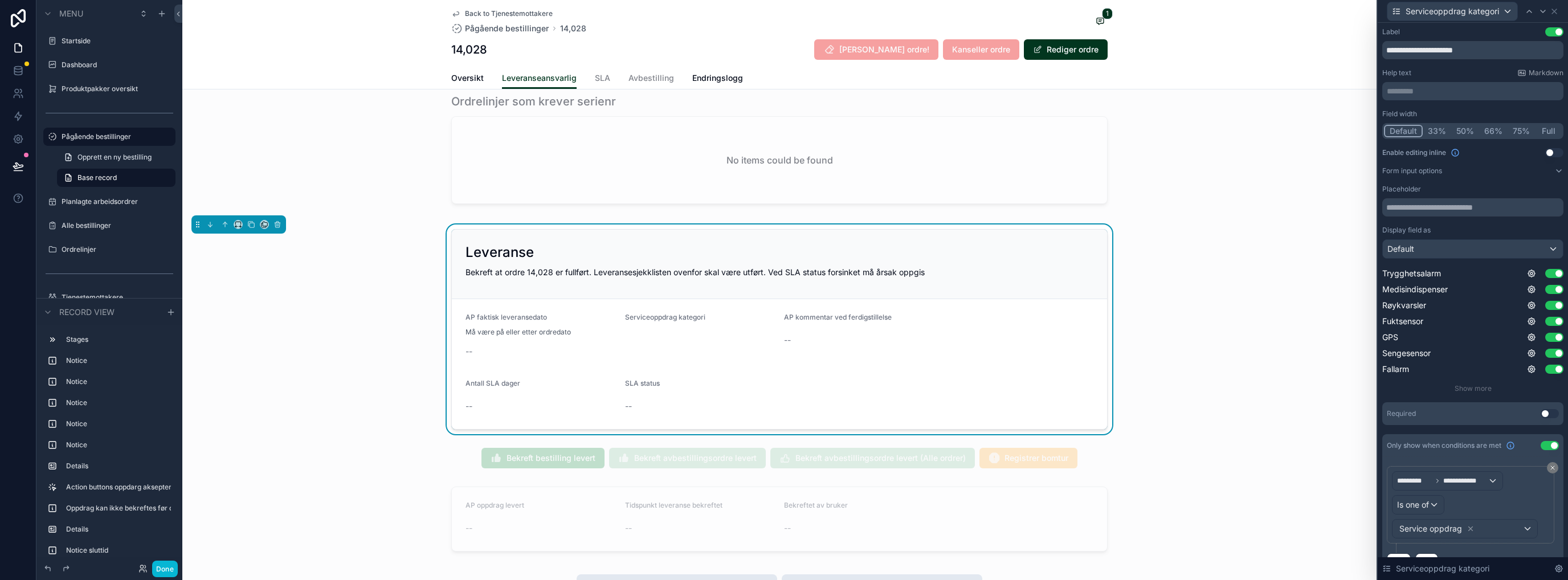
click at [875, 413] on button "Use setting" at bounding box center [1549, 414] width 18 height 9
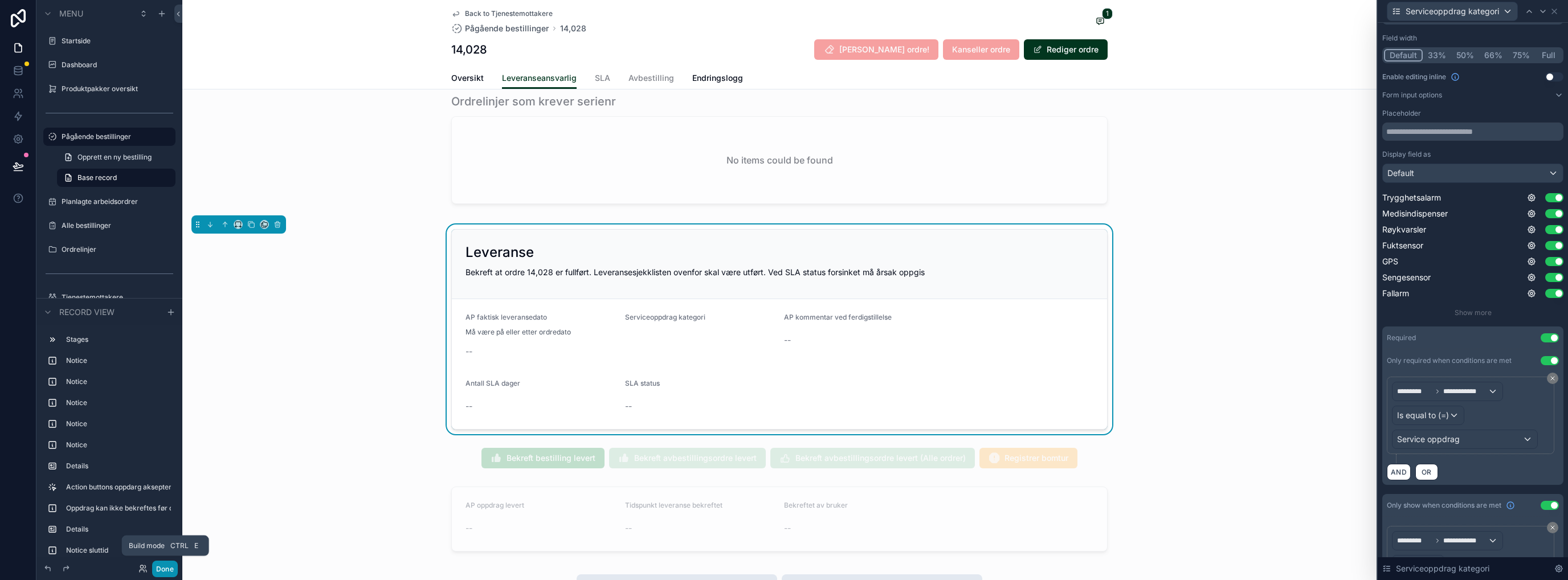
click at [162, 470] on button "Done" at bounding box center [165, 569] width 26 height 17
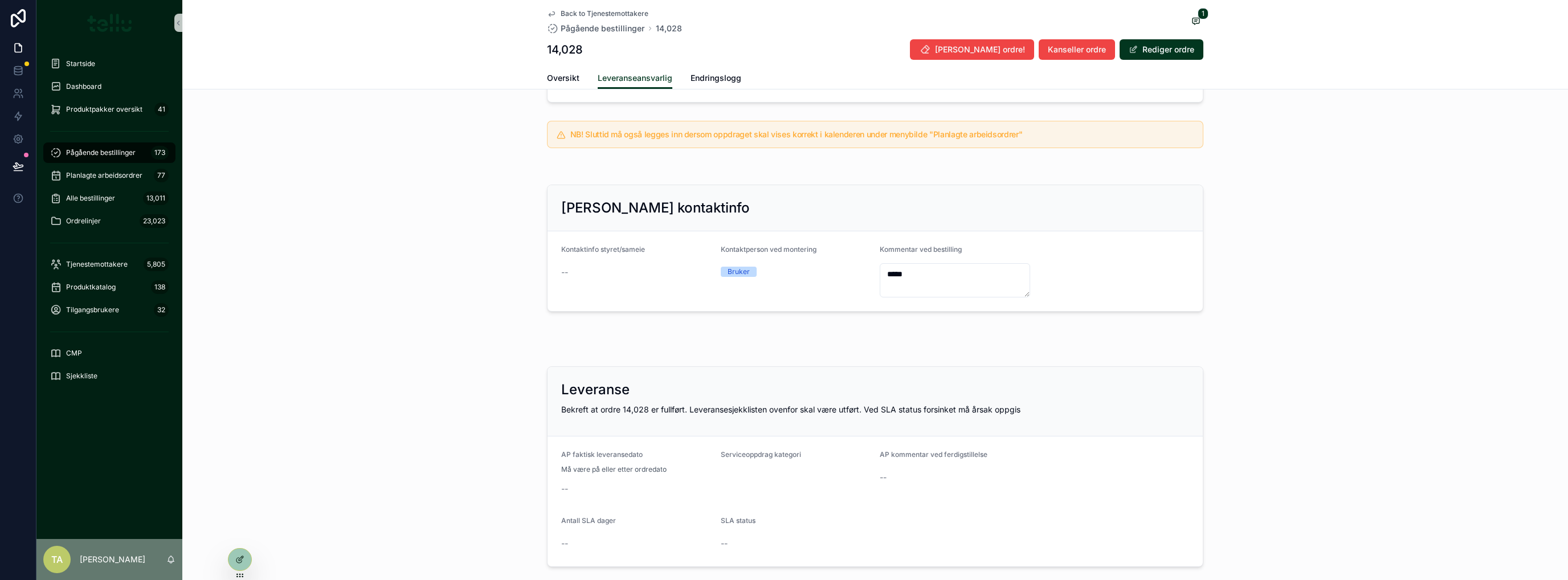
scroll to position [412, 0]
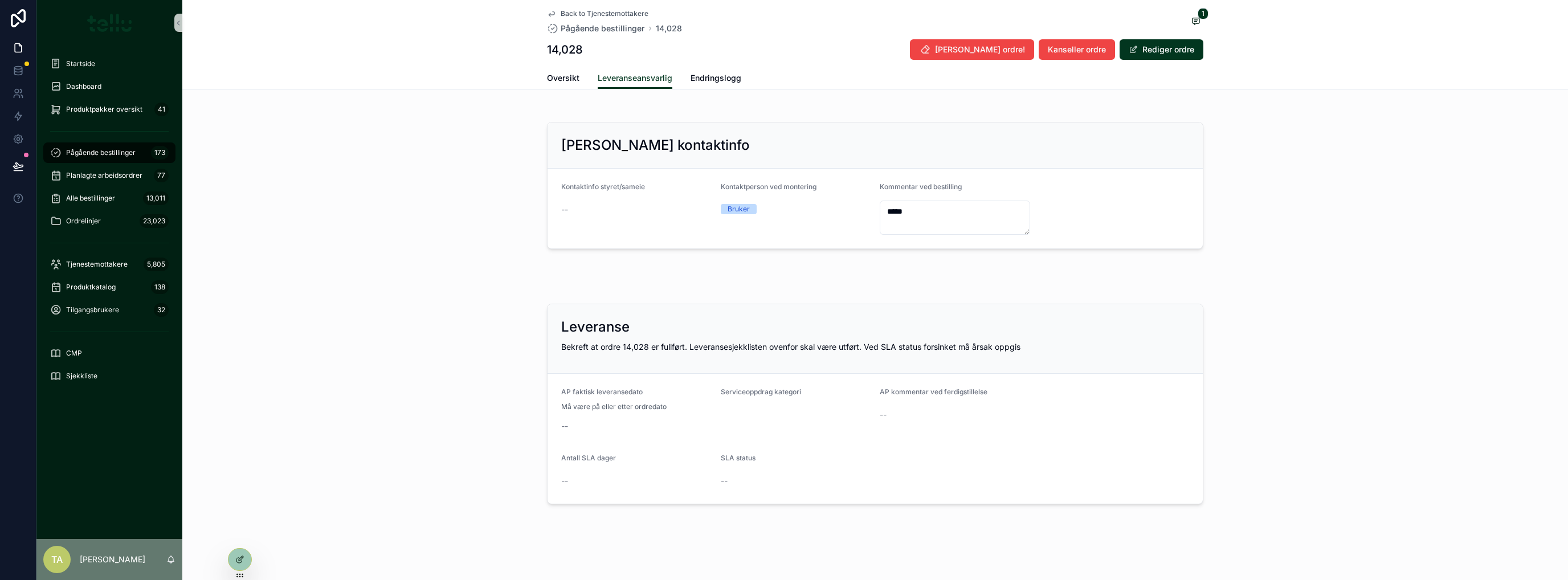
click at [875, 53] on button "Rediger ordre" at bounding box center [1161, 49] width 84 height 20
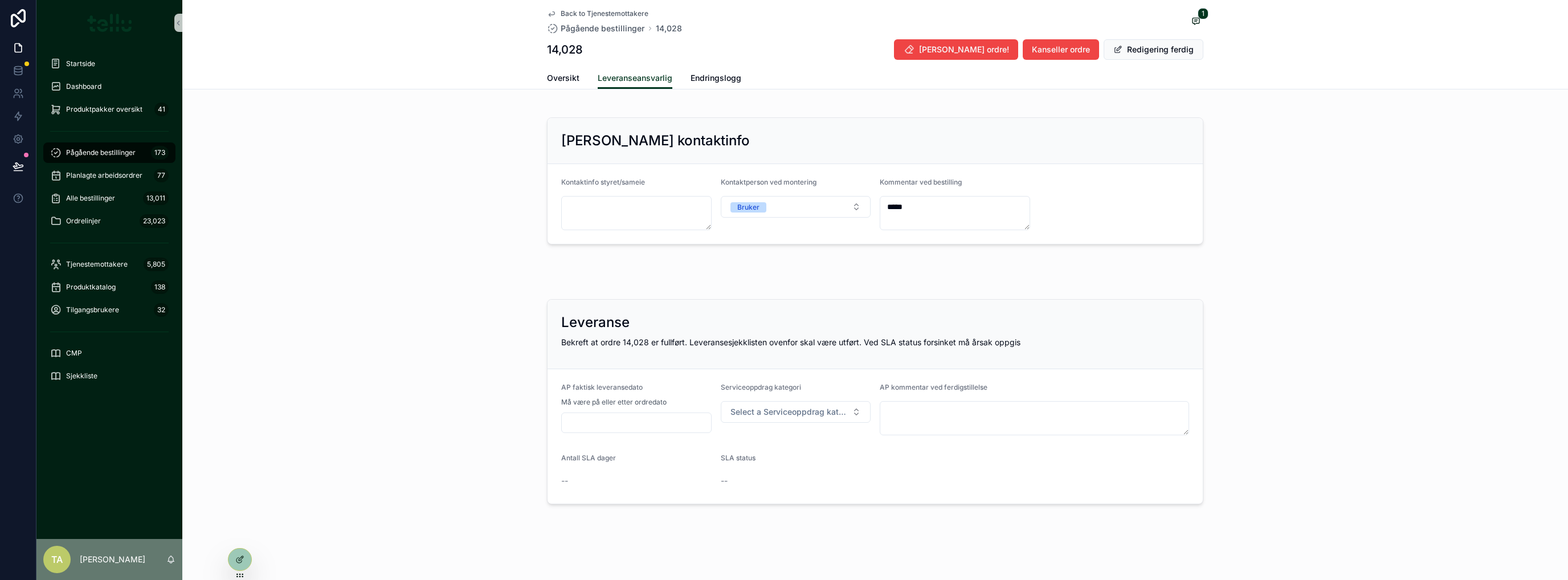
click at [574, 418] on input "scrollable content" at bounding box center [636, 423] width 149 height 16
click at [636, 226] on button "[DATE]" at bounding box center [632, 226] width 45 height 20
type input "*********"
click at [426, 387] on div "Leveranse Bekreft at ordre 14,028 er fullført. Leveransesjekklisten ovenfor ska…" at bounding box center [875, 401] width 1386 height 214
click at [244, 470] on icon at bounding box center [239, 560] width 9 height 9
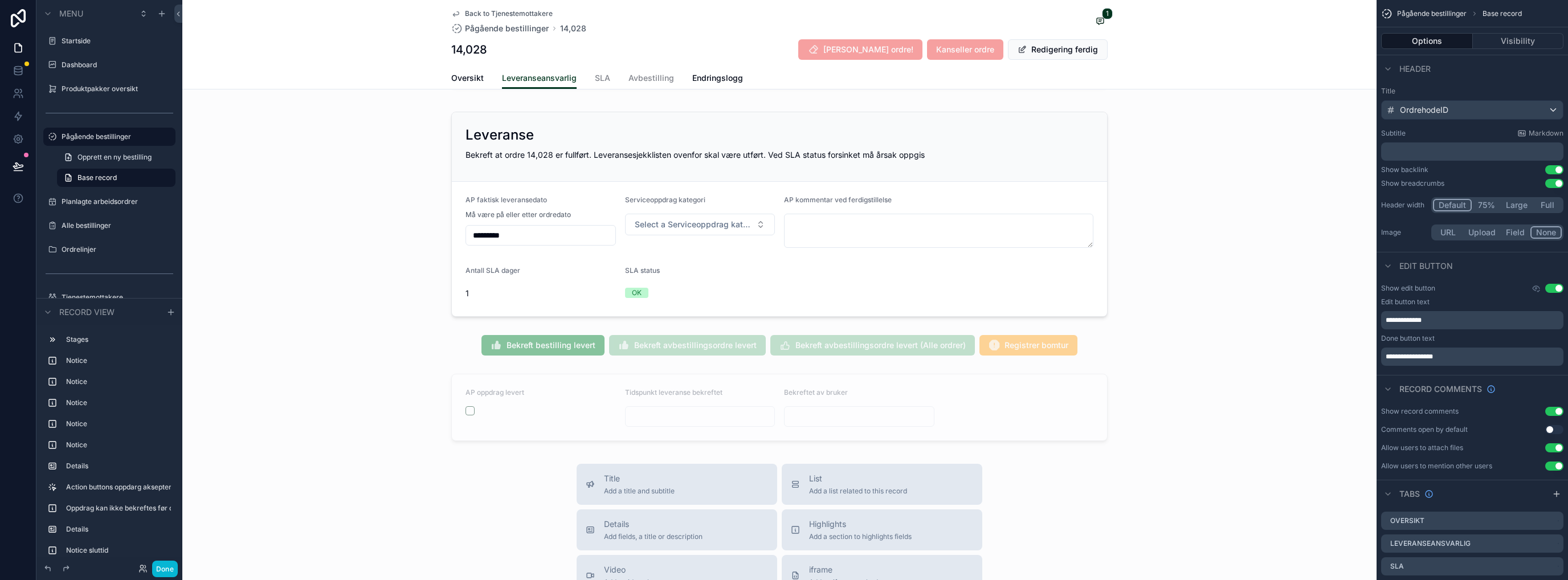
scroll to position [1346, 0]
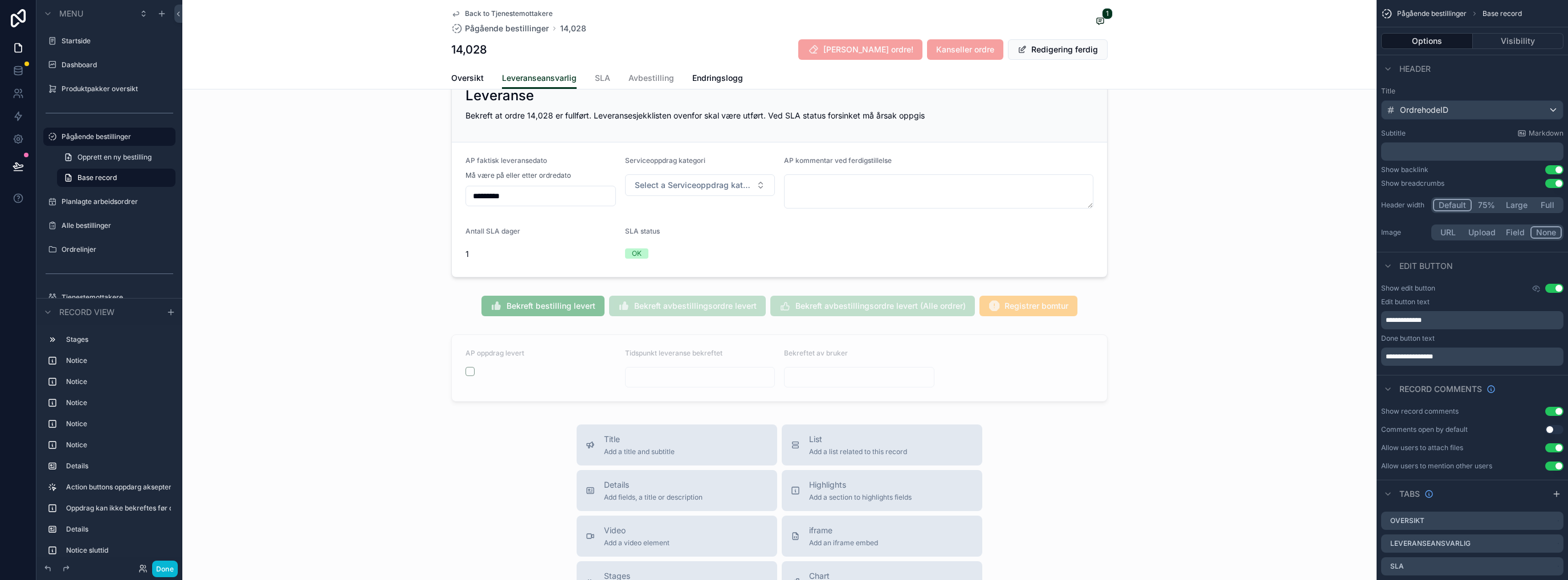
click at [469, 291] on div "scrollable content" at bounding box center [779, 306] width 1194 height 29
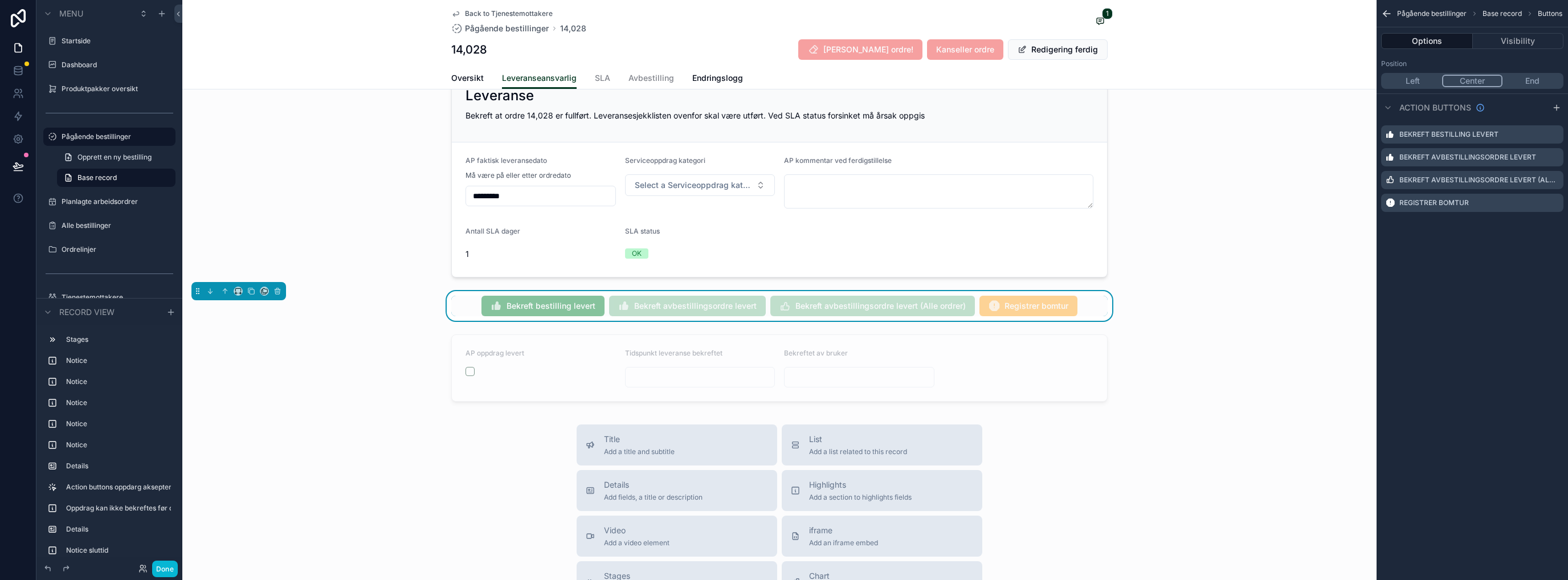
click at [0, 0] on icon "scrollable content" at bounding box center [0, 0] width 0 height 0
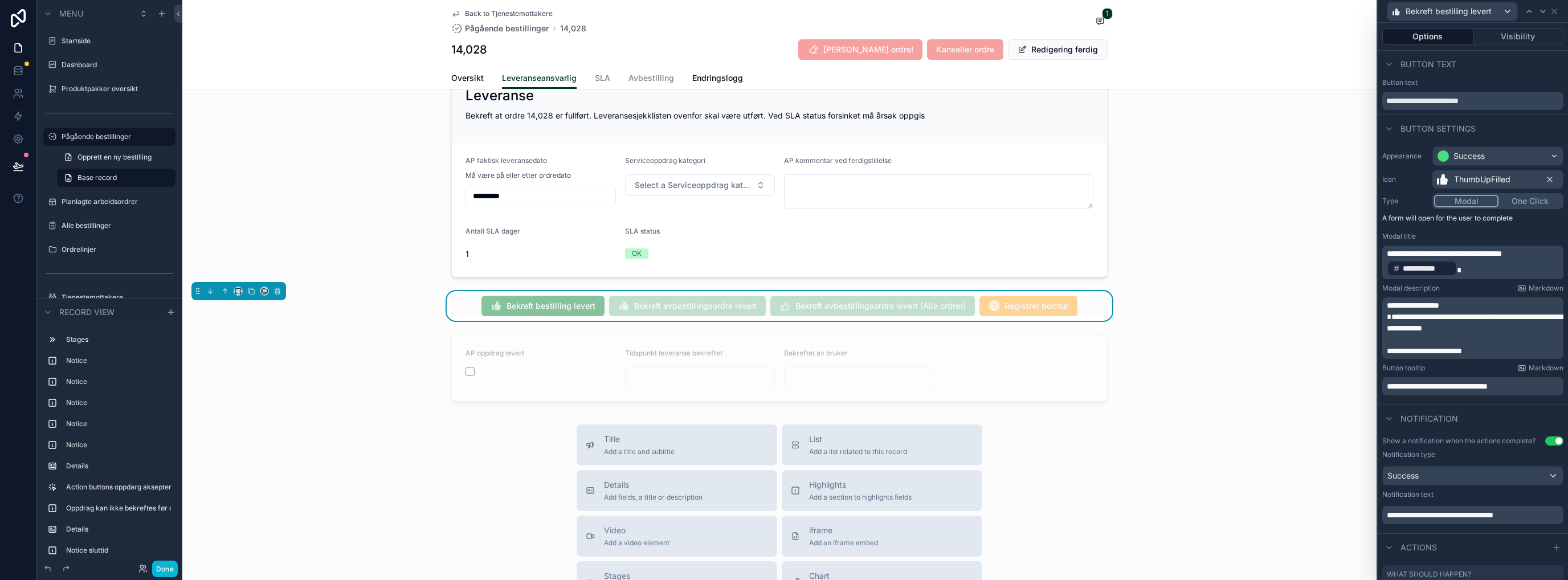
click at [875, 39] on button "Visibility" at bounding box center [1518, 36] width 90 height 16
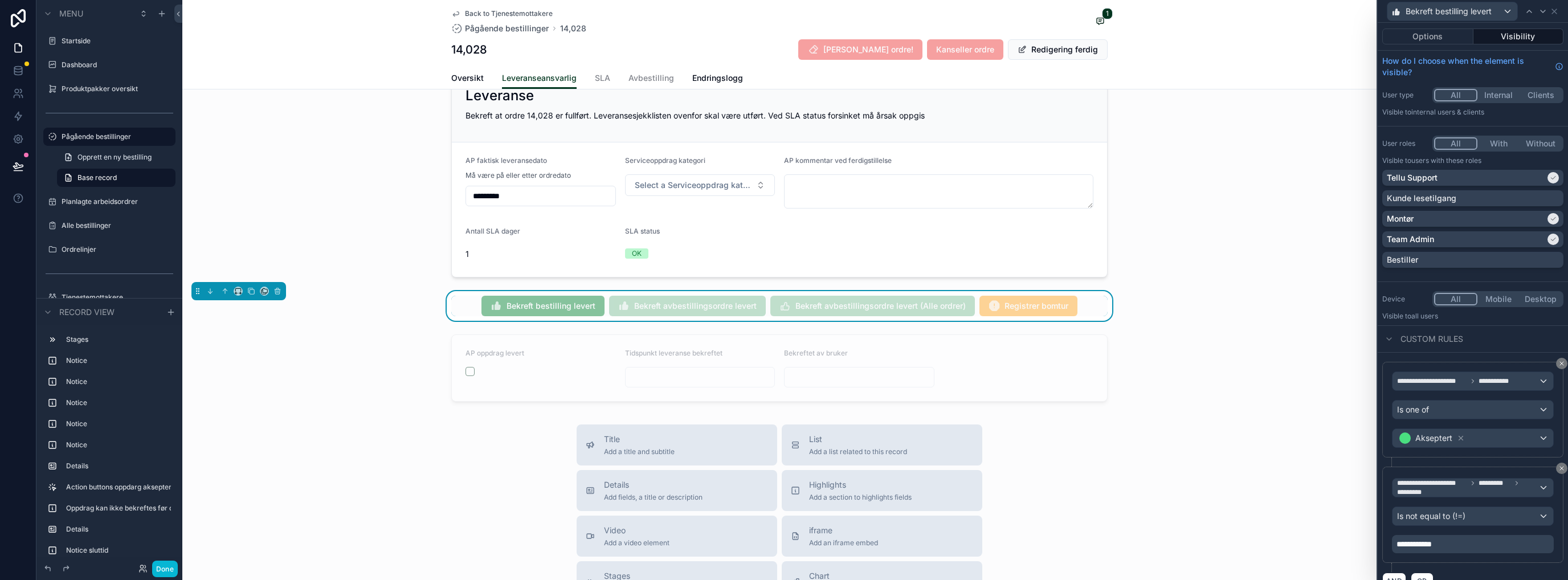
scroll to position [16, 0]
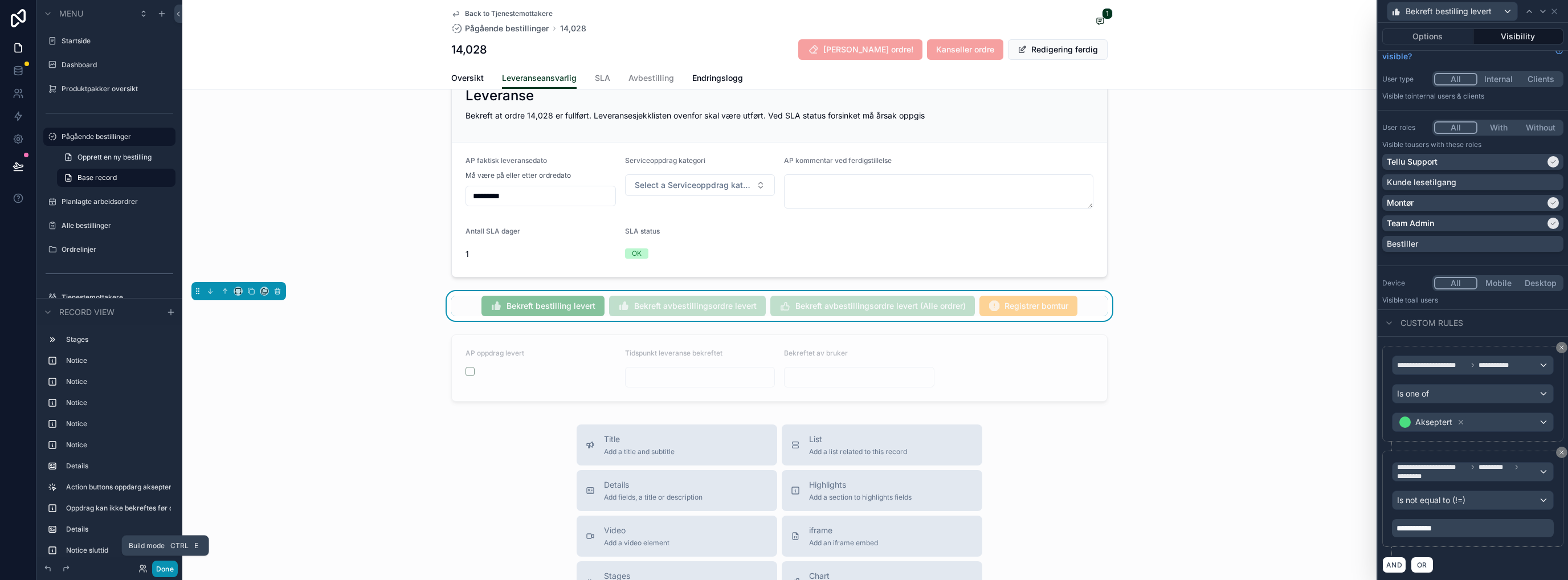
click at [166, 470] on button "Done" at bounding box center [165, 569] width 26 height 17
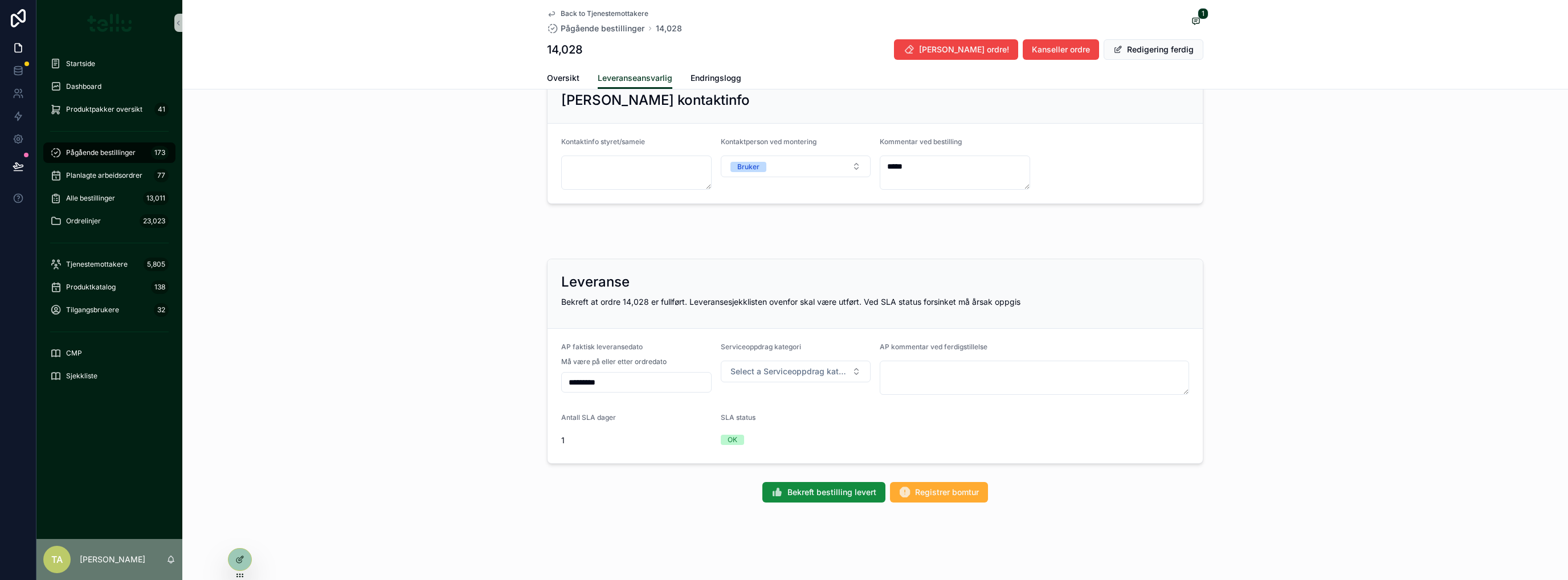
scroll to position [473, 0]
click at [235, 470] on icon at bounding box center [239, 560] width 9 height 9
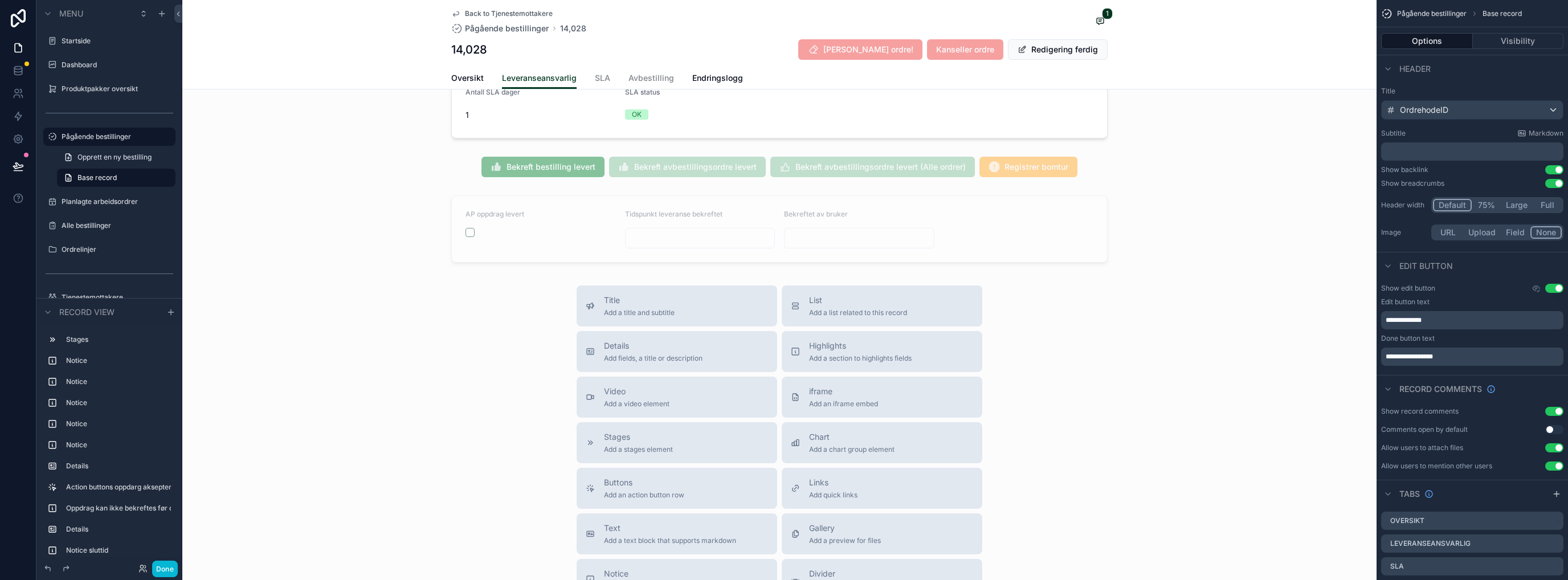
scroll to position [1574, 0]
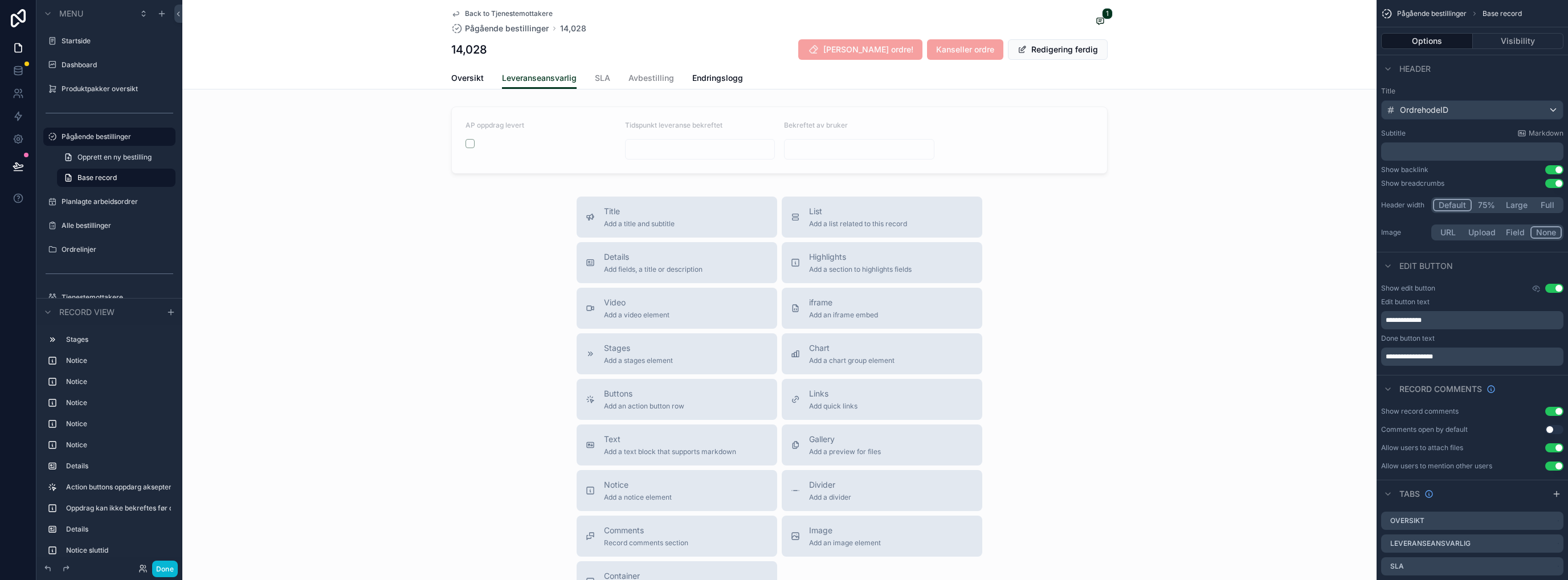
click at [693, 470] on div "Notice Add a notice element" at bounding box center [677, 490] width 182 height 23
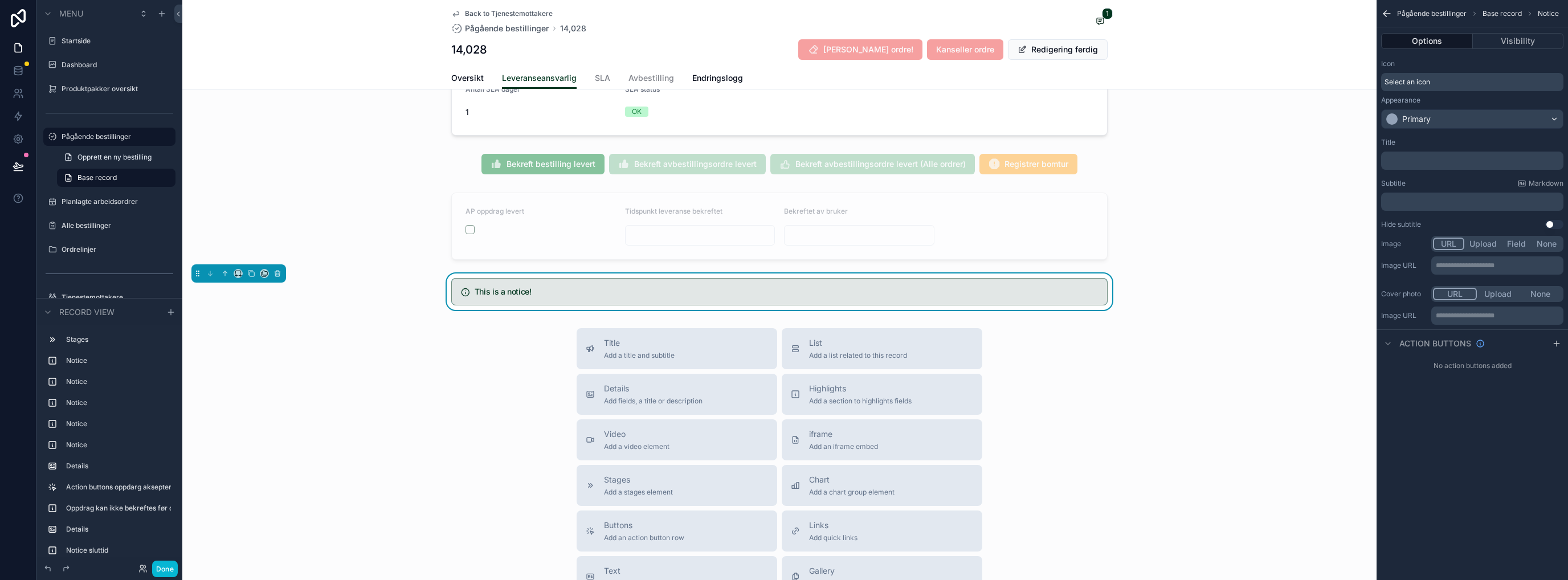
scroll to position [1485, 0]
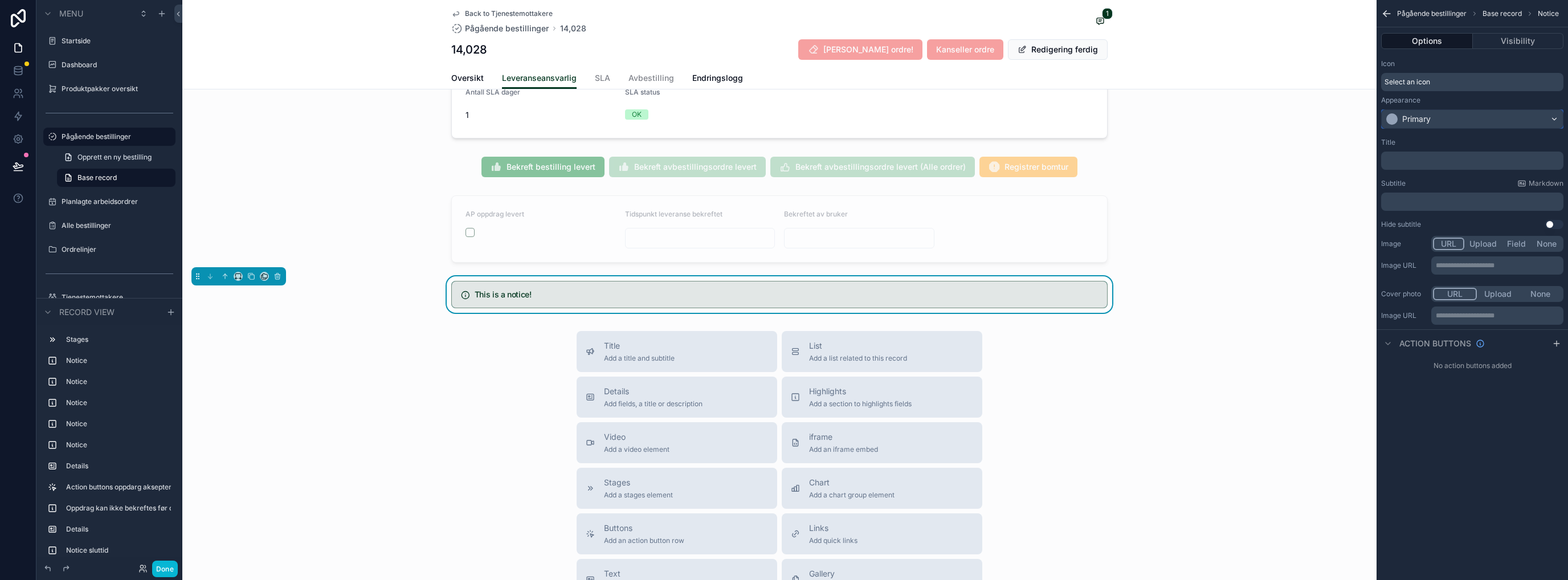
click at [875, 125] on div "Primary" at bounding box center [1472, 119] width 181 height 18
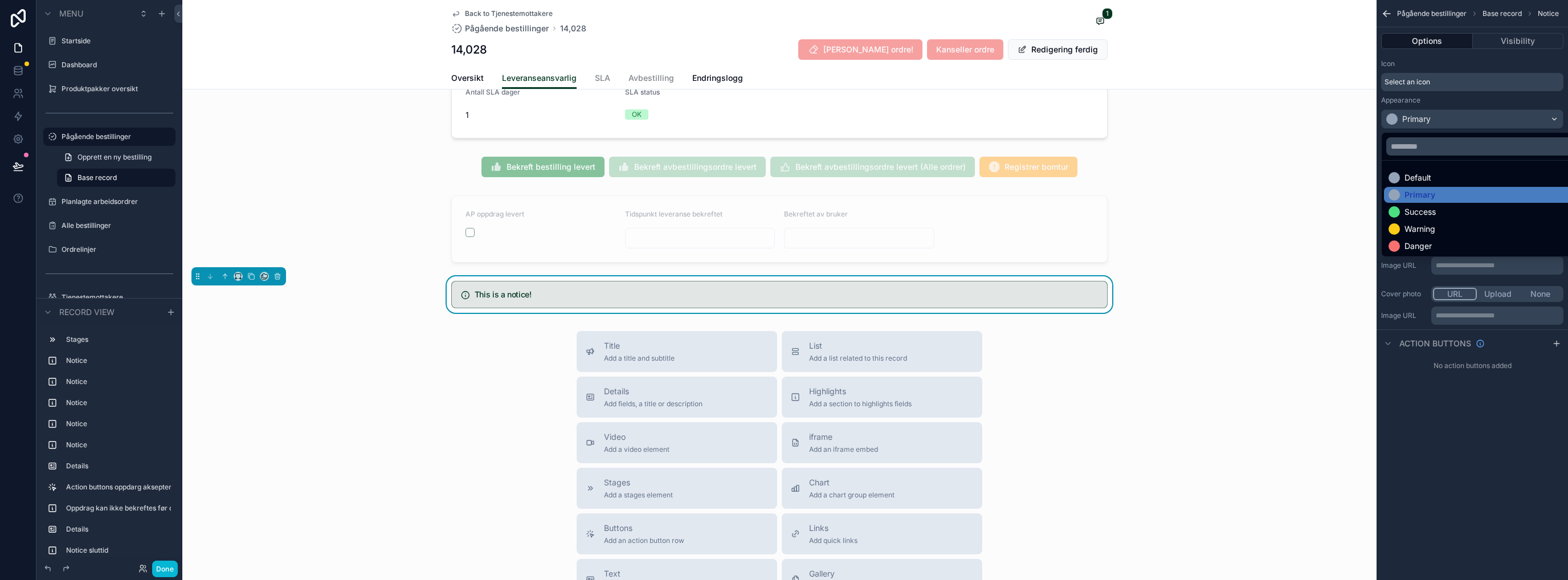
click at [875, 223] on div "Warning" at bounding box center [1419, 229] width 31 height 12
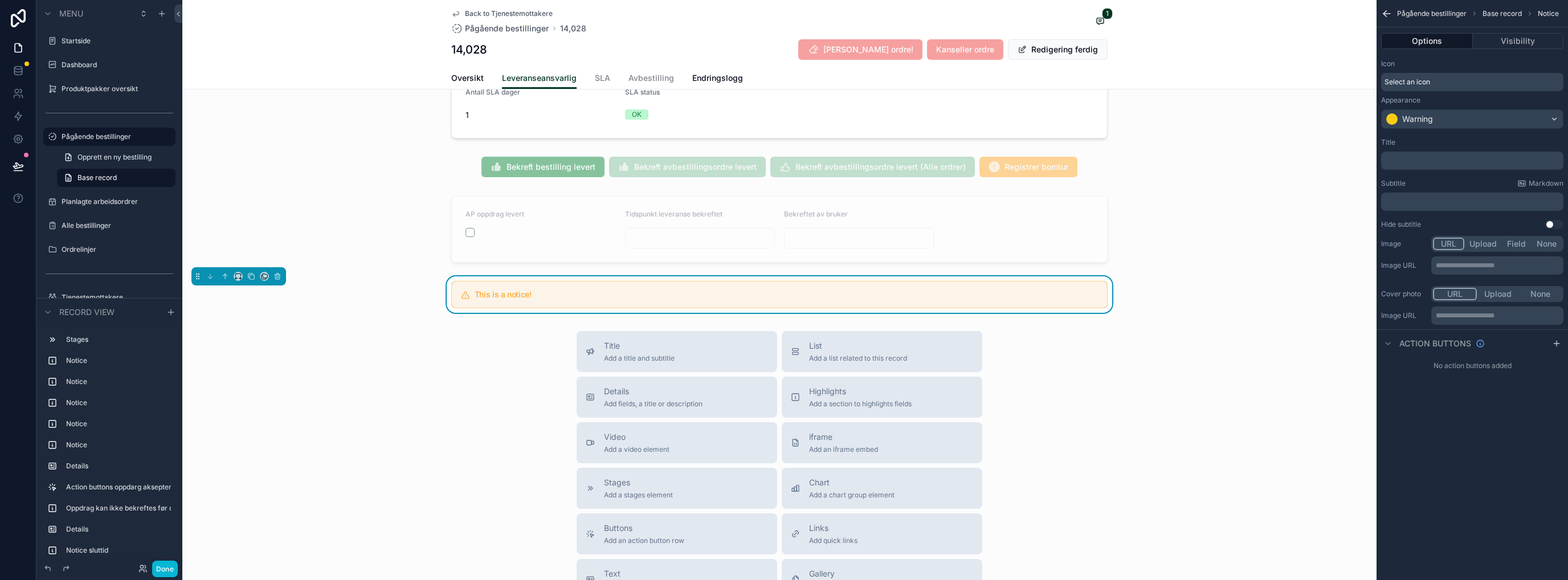
click at [875, 158] on p "﻿" at bounding box center [1473, 161] width 175 height 9
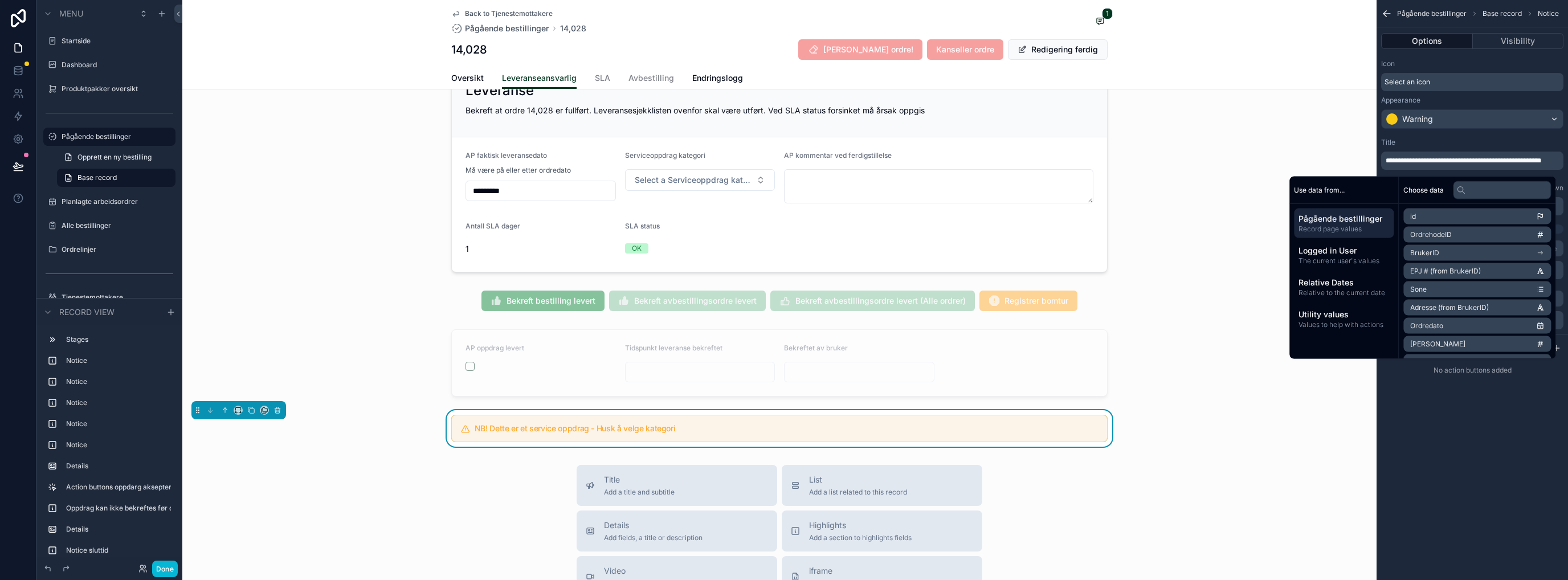
scroll to position [1333, 0]
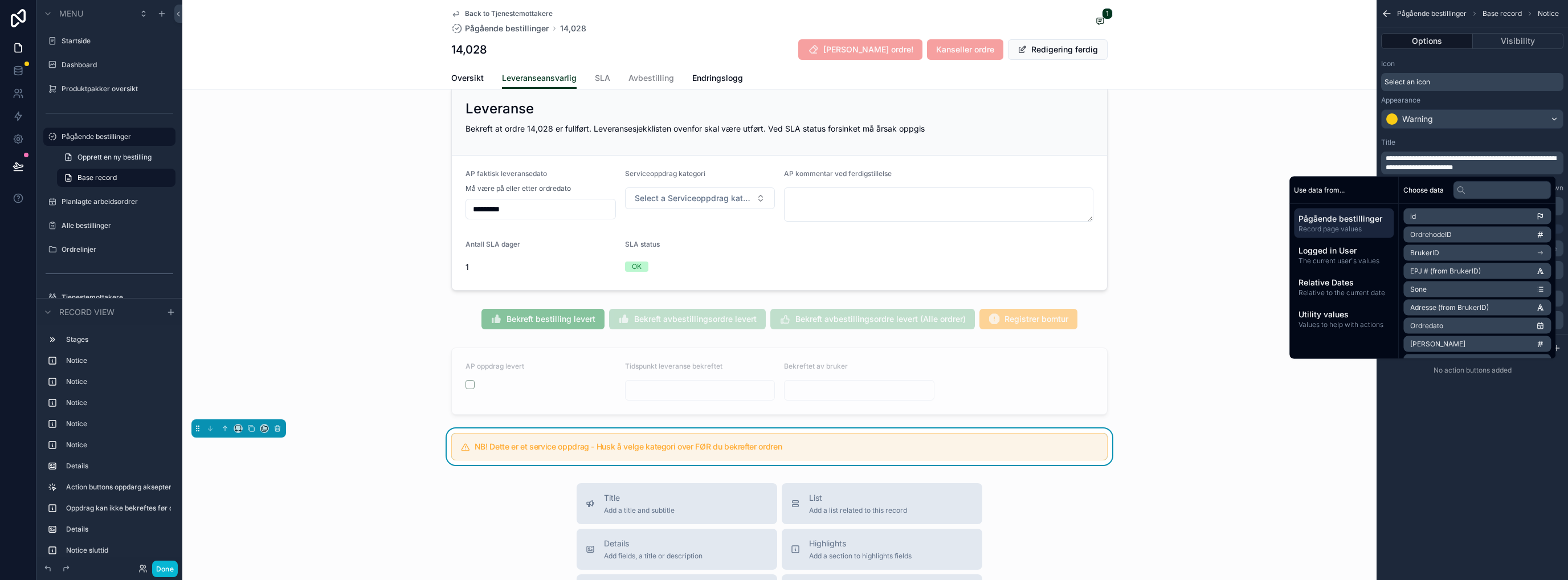
click at [1388, 167] on span "**********" at bounding box center [1471, 163] width 170 height 16
click at [1393, 161] on span "**********" at bounding box center [1471, 163] width 170 height 16
click at [1523, 159] on span "**********" at bounding box center [1471, 163] width 170 height 16
click at [462, 442] on icon "scrollable content" at bounding box center [465, 447] width 9 height 9
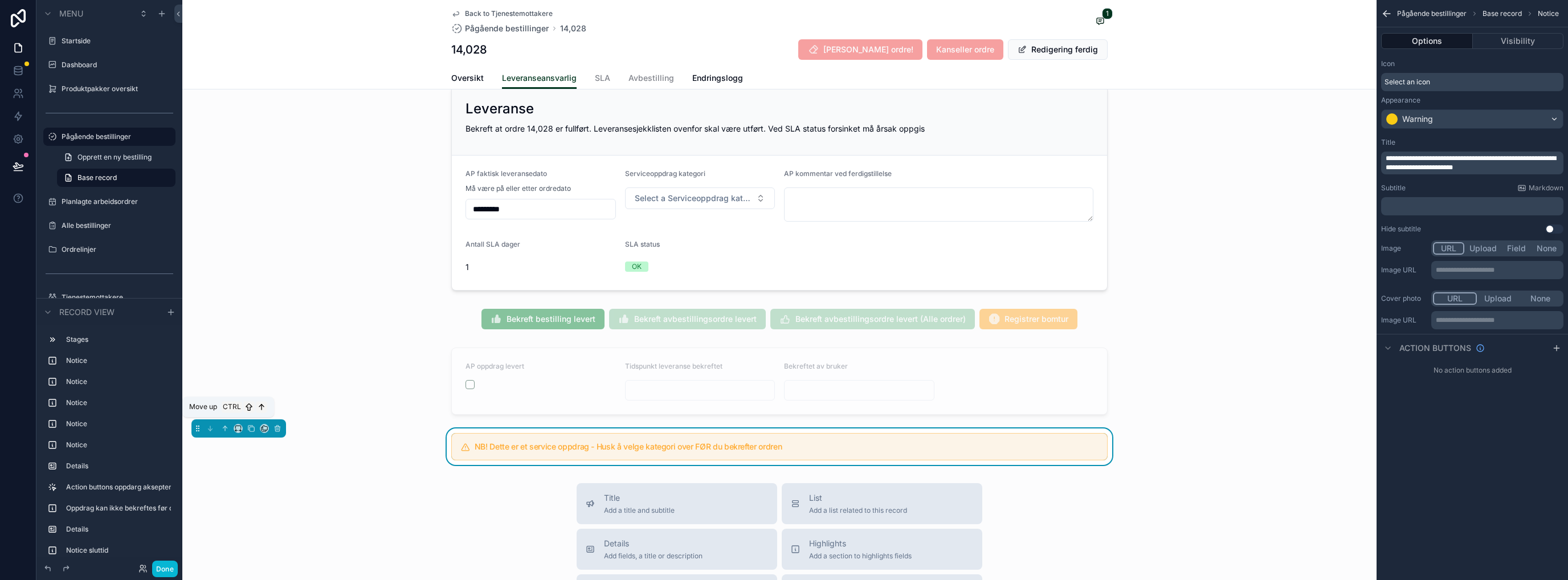
click at [225, 426] on icon "scrollable content" at bounding box center [225, 428] width 0 height 4
click at [1074, 444] on h5 "NB! Dette er et service oppdrag - Husk å velge kategori over FØR du bekrefter o…" at bounding box center [786, 446] width 623 height 8
click at [225, 424] on icon "scrollable content" at bounding box center [225, 428] width 8 height 8
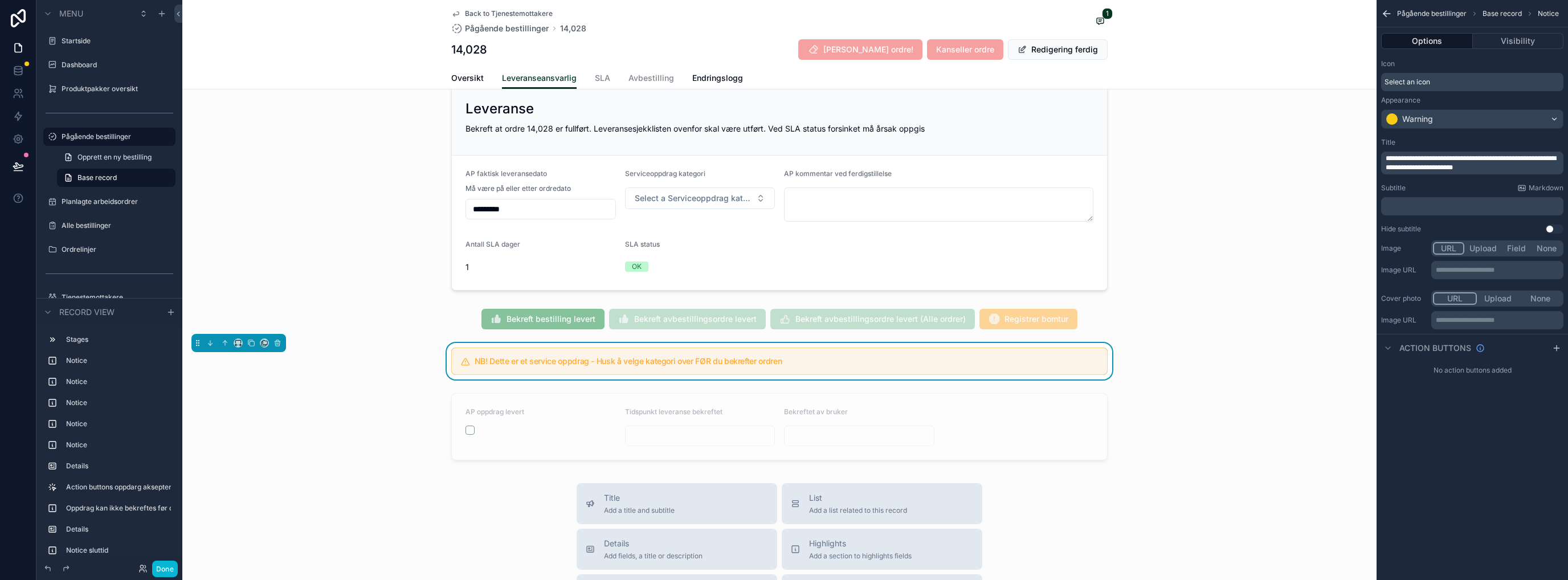
click at [225, 423] on div "scrollable content" at bounding box center [779, 426] width 1194 height 76
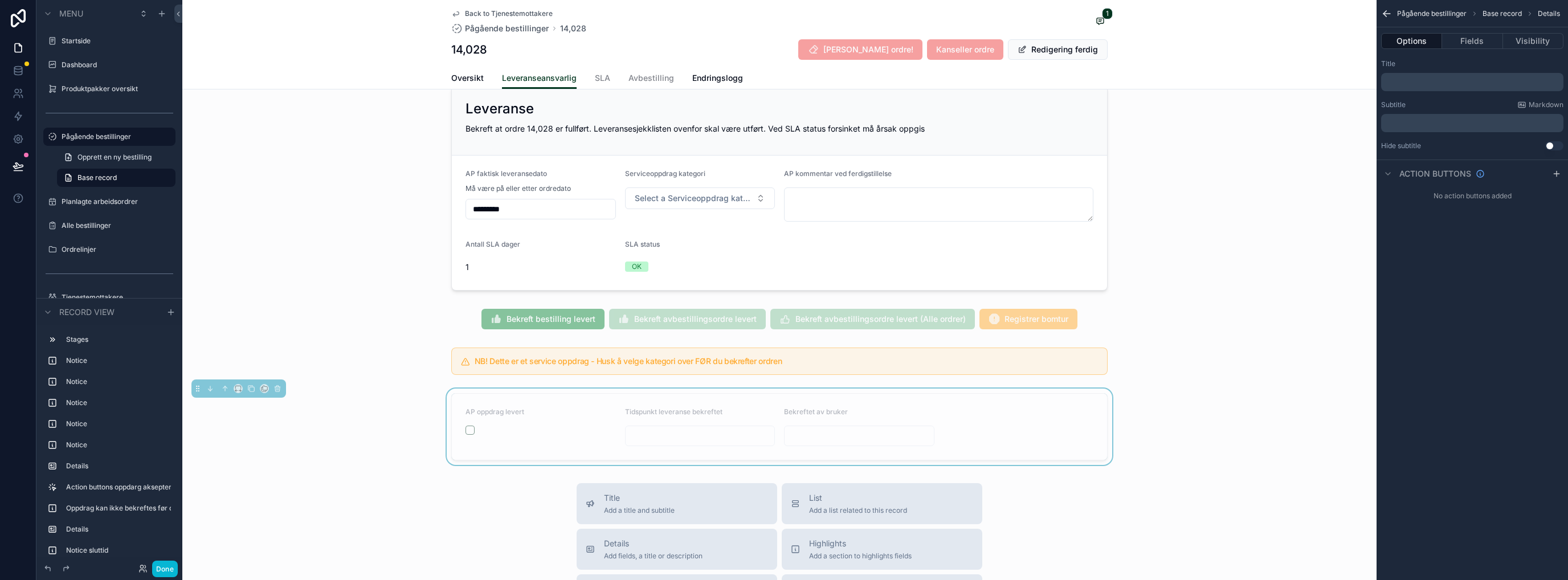
click at [508, 343] on div "scrollable content" at bounding box center [779, 361] width 1194 height 36
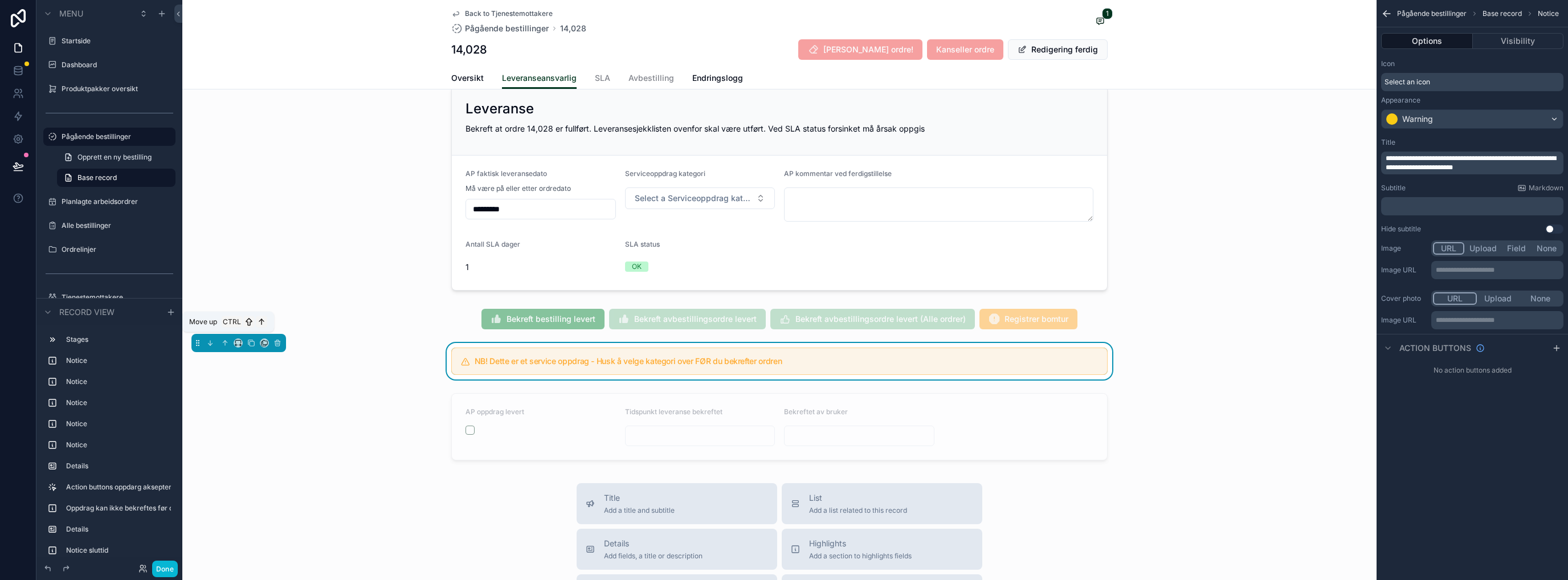
click at [221, 339] on icon "scrollable content" at bounding box center [225, 342] width 8 height 8
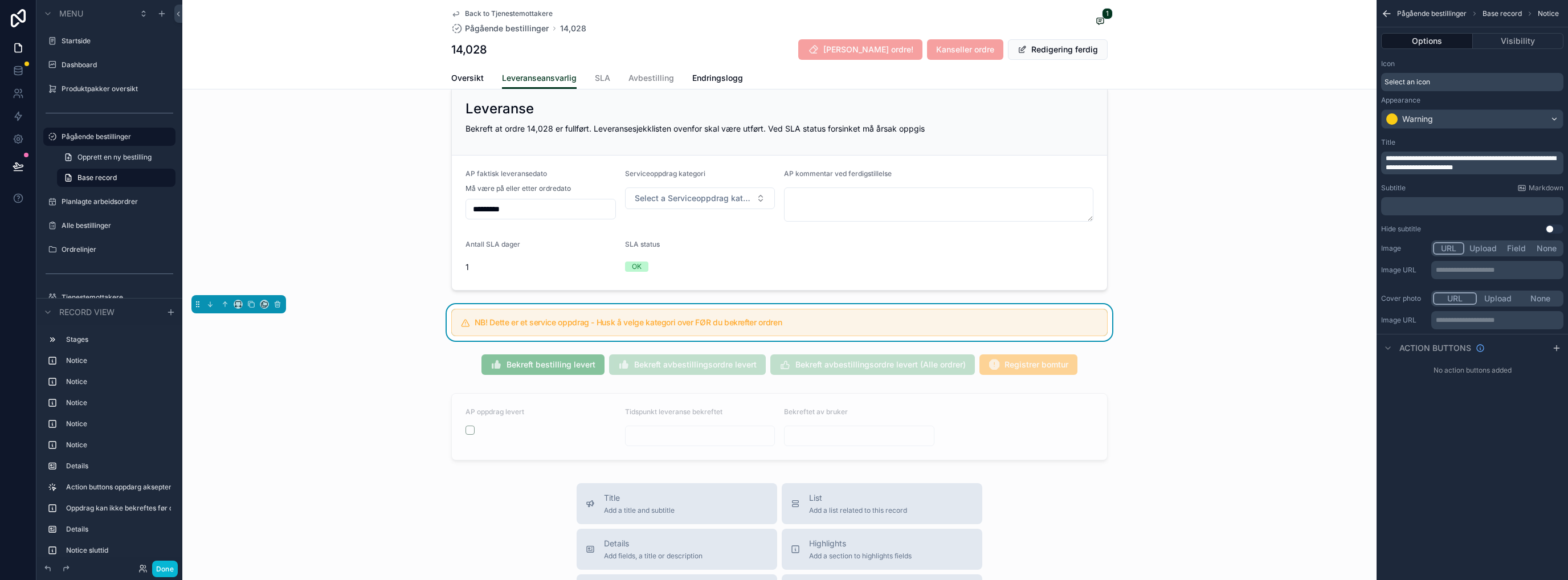
click at [1532, 39] on button "Visibility" at bounding box center [1518, 41] width 91 height 16
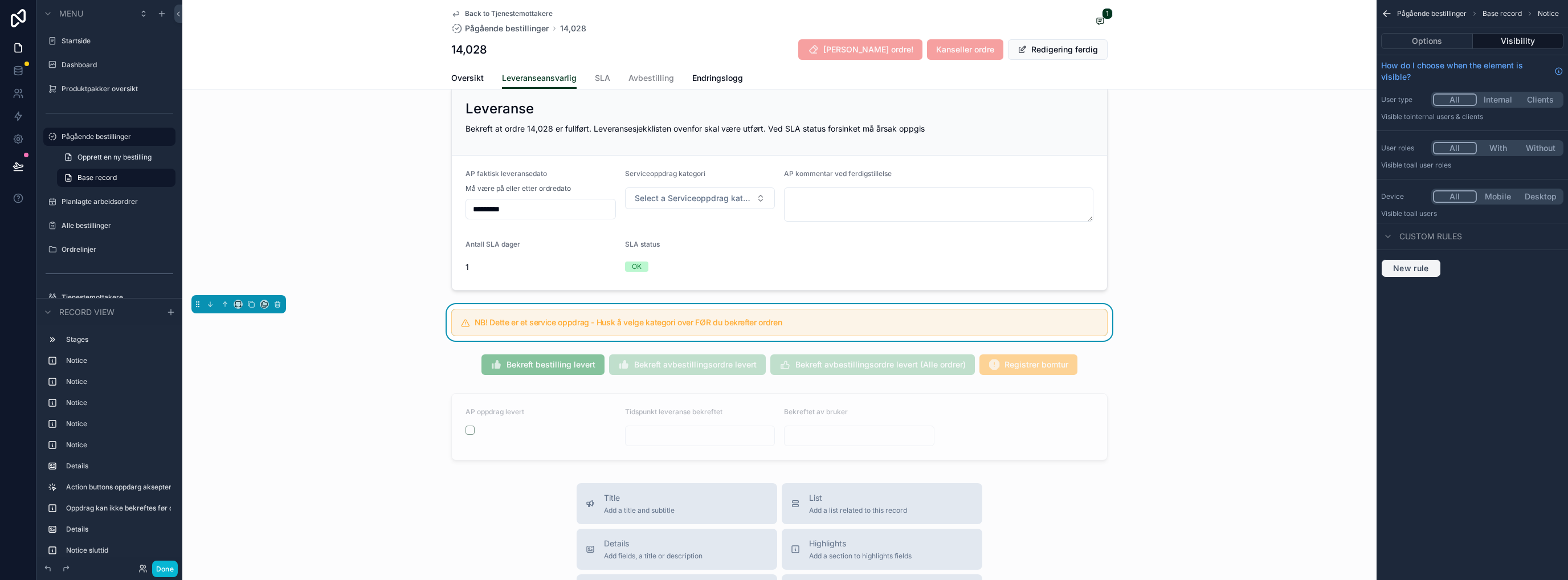
click at [1414, 261] on button "New rule" at bounding box center [1410, 268] width 60 height 18
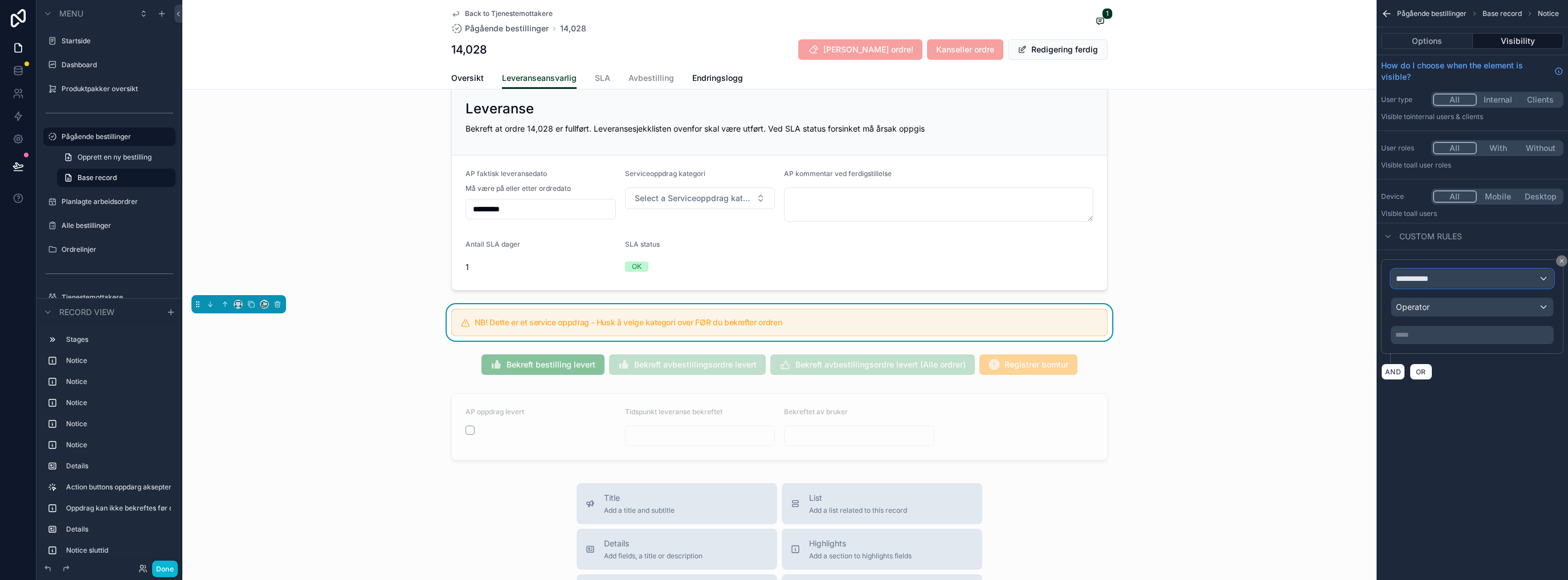
click at [1418, 278] on span "**********" at bounding box center [1417, 278] width 42 height 12
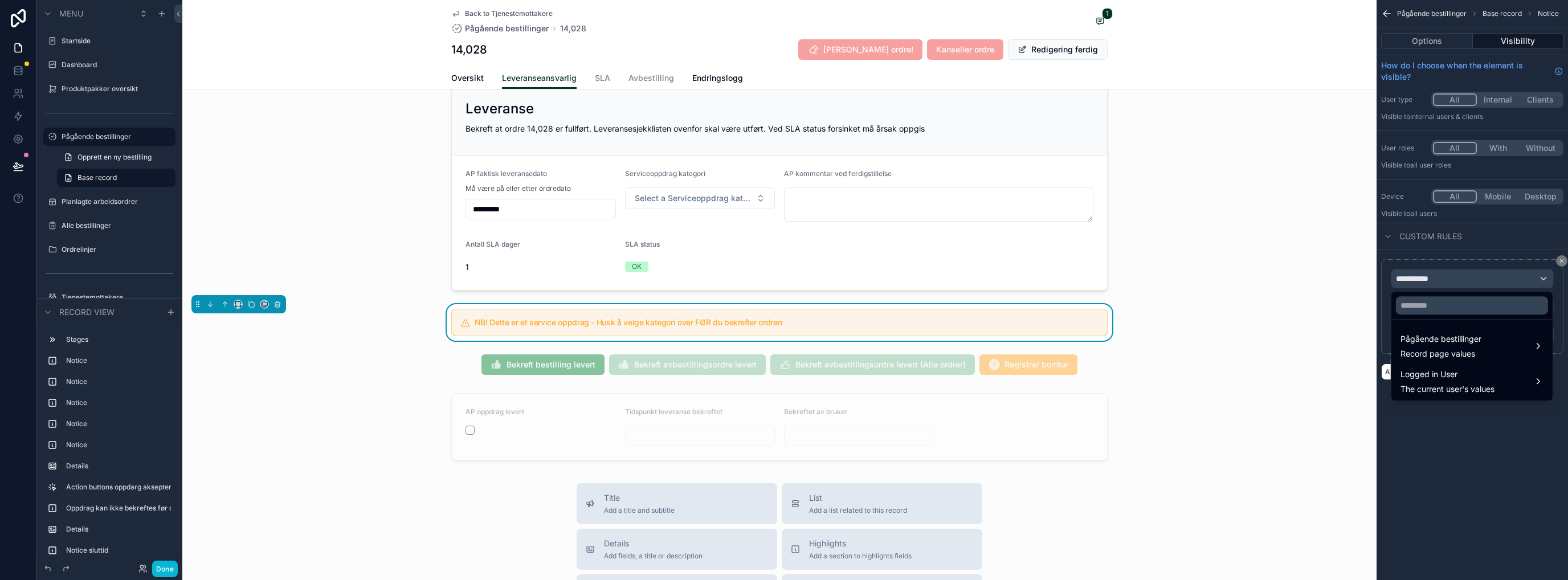
click at [1434, 340] on span "Pågående bestillinger" at bounding box center [1441, 339] width 81 height 13
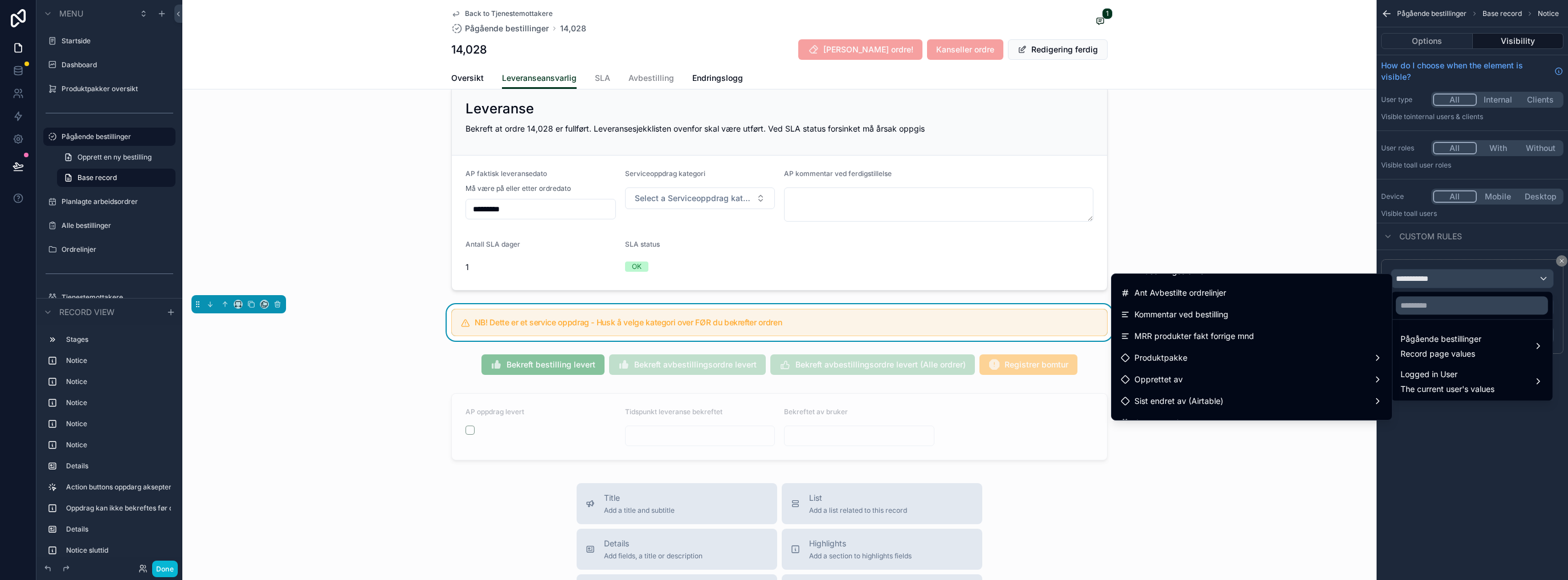
scroll to position [456, 0]
click at [1183, 333] on div "Produktpakke" at bounding box center [1251, 328] width 262 height 13
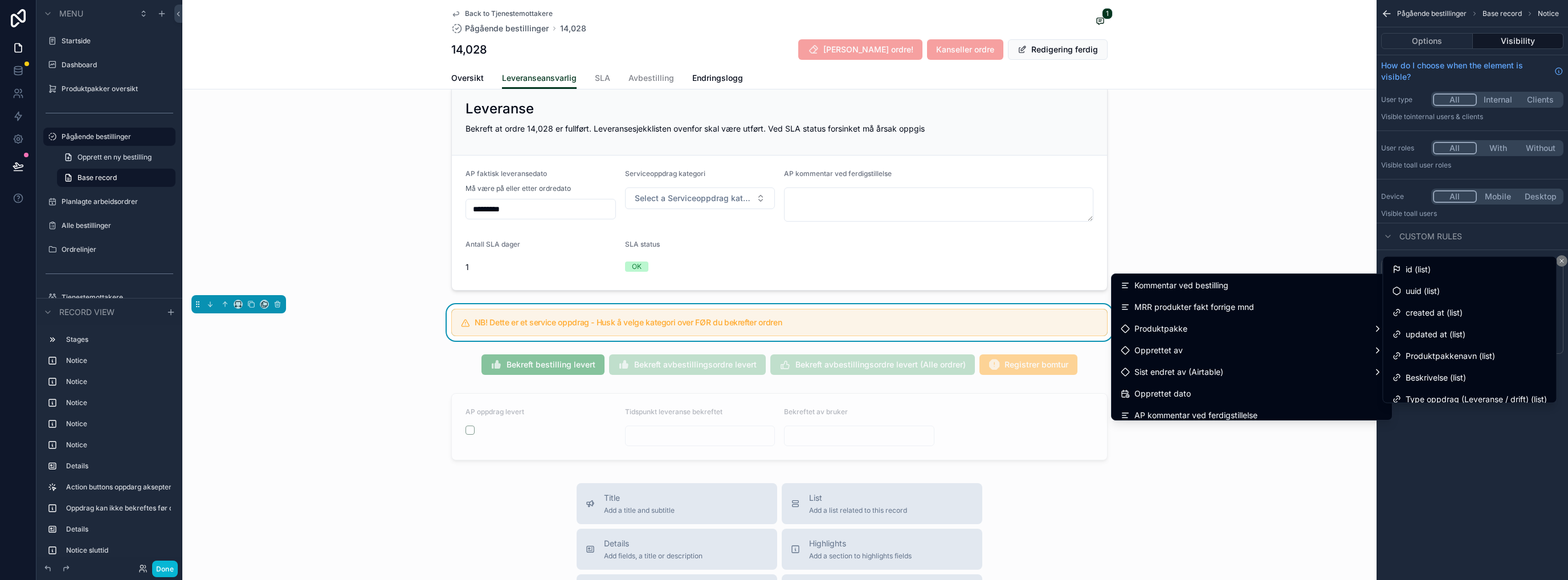
click at [1506, 265] on div "id (list)" at bounding box center [1469, 269] width 155 height 13
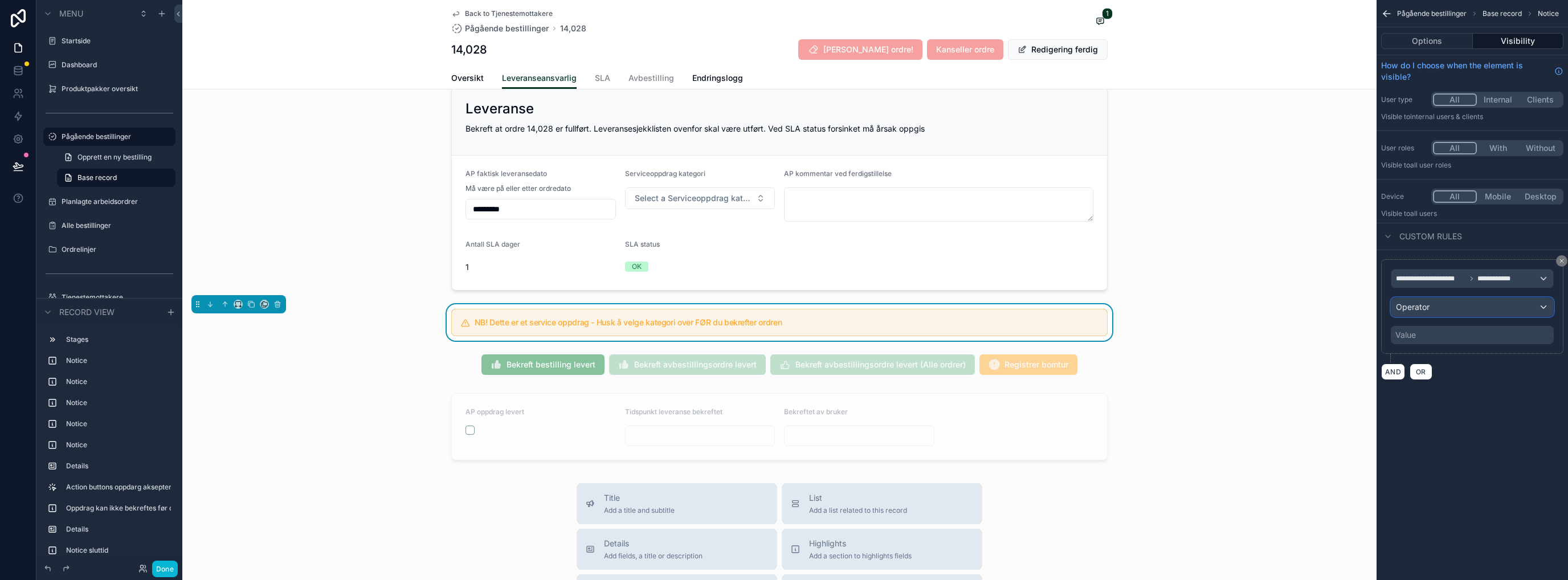
click at [1473, 310] on div "Operator" at bounding box center [1472, 307] width 162 height 18
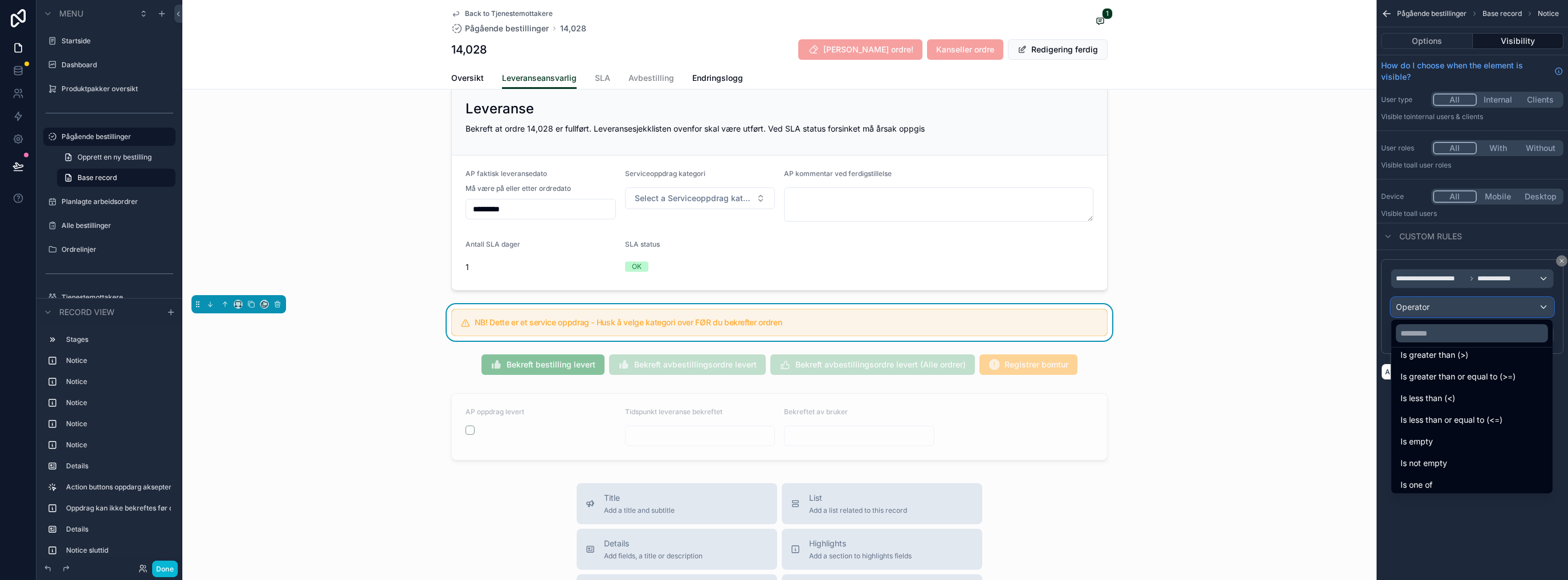
scroll to position [81, 0]
click at [1437, 466] on div "Is one of" at bounding box center [1471, 459] width 157 height 20
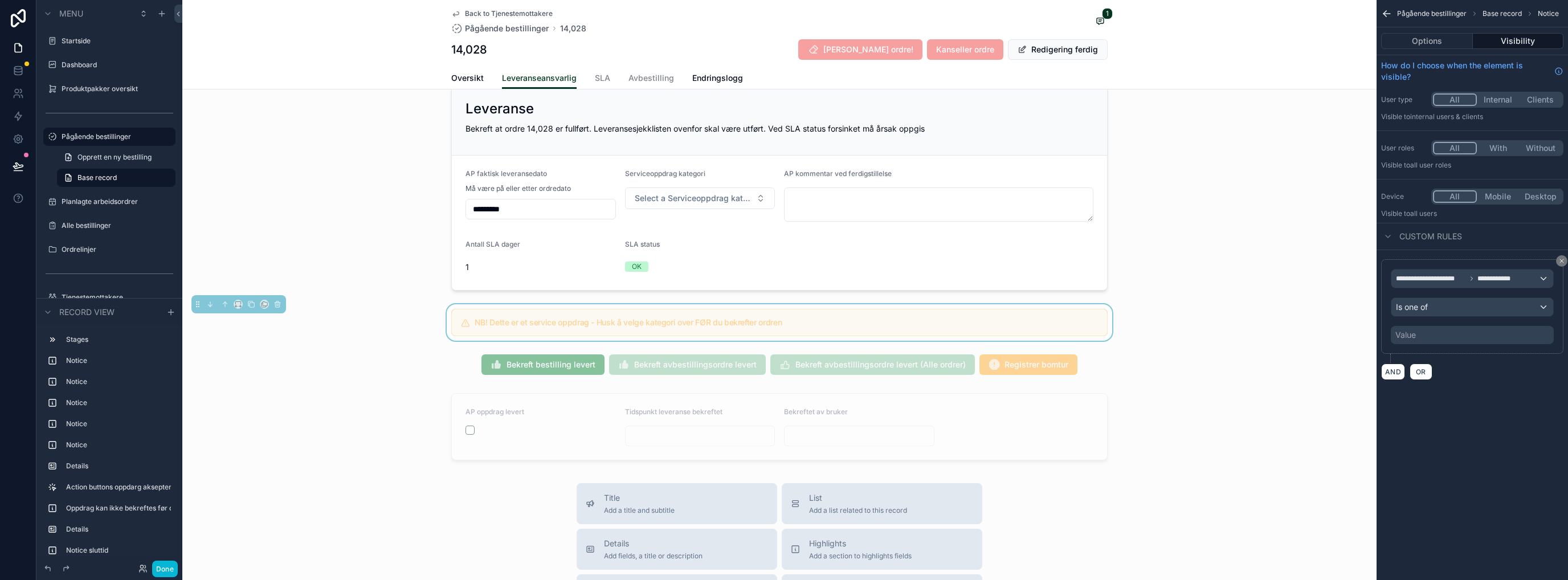
click at [1430, 334] on div "Value" at bounding box center [1472, 335] width 163 height 18
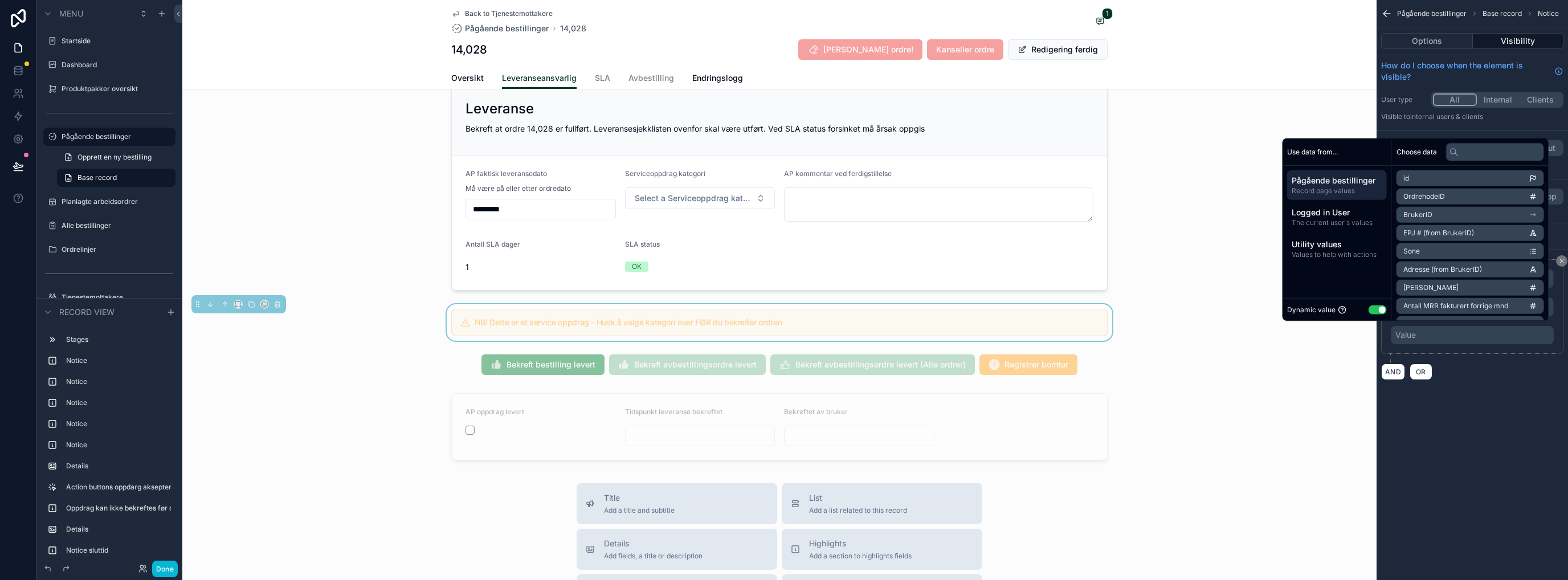
click at [1368, 310] on button "Use setting" at bounding box center [1377, 309] width 18 height 9
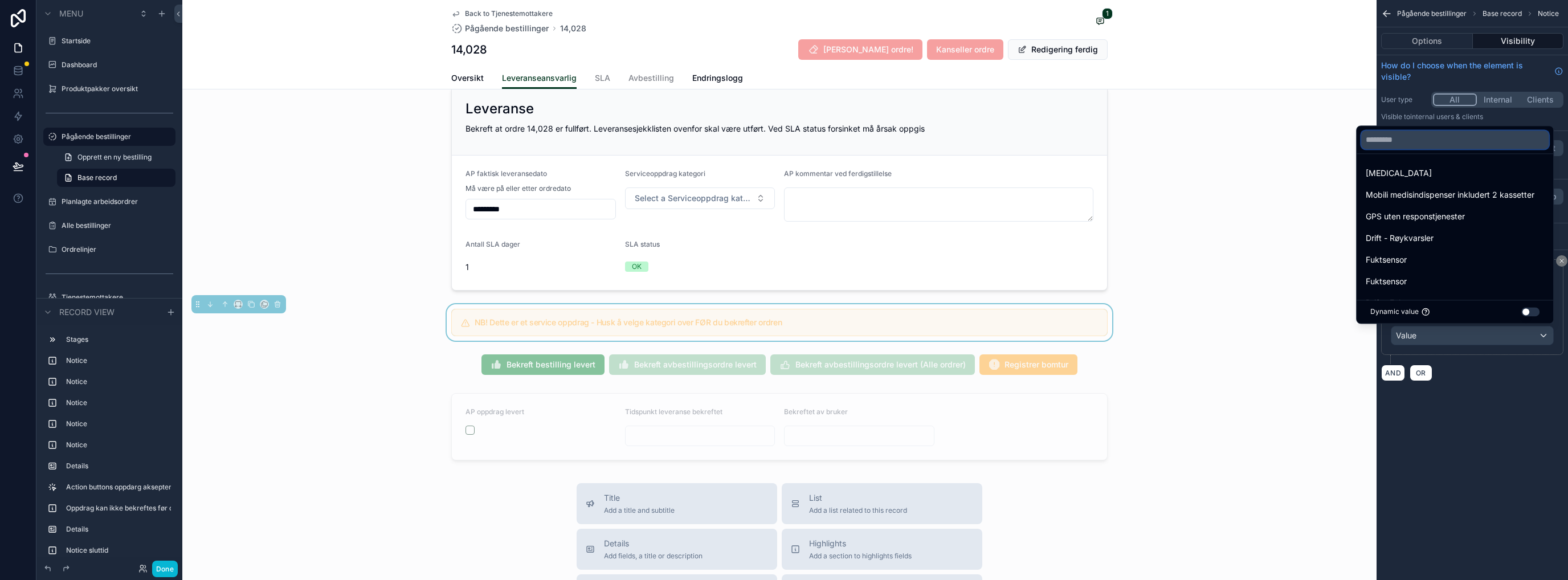
click at [1408, 138] on input "text" at bounding box center [1455, 140] width 188 height 18
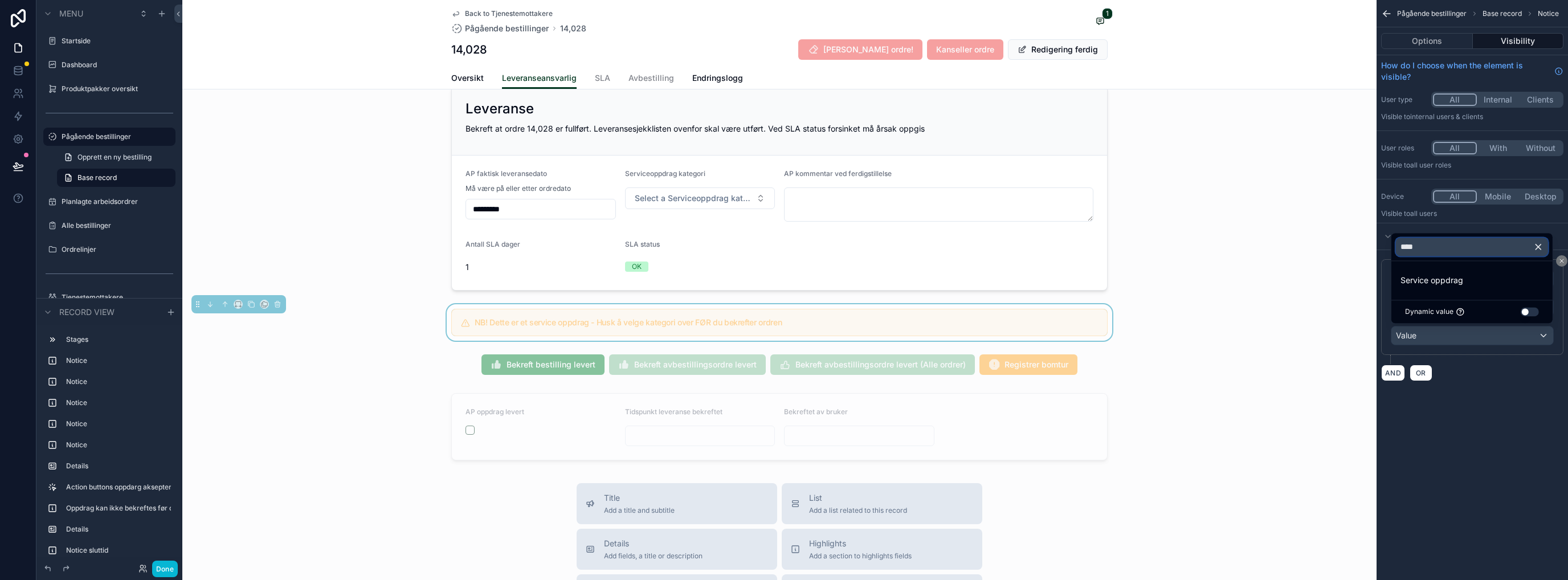
type input "****"
click at [1430, 281] on span "Service oppdrag" at bounding box center [1432, 280] width 63 height 13
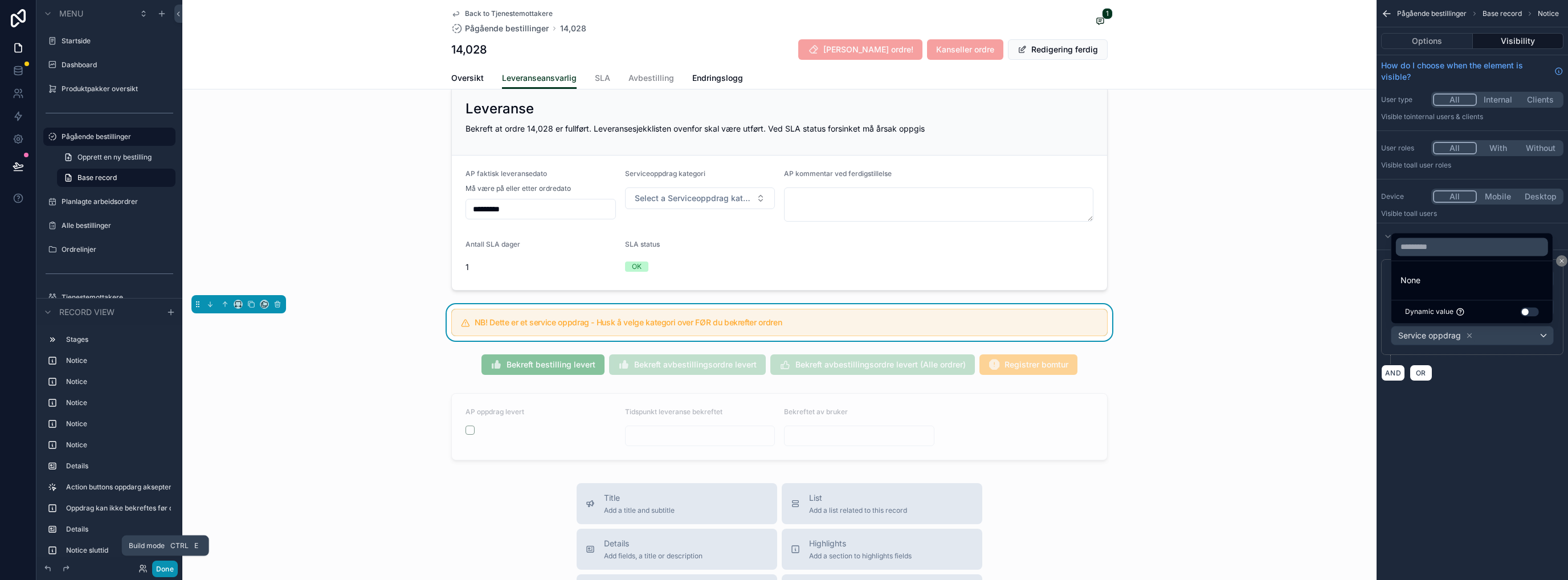
click at [164, 568] on button "Done" at bounding box center [165, 569] width 26 height 17
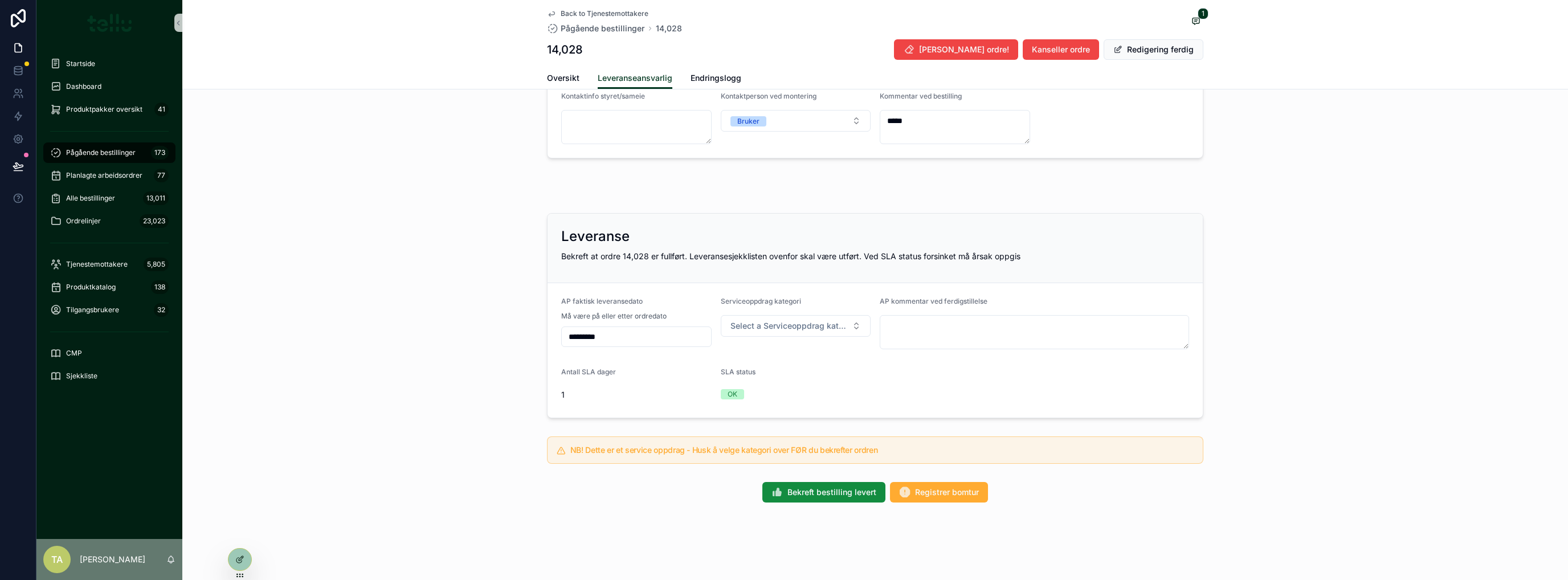
scroll to position [519, 0]
click at [236, 566] on div at bounding box center [240, 560] width 23 height 22
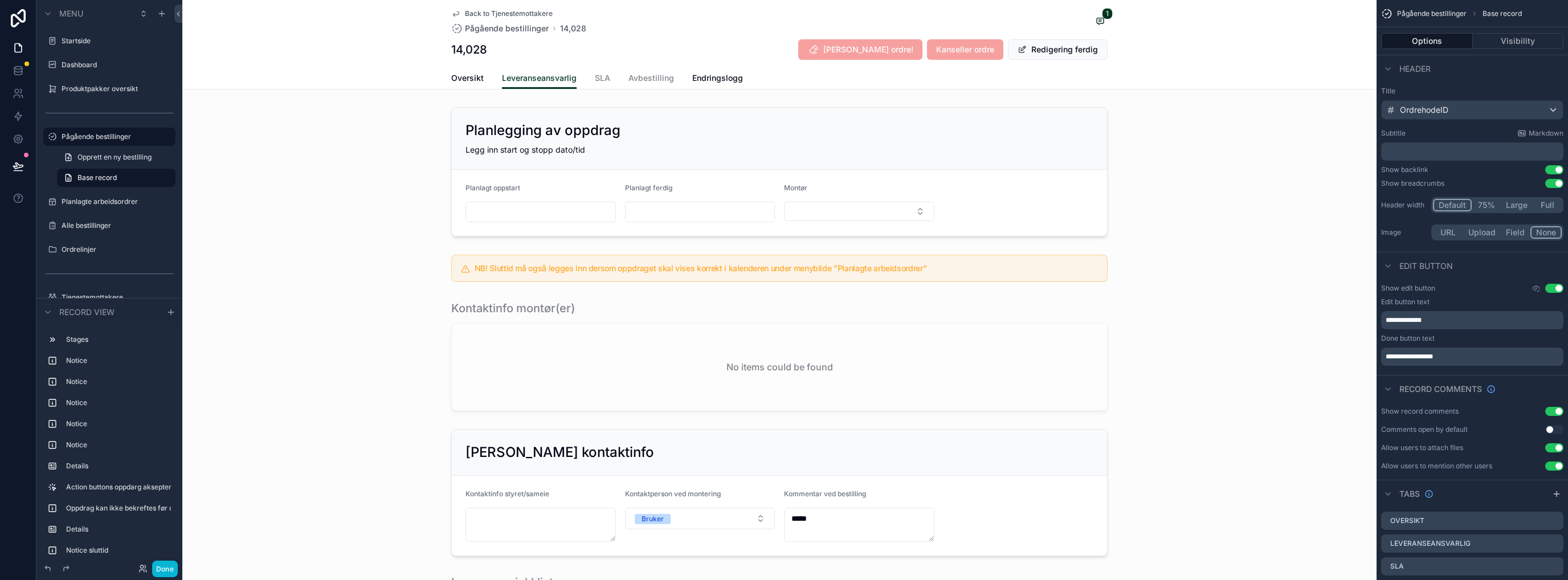
scroll to position [1333, 0]
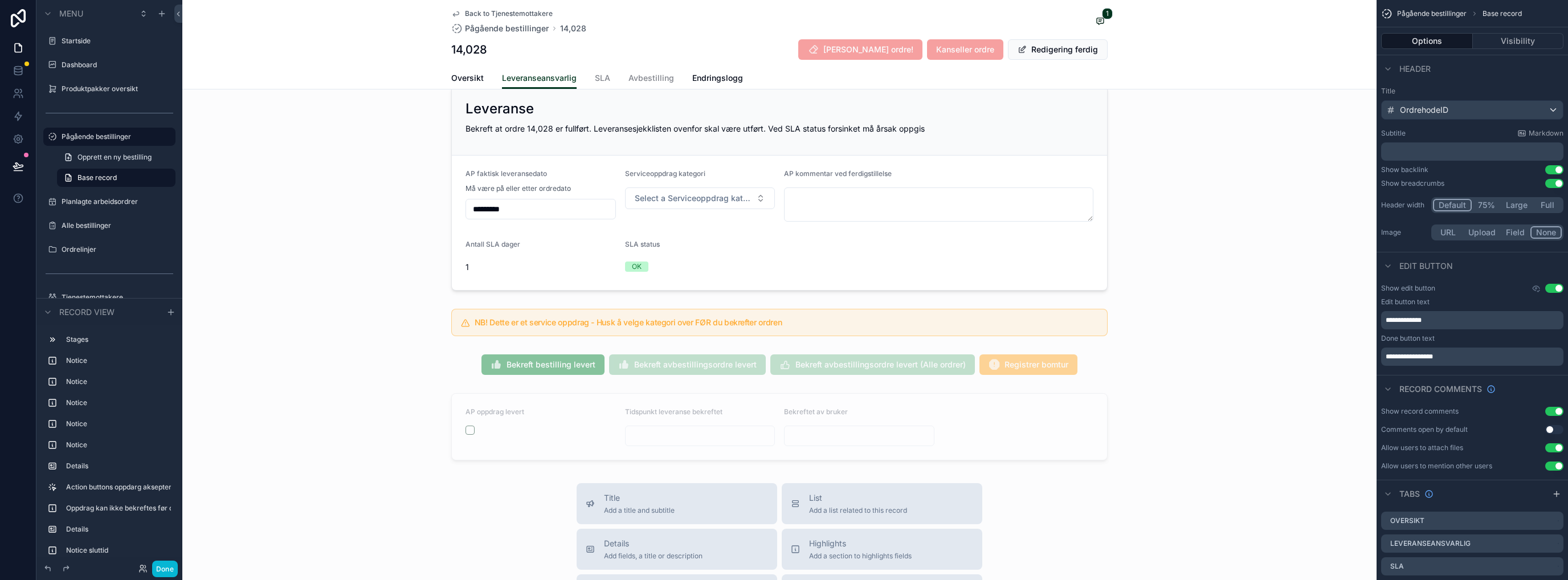
click at [1046, 304] on div "scrollable content" at bounding box center [779, 322] width 1194 height 36
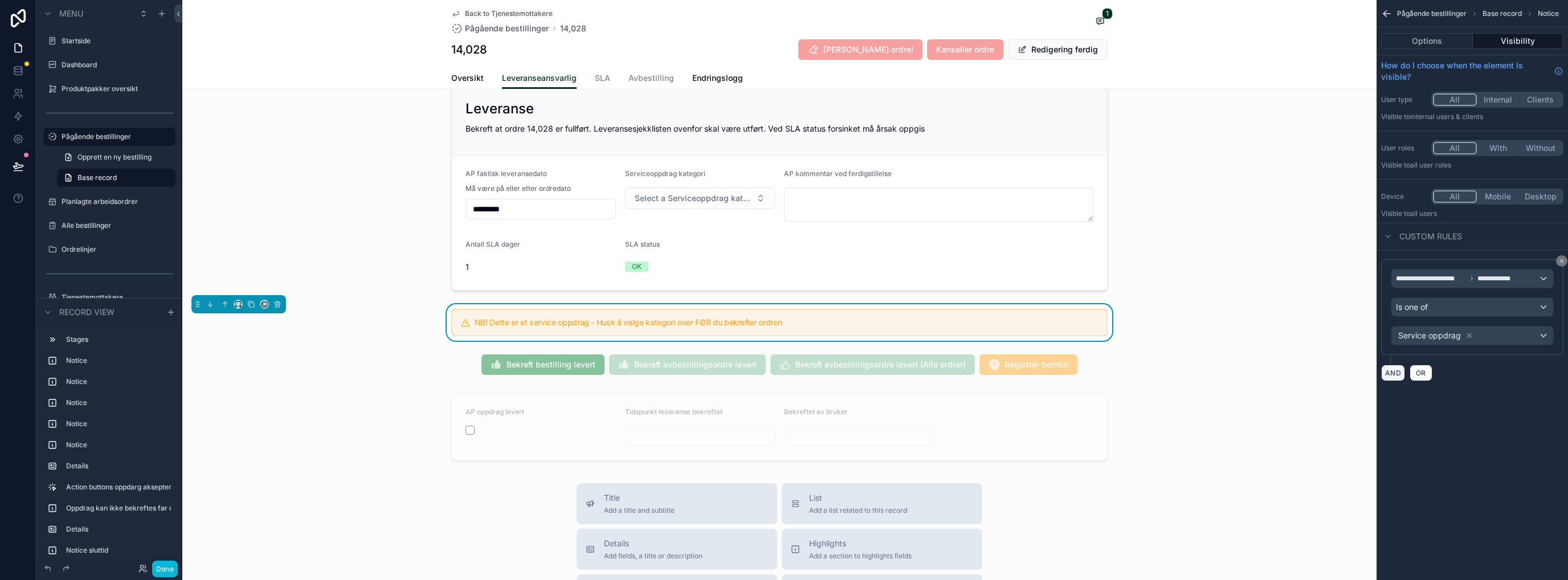
click at [1397, 375] on button "AND" at bounding box center [1393, 373] width 24 height 17
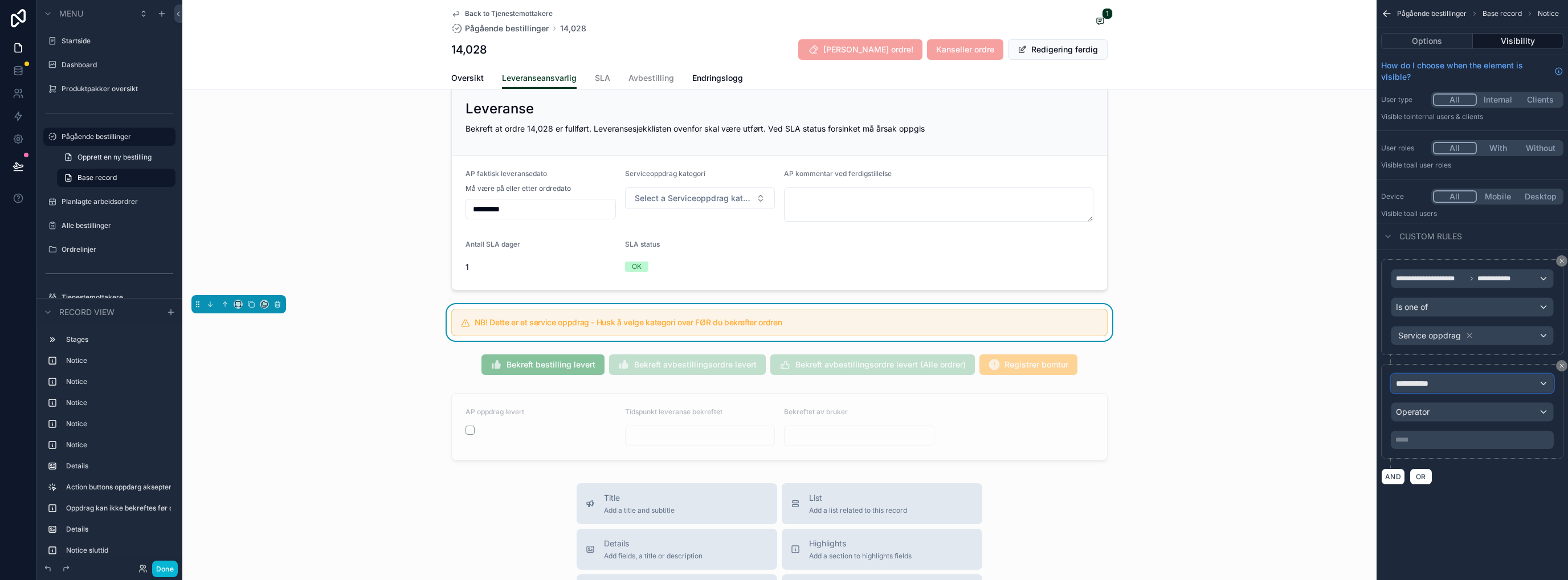
click at [1406, 383] on span "**********" at bounding box center [1417, 383] width 42 height 12
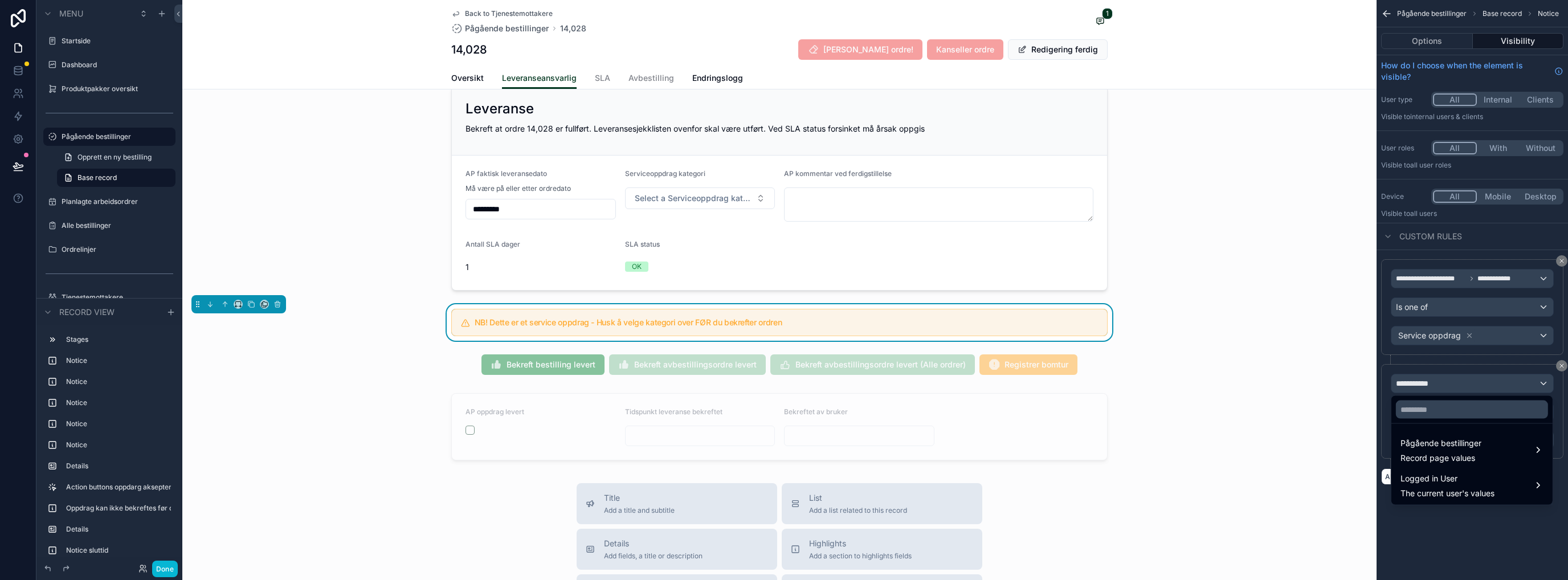
click at [1425, 447] on span "Pågående bestillinger" at bounding box center [1441, 443] width 81 height 13
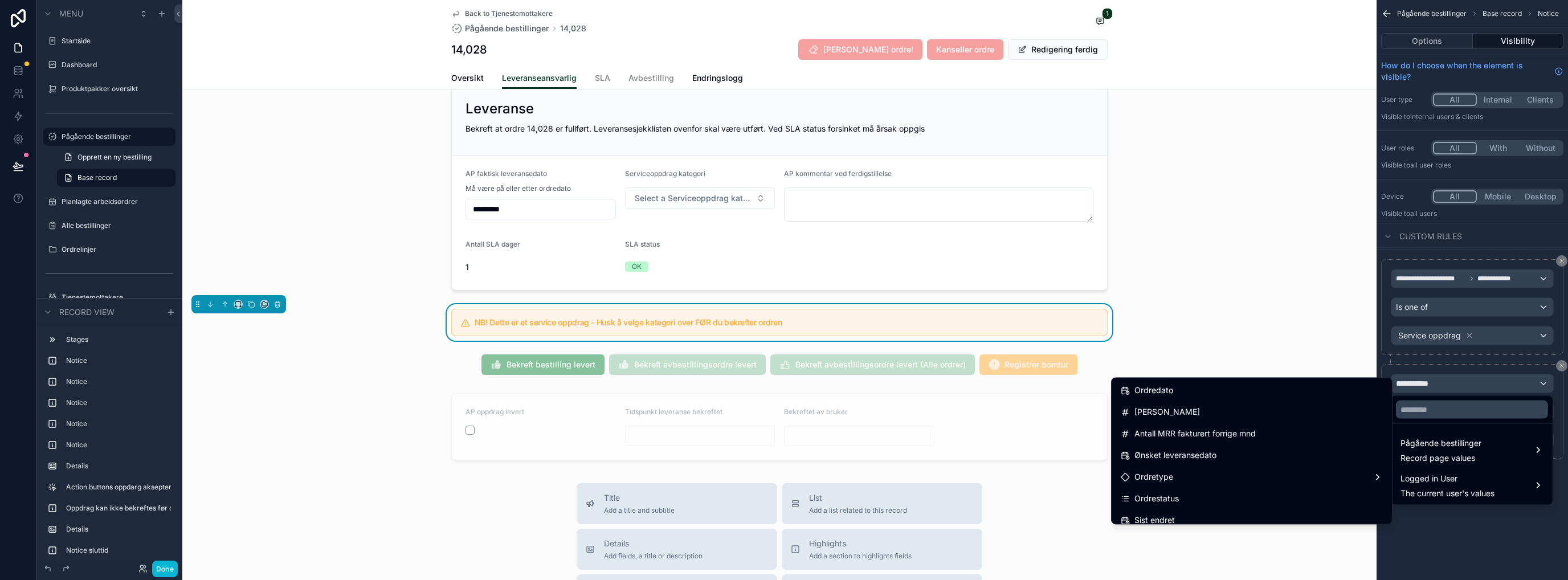
scroll to position [152, 0]
click at [1173, 474] on div "Ordrestatus" at bounding box center [1251, 476] width 262 height 13
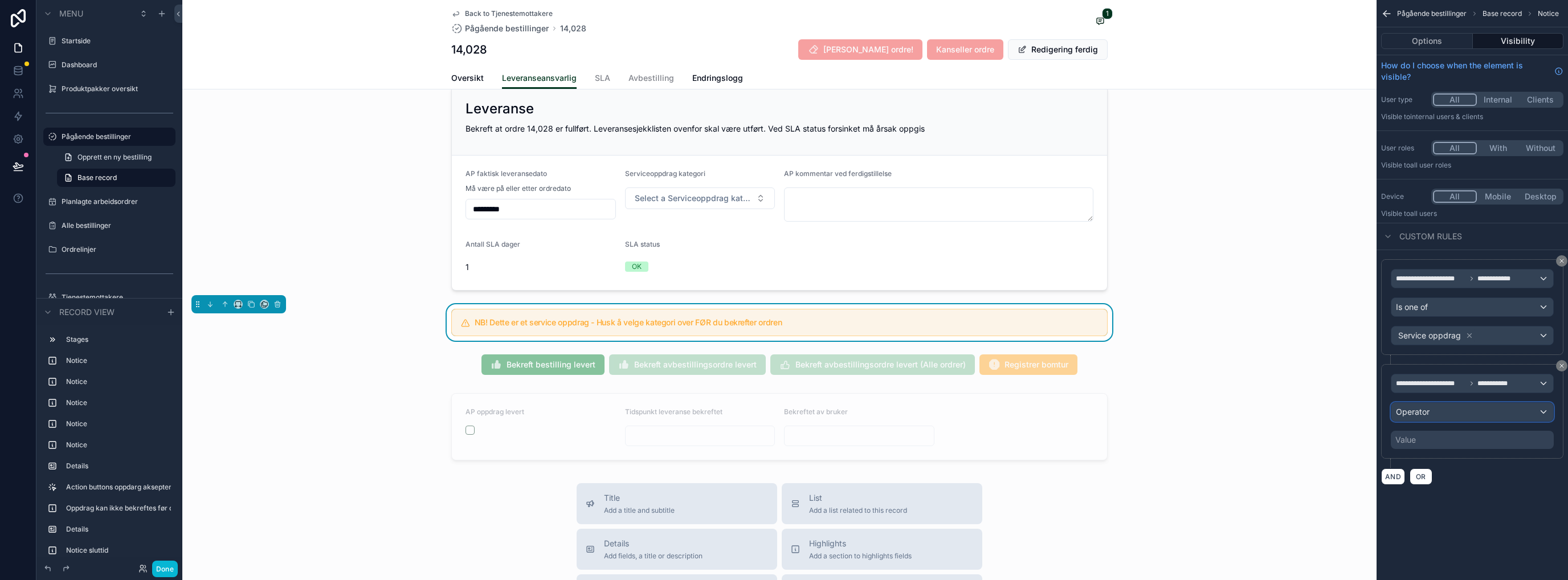
click at [1426, 411] on span "Operator" at bounding box center [1412, 411] width 33 height 10
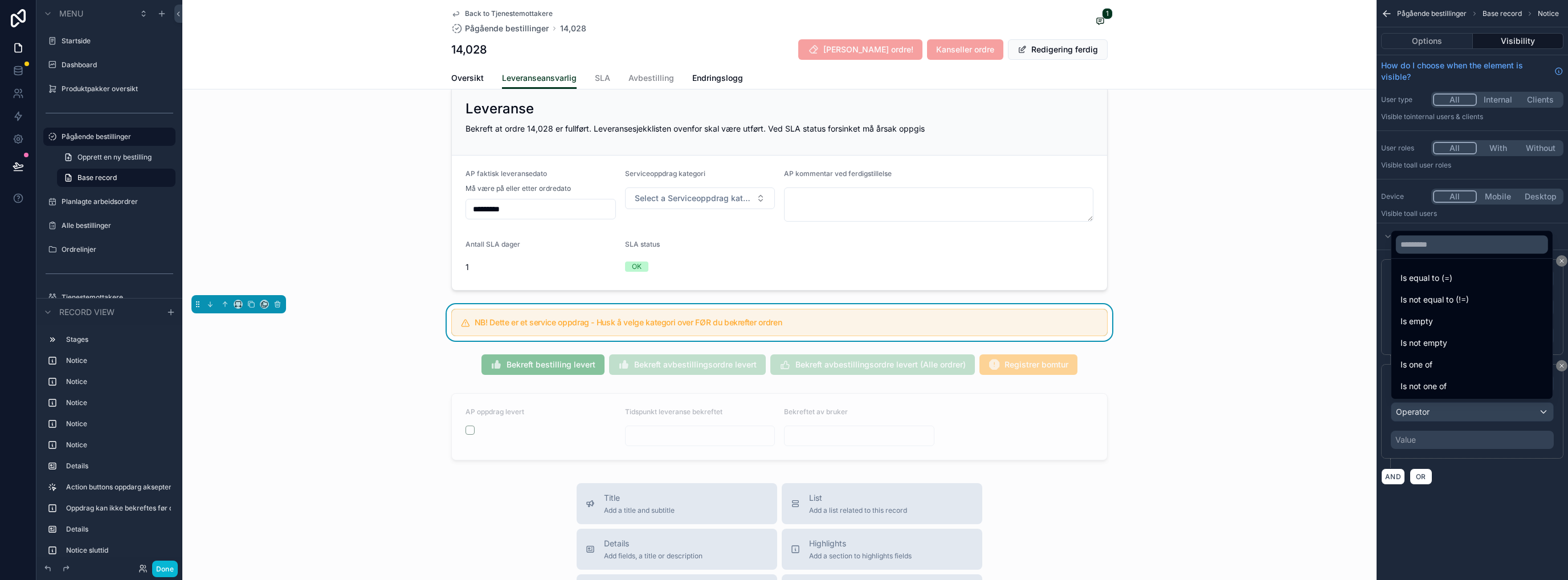
click at [1440, 280] on span "Is equal to (=)" at bounding box center [1426, 278] width 52 height 13
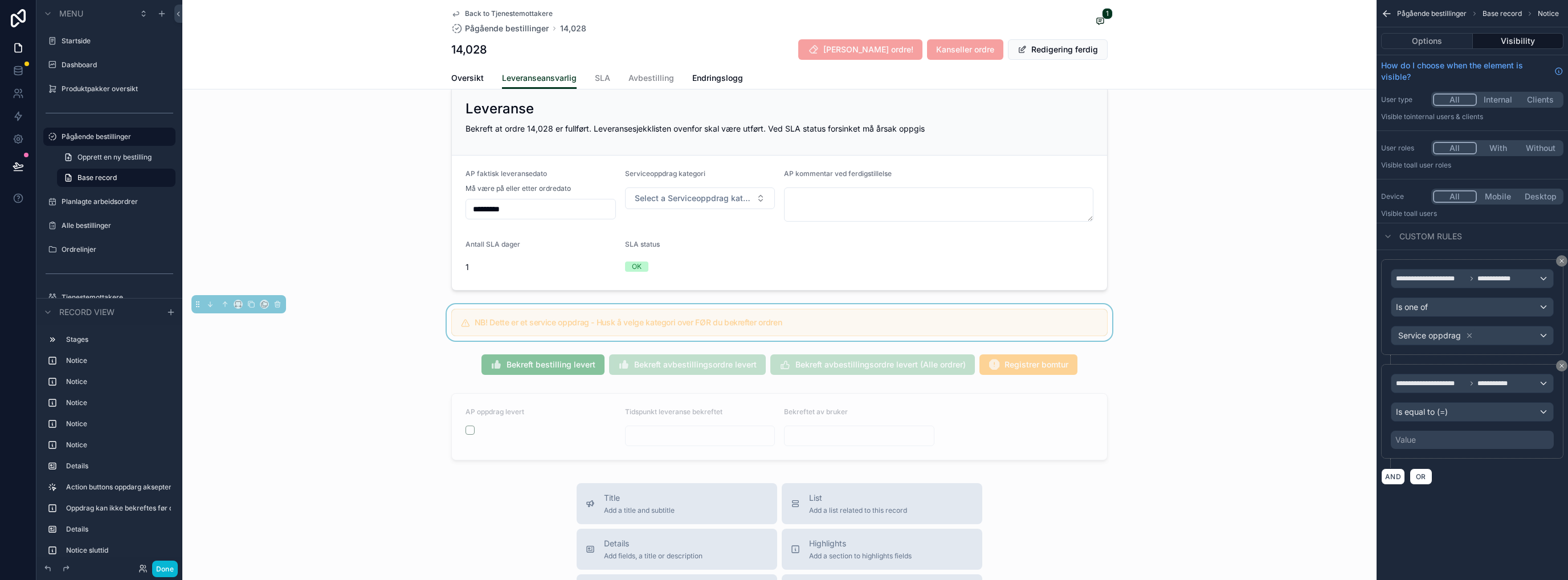
click at [1422, 439] on div "Value" at bounding box center [1472, 440] width 163 height 18
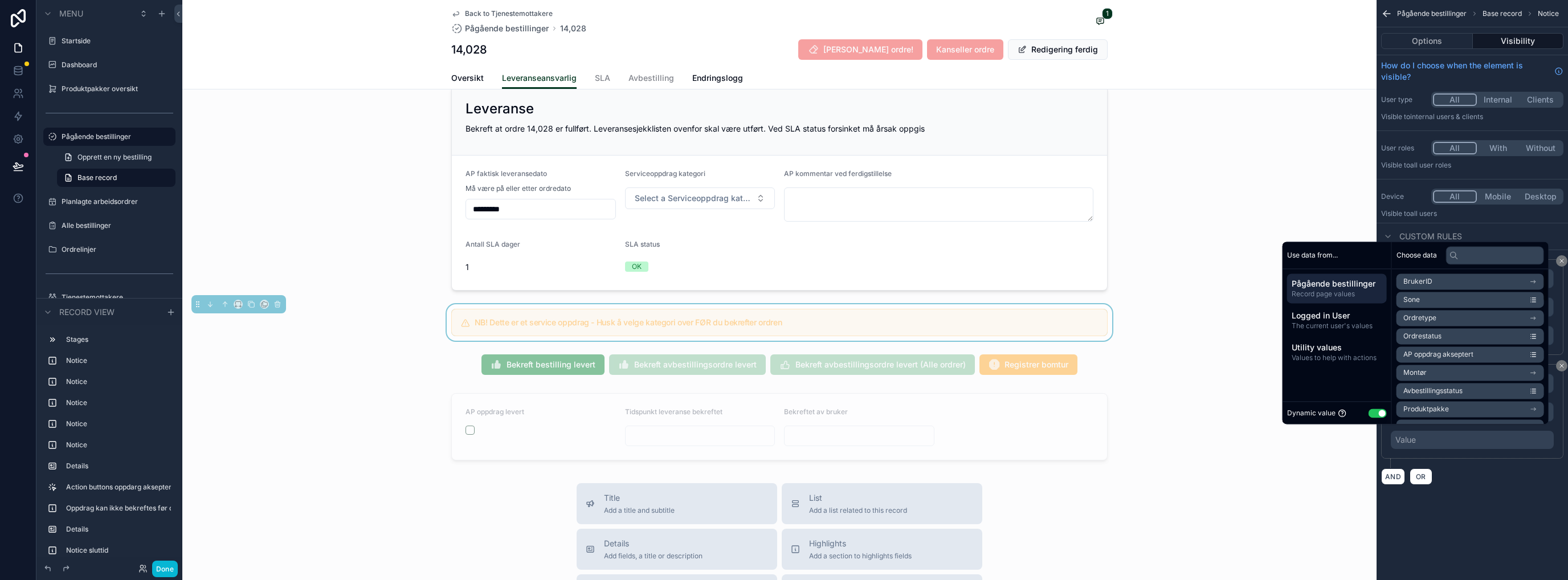
click at [1372, 414] on button "Use setting" at bounding box center [1377, 413] width 18 height 9
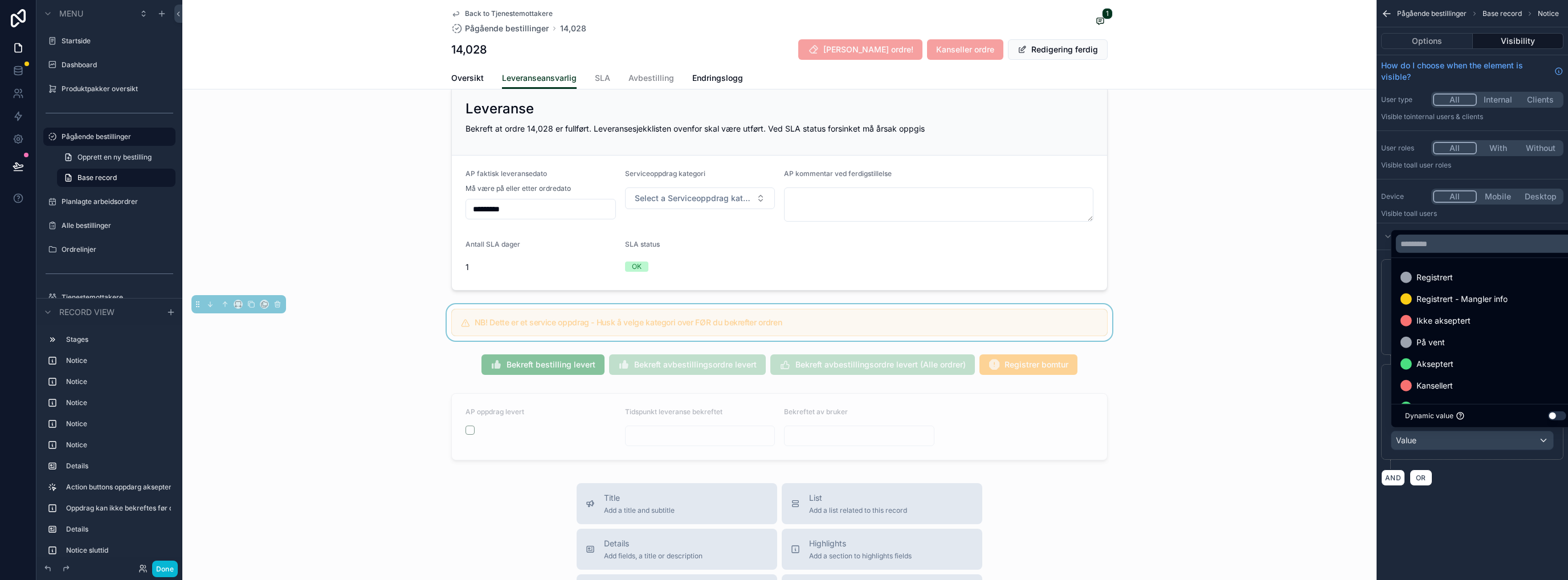
scroll to position [76, 0]
click at [1446, 292] on span "Akseptert" at bounding box center [1435, 288] width 37 height 13
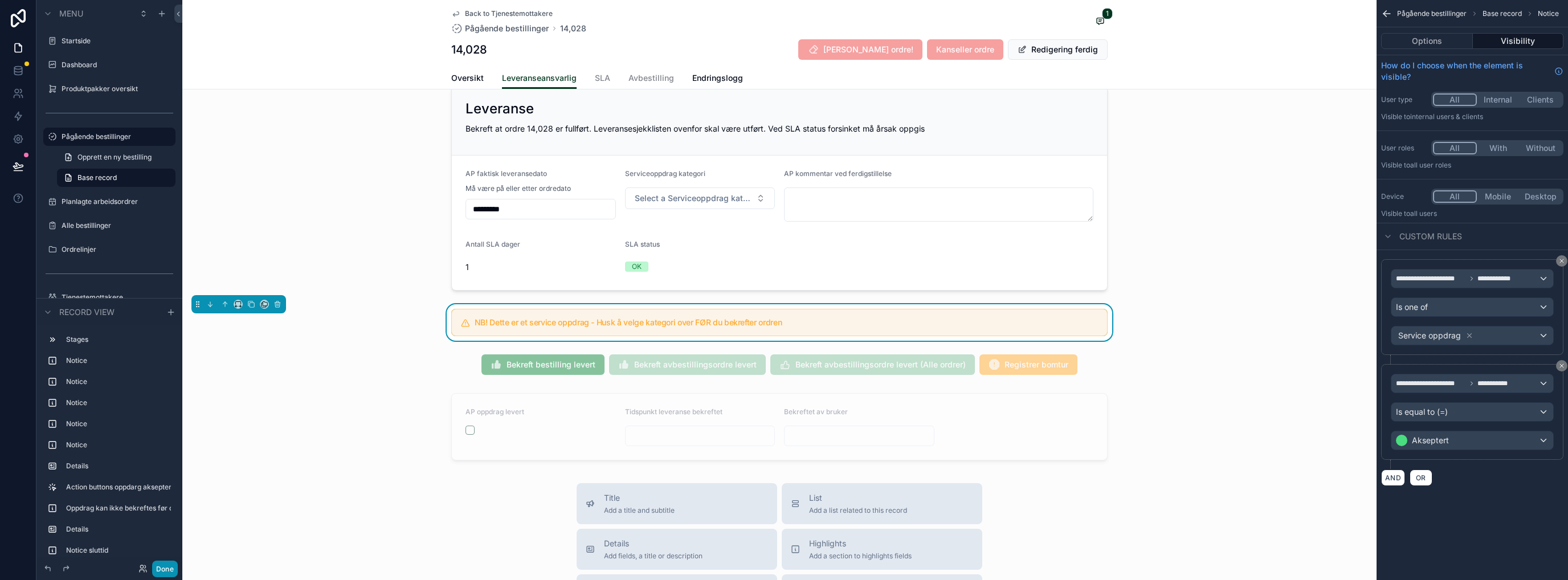
click at [166, 566] on button "Done" at bounding box center [165, 569] width 26 height 17
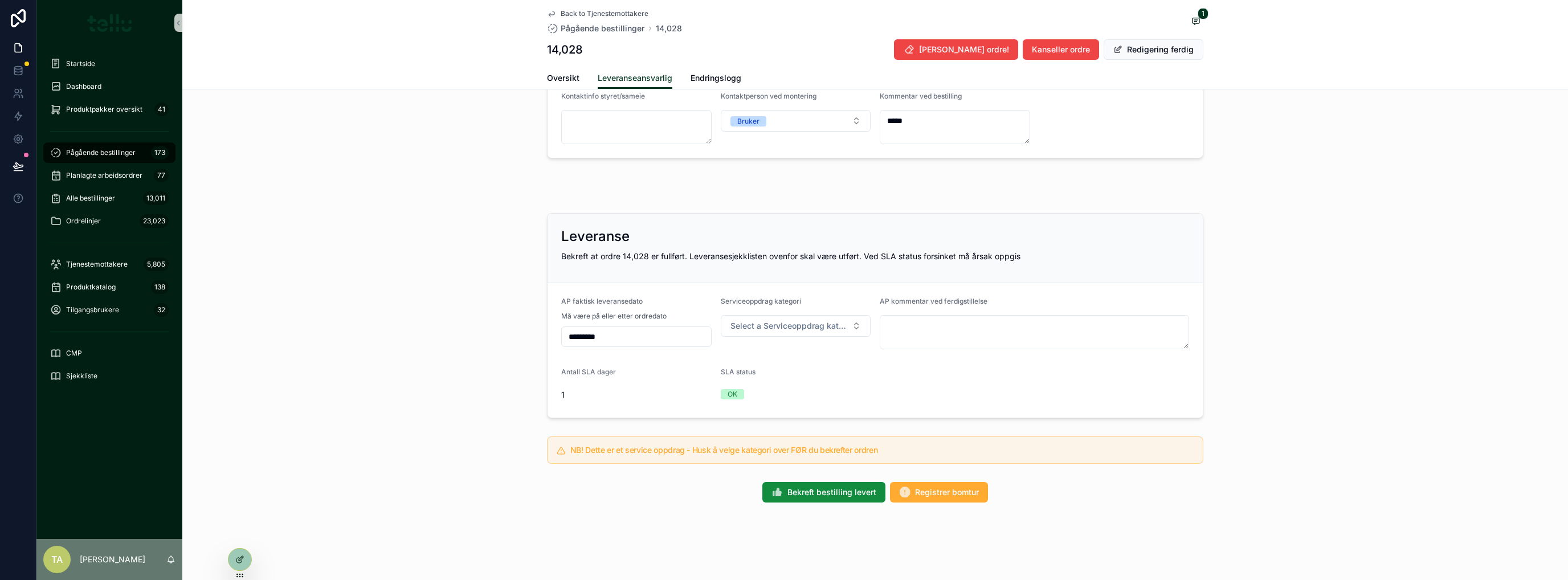
scroll to position [519, 0]
click at [327, 318] on div "Leveranse Bekreft at ordre 14,028 er fullført. Leveransesjekklisten ovenfor ska…" at bounding box center [875, 318] width 1386 height 214
click at [765, 330] on span "Select a Serviceoppdrag kategori" at bounding box center [789, 328] width 117 height 12
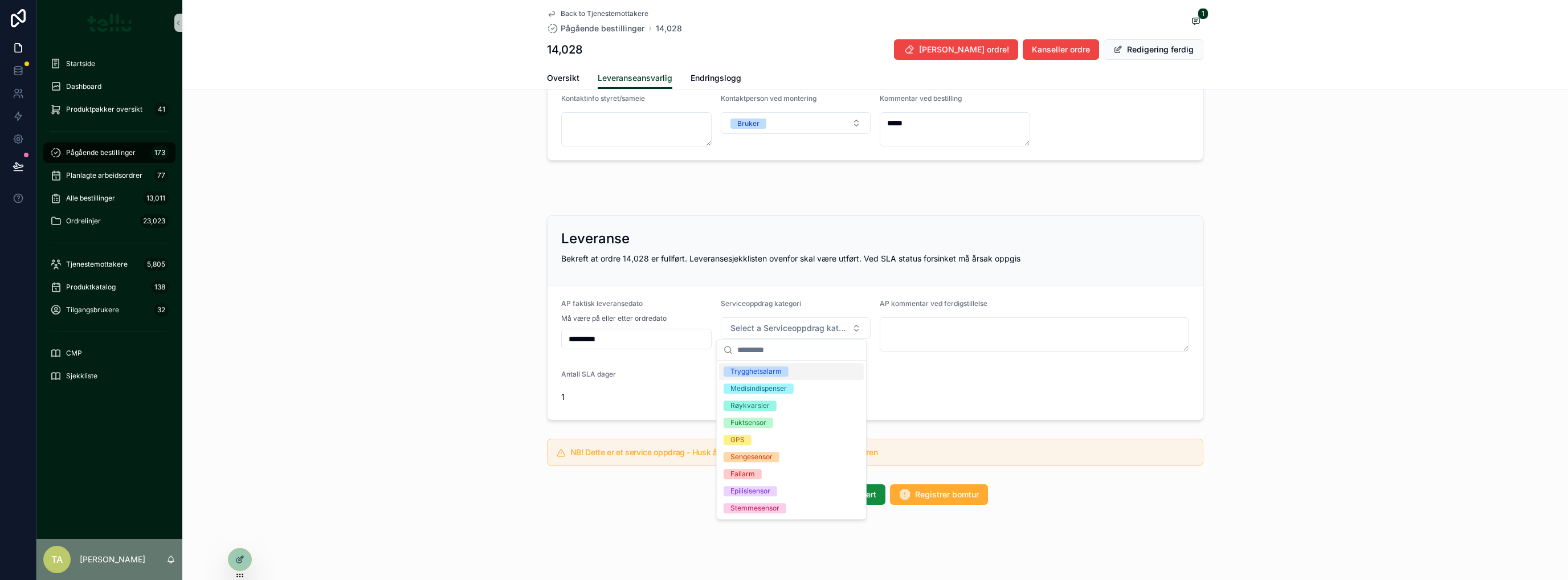
click at [757, 372] on div "Trygghetsalarm" at bounding box center [756, 371] width 51 height 10
click at [454, 348] on div "Leveranse Bekreft at ordre 14,028 er fullført. Leveransesjekklisten ovenfor ska…" at bounding box center [875, 318] width 1386 height 214
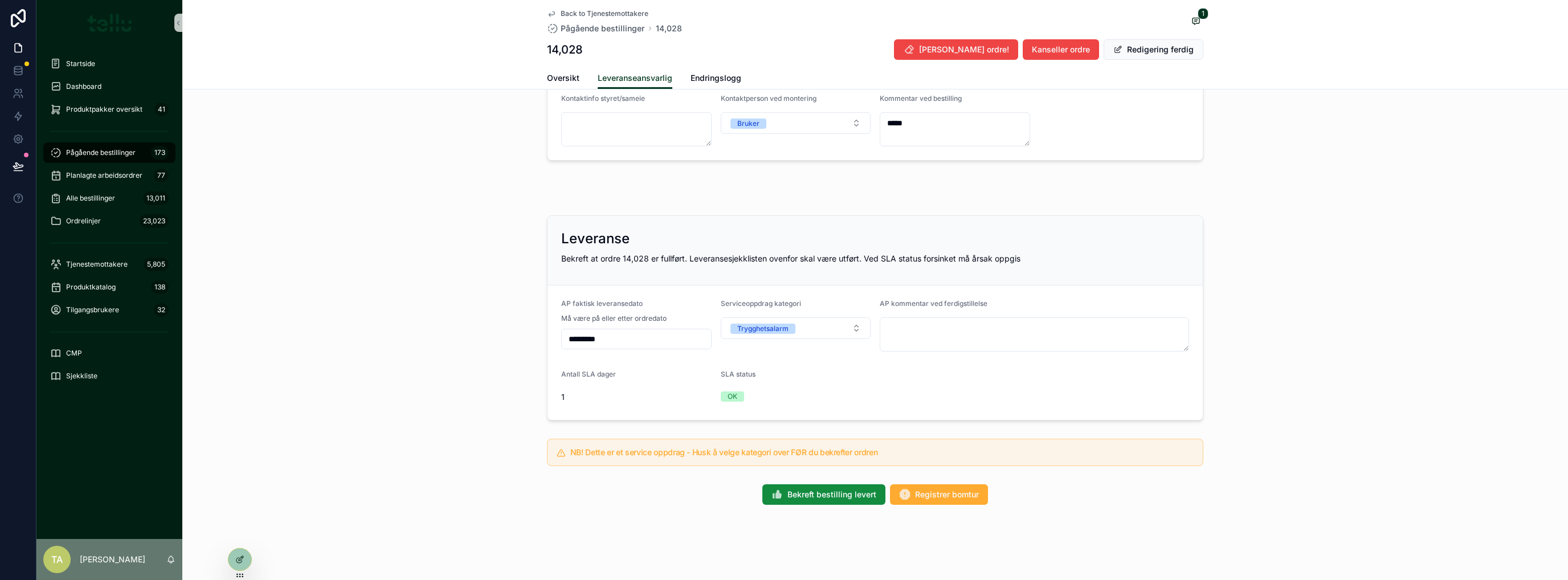
click at [454, 348] on div "Leveranse Bekreft at ordre 14,028 er fullført. Leveransesjekklisten ovenfor ska…" at bounding box center [875, 318] width 1386 height 214
click at [1167, 49] on button "Redigering ferdig" at bounding box center [1154, 49] width 100 height 20
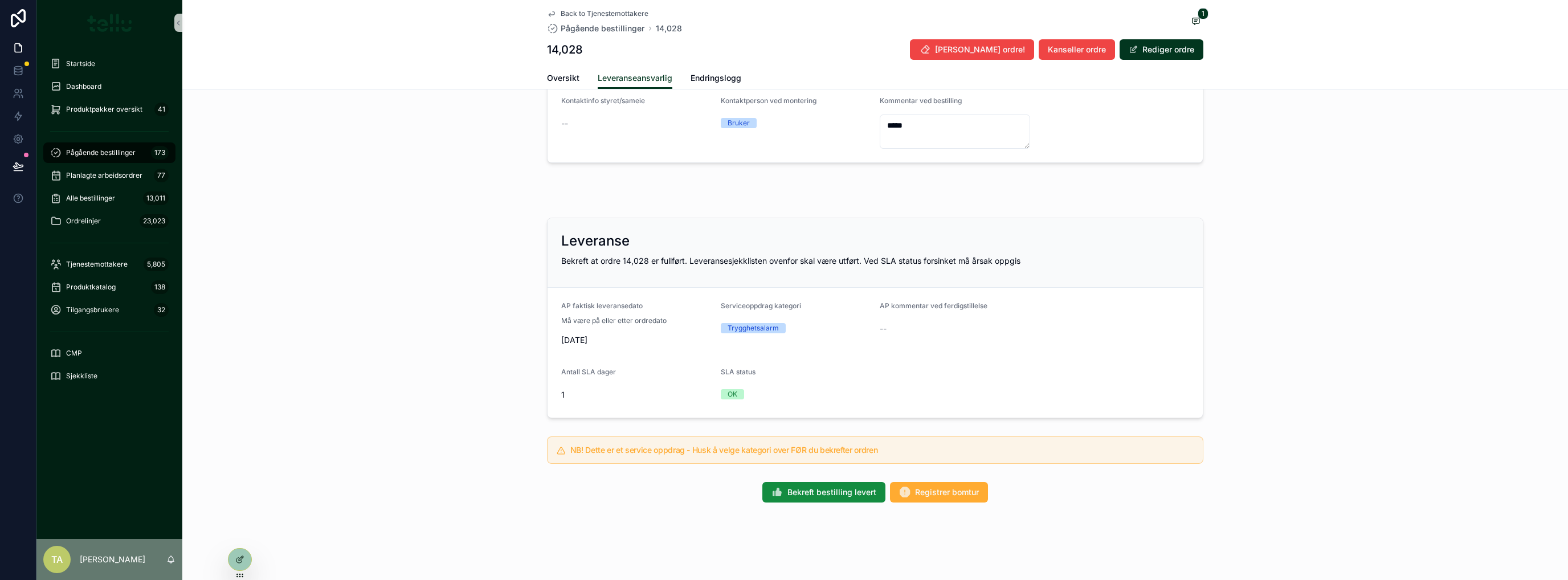
scroll to position [495, 0]
click at [820, 490] on span "Bekreft bestilling levert" at bounding box center [832, 494] width 89 height 12
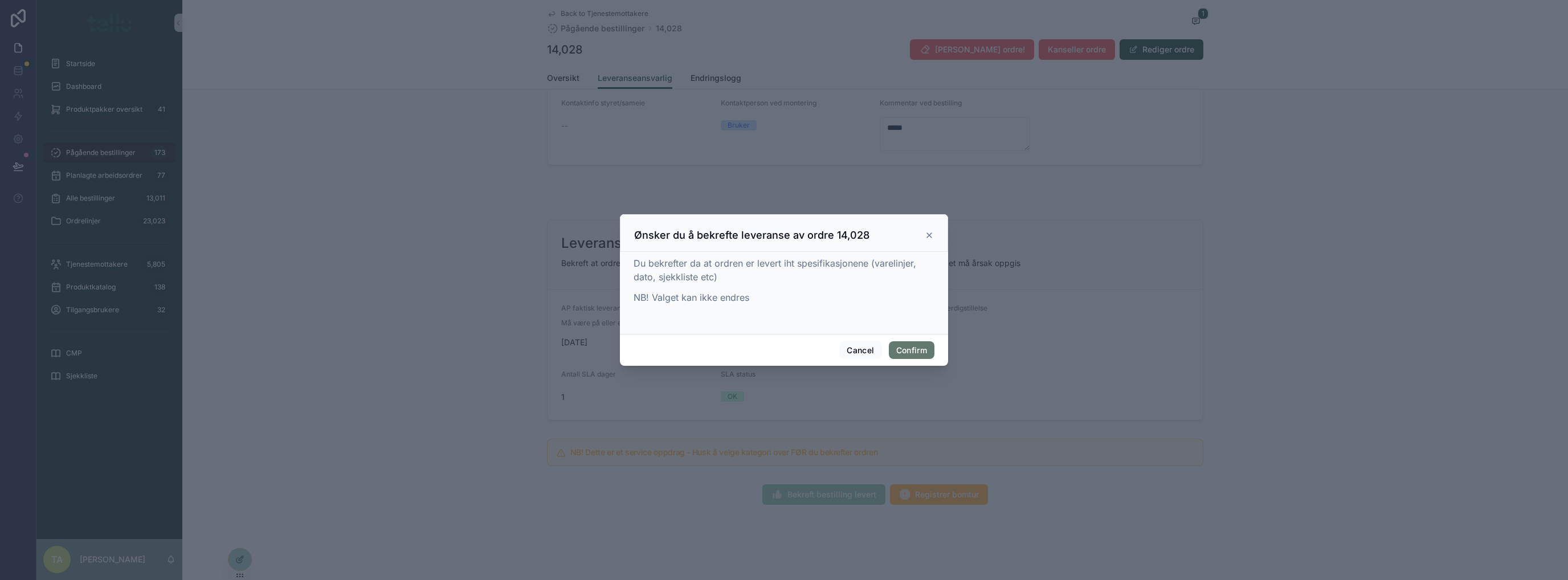
click at [912, 344] on button "Confirm" at bounding box center [911, 350] width 45 height 18
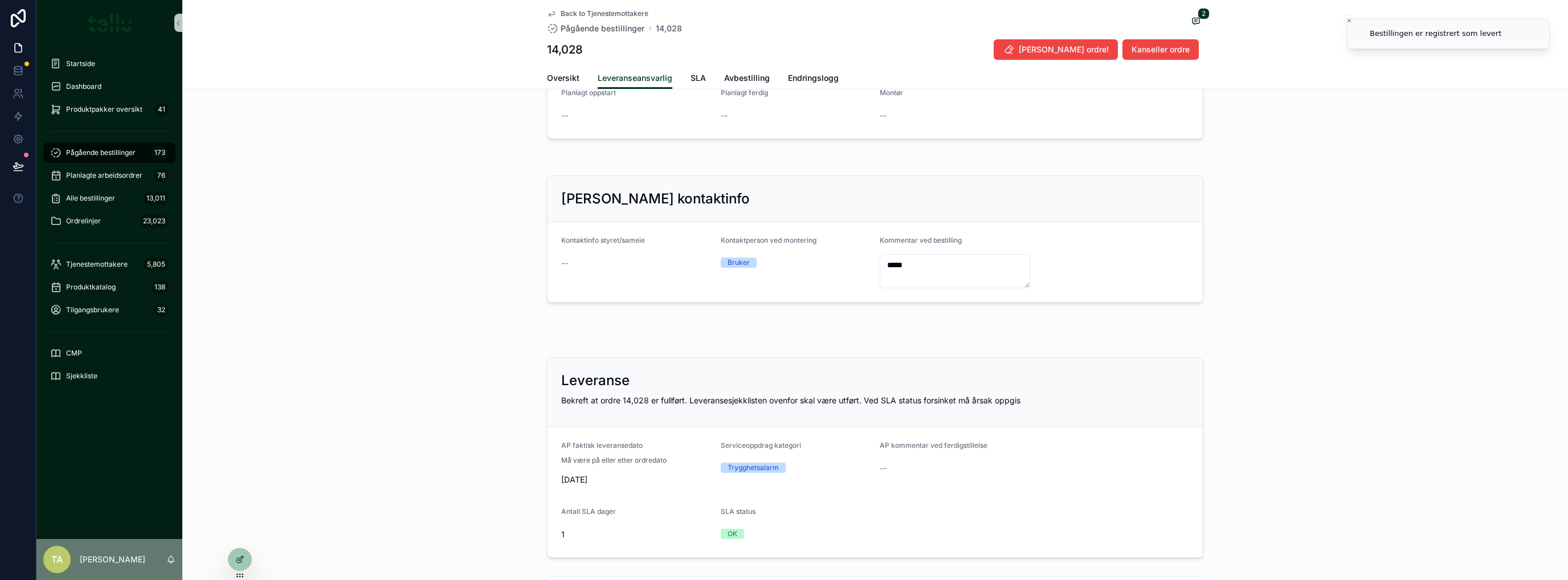
scroll to position [106, 0]
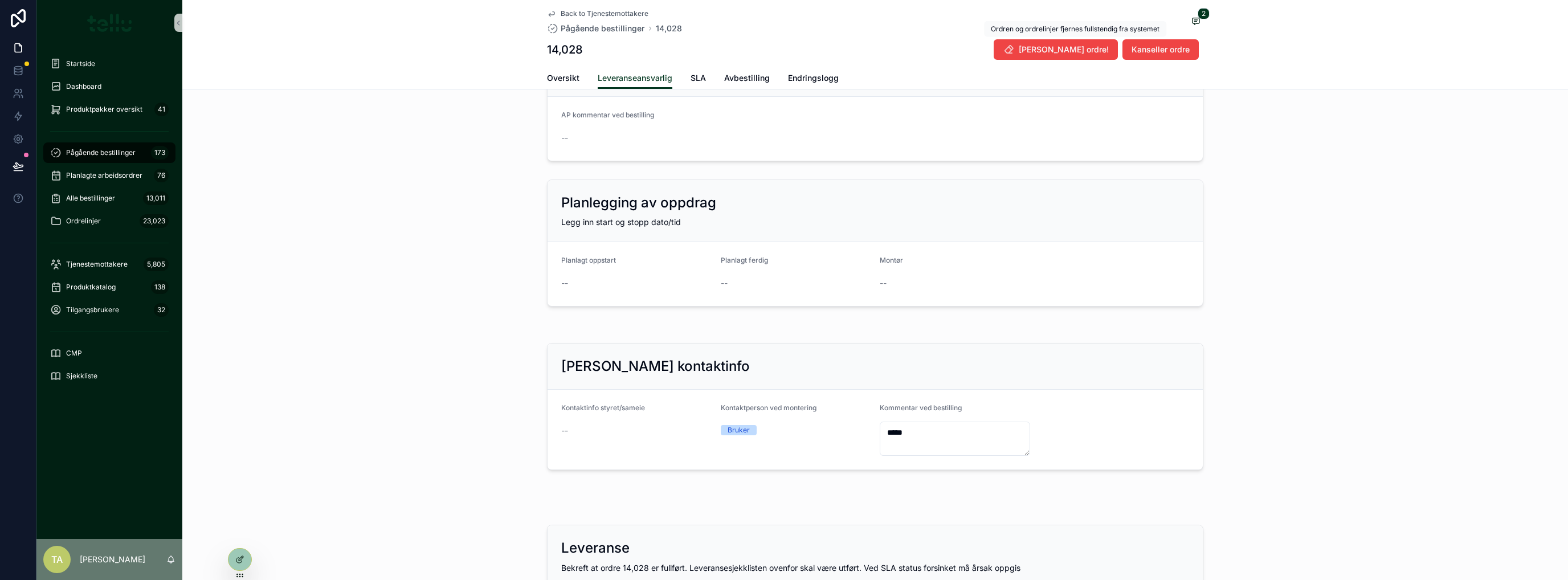
click at [1077, 46] on span "[PERSON_NAME] ordre!" at bounding box center [1063, 50] width 90 height 12
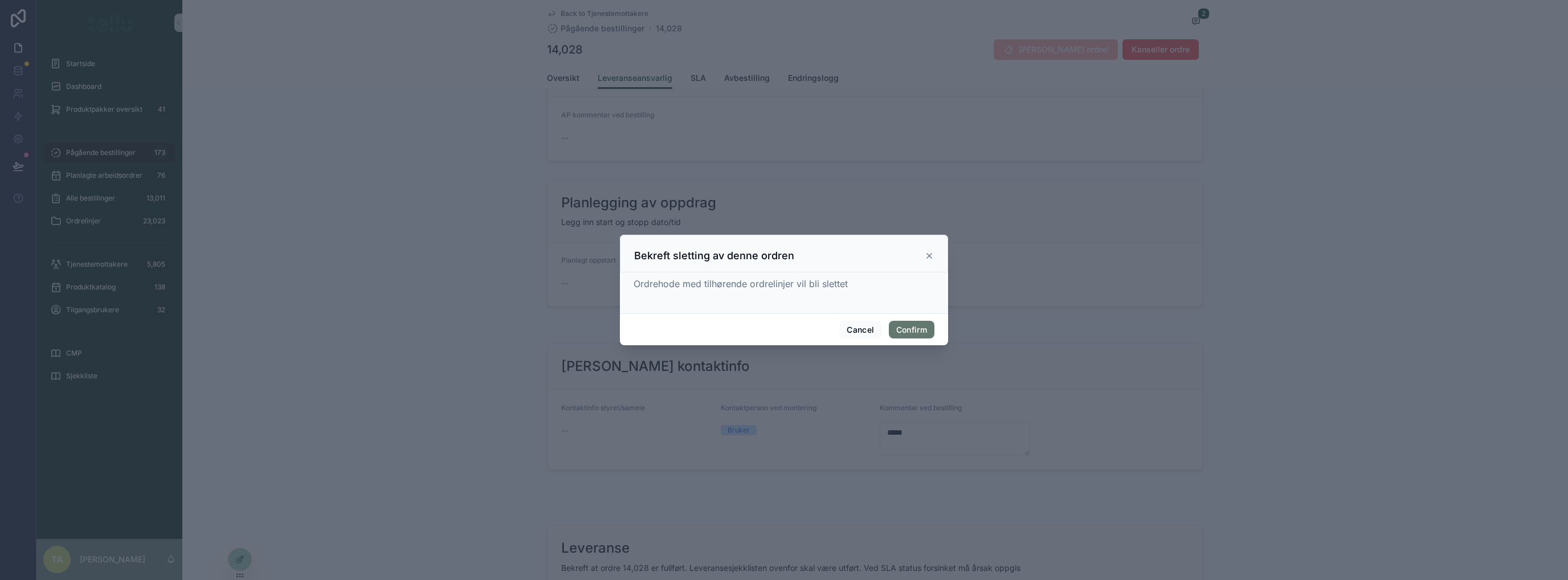
click at [904, 326] on button "Confirm" at bounding box center [911, 330] width 45 height 18
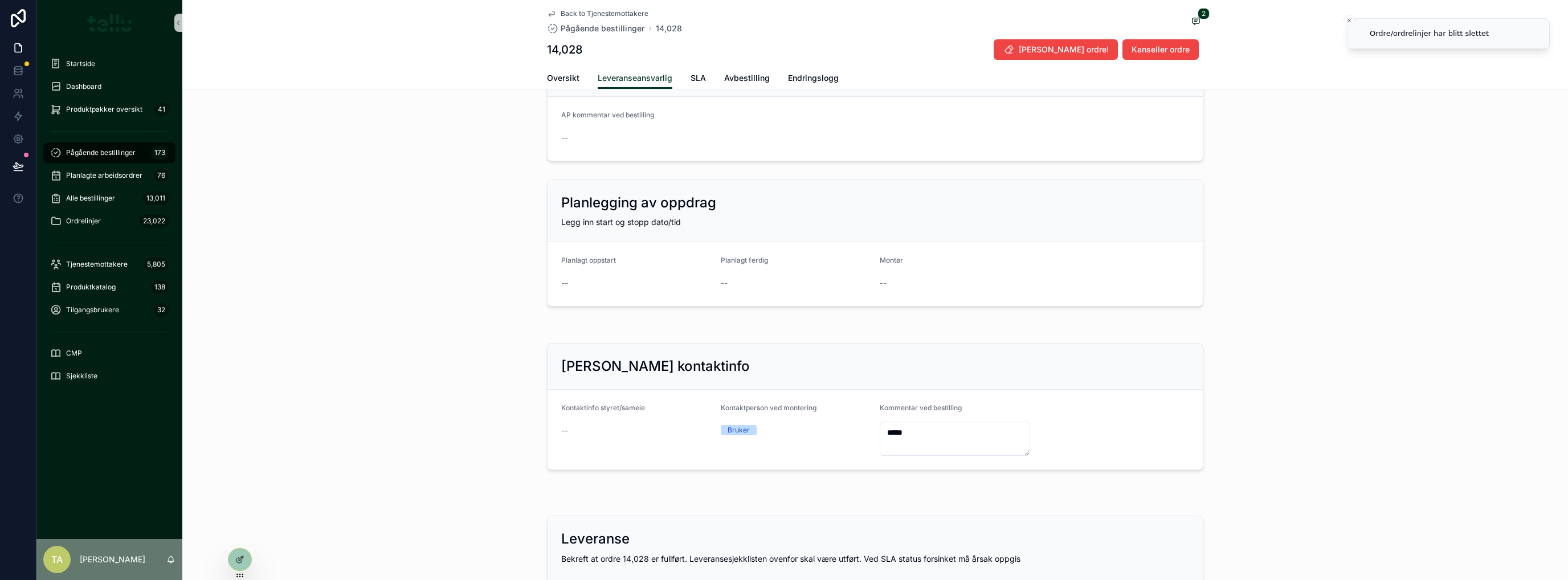
scroll to position [0, 0]
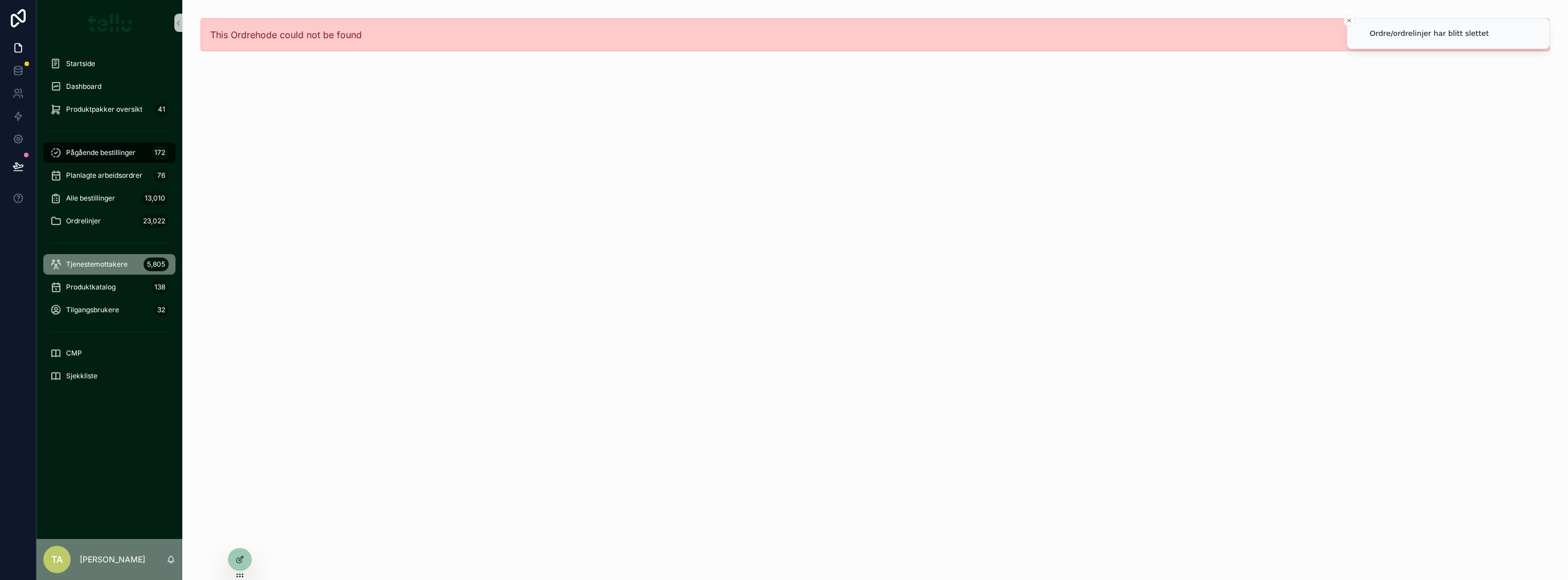
click at [102, 261] on span "Tjenestemottakere" at bounding box center [97, 264] width 61 height 9
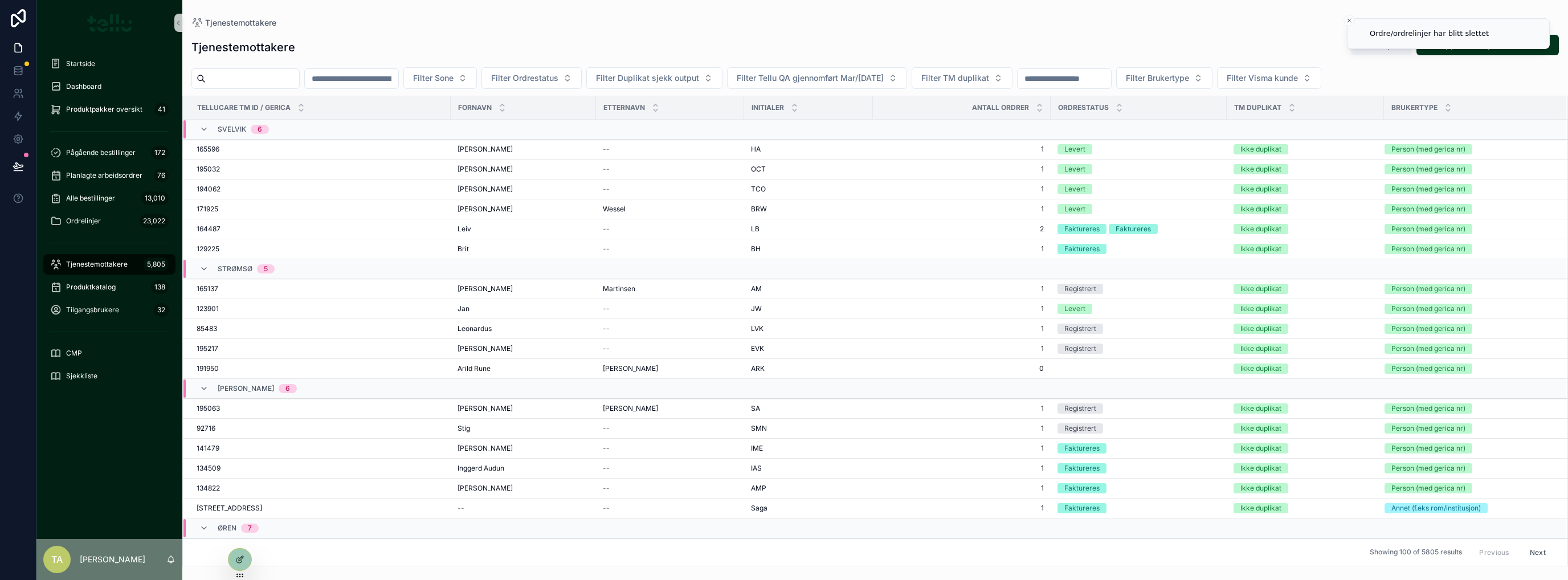
click at [293, 81] on input "scrollable content" at bounding box center [252, 78] width 93 height 16
type input "******"
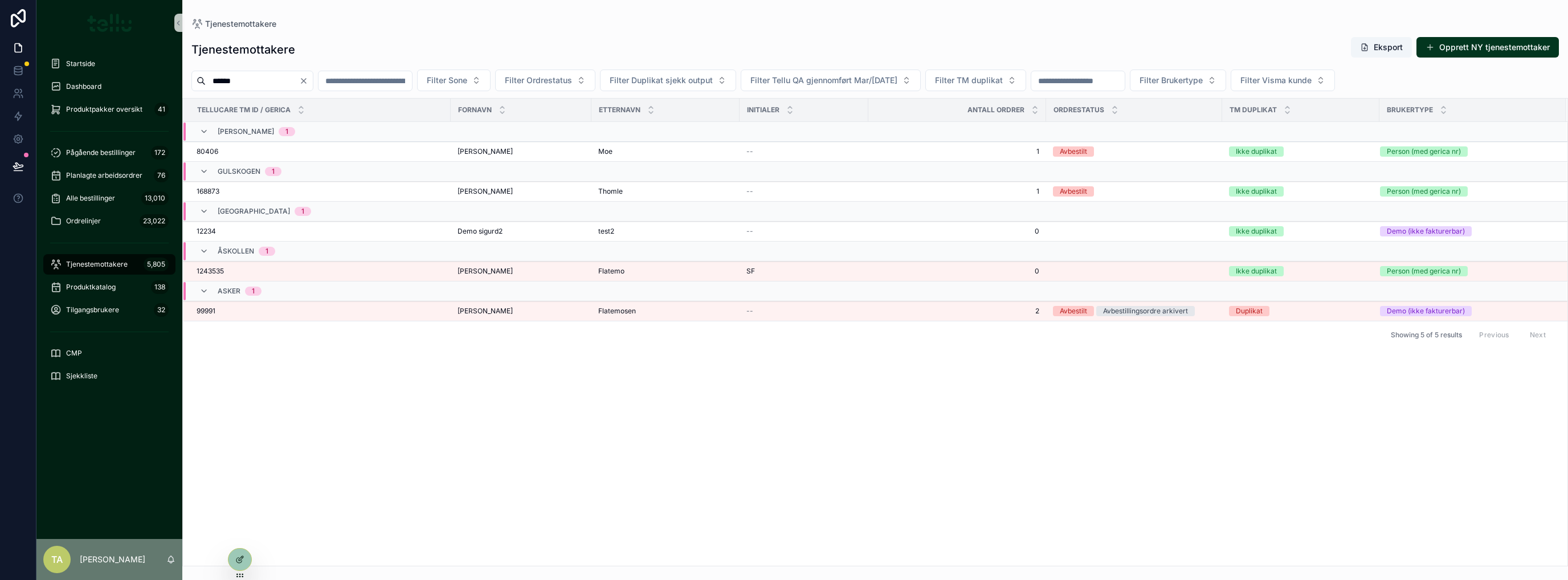
click at [222, 270] on span "1243535" at bounding box center [210, 271] width 28 height 9
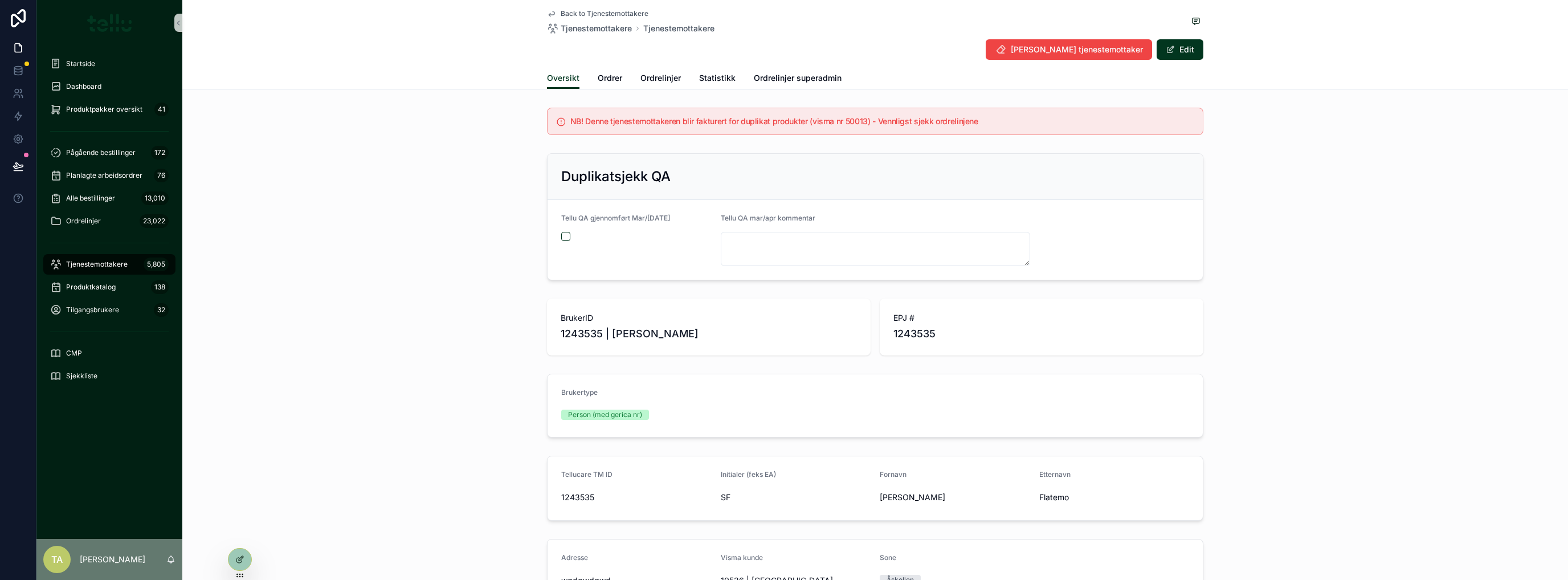
click at [618, 76] on div "Oversikt Ordrer Ordrelinjer Statistikk Ordrelinjer superadmin" at bounding box center [875, 78] width 656 height 22
click at [611, 81] on span "Ordrer" at bounding box center [610, 78] width 24 height 12
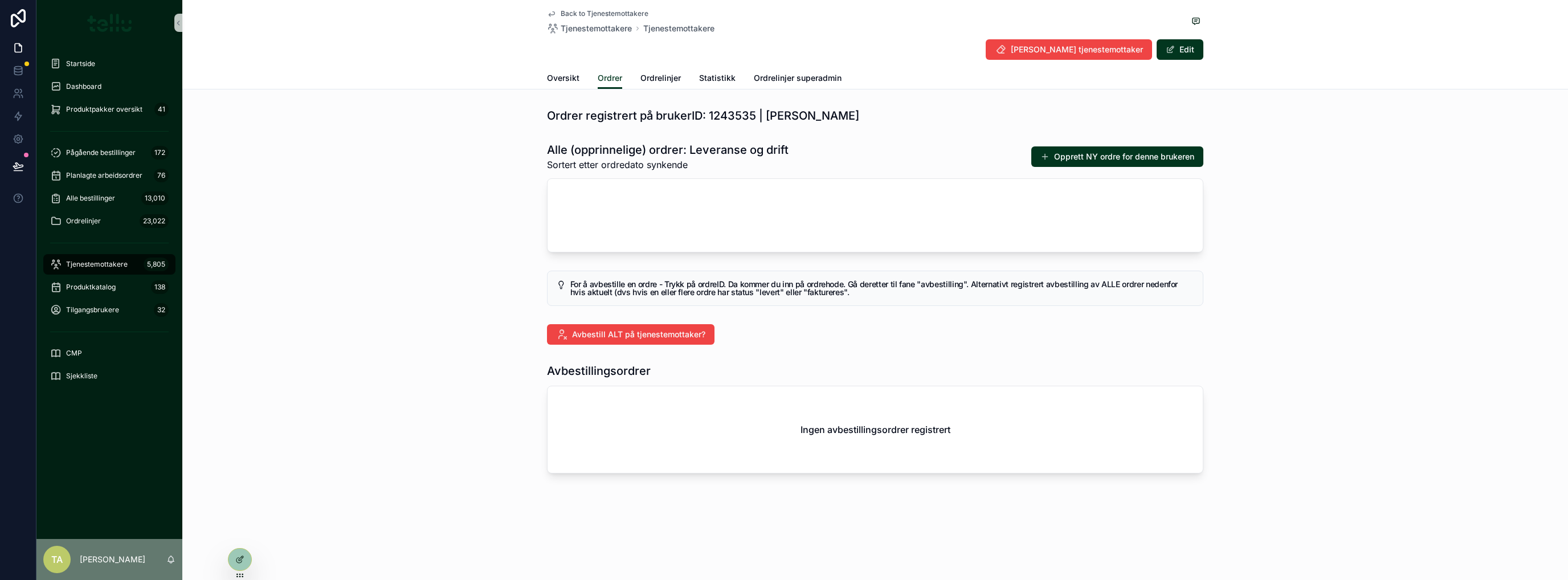
click at [1145, 152] on button "Opprett NY ordre for denne brukeren" at bounding box center [1117, 157] width 172 height 20
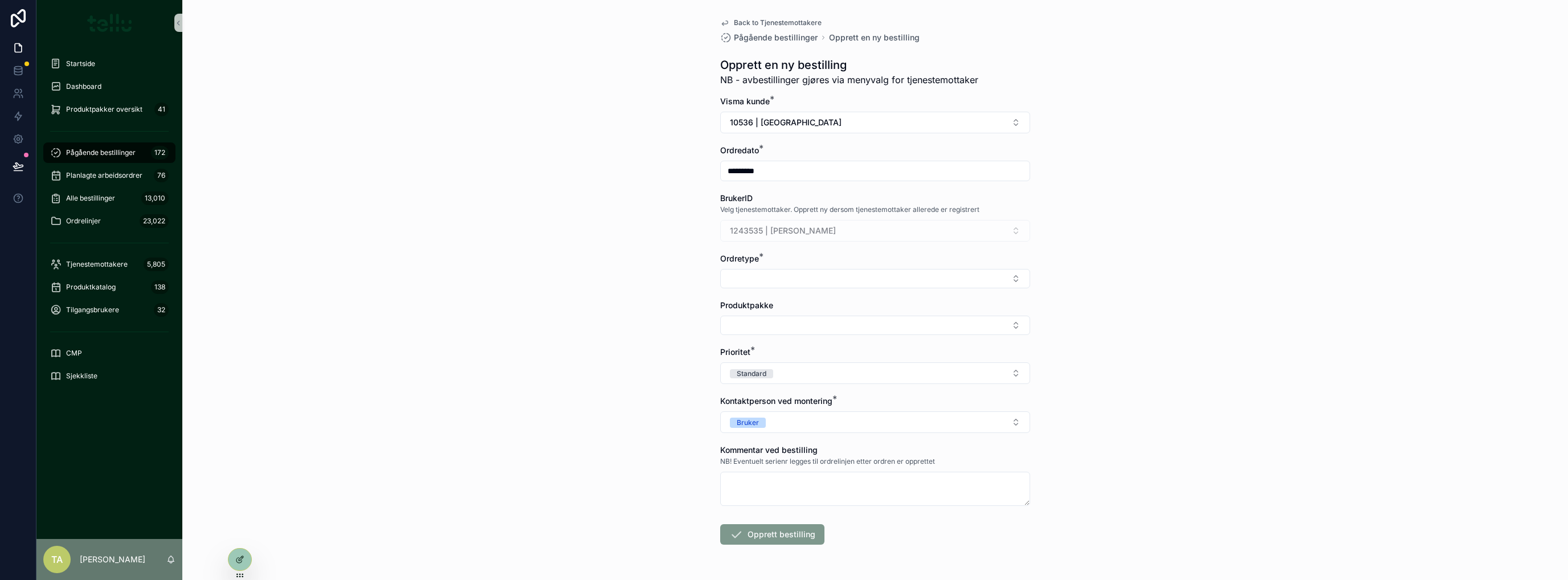
click at [752, 274] on button "Select Button" at bounding box center [875, 278] width 310 height 19
click at [746, 347] on div "Drift" at bounding box center [871, 341] width 304 height 18
click at [736, 325] on button "Select Button" at bounding box center [875, 328] width 310 height 19
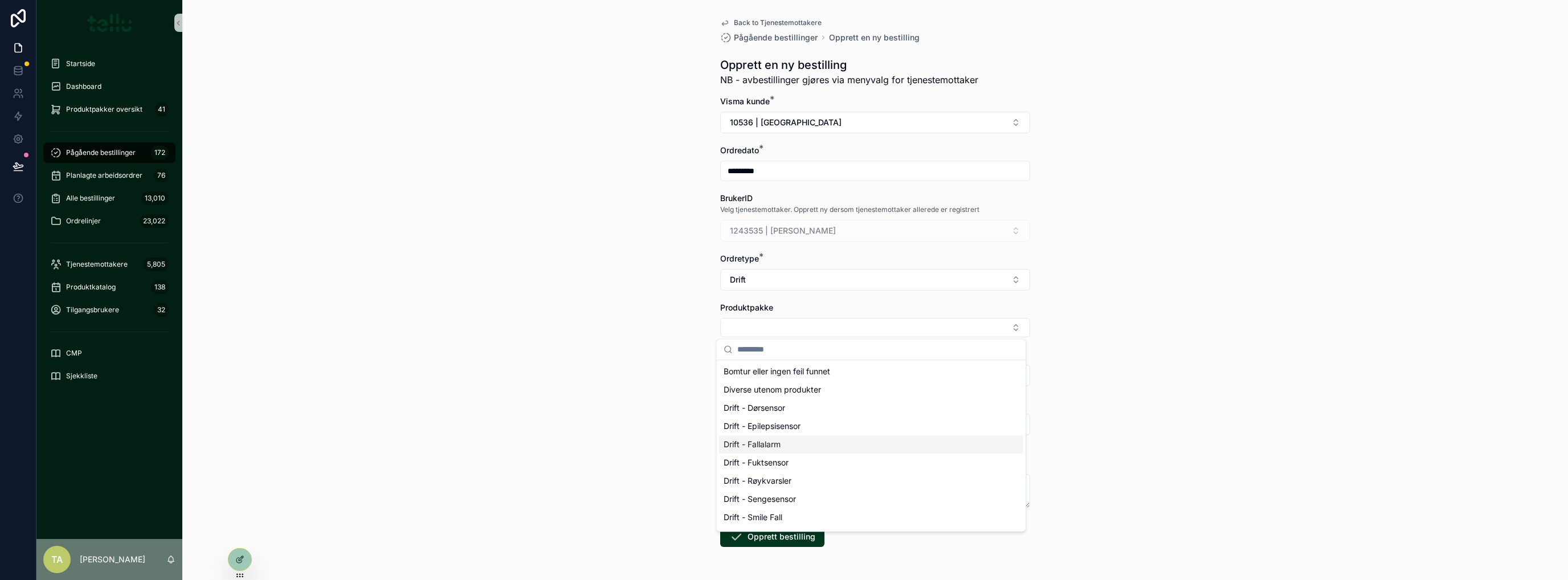
click at [759, 442] on span "Drift - Fallalarm" at bounding box center [752, 444] width 57 height 12
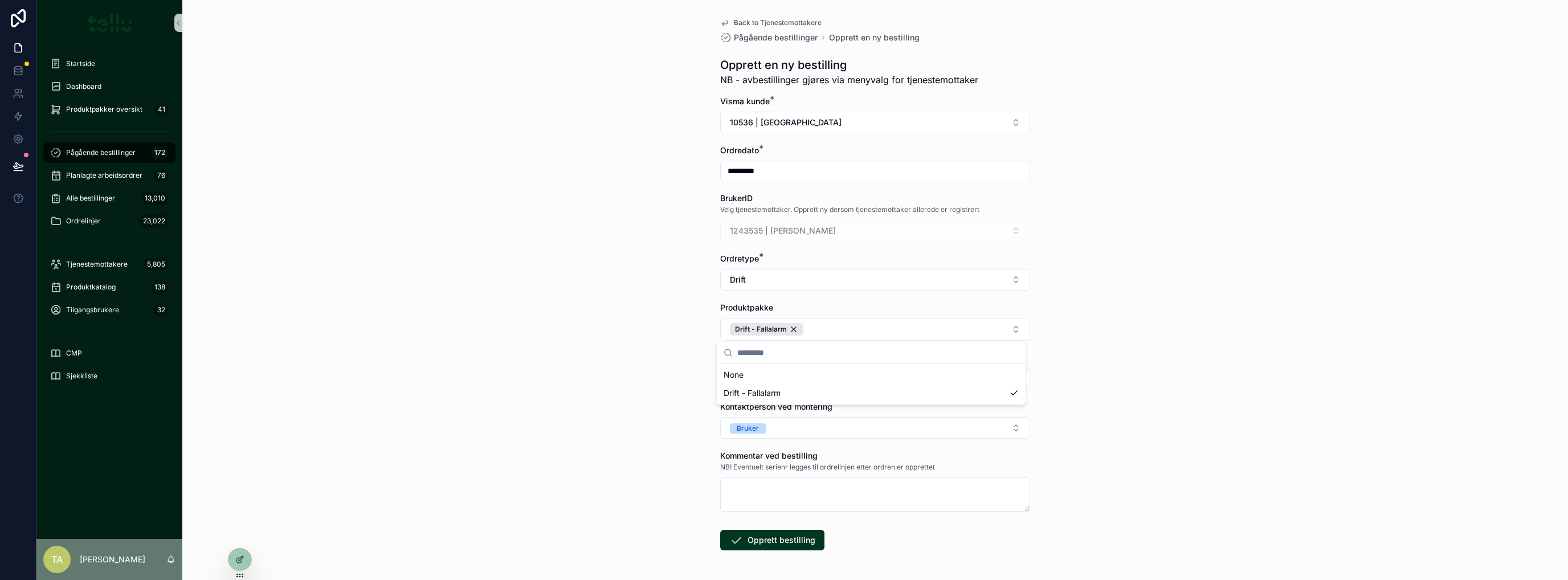
click at [564, 393] on div "Back to Tjenestemottakere Pågående bestillinger Opprett en ny bestilling Oppret…" at bounding box center [875, 290] width 1386 height 580
click at [759, 535] on button "Opprett bestilling" at bounding box center [772, 540] width 104 height 20
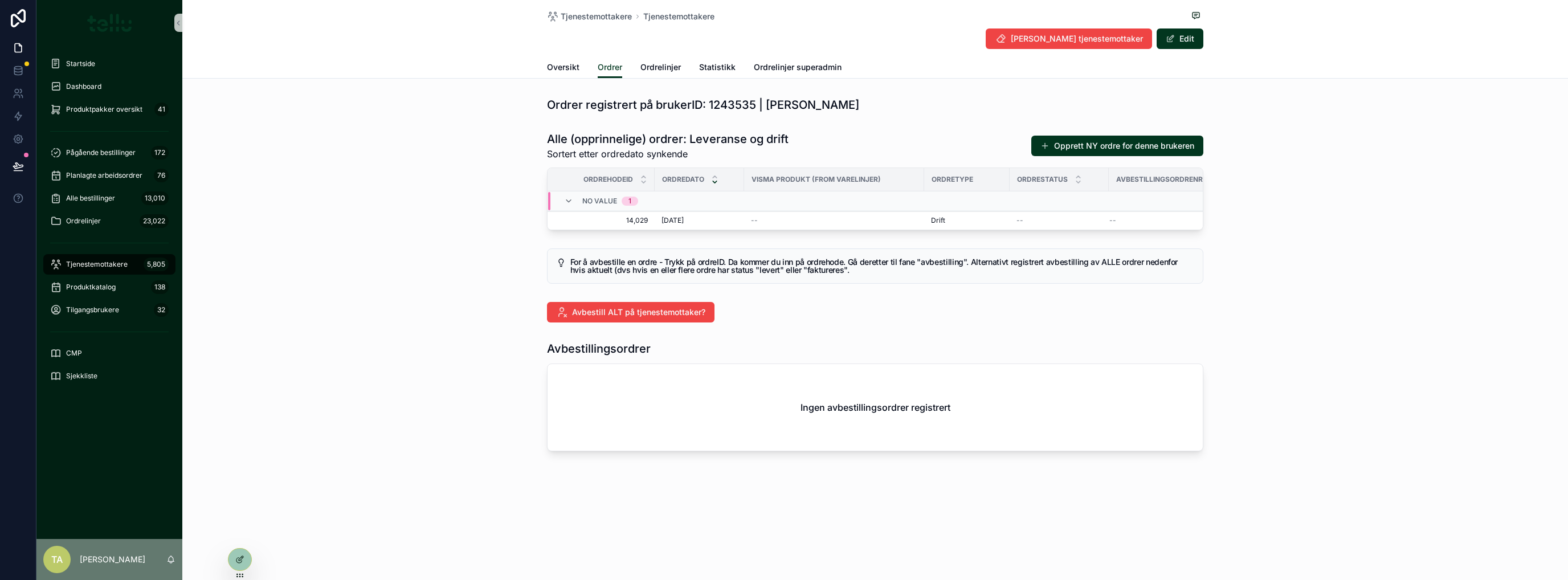
click at [608, 222] on span "14,029" at bounding box center [604, 220] width 86 height 9
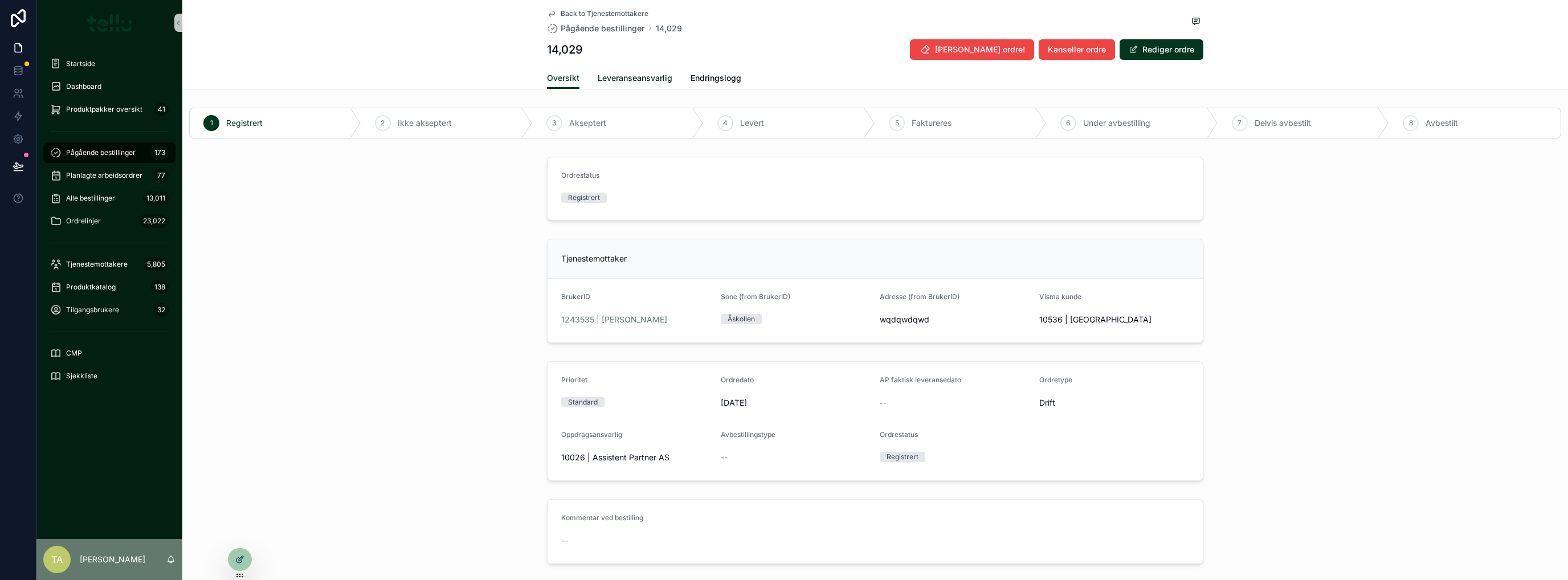
click at [618, 80] on span "Leveranseansvarlig" at bounding box center [634, 78] width 75 height 12
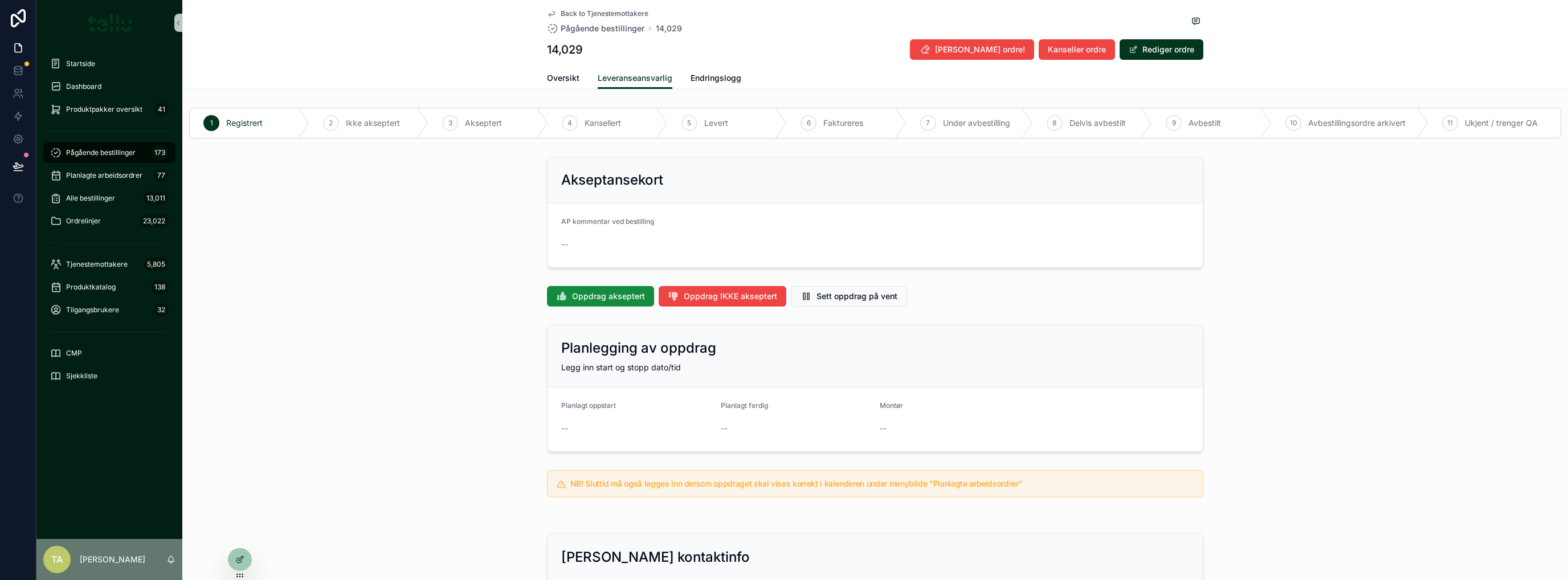
click at [585, 292] on span "Oppdrag akseptert" at bounding box center [608, 296] width 73 height 12
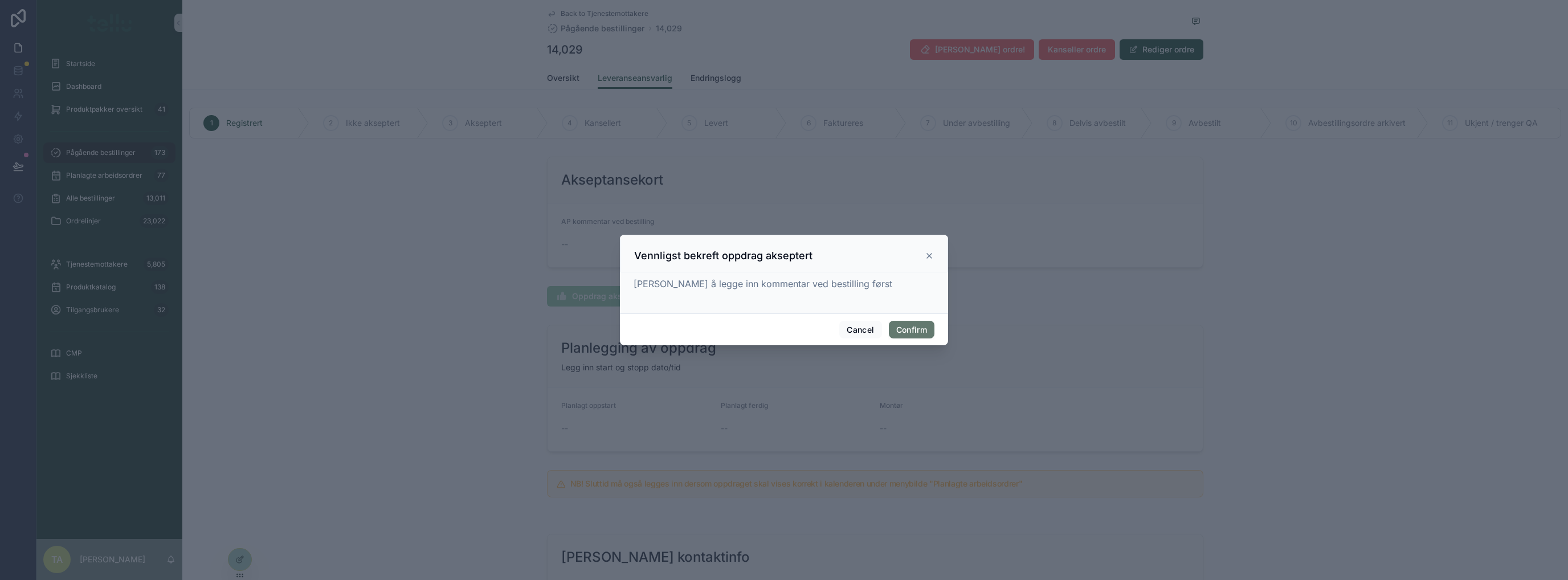
click at [928, 329] on button "Confirm" at bounding box center [911, 330] width 45 height 18
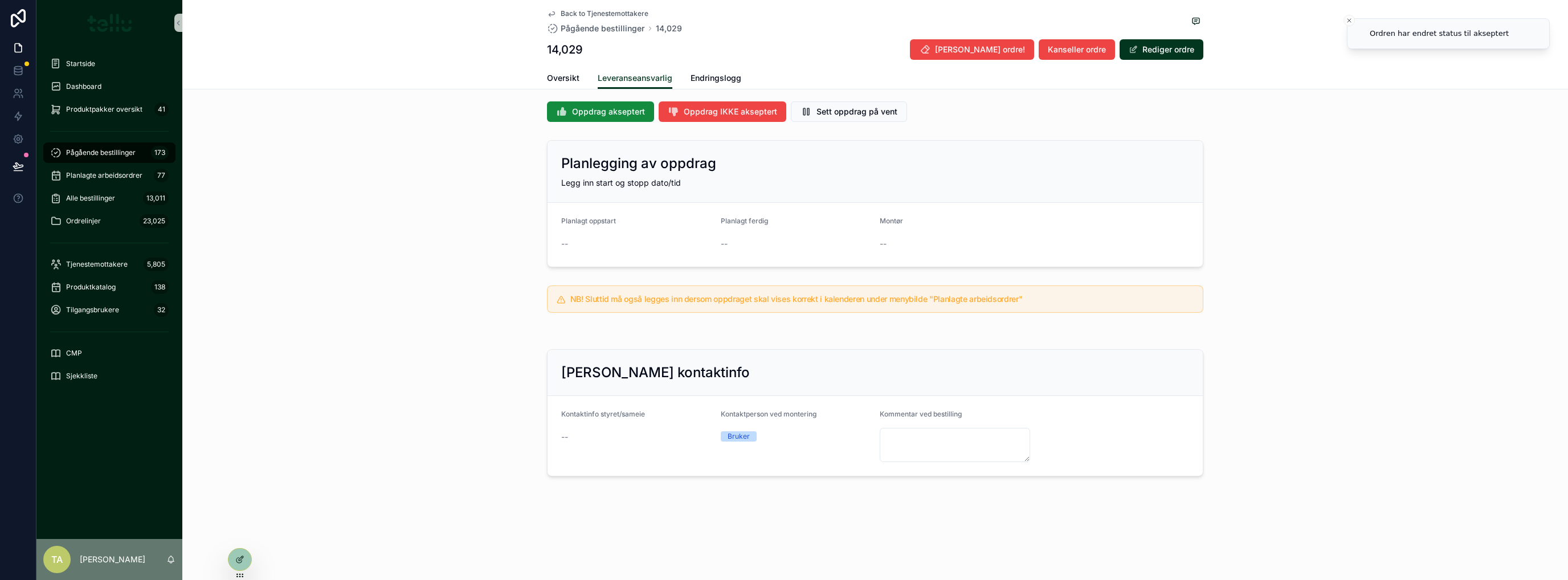
scroll to position [194, 0]
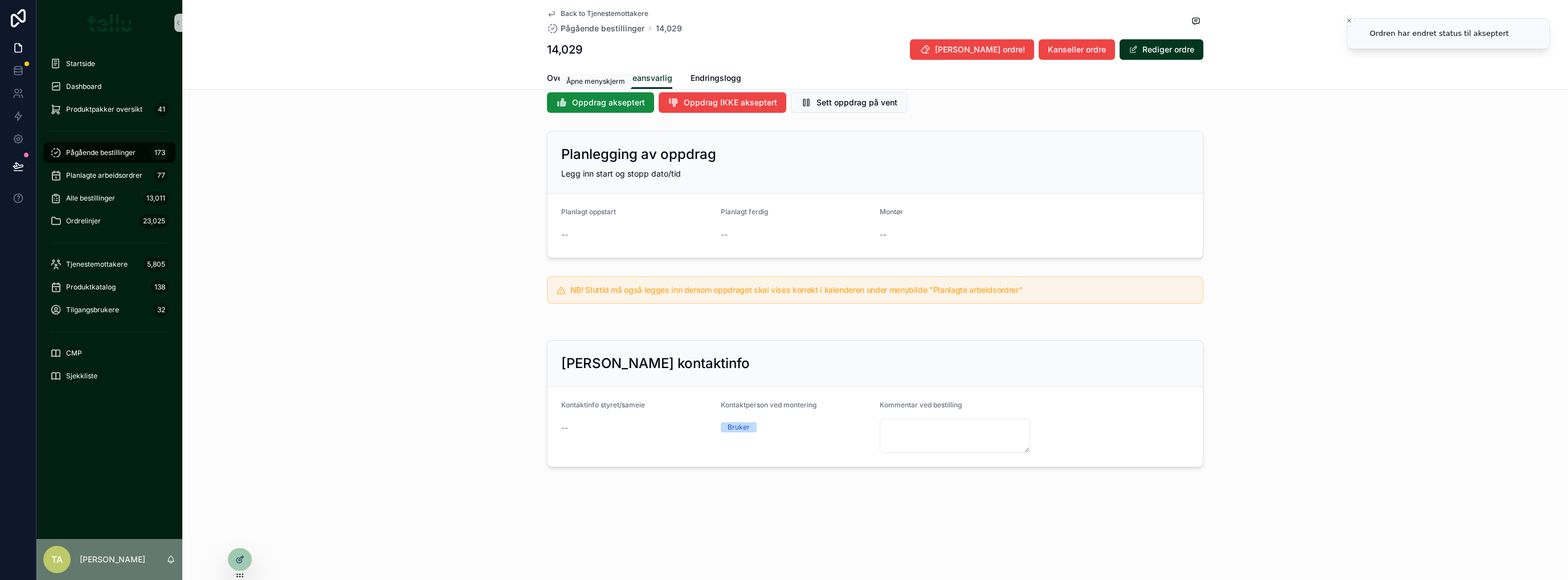
click at [575, 93] on button "Oppdrag akseptert" at bounding box center [600, 102] width 107 height 20
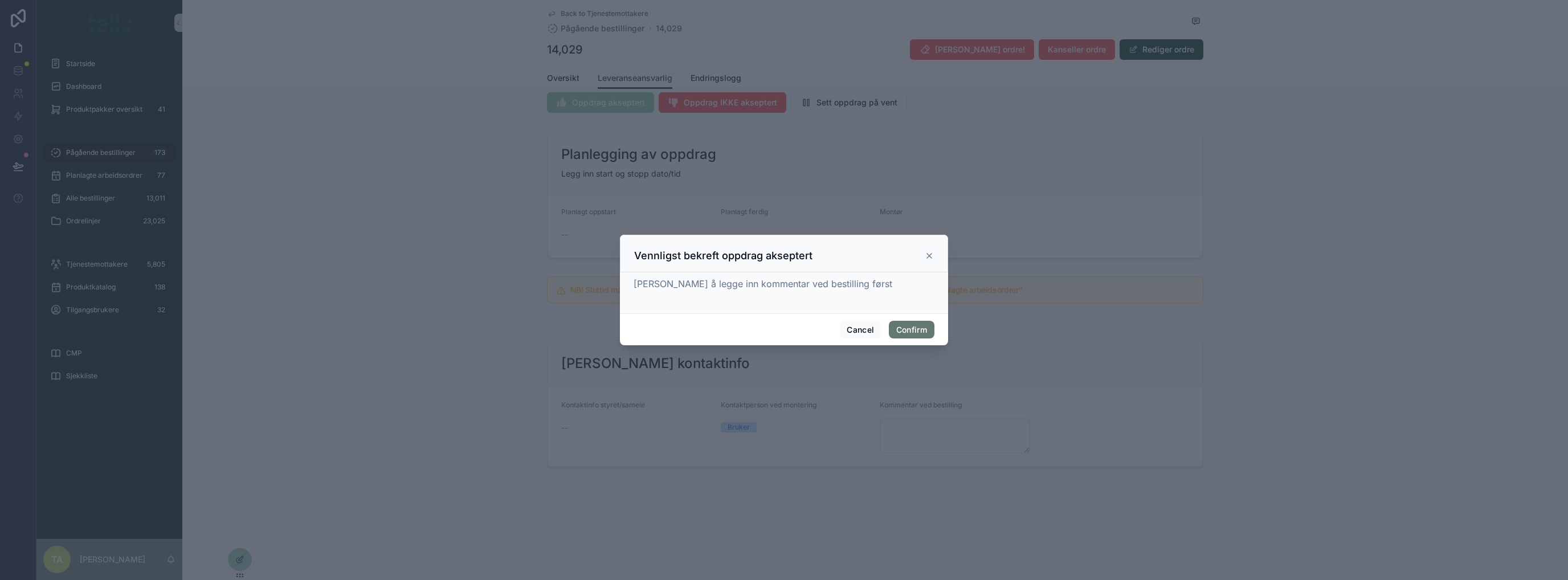
click at [916, 328] on button "Confirm" at bounding box center [911, 330] width 45 height 18
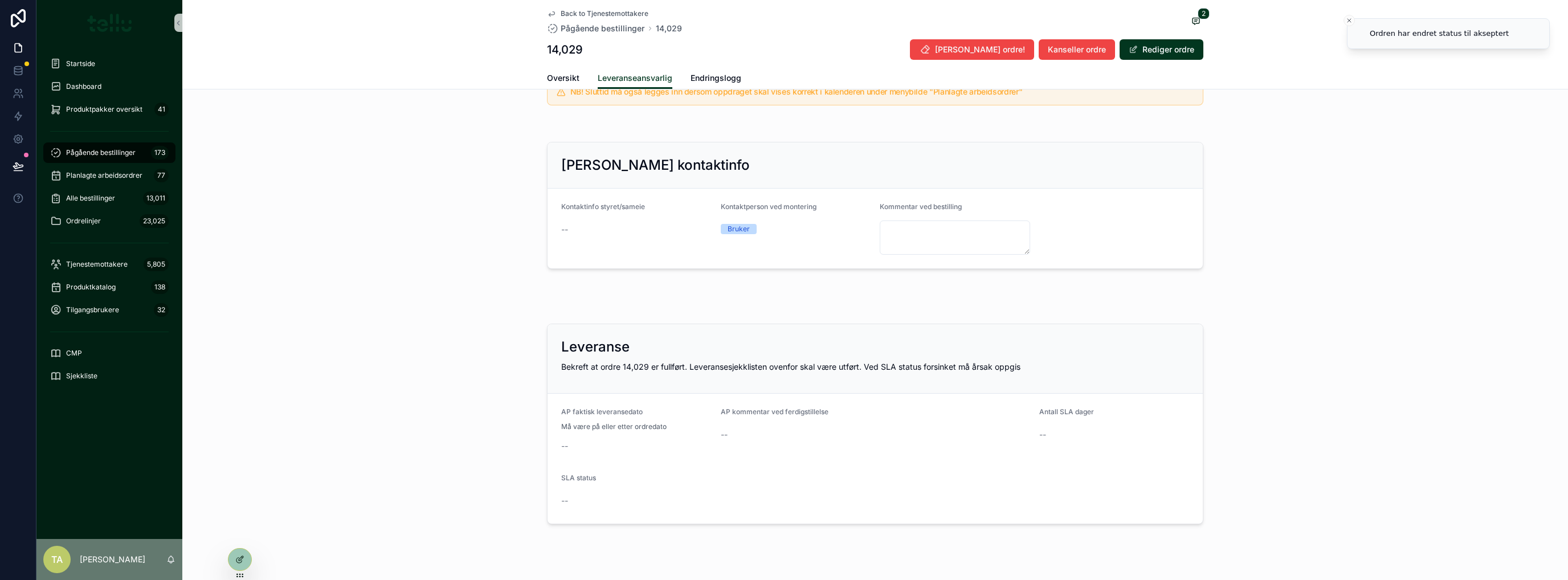
scroll to position [412, 0]
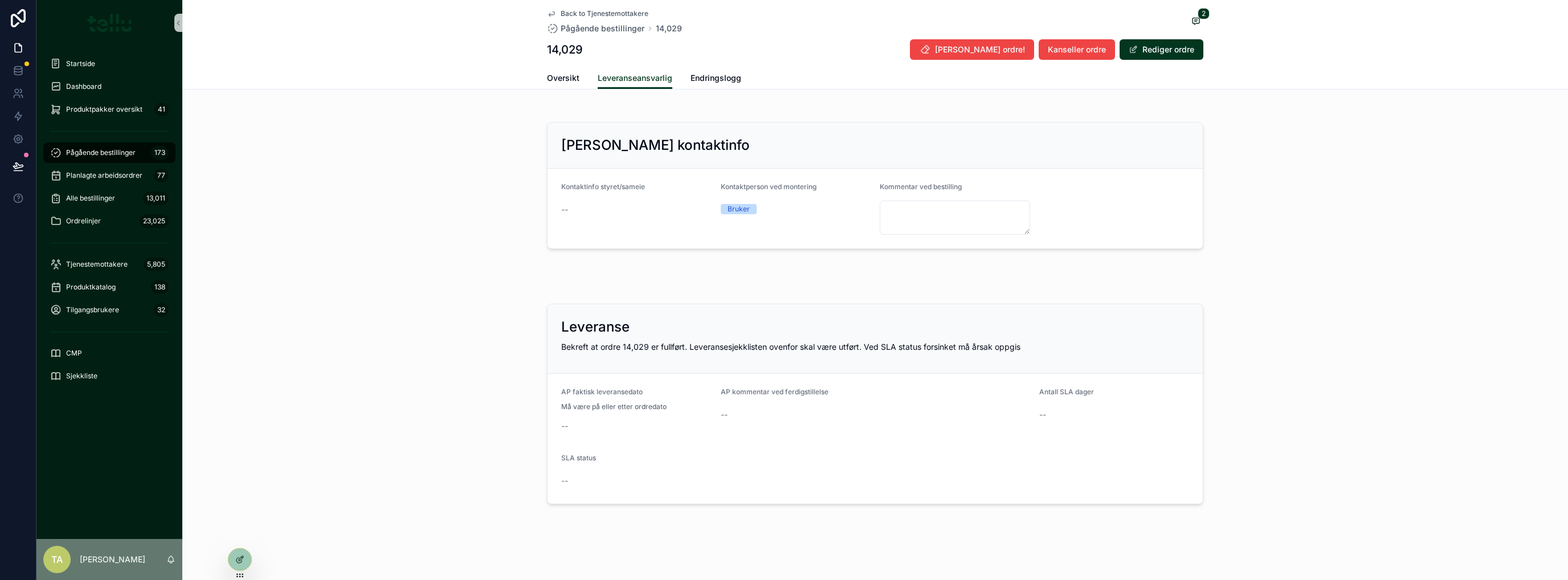
click at [1152, 51] on button "Rediger ordre" at bounding box center [1161, 49] width 84 height 20
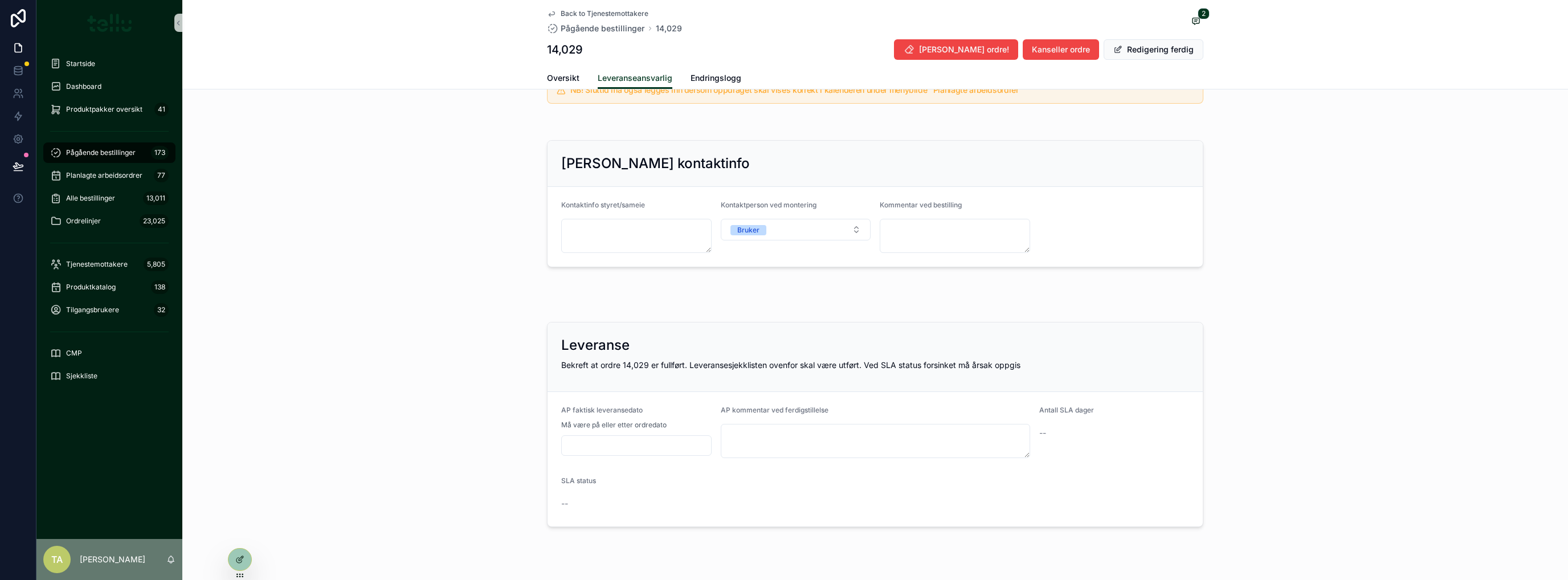
scroll to position [428, 0]
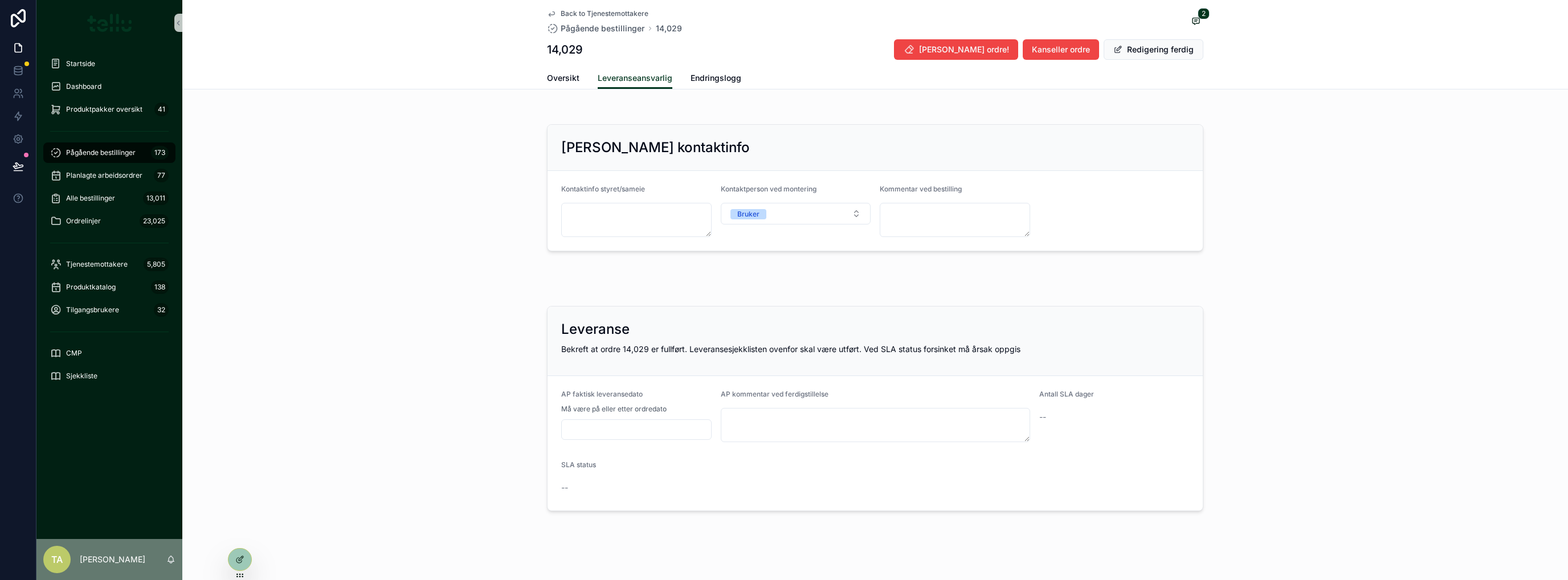
click at [367, 392] on div "Leveranse Bekreft at ordre 14,029 er fullført. Leveransesjekklisten ovenfor ska…" at bounding box center [875, 408] width 1386 height 214
click at [1167, 51] on button "Redigering ferdig" at bounding box center [1154, 49] width 100 height 20
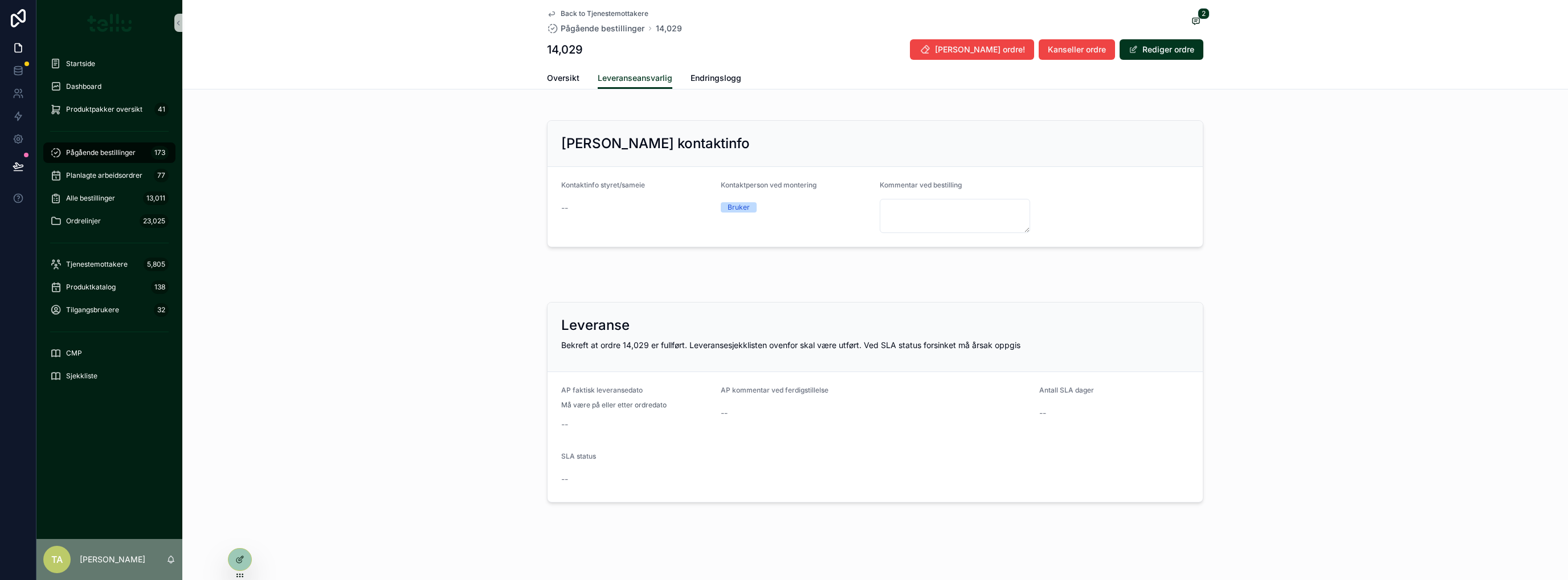
scroll to position [412, 0]
click at [1012, 46] on span "[PERSON_NAME] ordre!" at bounding box center [980, 50] width 90 height 12
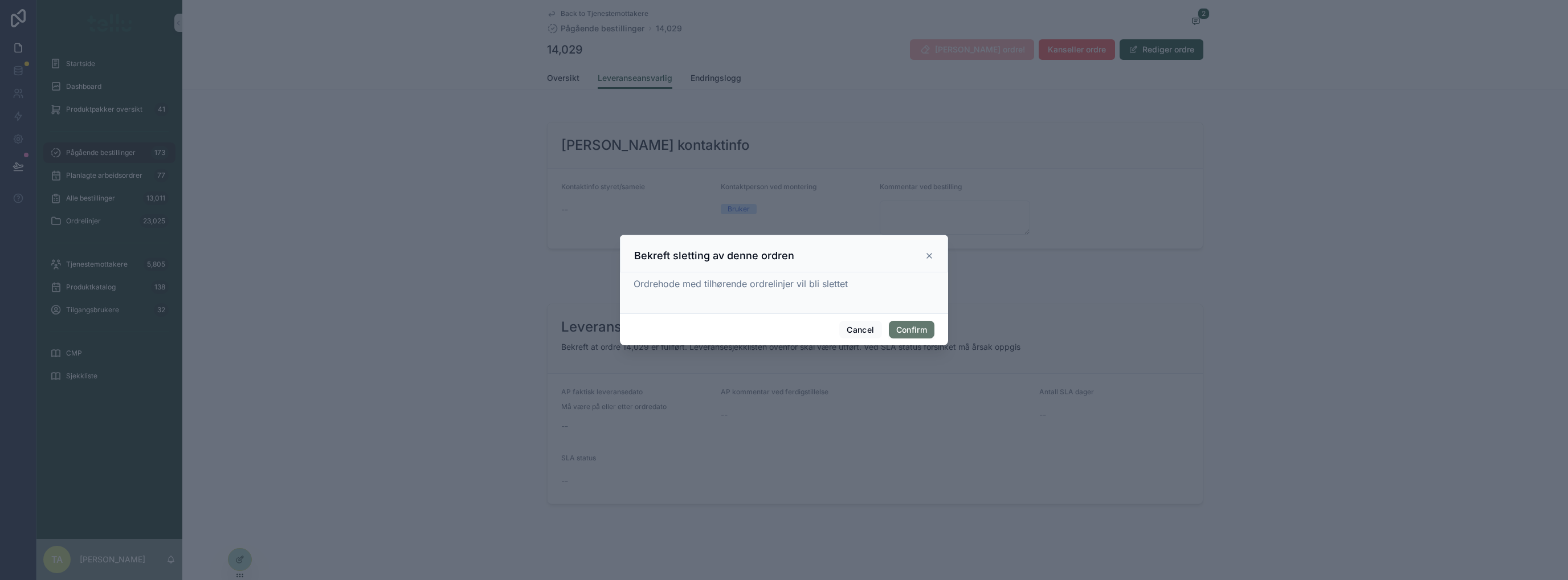
click at [926, 328] on button "Confirm" at bounding box center [911, 330] width 45 height 18
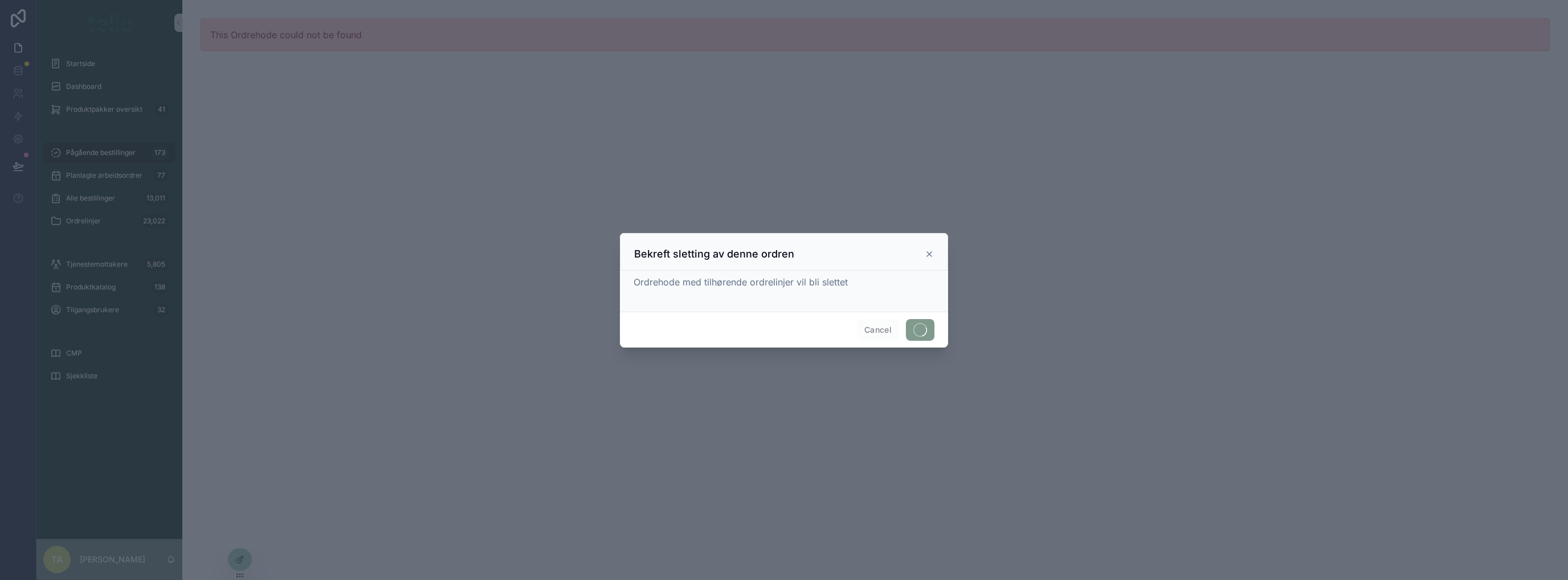
scroll to position [0, 0]
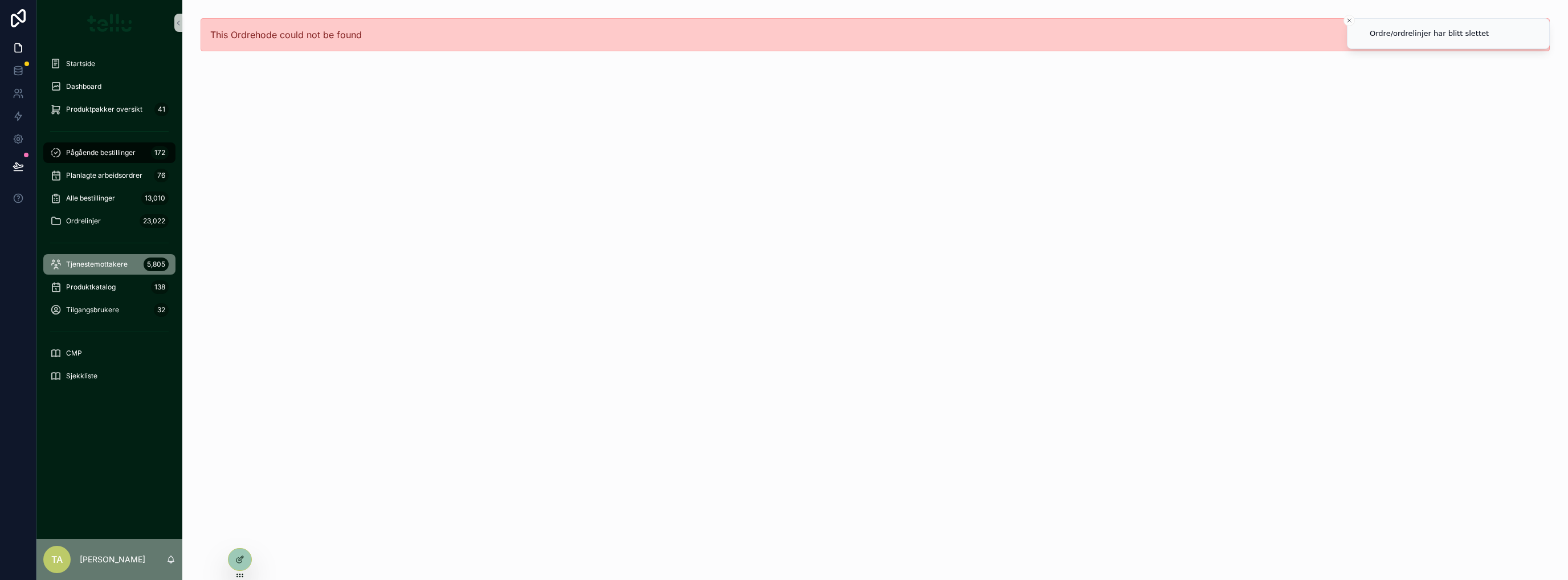
click at [105, 266] on span "Tjenestemottakere" at bounding box center [97, 264] width 61 height 9
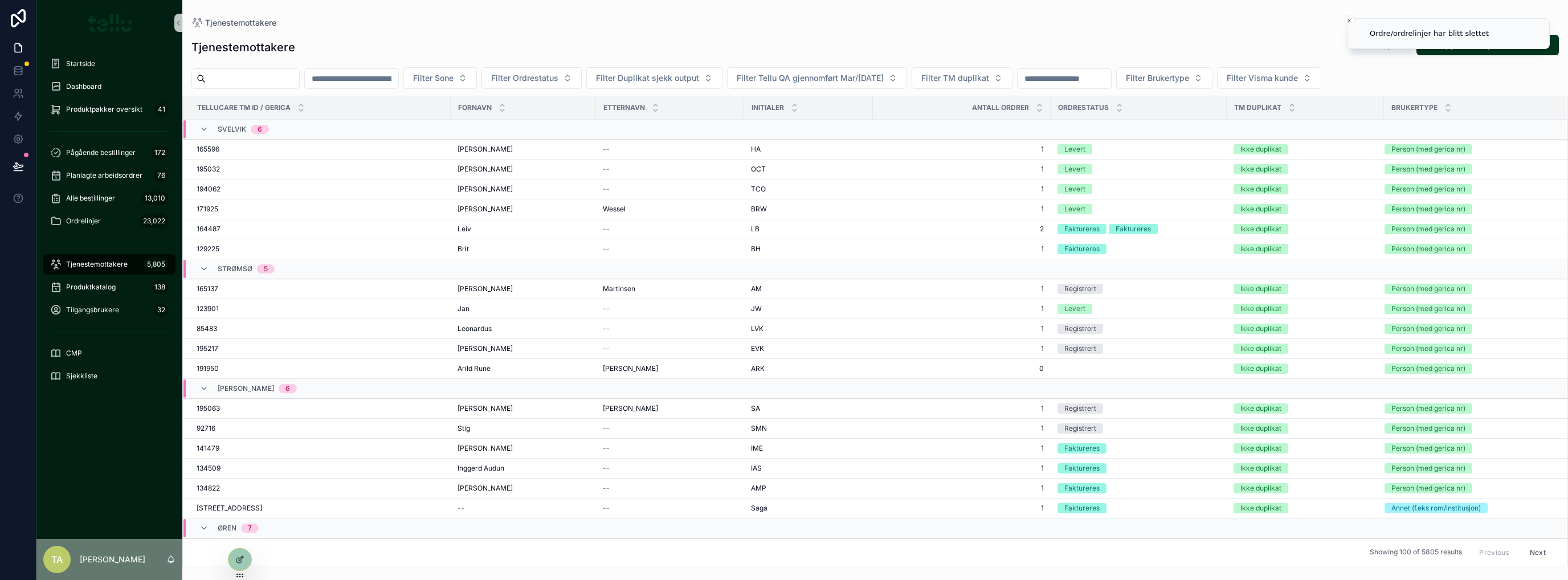
click at [257, 83] on input "scrollable content" at bounding box center [252, 78] width 93 height 16
type input "******"
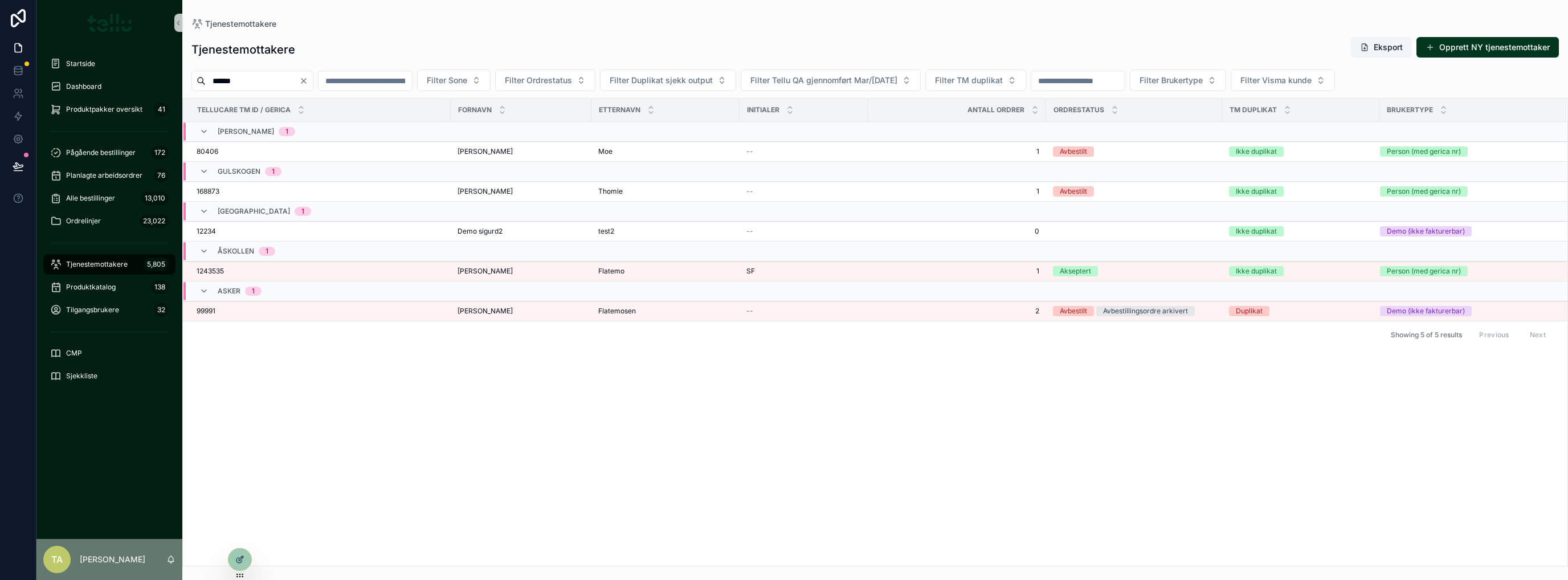
click at [219, 266] on span "1243535" at bounding box center [210, 271] width 28 height 9
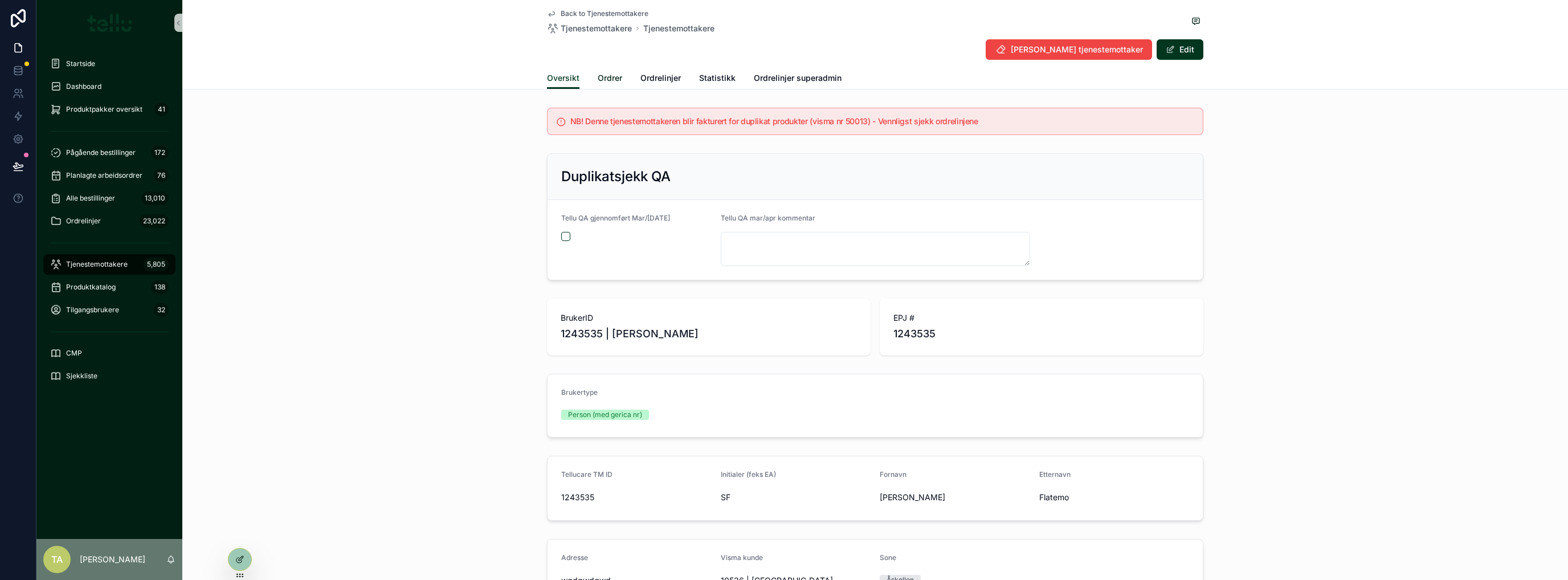
click at [609, 78] on span "Ordrer" at bounding box center [610, 78] width 24 height 12
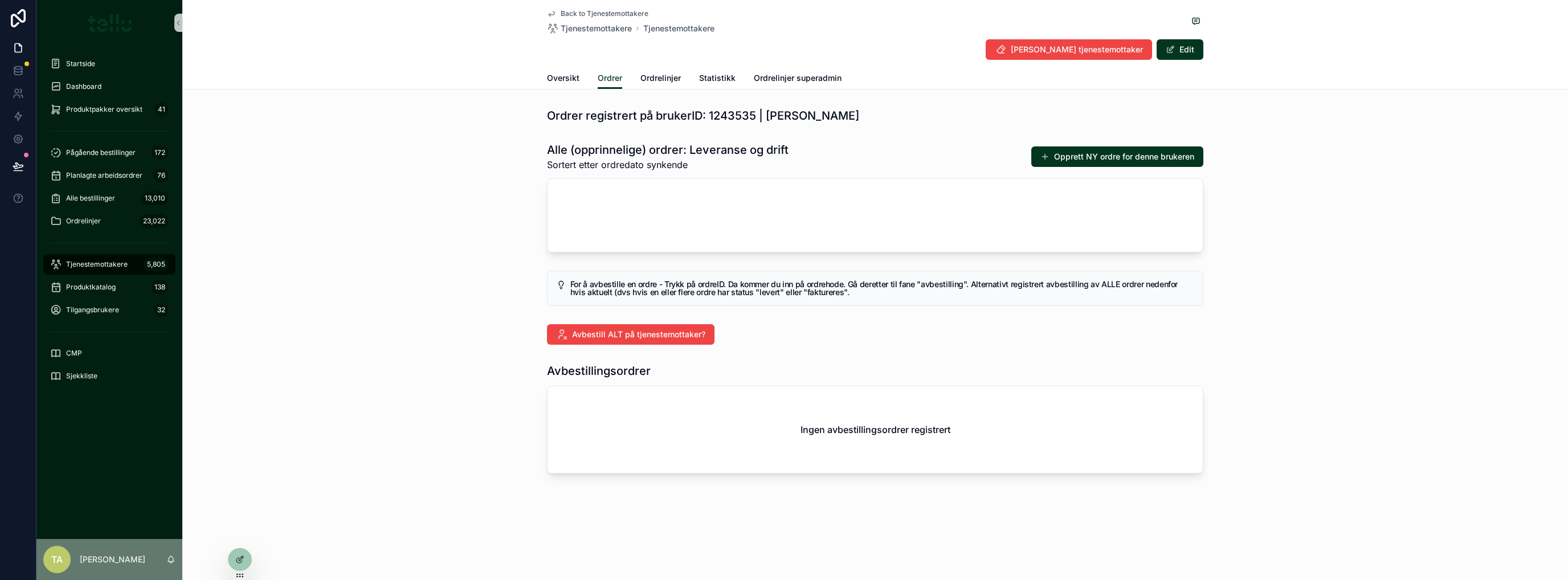
click at [1116, 159] on button "Opprett NY ordre for denne brukeren" at bounding box center [1117, 157] width 172 height 20
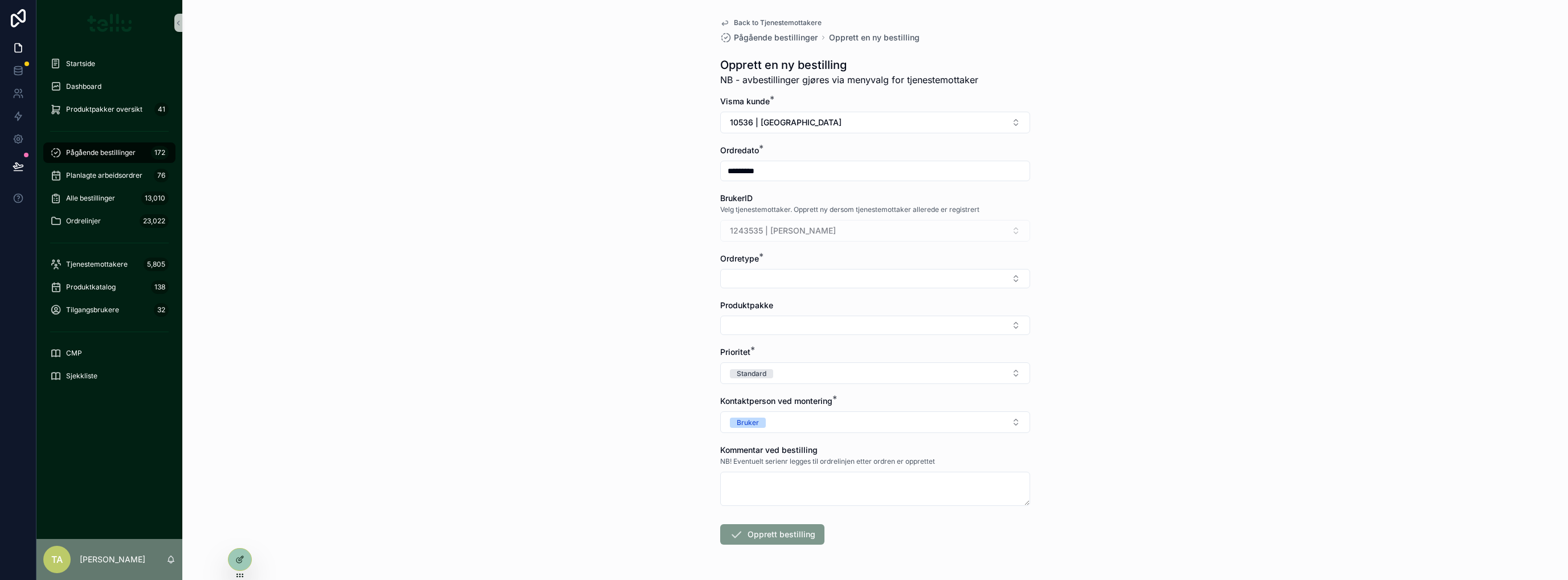
click at [779, 273] on button "Select Button" at bounding box center [875, 278] width 310 height 19
click at [757, 342] on div "Drift" at bounding box center [871, 341] width 304 height 18
click at [756, 325] on button "Select Button" at bounding box center [875, 328] width 310 height 19
type input "****"
click at [758, 372] on span "Service oppdrag" at bounding box center [755, 371] width 63 height 12
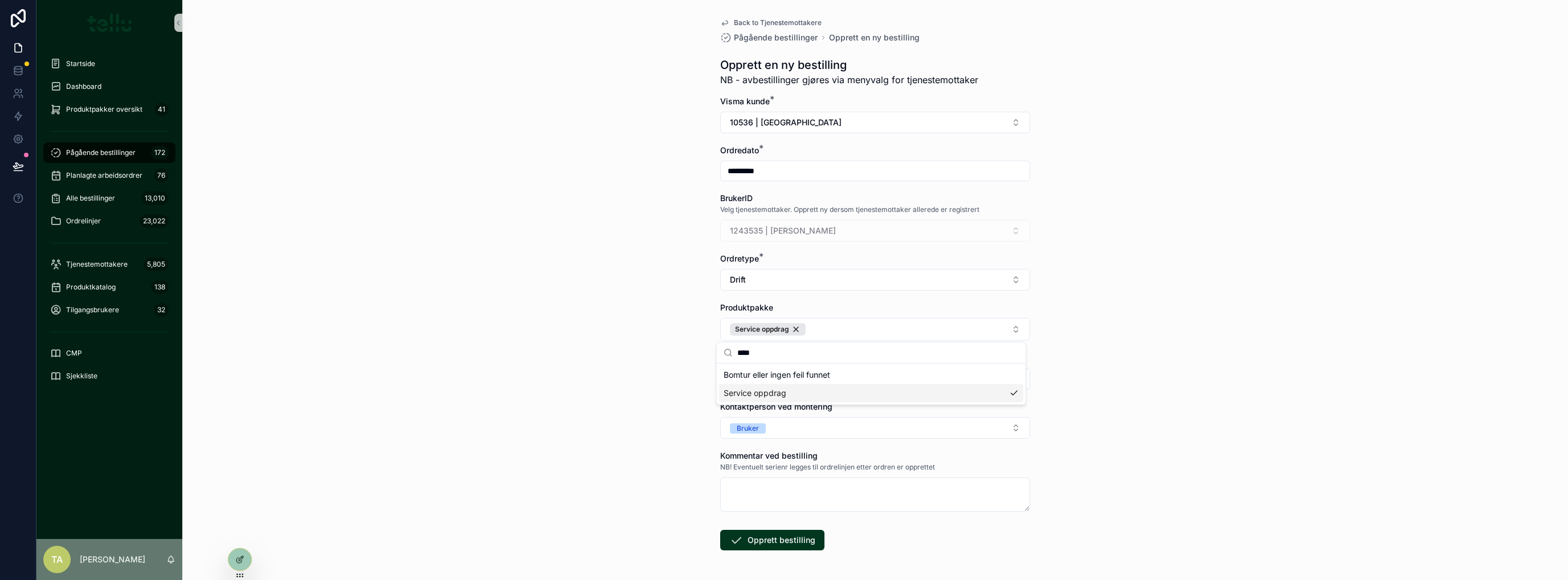
click at [742, 396] on span "Service oppdrag" at bounding box center [755, 393] width 63 height 12
click at [757, 391] on span "Service oppdrag" at bounding box center [755, 390] width 63 height 12
click at [574, 342] on div "Back to Tjenestemottakere Pågående bestillinger Opprett en ny bestilling Oppret…" at bounding box center [875, 290] width 1386 height 580
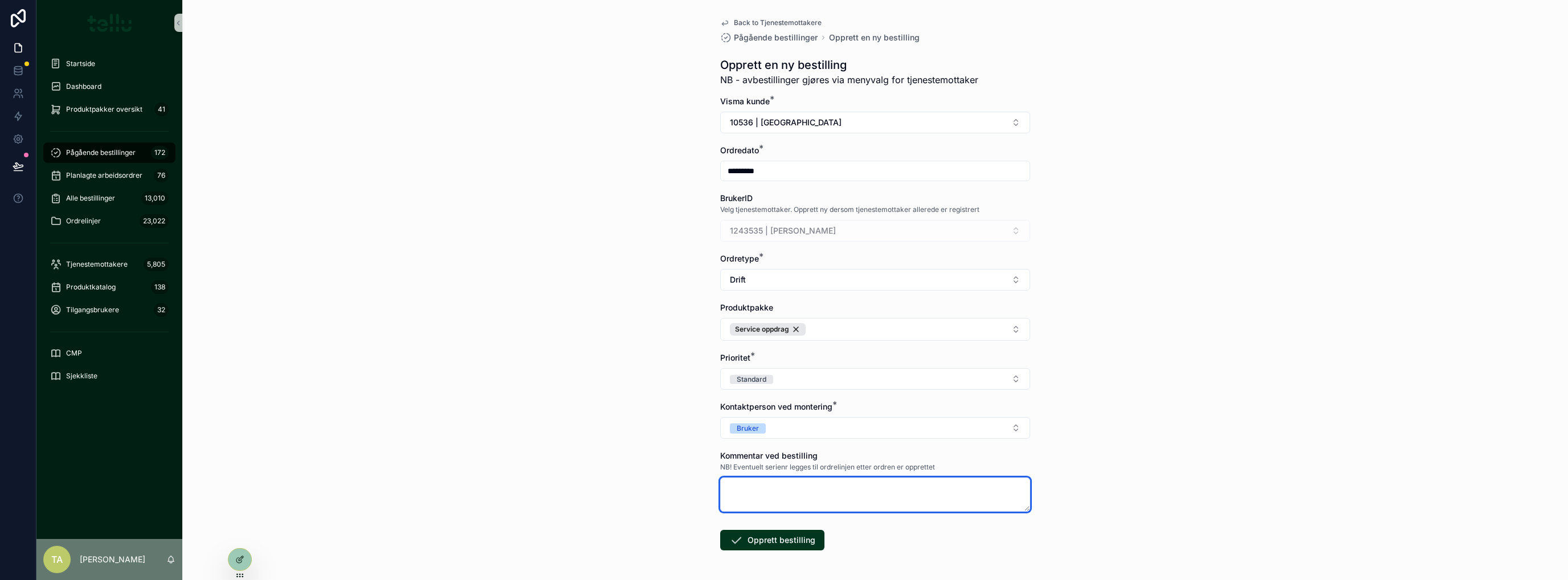
click at [738, 499] on textarea "scrollable content" at bounding box center [875, 494] width 310 height 34
type textarea "****"
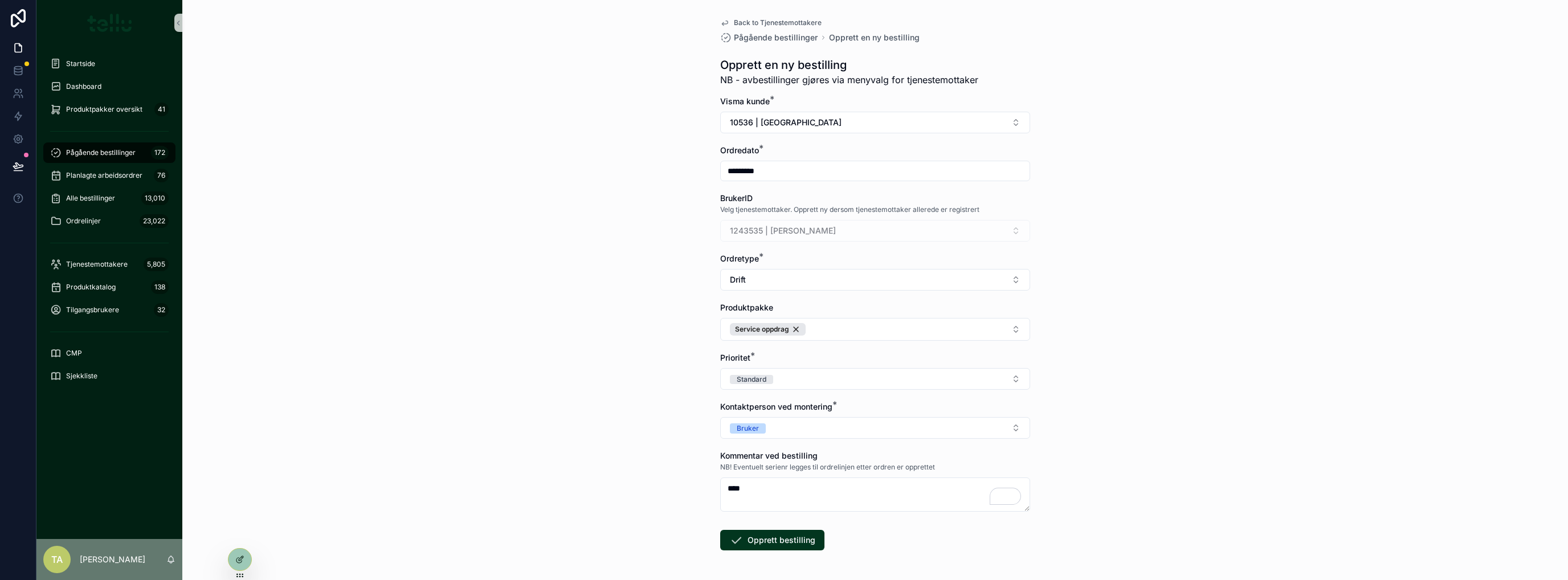
click at [766, 543] on button "Opprett bestilling" at bounding box center [772, 540] width 104 height 20
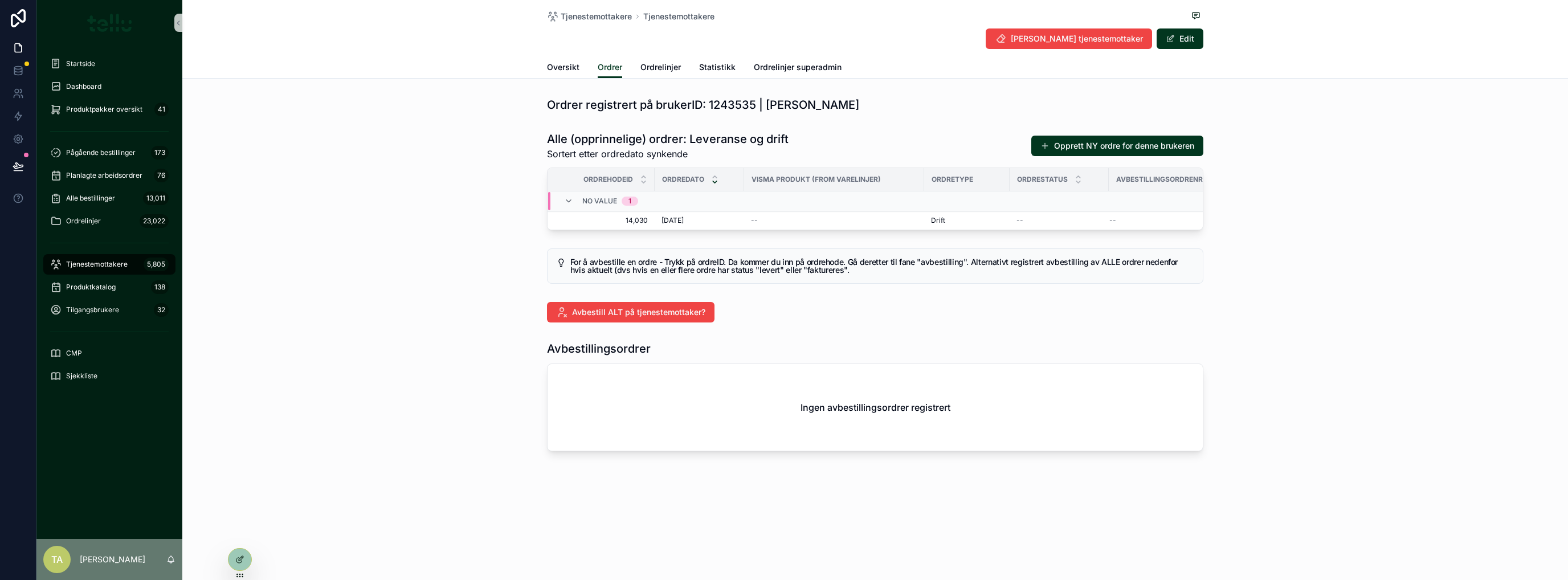
click at [642, 220] on span "14,030" at bounding box center [604, 220] width 86 height 9
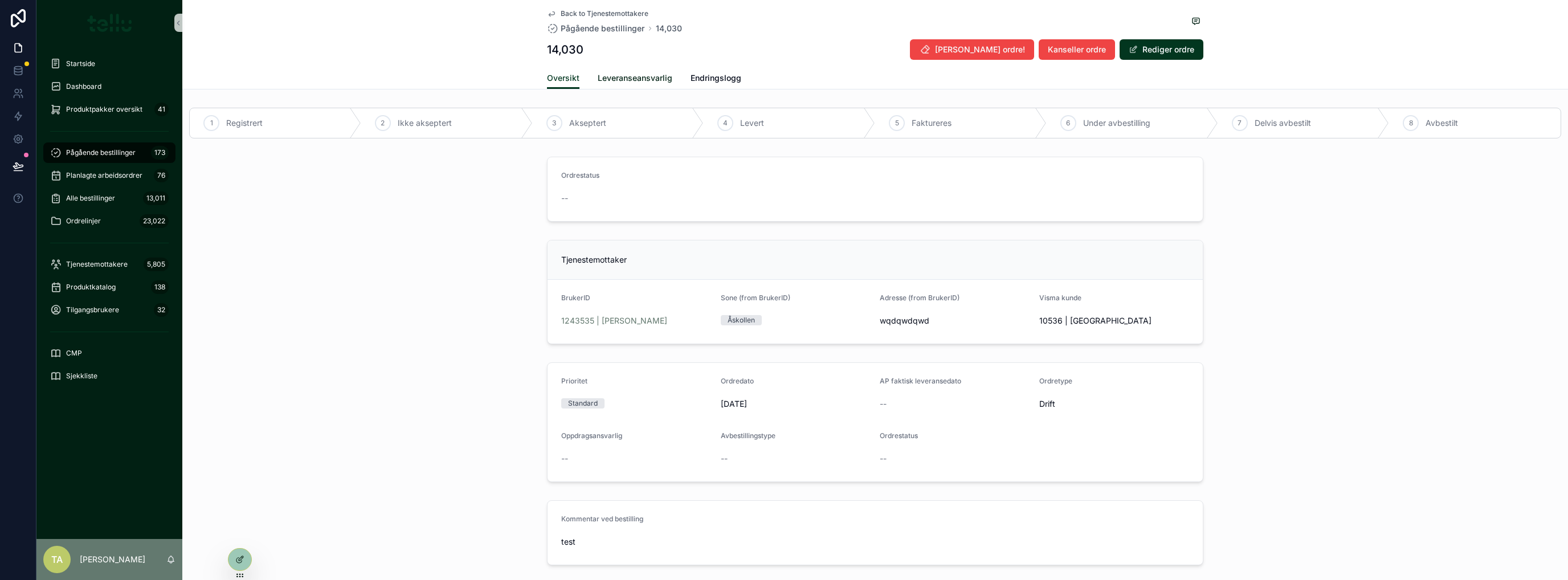
click at [597, 76] on span "Leveranseansvarlig" at bounding box center [634, 78] width 75 height 12
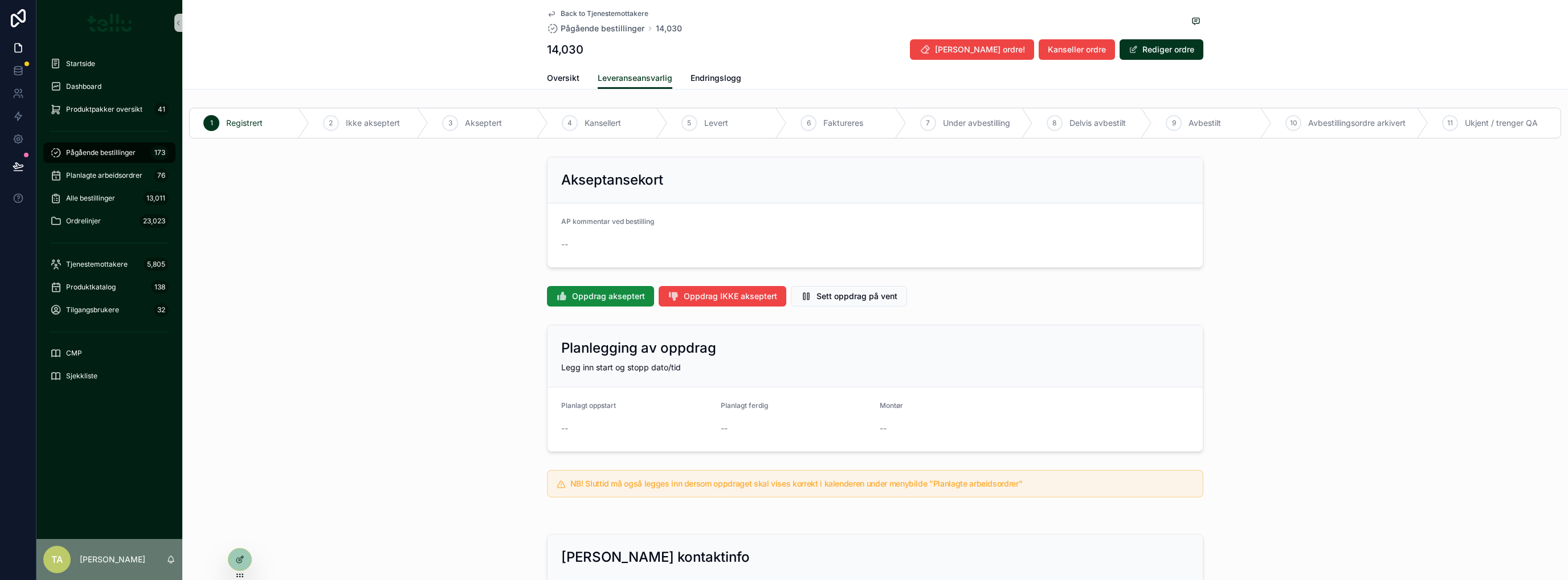
click at [583, 293] on span "Oppdrag akseptert" at bounding box center [608, 296] width 73 height 12
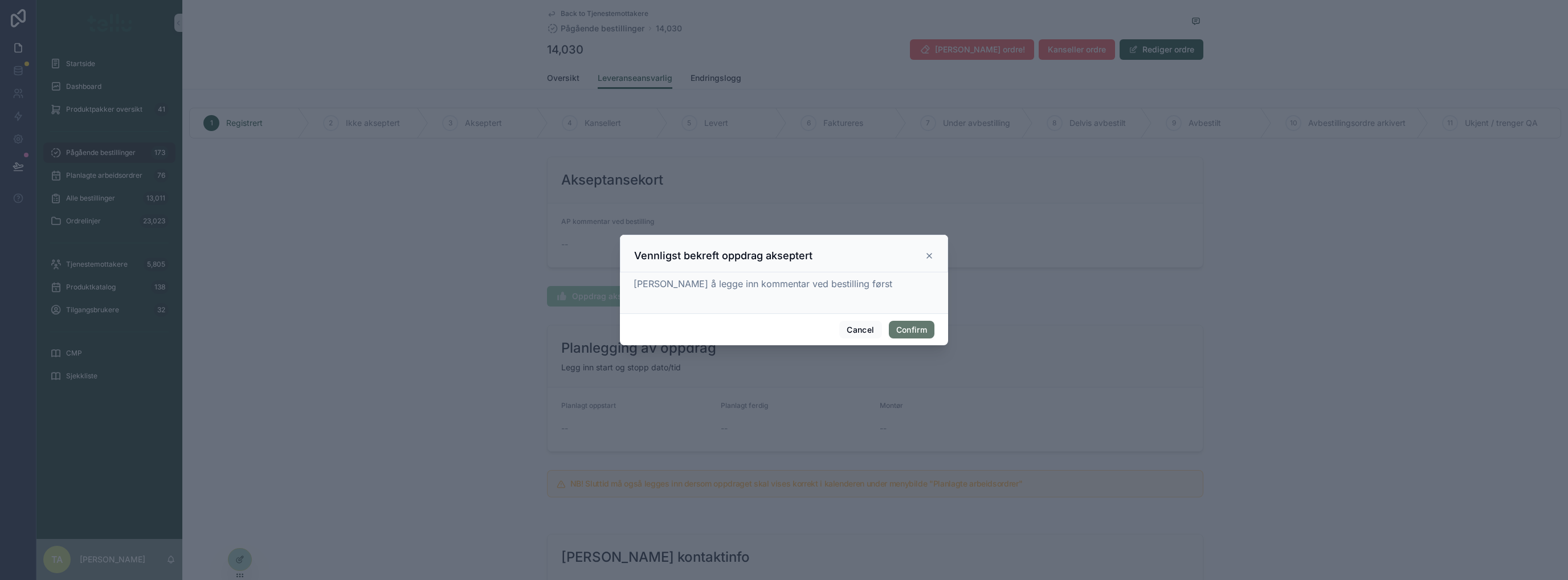
click at [916, 331] on button "Confirm" at bounding box center [911, 330] width 45 height 18
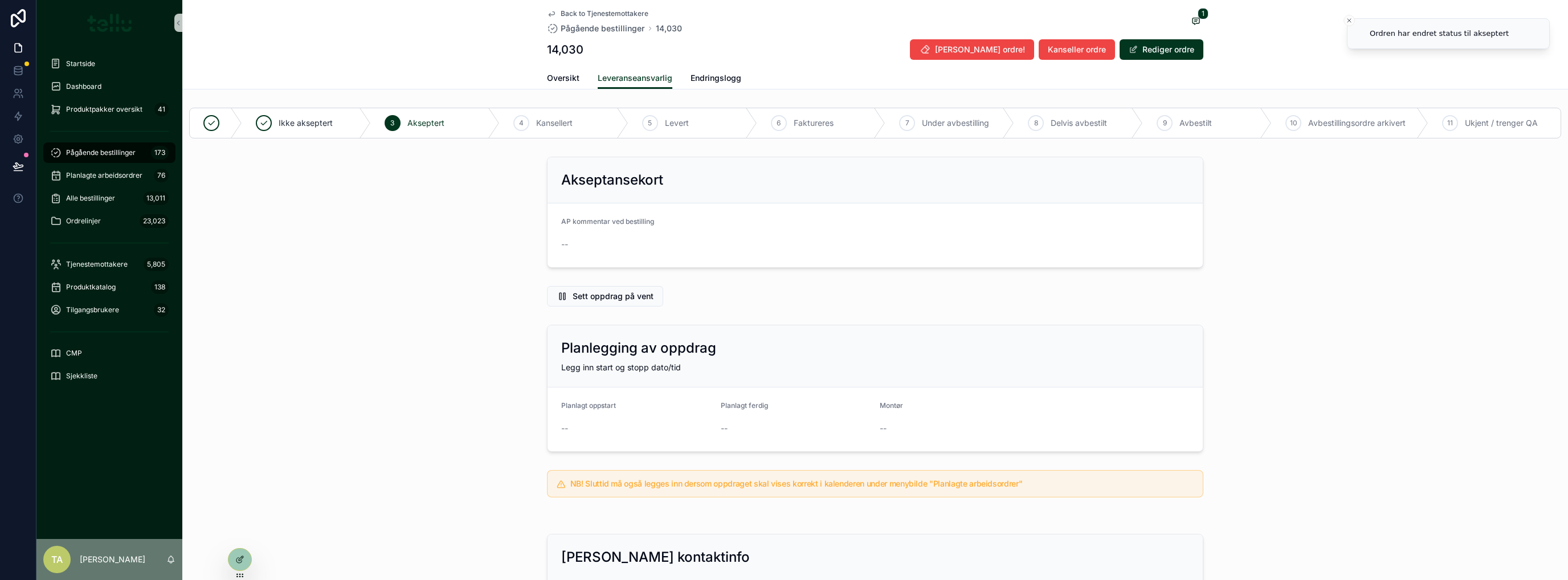
click at [1157, 55] on button "Rediger ordre" at bounding box center [1161, 49] width 84 height 20
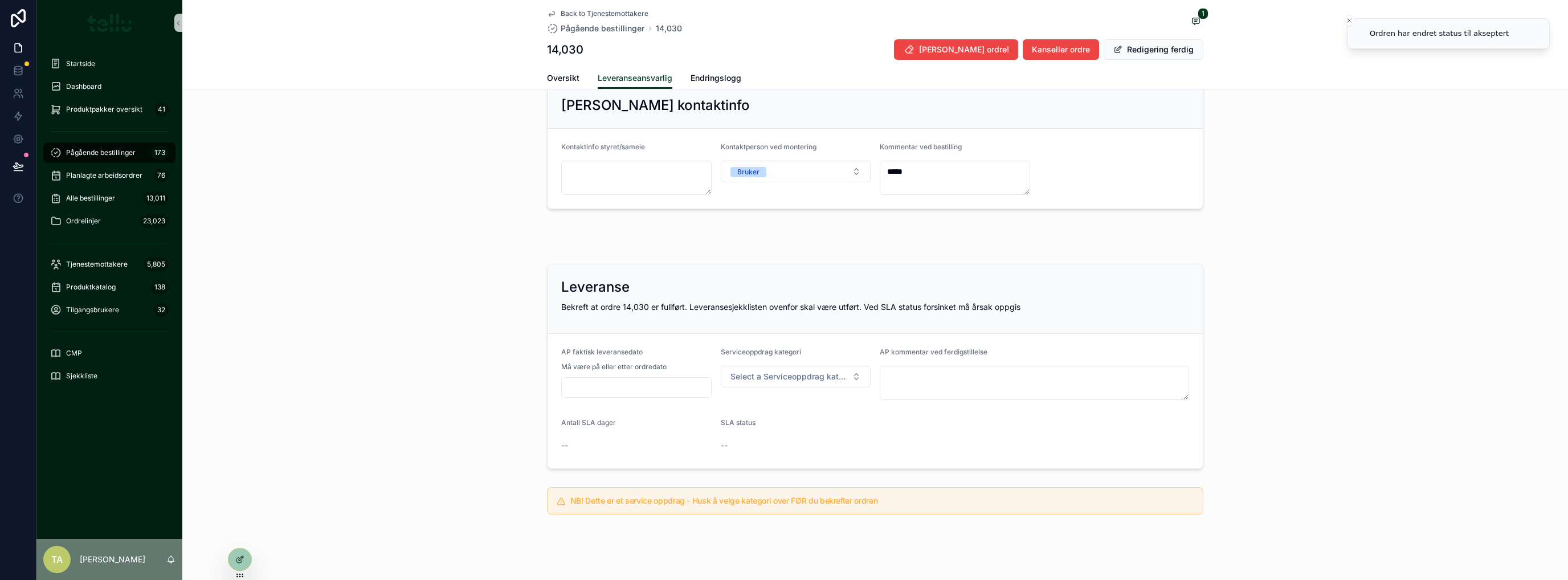
scroll to position [479, 0]
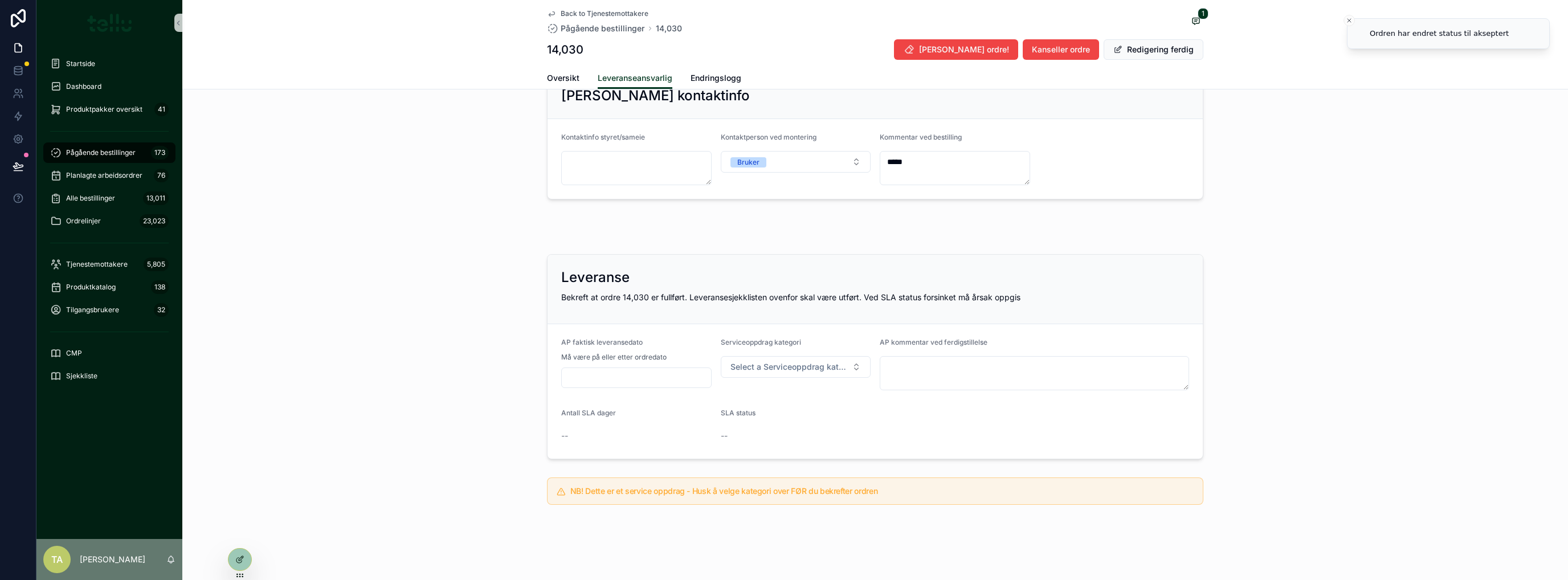
click at [574, 367] on div "scrollable content" at bounding box center [636, 378] width 150 height 20
click at [578, 378] on input "scrollable content" at bounding box center [636, 377] width 149 height 16
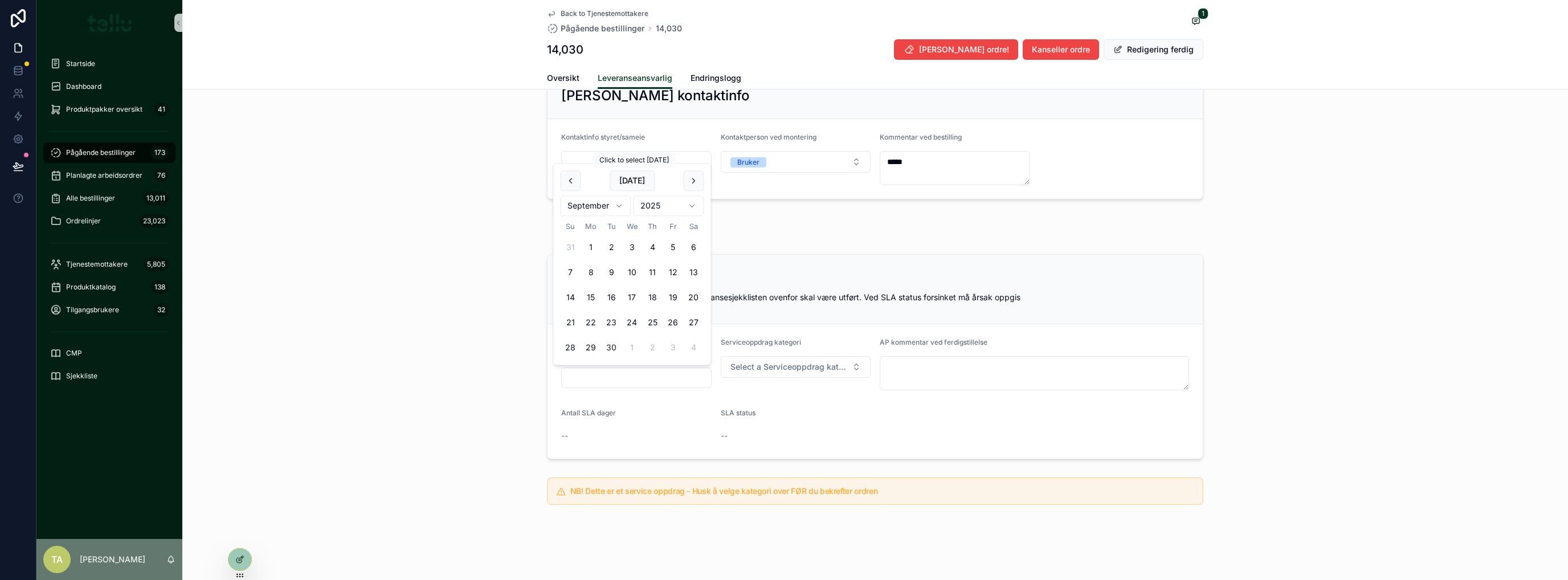
click at [624, 182] on button "[DATE]" at bounding box center [632, 181] width 45 height 20
type input "*********"
click at [754, 367] on span "Select a Serviceoppdrag kategori" at bounding box center [789, 367] width 117 height 12
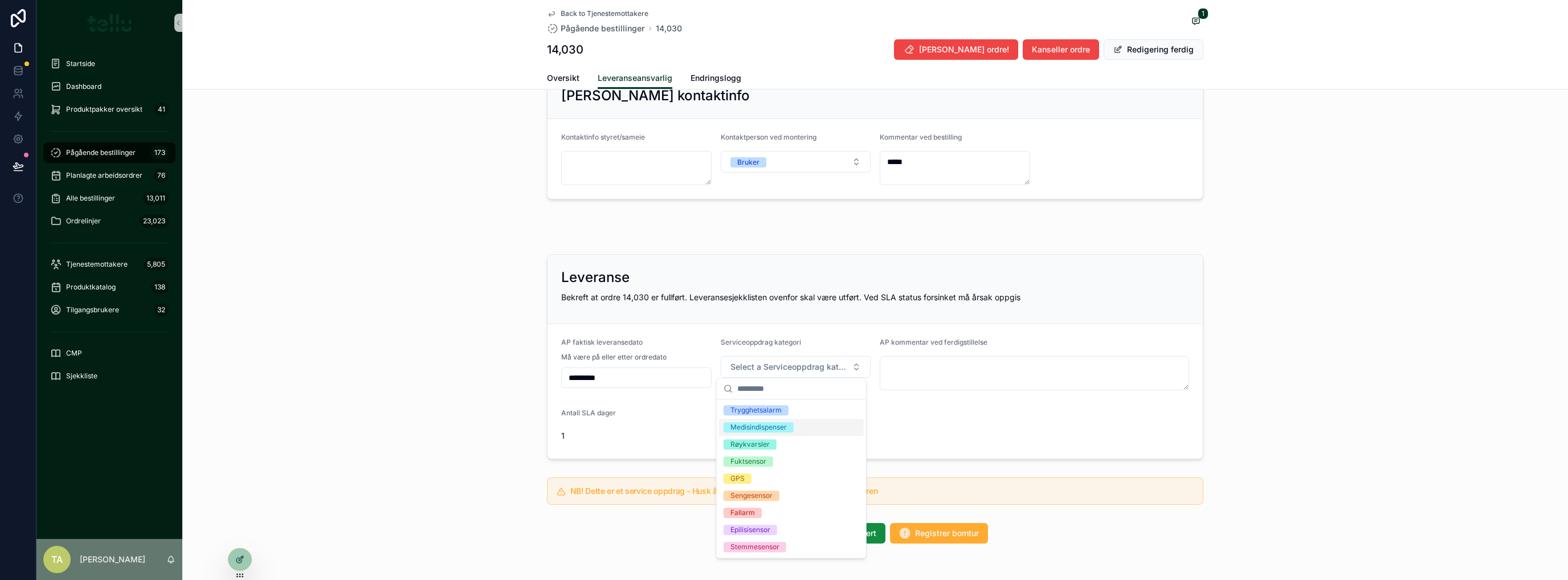
click at [770, 427] on div "Medisindispenser" at bounding box center [759, 427] width 56 height 10
click at [444, 397] on div "Leveranse Bekreft at ordre 14,030 er fullført. Leveransesjekklisten ovenfor ska…" at bounding box center [875, 357] width 1386 height 214
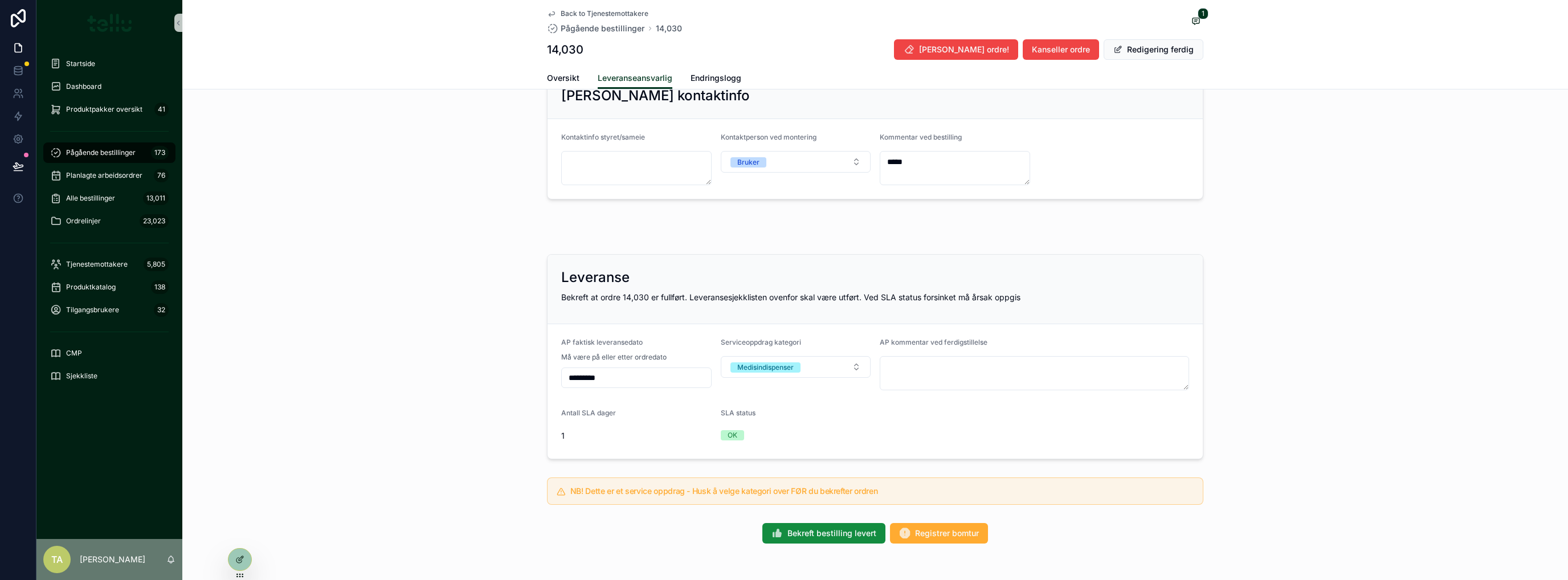
drag, startPoint x: 398, startPoint y: 446, endPoint x: 414, endPoint y: 445, distance: 16.0
click at [412, 445] on div "Leveranse Bekreft at ordre 14,030 er fullført. Leveransesjekklisten ovenfor ska…" at bounding box center [875, 357] width 1386 height 214
click at [1151, 52] on button "Redigering ferdig" at bounding box center [1154, 49] width 100 height 20
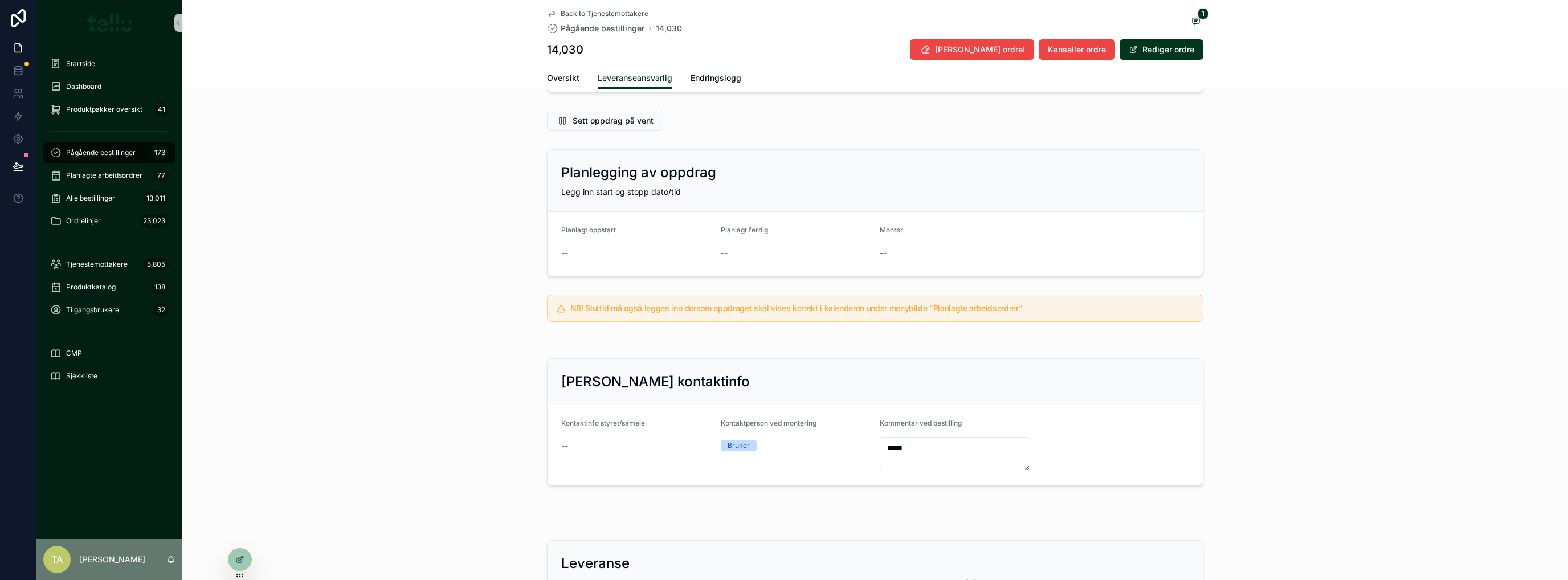
scroll to position [157, 0]
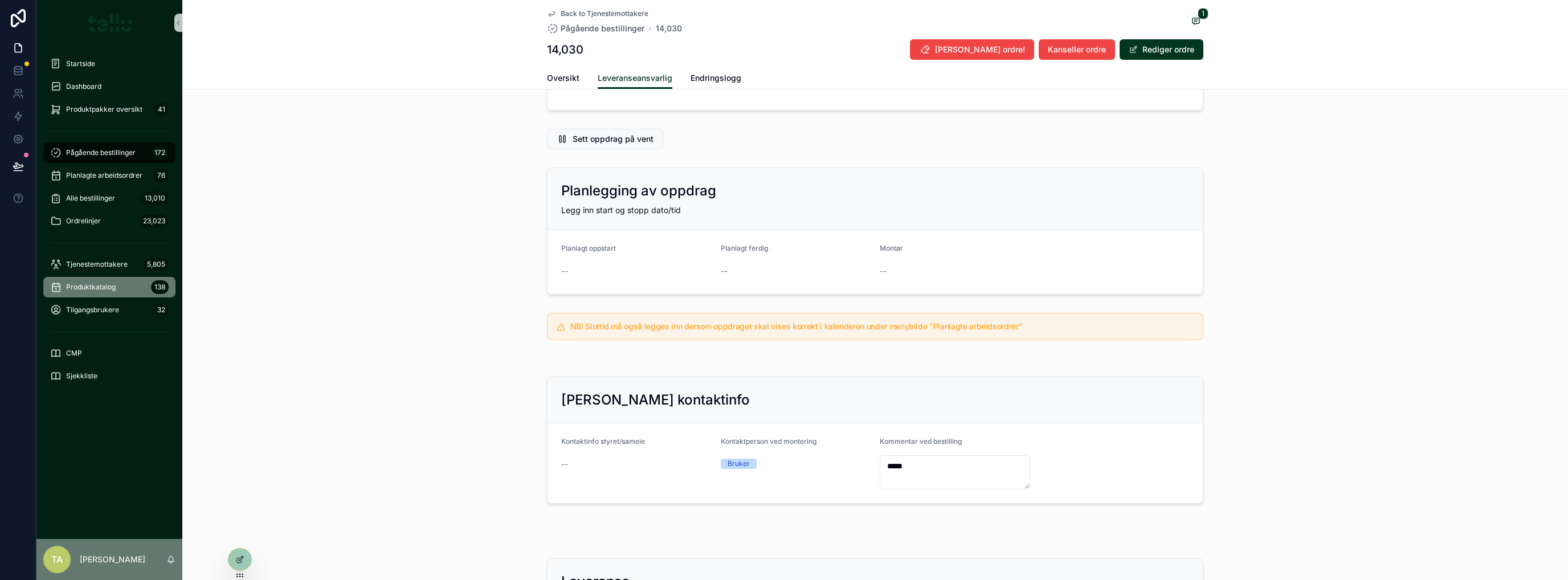
click at [80, 287] on span "Produktkatalog" at bounding box center [90, 287] width 49 height 9
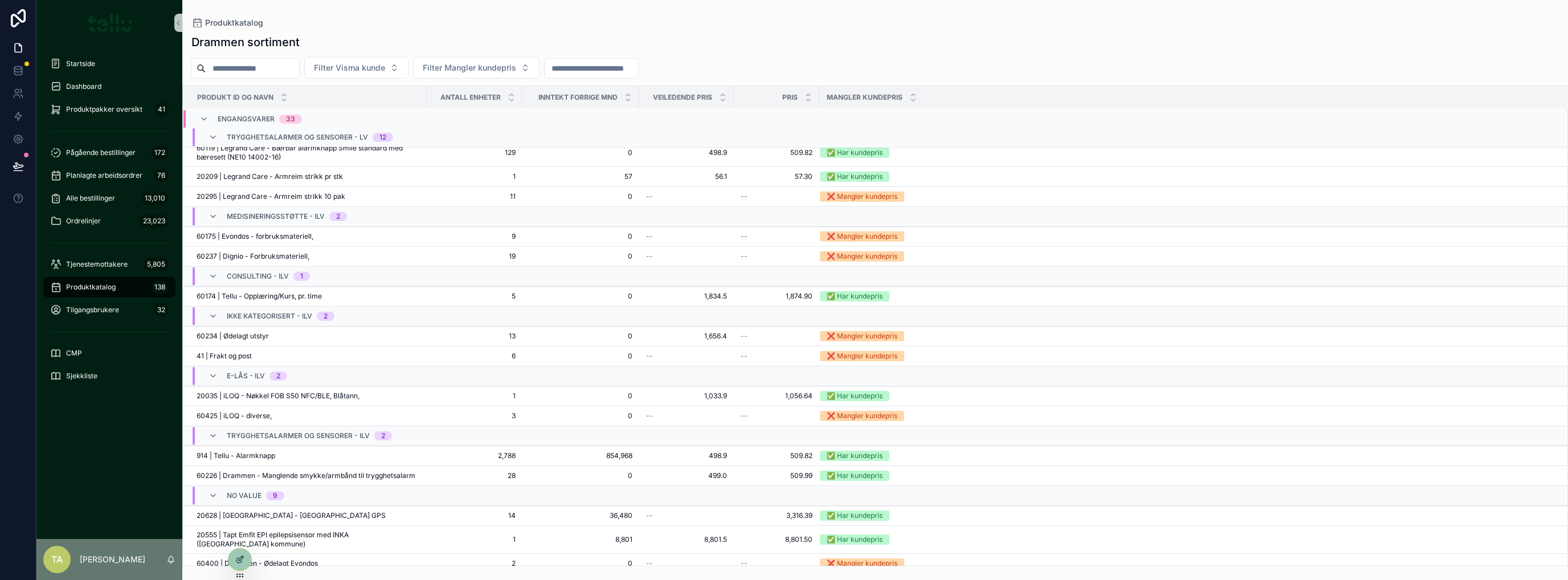
scroll to position [408, 0]
